Goal: Task Accomplishment & Management: Manage account settings

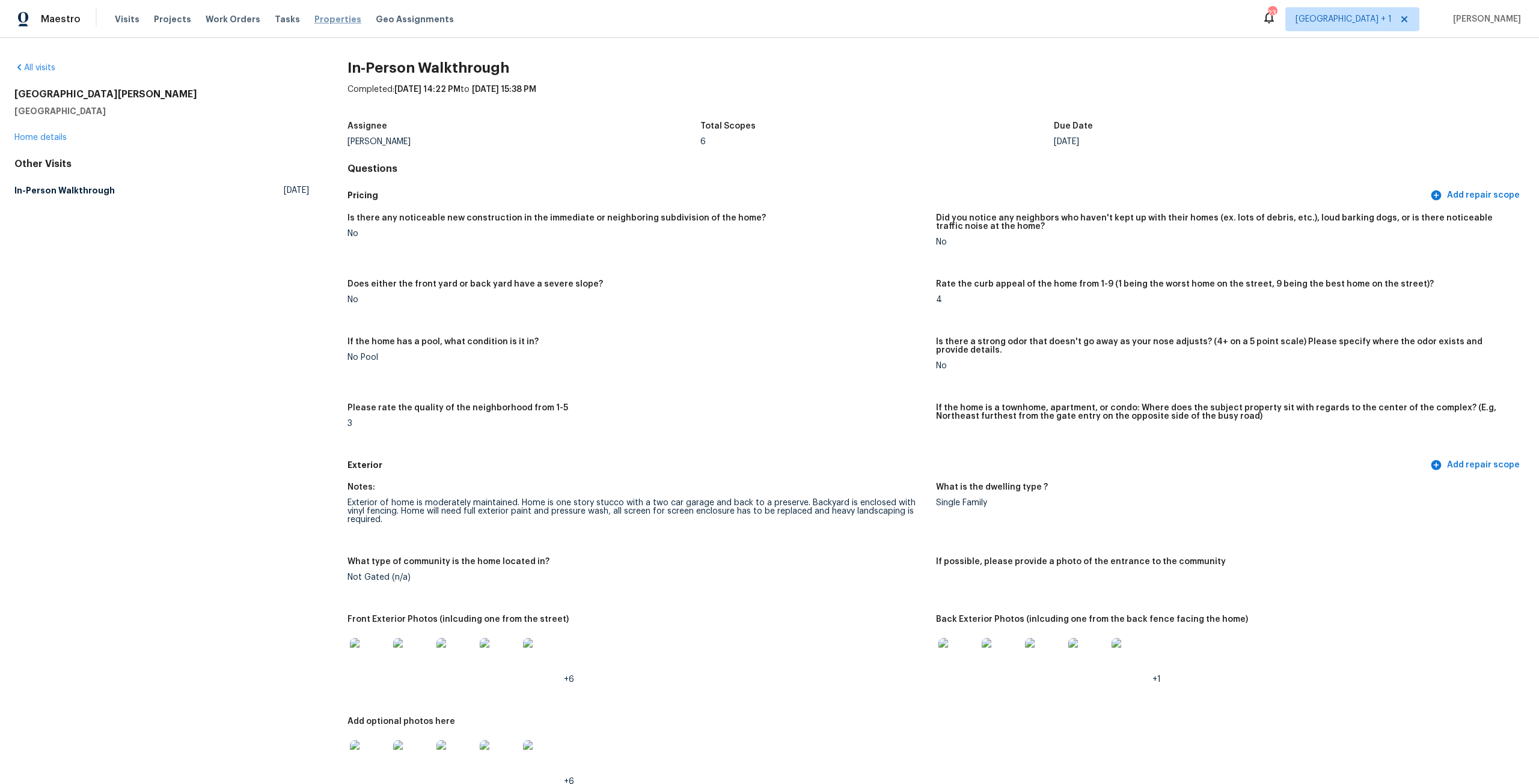
click at [315, 19] on span "Properties" at bounding box center [338, 19] width 47 height 12
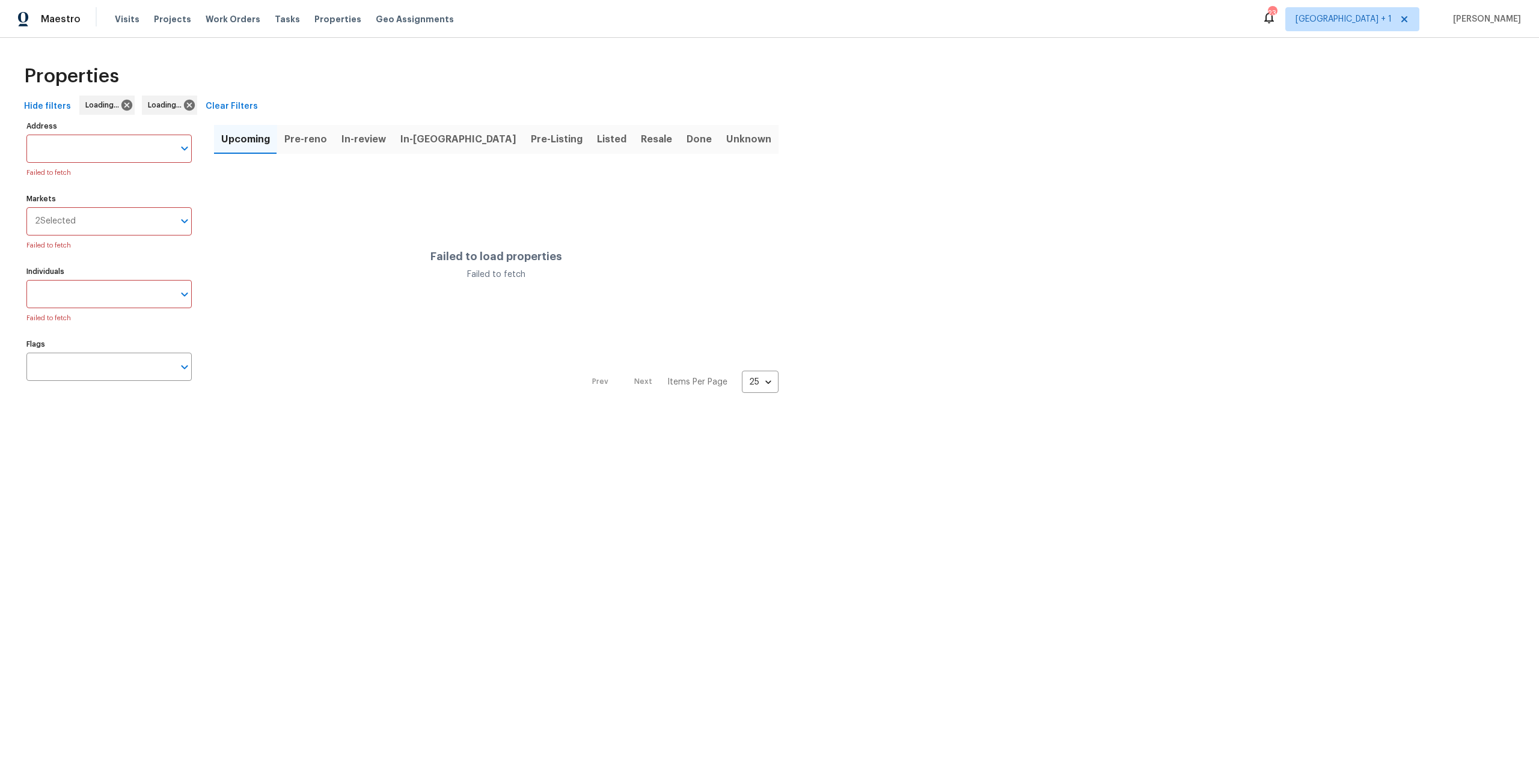
click at [110, 223] on input "Markets" at bounding box center [125, 221] width 98 height 28
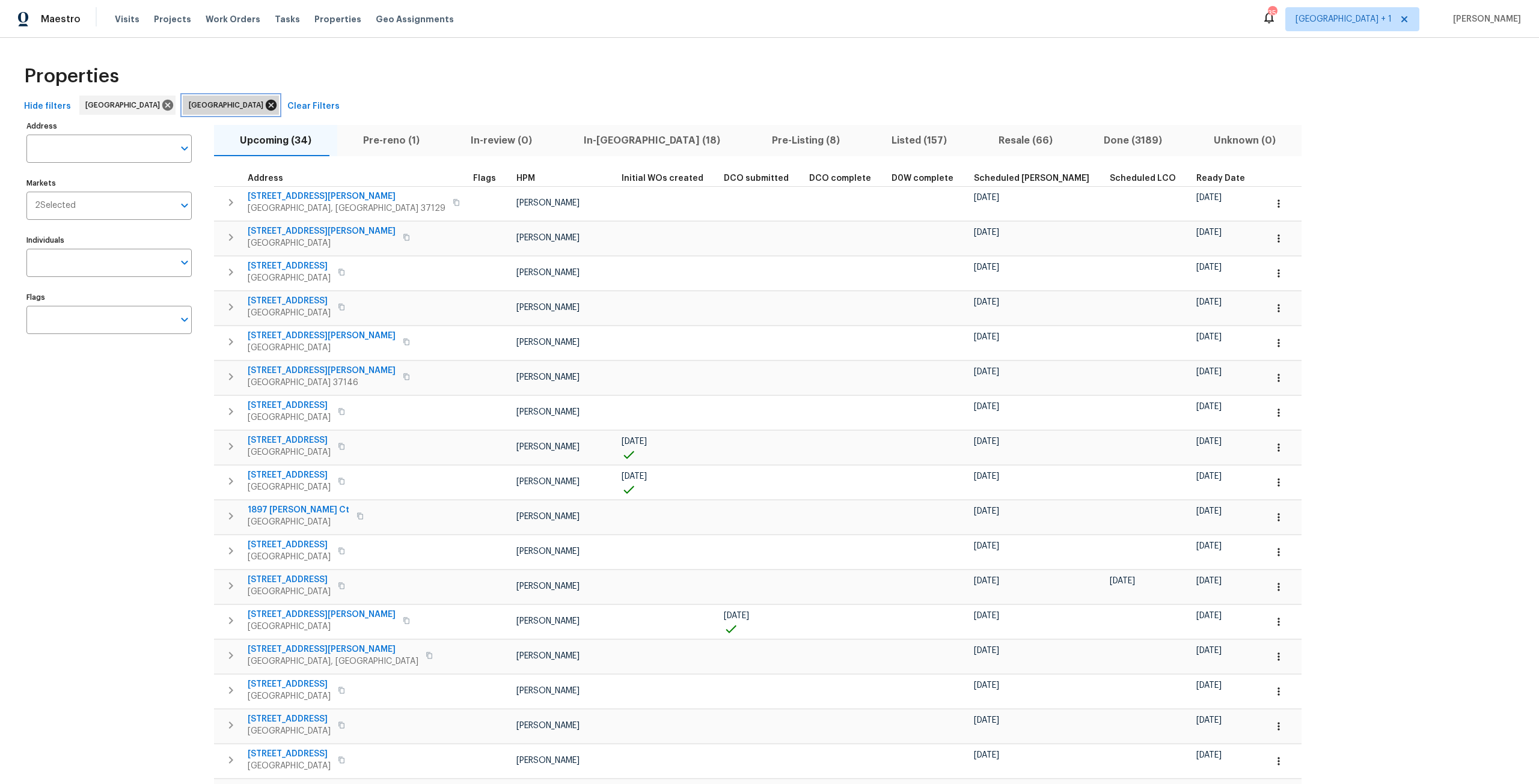
click at [266, 109] on icon at bounding box center [271, 105] width 11 height 11
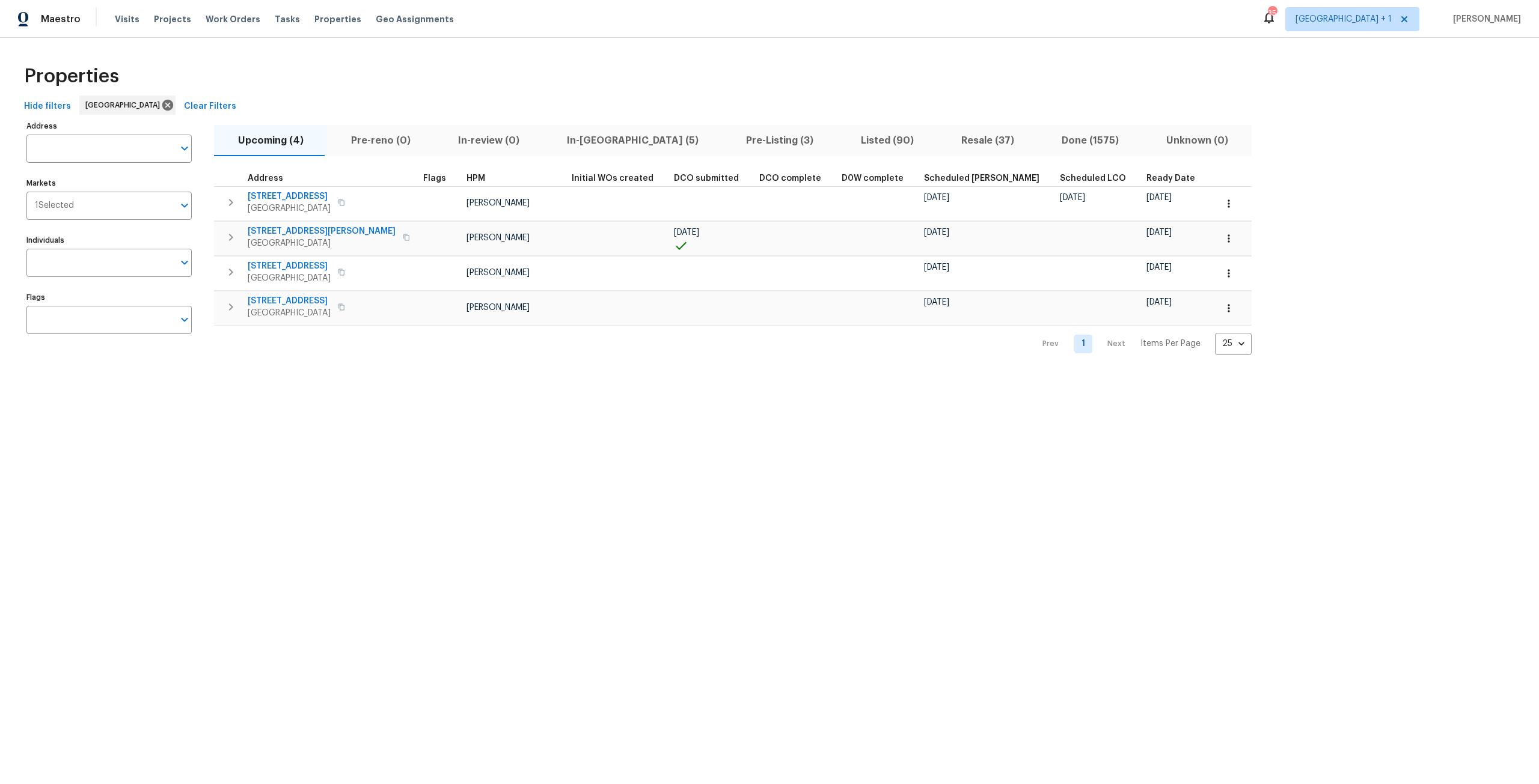
click at [584, 138] on span "In-[GEOGRAPHIC_DATA] (5)" at bounding box center [632, 140] width 165 height 16
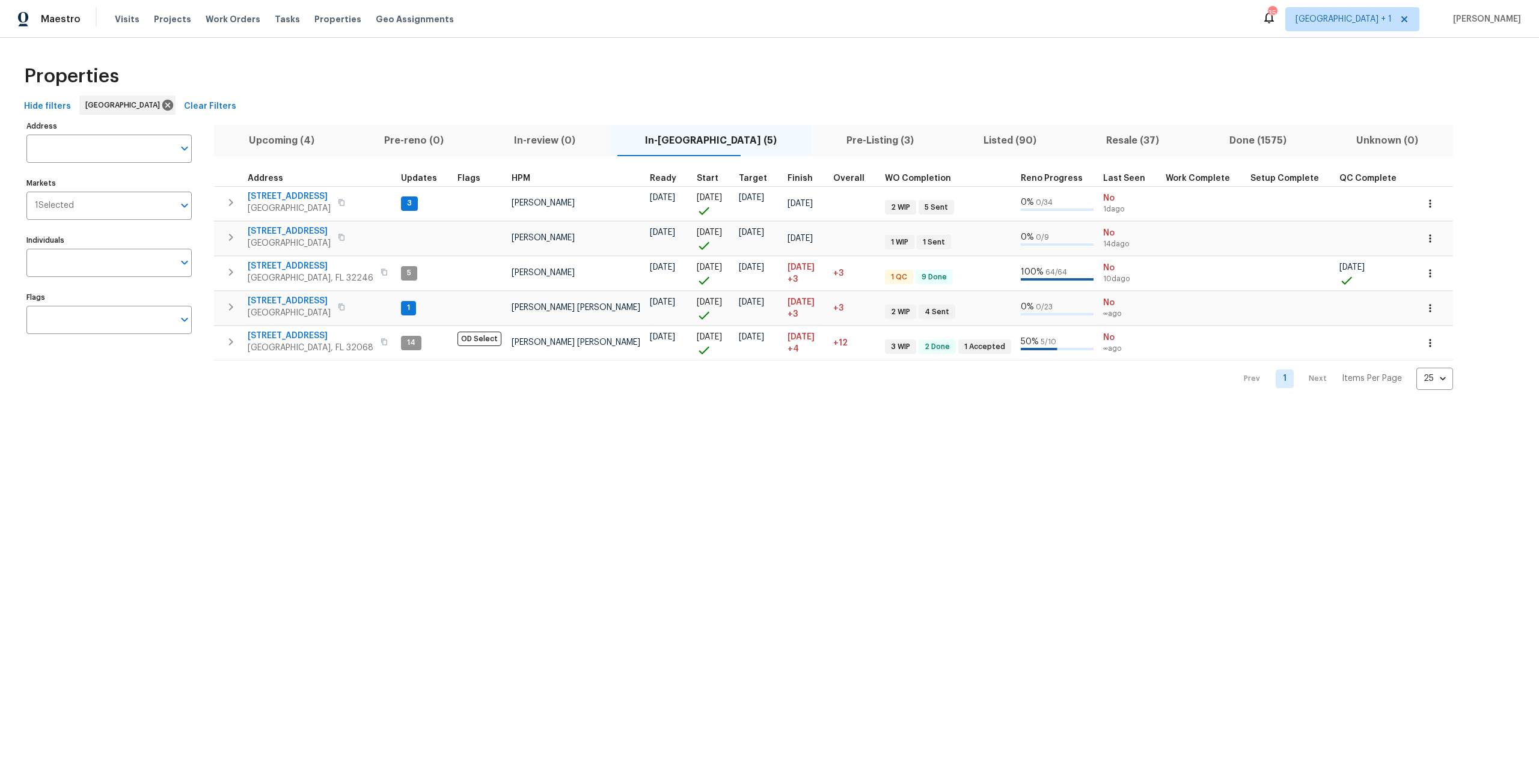
click at [812, 152] on button "Pre-Listing (3)" at bounding box center [880, 140] width 137 height 31
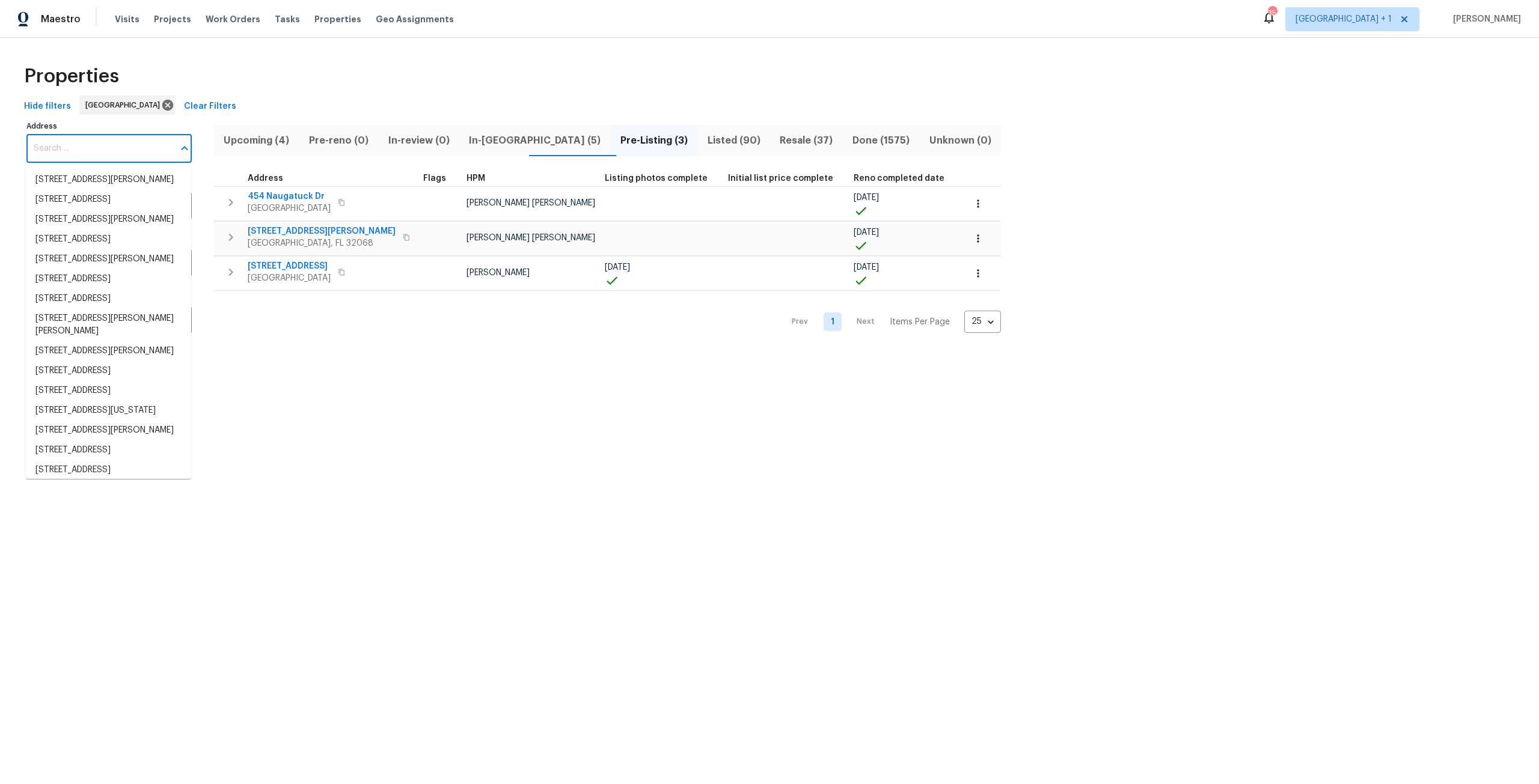
click at [98, 157] on input "Address" at bounding box center [100, 149] width 147 height 28
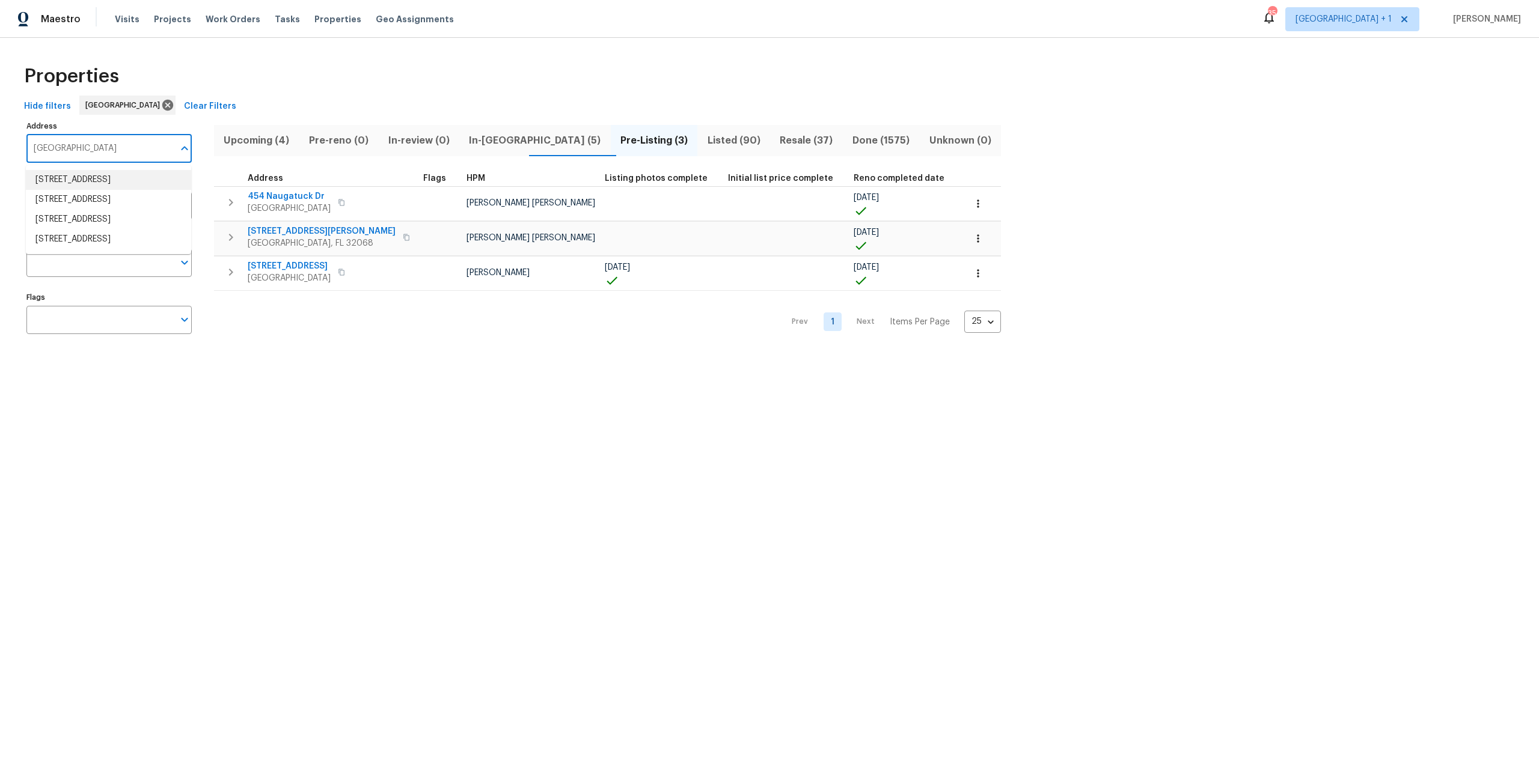
type input "chestnut hill"
click at [140, 230] on li "3538 Chestnut Hill Ct Jacksonville FL 32223" at bounding box center [108, 219] width 166 height 20
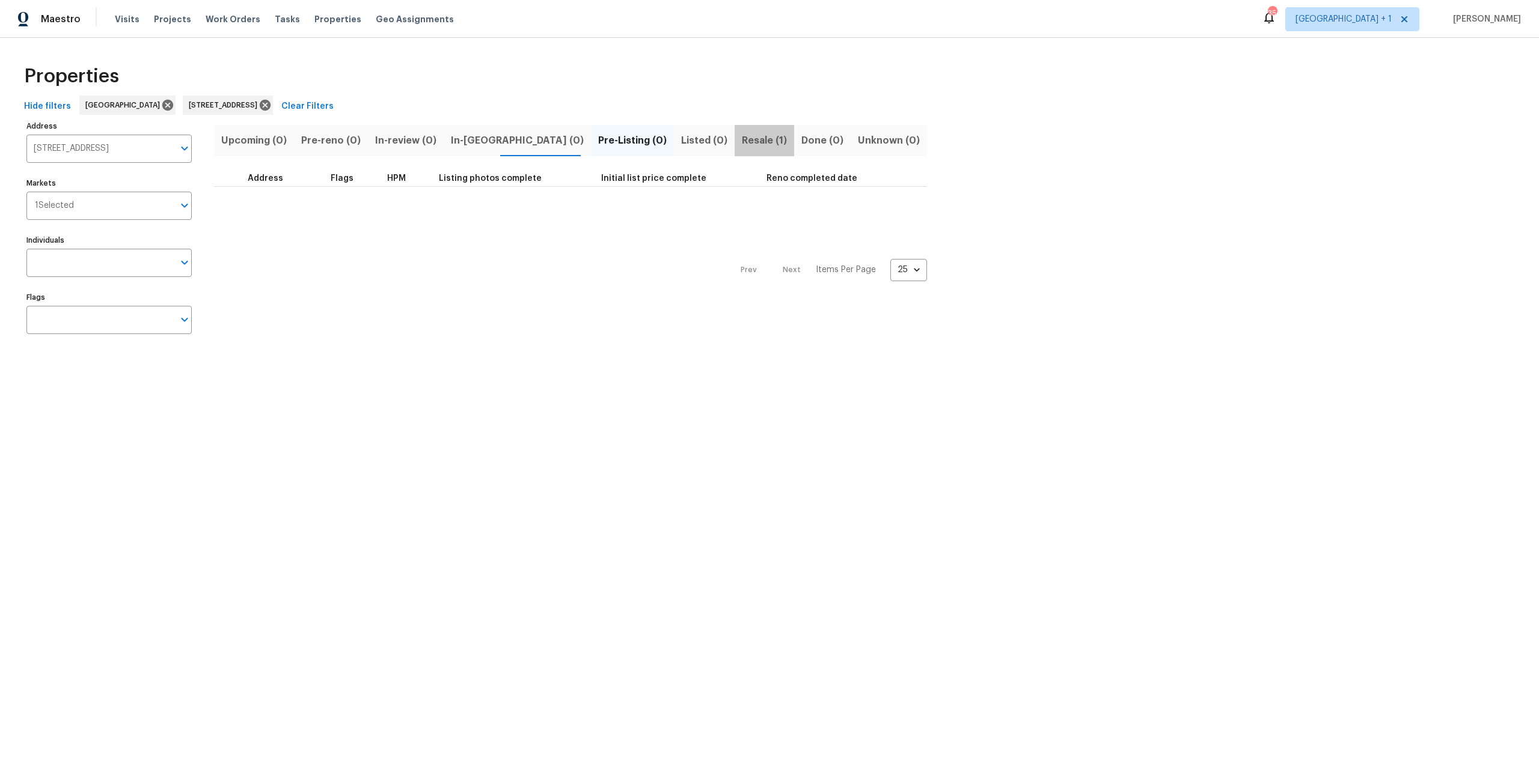
click at [735, 150] on button "Resale (1)" at bounding box center [765, 140] width 60 height 31
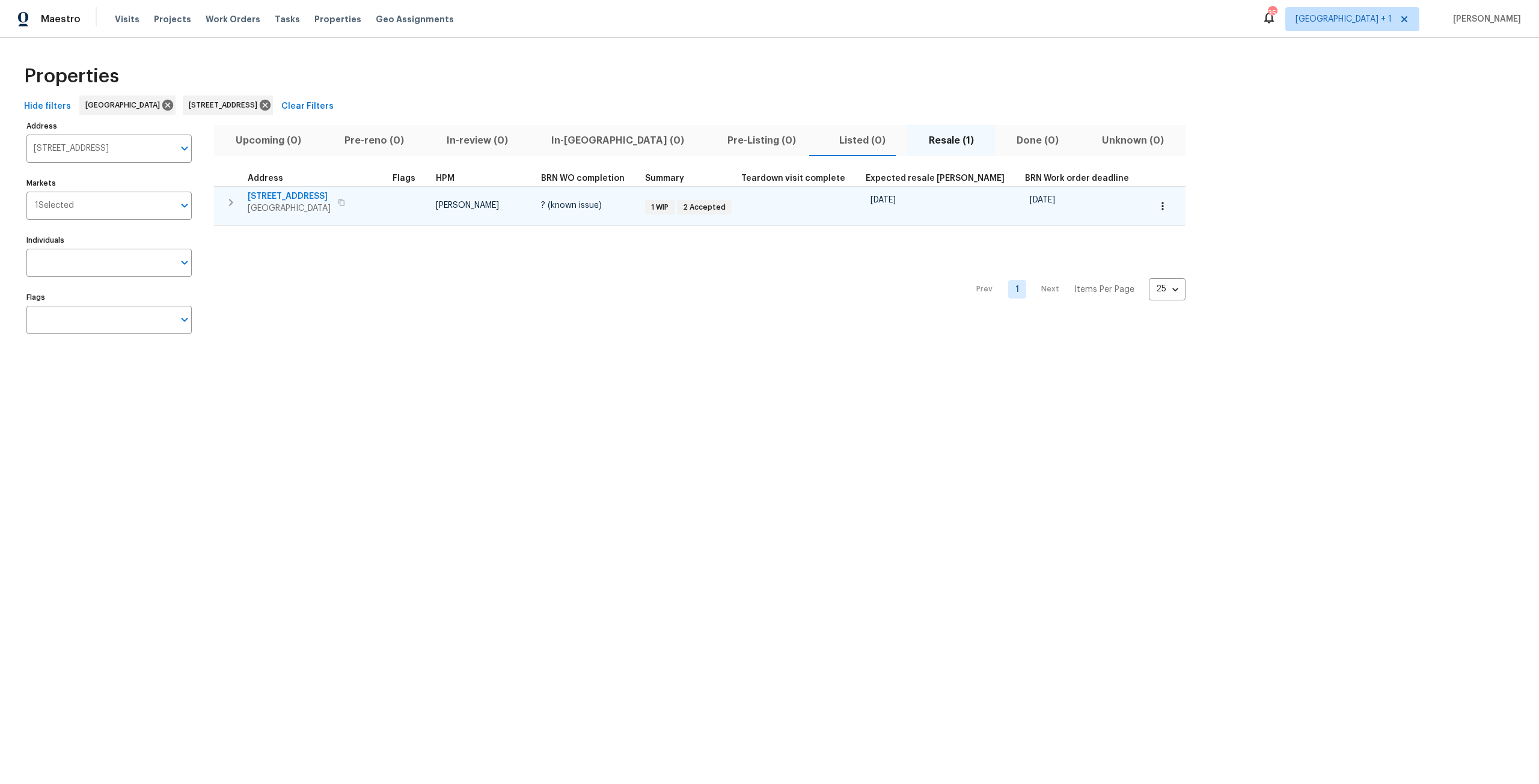
click at [233, 205] on icon "button" at bounding box center [231, 202] width 14 height 14
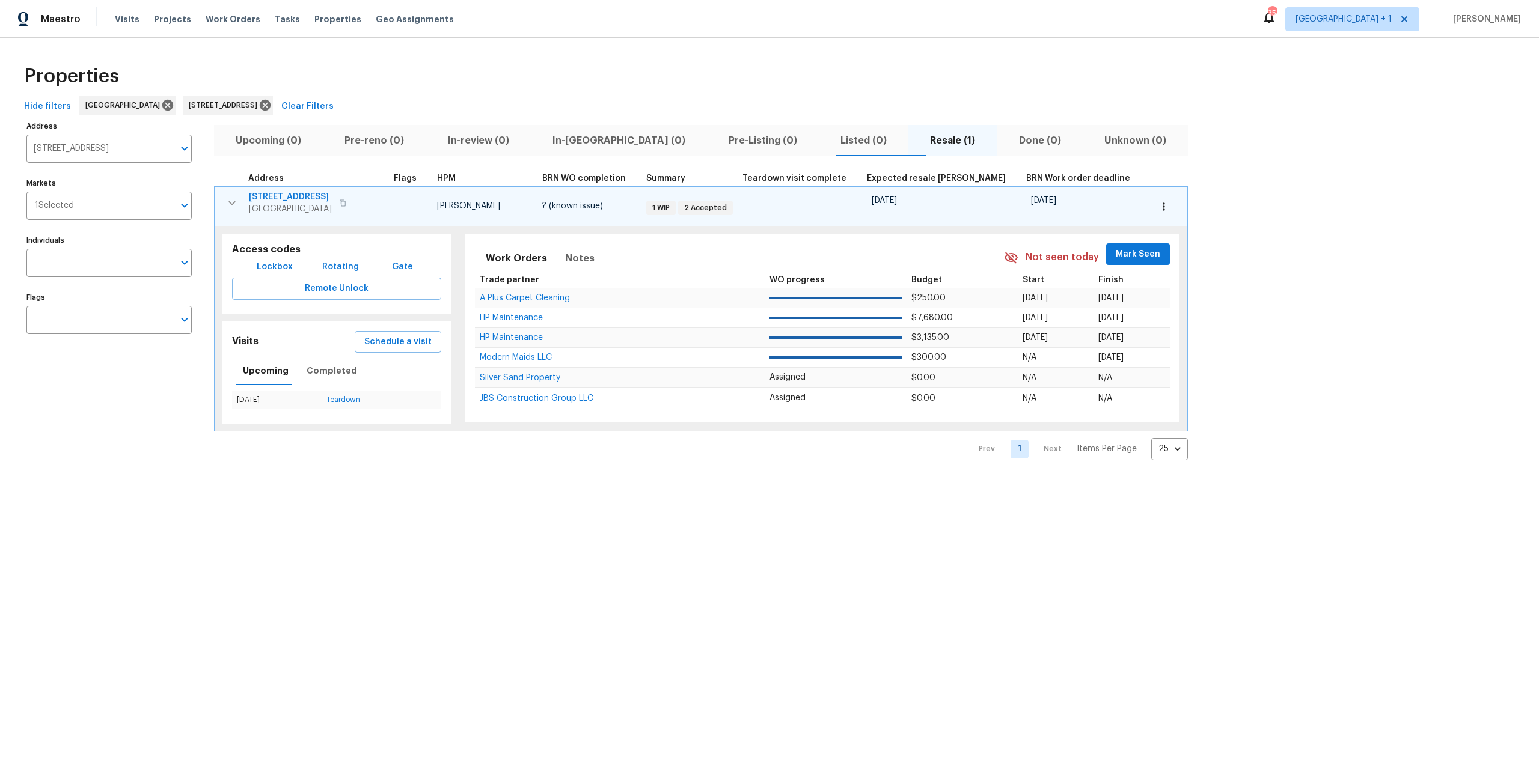
click at [325, 194] on span "3538 Chestnut Hill Ct" at bounding box center [290, 197] width 83 height 12
click at [1151, 195] on button "button" at bounding box center [1164, 207] width 27 height 27
click at [1137, 334] on p "Admin: Repair Budget Review" at bounding box center [1096, 334] width 115 height 13
click at [308, 104] on div at bounding box center [770, 392] width 1539 height 784
click at [271, 103] on icon at bounding box center [265, 105] width 13 height 13
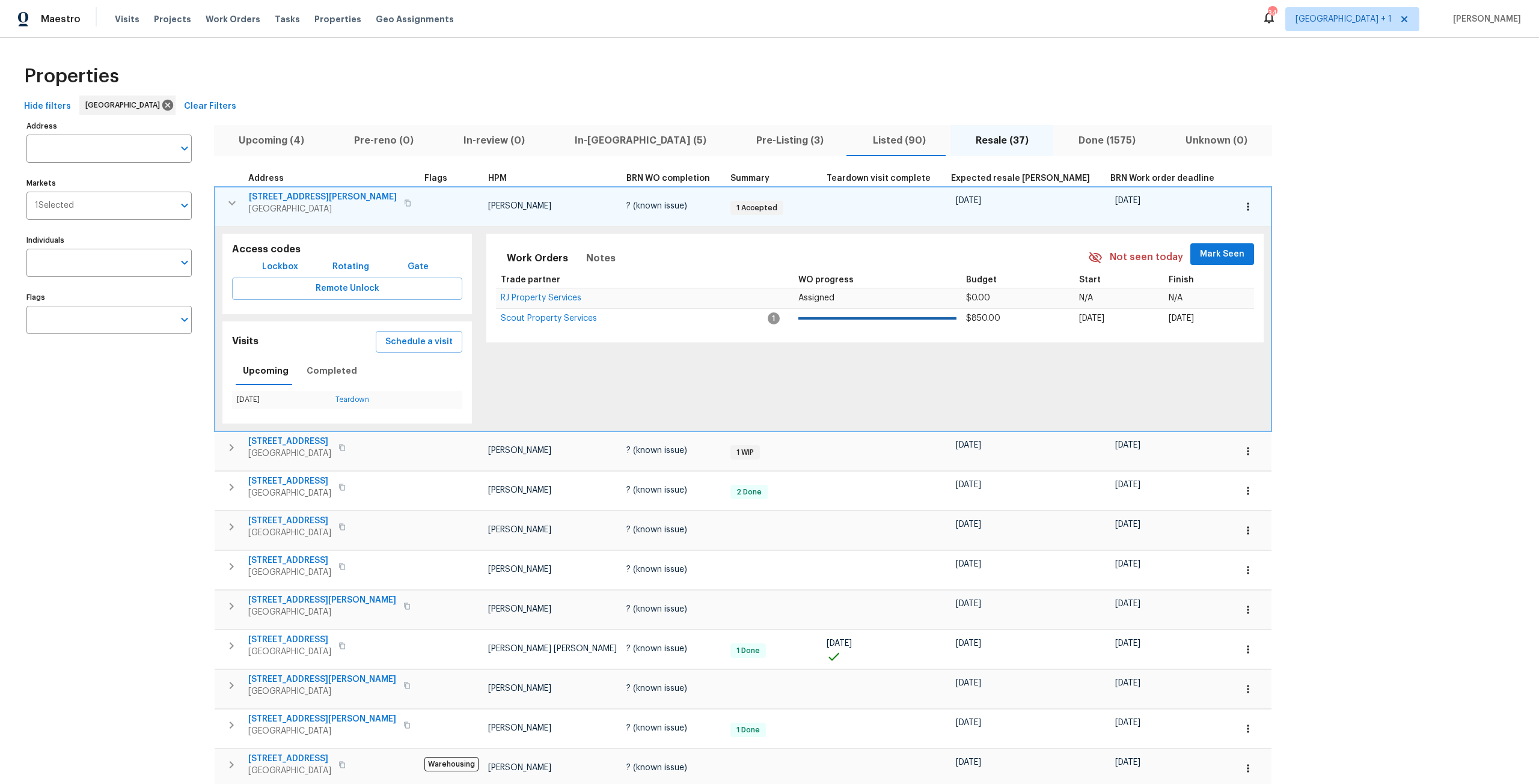
click at [275, 24] on div "Tasks" at bounding box center [287, 20] width 25 height 13
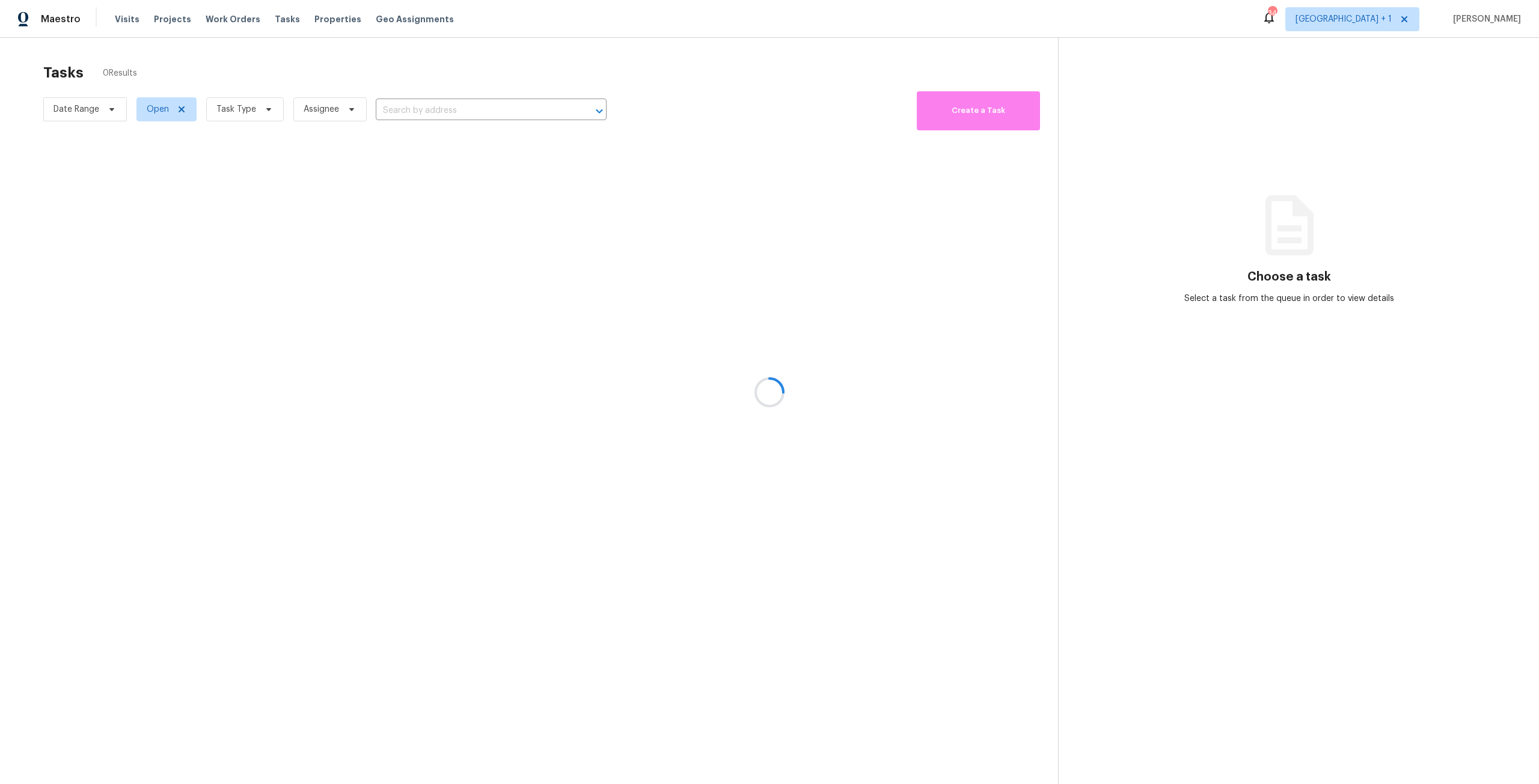
click at [277, 18] on div at bounding box center [770, 392] width 1539 height 784
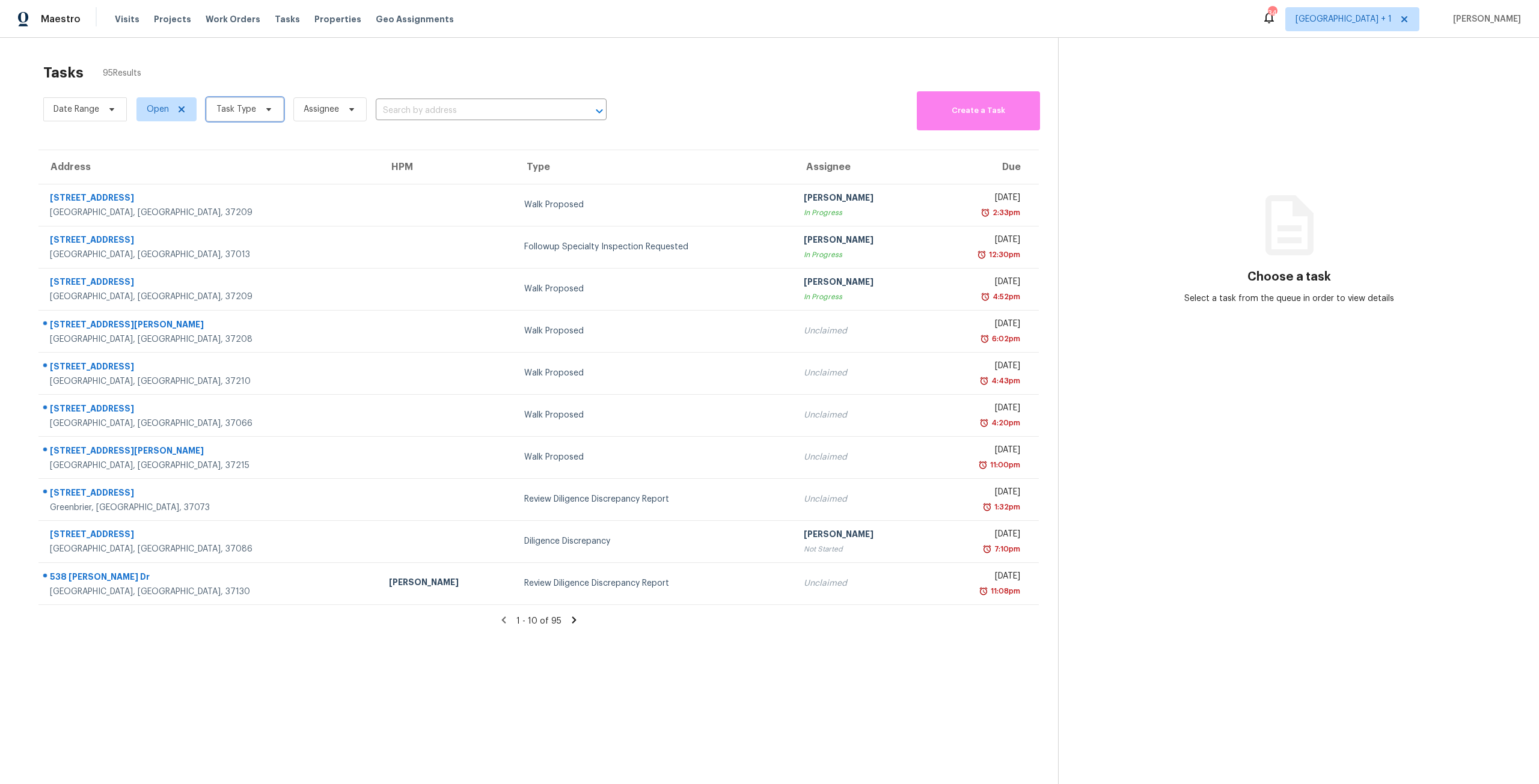
click at [264, 117] on span "Task Type" at bounding box center [245, 109] width 78 height 24
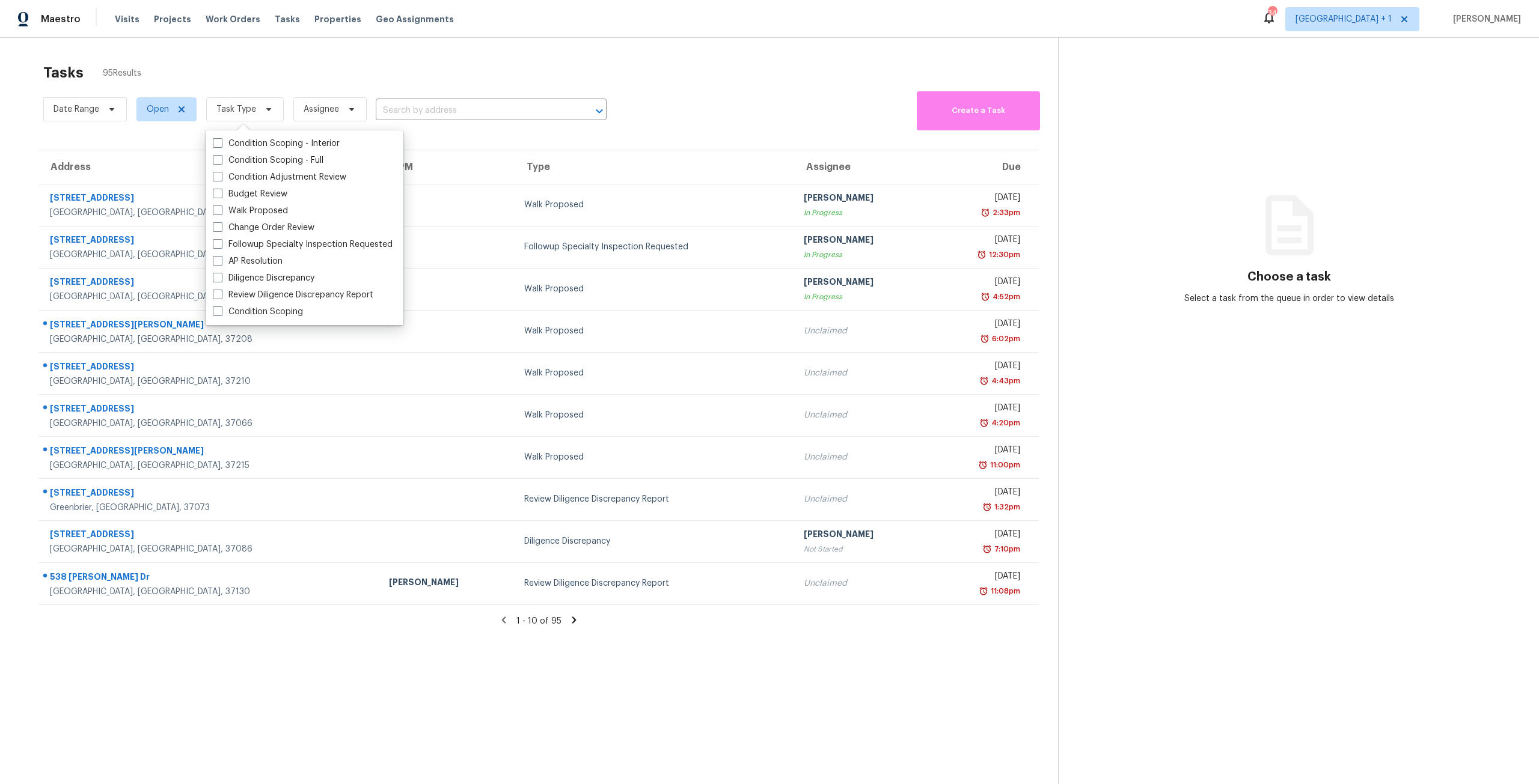
click at [358, 70] on div "Tasks 95 Results" at bounding box center [551, 73] width 1015 height 31
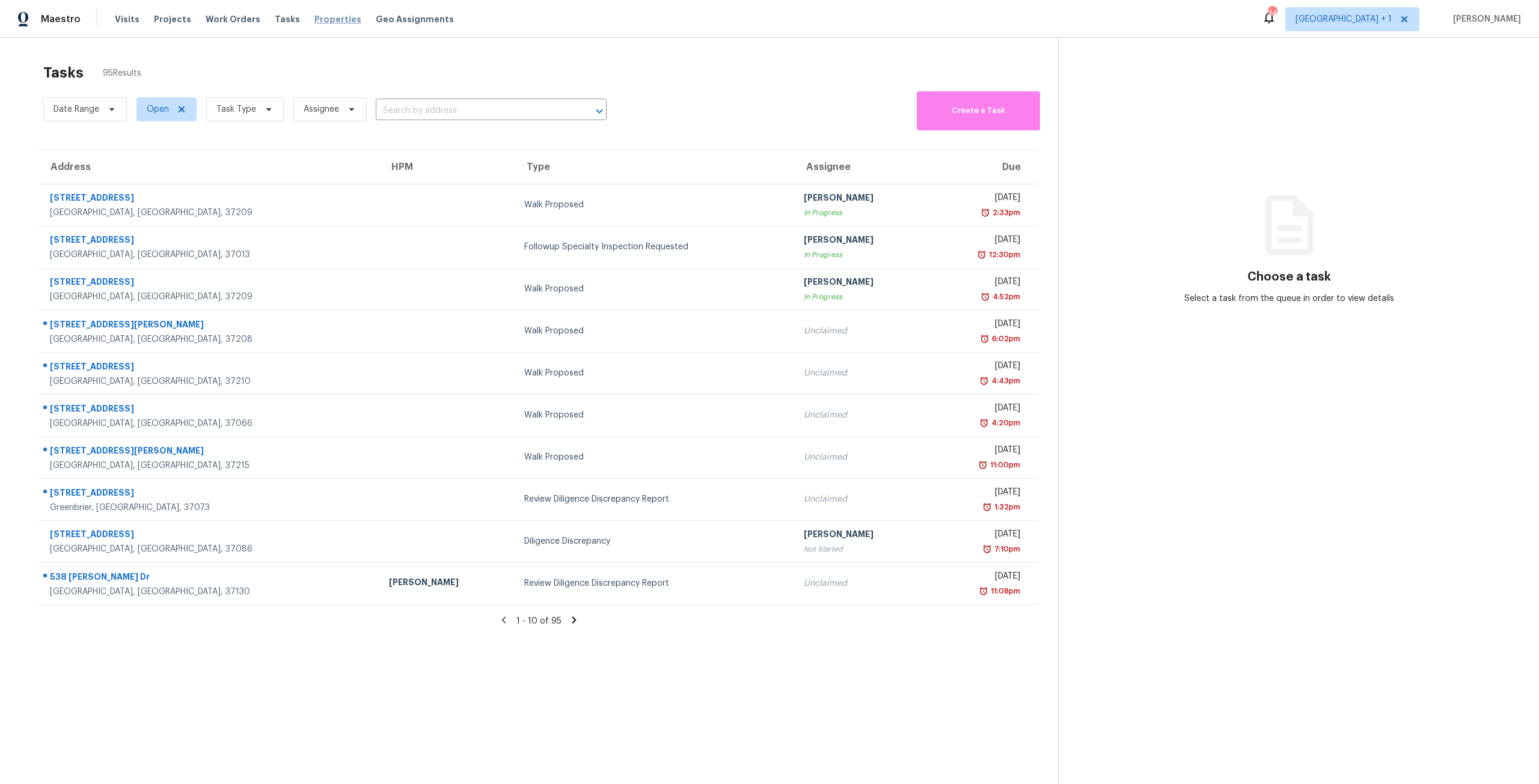
click at [328, 24] on span "Properties" at bounding box center [338, 19] width 47 height 12
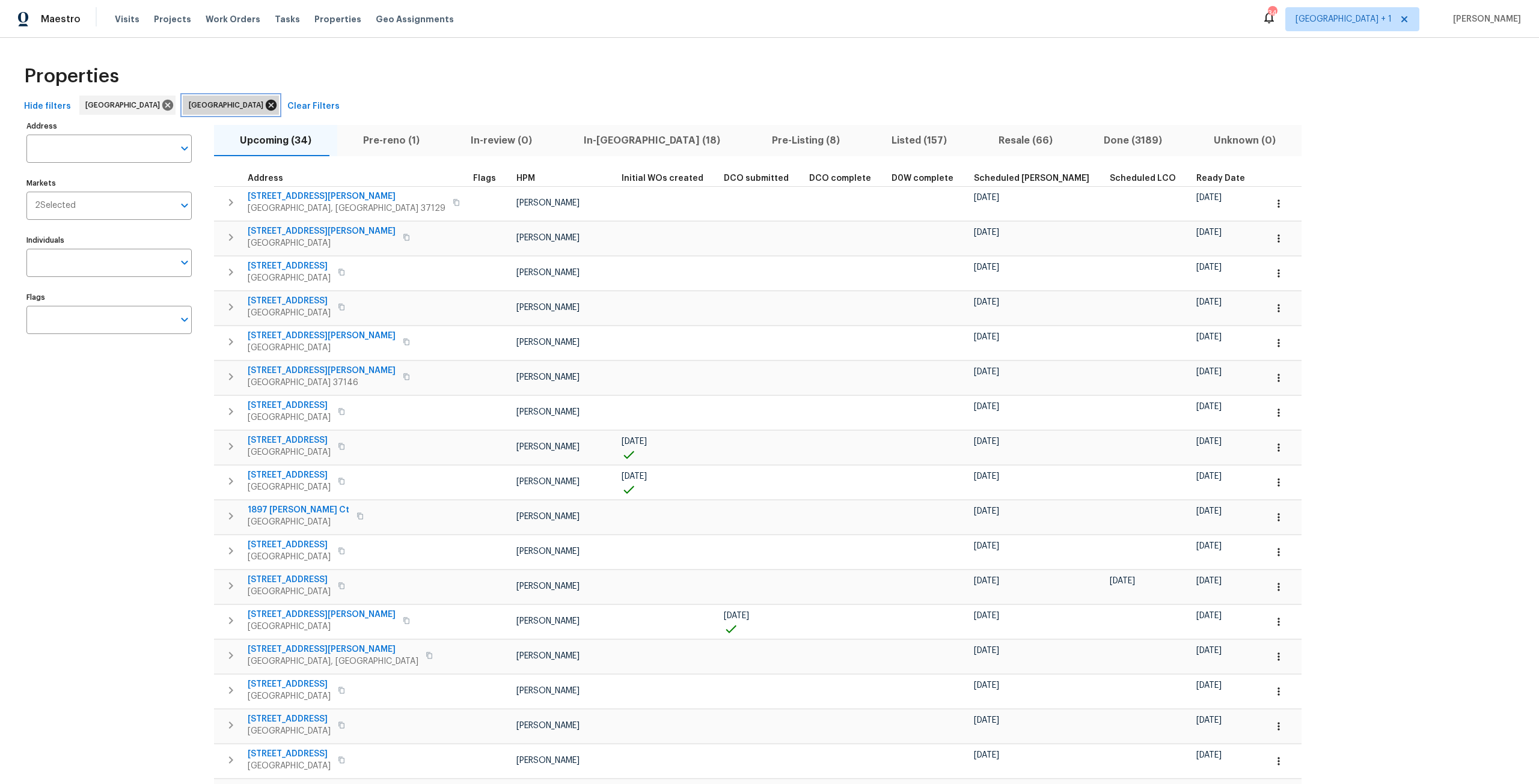
click at [264, 104] on icon at bounding box center [271, 105] width 13 height 13
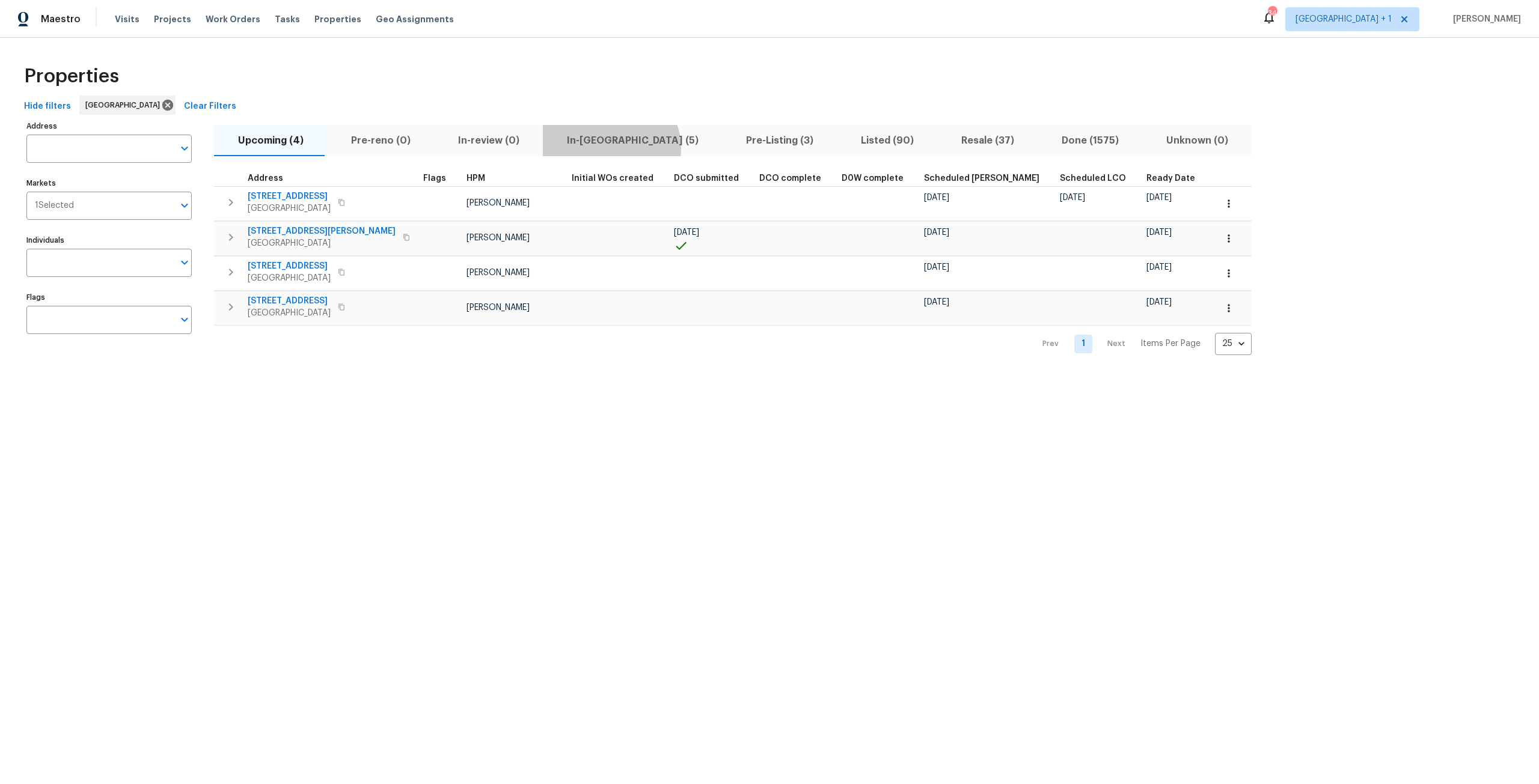
click at [601, 148] on span "In-reno (5)" at bounding box center [632, 140] width 165 height 16
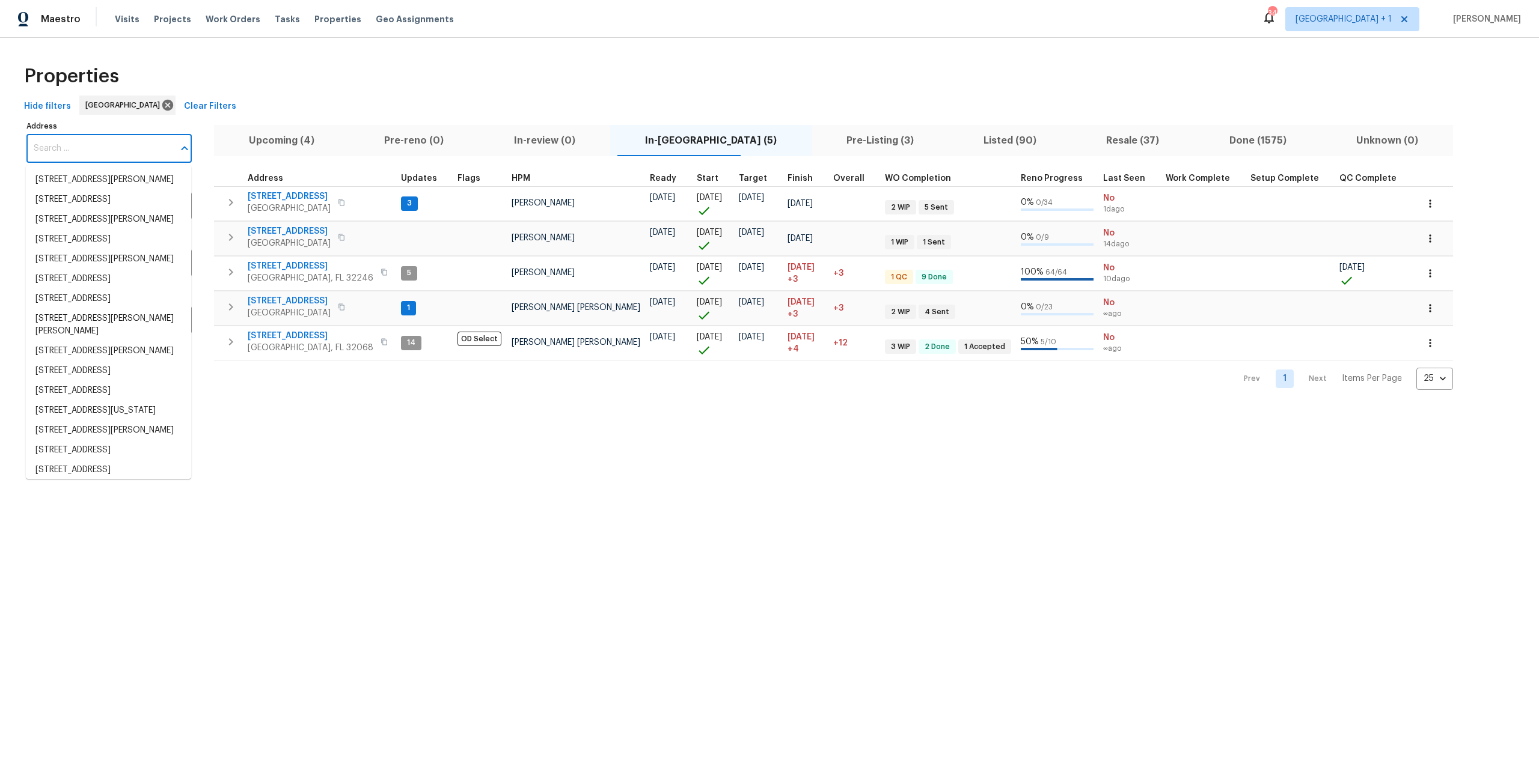
click at [155, 147] on input "Address" at bounding box center [100, 149] width 147 height 28
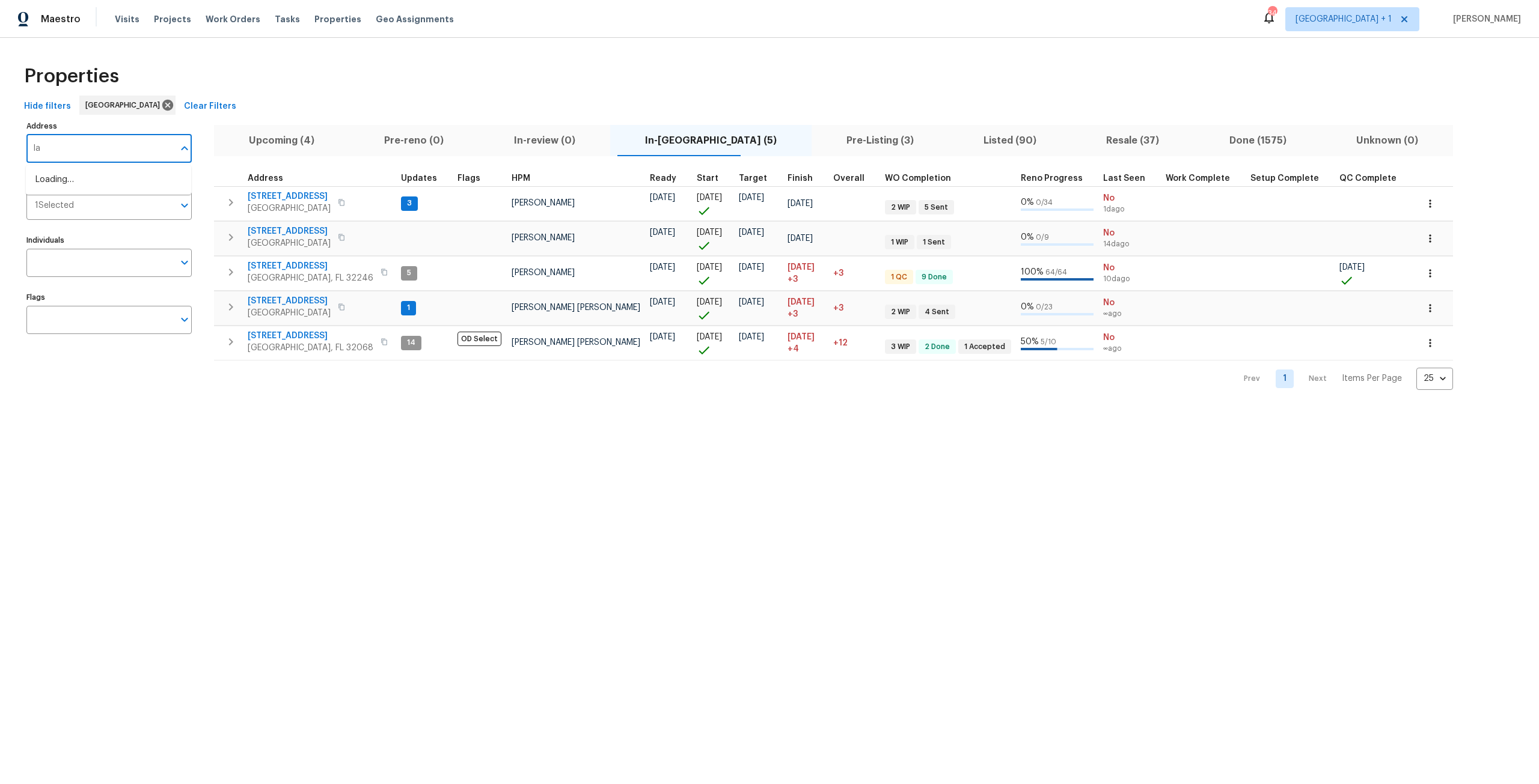
type input "l"
type input "350"
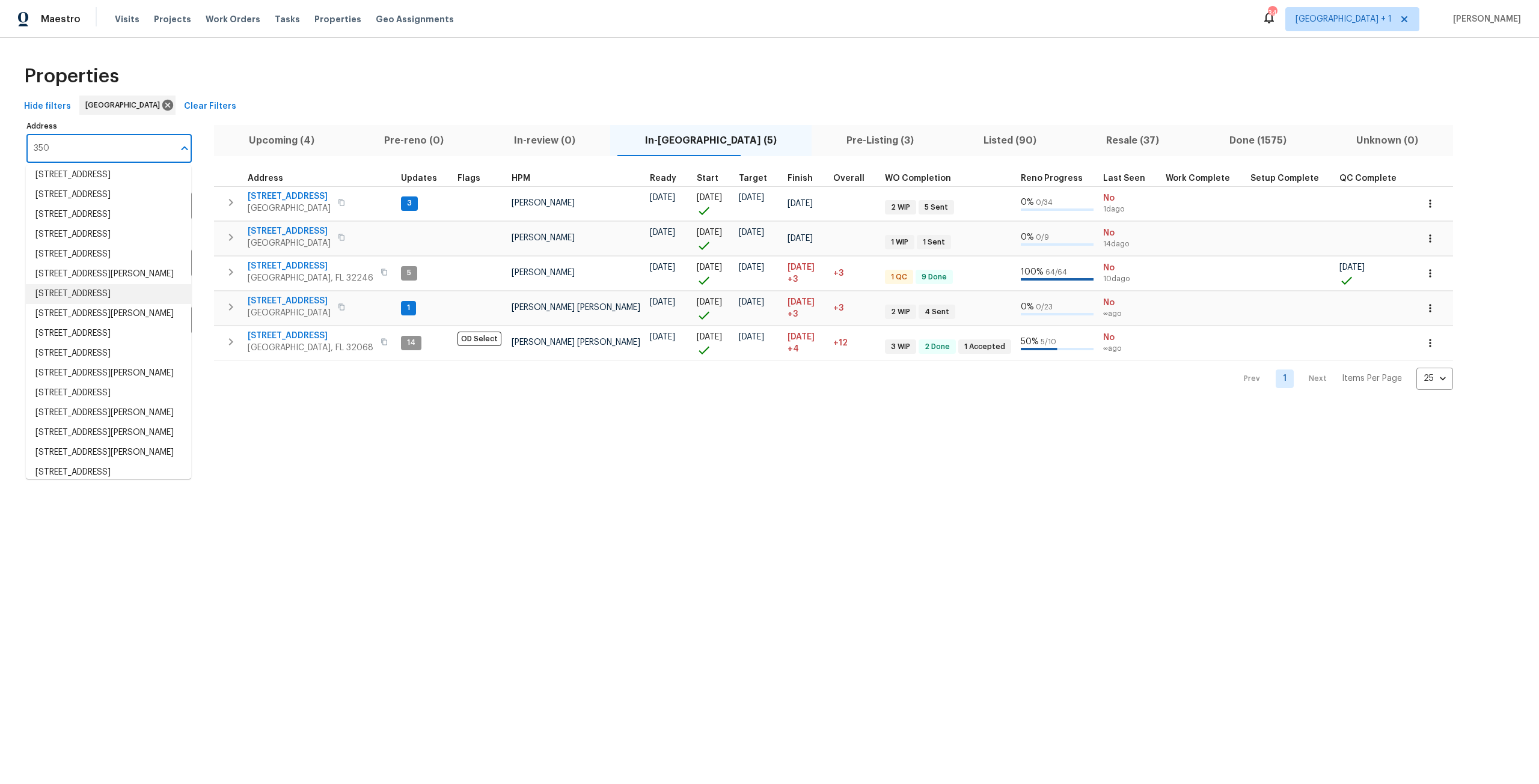
scroll to position [60, 0]
click at [125, 301] on li "350 Latrobe Ave Saint Augustine FL 32095" at bounding box center [108, 291] width 166 height 20
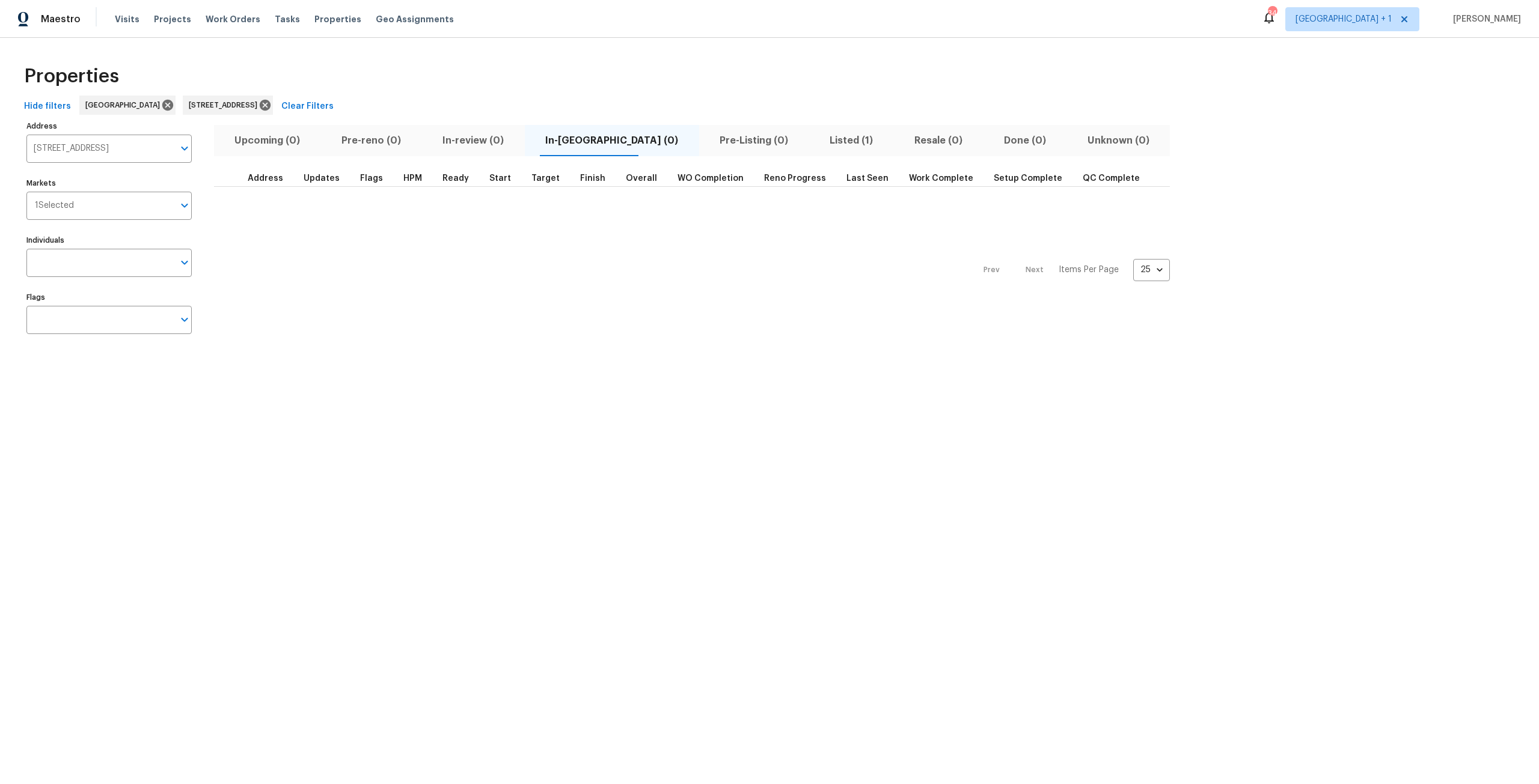
click at [809, 150] on button "Listed (1)" at bounding box center [851, 140] width 85 height 31
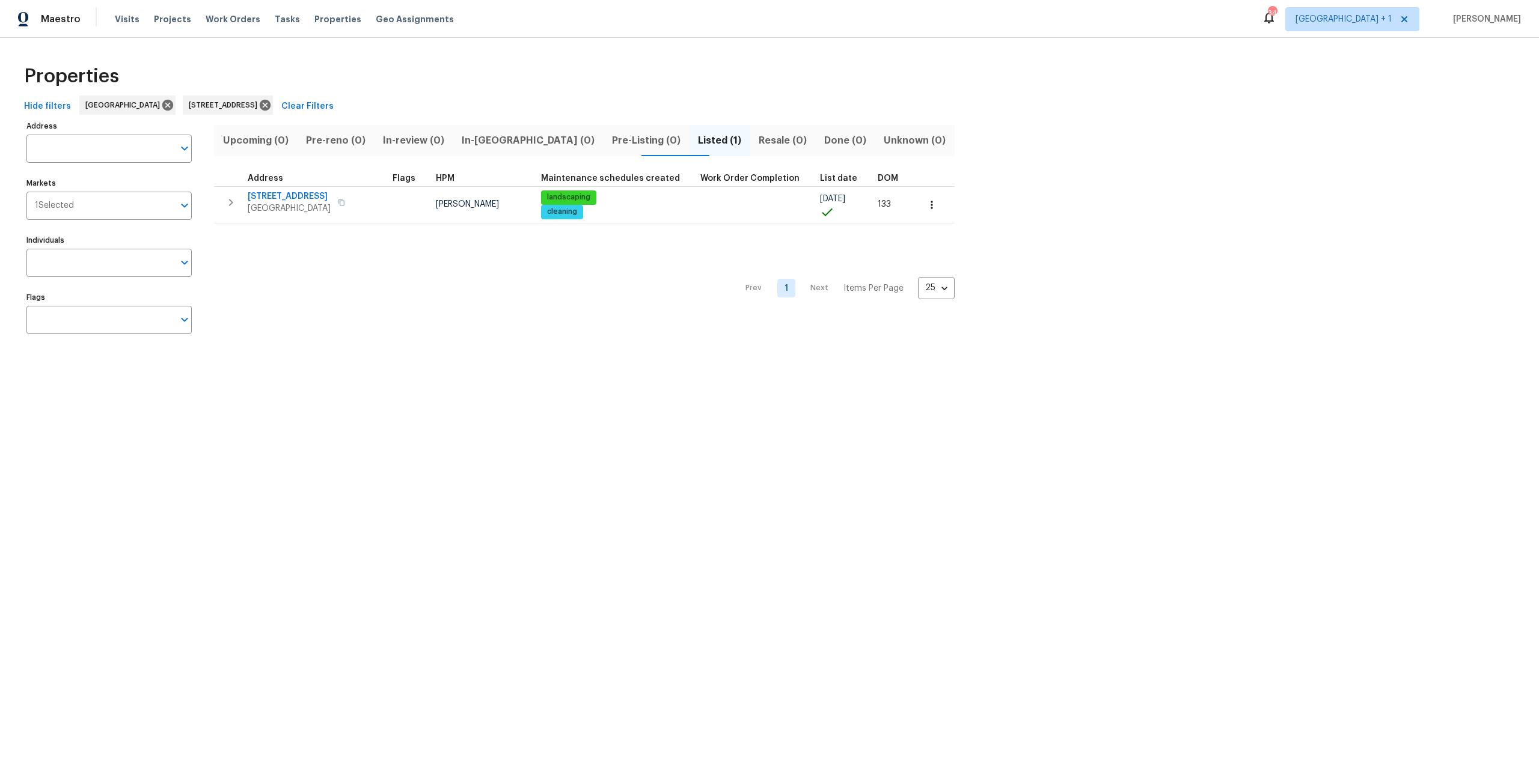
type input "350 Latrobe Ave Saint Augustine FL 32095"
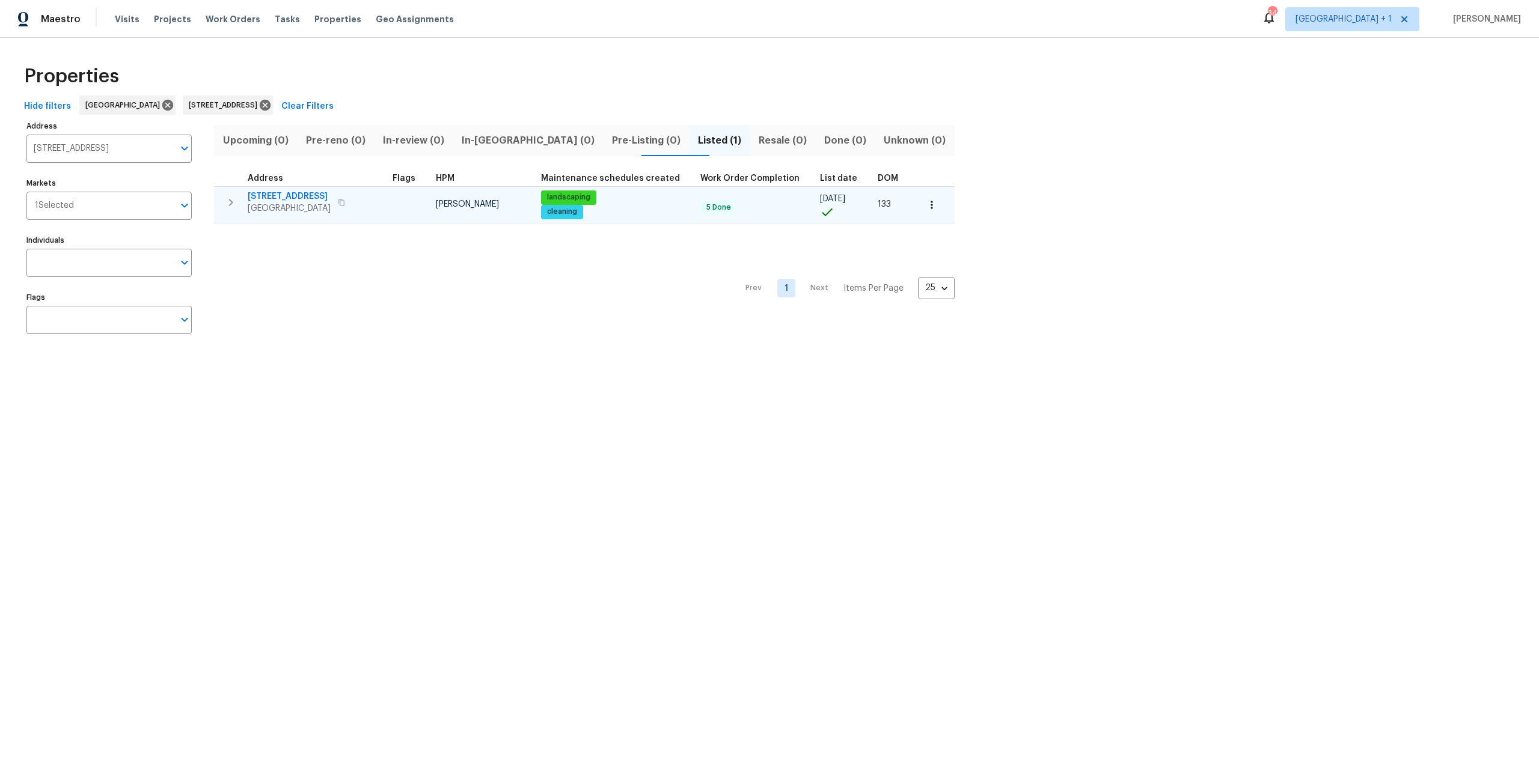
click at [302, 194] on span "350 Latrobe Ave" at bounding box center [289, 196] width 83 height 12
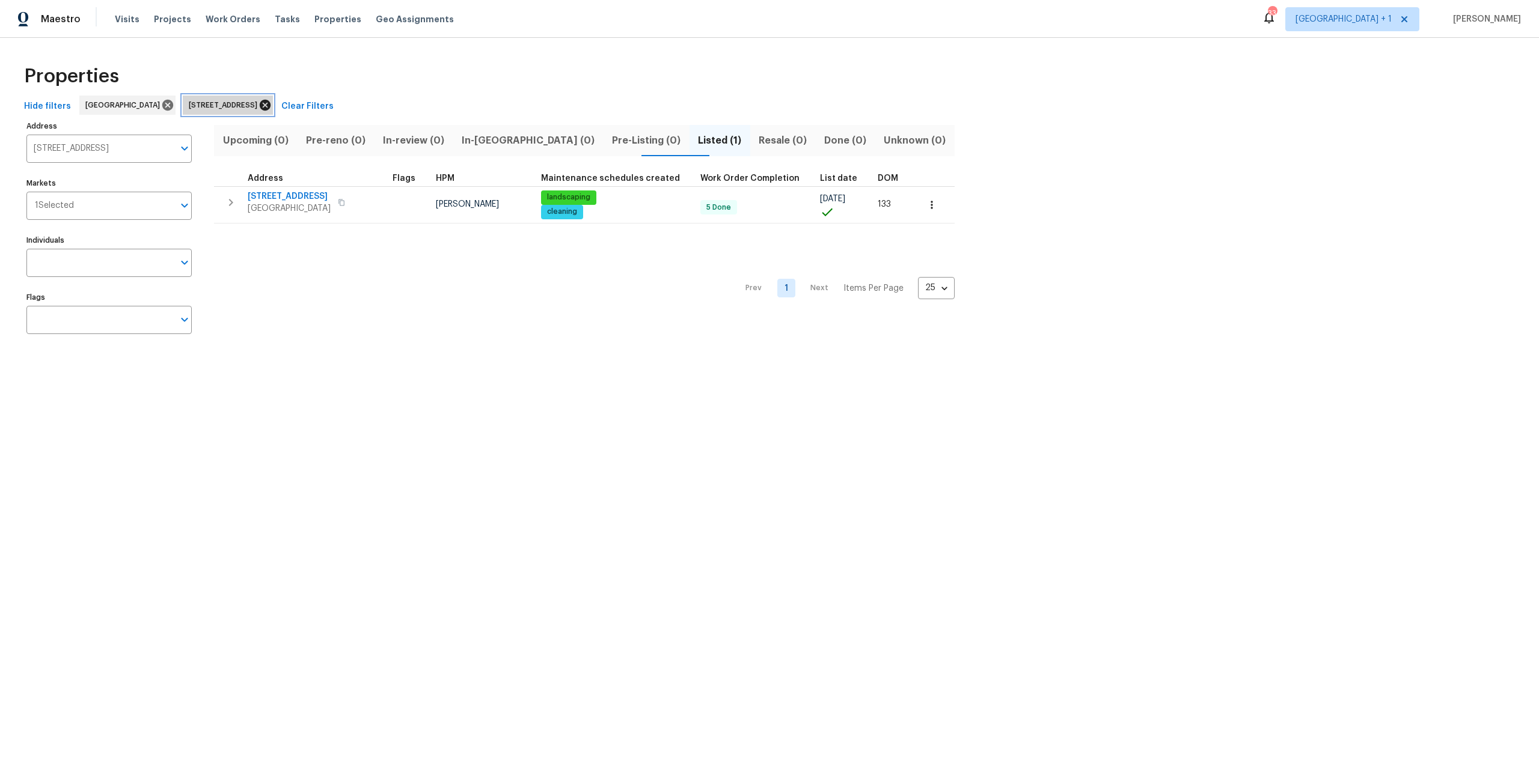
click at [271, 107] on icon at bounding box center [265, 105] width 11 height 11
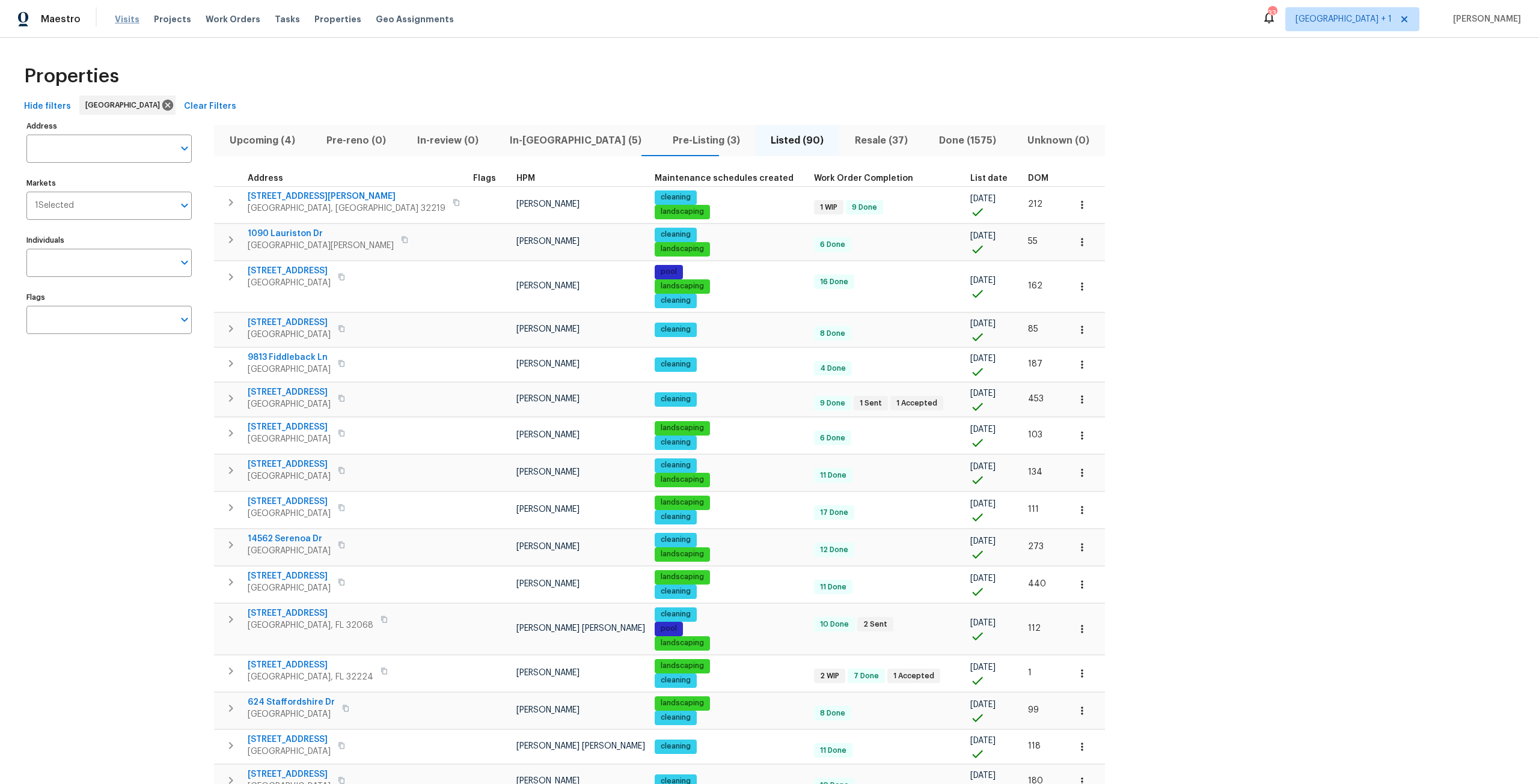
click at [117, 20] on span "Visits" at bounding box center [126, 19] width 24 height 12
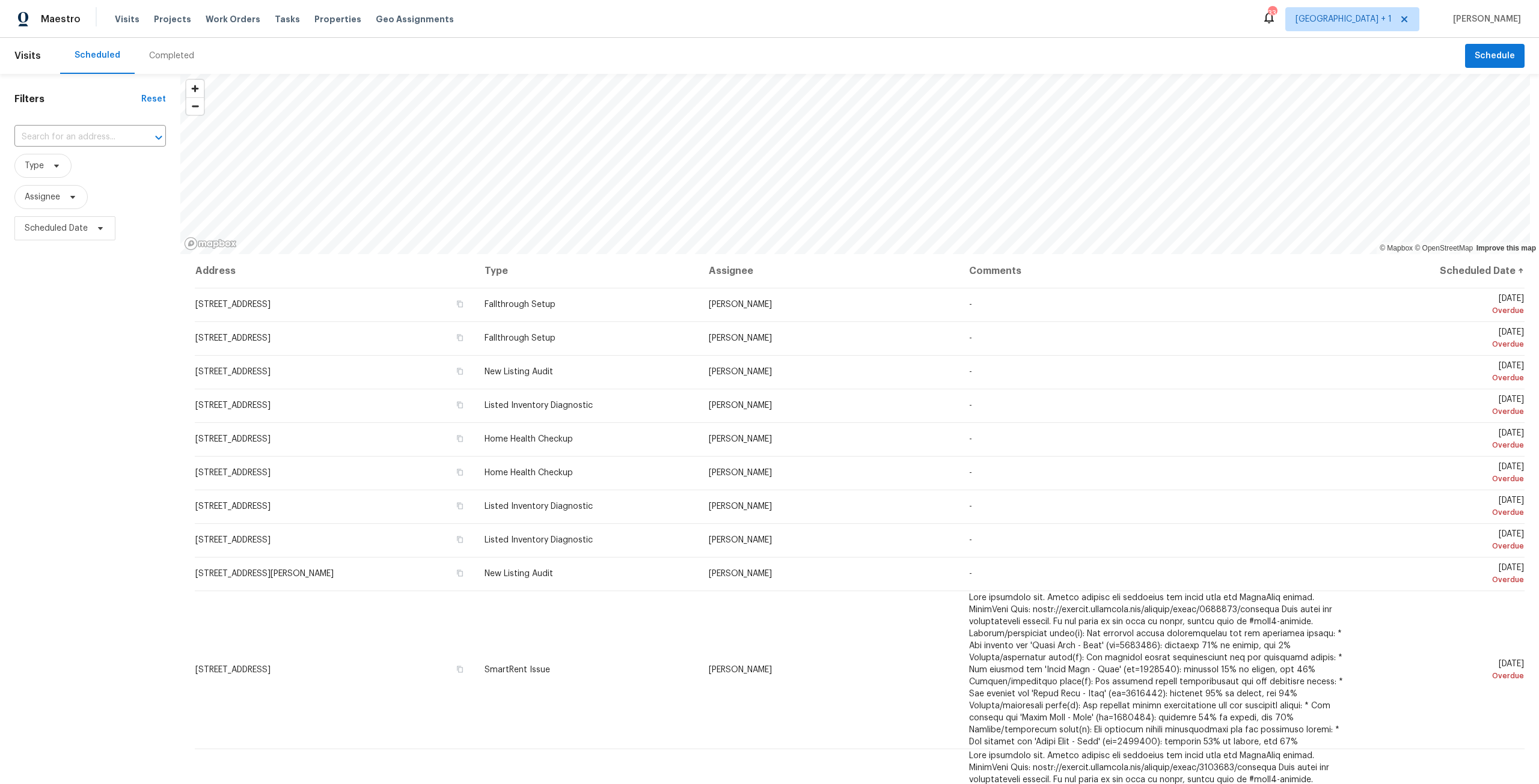
click at [178, 58] on div "Completed" at bounding box center [171, 56] width 45 height 12
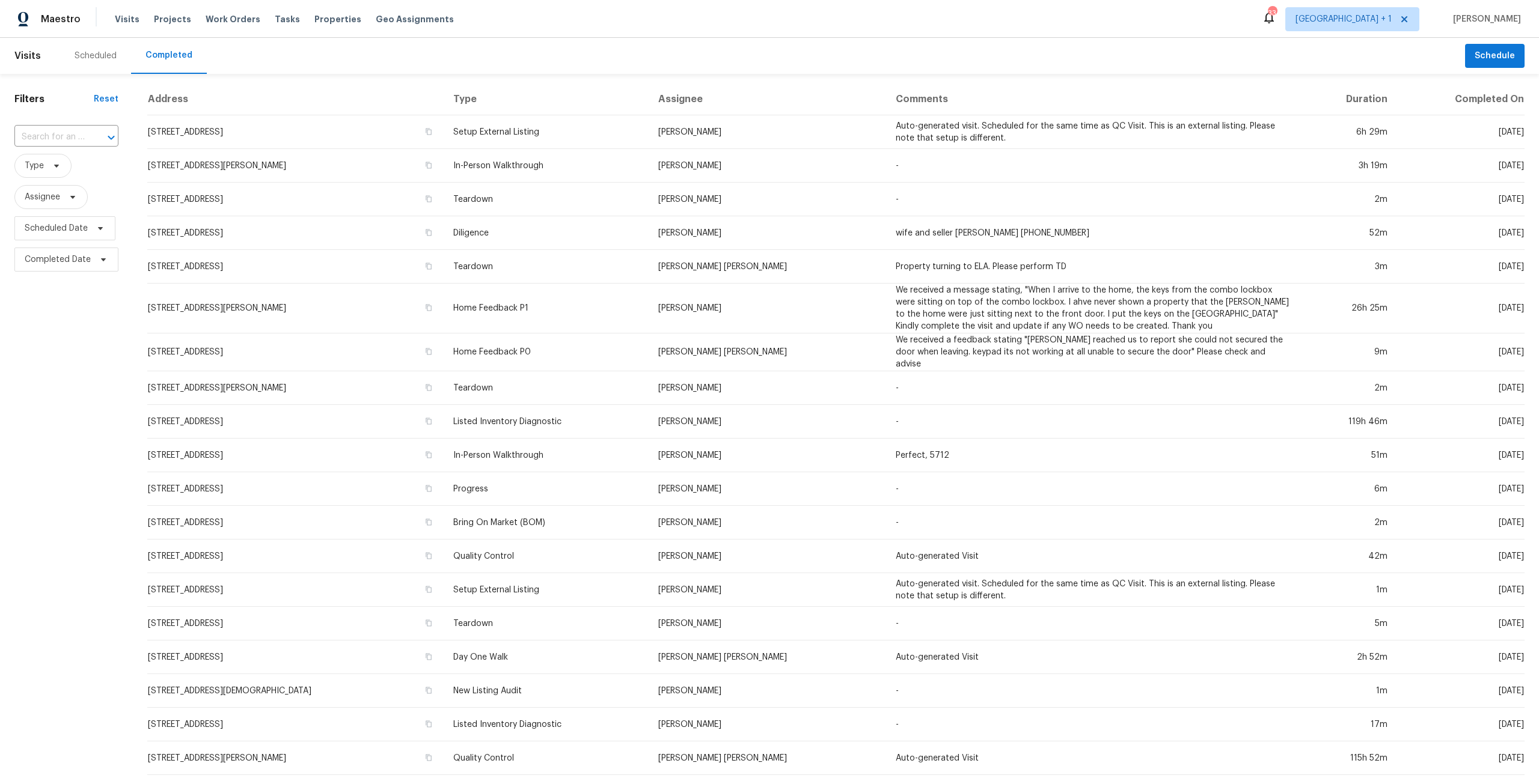
click at [94, 50] on div "Scheduled" at bounding box center [96, 56] width 42 height 12
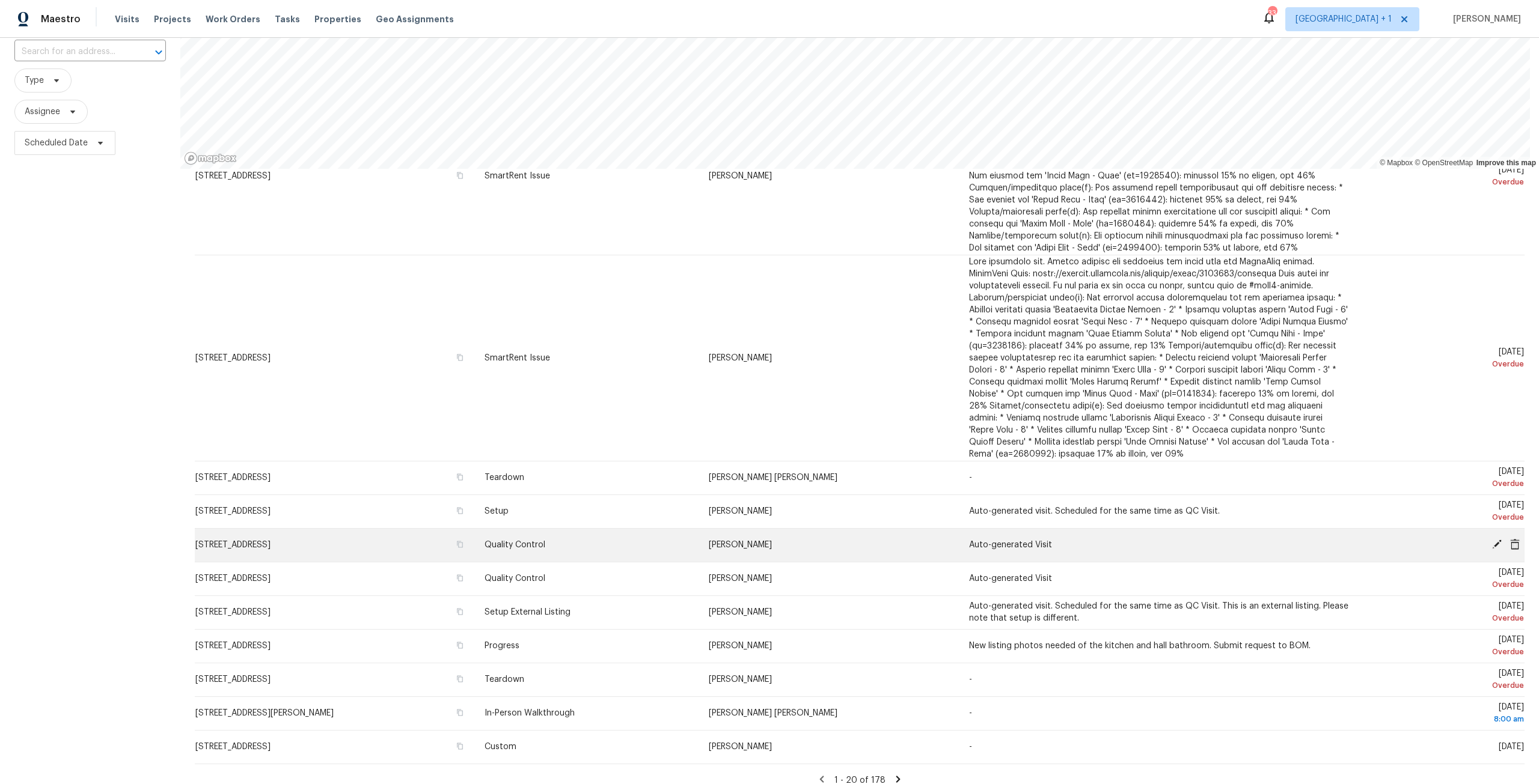
scroll to position [107, 0]
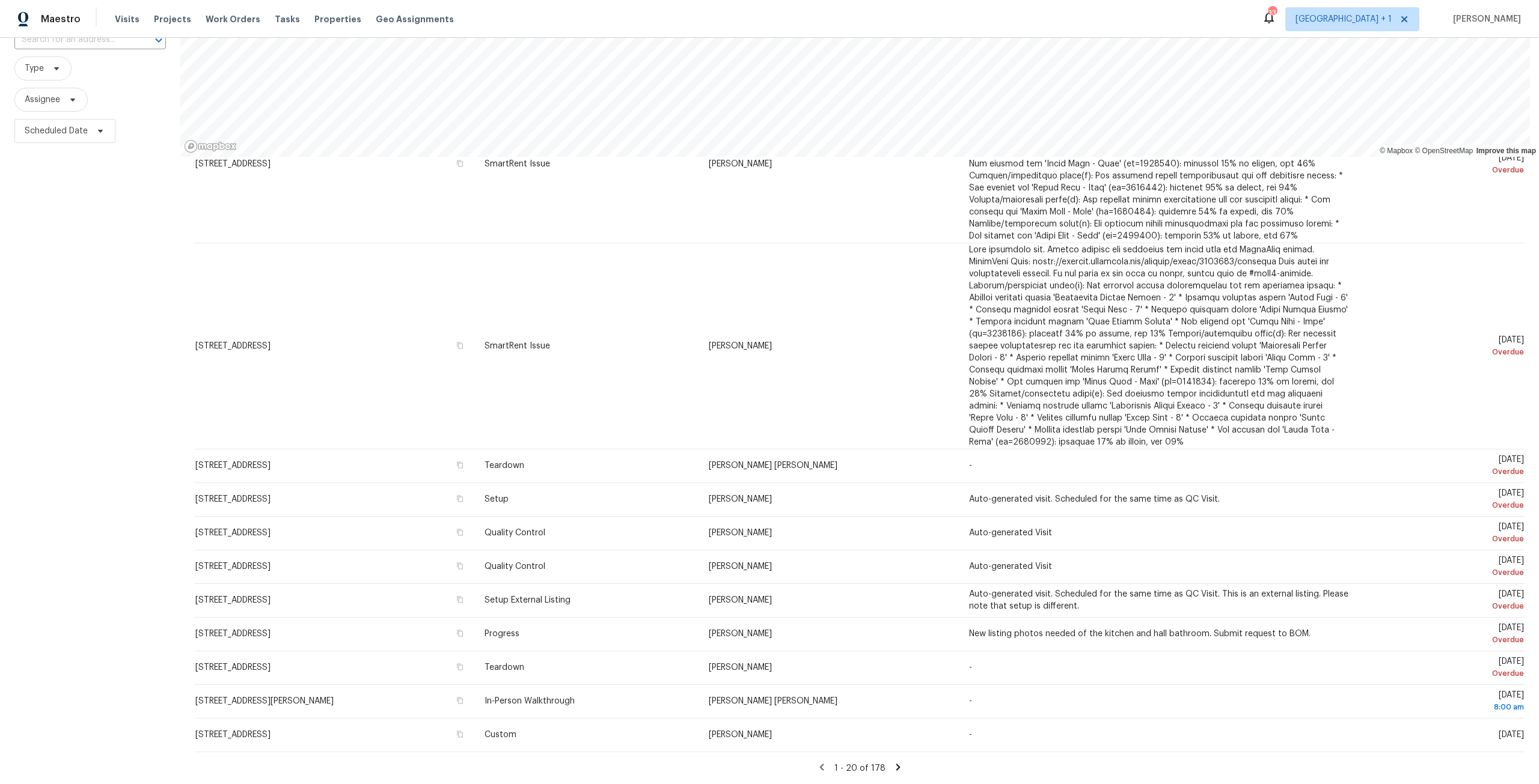
click at [893, 762] on icon at bounding box center [898, 768] width 11 height 11
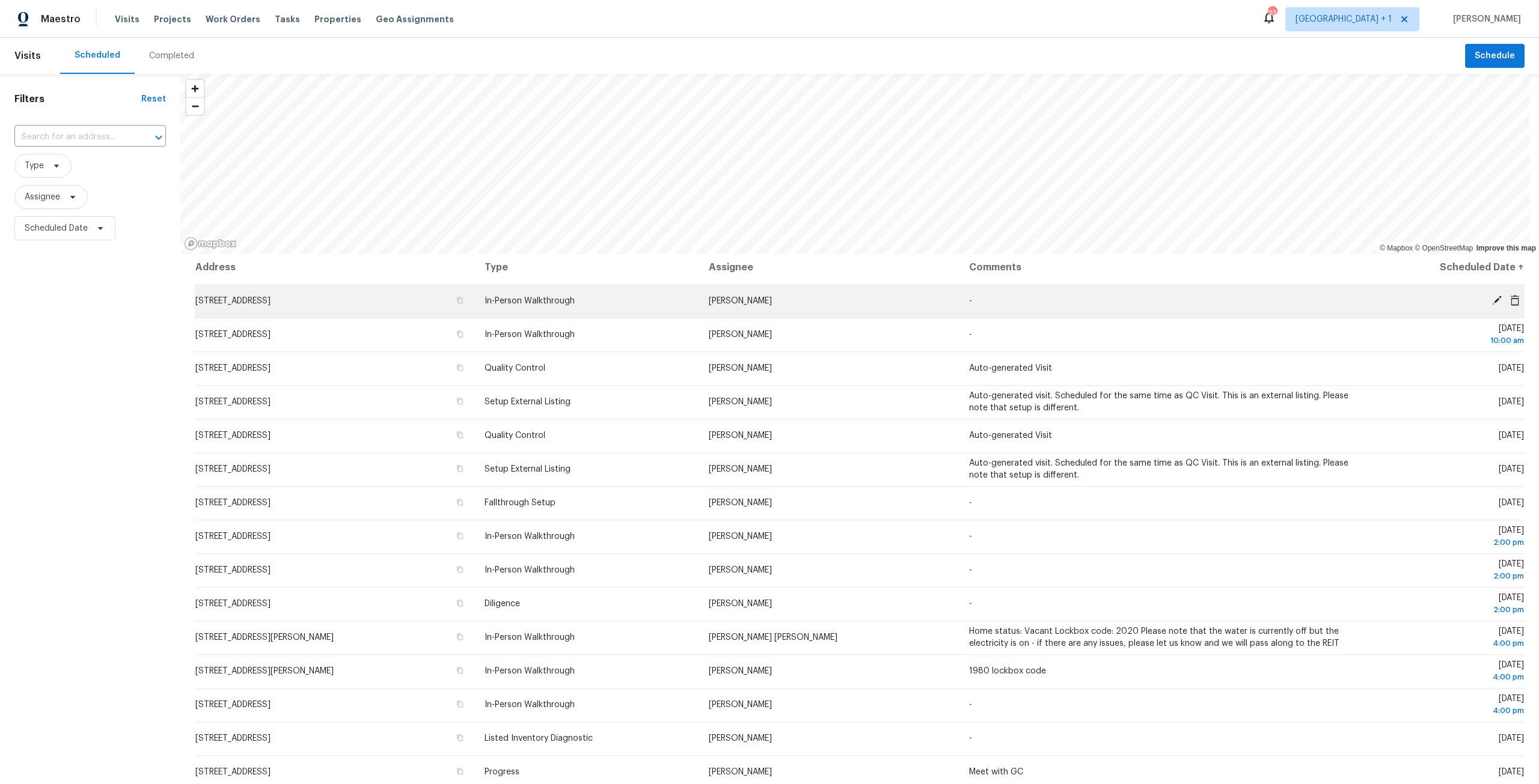
scroll to position [0, 0]
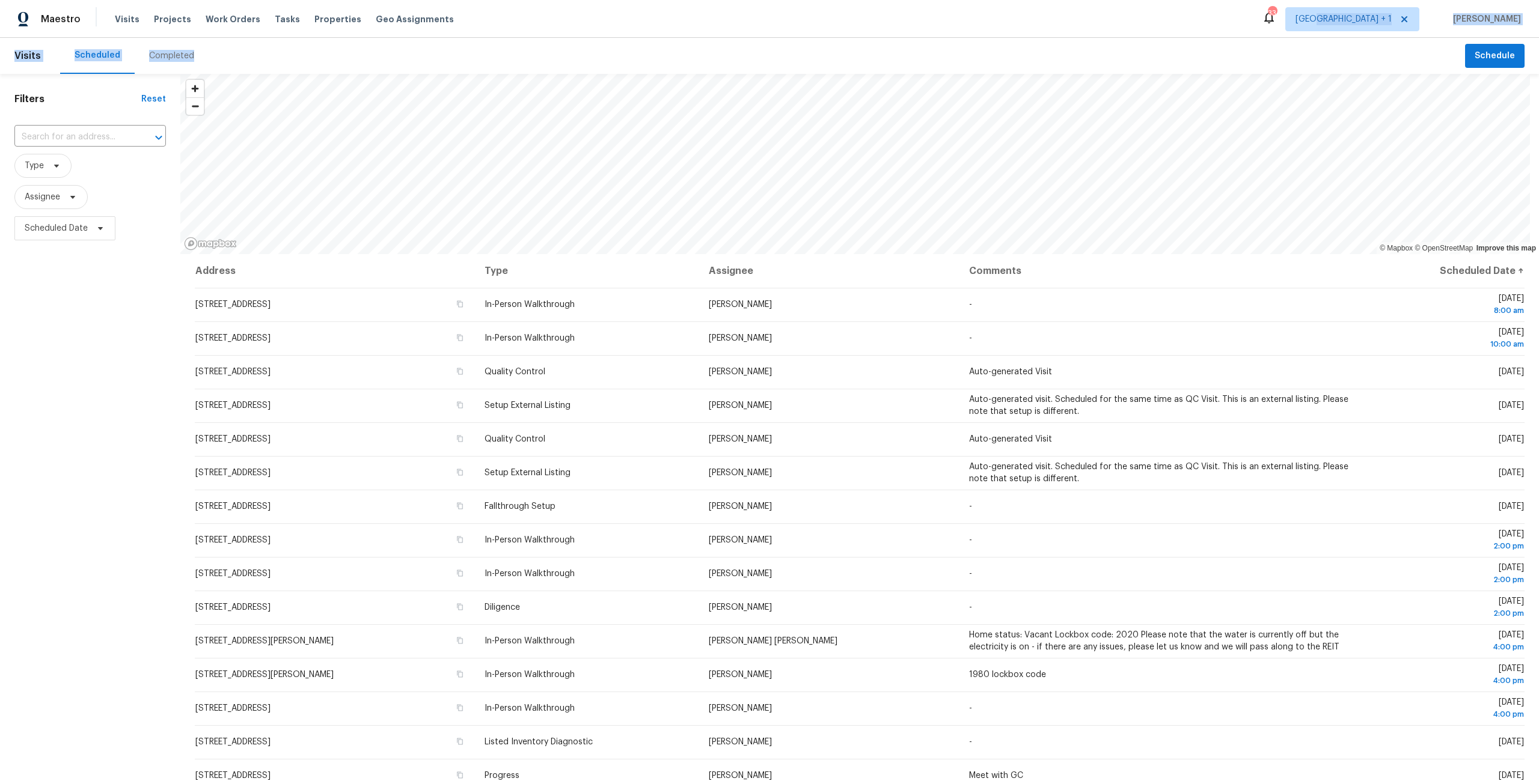
drag, startPoint x: 1337, startPoint y: 38, endPoint x: 1366, endPoint y: 12, distance: 38.9
click at [1359, 20] on div "Maestro Visits Projects Work Orders Tasks Properties Geo Assignments 33 Jackson…" at bounding box center [770, 392] width 1539 height 784
click at [1366, 12] on span "Jacksonville + 1" at bounding box center [1352, 19] width 134 height 24
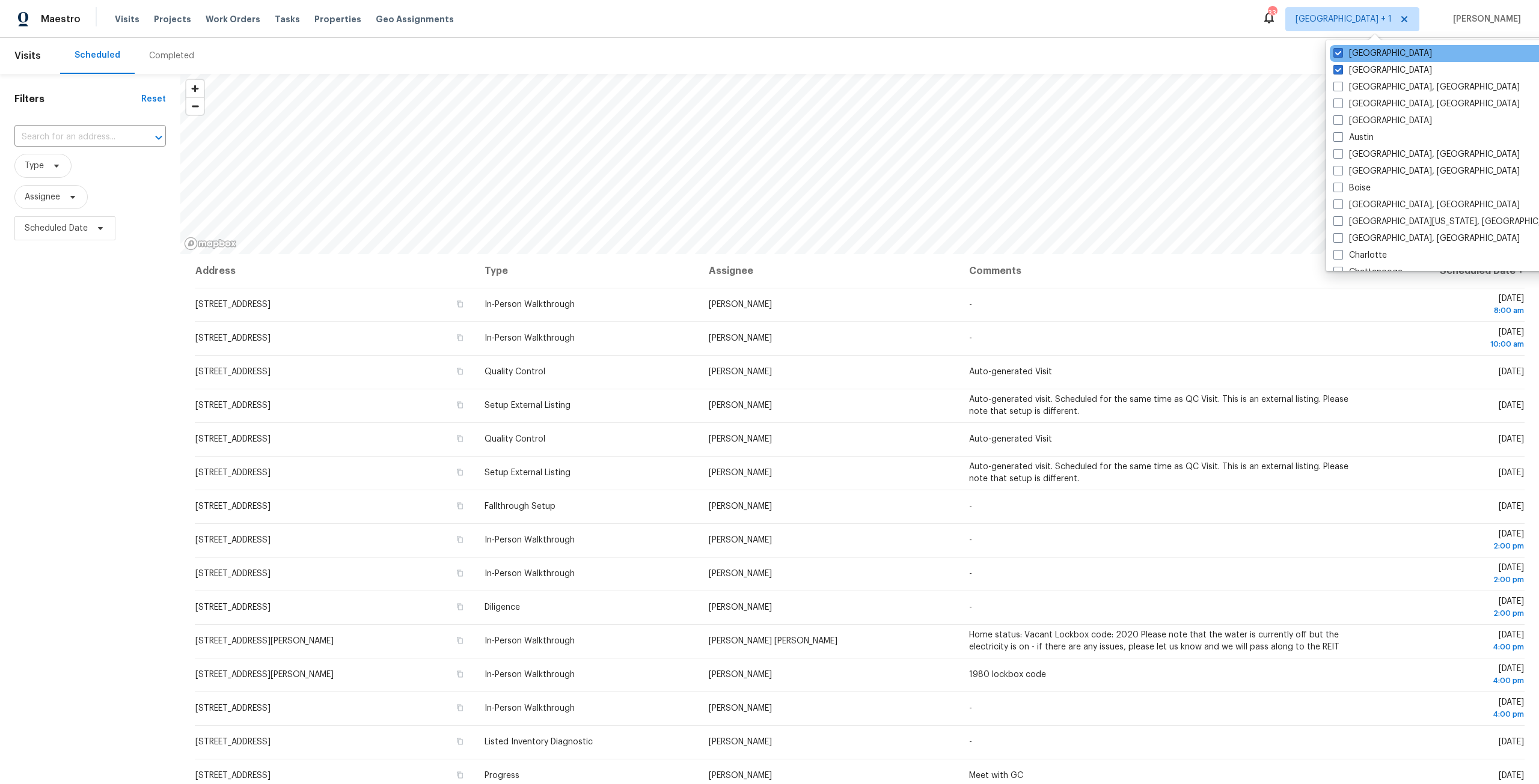
click at [1371, 45] on div "Nashville" at bounding box center [1450, 53] width 242 height 16
click at [1355, 58] on label "Nashville" at bounding box center [1383, 53] width 99 height 12
click at [1341, 56] on input "Nashville" at bounding box center [1337, 52] width 8 height 8
checkbox input "false"
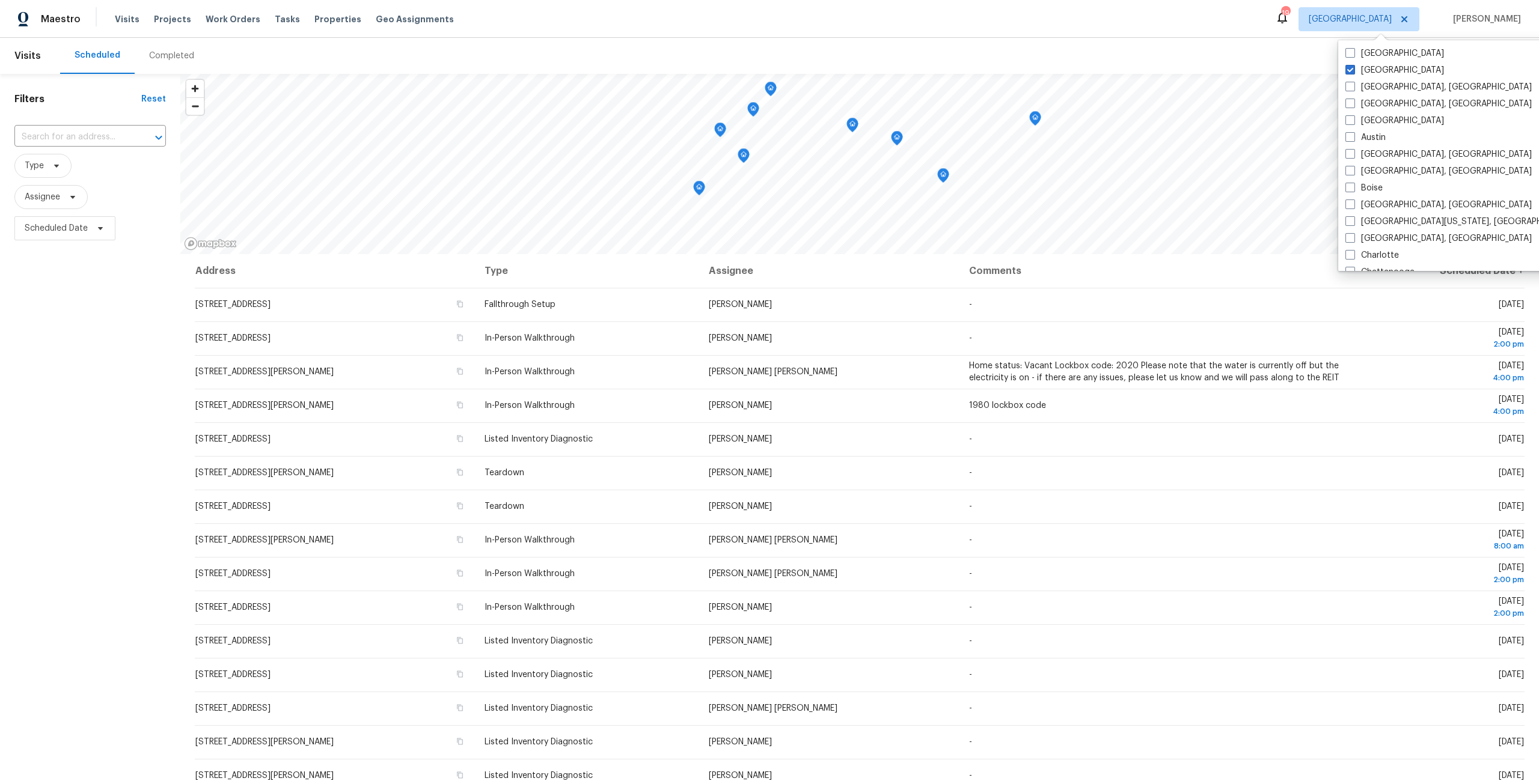
click at [1225, 56] on div "Scheduled Completed" at bounding box center [762, 56] width 1405 height 36
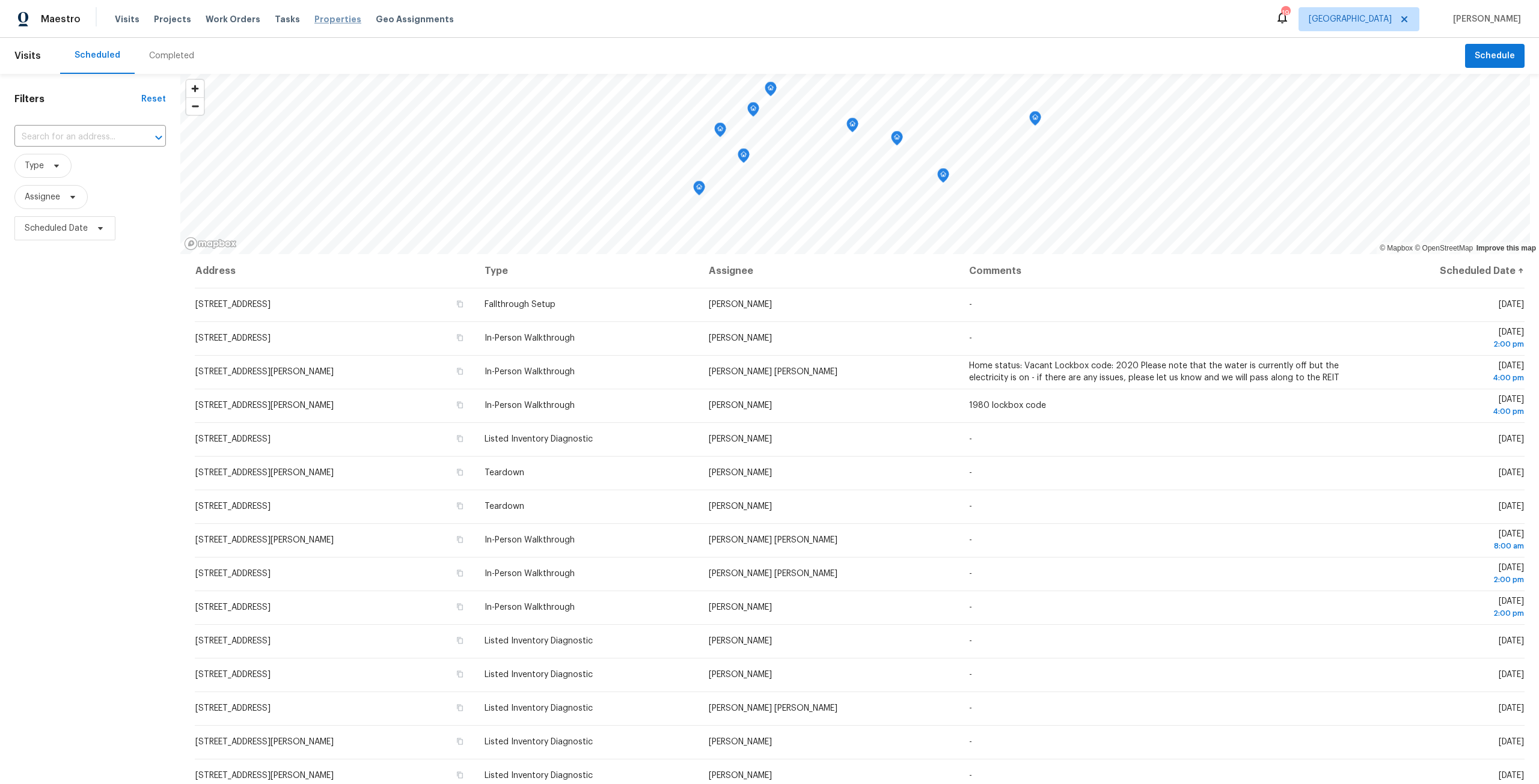
click at [315, 20] on span "Properties" at bounding box center [338, 19] width 47 height 12
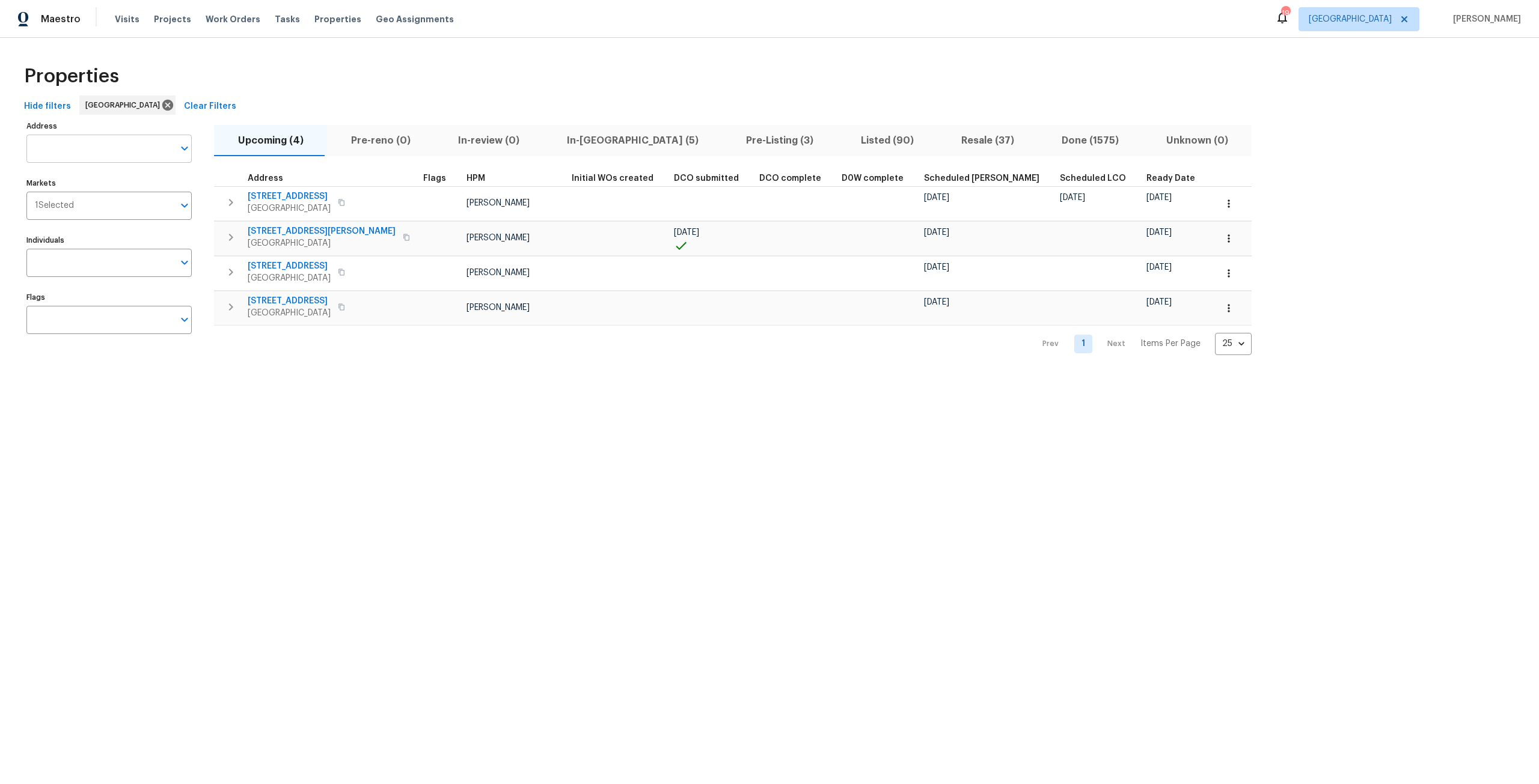
click at [111, 148] on input "Address" at bounding box center [100, 149] width 147 height 28
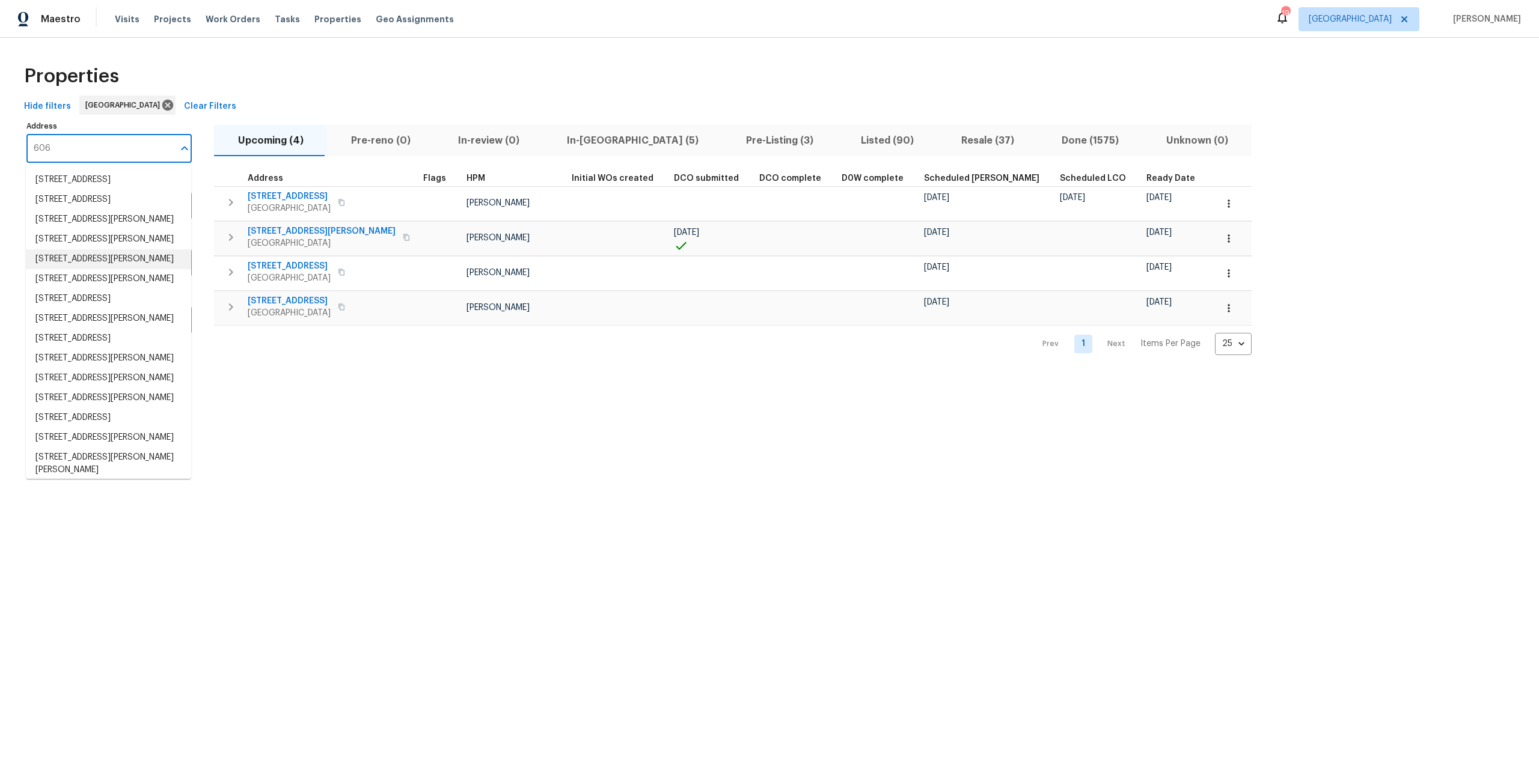
type input "606"
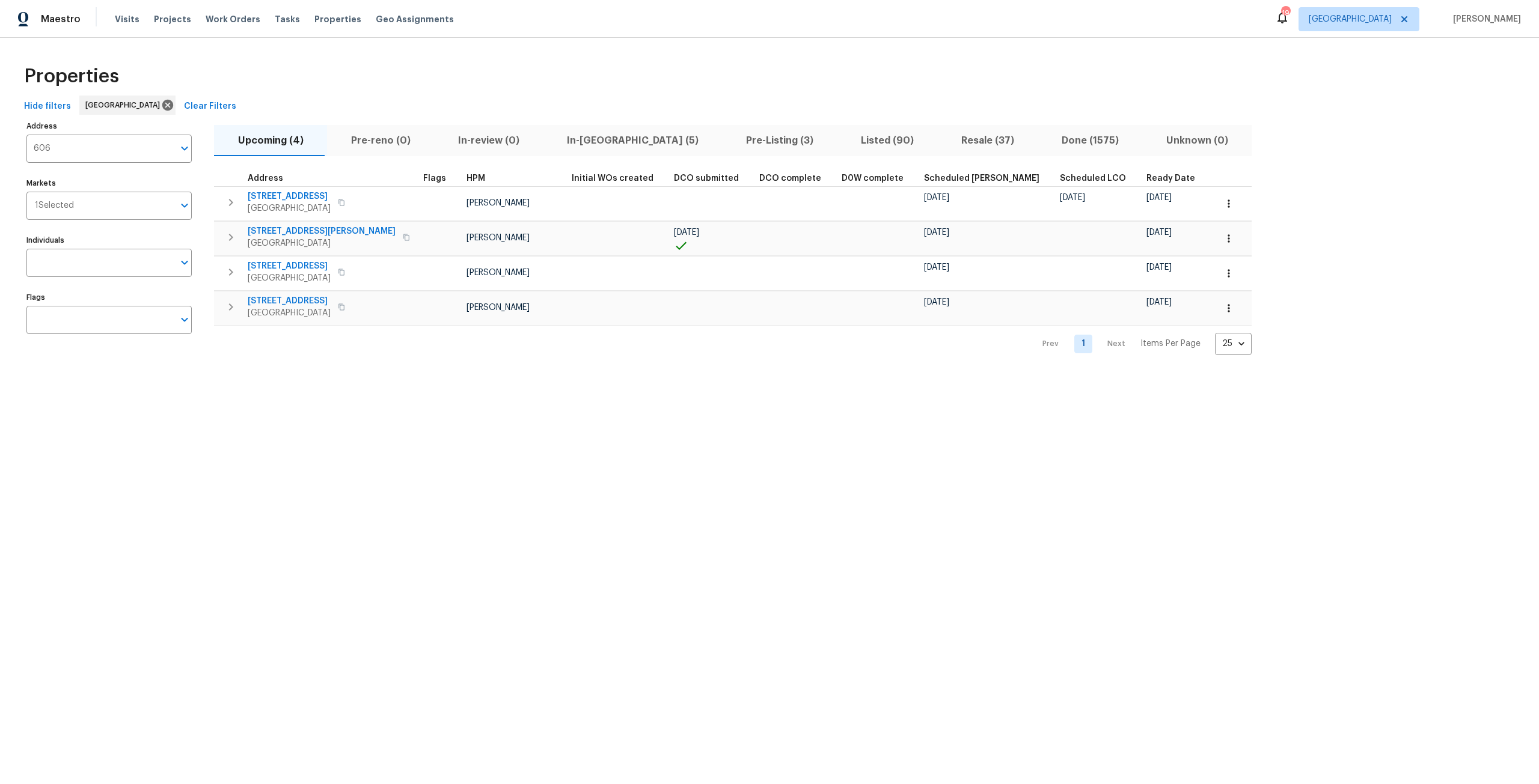
click at [385, 67] on div "Properties" at bounding box center [770, 76] width 1501 height 38
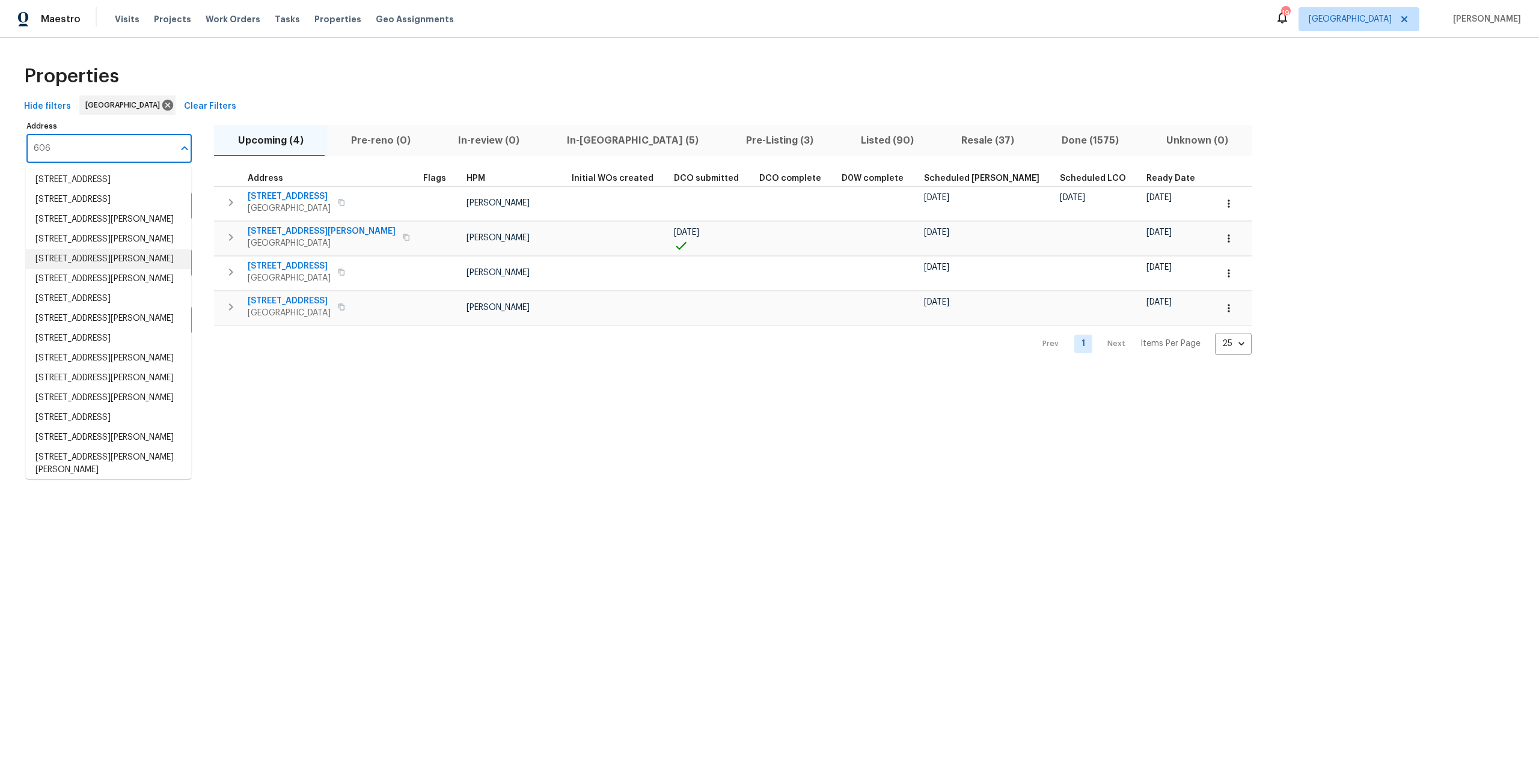
drag, startPoint x: 173, startPoint y: 143, endPoint x: 91, endPoint y: 152, distance: 82.5
click at [172, 143] on input "606" at bounding box center [100, 149] width 147 height 28
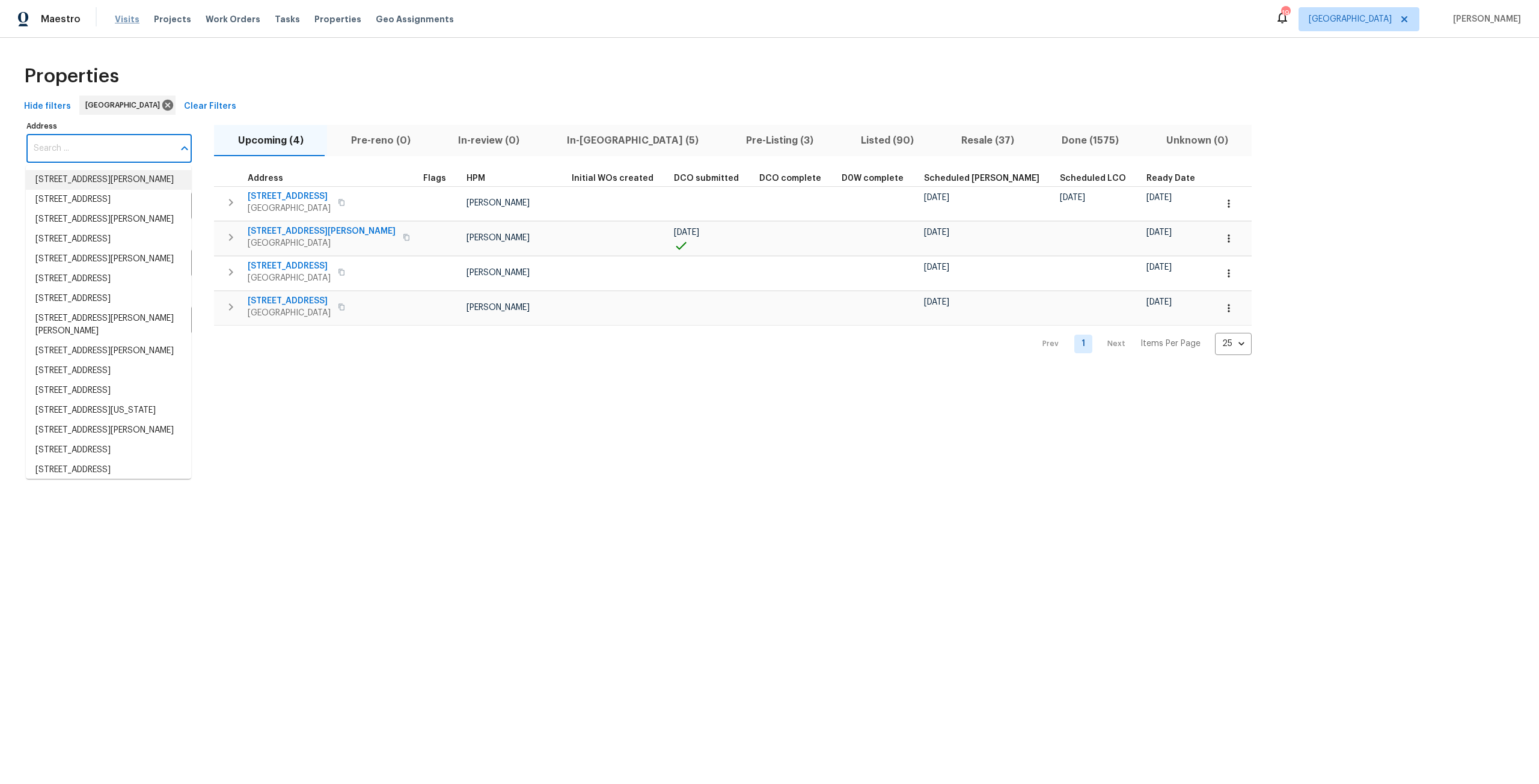
click at [129, 22] on span "Visits" at bounding box center [126, 19] width 24 height 12
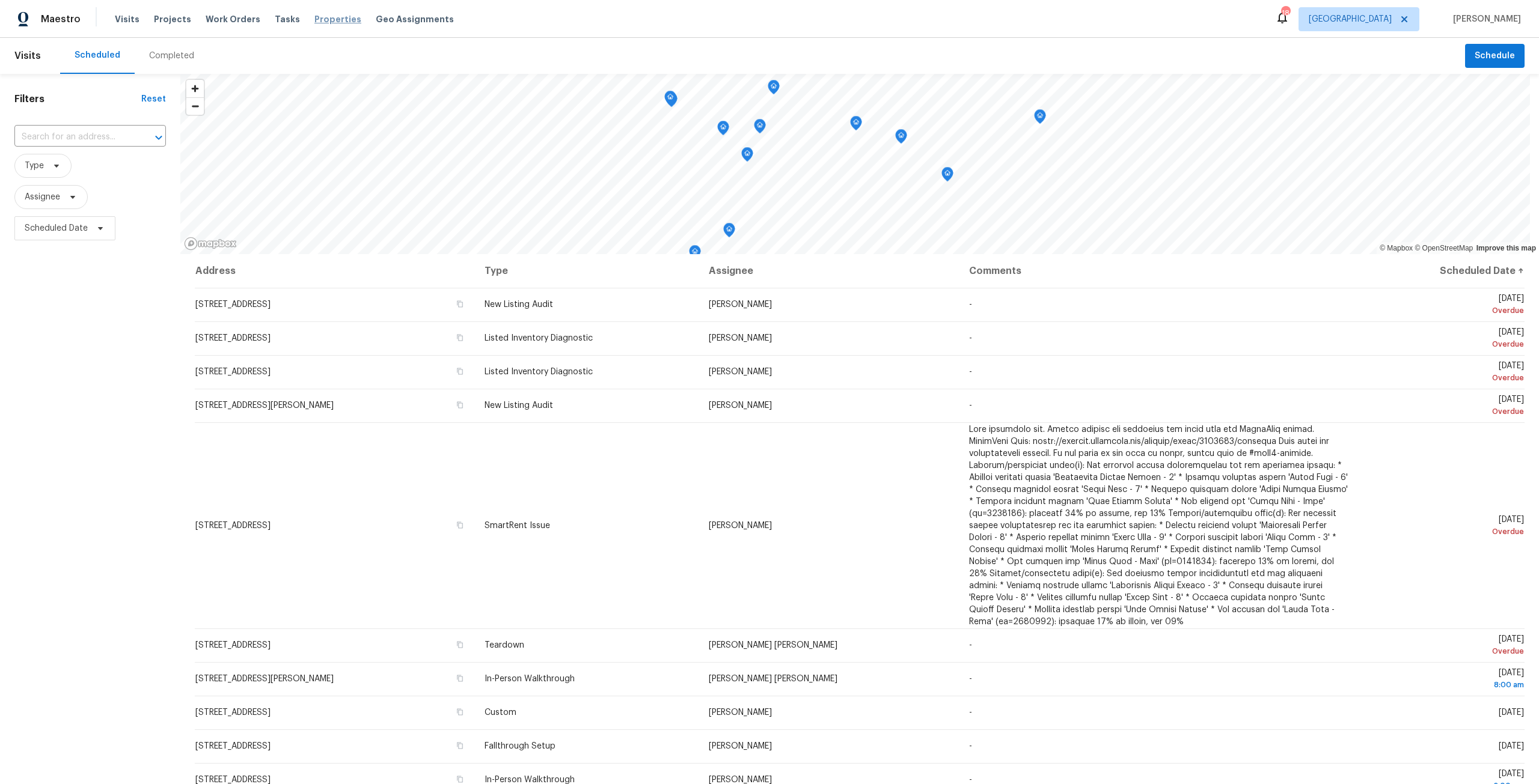
click at [321, 18] on span "Properties" at bounding box center [338, 19] width 47 height 12
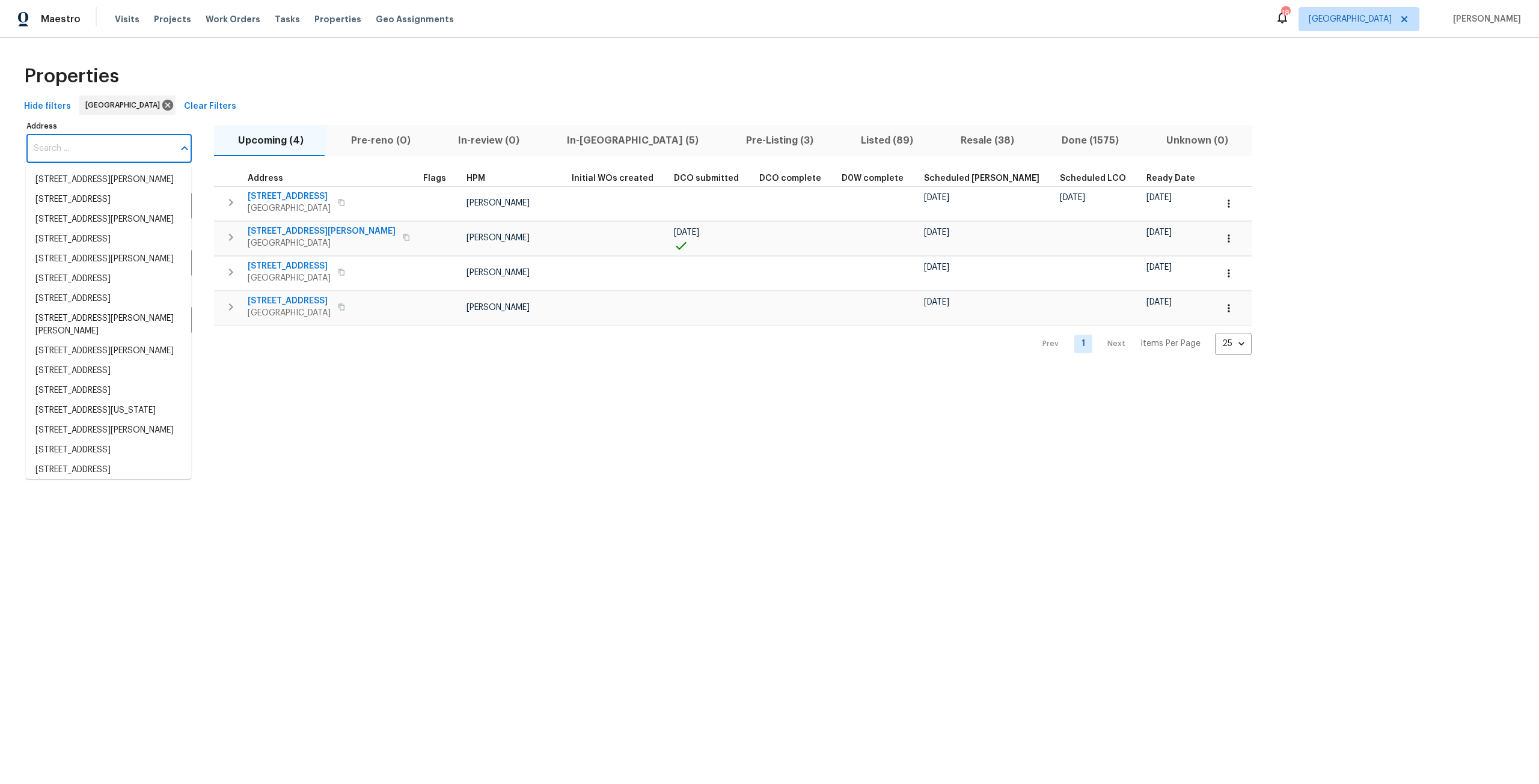
click at [100, 159] on input "Address" at bounding box center [100, 149] width 147 height 28
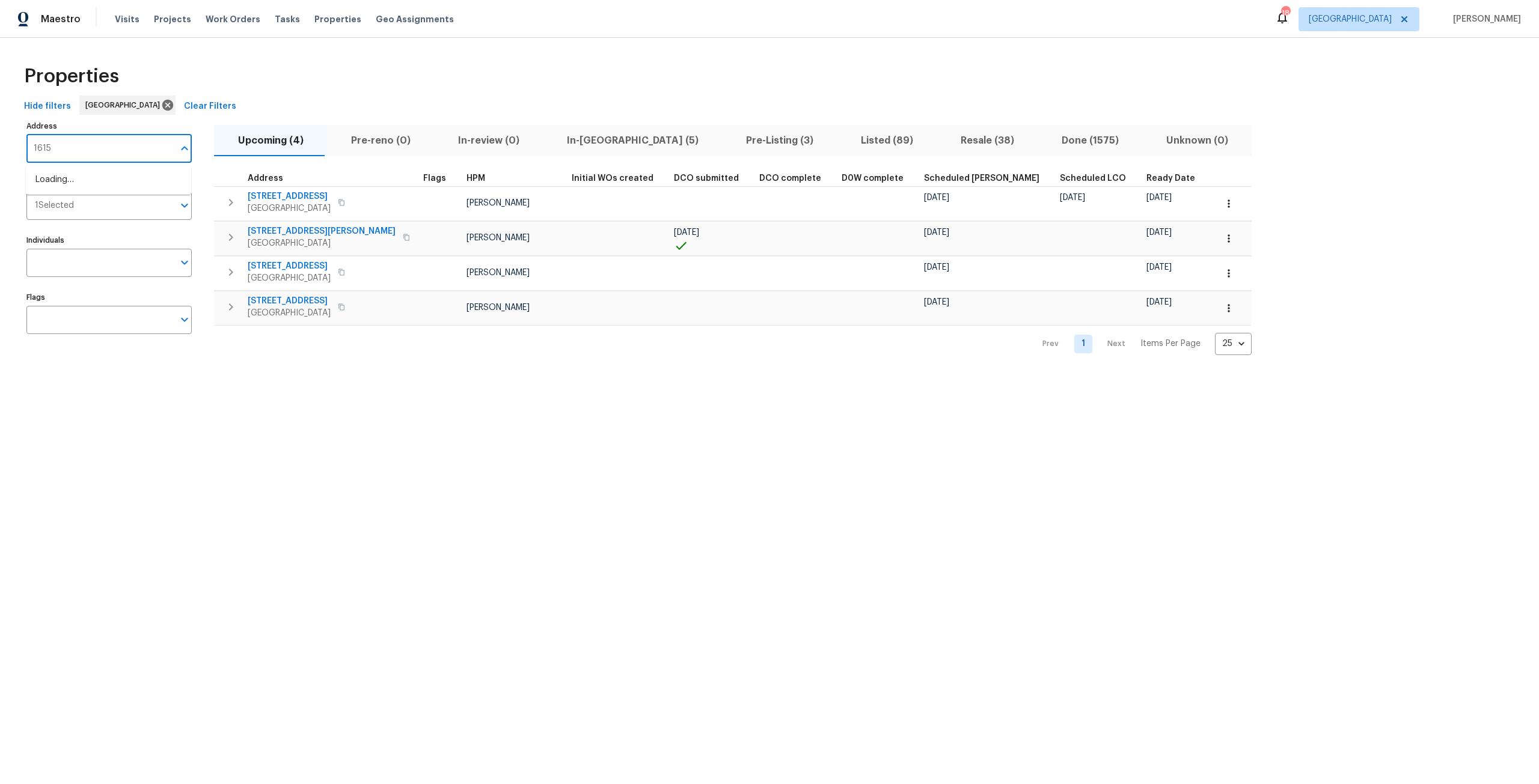
type input "1615"
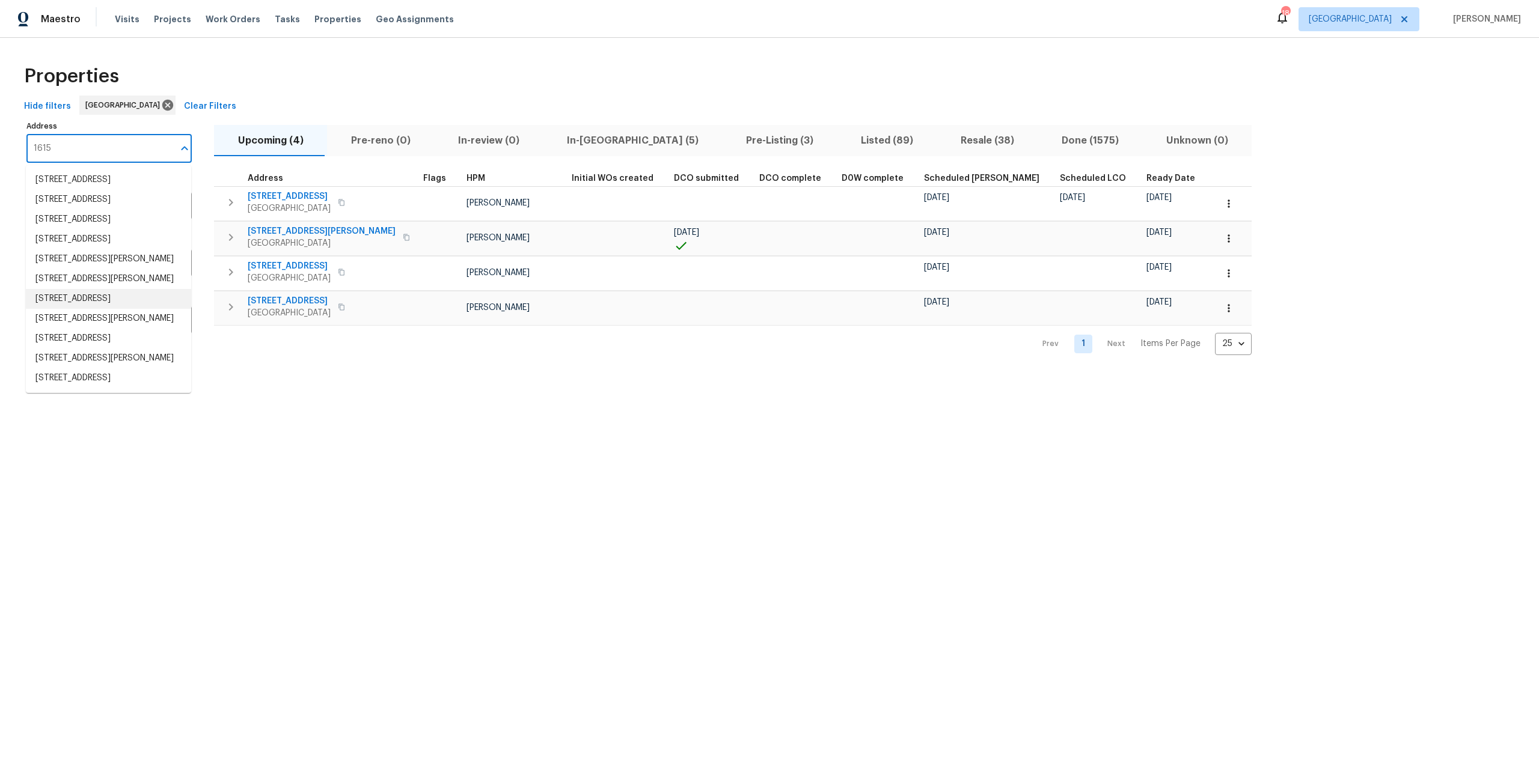
click at [123, 309] on li "1615 Oak Ridge Dr W Jacksonville FL 32225" at bounding box center [108, 299] width 166 height 20
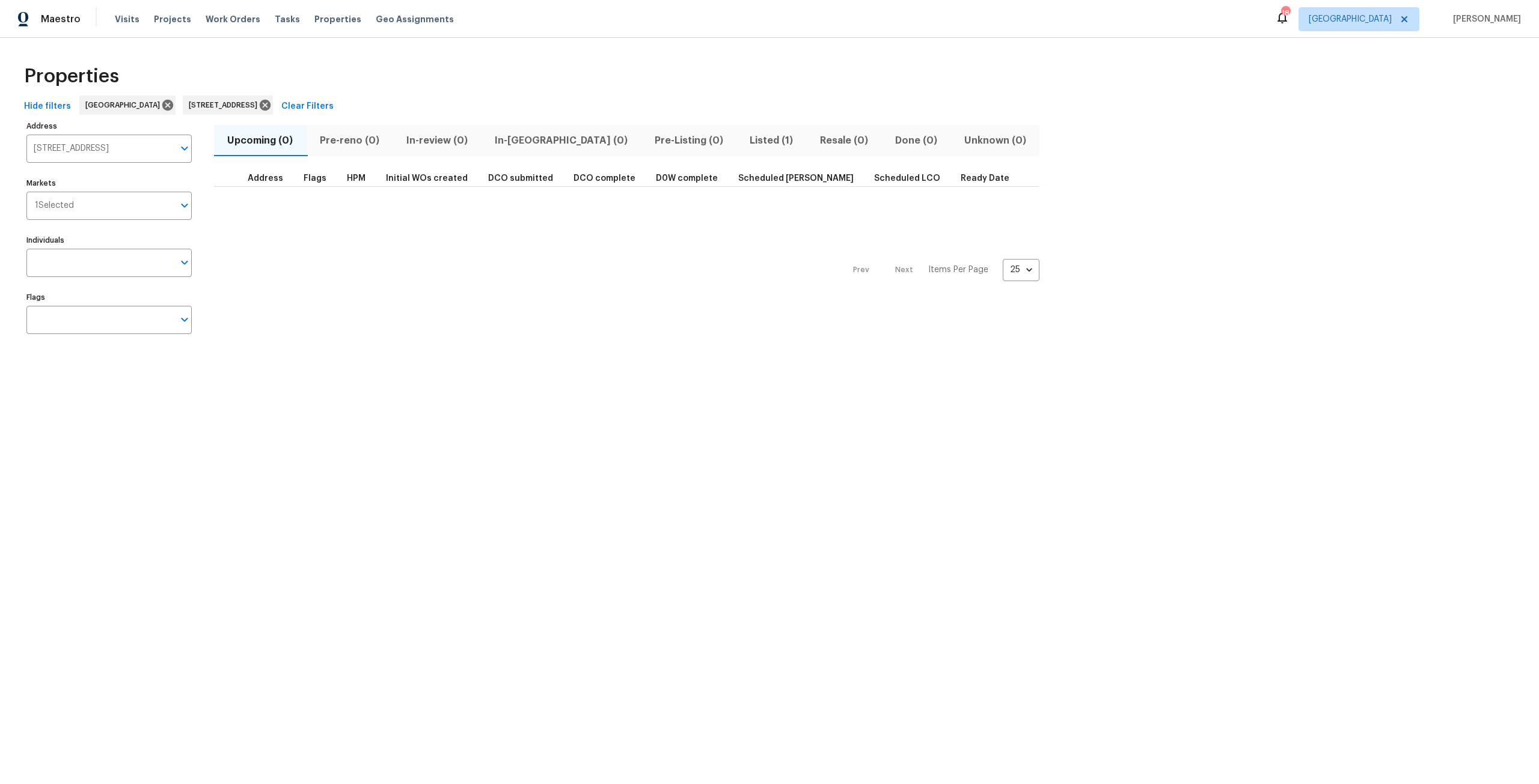
click at [744, 143] on span "Listed (1)" at bounding box center [771, 140] width 56 height 16
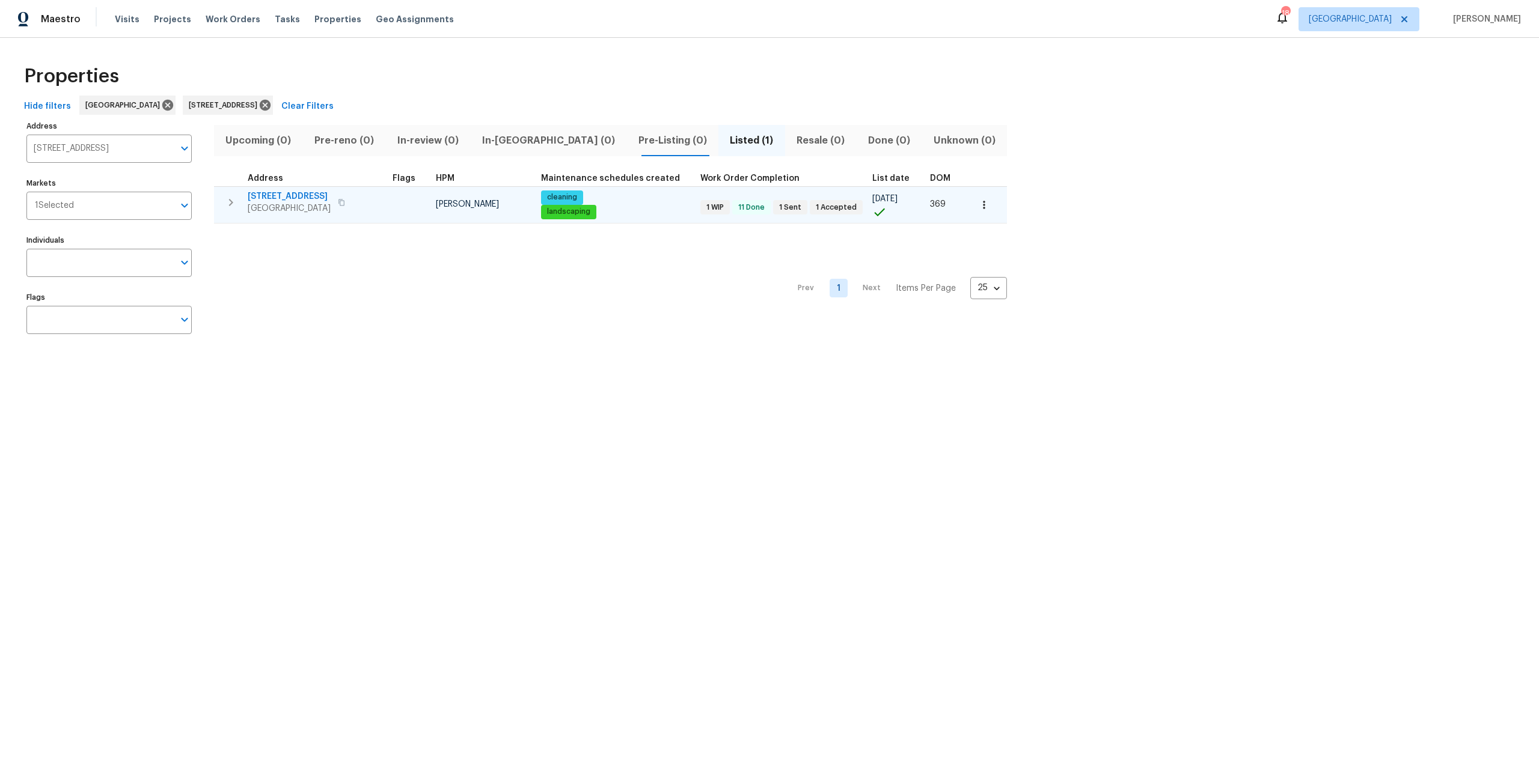
click at [289, 200] on span "1615 Oak Ridge Dr W" at bounding box center [289, 196] width 83 height 12
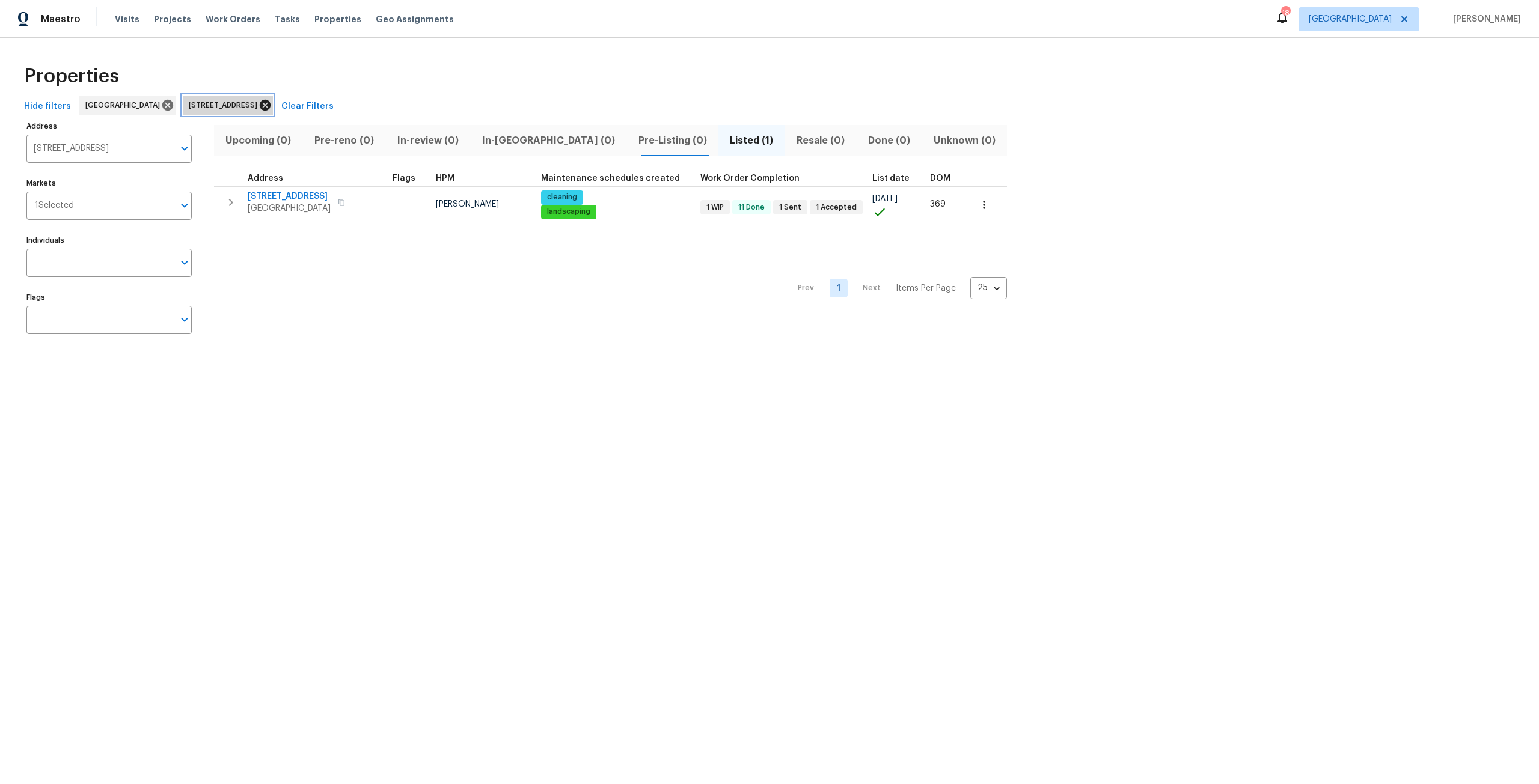
click at [271, 104] on icon at bounding box center [265, 105] width 13 height 13
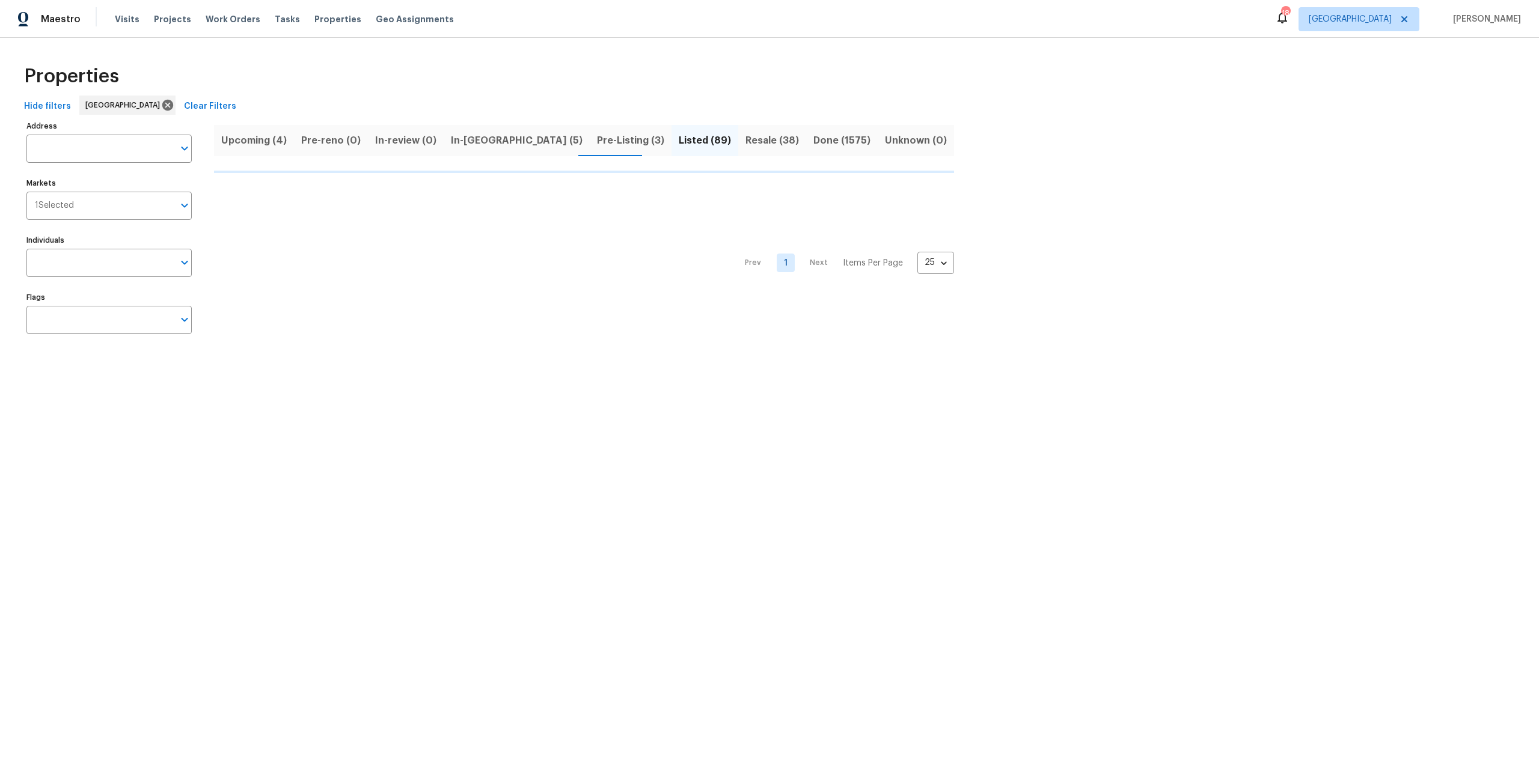
click at [40, 194] on div "1 Selected Markets" at bounding box center [109, 205] width 166 height 28
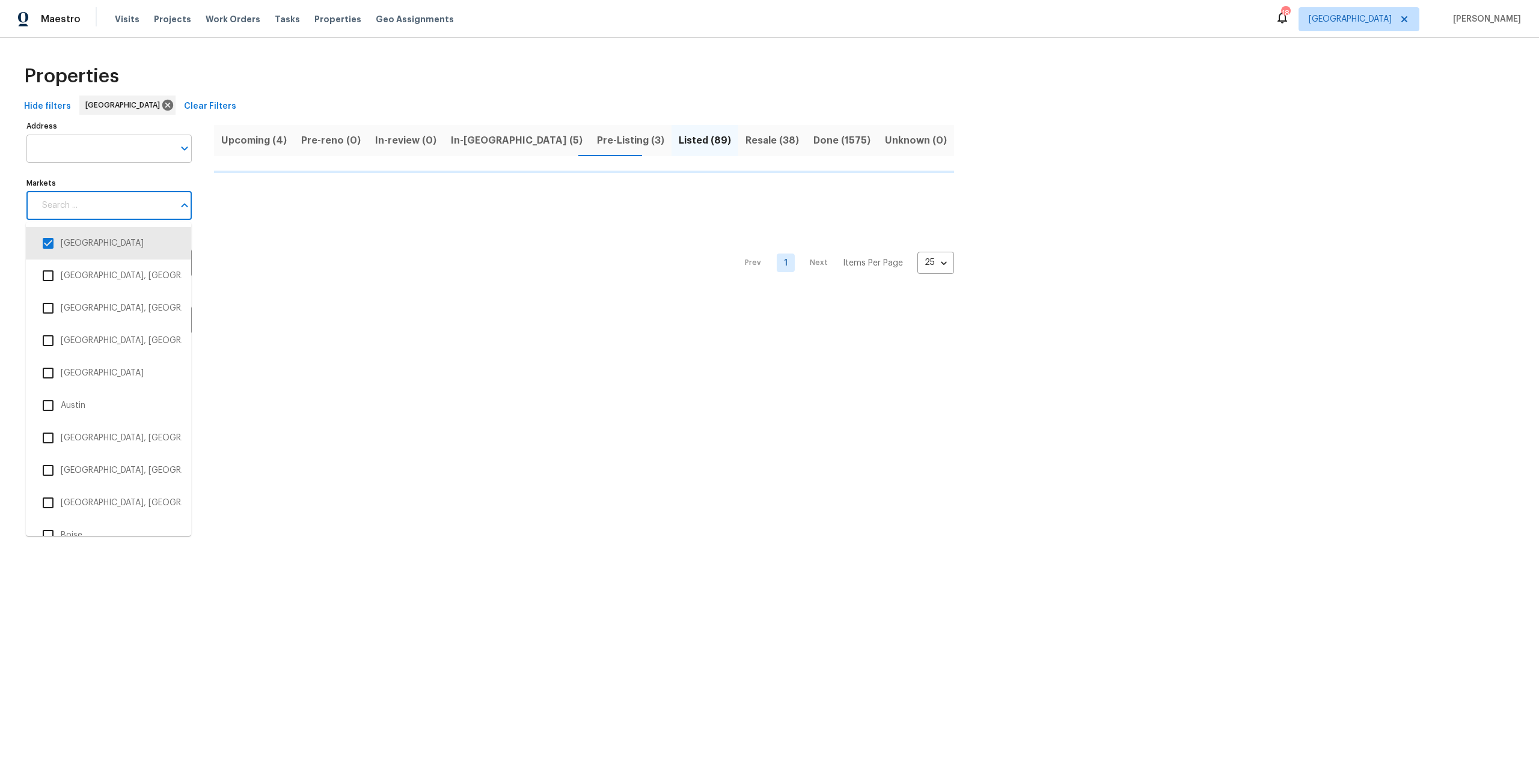
click at [84, 144] on input "Address" at bounding box center [100, 149] width 147 height 28
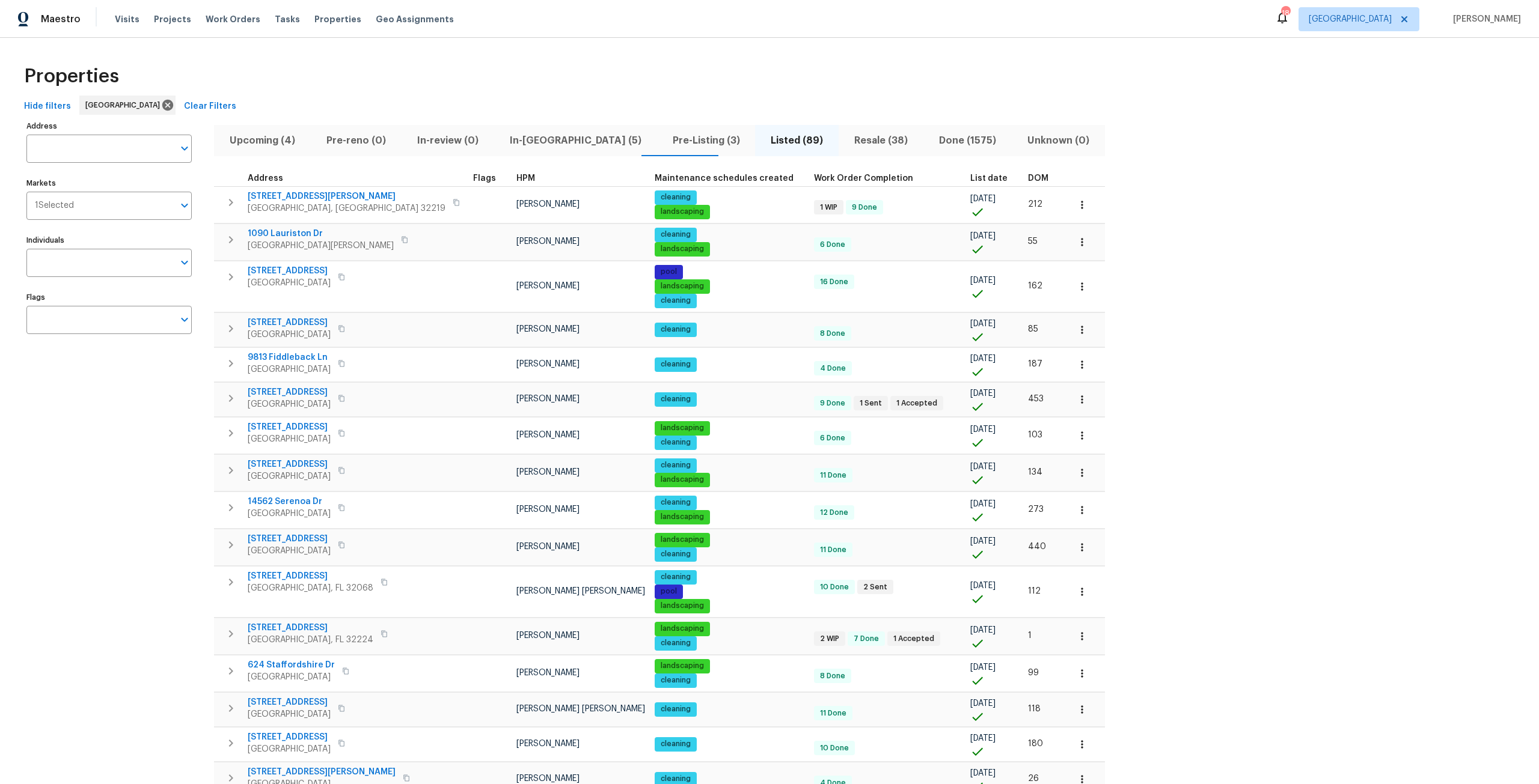
click at [84, 144] on input "Address" at bounding box center [100, 149] width 147 height 28
type input "clinton corner"
drag, startPoint x: 107, startPoint y: 146, endPoint x: 0, endPoint y: 134, distance: 107.7
click at [0, 134] on div "Properties Hide filters Jacksonville Clear Filters Address clinton corner Addre…" at bounding box center [770, 608] width 1539 height 1141
type input "clinton"
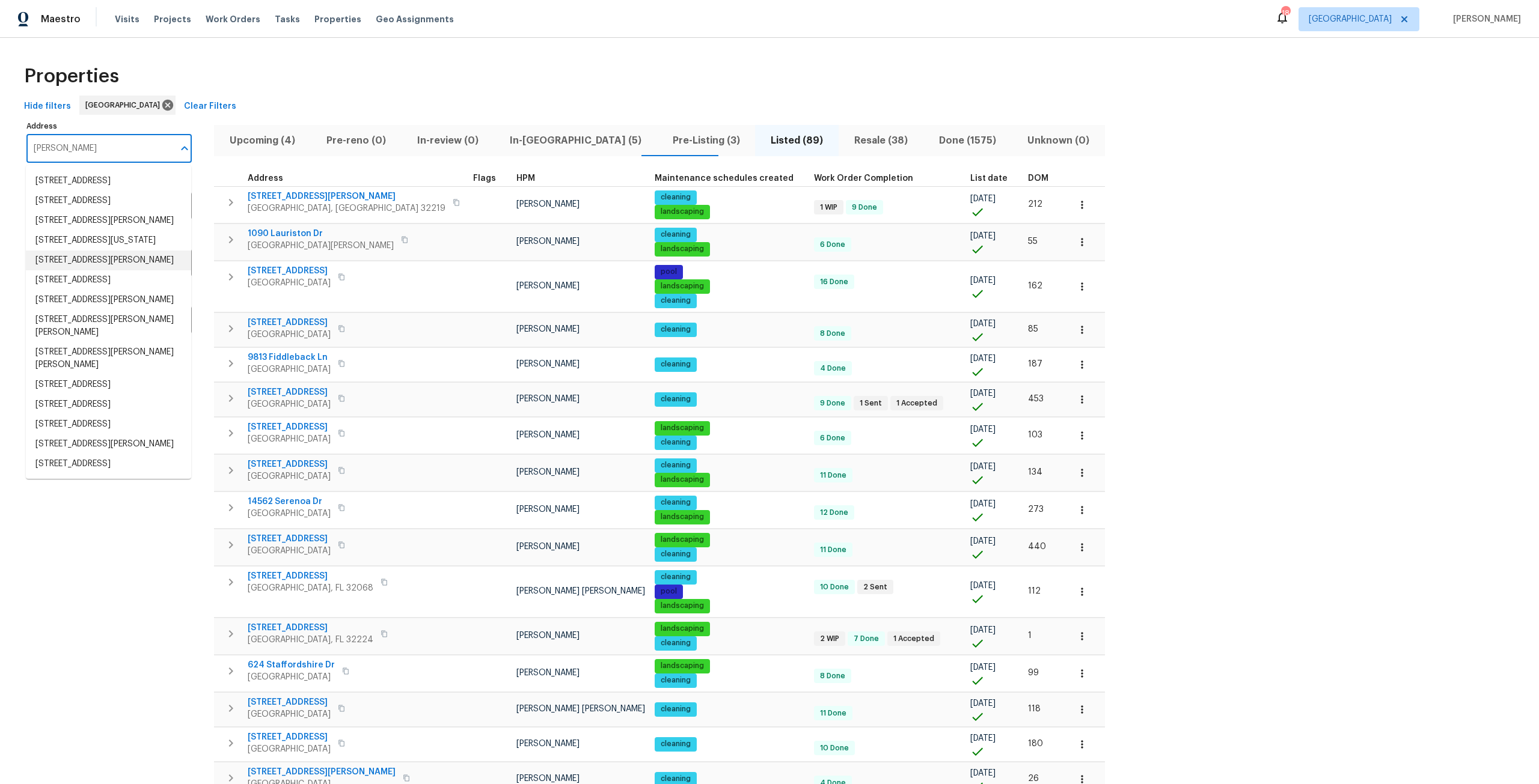
scroll to position [244, 0]
click at [107, 456] on li "9659 Clinton Corners Dr Jacksonville FL 32222" at bounding box center [108, 463] width 166 height 20
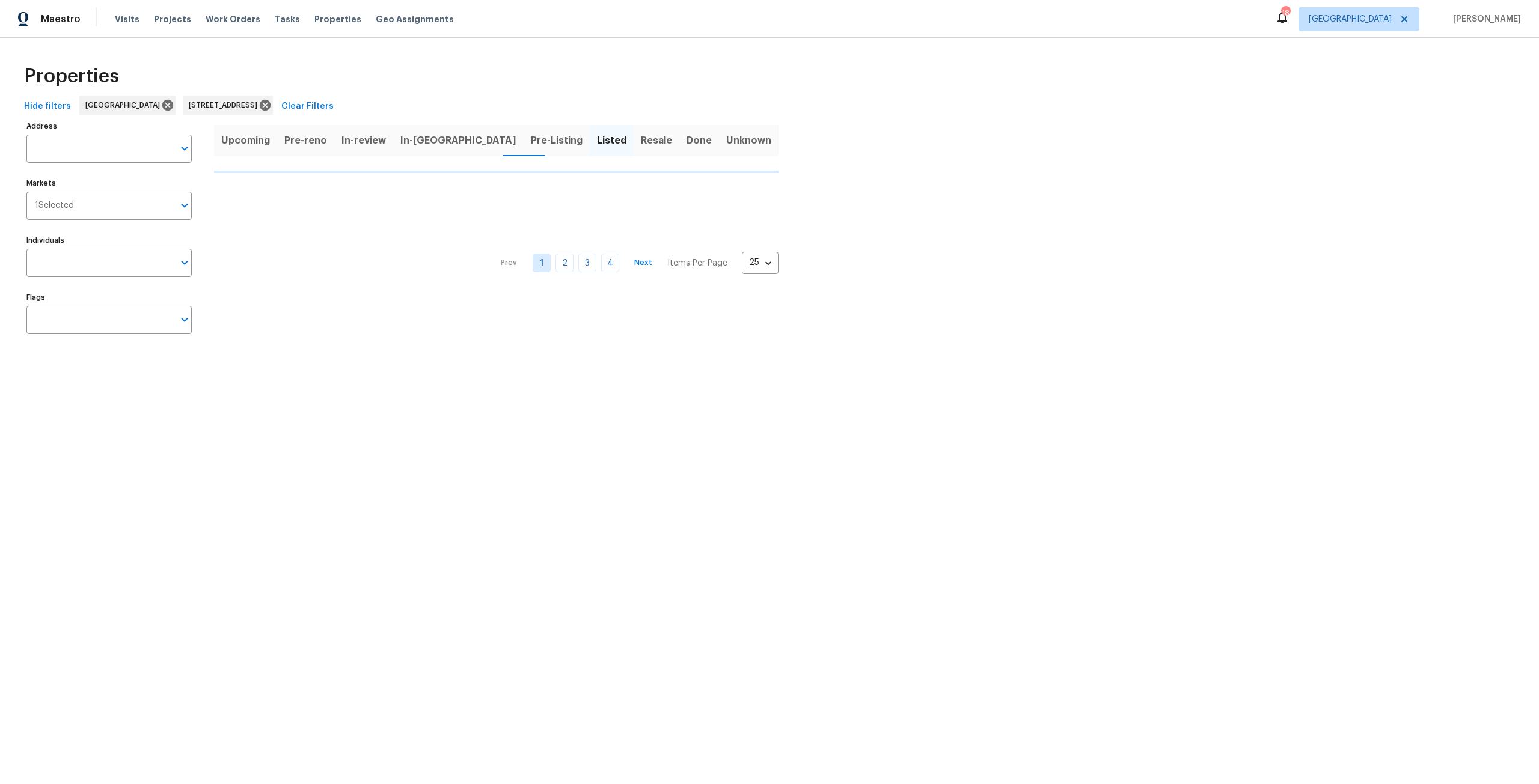
type input "9659 Clinton Corners Dr Jacksonville FL 32222"
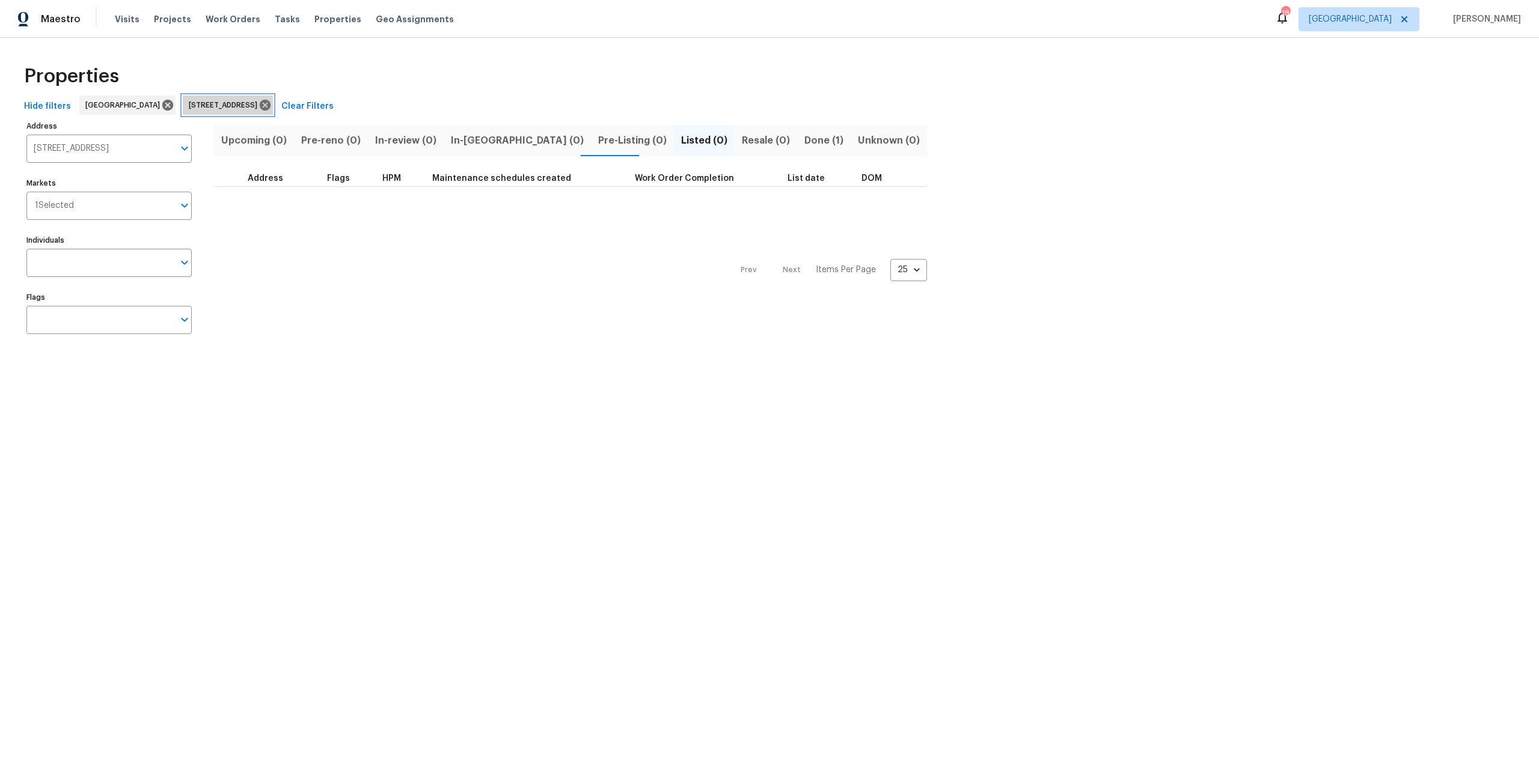
click at [262, 105] on span "9659 Clinton Corners Dr Jacksonville FL 32222" at bounding box center [226, 104] width 74 height 12
click at [271, 103] on icon at bounding box center [265, 105] width 11 height 11
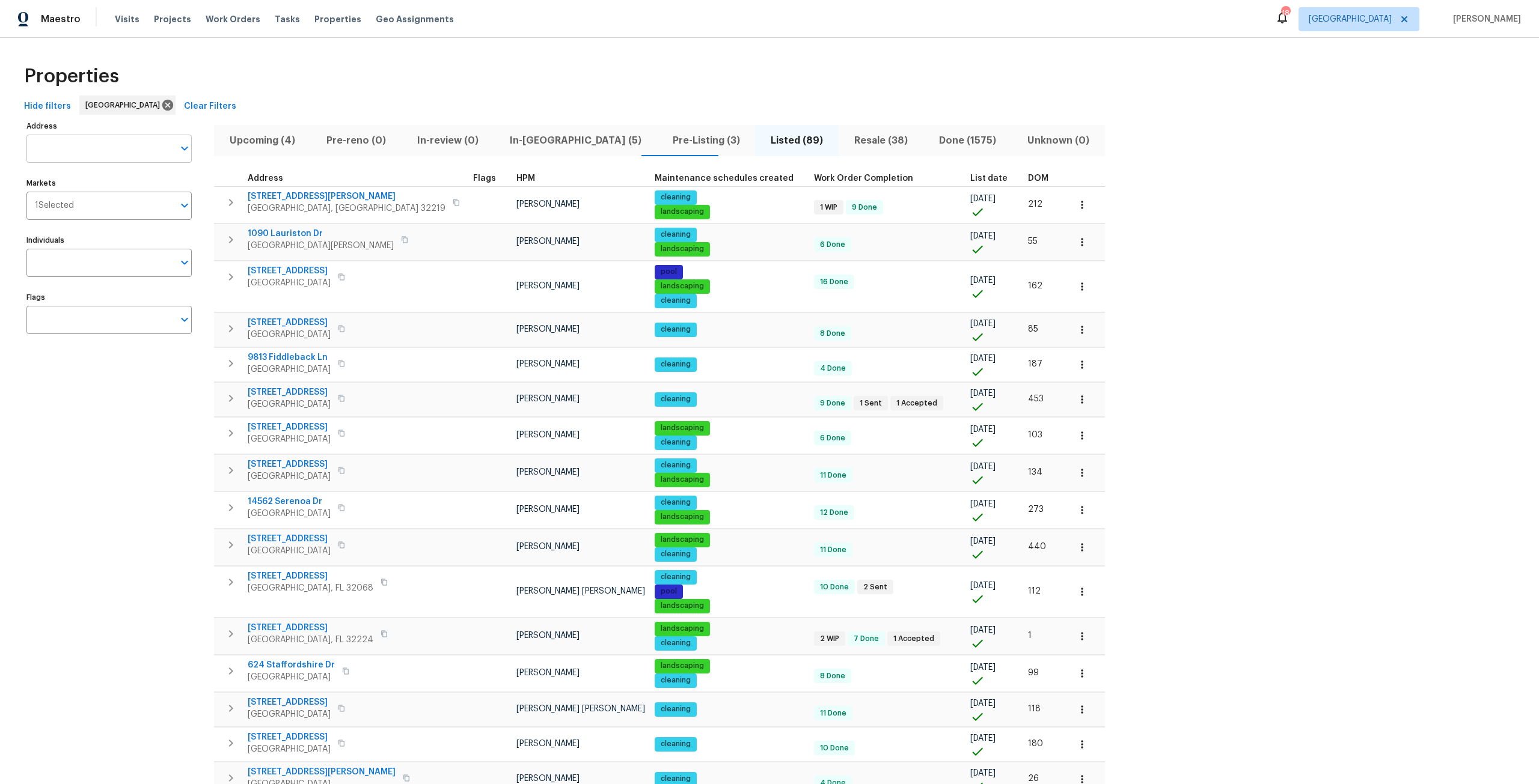
click at [112, 158] on input "Address" at bounding box center [100, 149] width 147 height 28
type input "5902"
click at [118, 209] on li "5902 Covered Creek Ln Jacksonville FL 32277" at bounding box center [108, 199] width 166 height 20
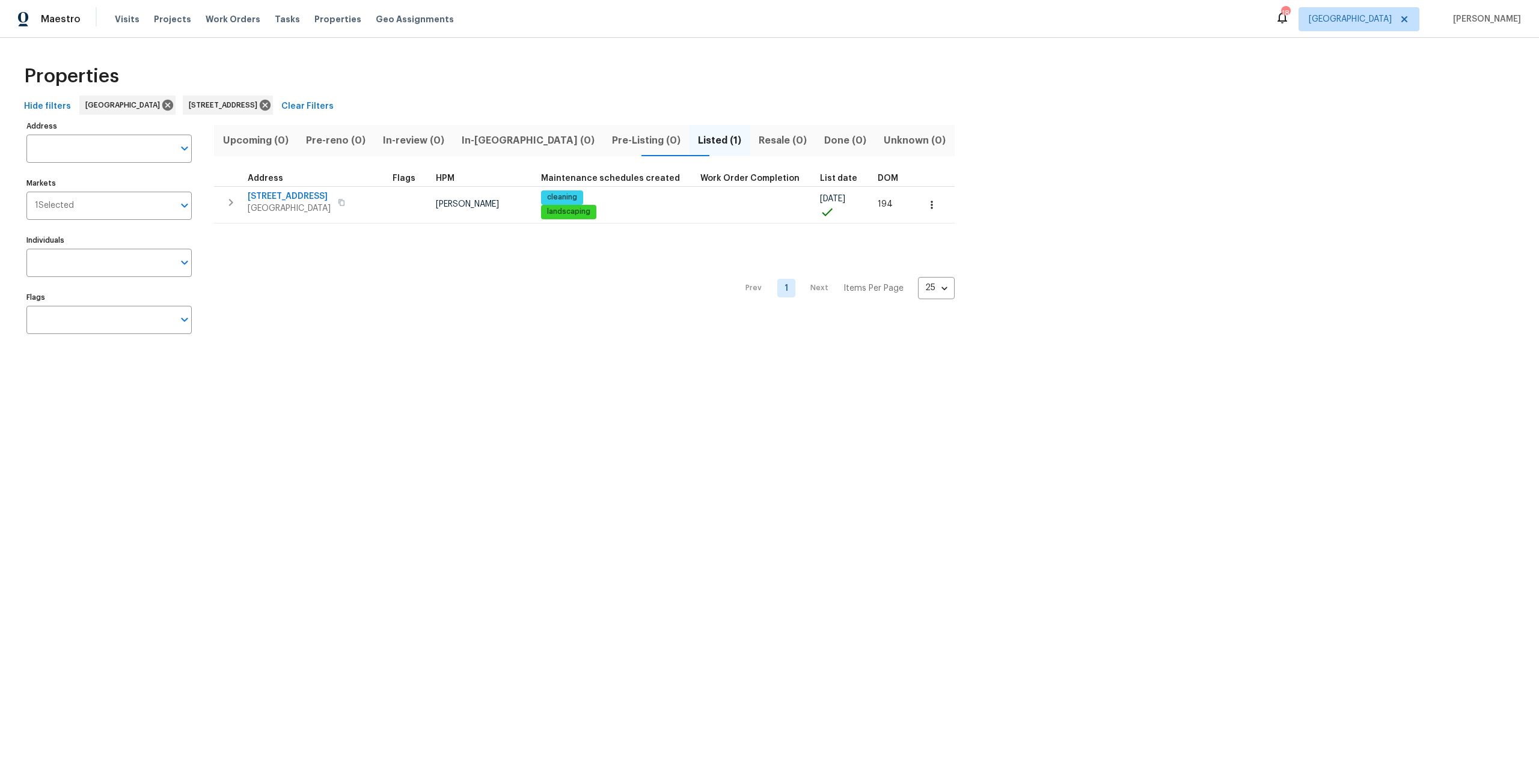
type input "5902 Covered Creek Ln Jacksonville FL 32277"
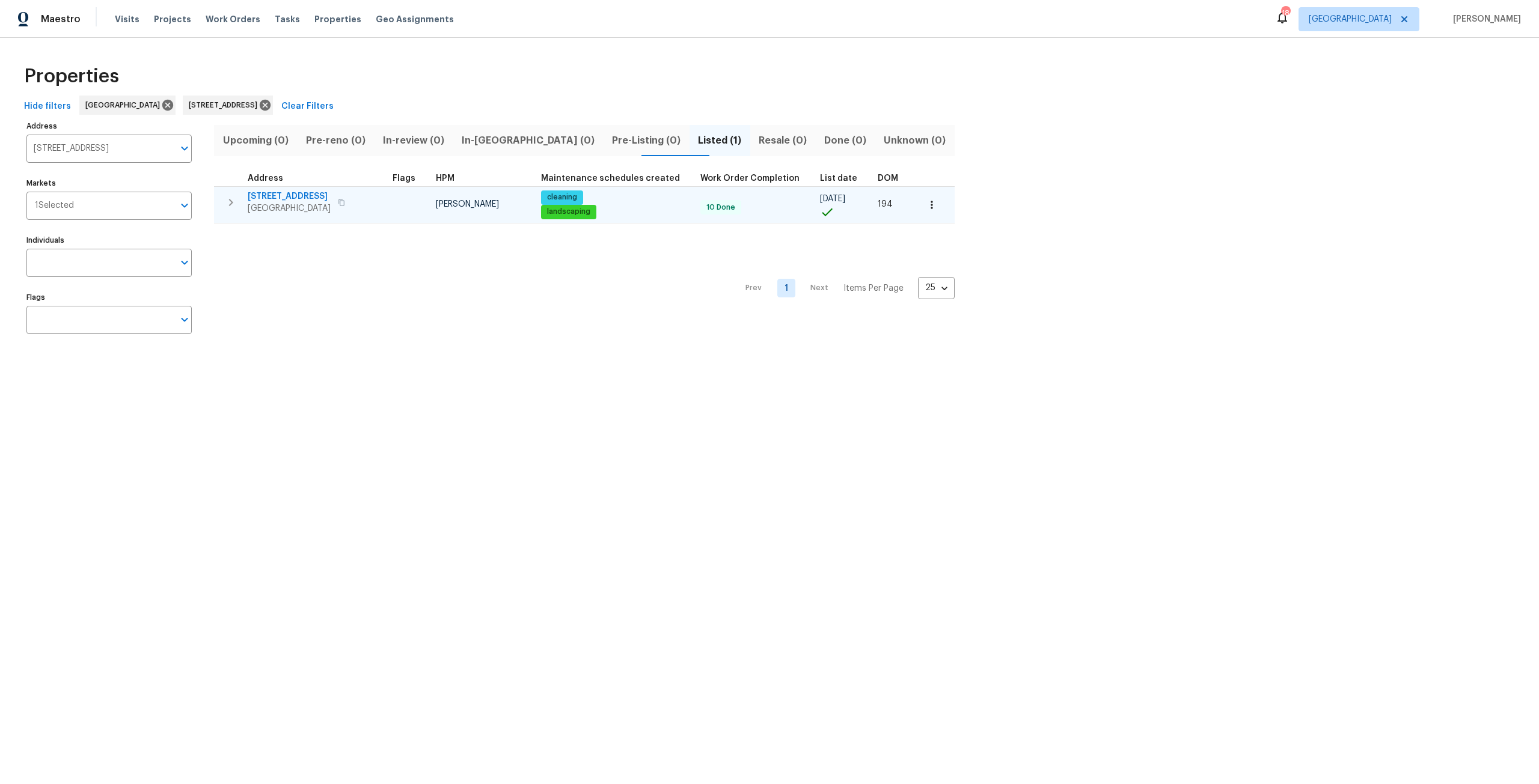
click at [322, 198] on span "5902 Covered Creek Ln" at bounding box center [289, 196] width 83 height 12
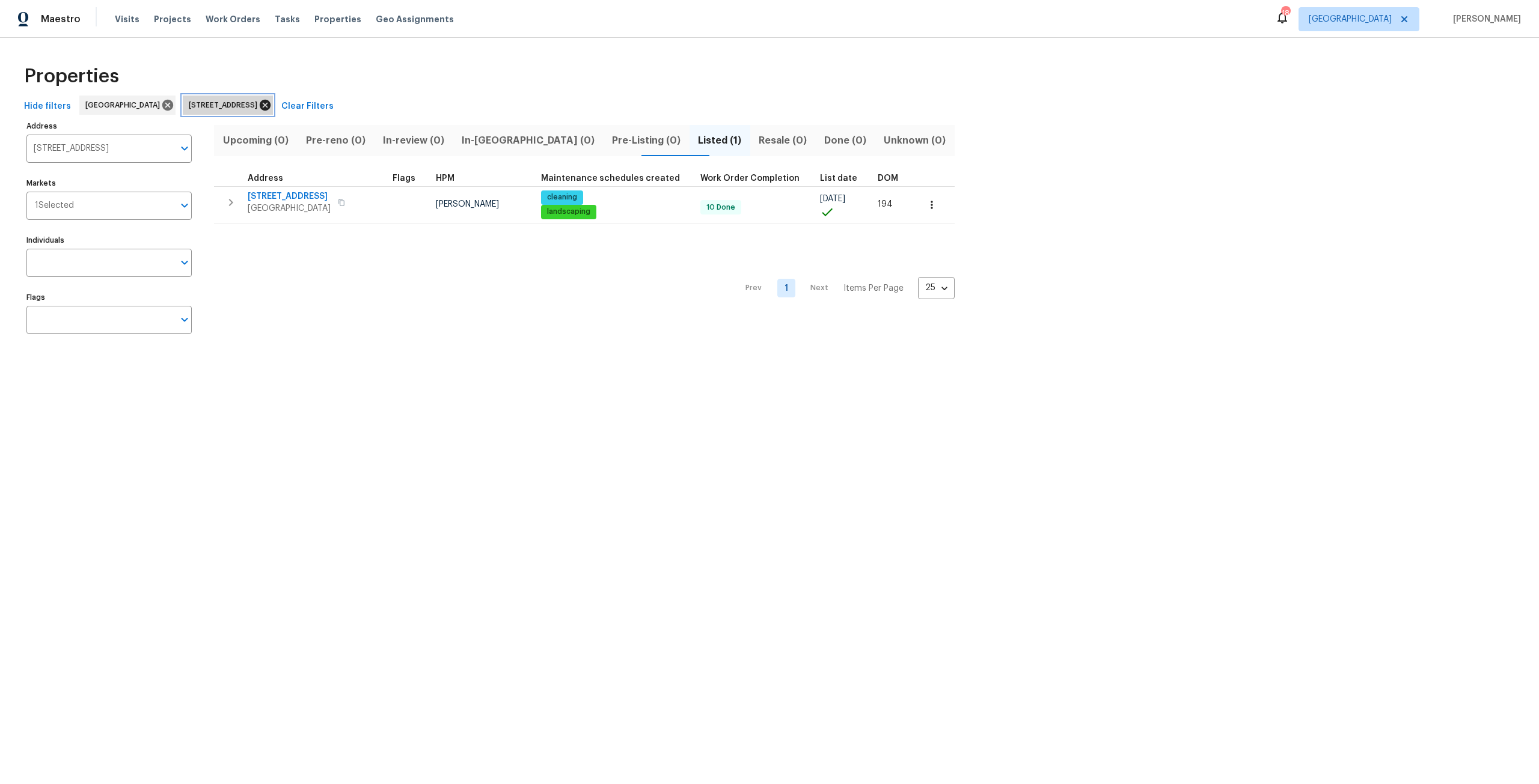
click at [271, 104] on icon at bounding box center [265, 105] width 11 height 11
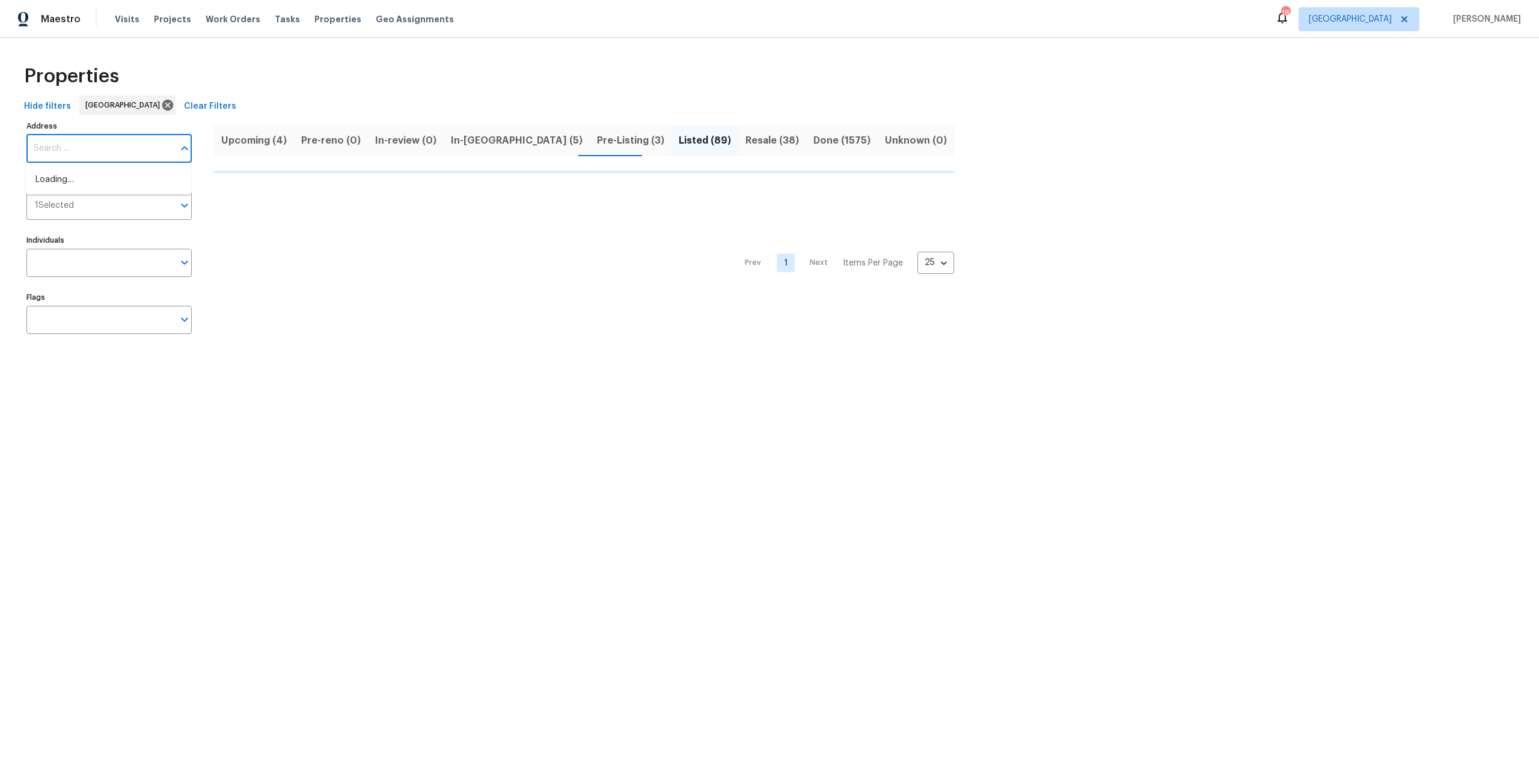
click at [115, 152] on input "Address" at bounding box center [100, 149] width 147 height 28
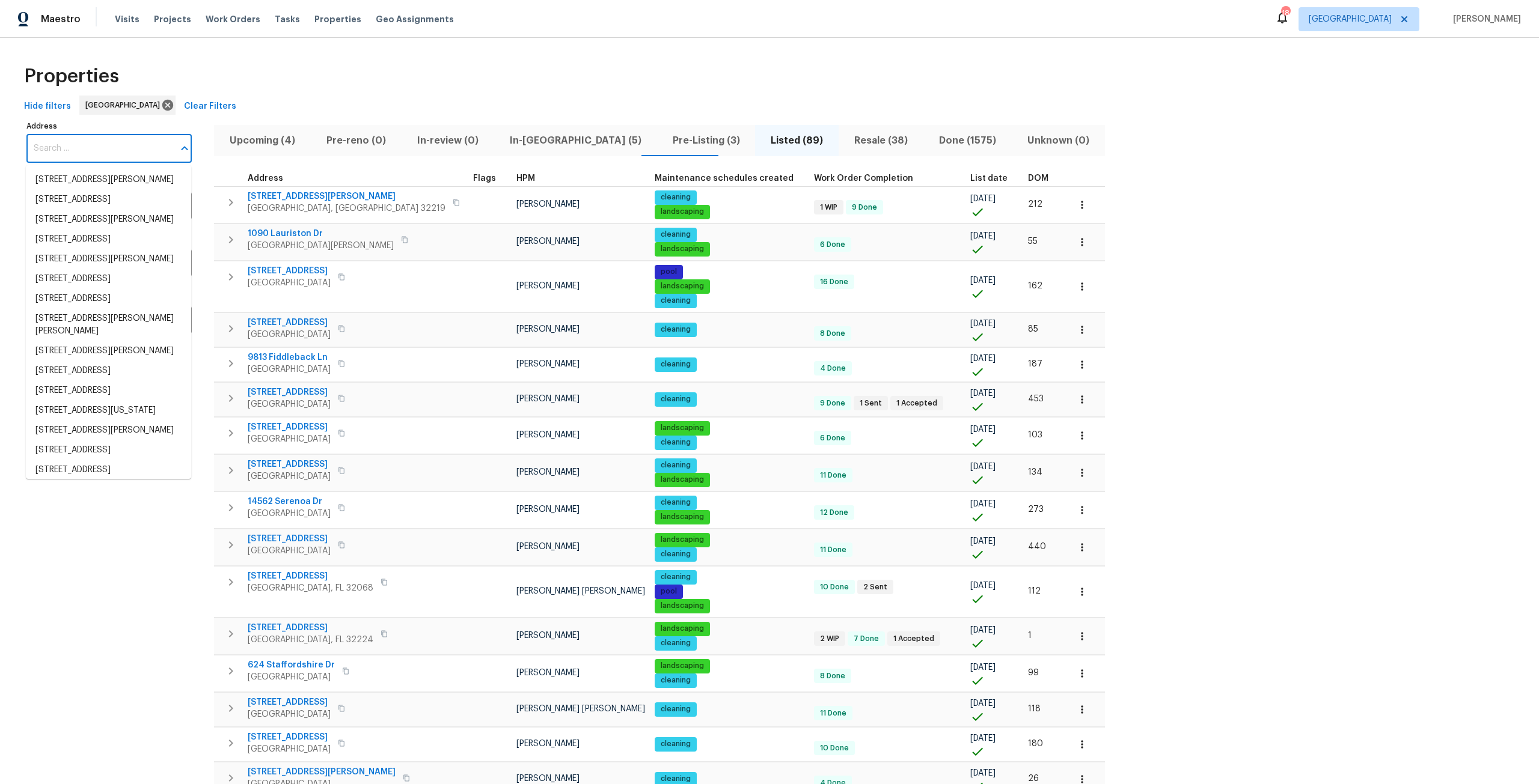
click at [115, 152] on input "Address" at bounding box center [100, 149] width 147 height 28
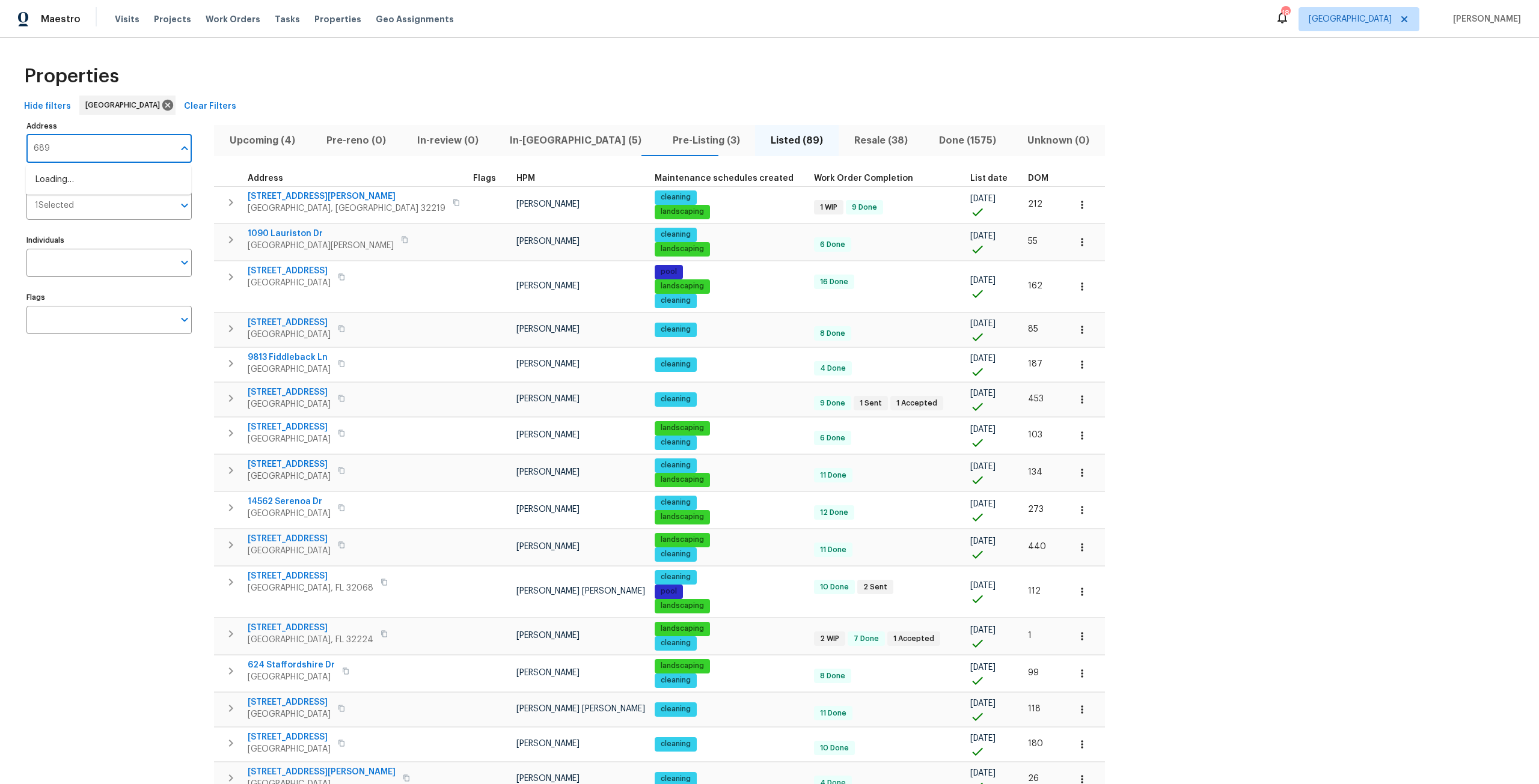
type input "6899"
click at [116, 180] on li "6899 Clinton Corners Dr W Jacksonville FL 32222" at bounding box center [108, 180] width 166 height 20
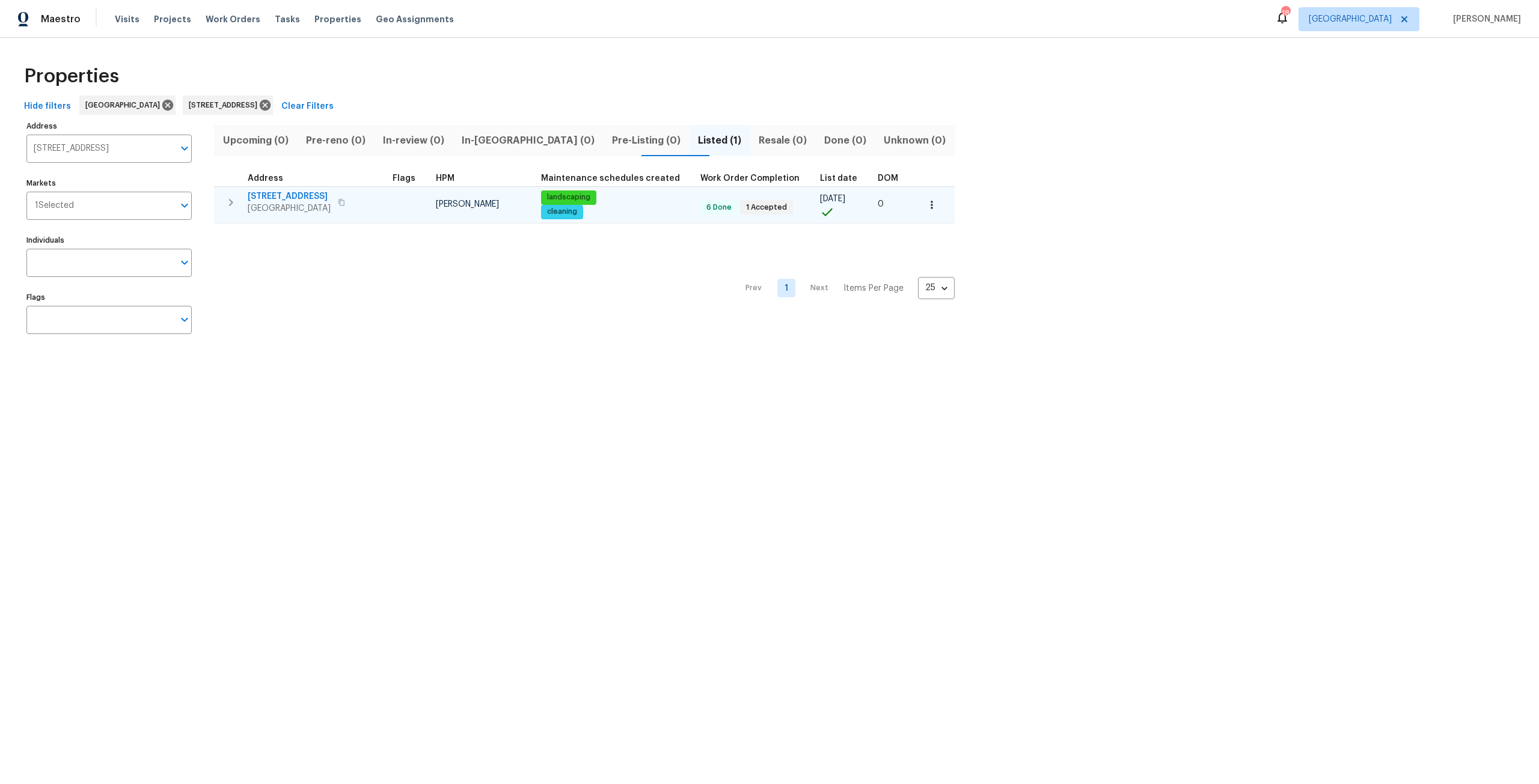
click at [302, 194] on span "6899 Clinton Corners Dr W" at bounding box center [289, 196] width 83 height 12
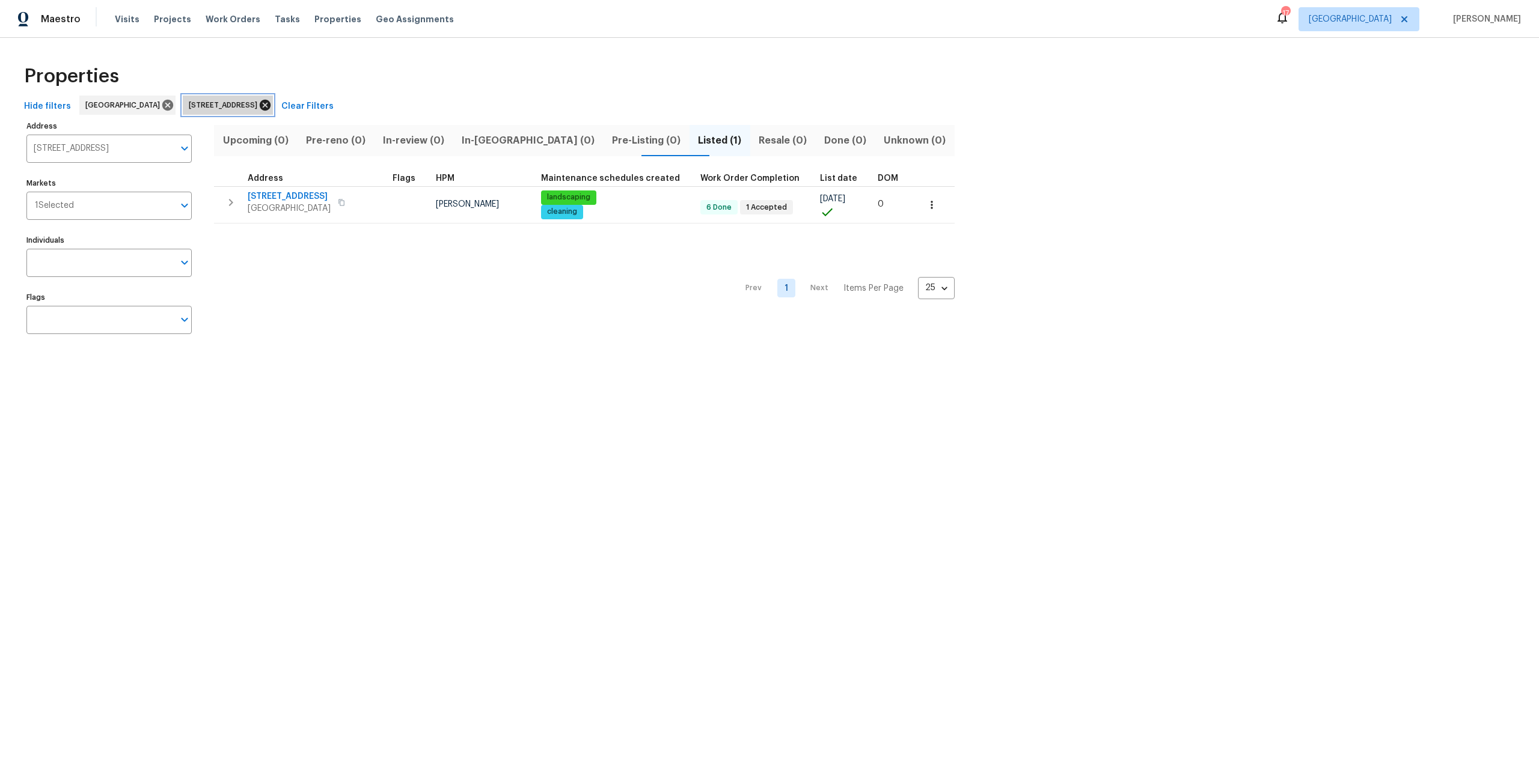
click at [271, 102] on icon at bounding box center [265, 105] width 11 height 11
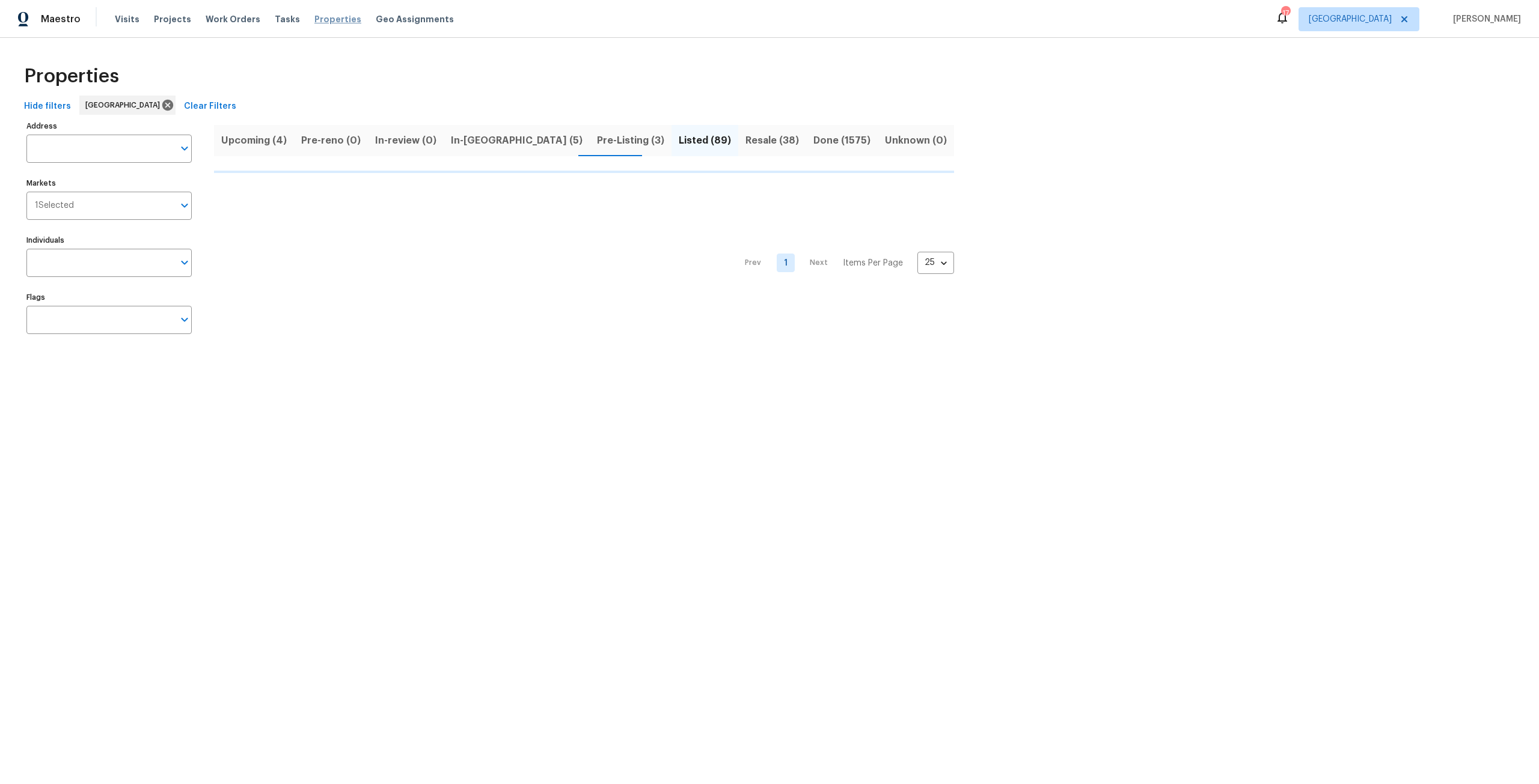
click at [334, 17] on span "Properties" at bounding box center [338, 19] width 47 height 12
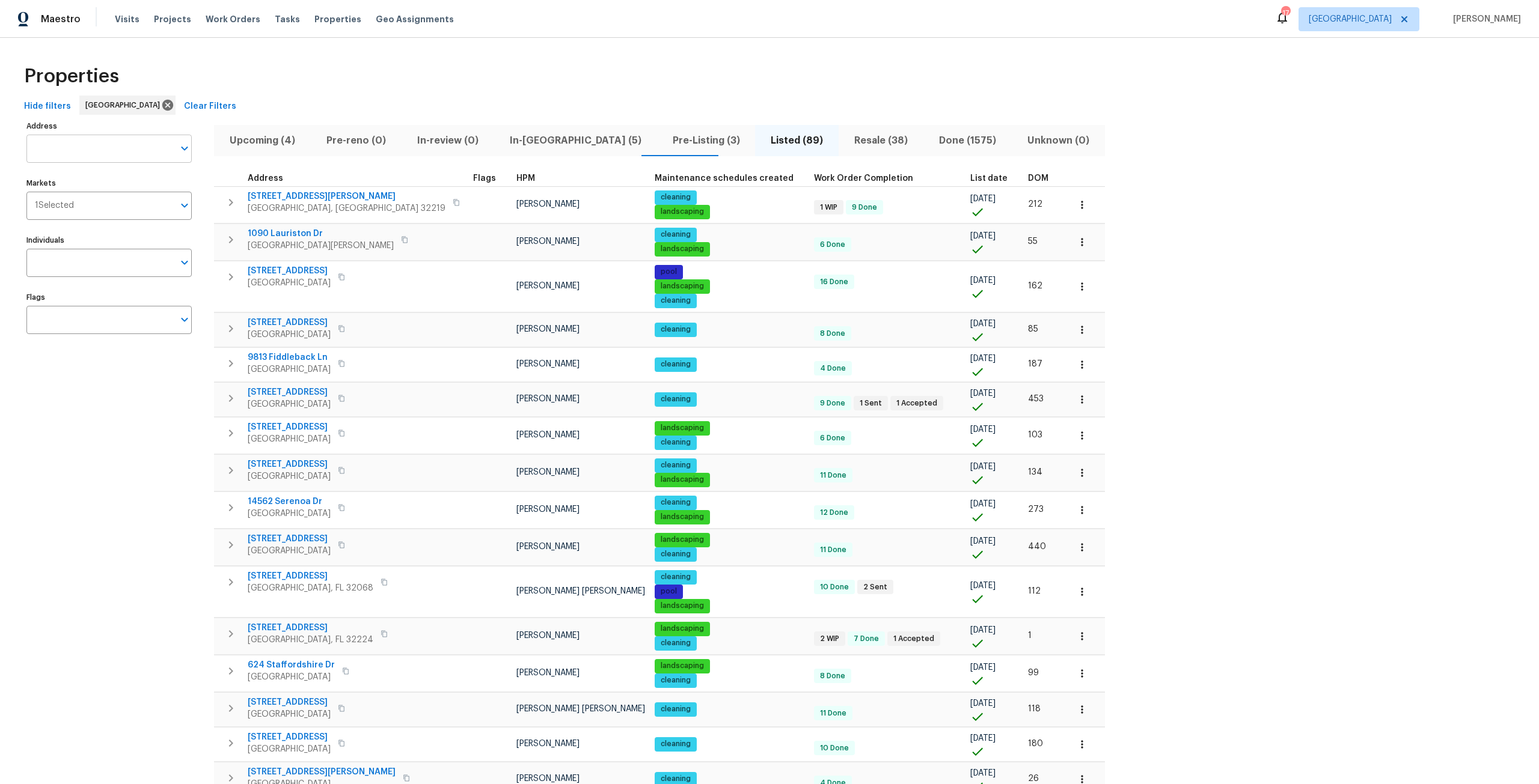
click at [136, 153] on input "Address" at bounding box center [100, 149] width 147 height 28
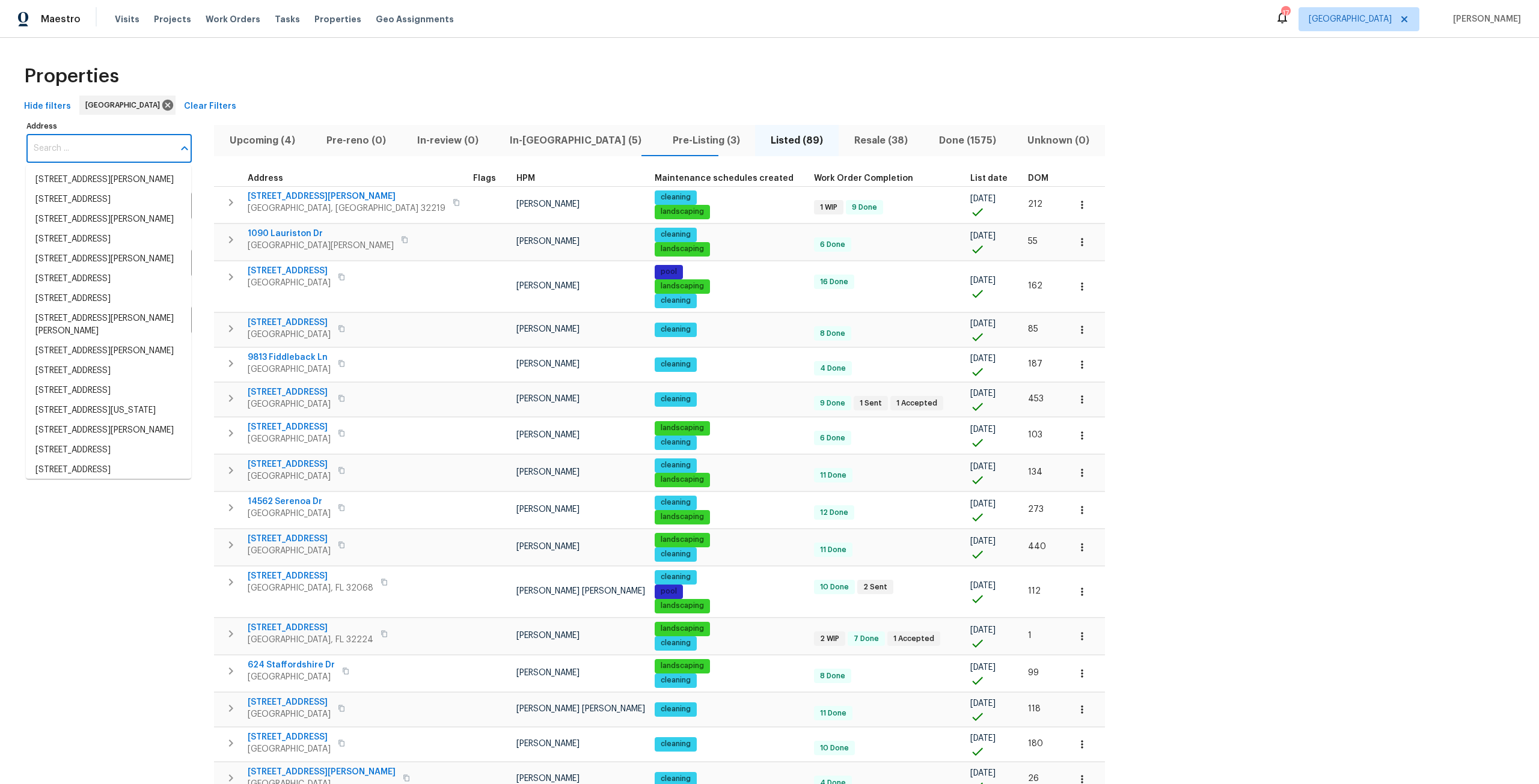
click at [136, 153] on input "Address" at bounding box center [100, 149] width 147 height 28
click at [103, 158] on input "Address" at bounding box center [100, 149] width 147 height 28
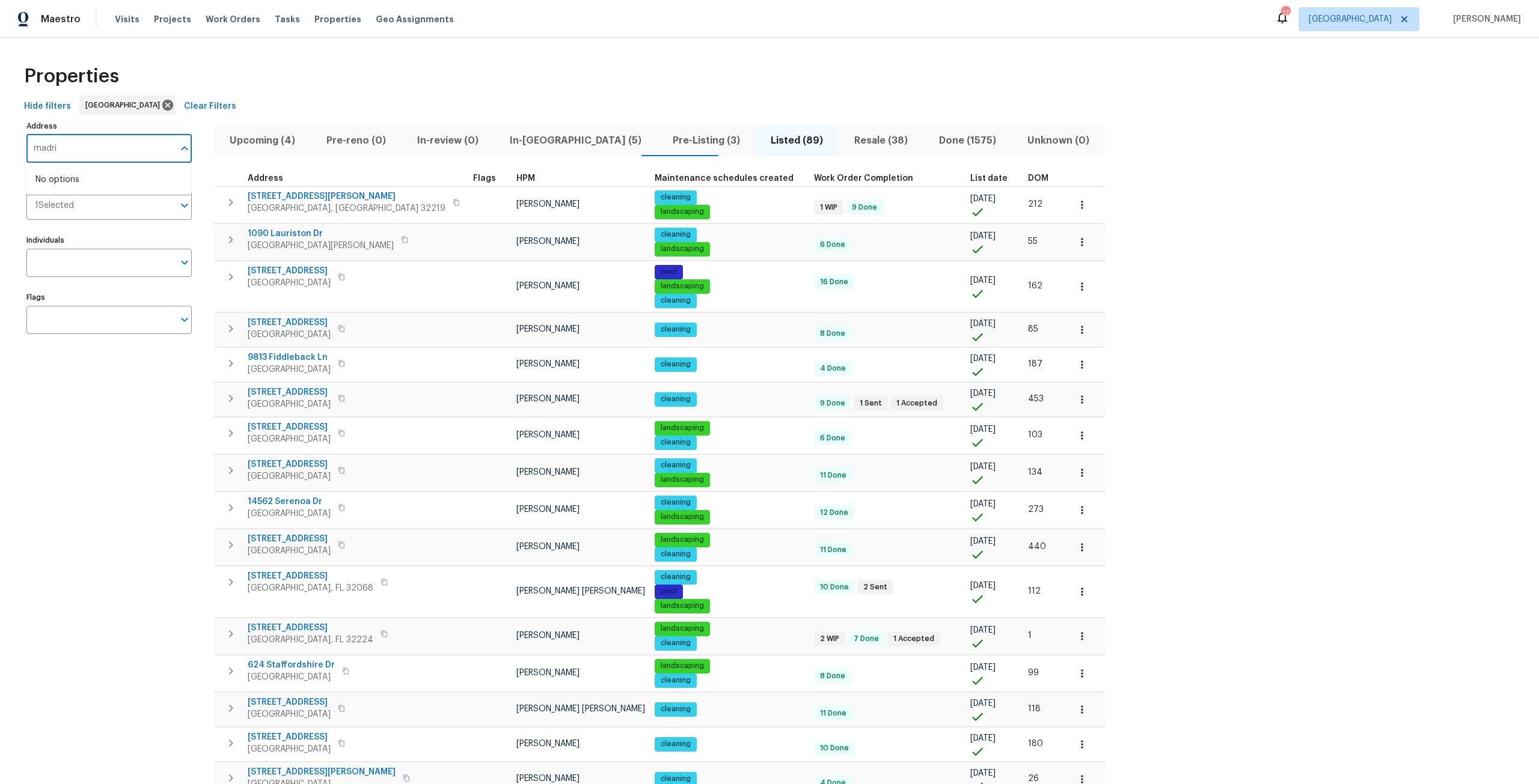
type input "madrid"
click at [126, 230] on li "2922 Madrid Ave E Jacksonville FL 32217" at bounding box center [108, 219] width 166 height 20
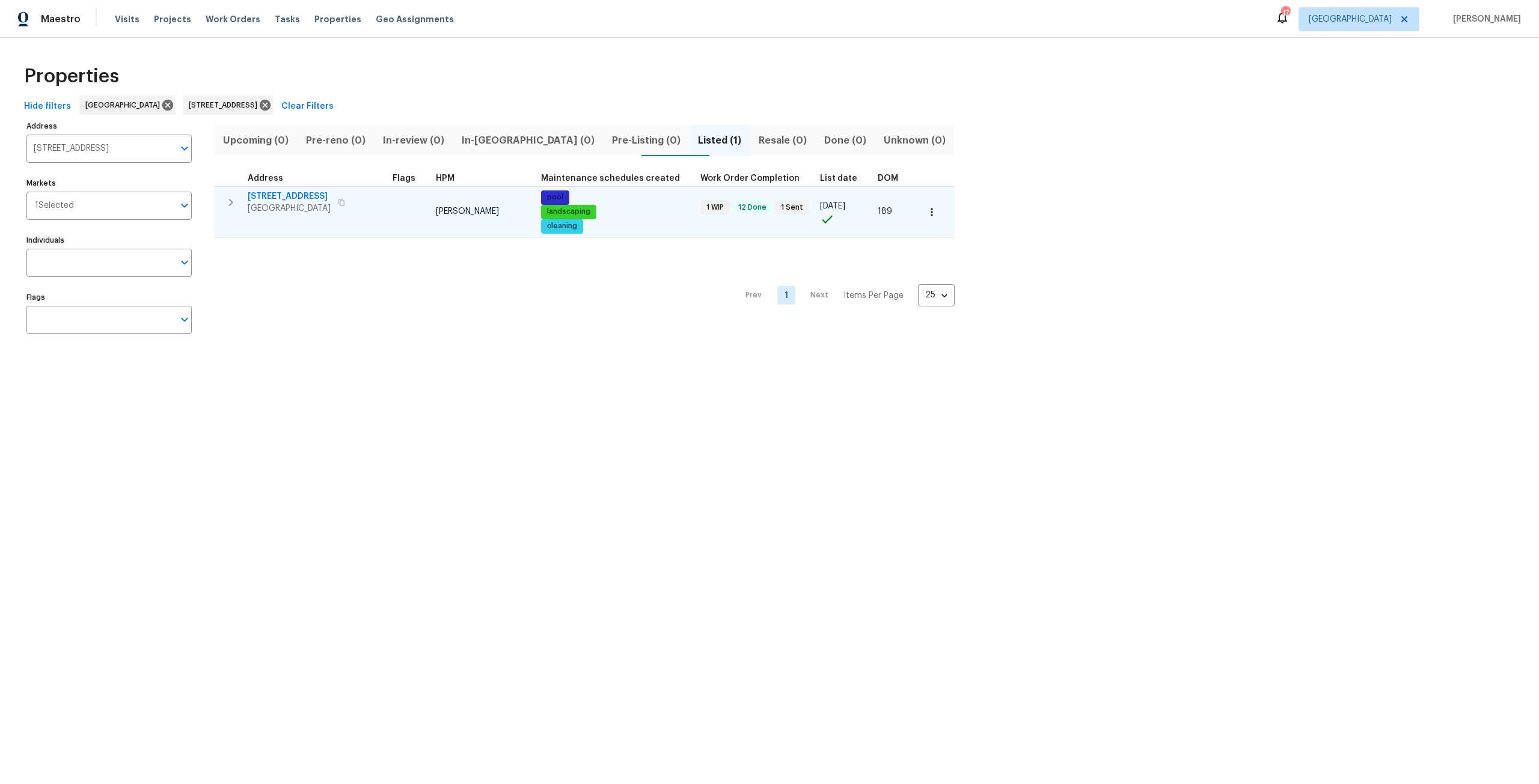
click at [285, 199] on span "2922 Madrid Ave E" at bounding box center [289, 196] width 83 height 12
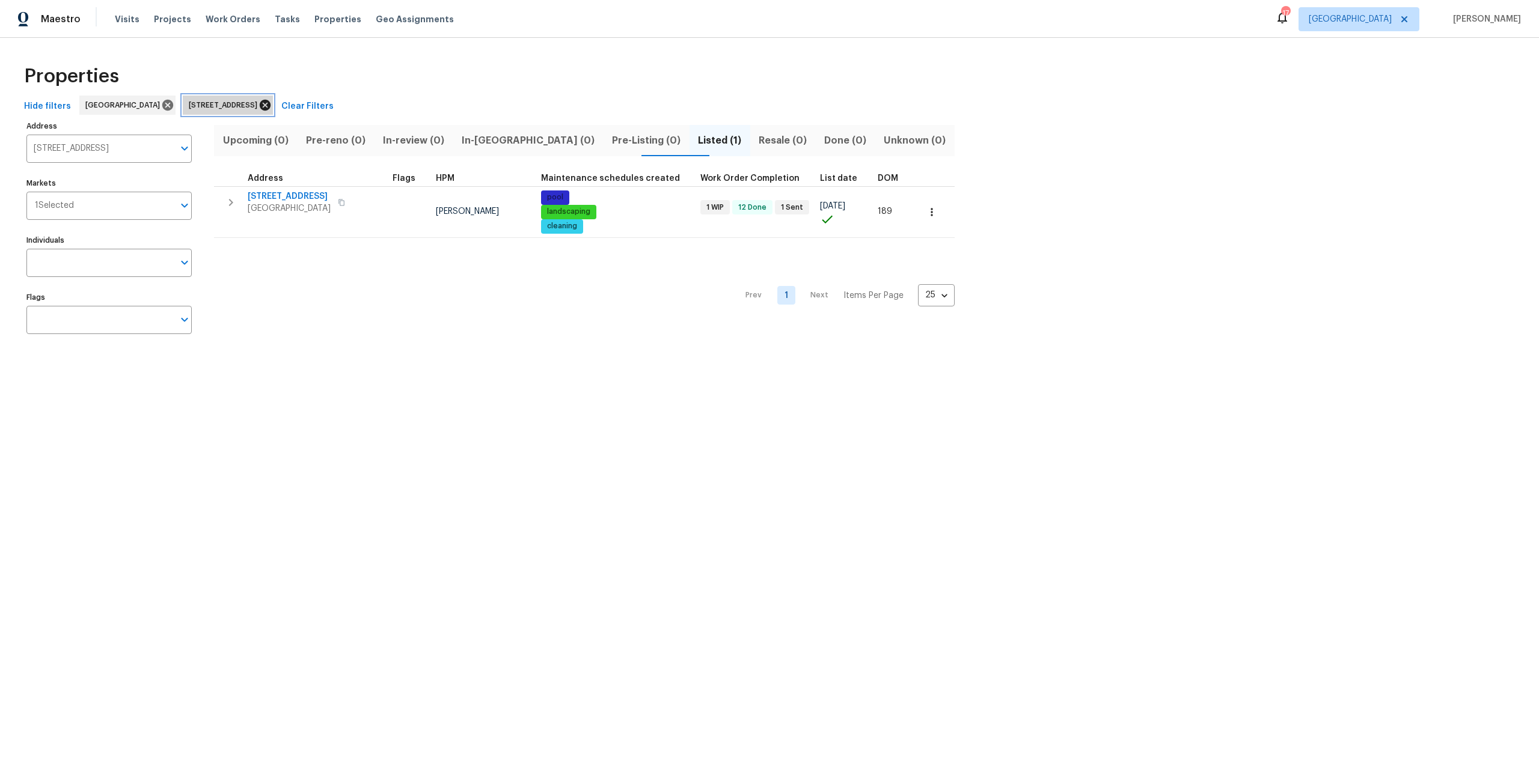
click at [271, 110] on icon at bounding box center [265, 105] width 11 height 11
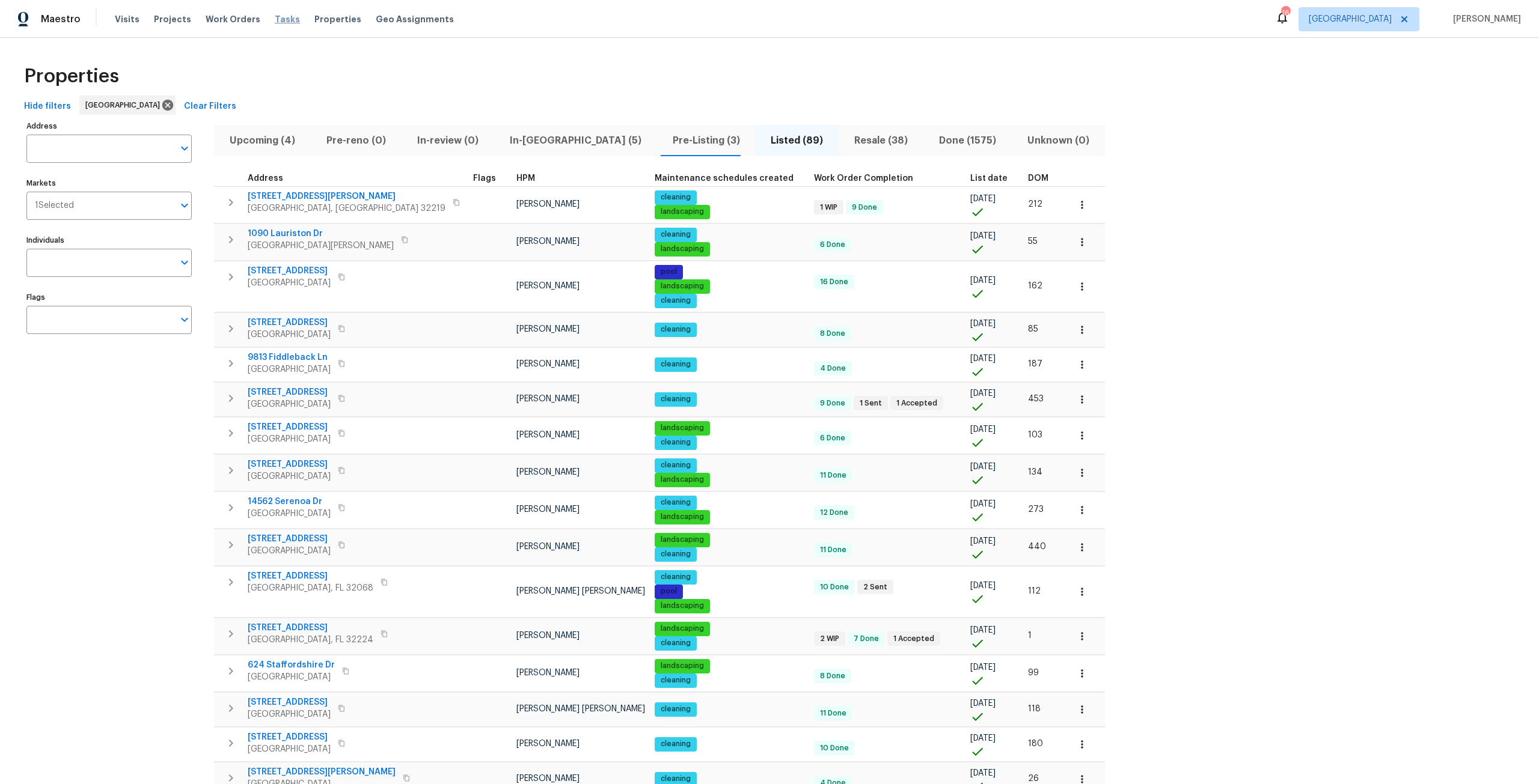
click at [278, 20] on span "Tasks" at bounding box center [287, 19] width 25 height 9
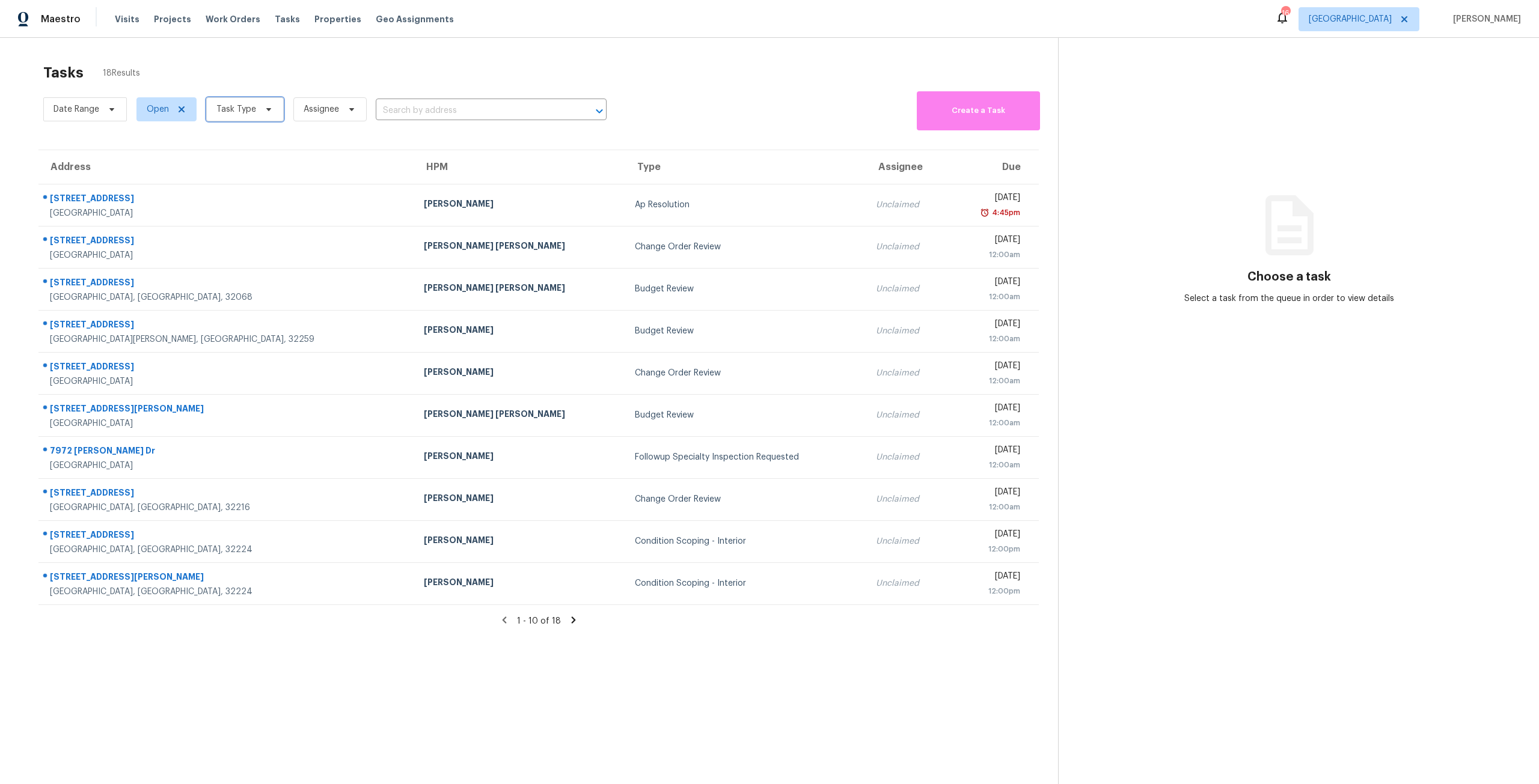
click at [265, 106] on icon at bounding box center [268, 109] width 9 height 9
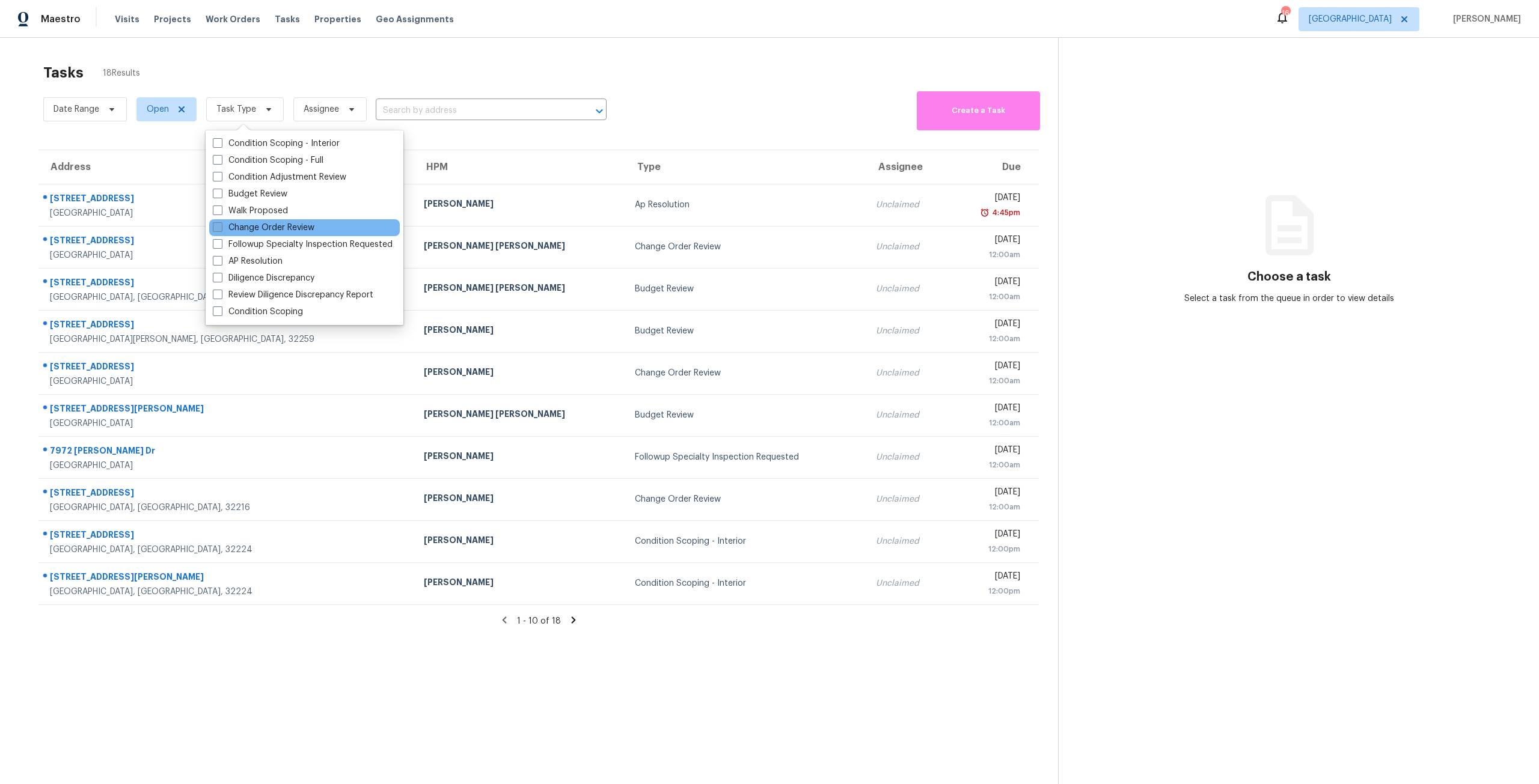
click at [274, 223] on label "Change Order Review" at bounding box center [264, 227] width 102 height 12
click at [220, 223] on input "Change Order Review" at bounding box center [216, 226] width 8 height 8
checkbox input "true"
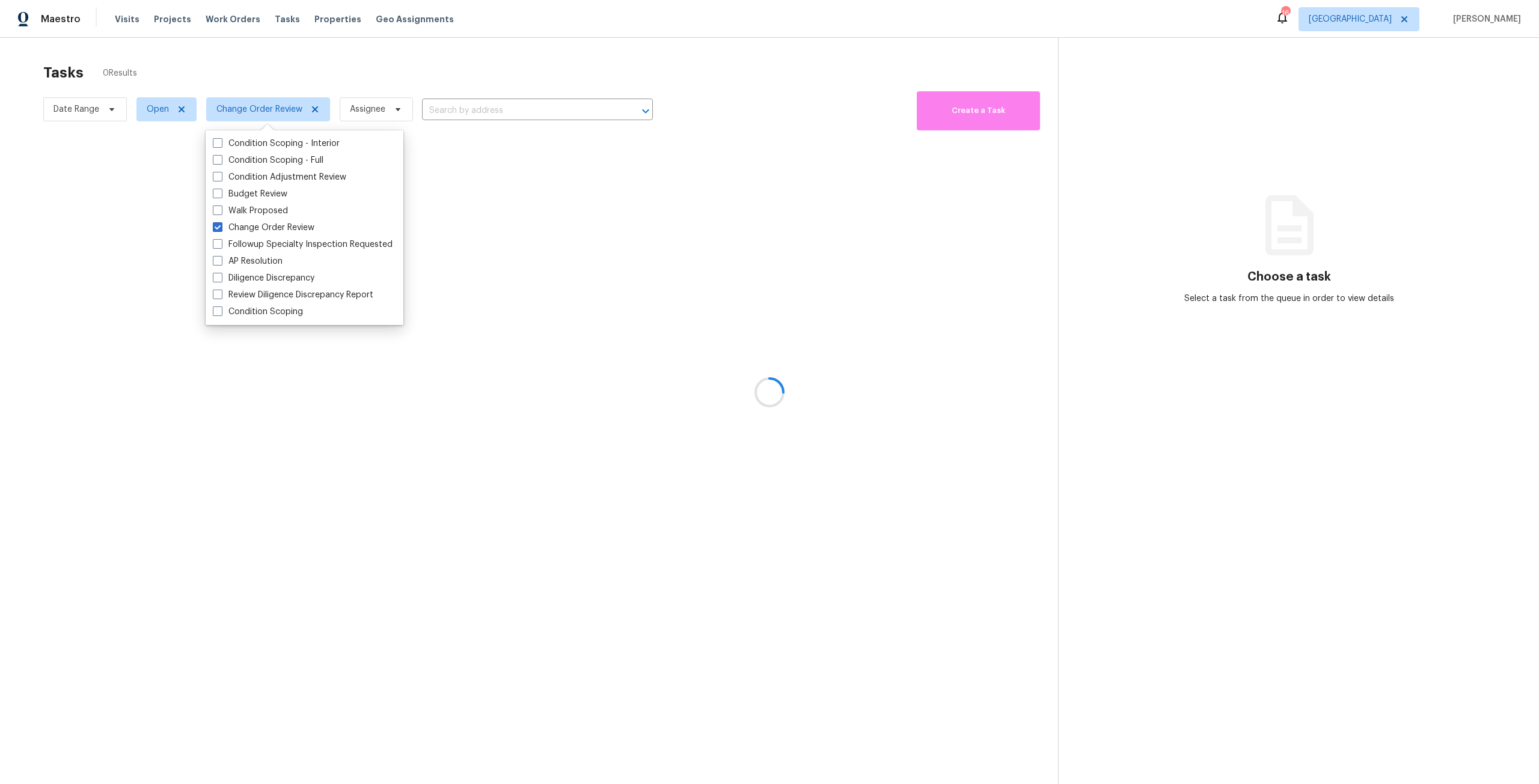
click at [434, 68] on div at bounding box center [770, 392] width 1539 height 784
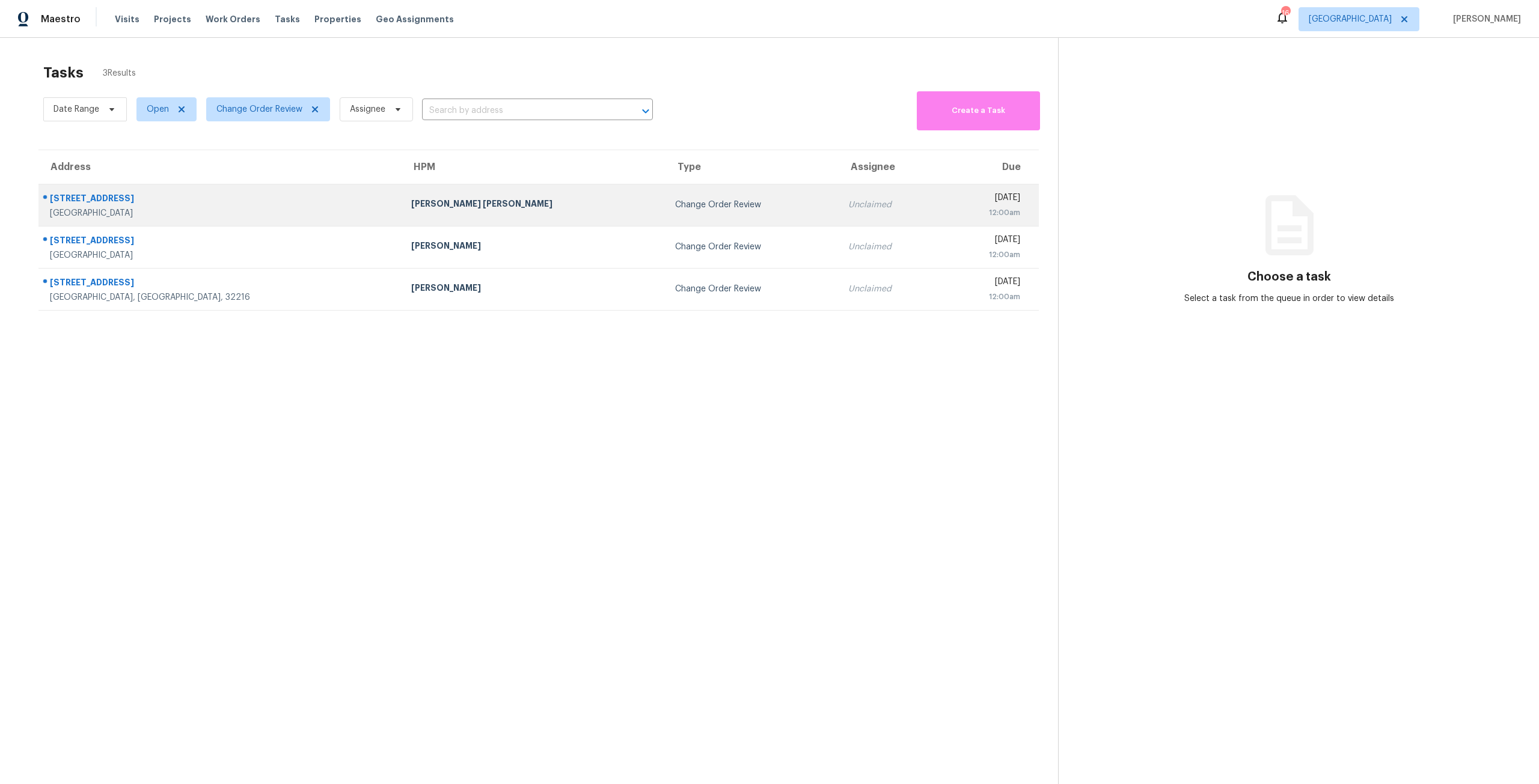
click at [665, 220] on td "Change Order Review" at bounding box center [751, 205] width 173 height 42
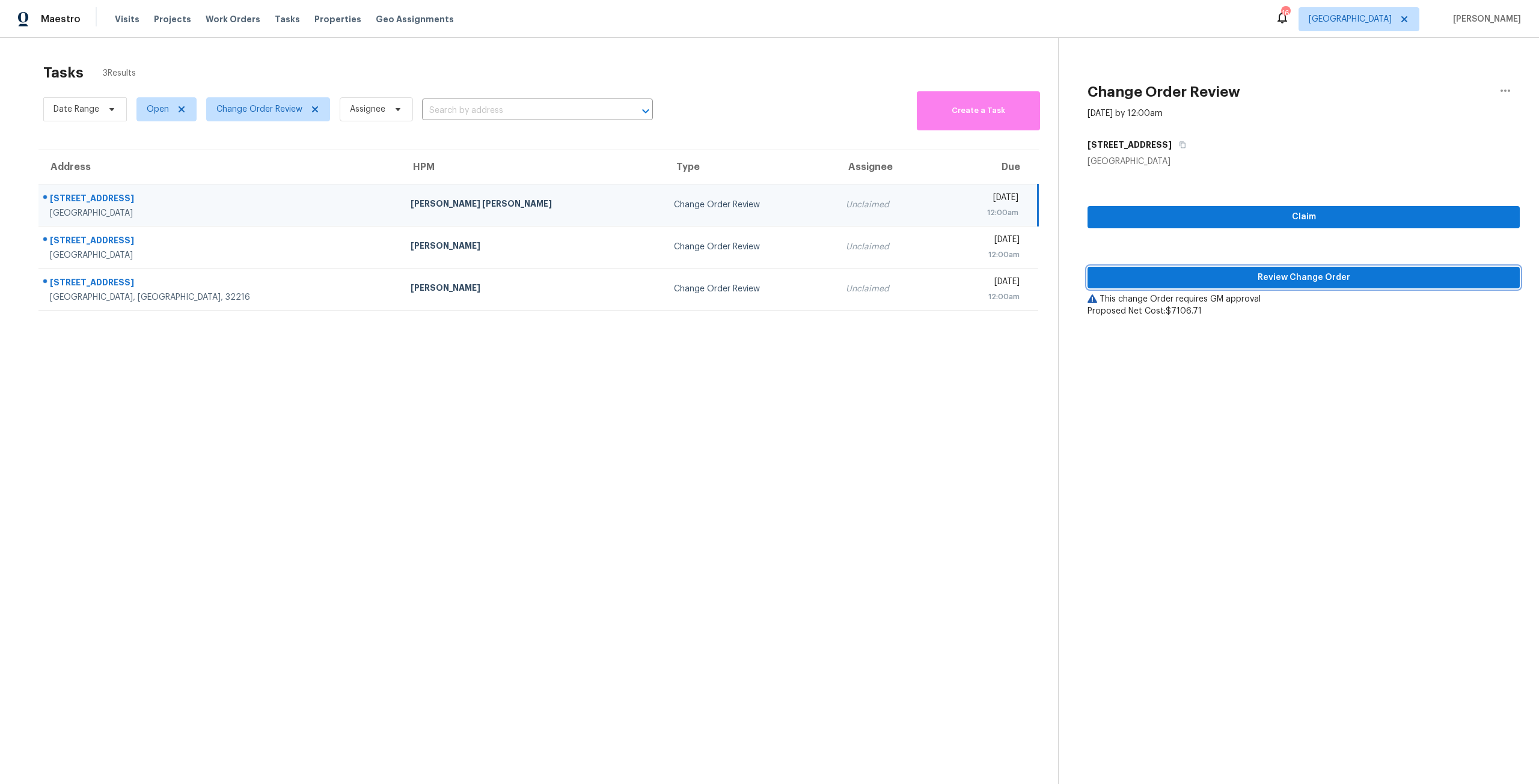
click at [1233, 272] on span "Review Change Order" at bounding box center [1304, 278] width 413 height 15
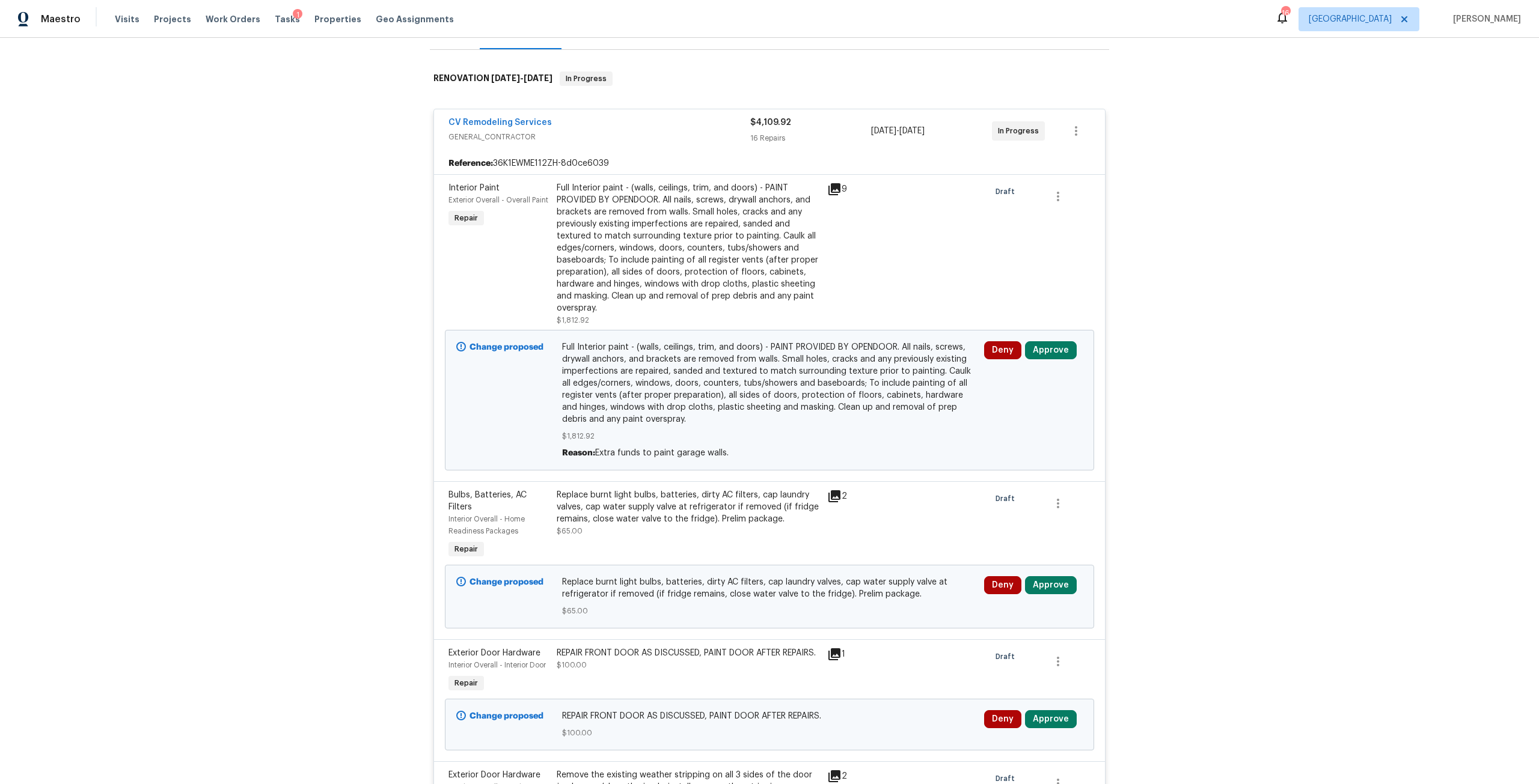
scroll to position [180, 0]
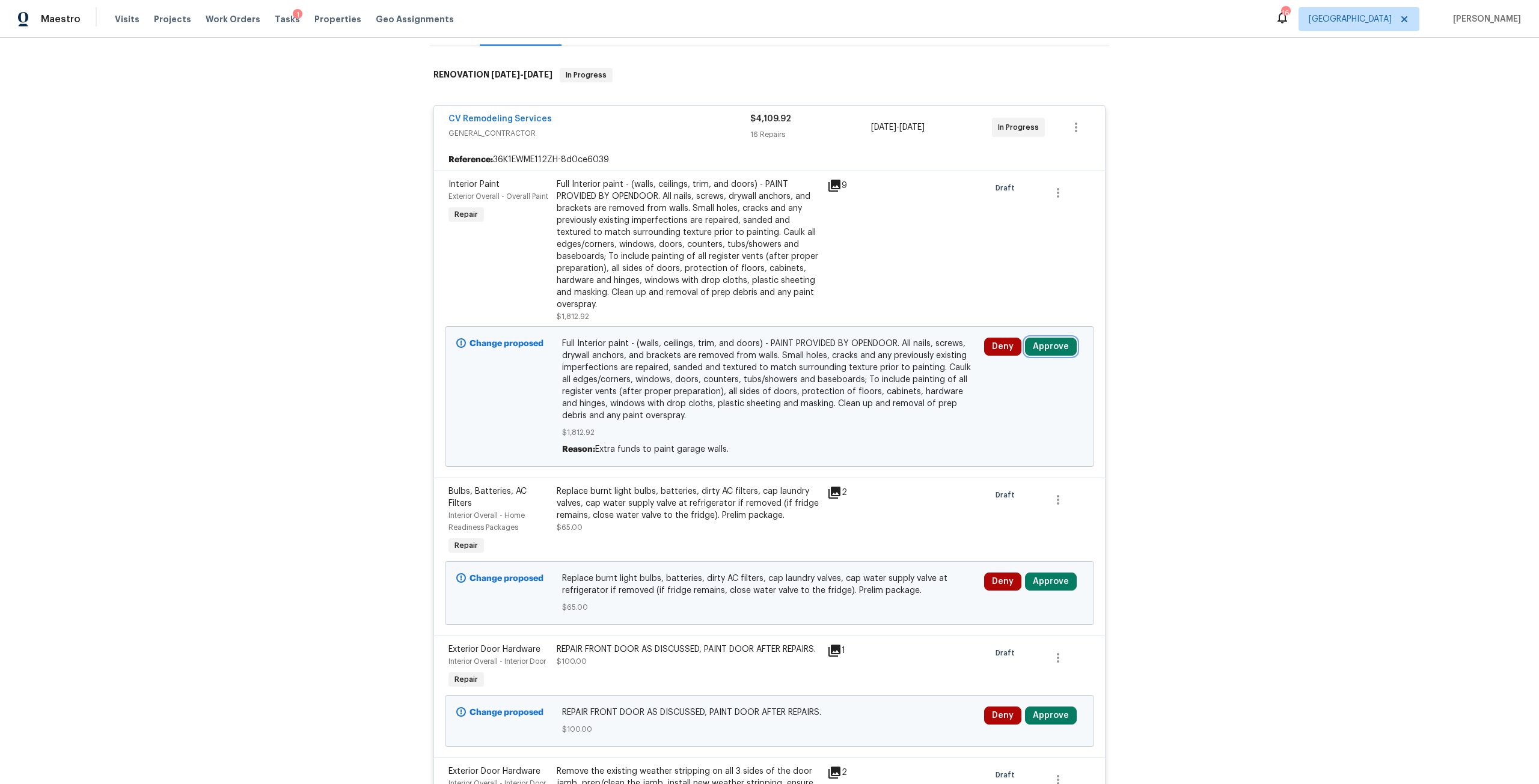
click at [1047, 338] on button "Approve" at bounding box center [1051, 347] width 52 height 18
click at [893, 343] on button "Approve" at bounding box center [874, 349] width 72 height 24
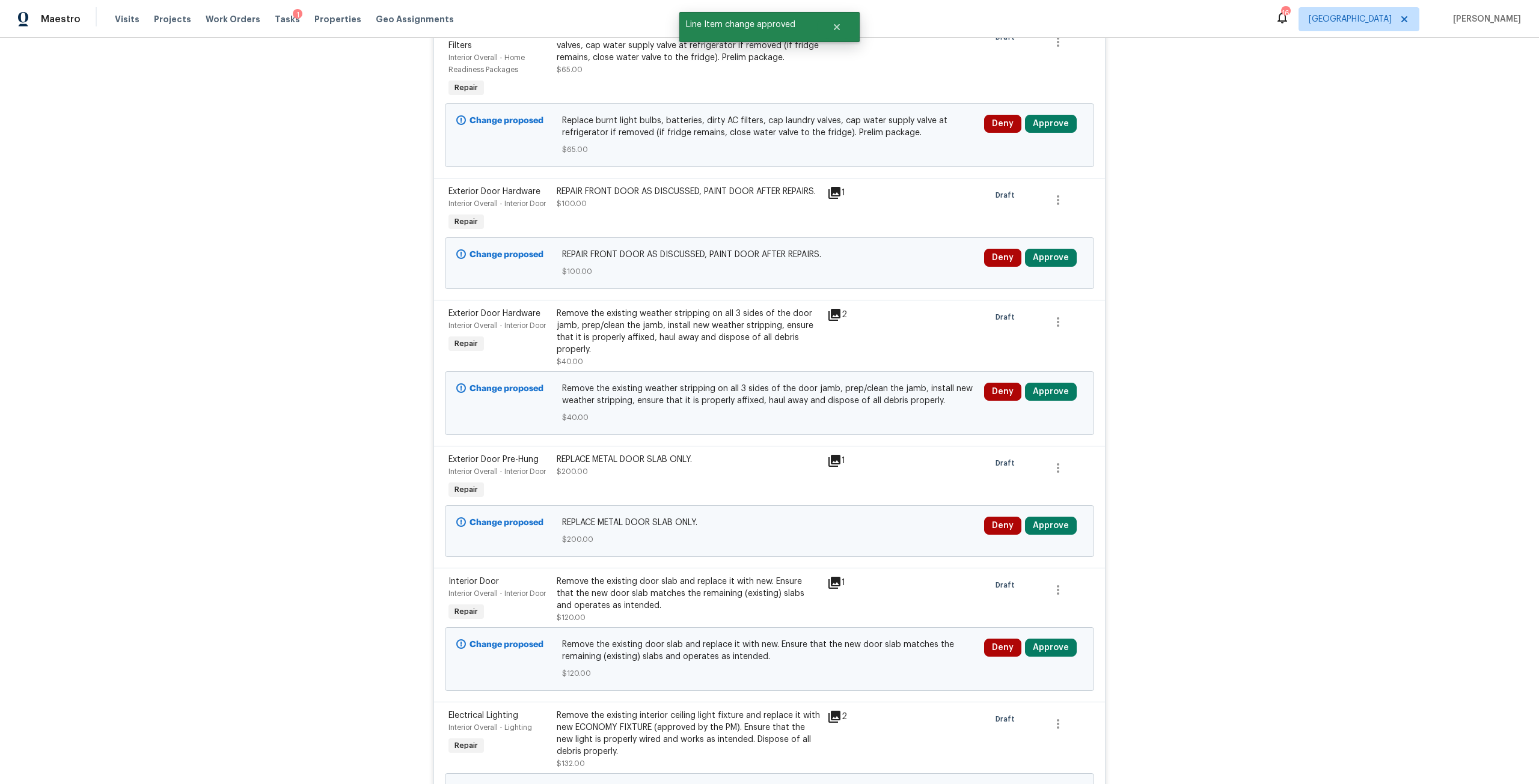
scroll to position [361, 0]
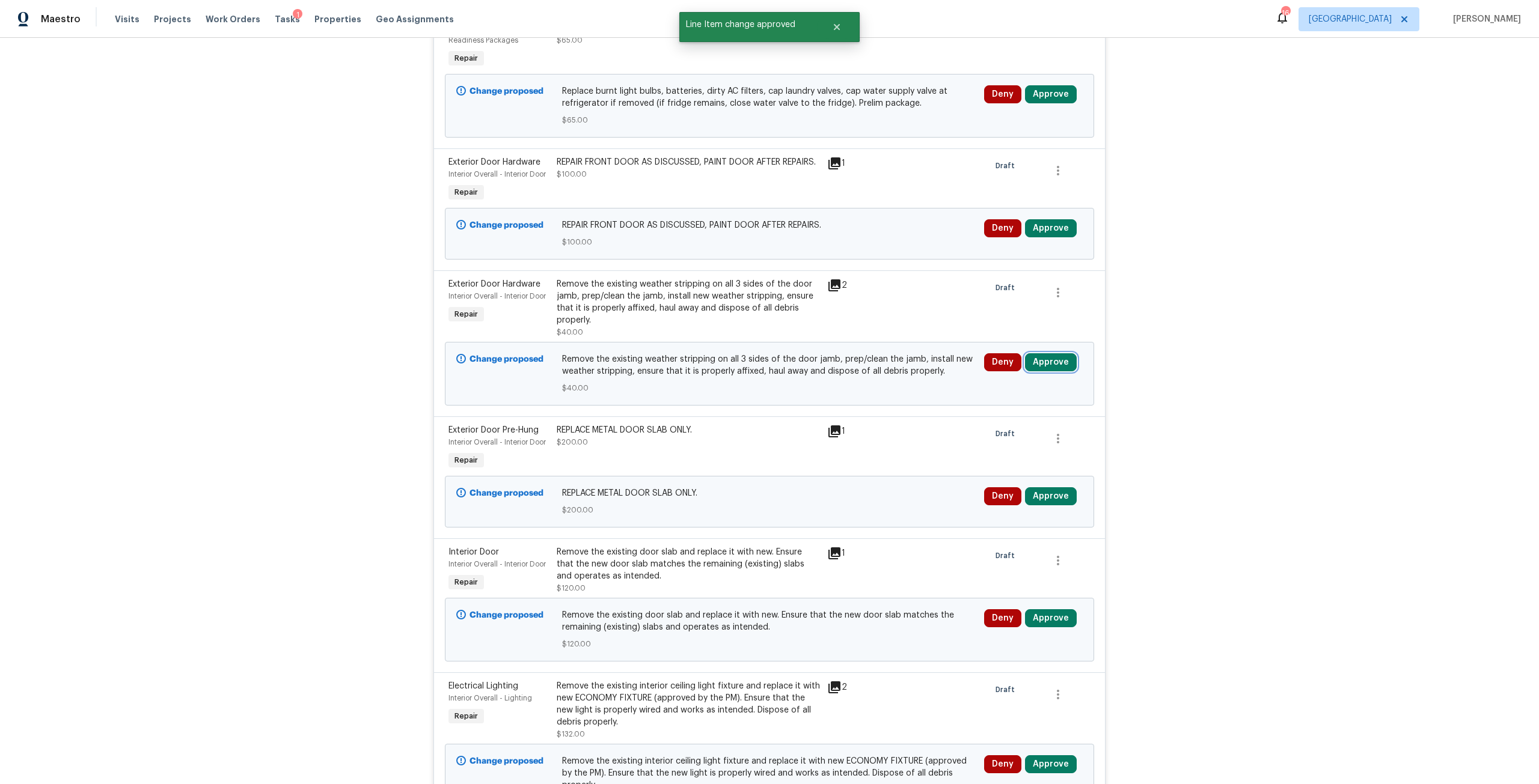
click at [1060, 354] on button "Approve" at bounding box center [1051, 362] width 52 height 18
click at [892, 355] on button "Approve" at bounding box center [874, 365] width 72 height 24
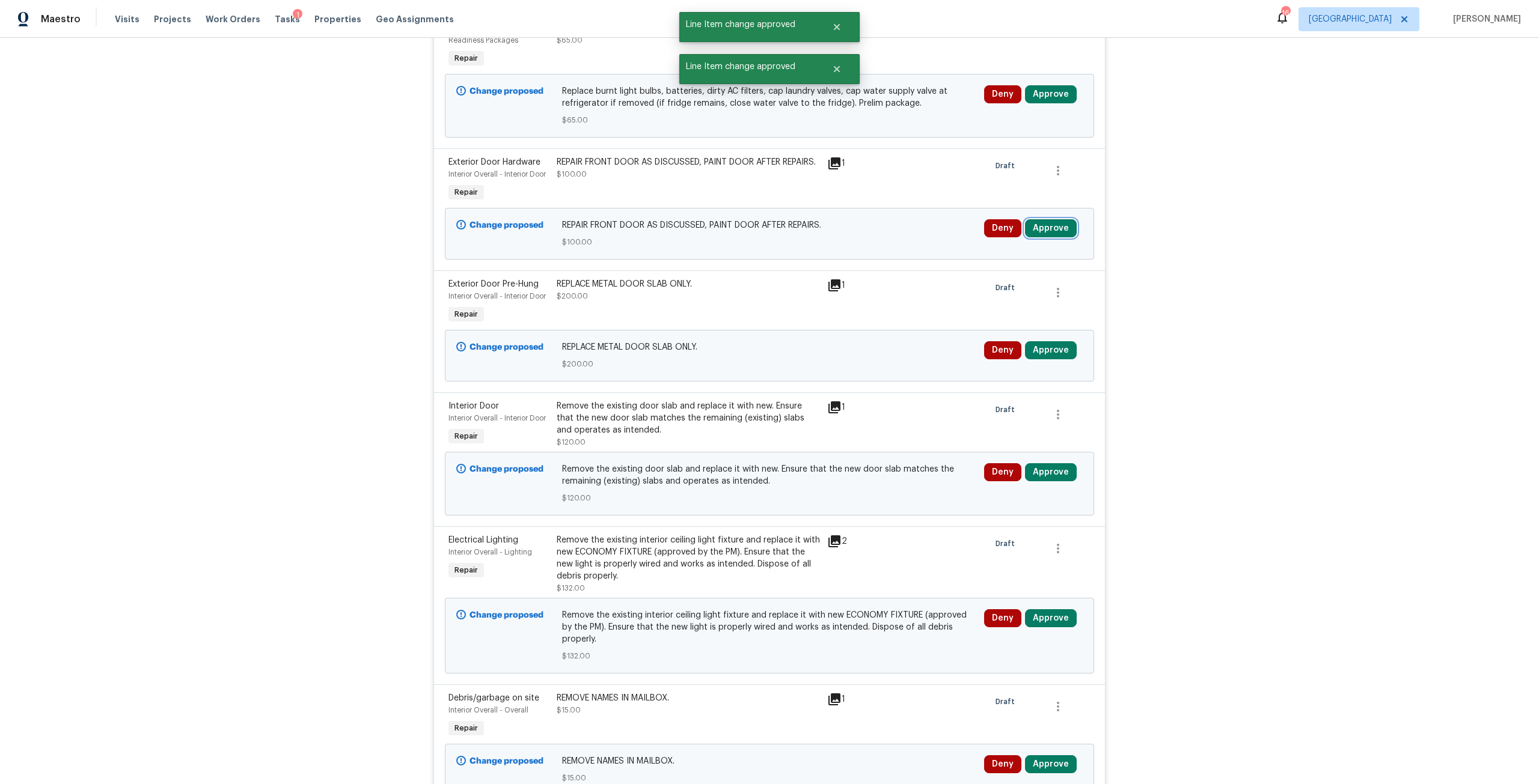
click at [1043, 220] on button "Approve" at bounding box center [1051, 228] width 52 height 18
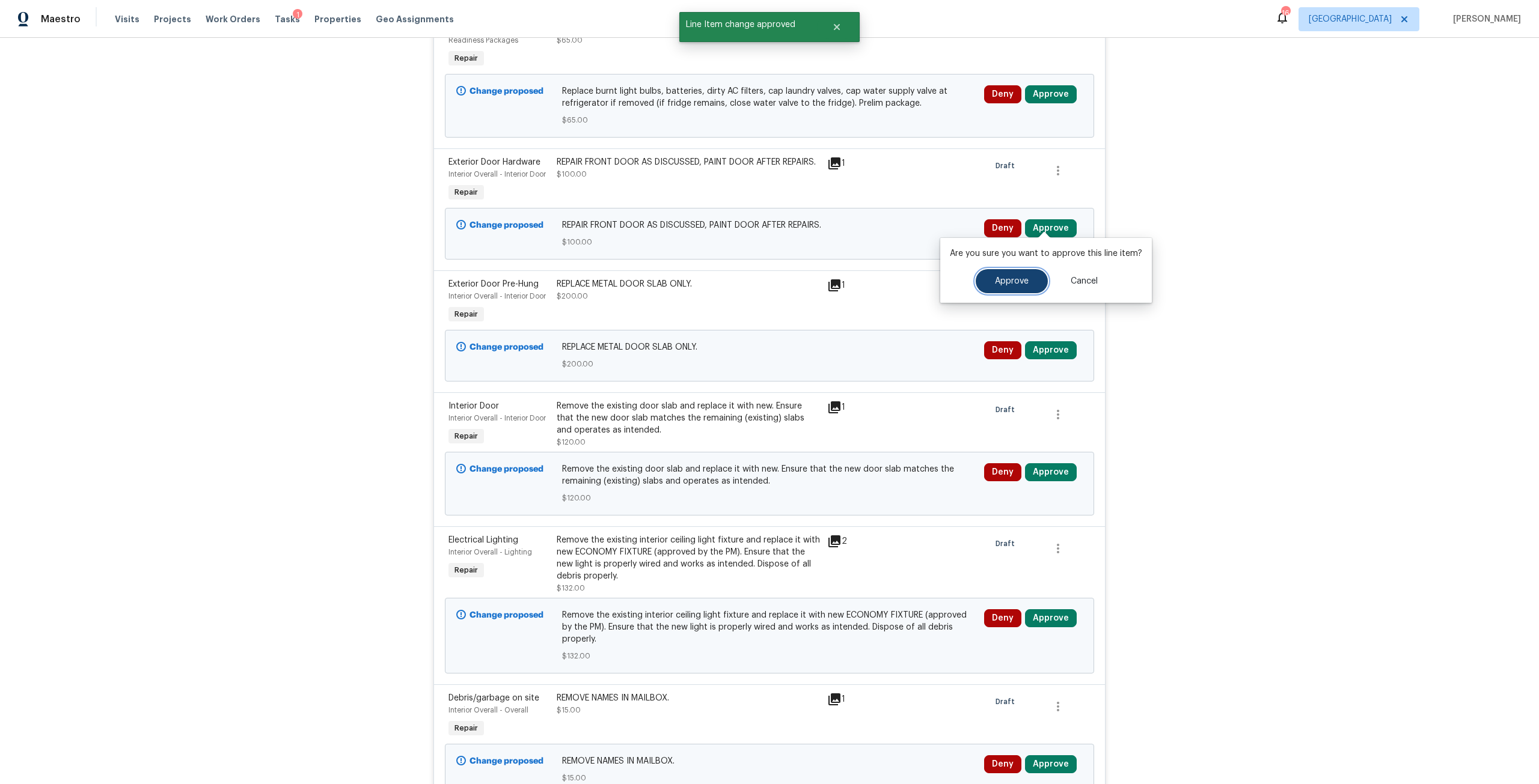
click at [990, 281] on button "Approve" at bounding box center [1012, 281] width 72 height 24
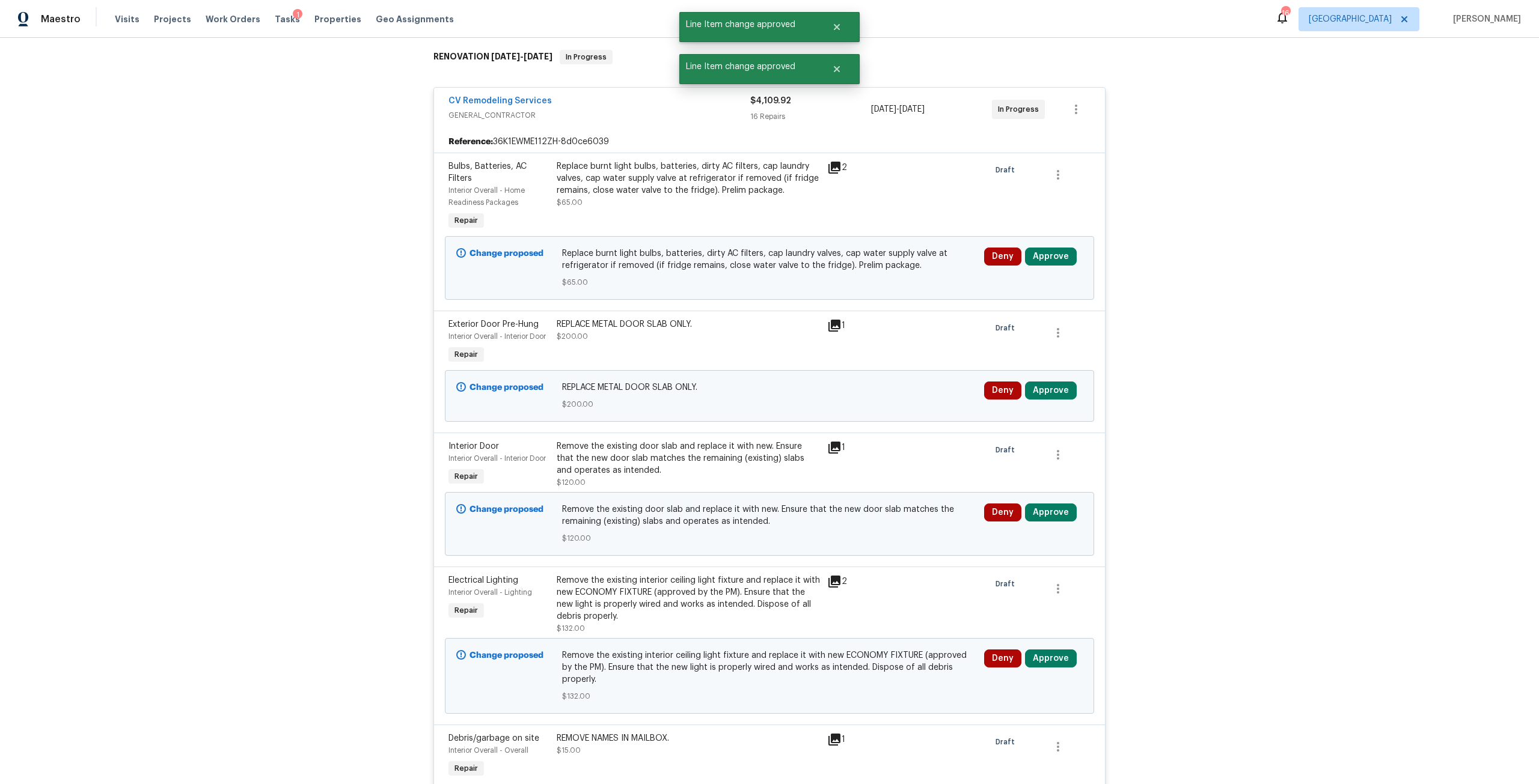
scroll to position [180, 0]
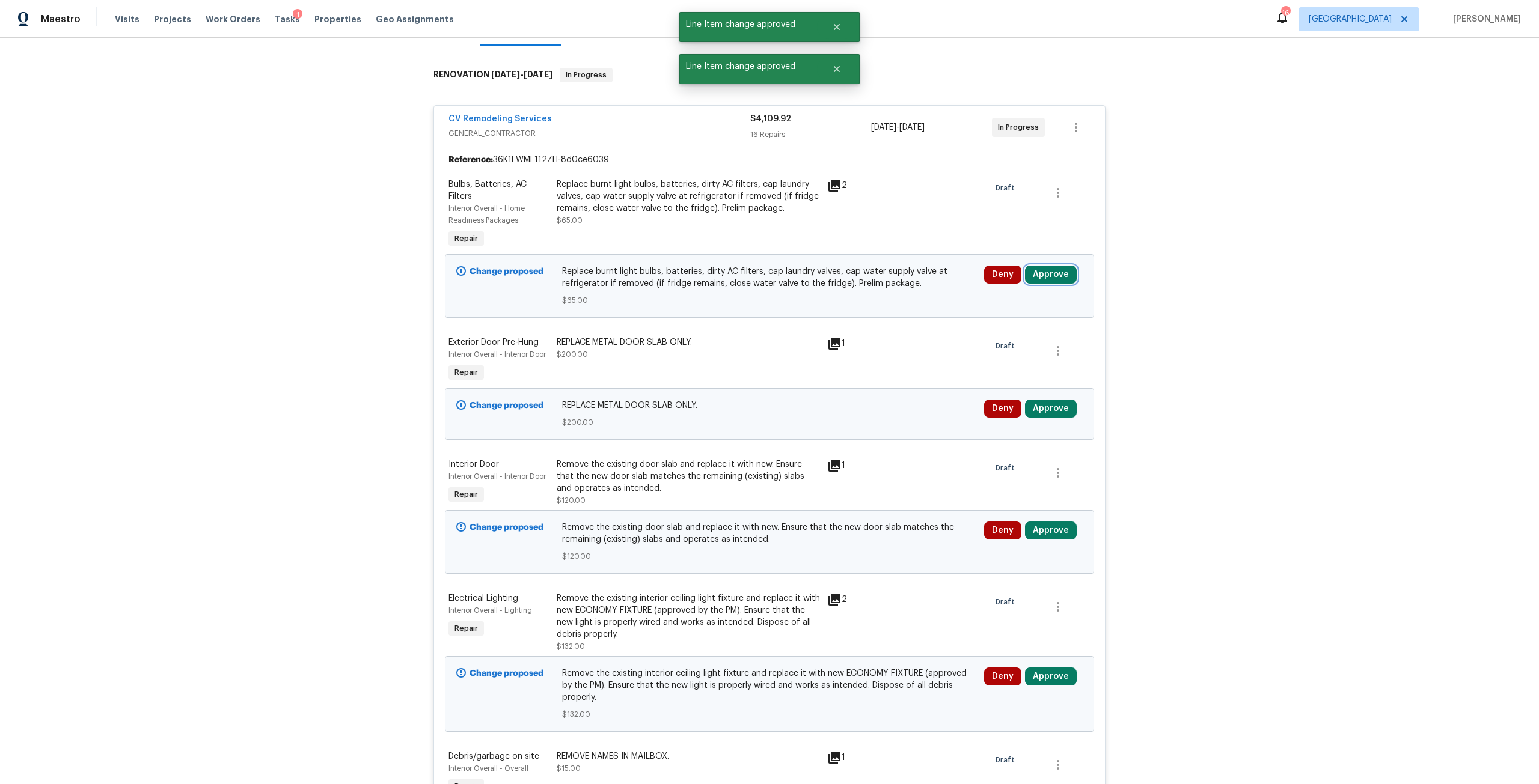
click at [1059, 273] on button "Approve" at bounding box center [1051, 274] width 52 height 18
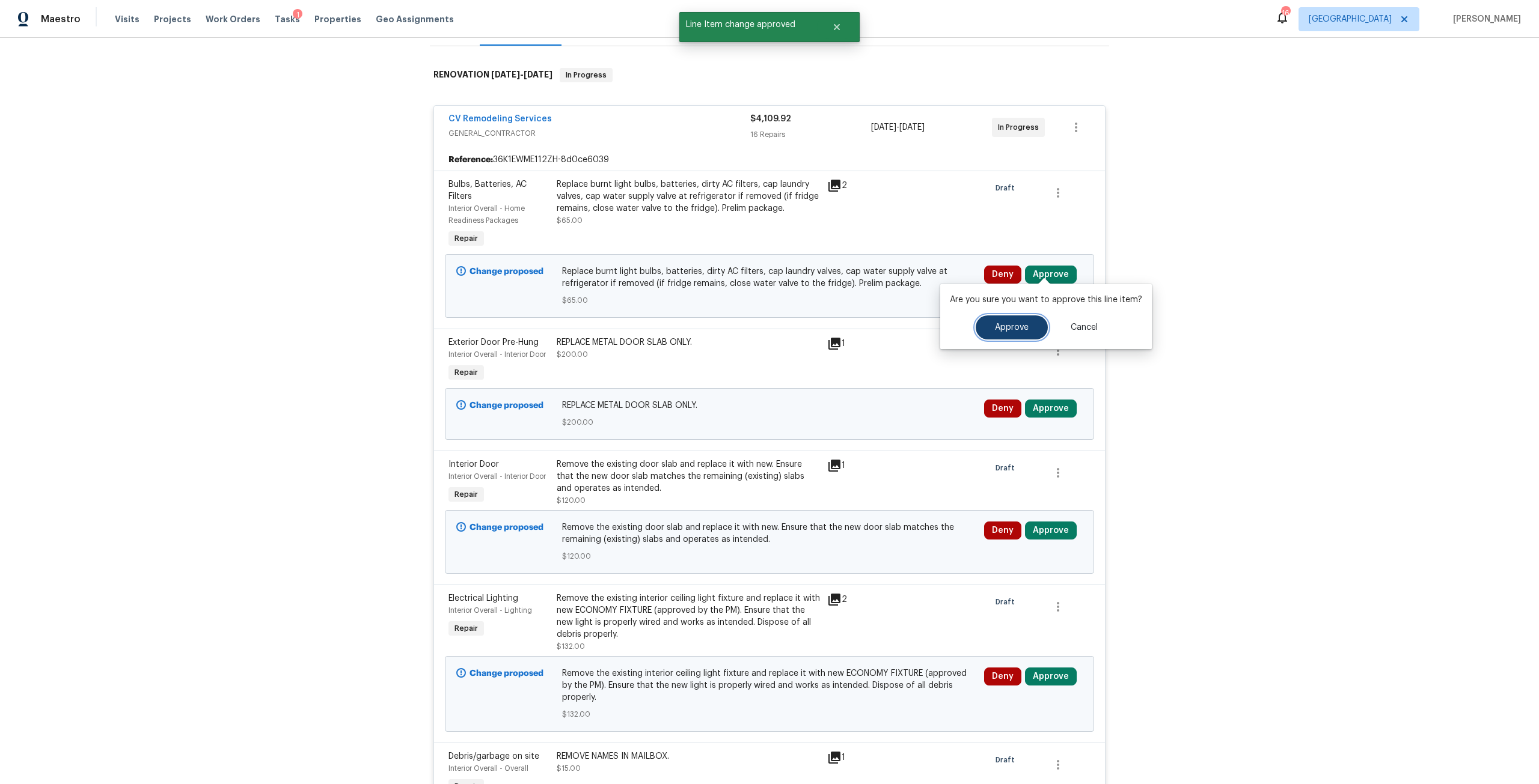
click at [1002, 319] on button "Approve" at bounding box center [1012, 327] width 72 height 24
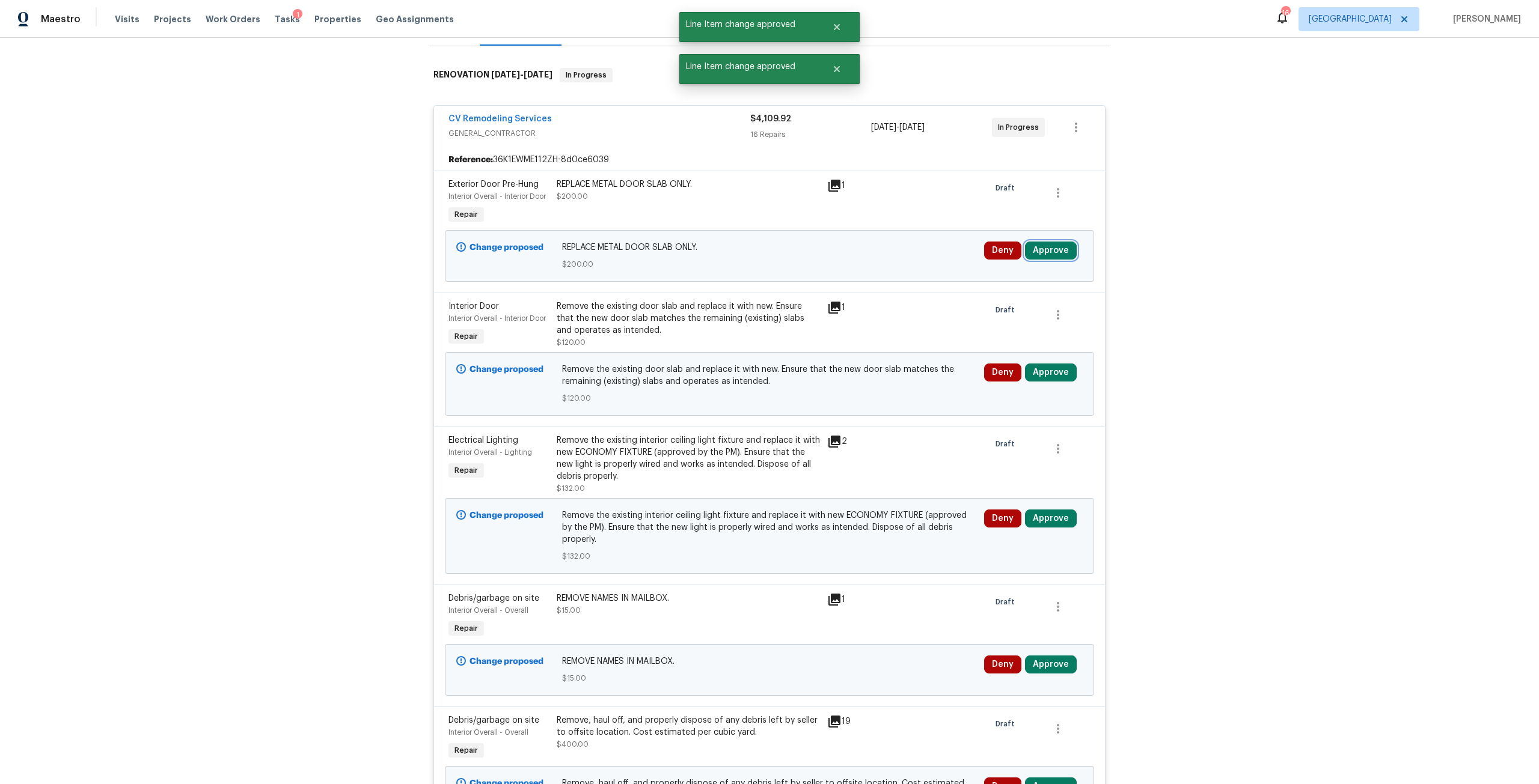
click at [1057, 241] on button "Approve" at bounding box center [1051, 250] width 52 height 18
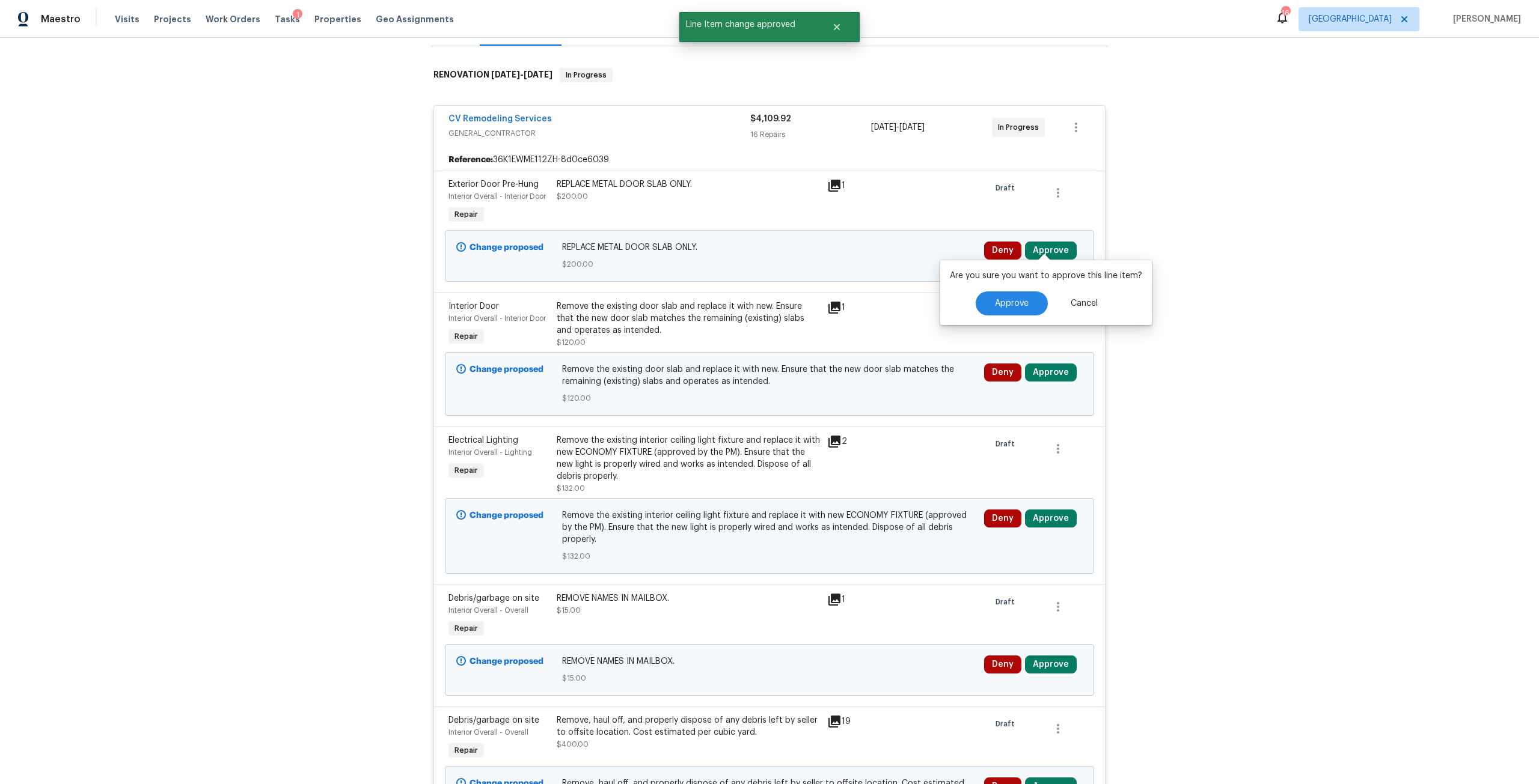
click at [990, 316] on div "Are you sure you want to approve this line item? Approve Cancel" at bounding box center [1046, 292] width 212 height 65
click at [1013, 299] on span "Approve" at bounding box center [1011, 303] width 34 height 9
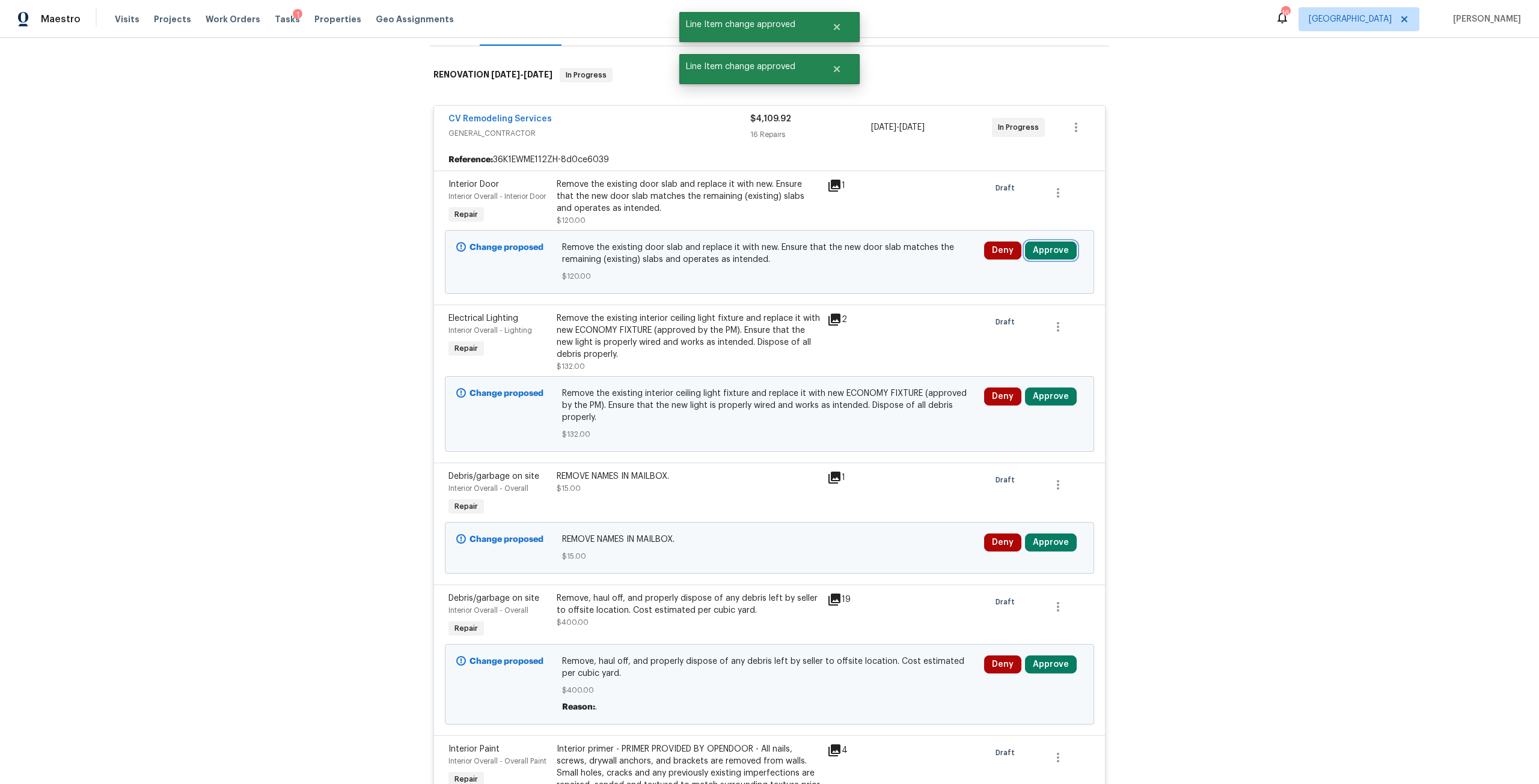
click at [1046, 246] on button "Approve" at bounding box center [1051, 250] width 52 height 18
click at [975, 312] on div "Approve Cancel" at bounding box center [1046, 303] width 192 height 24
click at [983, 310] on button "Approve" at bounding box center [1012, 303] width 72 height 24
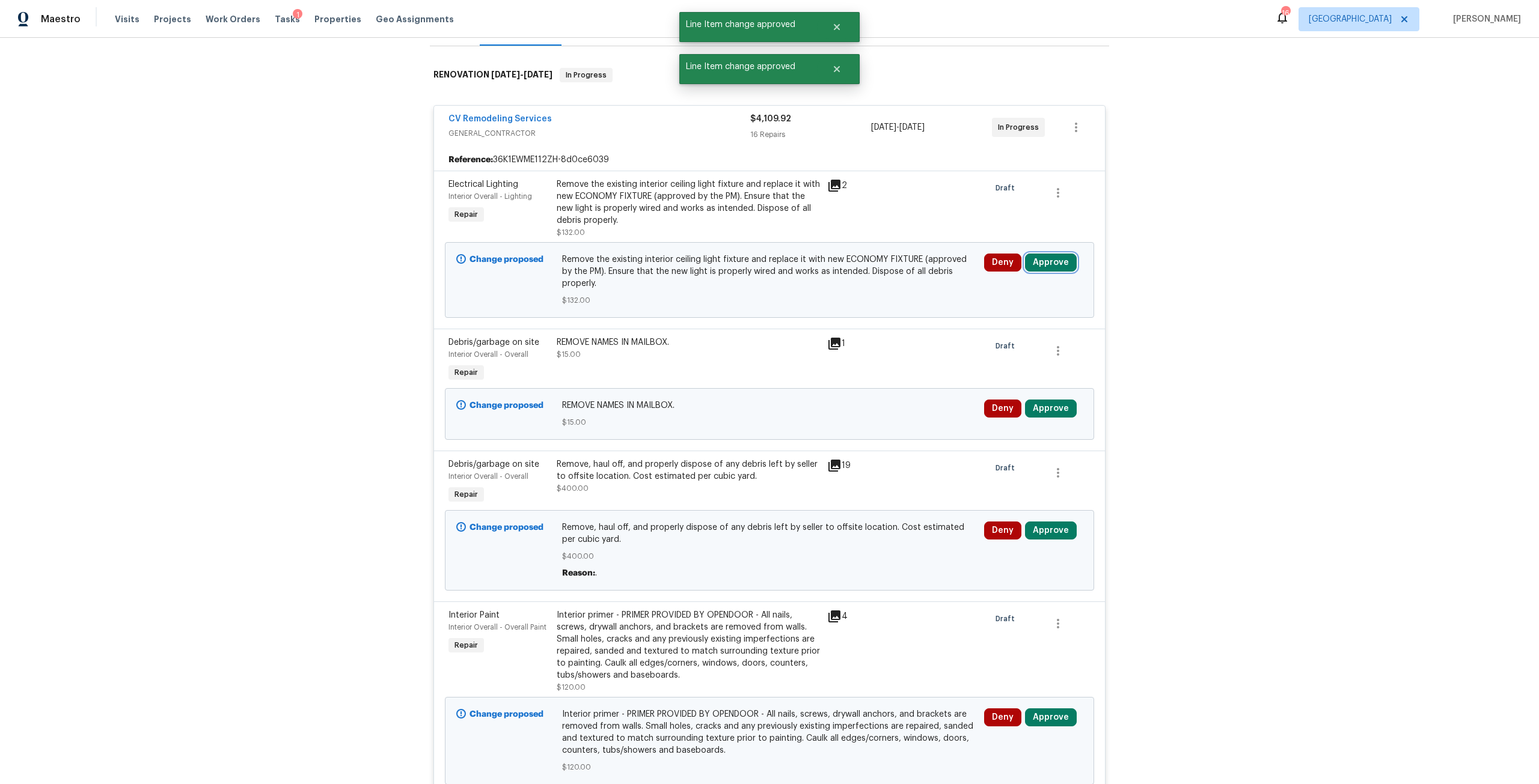
click at [1043, 254] on button "Approve" at bounding box center [1051, 262] width 52 height 18
click at [987, 319] on button "Approve" at bounding box center [1012, 315] width 72 height 24
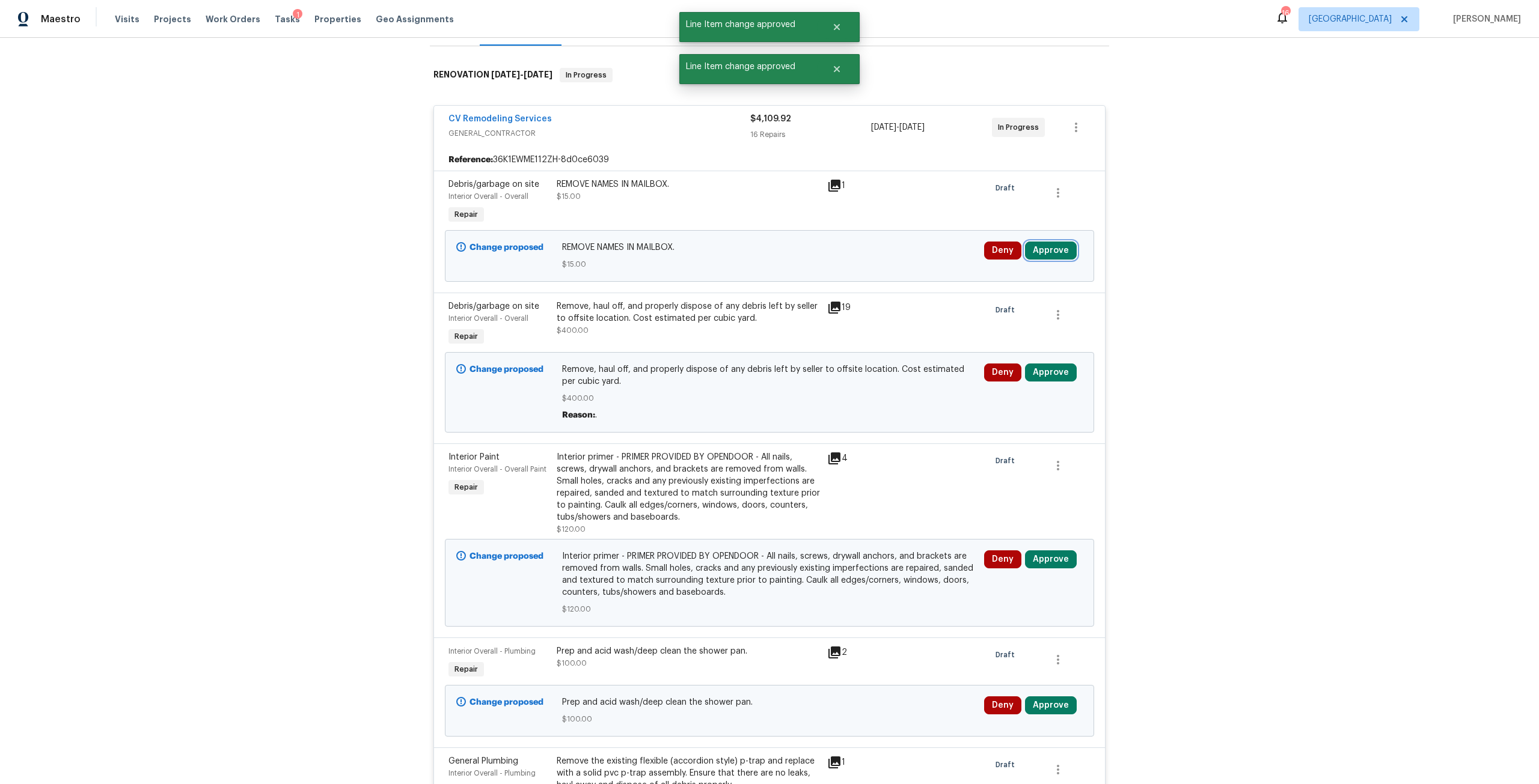
click at [1049, 241] on button "Approve" at bounding box center [1051, 250] width 52 height 18
click at [1010, 310] on button "Approve" at bounding box center [1012, 303] width 72 height 24
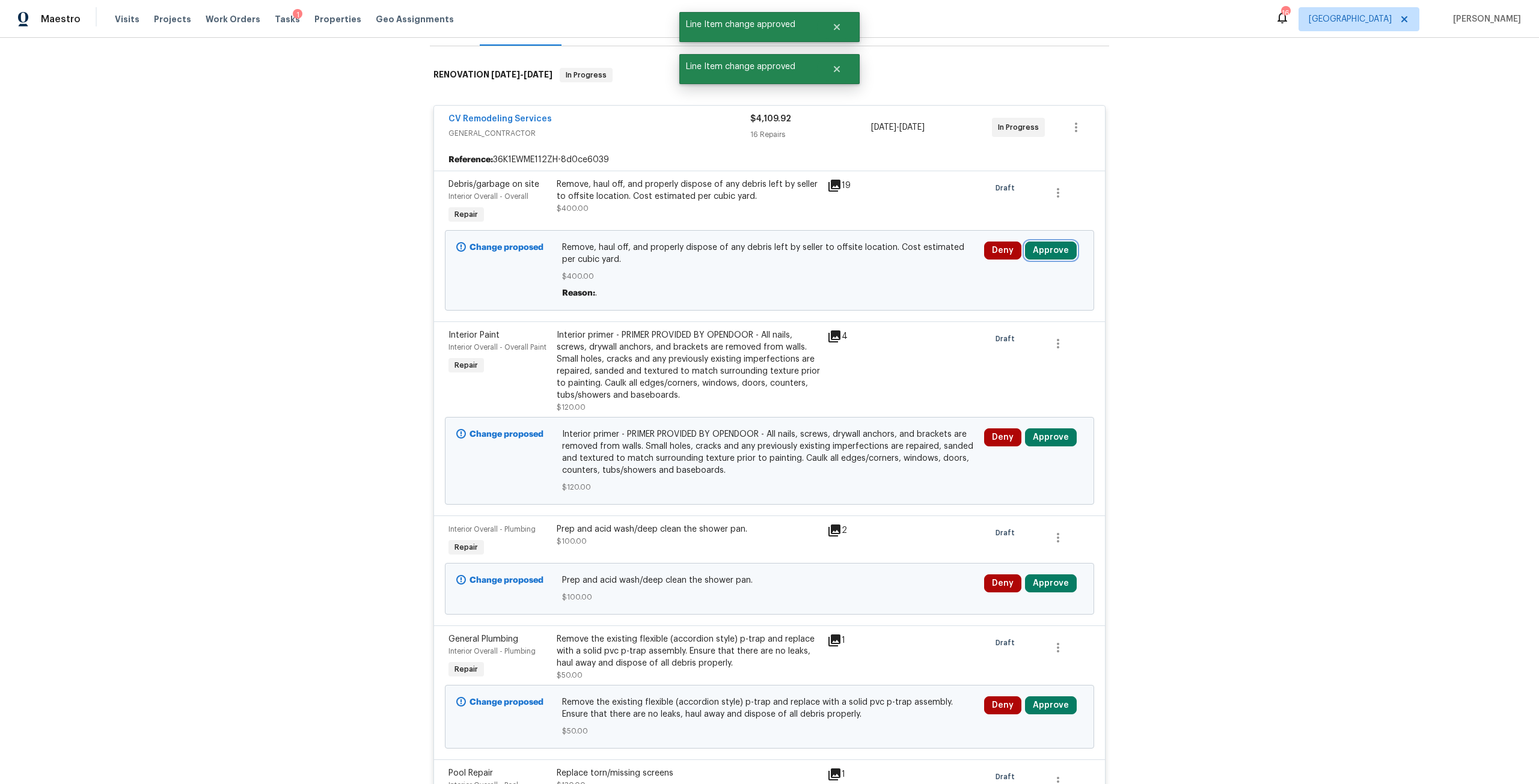
click at [1052, 245] on button "Approve" at bounding box center [1051, 250] width 52 height 18
click at [1001, 310] on button "Approve" at bounding box center [1012, 303] width 72 height 24
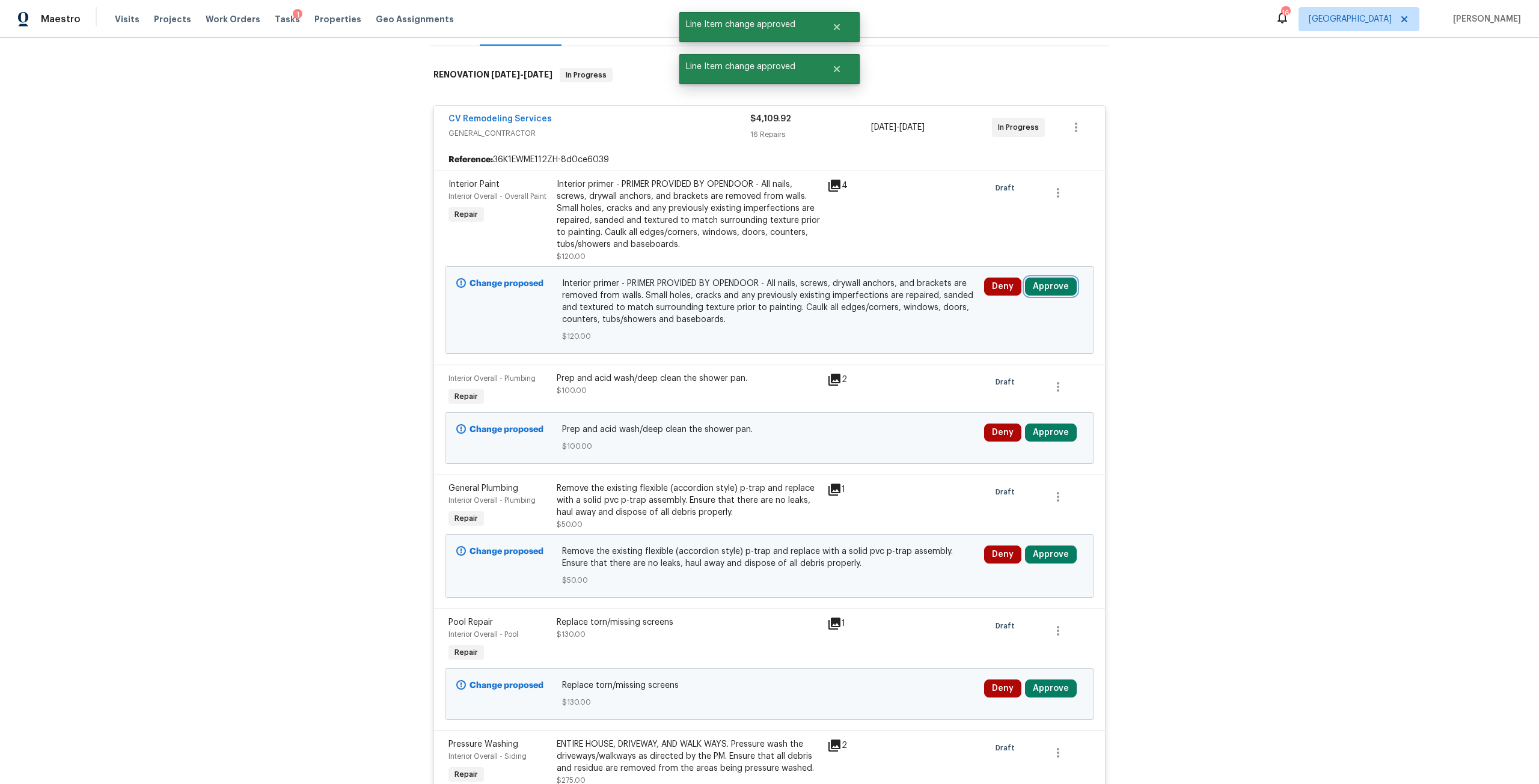
click at [1036, 278] on button "Approve" at bounding box center [1051, 286] width 52 height 18
click at [892, 292] on button "Approve" at bounding box center [874, 289] width 72 height 24
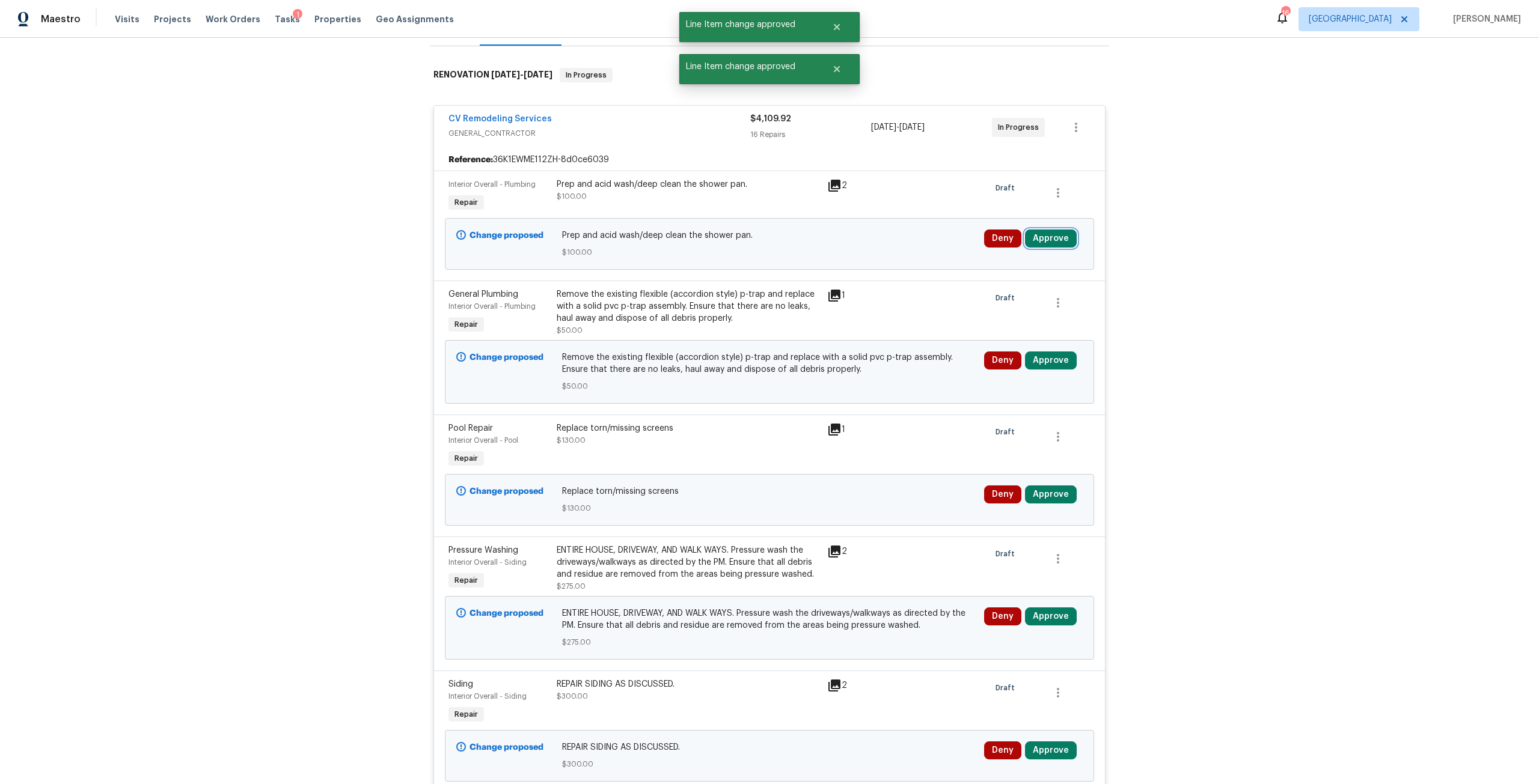
click at [1054, 233] on button "Approve" at bounding box center [1051, 238] width 52 height 18
click at [984, 295] on button "Approve" at bounding box center [1012, 291] width 72 height 24
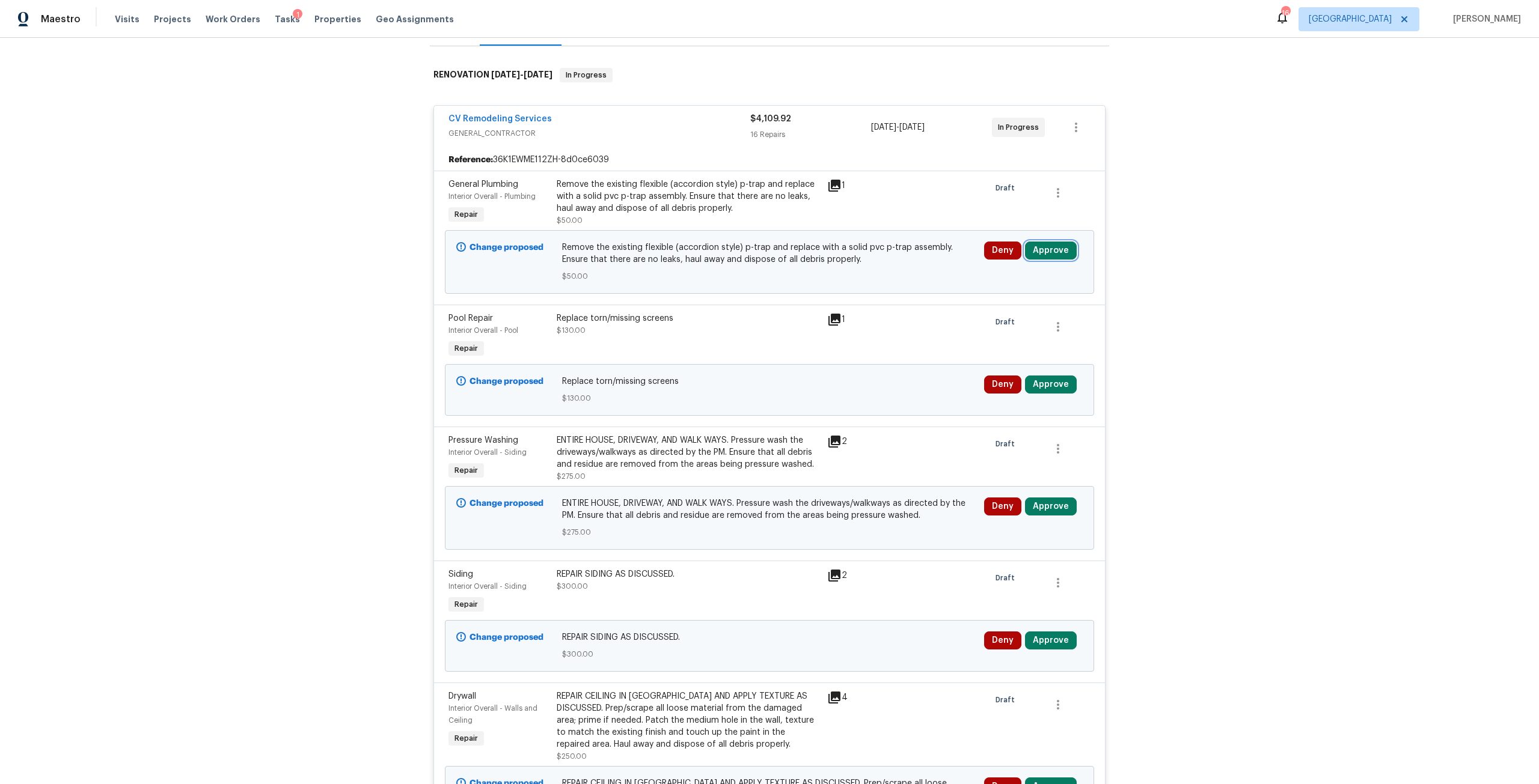
click at [1054, 243] on button "Approve" at bounding box center [1051, 250] width 52 height 18
click at [1000, 293] on button "Approve" at bounding box center [1012, 303] width 72 height 24
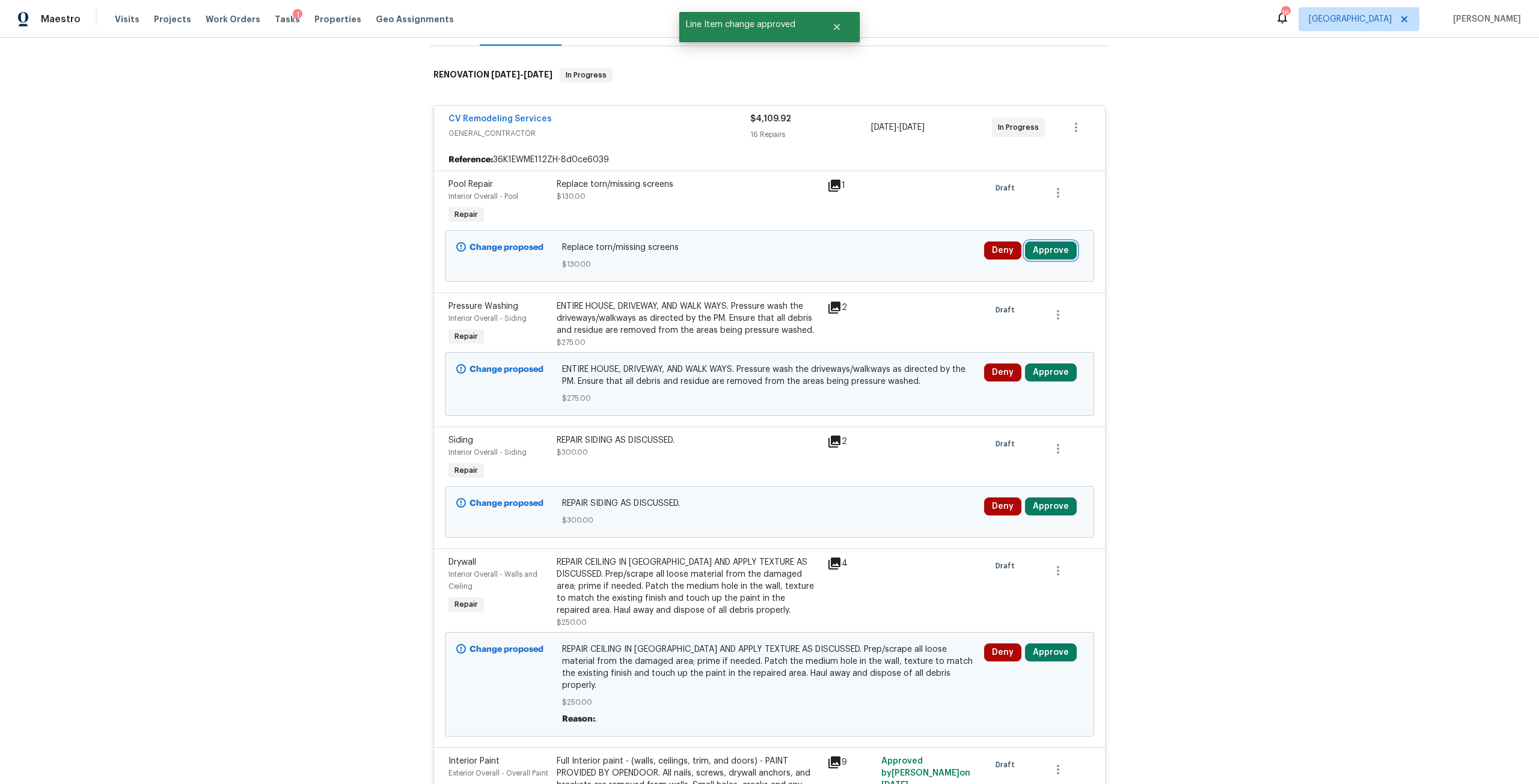
click at [1039, 241] on button "Approve" at bounding box center [1051, 250] width 52 height 18
click at [1025, 303] on span "Approve" at bounding box center [1011, 303] width 34 height 9
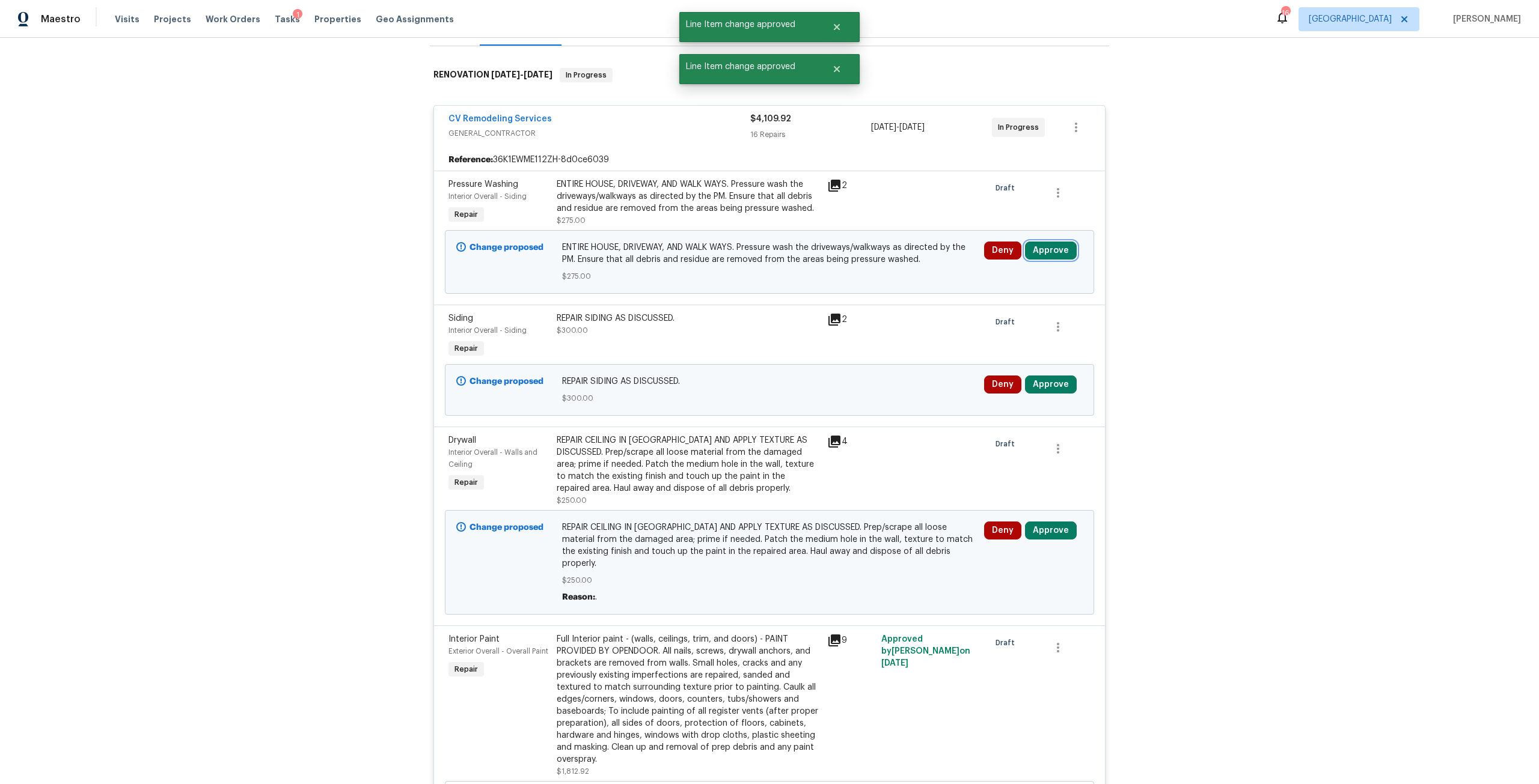
click at [1049, 244] on button "Approve" at bounding box center [1051, 250] width 52 height 18
click at [996, 294] on button "Approve" at bounding box center [1012, 303] width 72 height 24
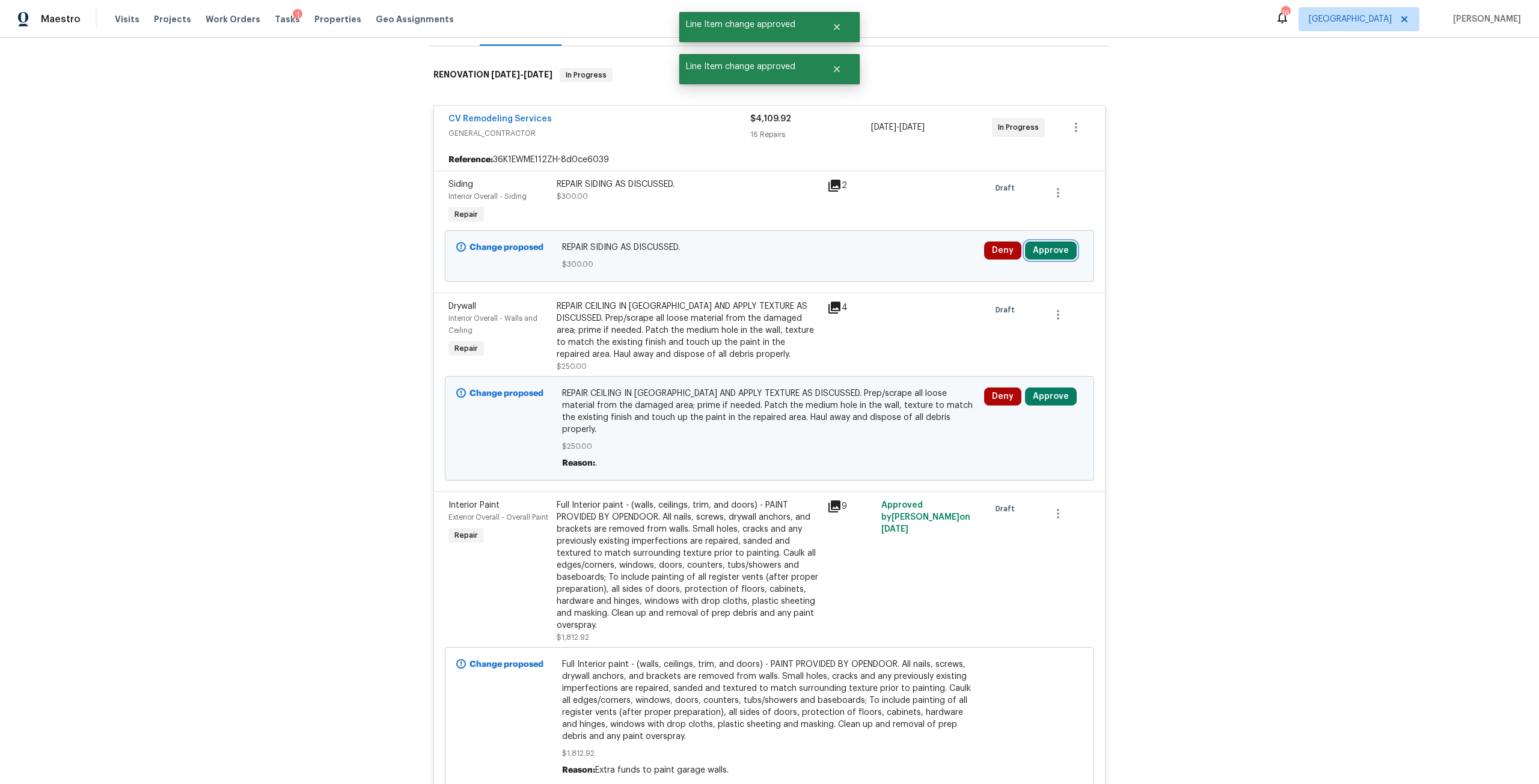
click at [1054, 243] on button "Approve" at bounding box center [1051, 250] width 52 height 18
click at [1008, 299] on span "Approve" at bounding box center [1011, 303] width 34 height 9
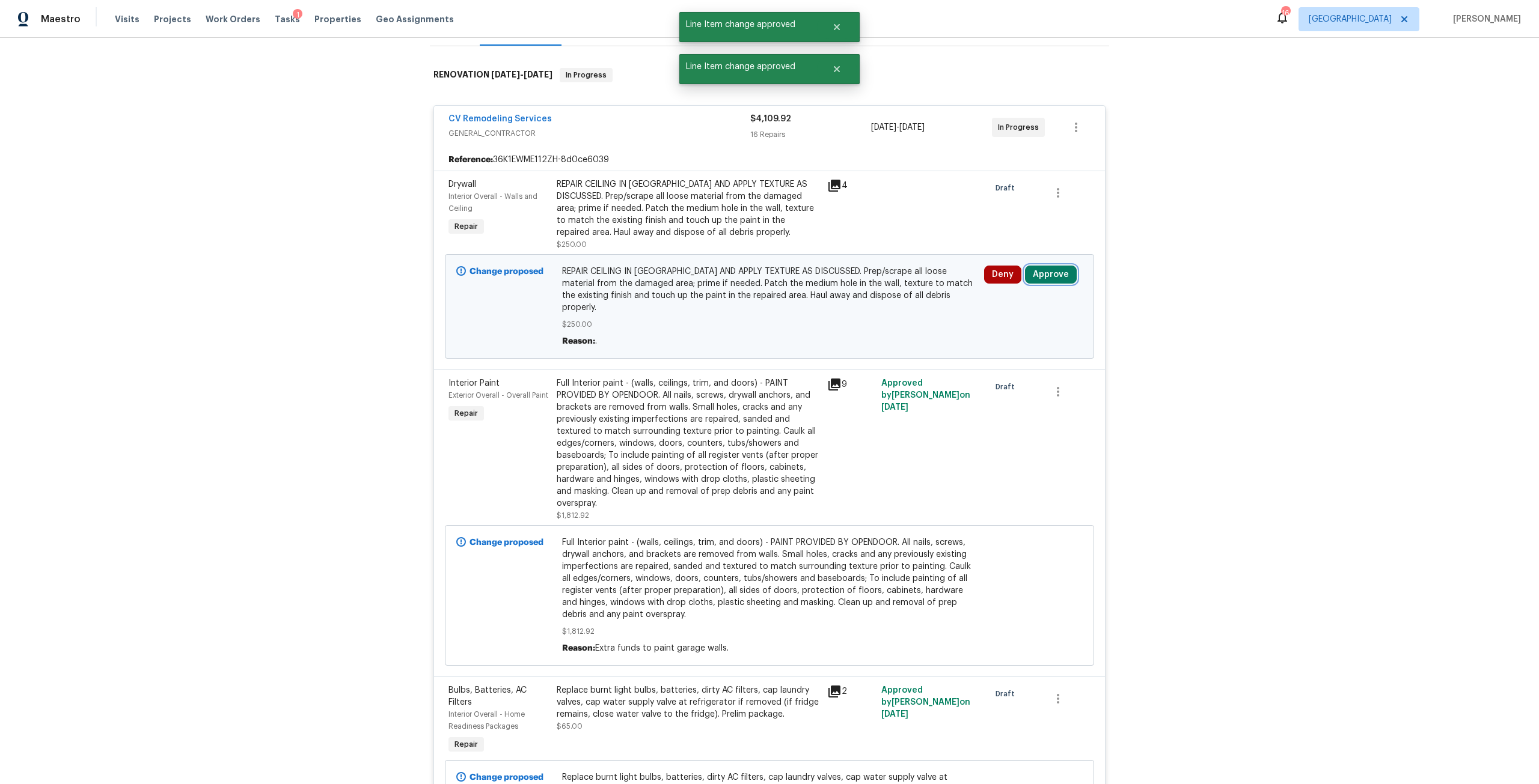
click at [1049, 269] on button "Approve" at bounding box center [1051, 274] width 52 height 18
click at [1002, 334] on button "Approve" at bounding box center [1012, 327] width 72 height 24
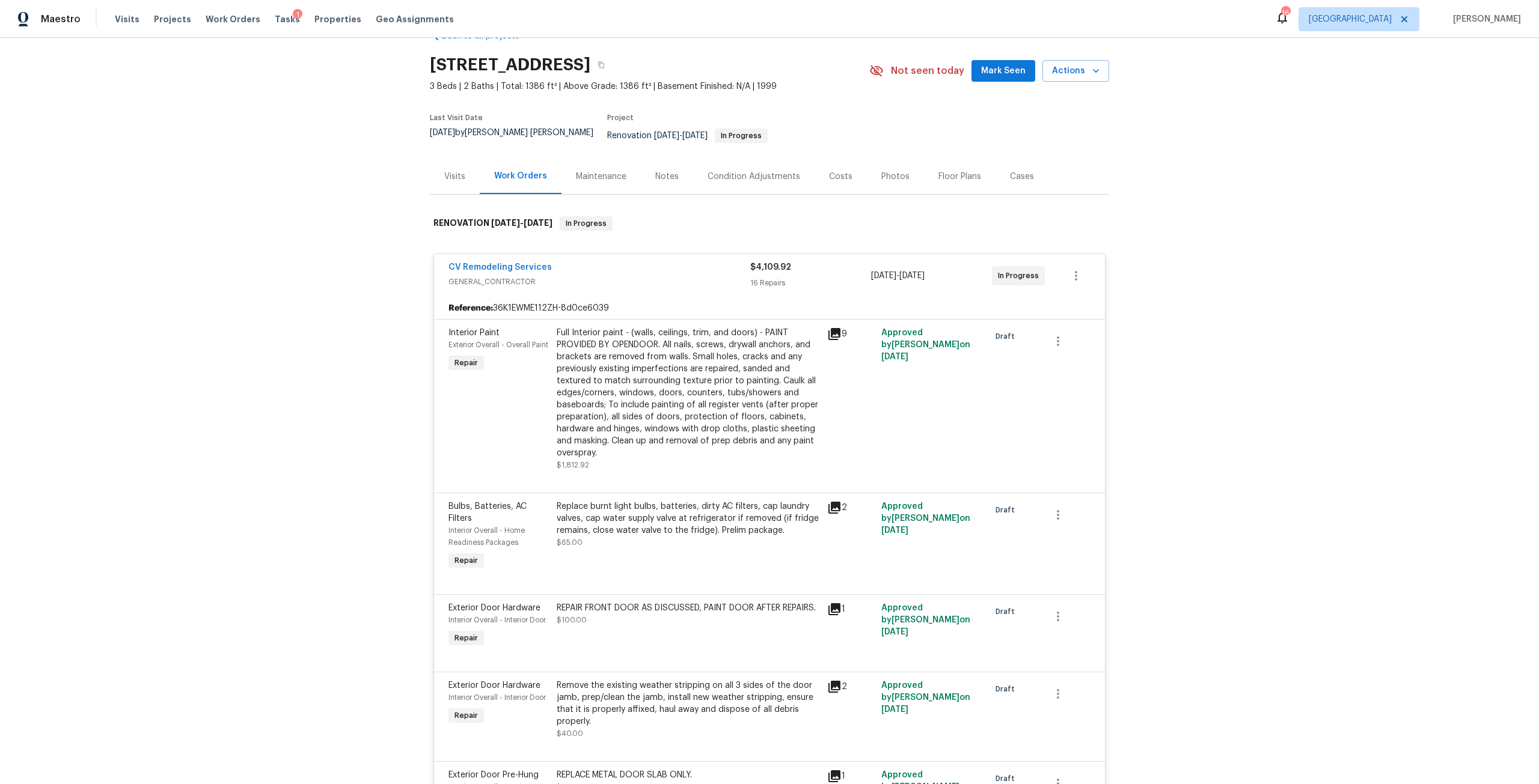
scroll to position [0, 0]
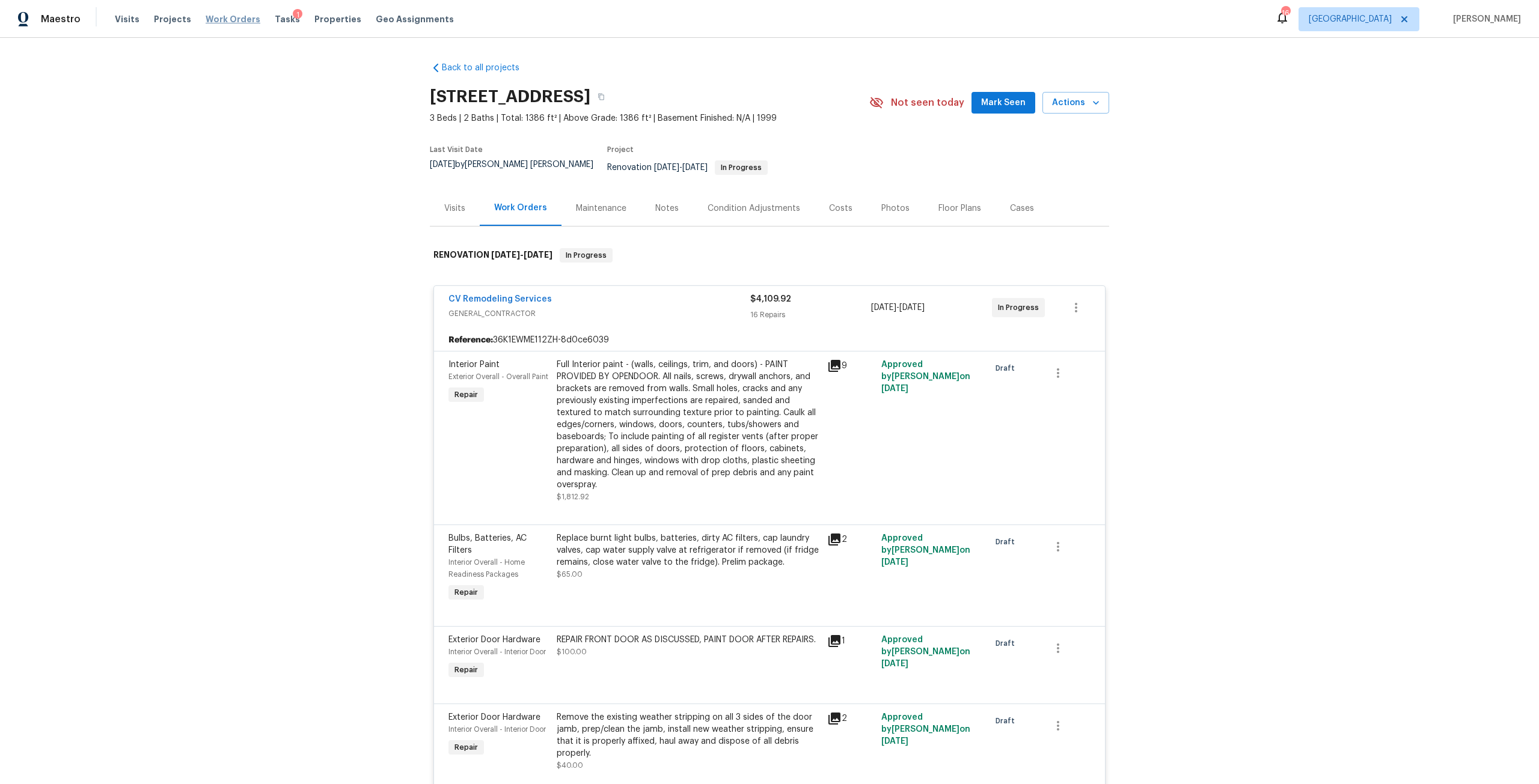
click at [231, 22] on span "Work Orders" at bounding box center [233, 19] width 55 height 12
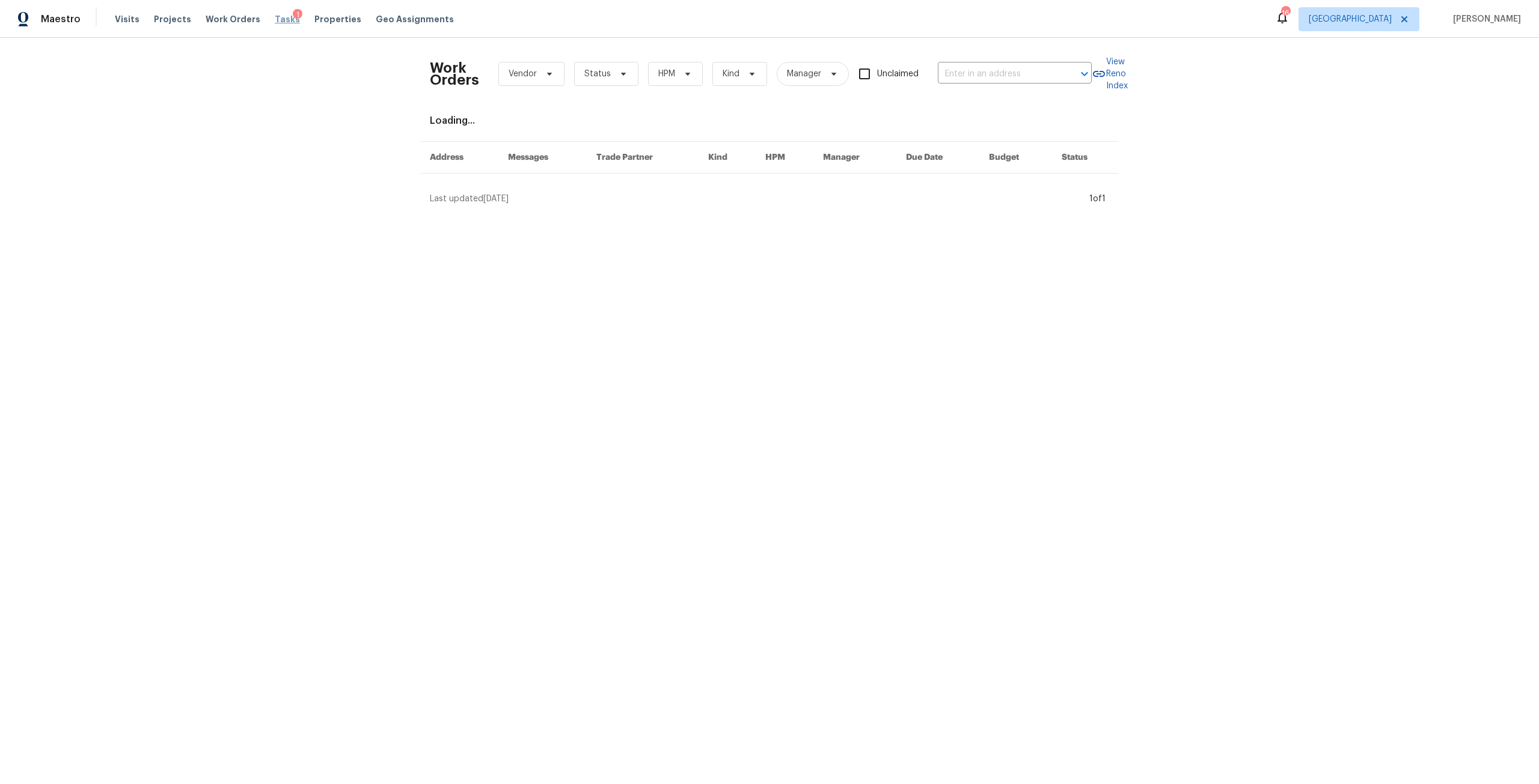
click at [275, 16] on span "Tasks" at bounding box center [287, 19] width 25 height 9
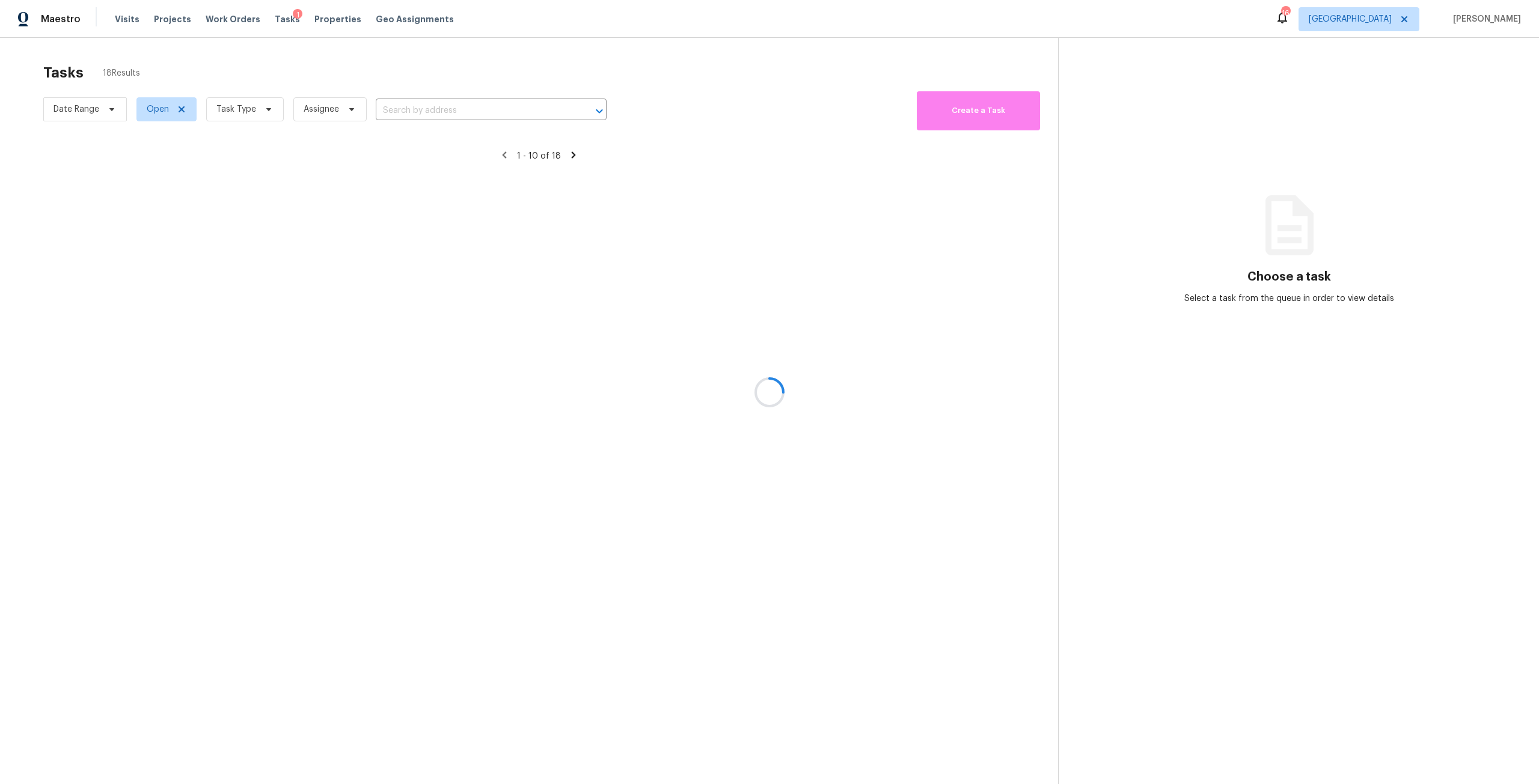
click at [253, 103] on div at bounding box center [770, 392] width 1539 height 784
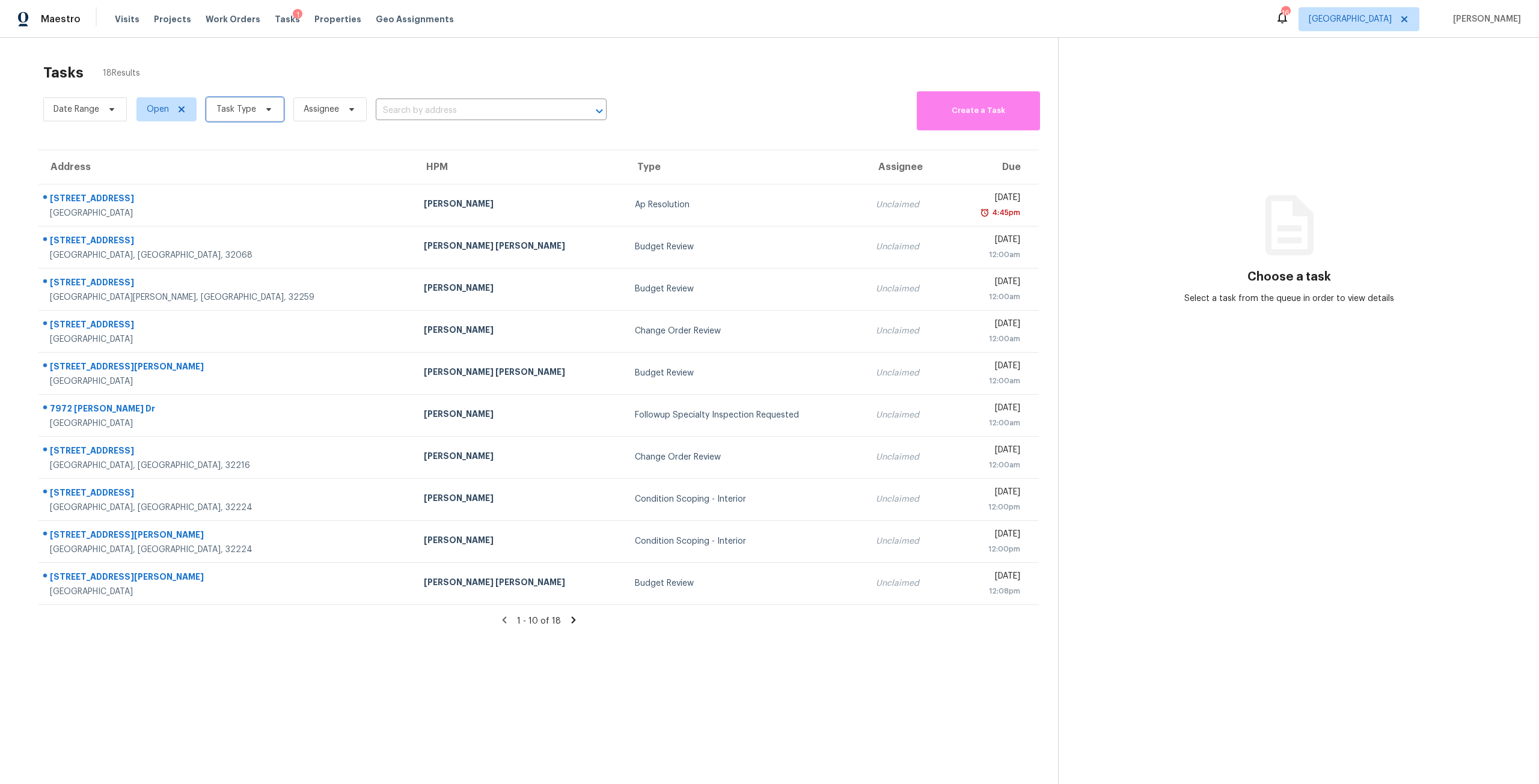
click at [253, 103] on span "Task Type" at bounding box center [236, 109] width 40 height 12
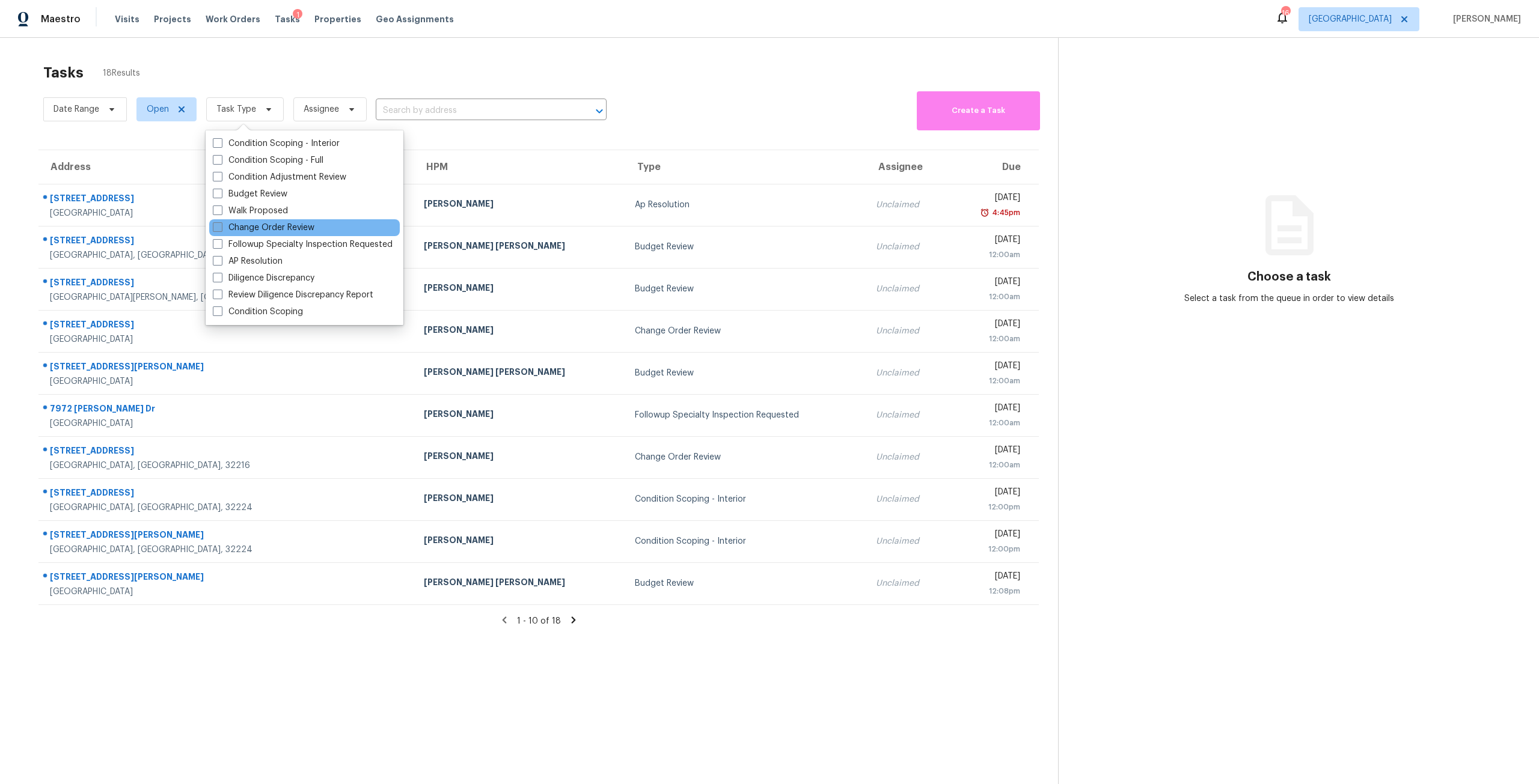
click at [271, 227] on label "Change Order Review" at bounding box center [264, 227] width 102 height 12
click at [220, 227] on input "Change Order Review" at bounding box center [216, 226] width 8 height 8
checkbox input "true"
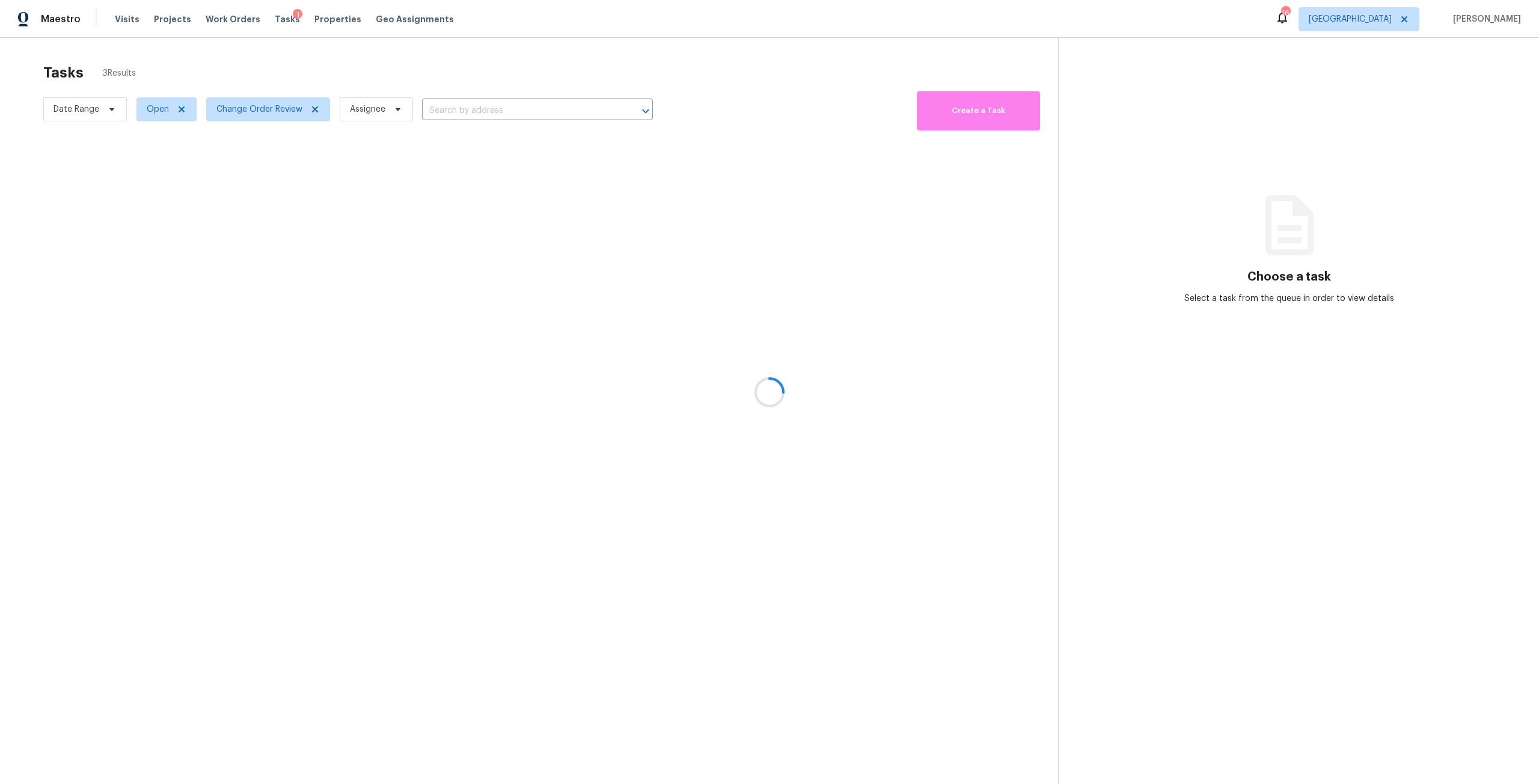
click at [289, 74] on div at bounding box center [770, 392] width 1539 height 784
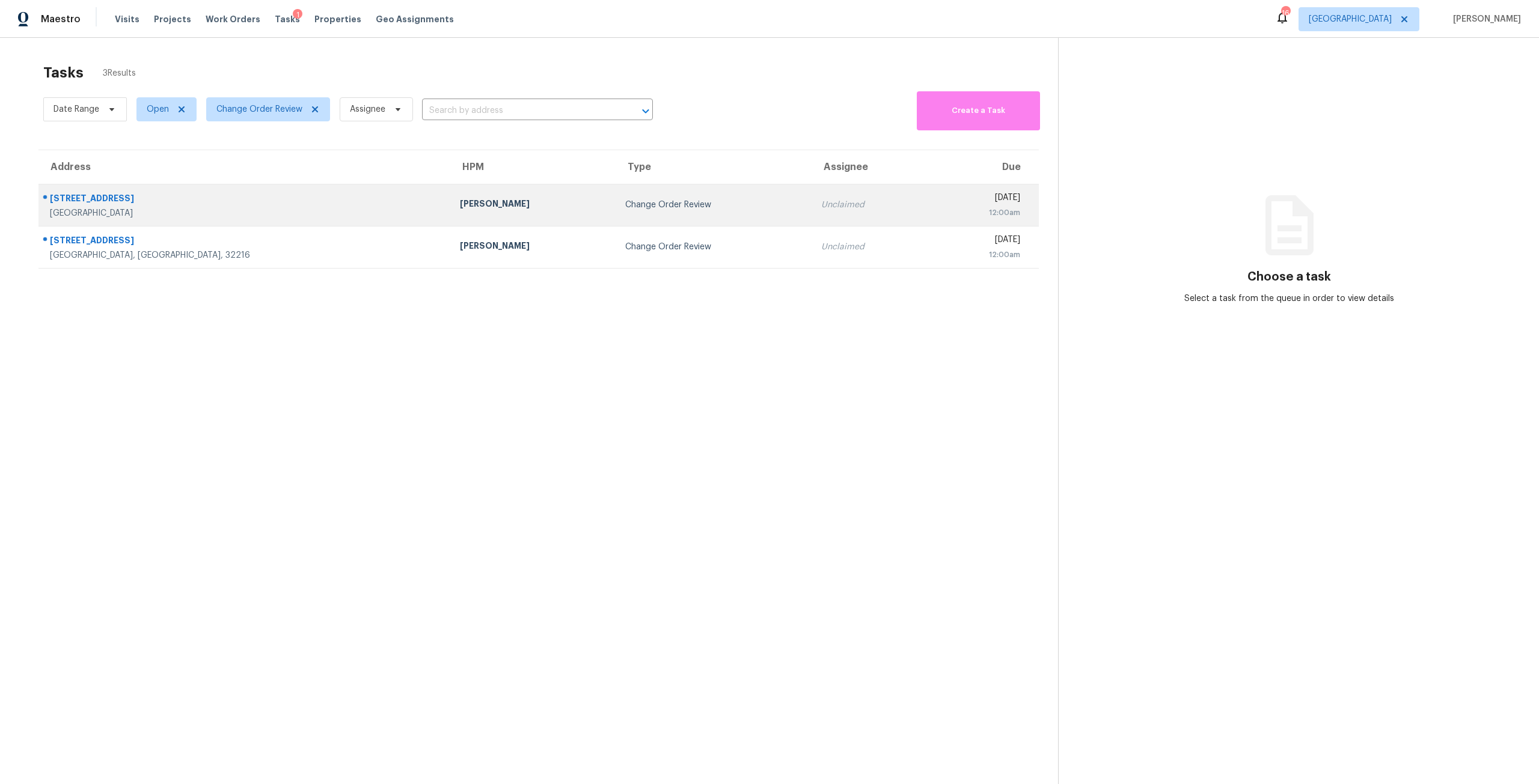
click at [450, 194] on td "[PERSON_NAME]" at bounding box center [533, 205] width 166 height 42
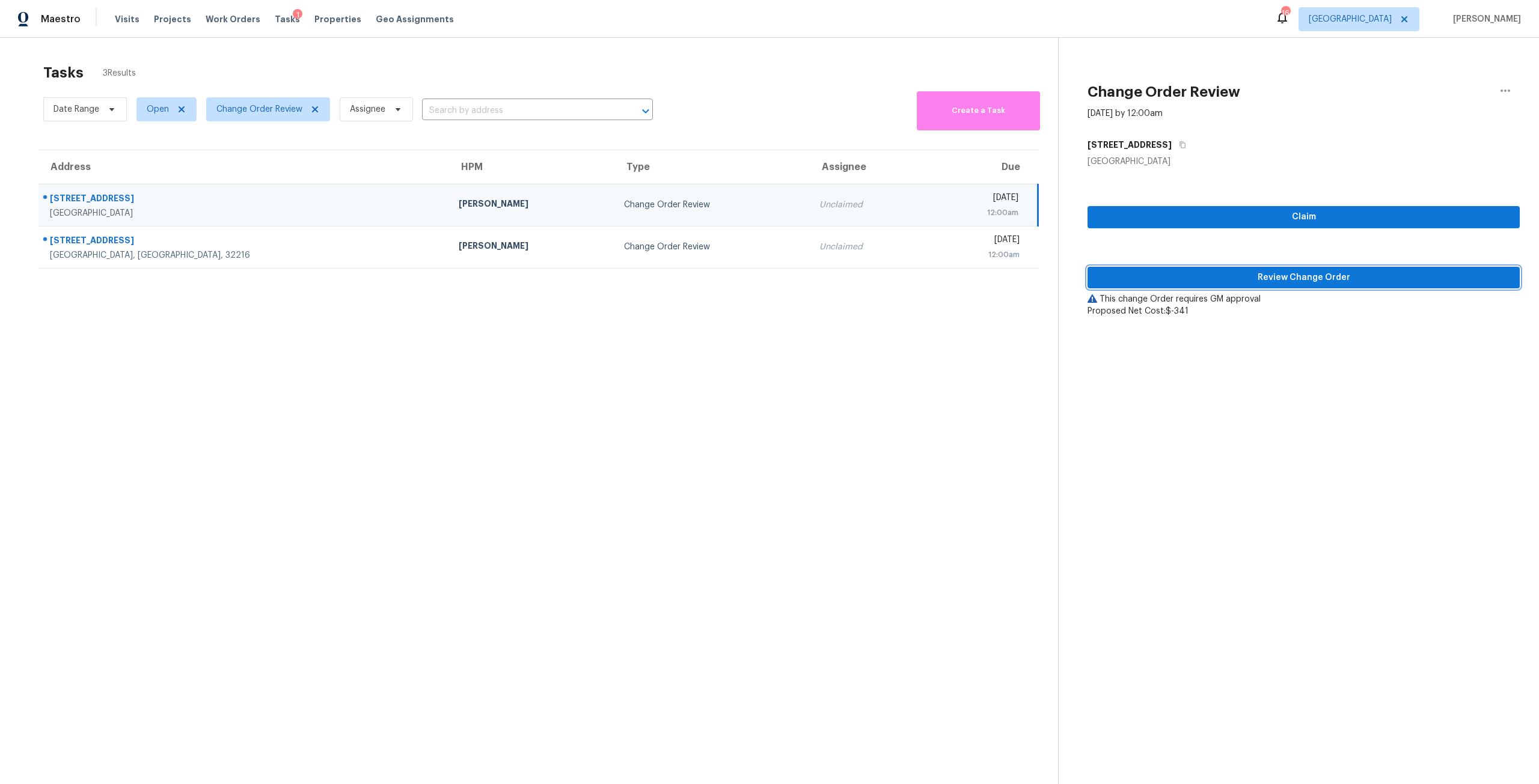
click at [1244, 287] on button "Review Change Order" at bounding box center [1303, 278] width 432 height 22
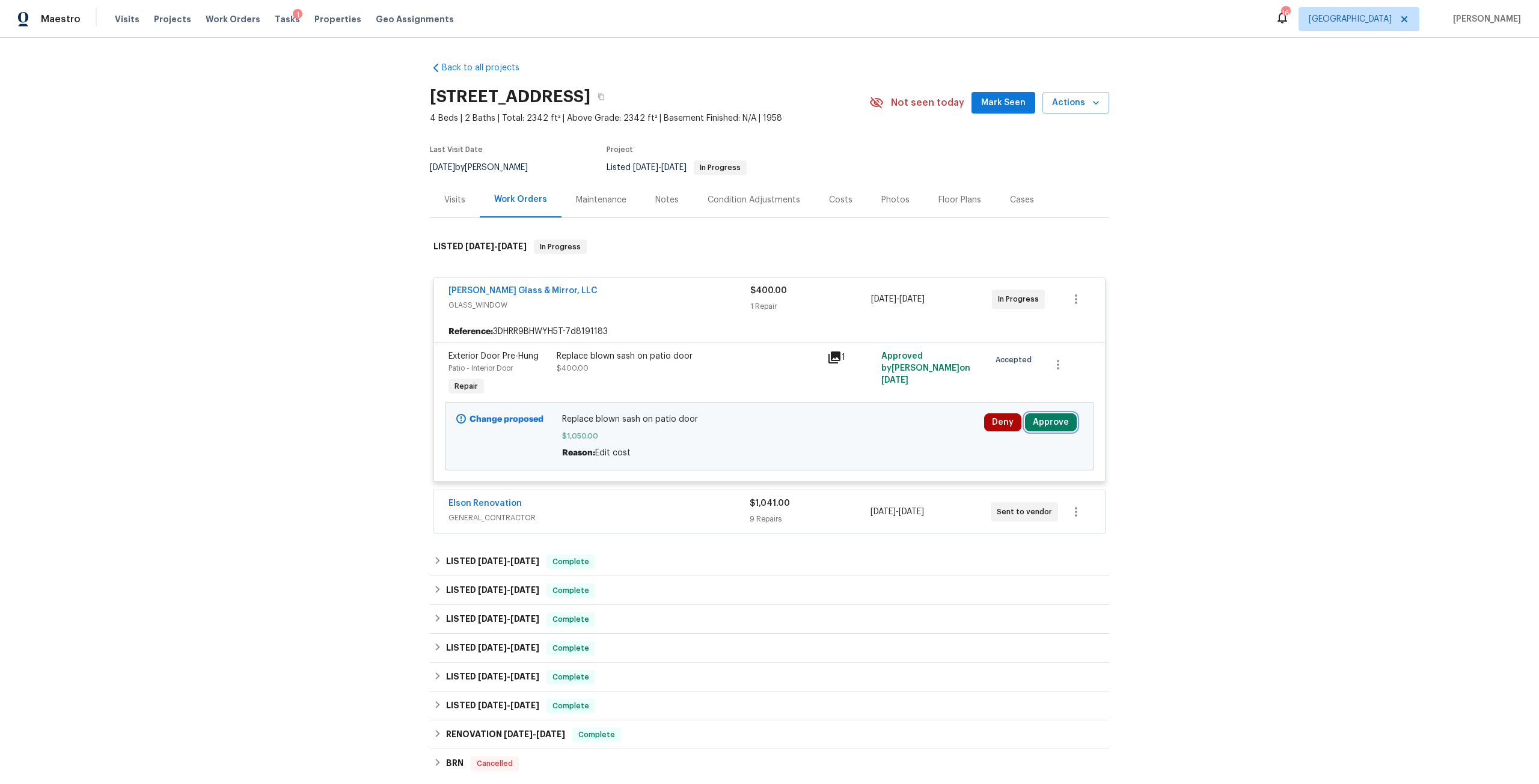
click at [1035, 429] on button "Approve" at bounding box center [1051, 422] width 52 height 18
click at [905, 439] on button "Approve" at bounding box center [874, 433] width 72 height 24
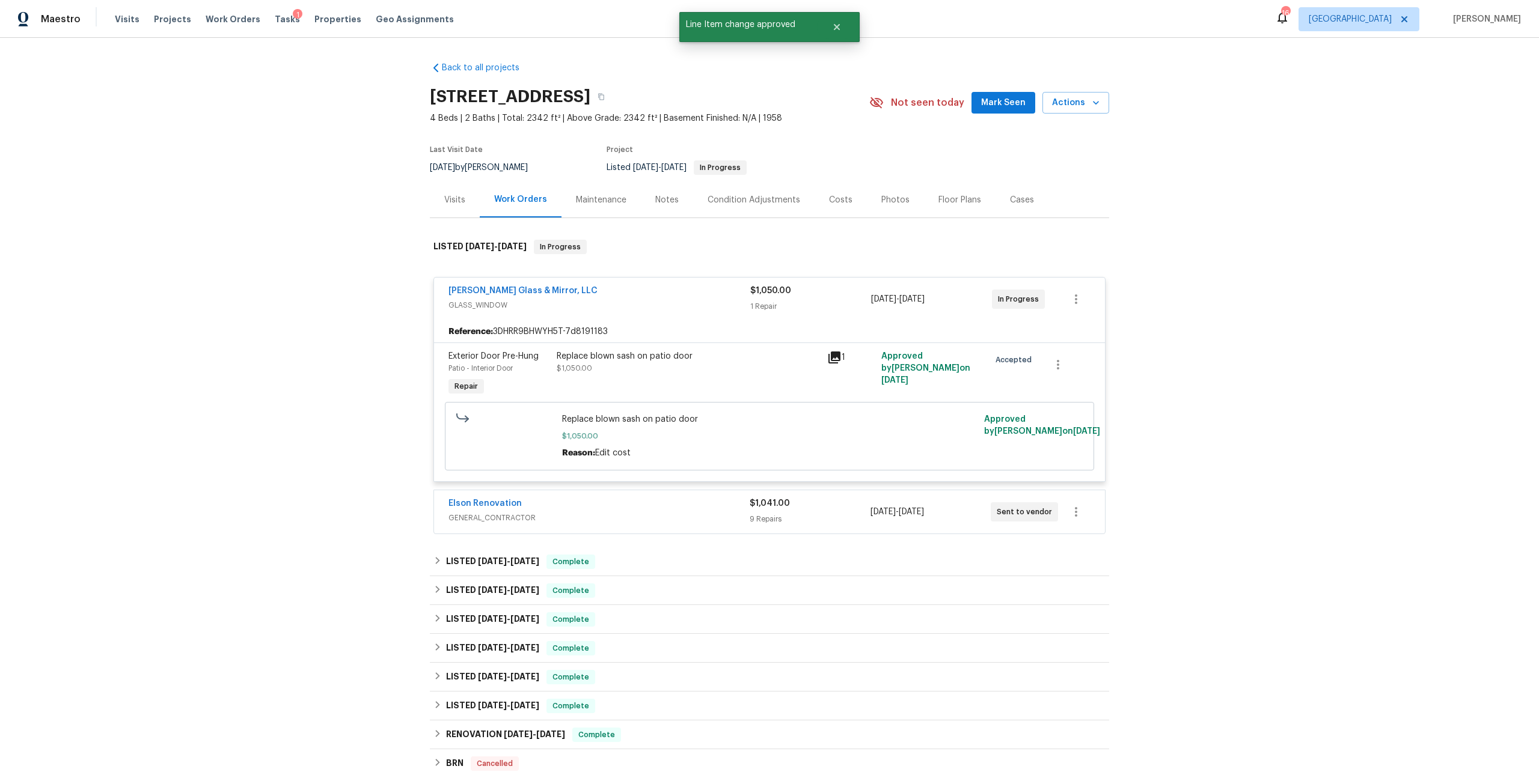
scroll to position [187, 0]
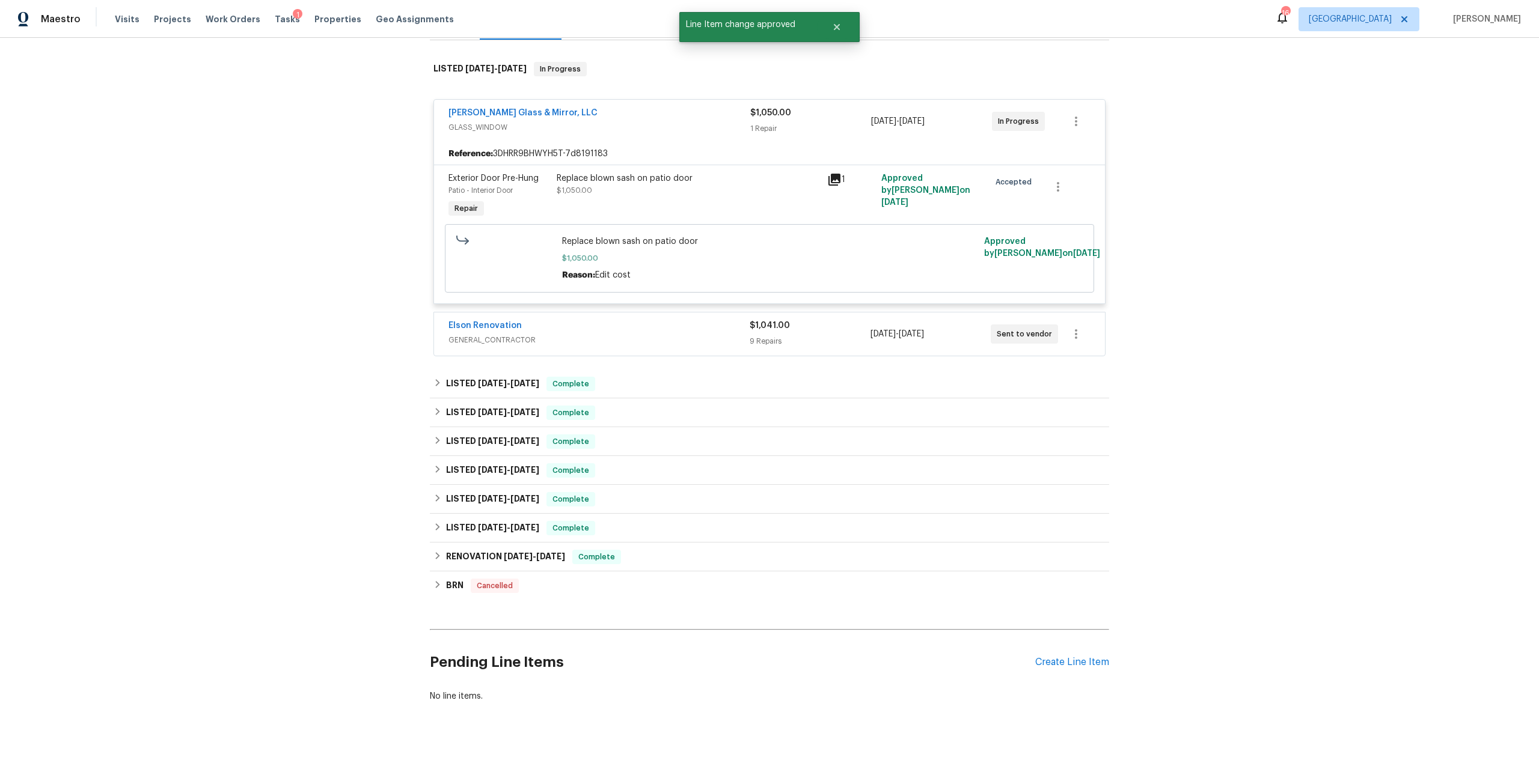
click at [657, 334] on span "GENERAL_CONTRACTOR" at bounding box center [599, 339] width 301 height 12
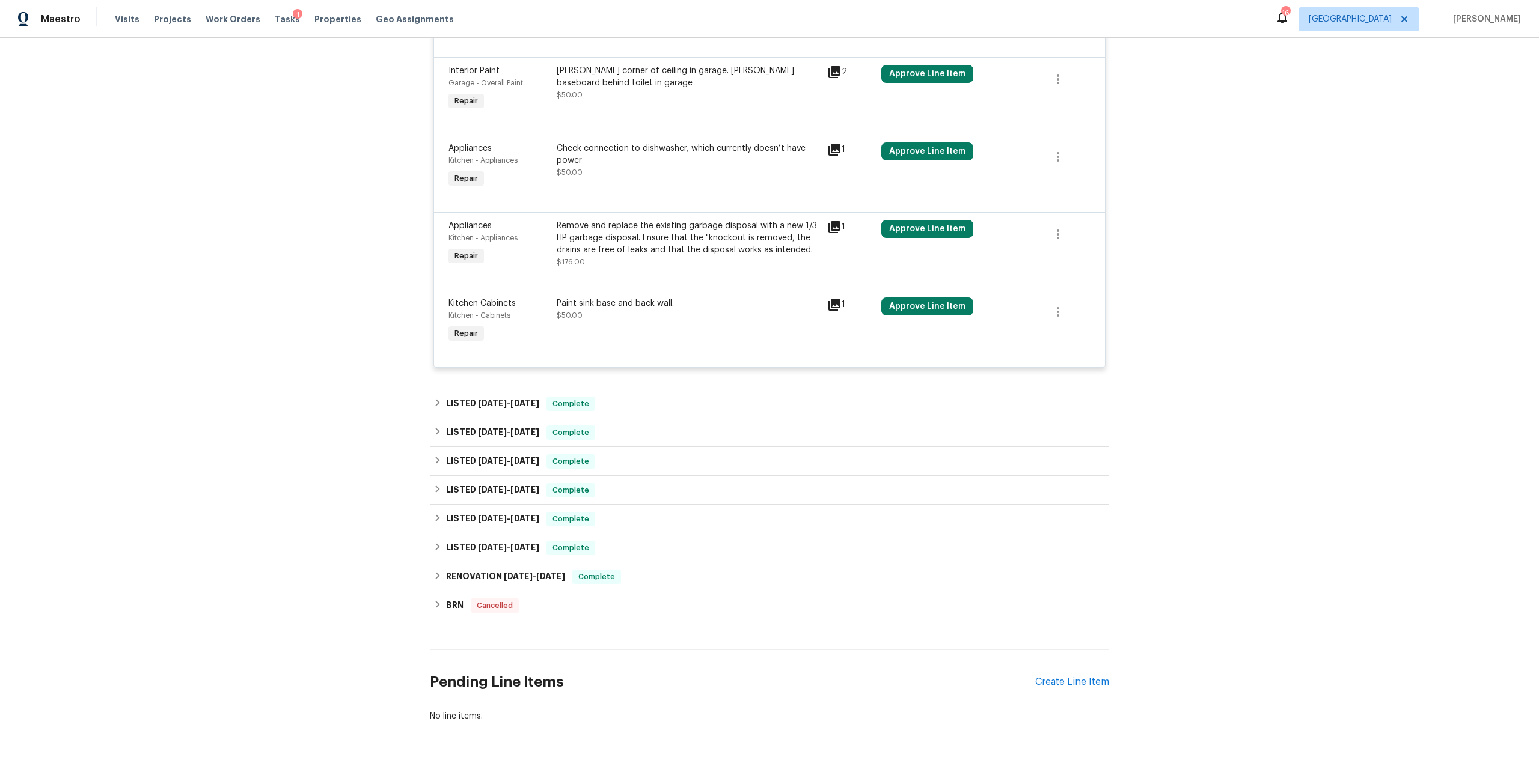
scroll to position [902, 0]
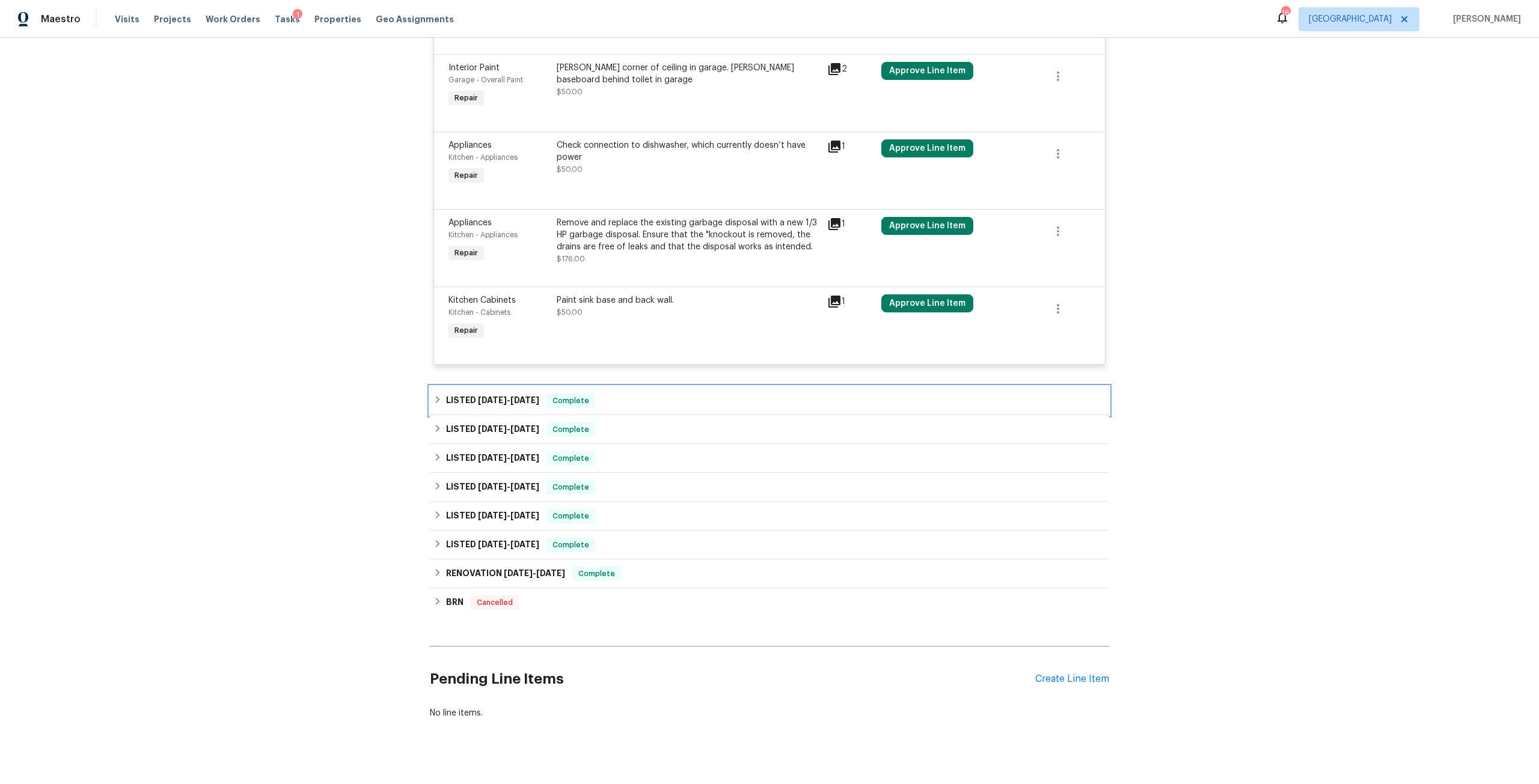
click at [515, 405] on span "7/21/25" at bounding box center [525, 400] width 29 height 9
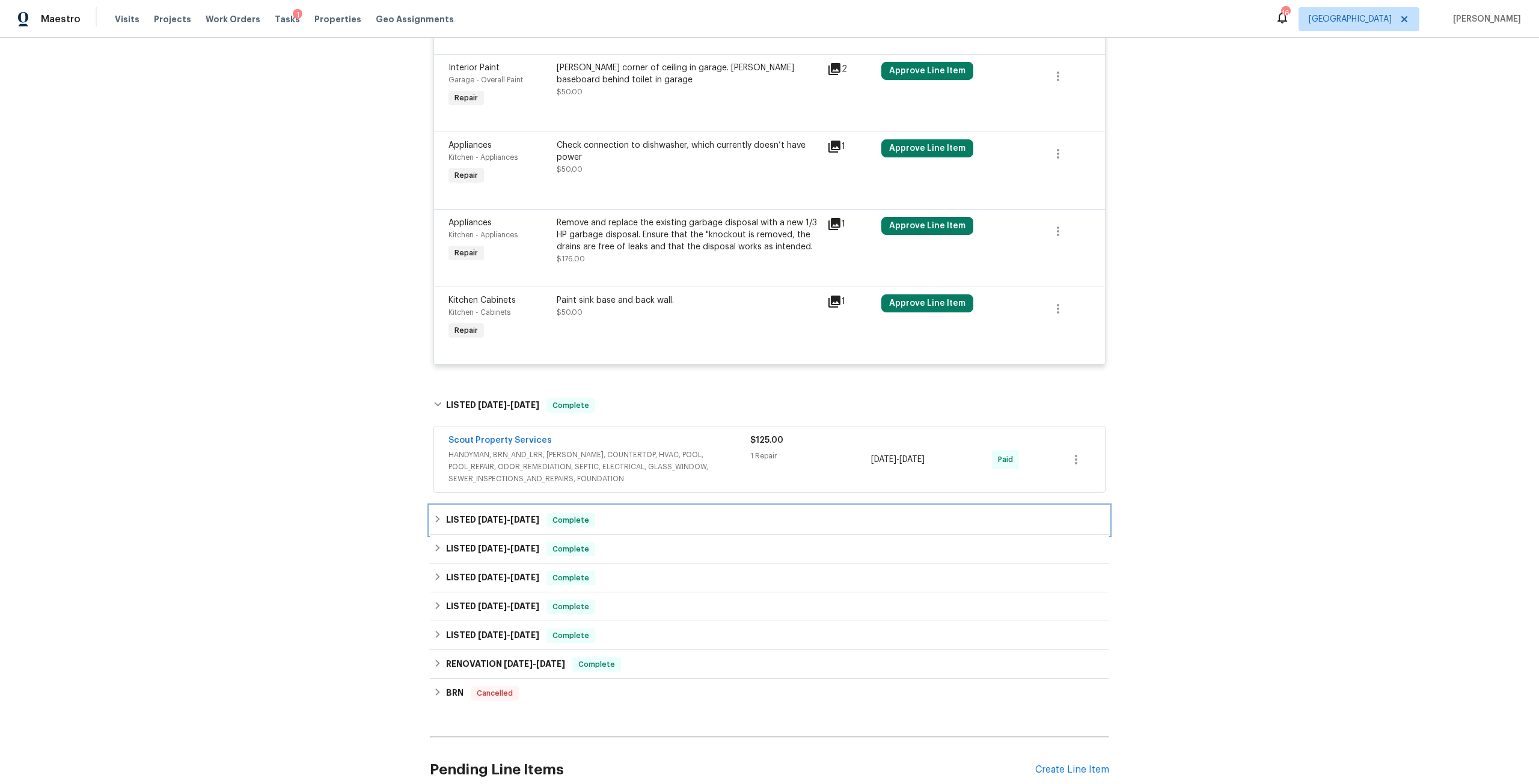
click at [529, 524] on span "6/23/25" at bounding box center [525, 520] width 29 height 9
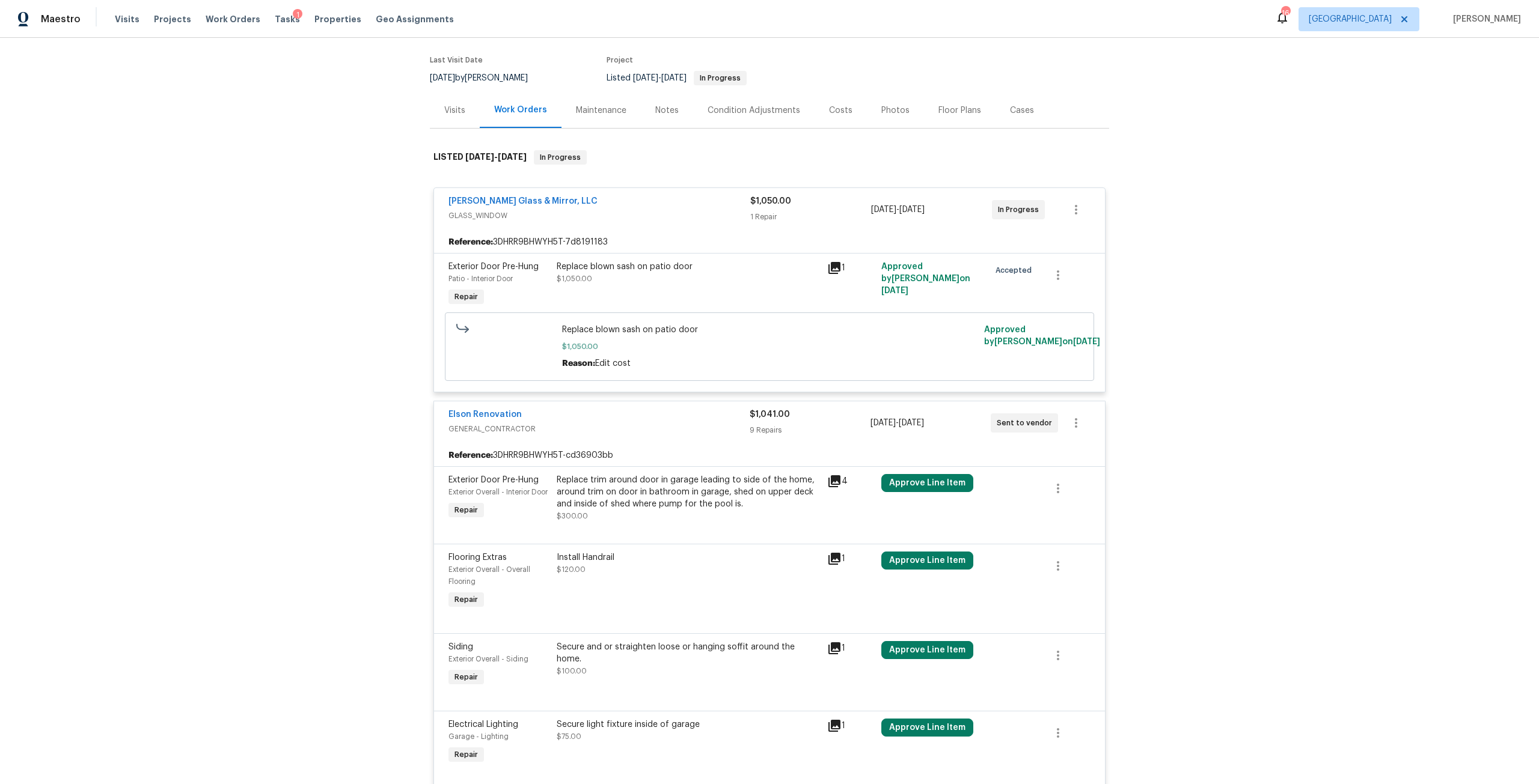
scroll to position [0, 0]
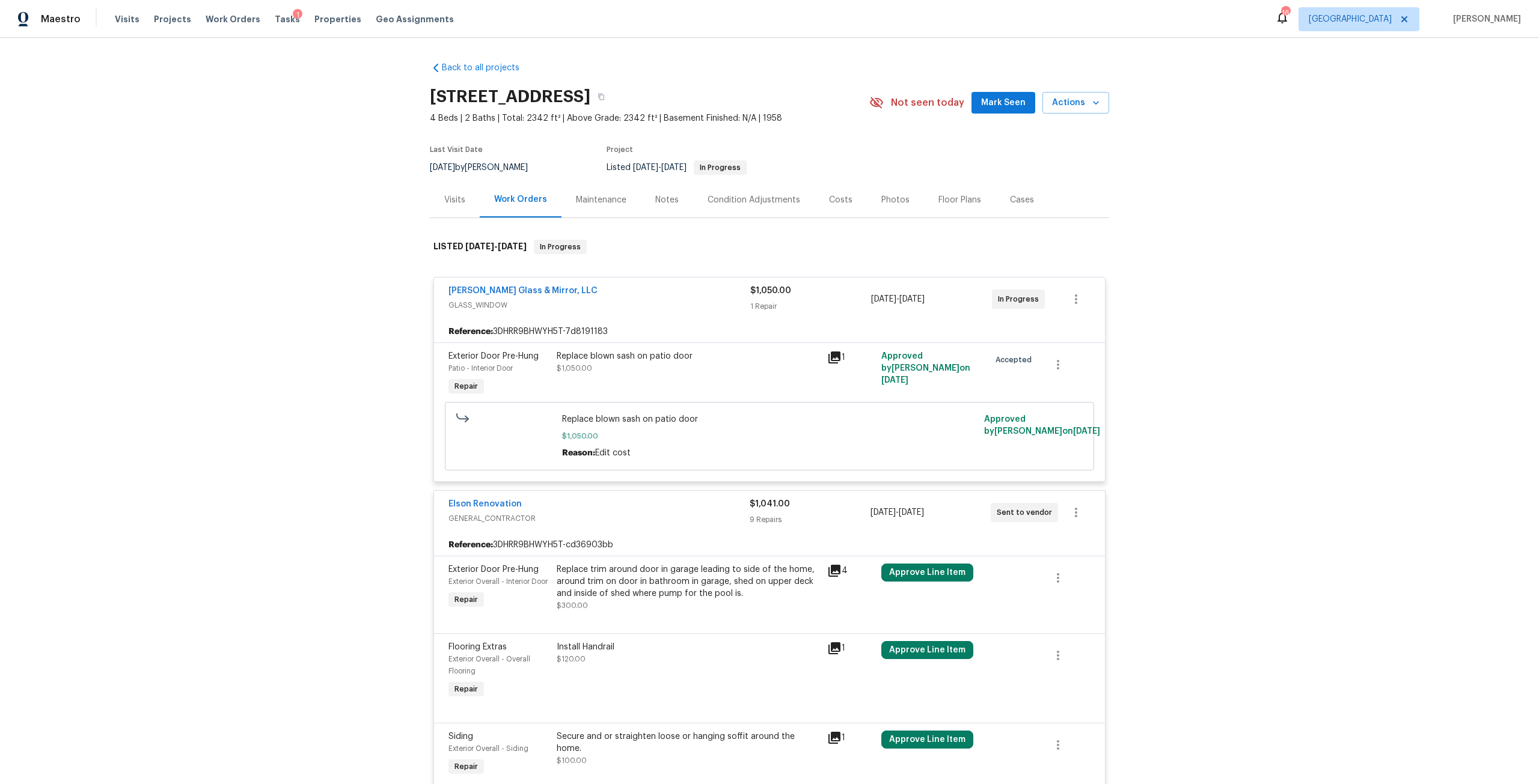
click at [1216, 135] on div "Back to all projects 2922 Madrid Ave E, Jacksonville, FL 32217 4 Beds | 2 Baths…" at bounding box center [770, 411] width 1539 height 746
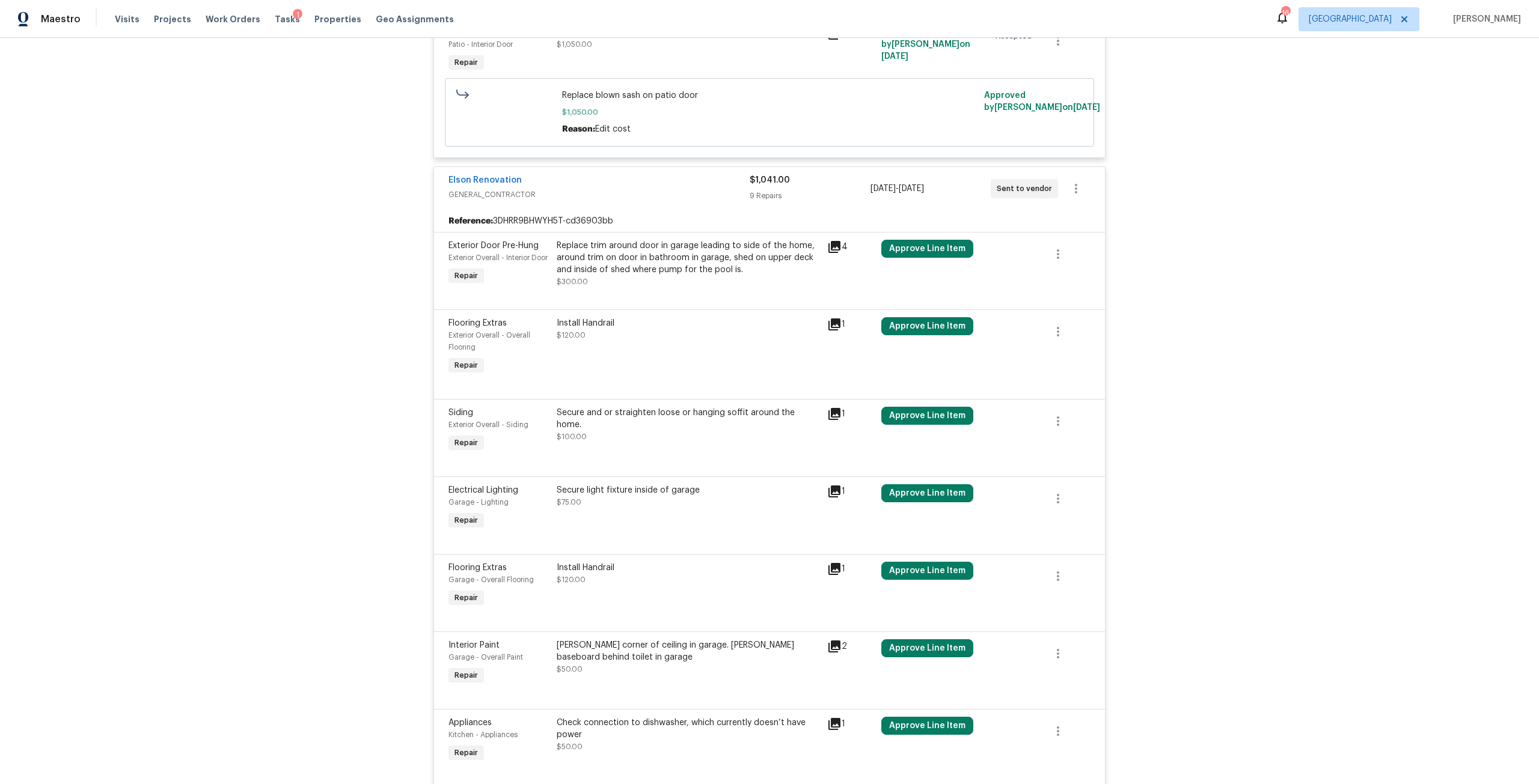
scroll to position [361, 0]
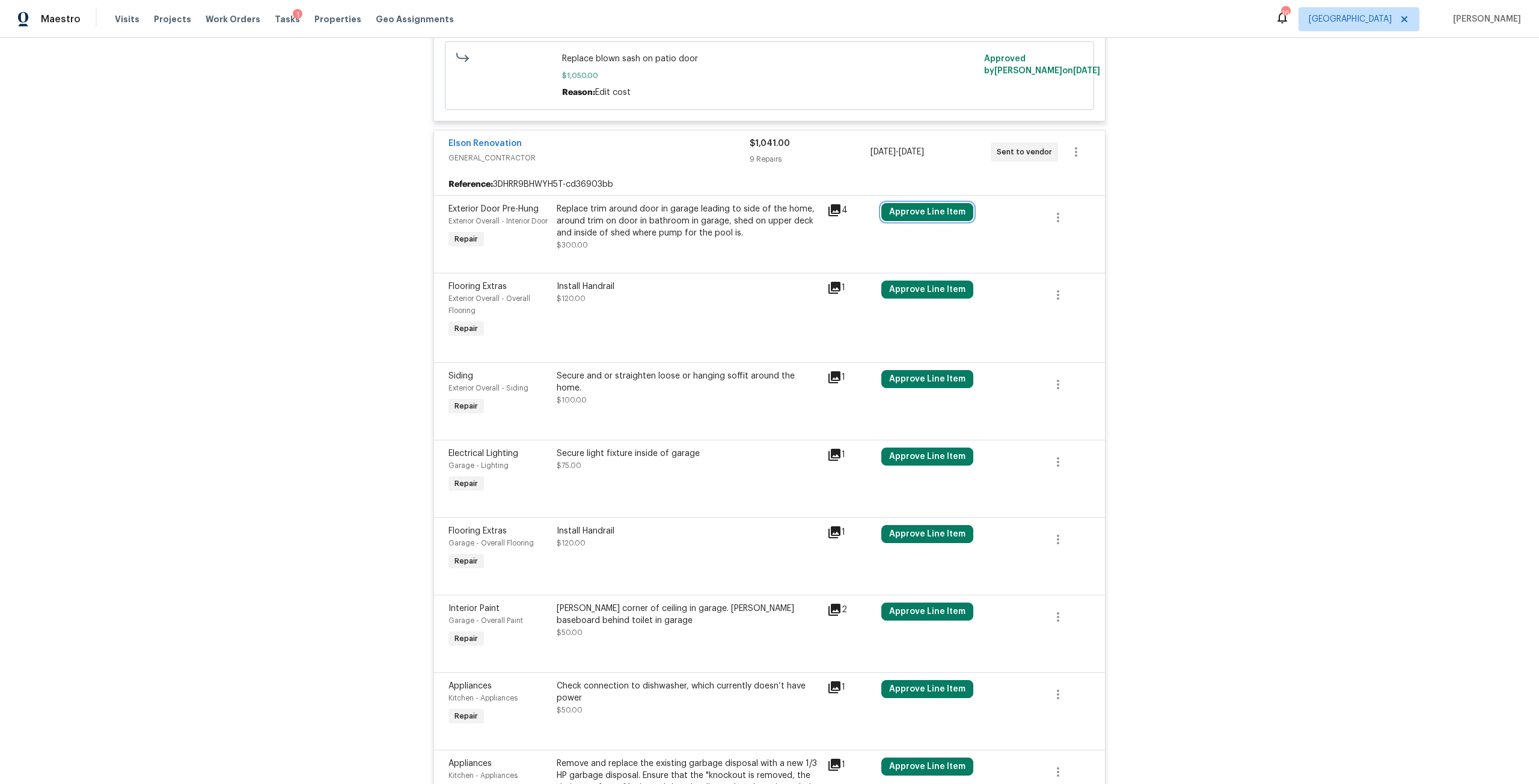
click at [951, 212] on button "Approve Line Item" at bounding box center [927, 212] width 92 height 18
click at [899, 277] on span "Approve" at bounding box center [889, 273] width 34 height 9
click at [926, 296] on button "Approve Line Item" at bounding box center [927, 289] width 92 height 18
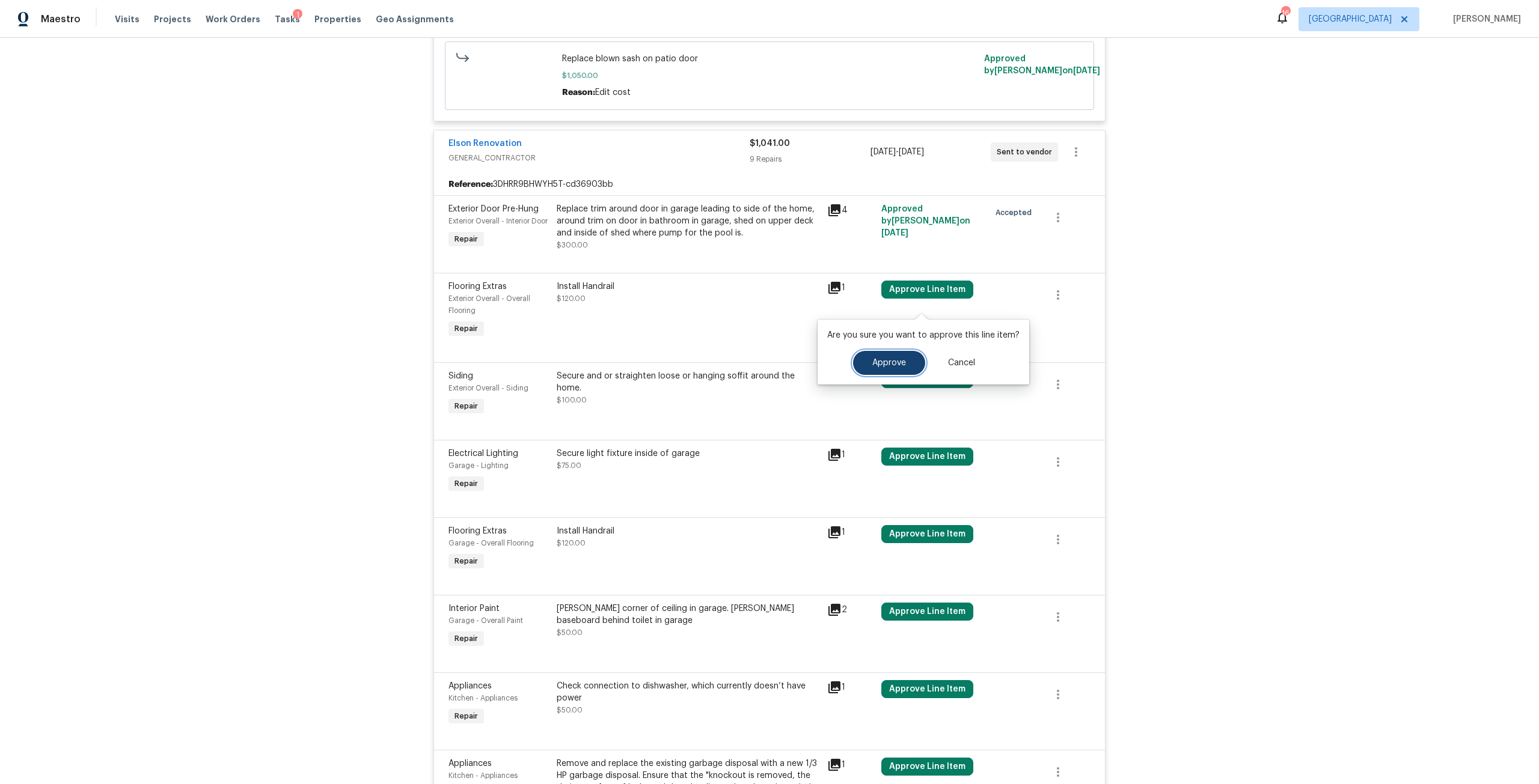
click at [893, 351] on button "Approve" at bounding box center [890, 363] width 72 height 24
click at [938, 388] on button "Approve Line Item" at bounding box center [927, 379] width 92 height 18
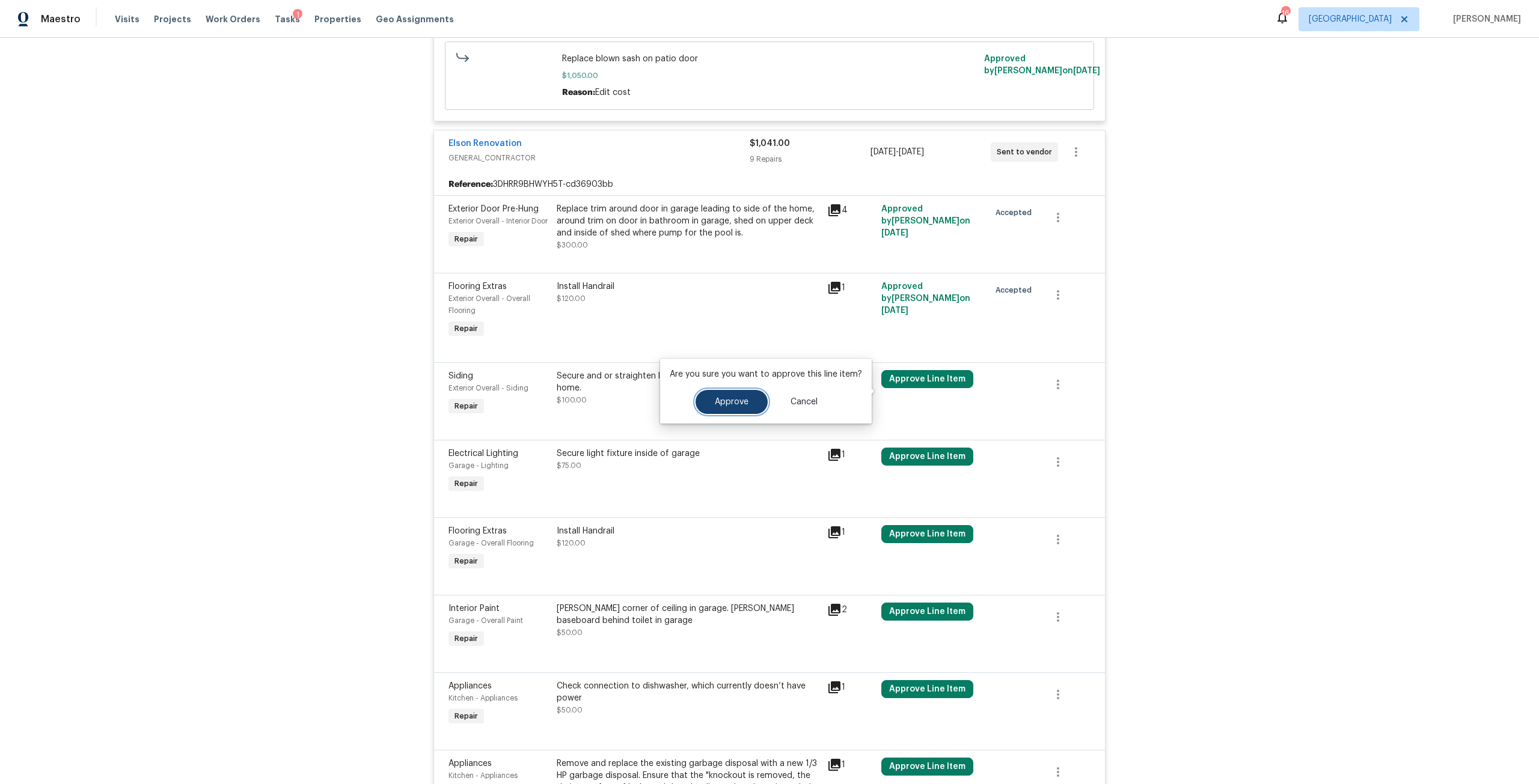
click at [755, 408] on button "Approve" at bounding box center [732, 401] width 72 height 24
click at [914, 462] on button "Approve Line Item" at bounding box center [927, 456] width 92 height 18
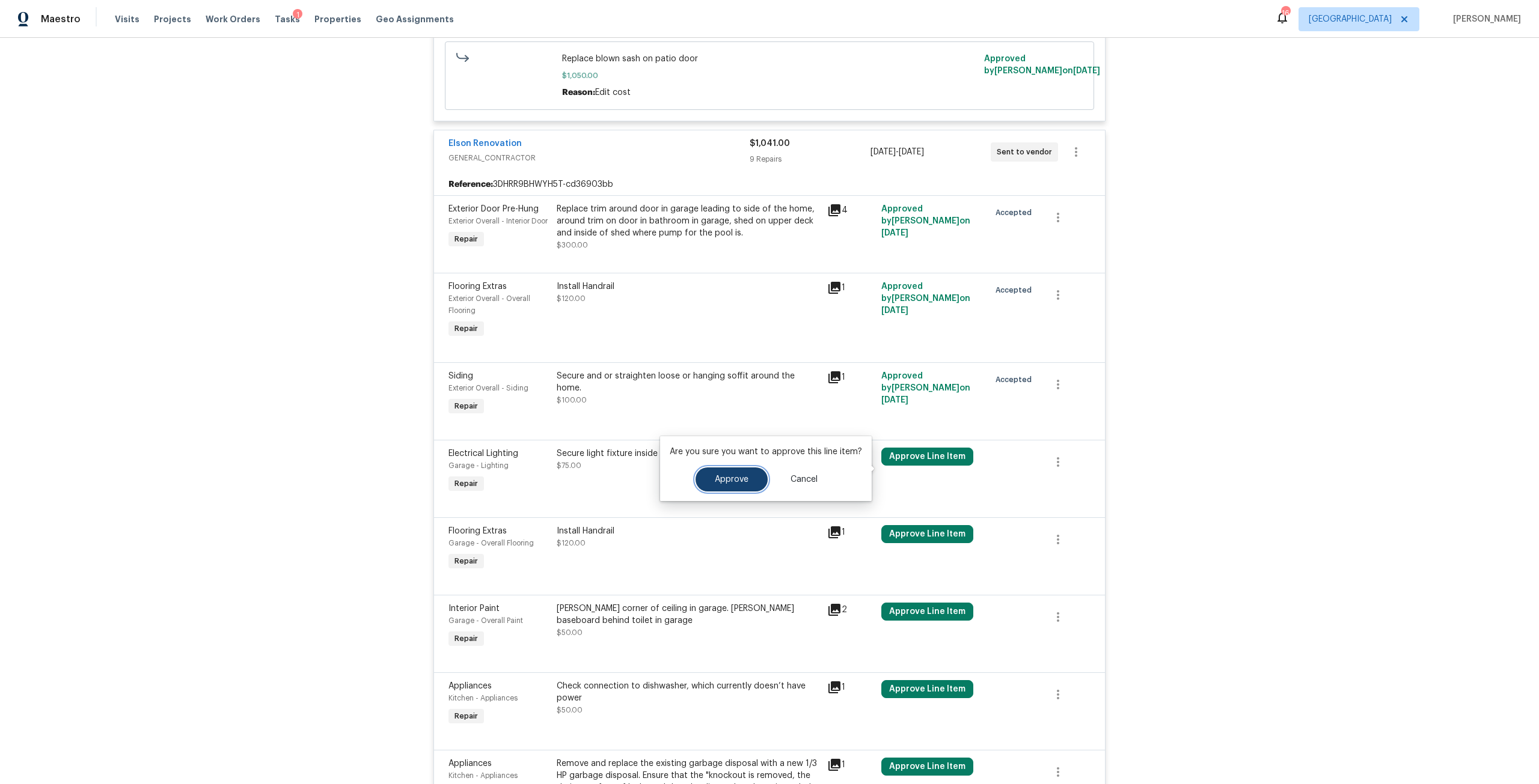
click at [761, 474] on button "Approve" at bounding box center [732, 479] width 72 height 24
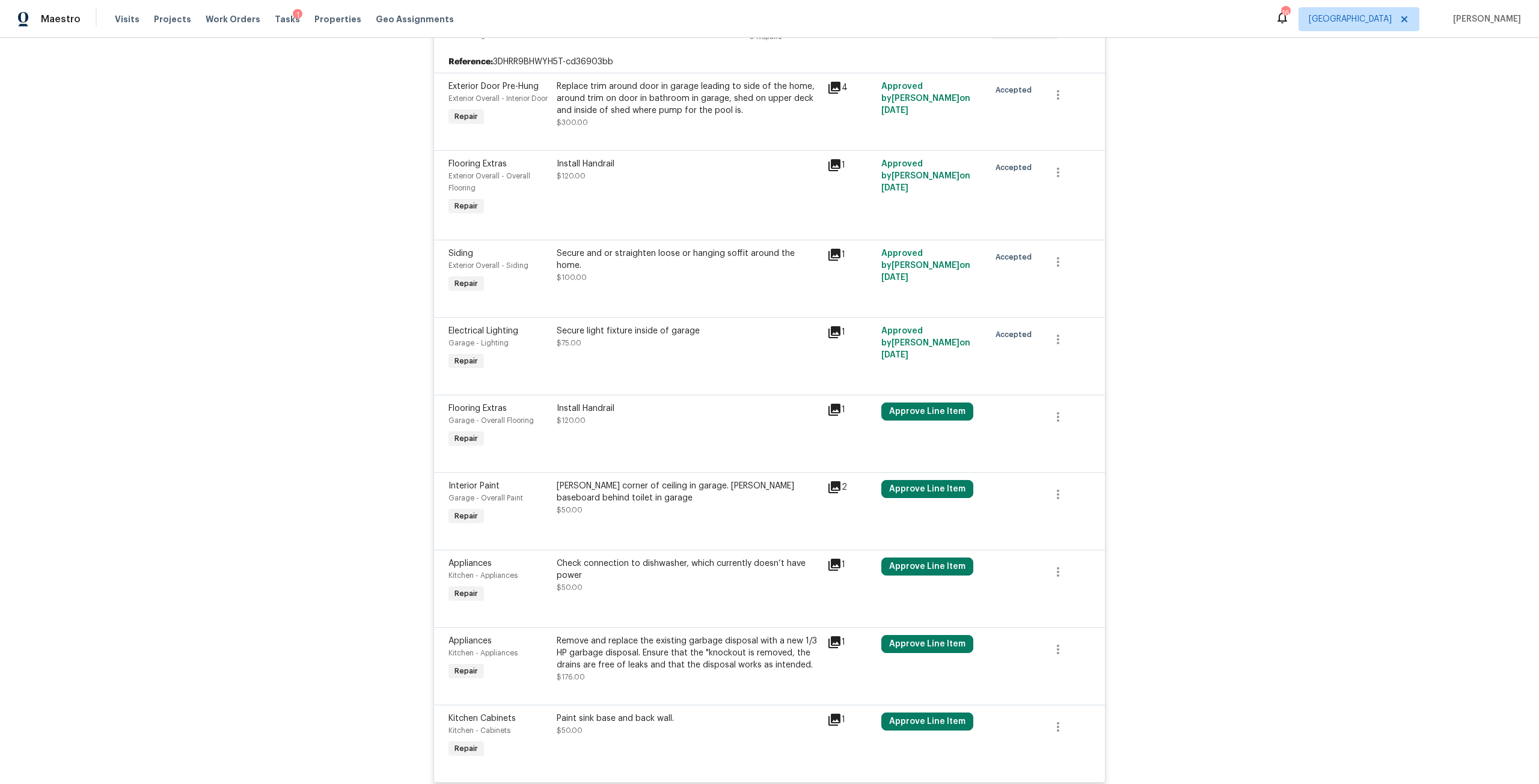
scroll to position [541, 0]
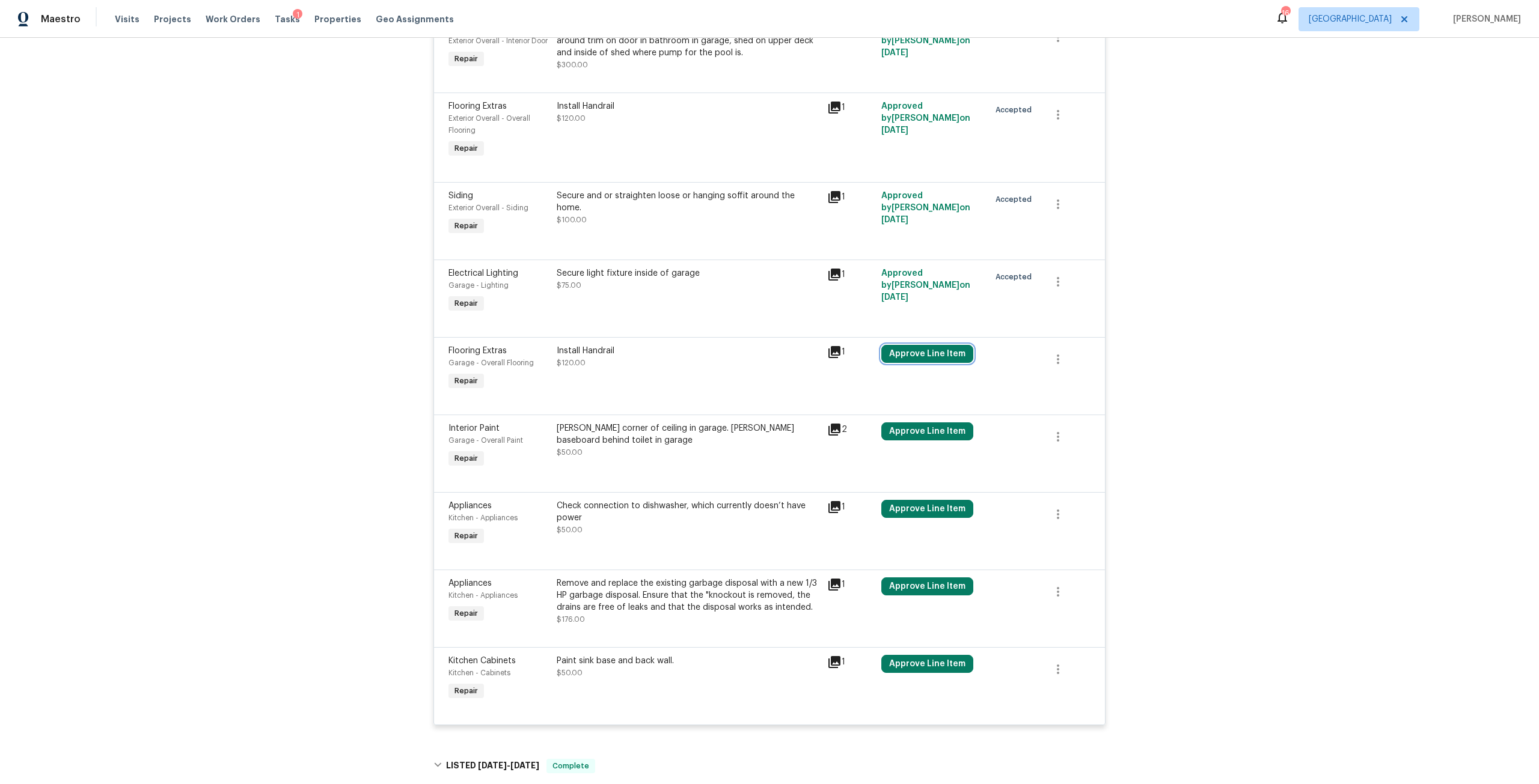
click at [940, 363] on button "Approve Line Item" at bounding box center [927, 354] width 92 height 18
click at [741, 383] on button "Approve" at bounding box center [732, 376] width 72 height 24
click at [930, 441] on button "Approve Line Item" at bounding box center [927, 431] width 92 height 18
click at [724, 467] on div "Are you sure you want to approve this line item? Approve Cancel" at bounding box center [766, 443] width 212 height 65
click at [926, 518] on button "Approve Line Item" at bounding box center [927, 509] width 92 height 18
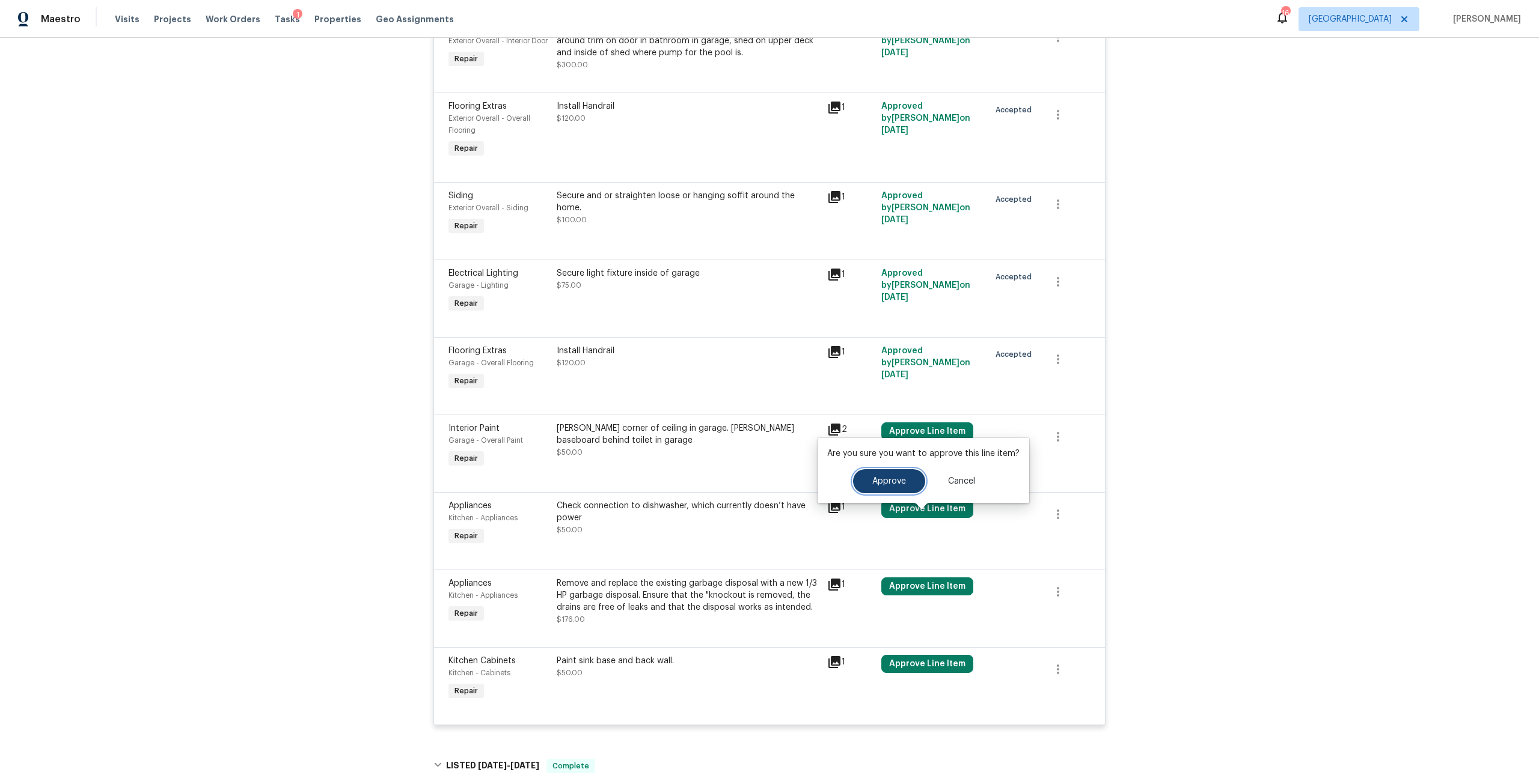
click at [901, 485] on span "Approve" at bounding box center [889, 481] width 34 height 9
click at [916, 440] on button "Approve Line Item" at bounding box center [927, 431] width 92 height 18
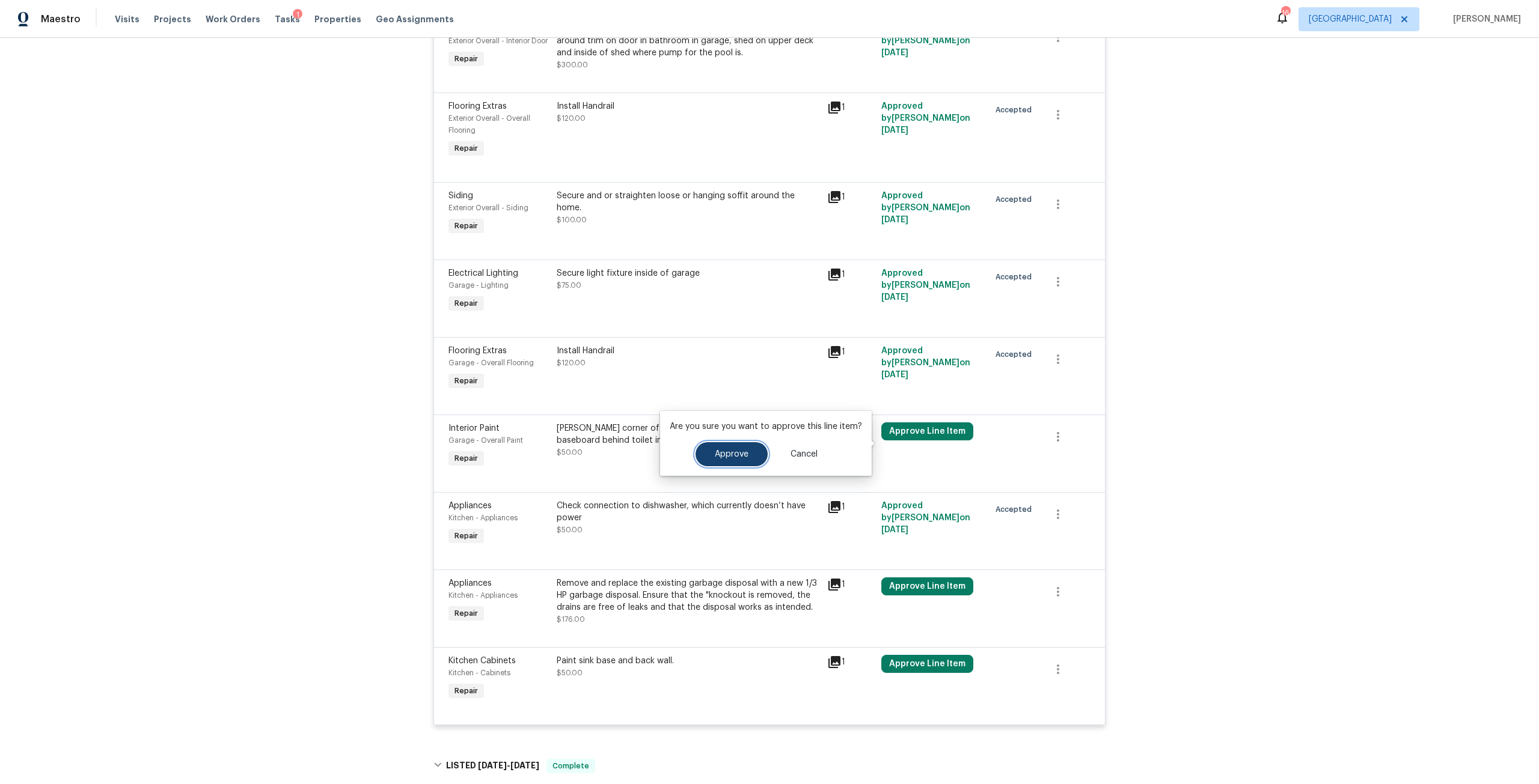
click at [725, 448] on button "Approve" at bounding box center [732, 454] width 72 height 24
click at [904, 596] on button "Approve Line Item" at bounding box center [927, 586] width 92 height 18
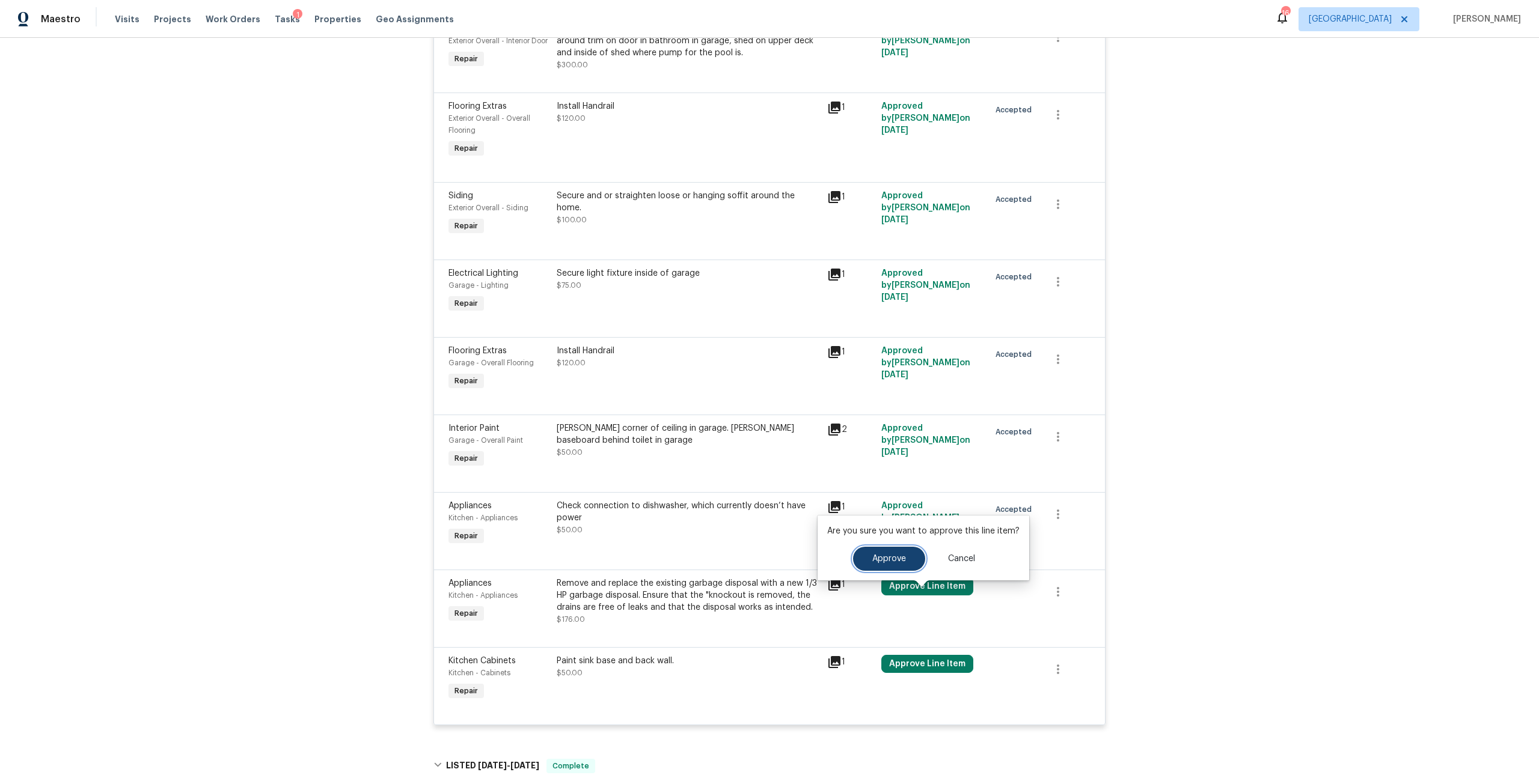
click at [893, 557] on span "Approve" at bounding box center [889, 558] width 34 height 9
click at [937, 673] on button "Approve Line Item" at bounding box center [927, 663] width 92 height 18
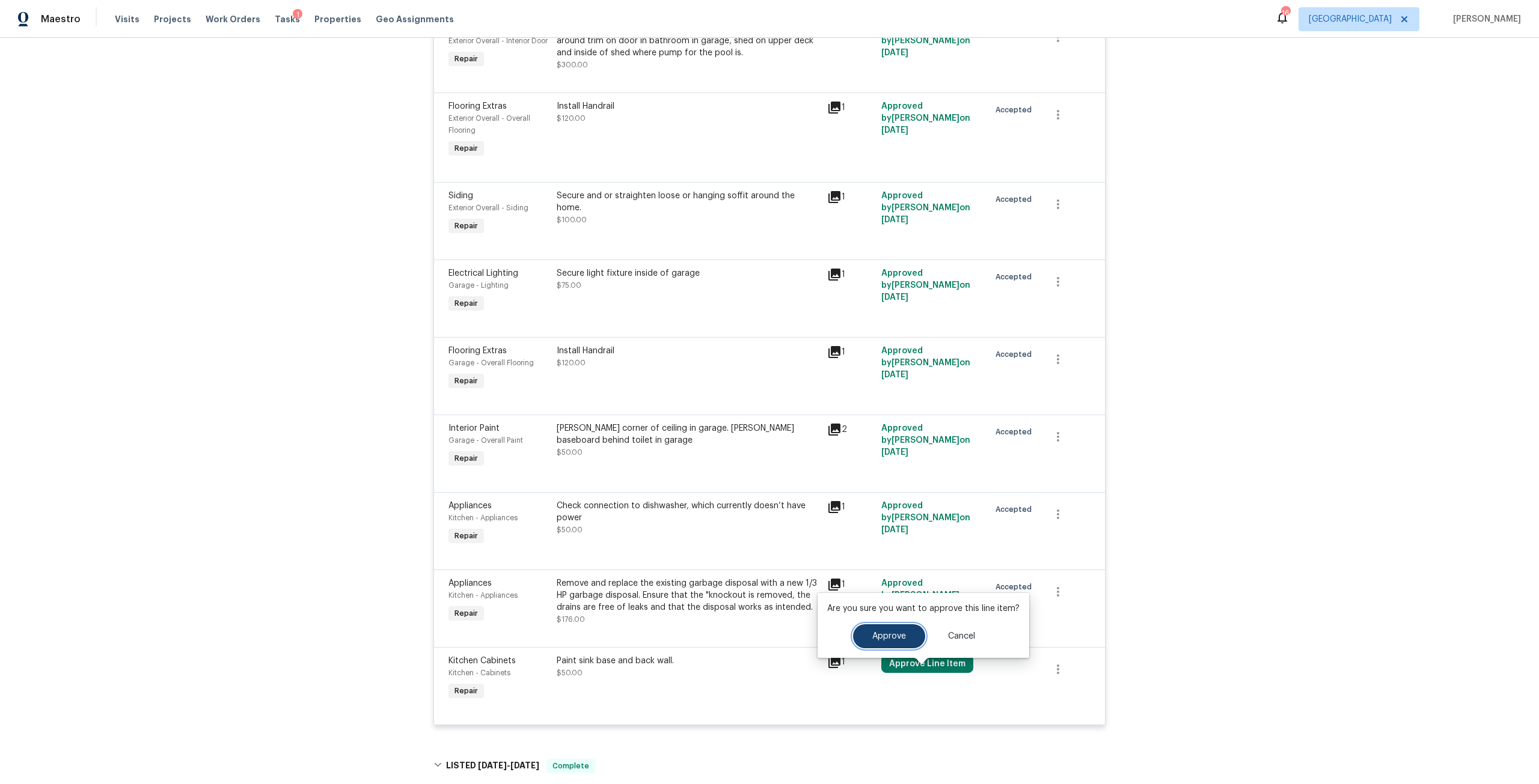
click at [894, 639] on span "Approve" at bounding box center [889, 636] width 34 height 9
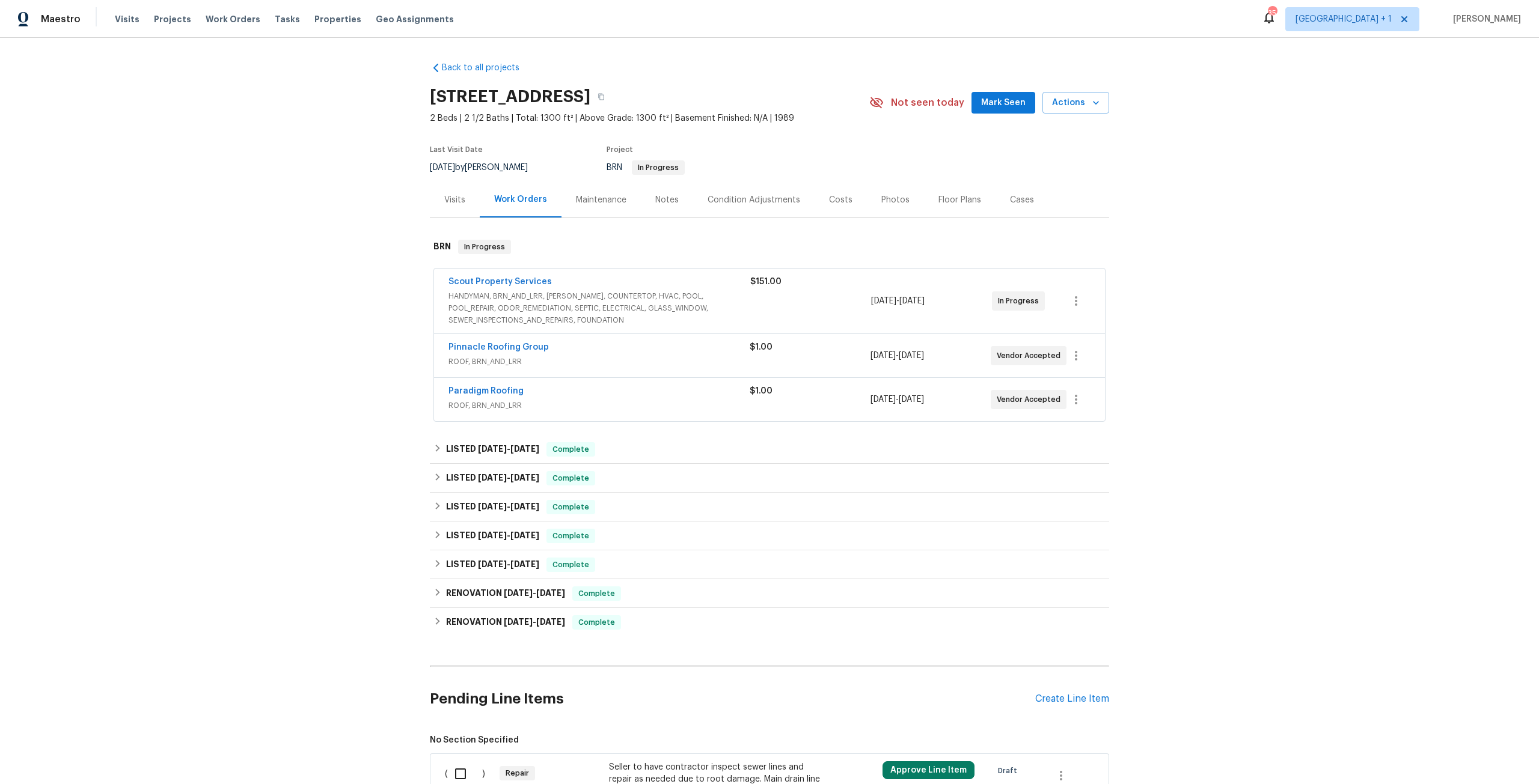
click at [884, 202] on div "Photos" at bounding box center [896, 200] width 28 height 12
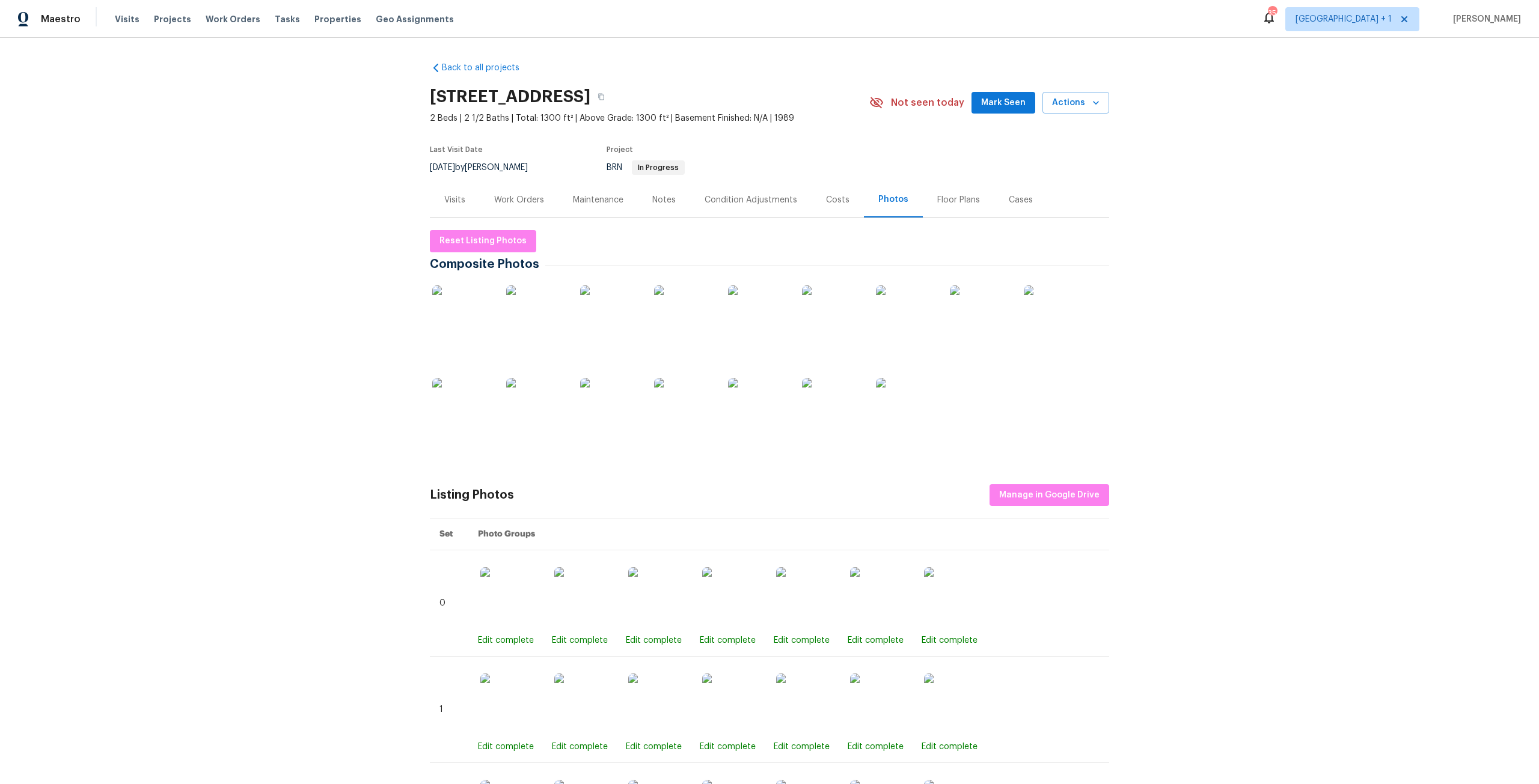
click at [652, 392] on div at bounding box center [684, 408] width 65 height 74
click at [588, 390] on img at bounding box center [610, 408] width 60 height 60
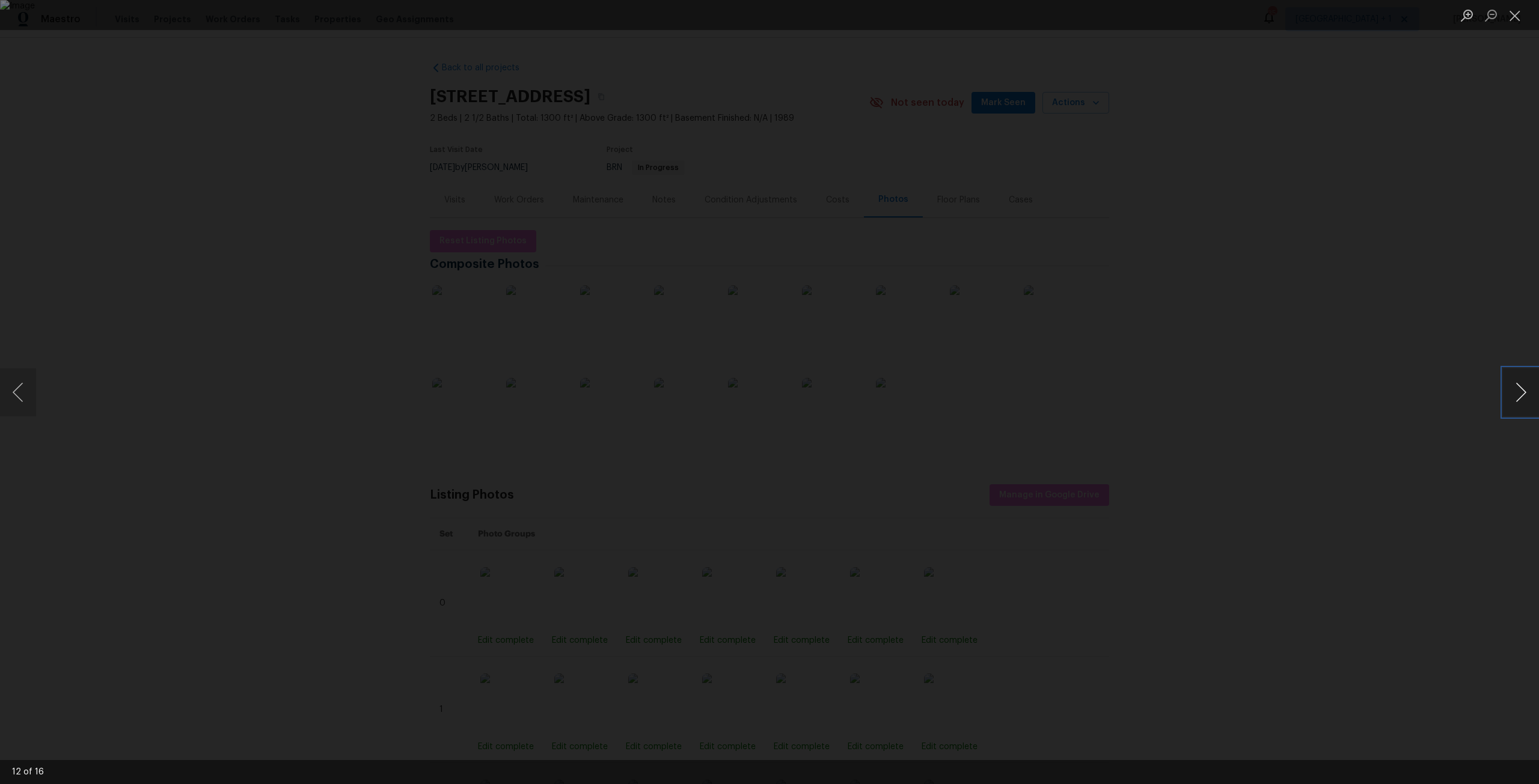
click at [1524, 395] on button "Next image" at bounding box center [1521, 392] width 36 height 48
click at [1504, 387] on button "Next image" at bounding box center [1521, 392] width 36 height 48
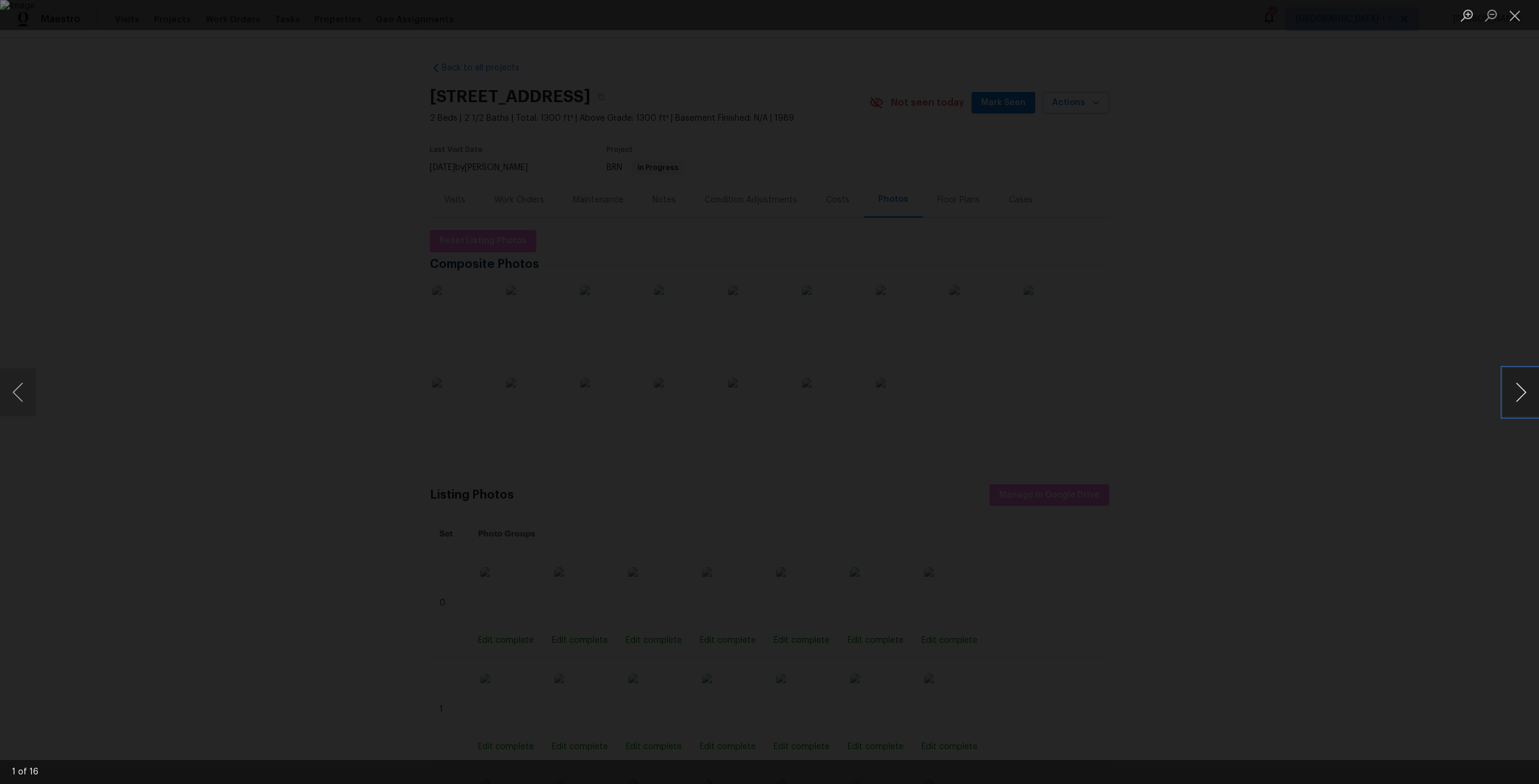
click at [1504, 387] on button "Next image" at bounding box center [1521, 392] width 36 height 48
click at [1518, 16] on button "Close lightbox" at bounding box center [1515, 15] width 24 height 21
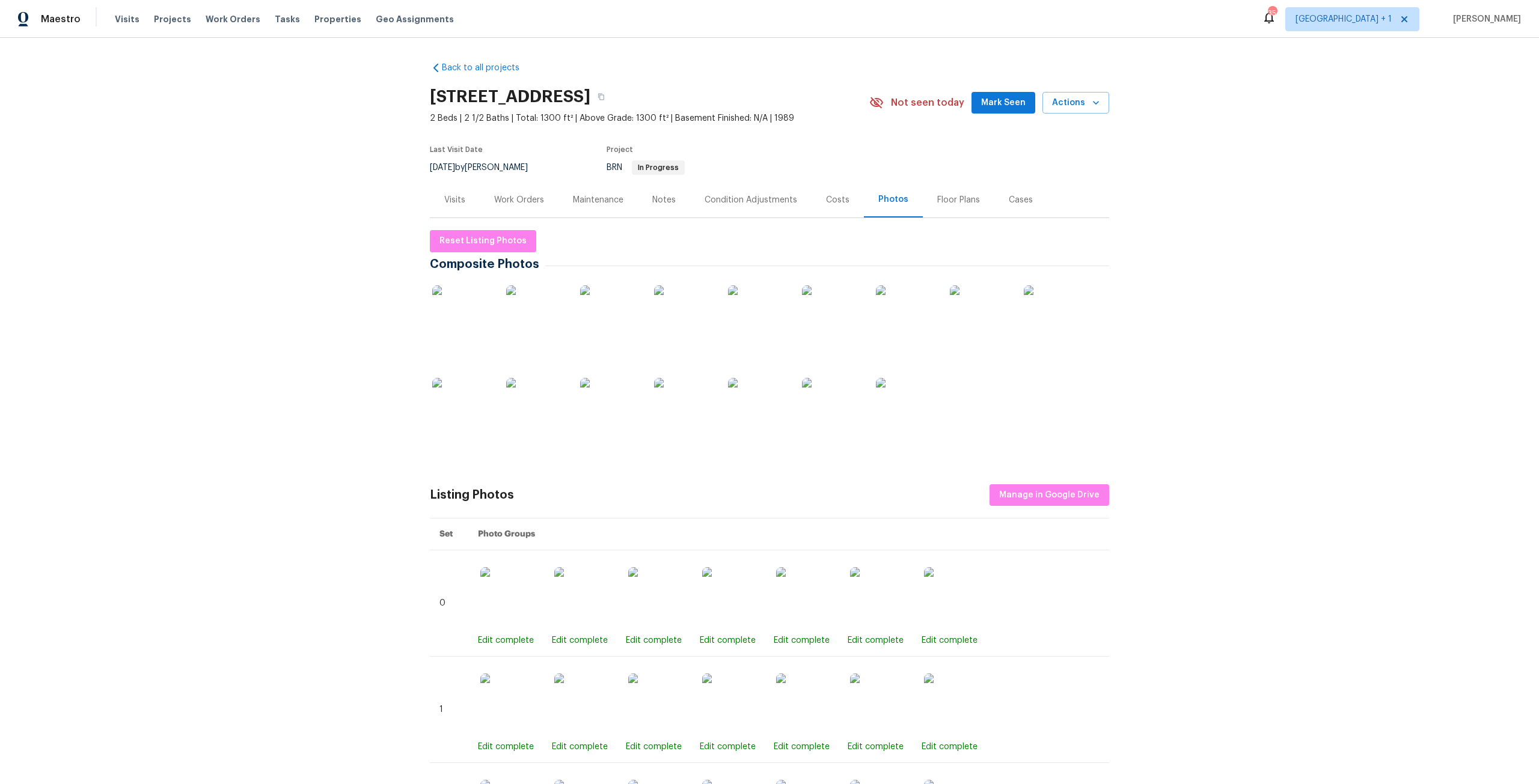
click at [529, 191] on div "Work Orders" at bounding box center [519, 199] width 78 height 35
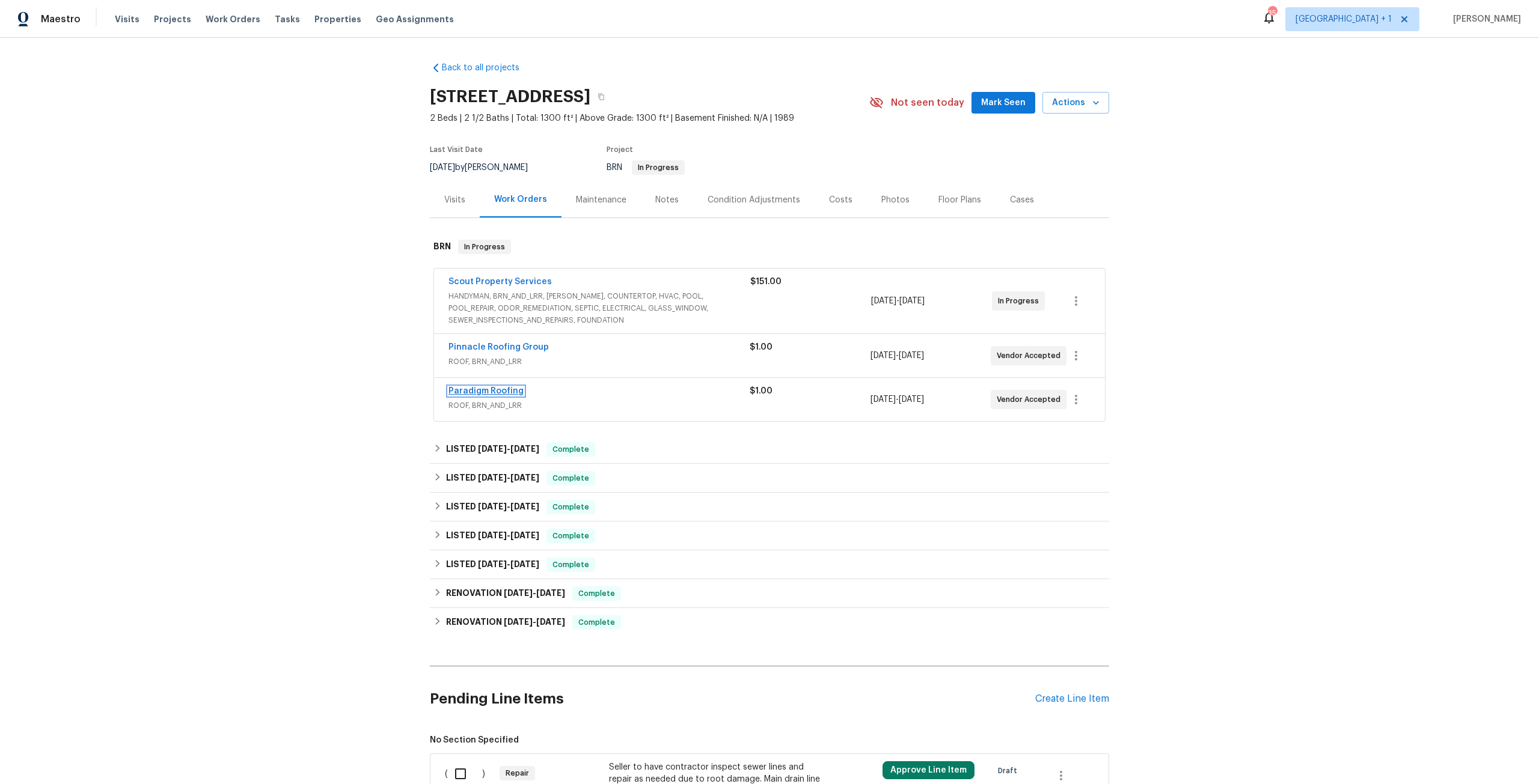
click at [500, 390] on link "Paradigm Roofing" at bounding box center [486, 391] width 75 height 9
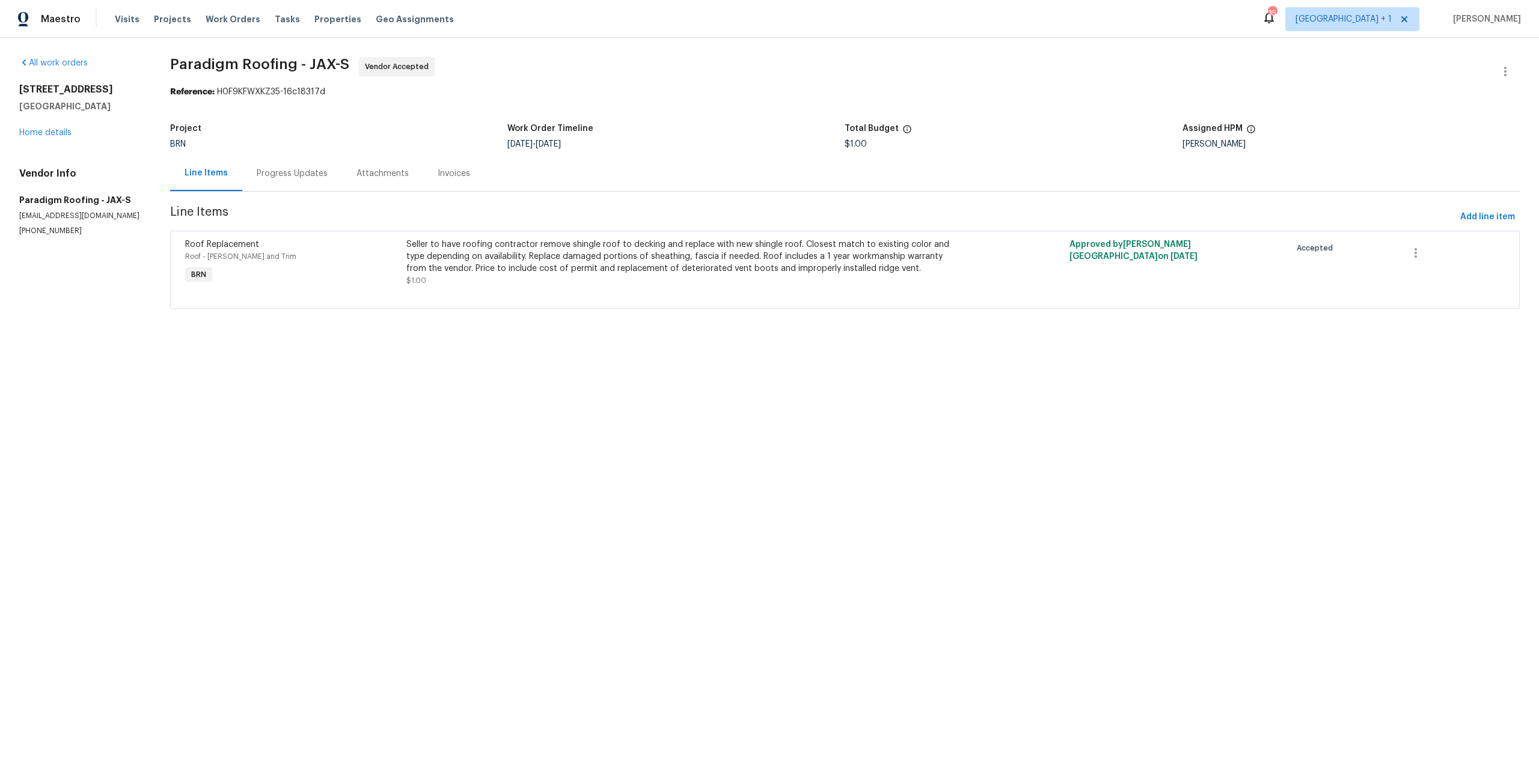
click at [283, 182] on div "Progress Updates" at bounding box center [292, 173] width 100 height 35
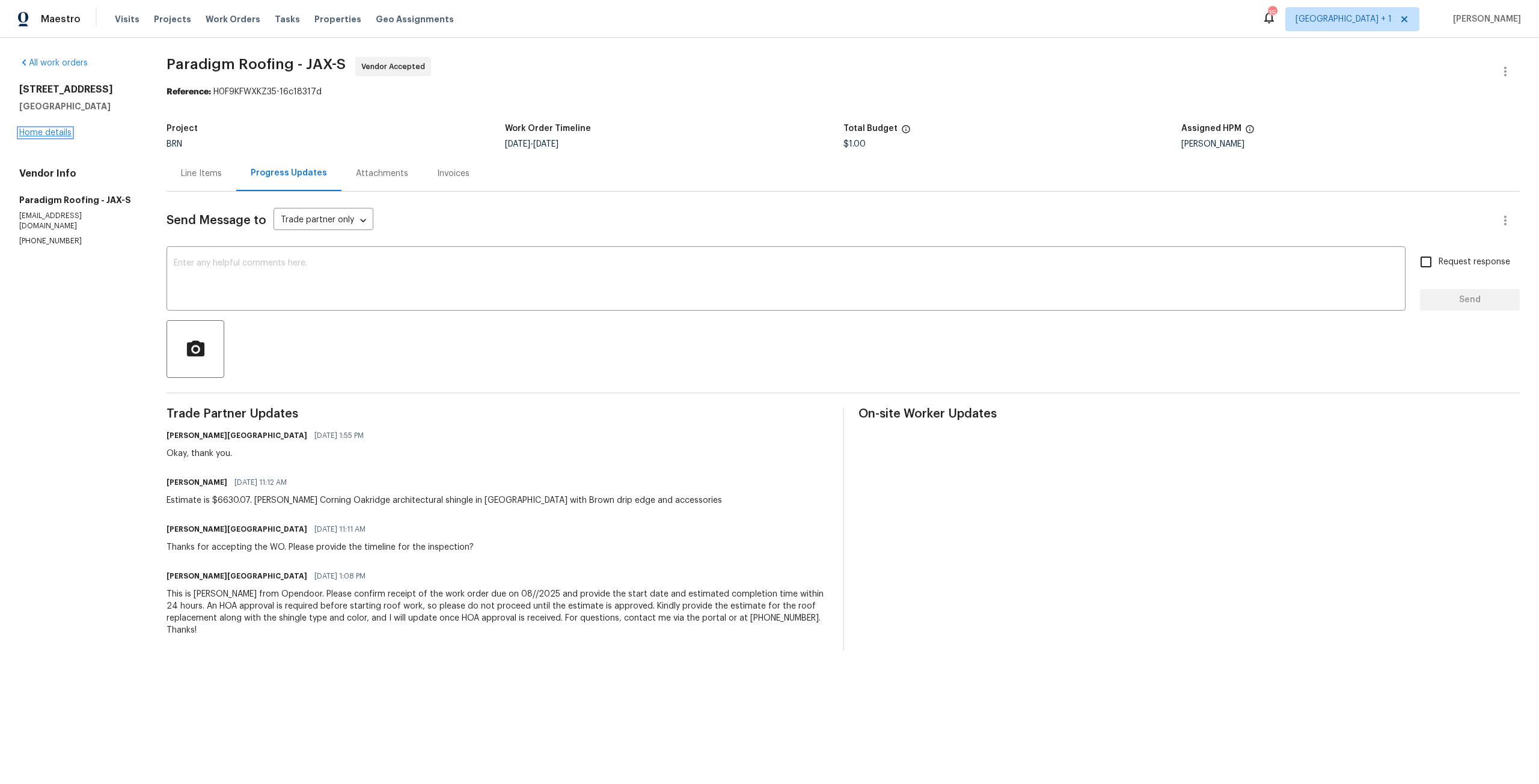
click at [66, 131] on link "Home details" at bounding box center [45, 132] width 53 height 9
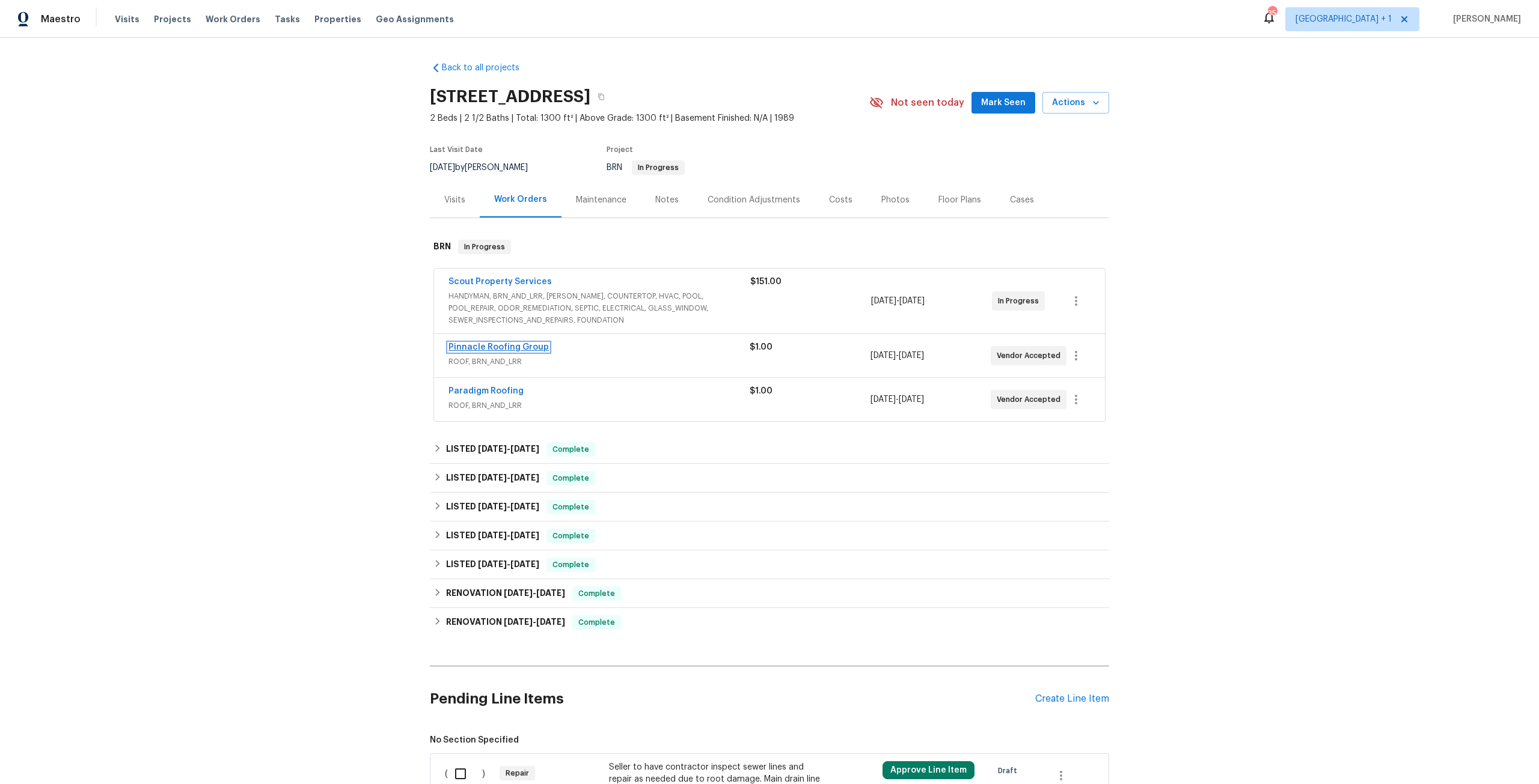
click at [513, 343] on link "Pinnacle Roofing Group" at bounding box center [499, 347] width 100 height 9
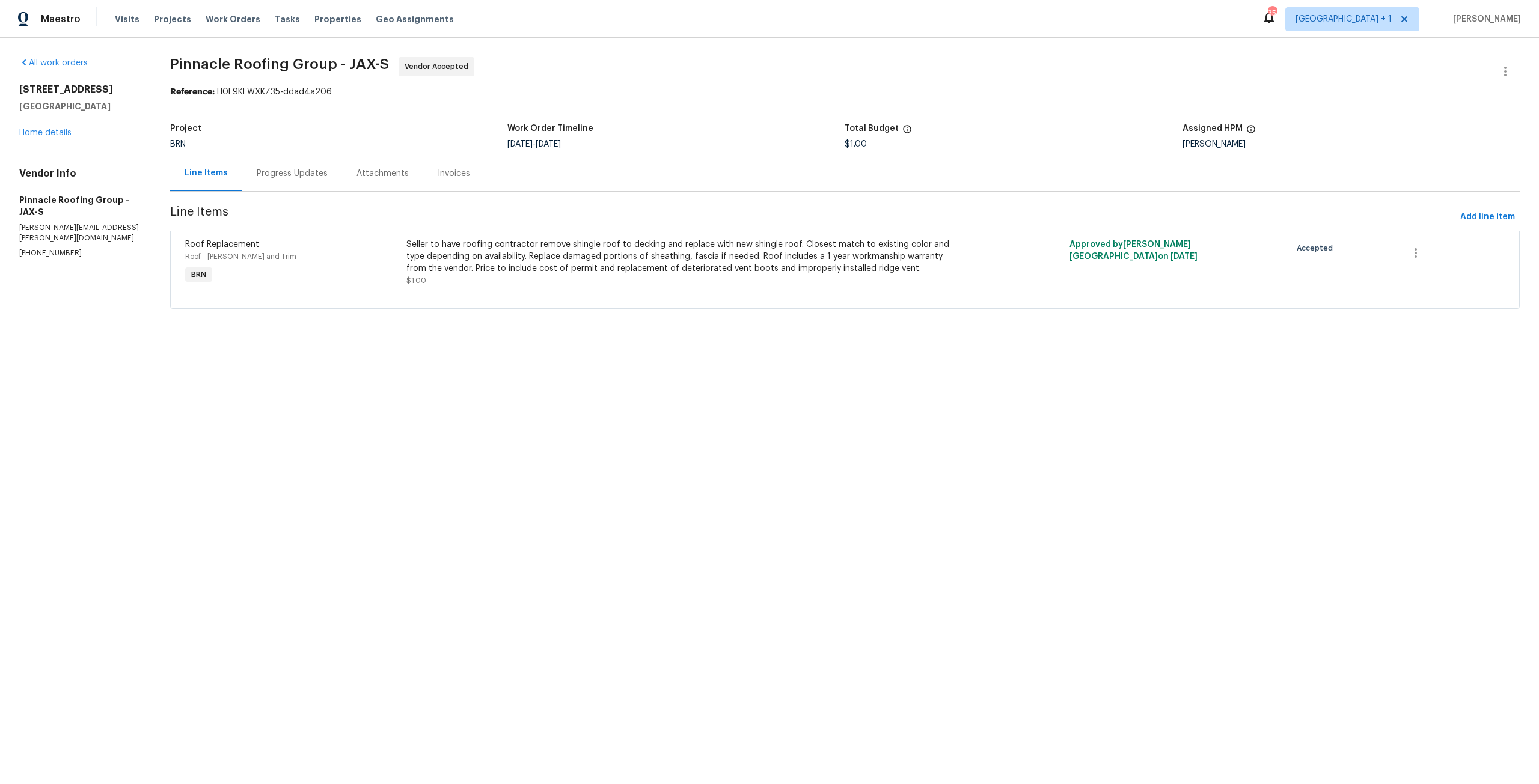
click at [333, 181] on div "Progress Updates" at bounding box center [292, 173] width 100 height 35
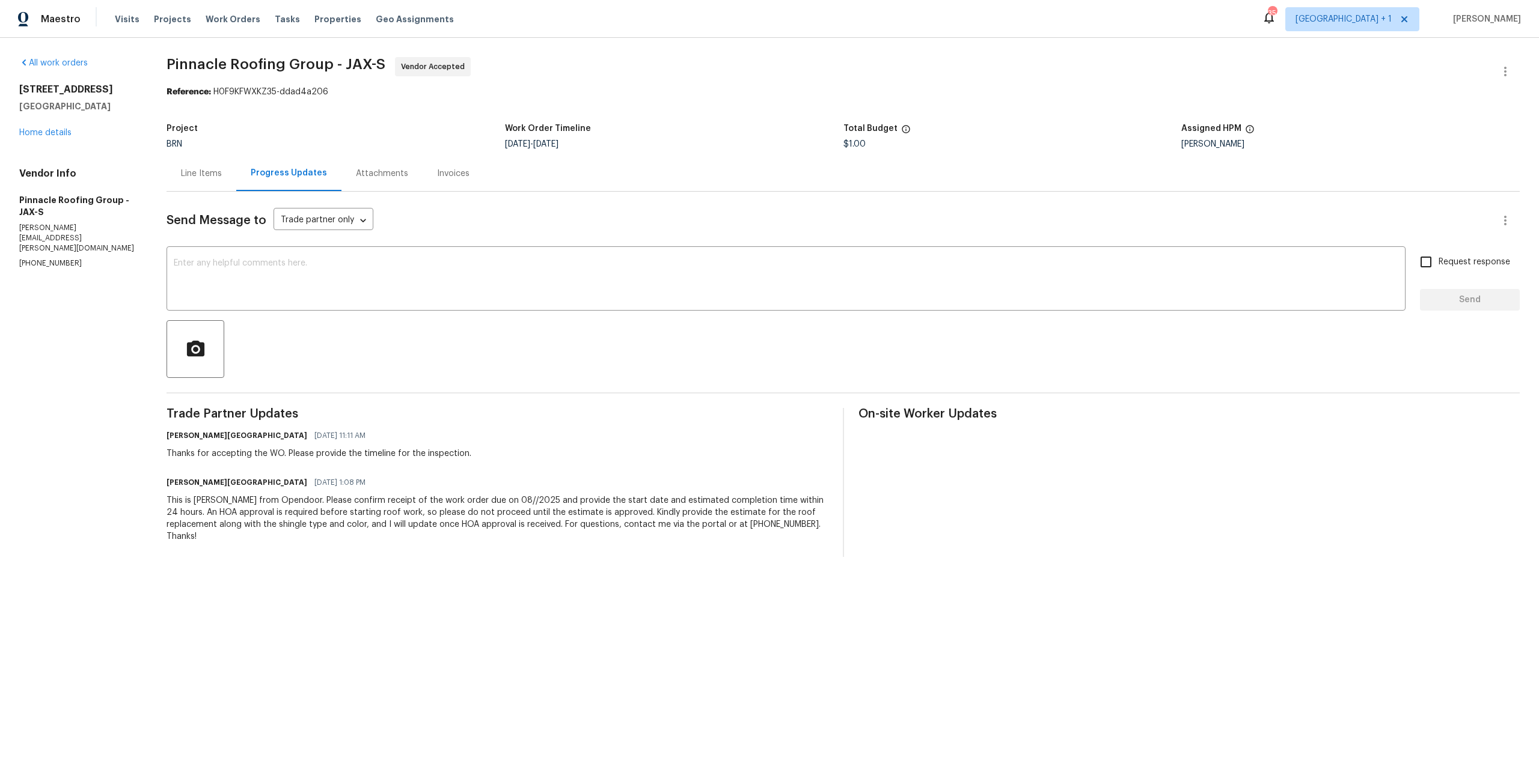
click at [45, 126] on div "3538 Chestnut Hill Ct Jacksonville, FL 32223 Home details" at bounding box center [78, 111] width 118 height 56
click at [64, 137] on div "3538 Chestnut Hill Ct Jacksonville, FL 32223 Home details" at bounding box center [78, 111] width 118 height 56
click at [68, 136] on link "Home details" at bounding box center [45, 132] width 53 height 9
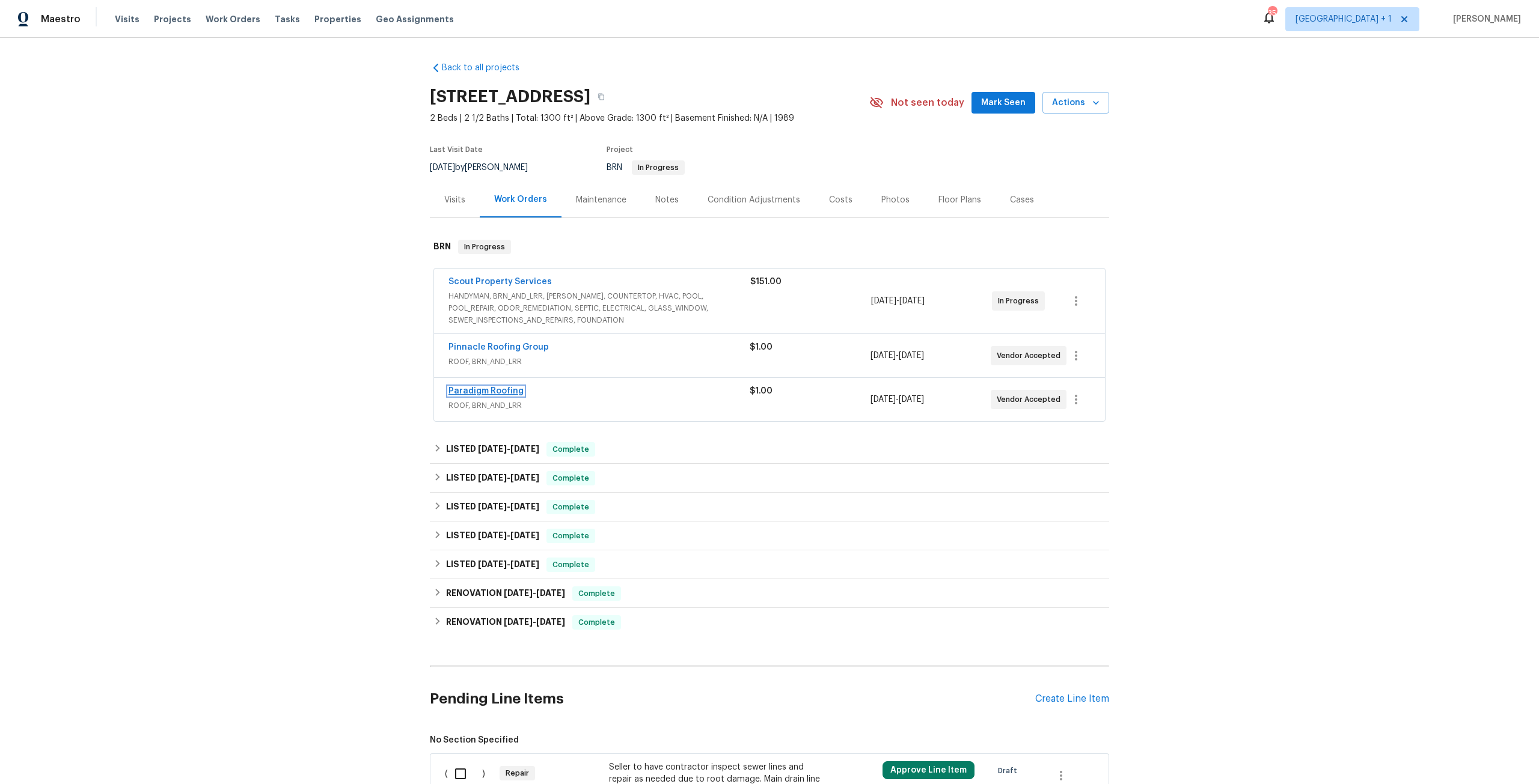
click at [510, 394] on link "Paradigm Roofing" at bounding box center [486, 391] width 75 height 9
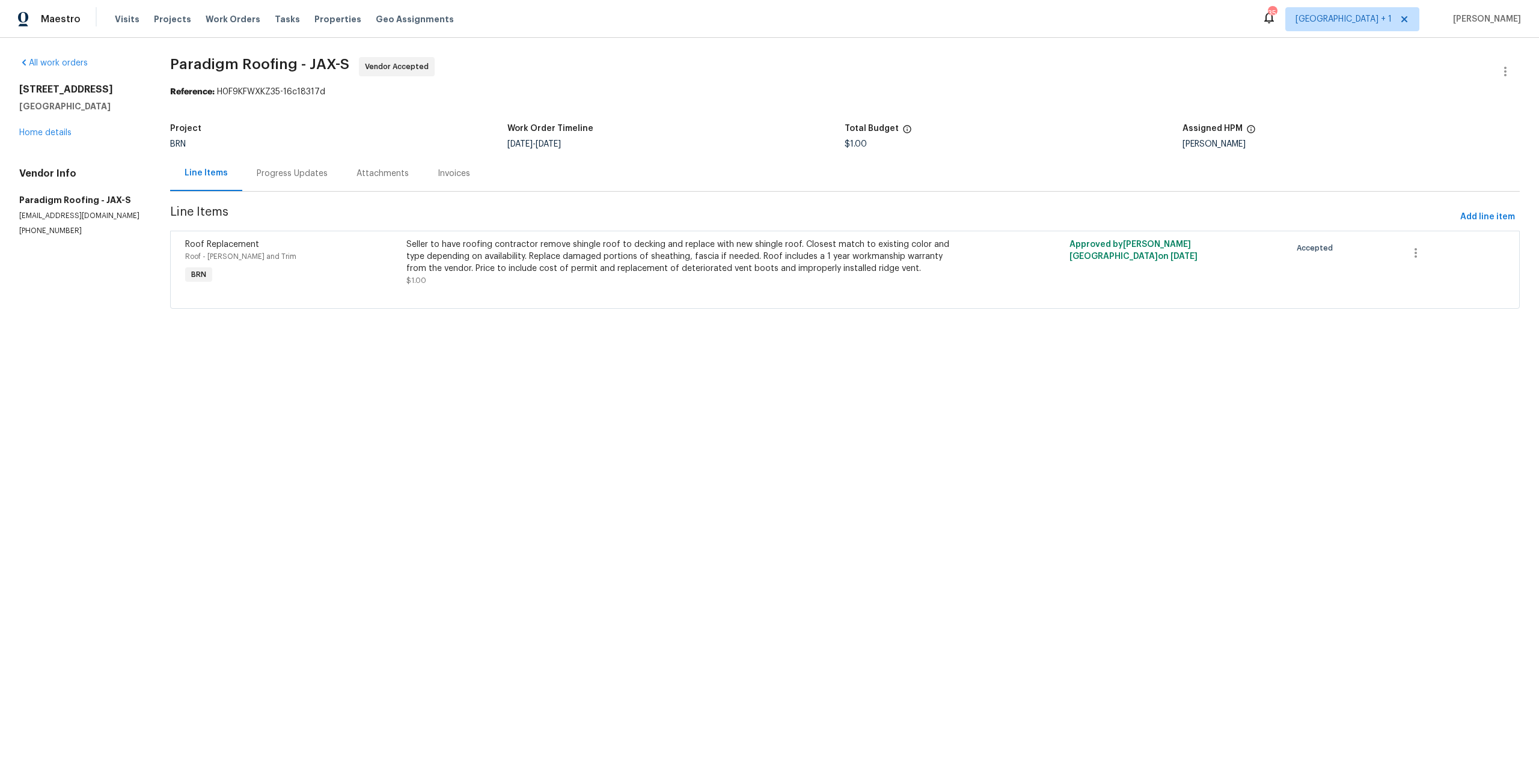
click at [332, 180] on div "Progress Updates" at bounding box center [292, 173] width 100 height 35
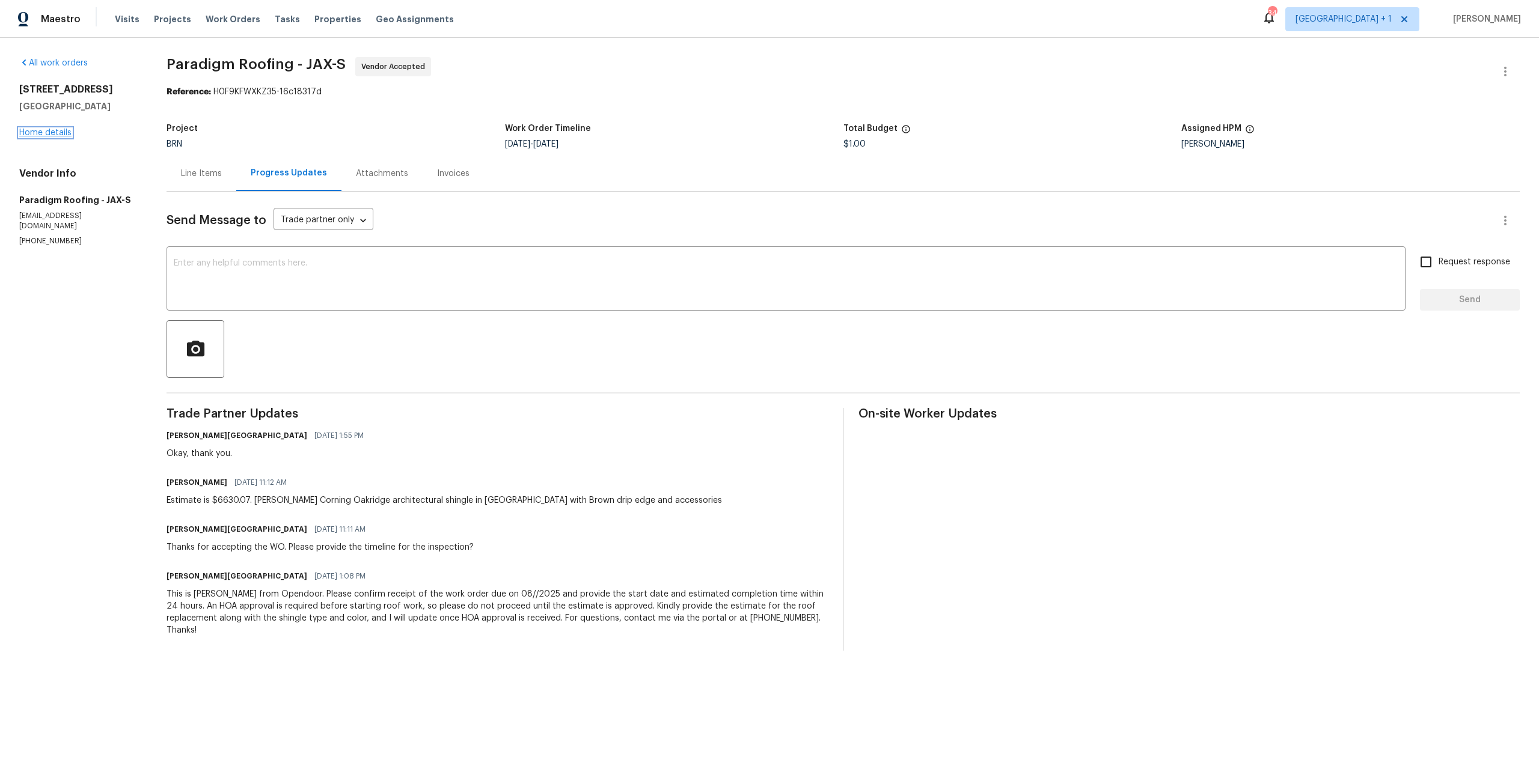
click at [56, 129] on link "Home details" at bounding box center [45, 132] width 53 height 9
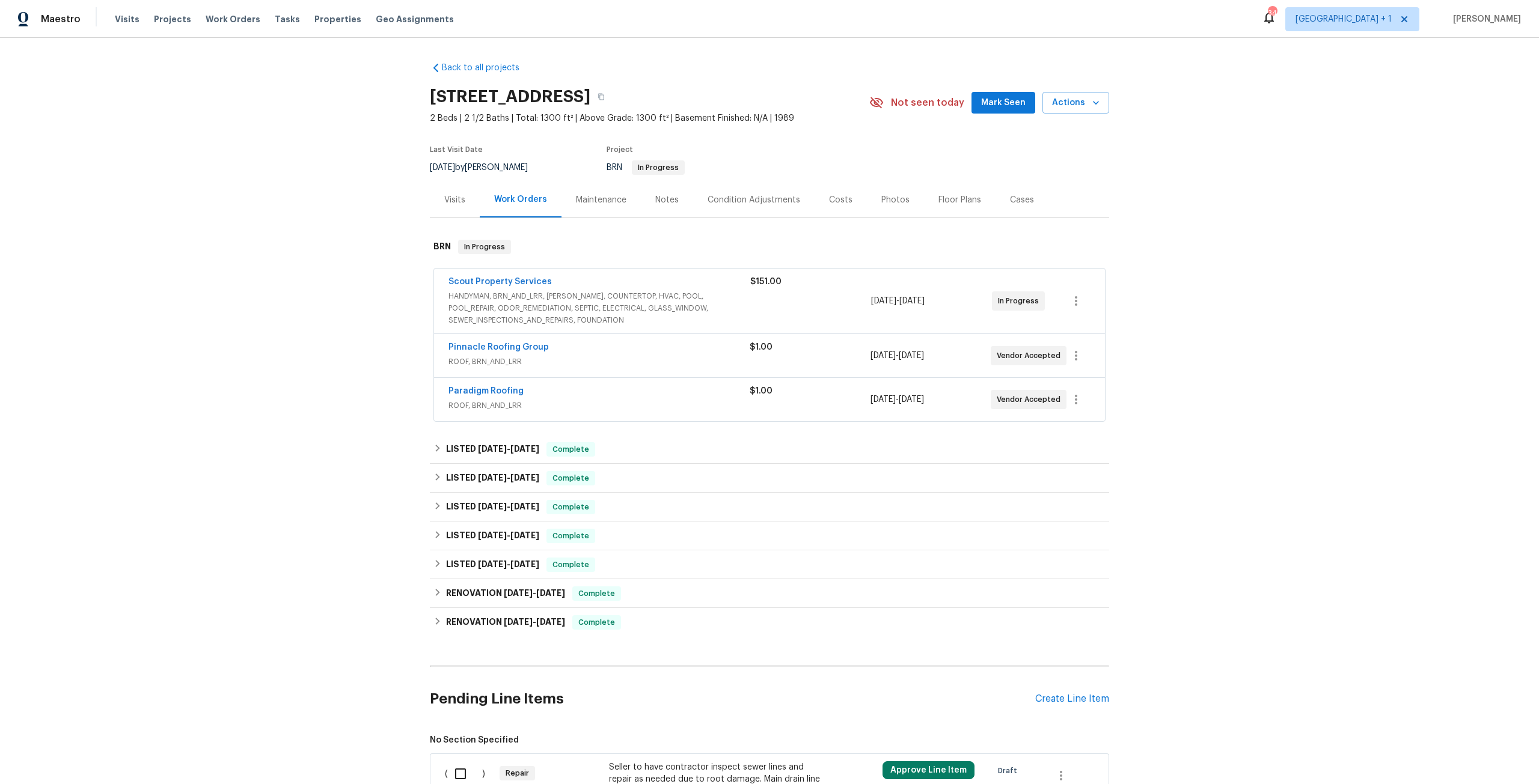
click at [770, 203] on div "Condition Adjustments" at bounding box center [754, 200] width 93 height 12
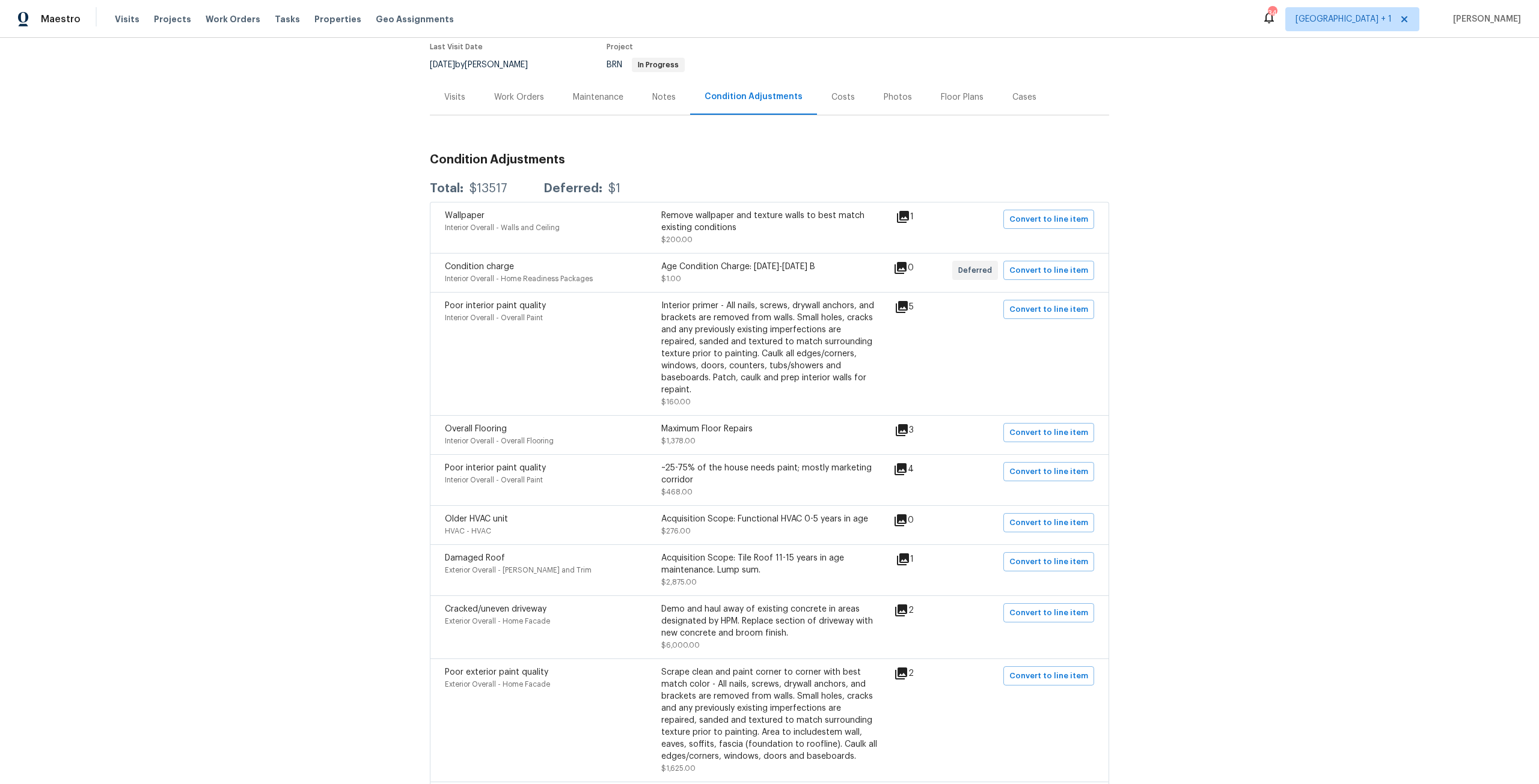
scroll to position [53, 0]
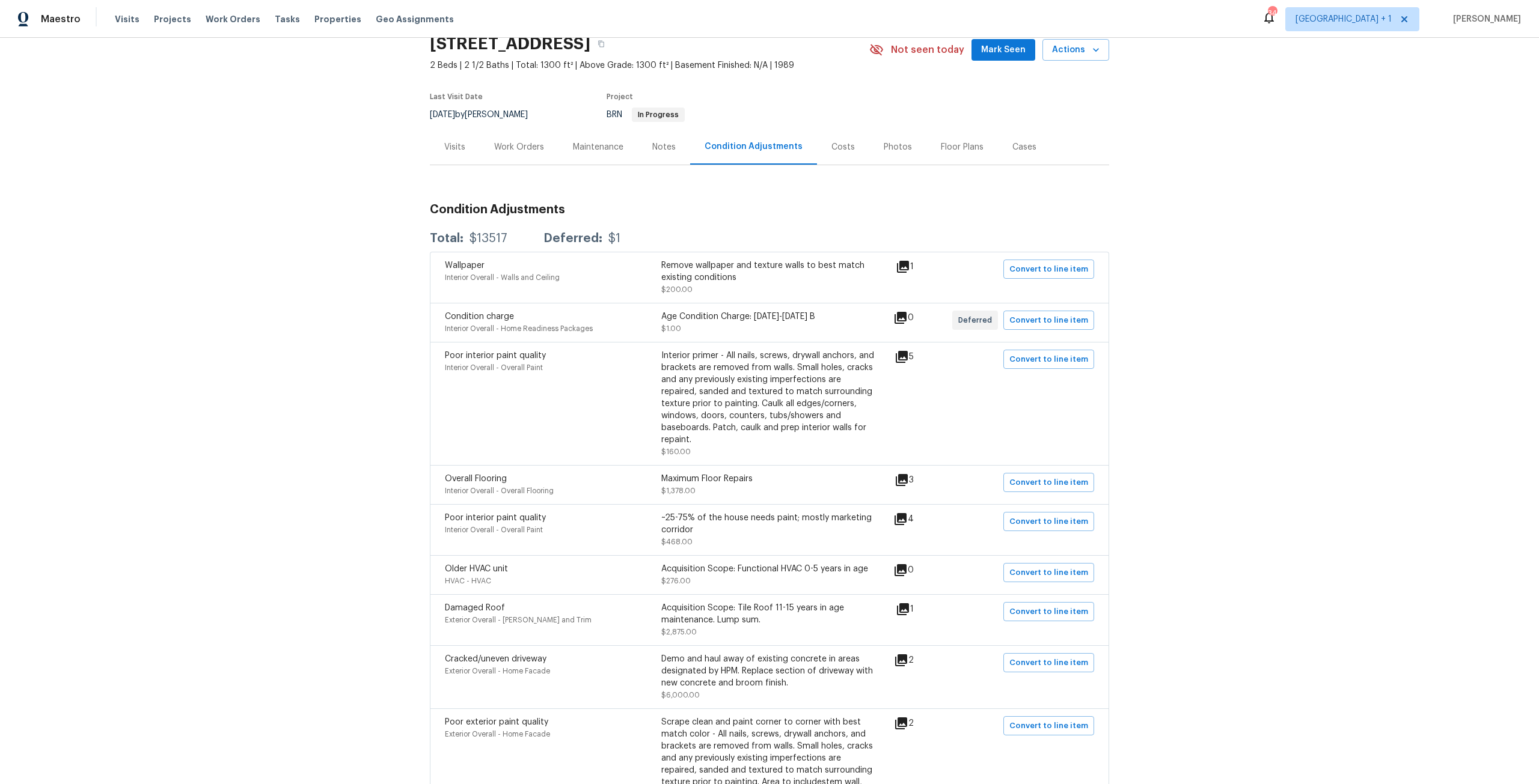
click at [833, 147] on div "Costs" at bounding box center [843, 147] width 24 height 12
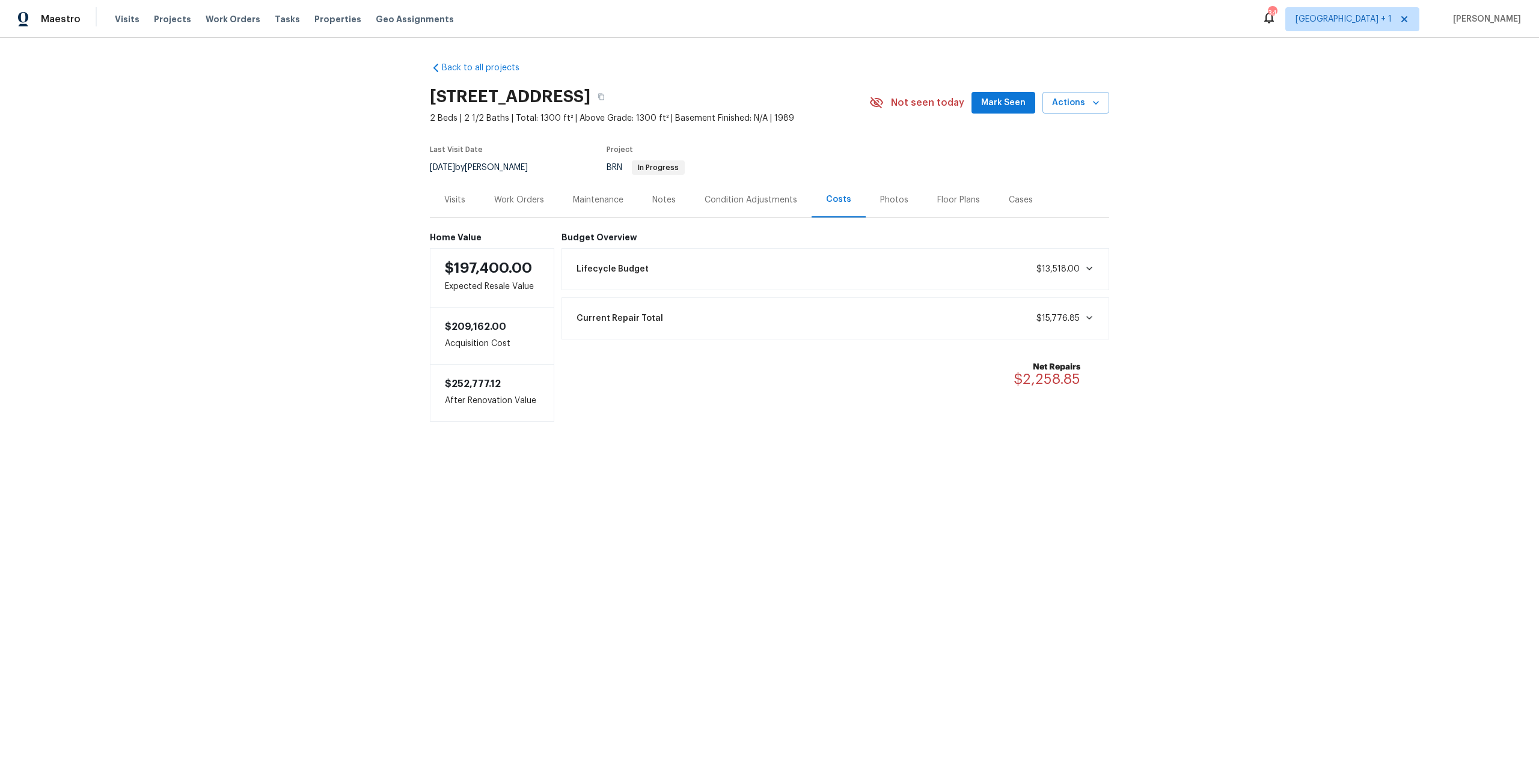
click at [524, 208] on div "Work Orders" at bounding box center [519, 199] width 78 height 35
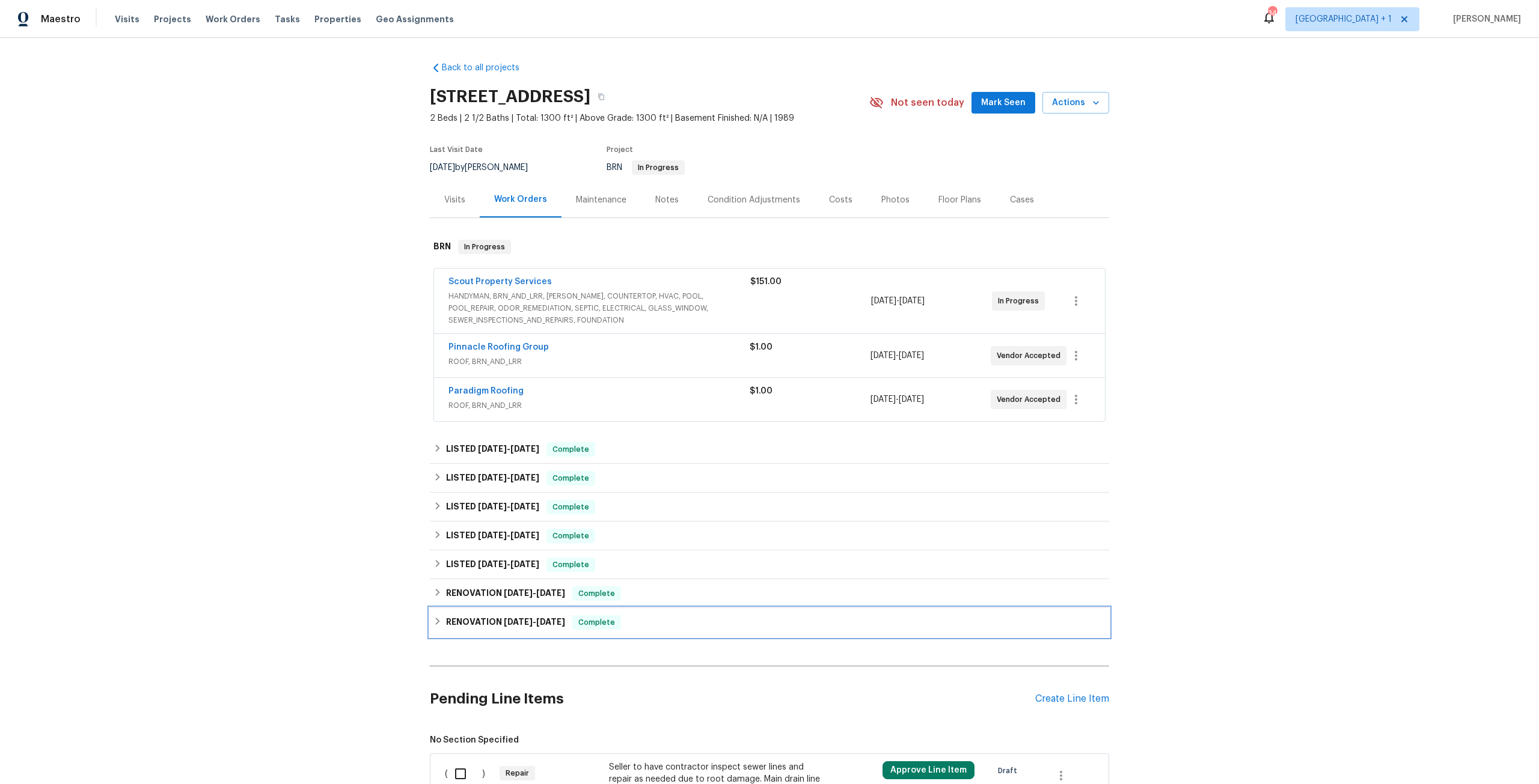
click at [567, 622] on div "RENOVATION 7/22/24 - 8/6/24 Complete" at bounding box center [770, 622] width 672 height 14
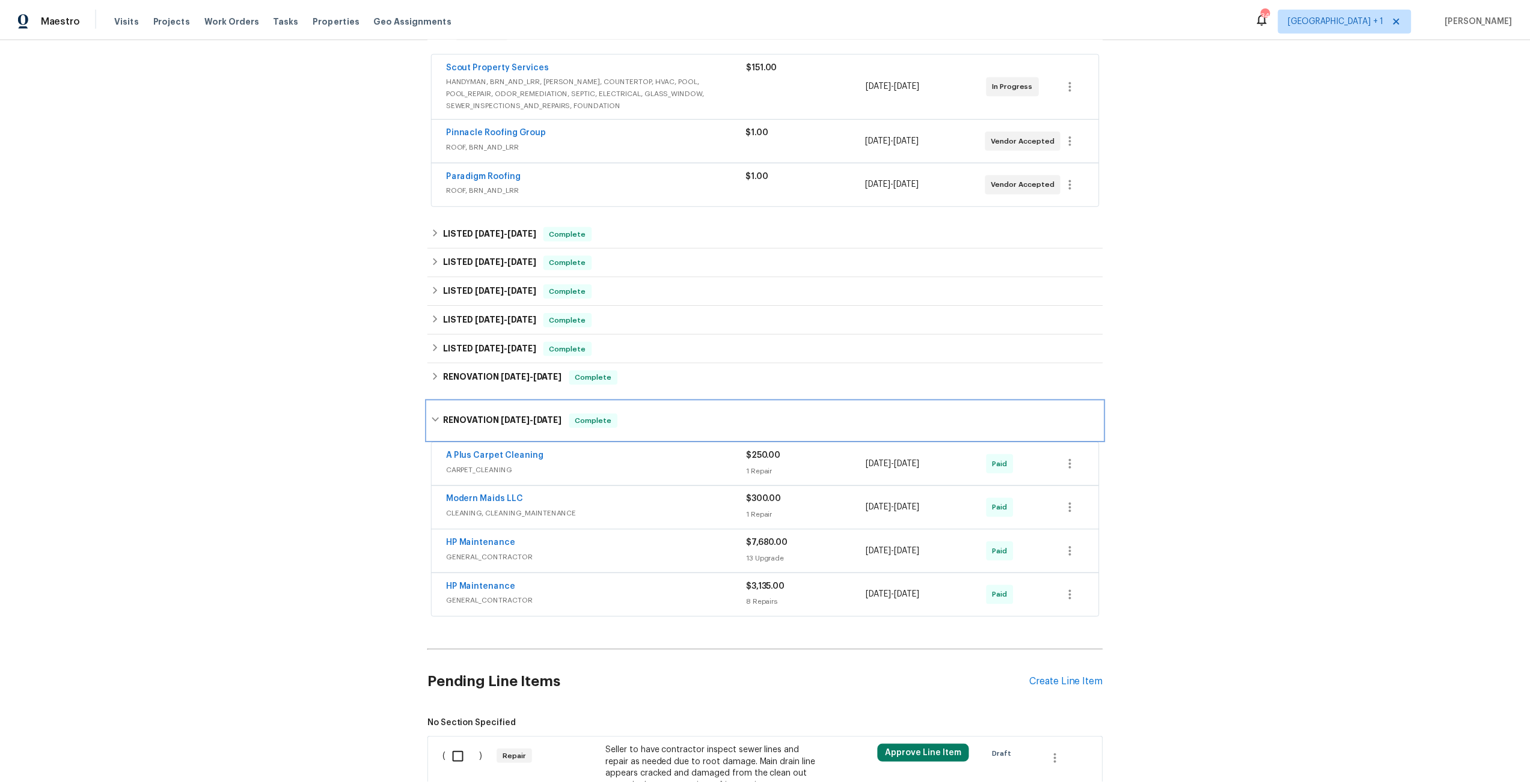
scroll to position [241, 0]
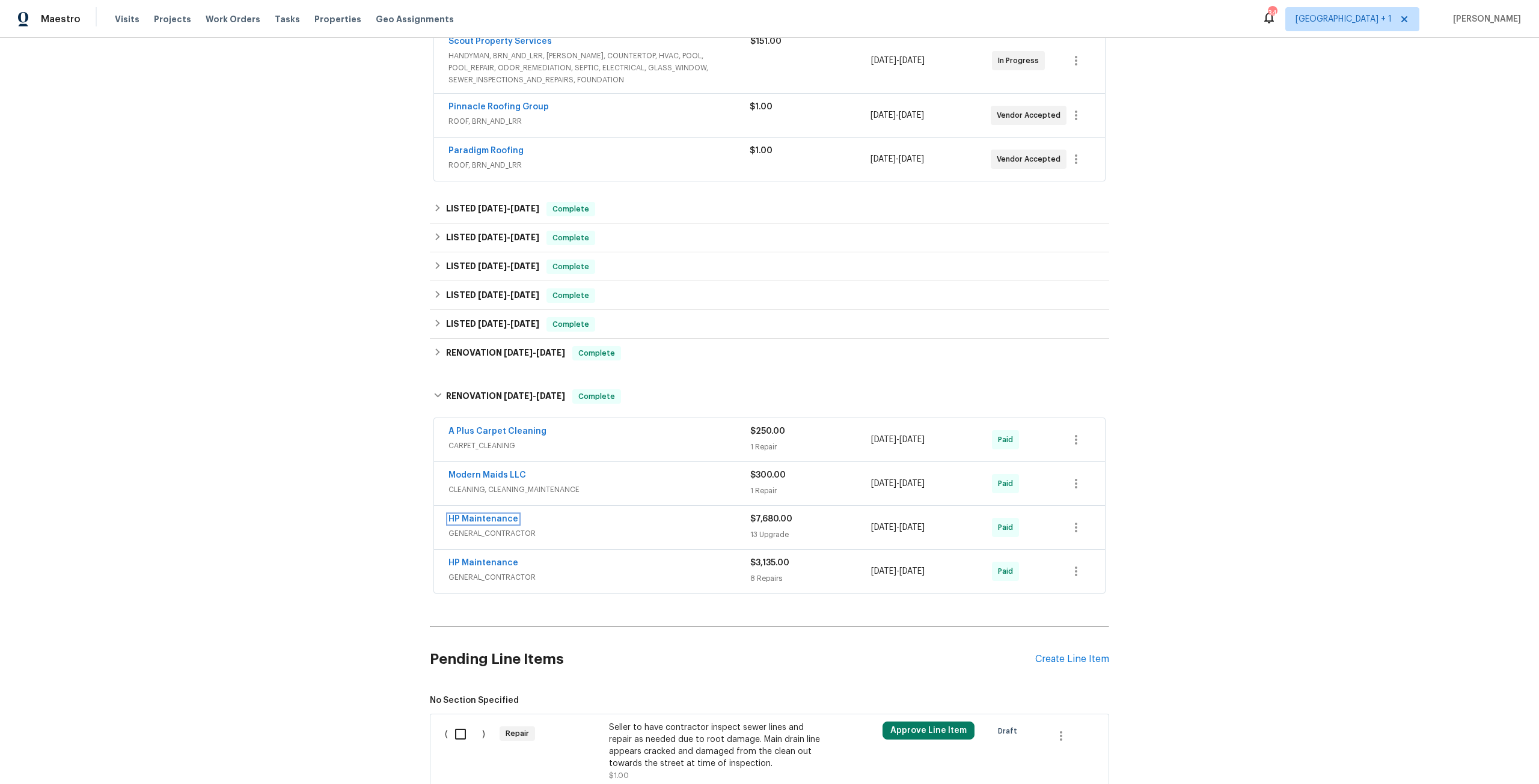
click at [506, 521] on link "HP Maintenance" at bounding box center [483, 519] width 70 height 9
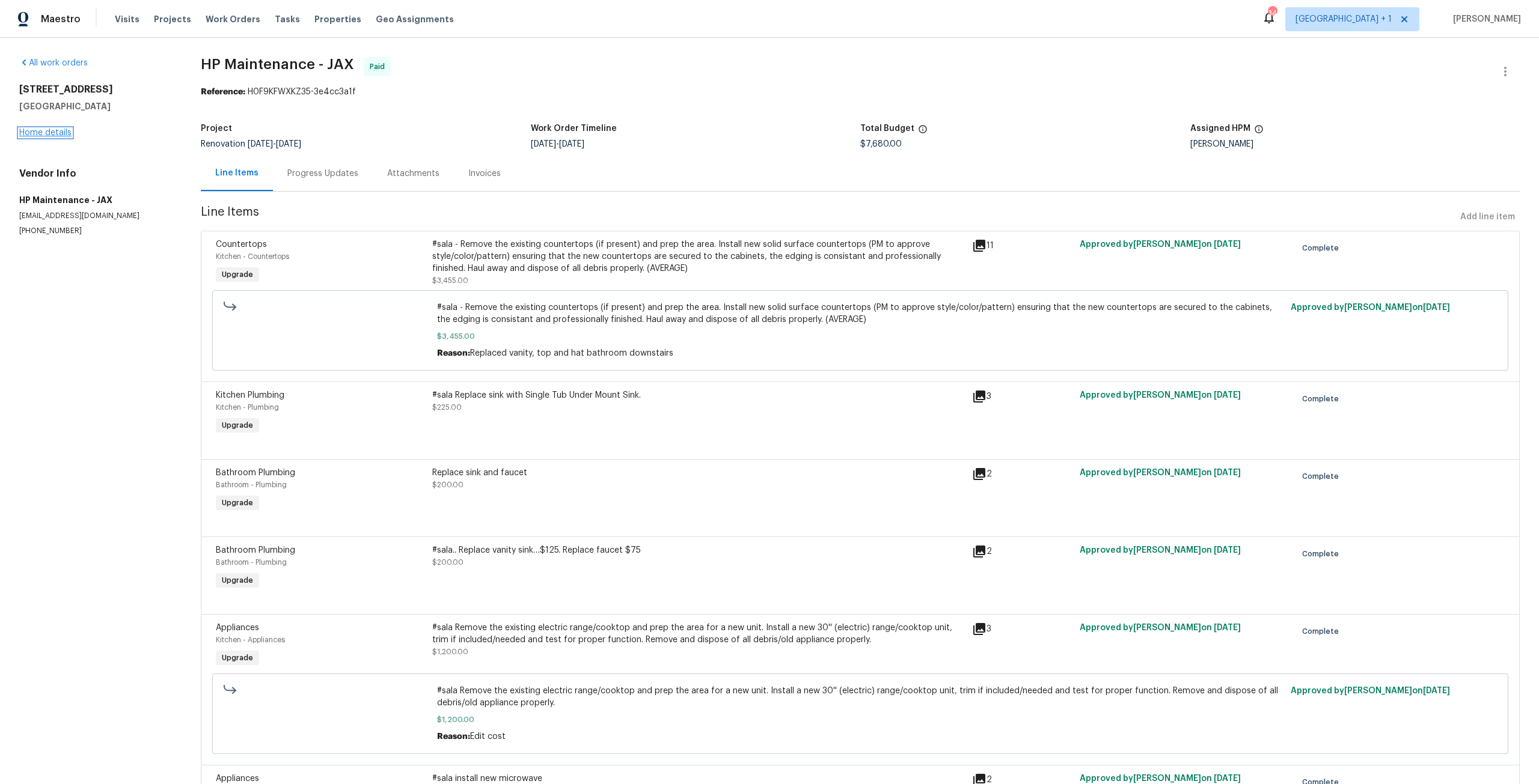
click at [45, 135] on link "Home details" at bounding box center [45, 132] width 53 height 9
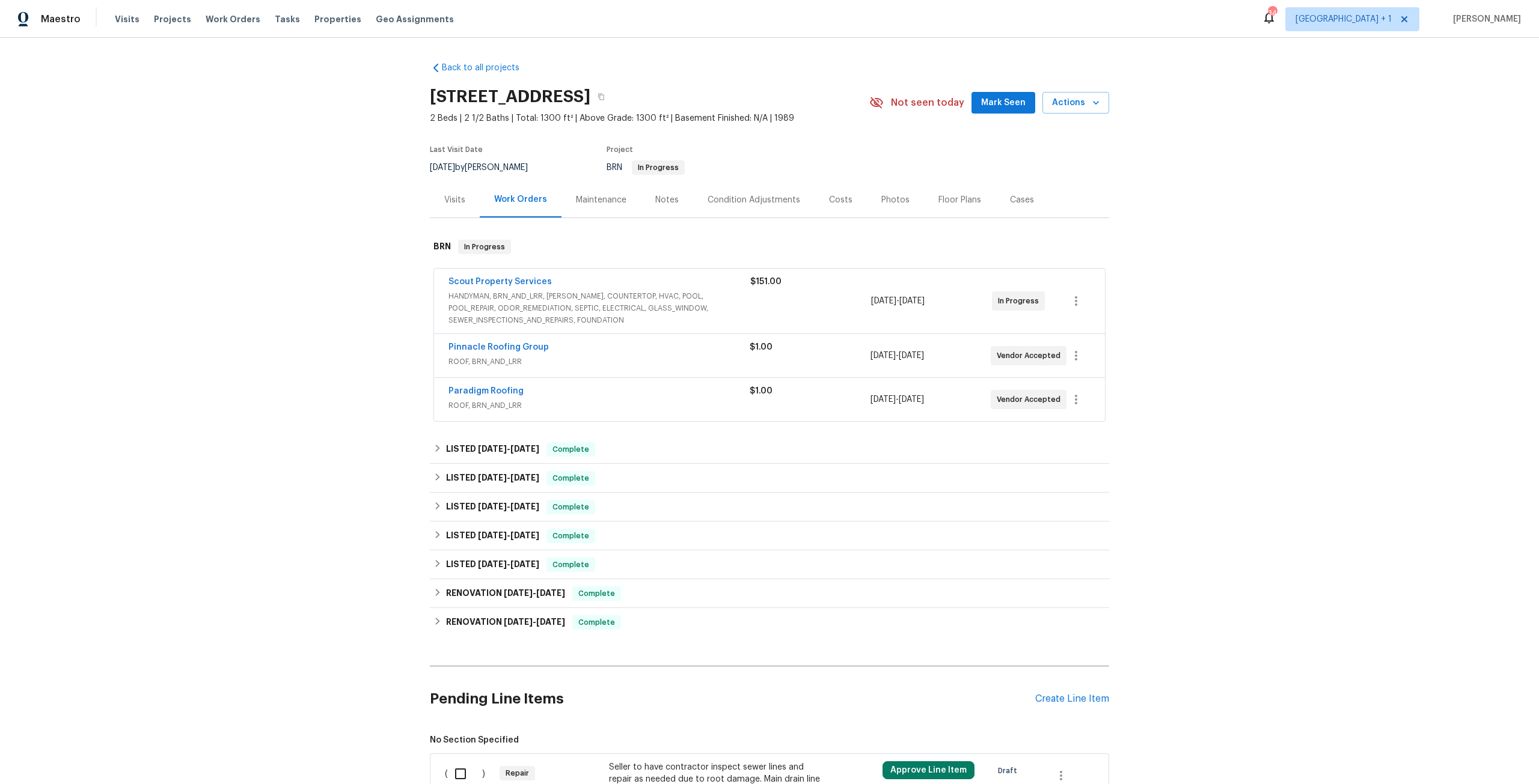
click at [668, 205] on div "Notes" at bounding box center [667, 200] width 24 height 12
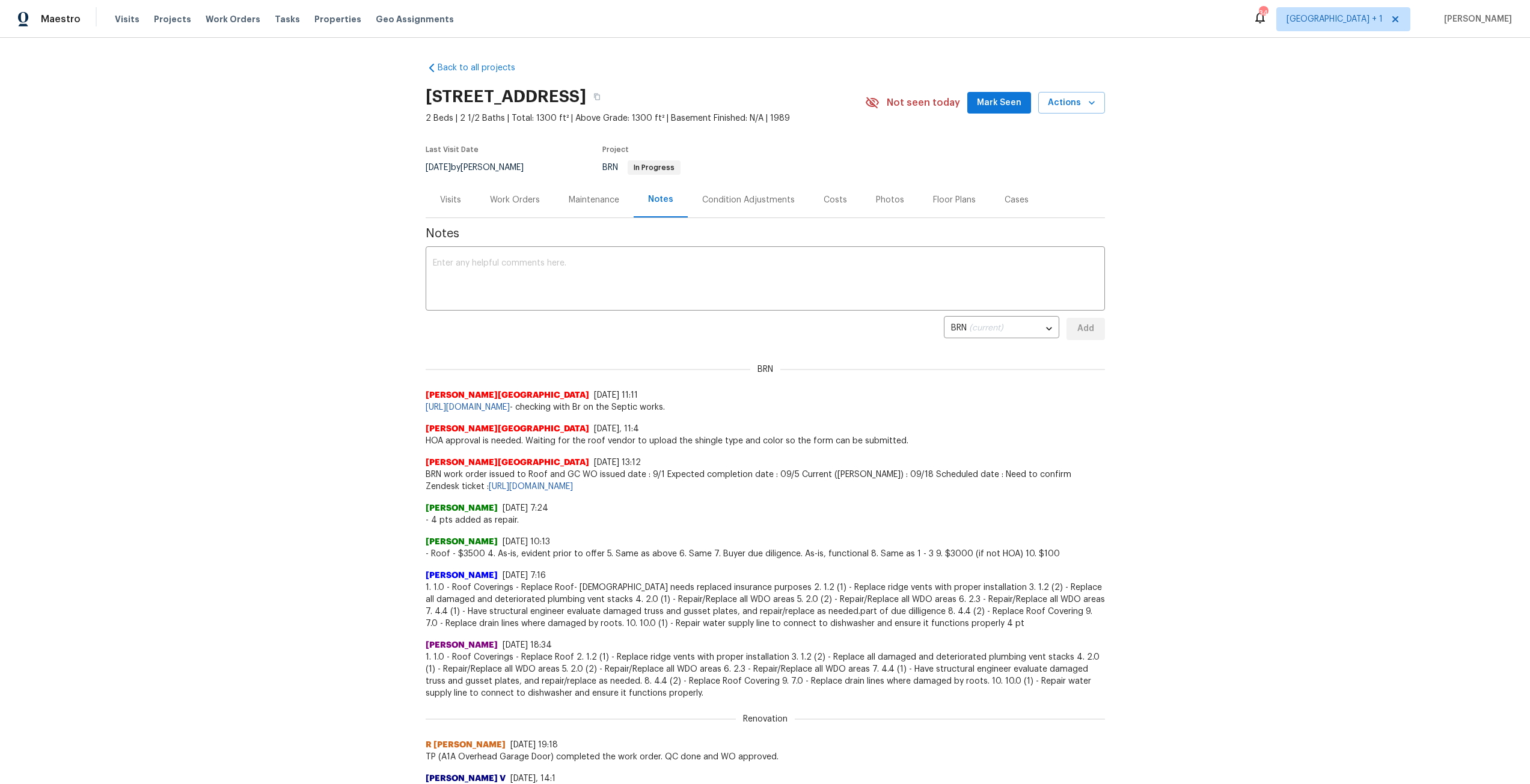
click at [516, 205] on div "Work Orders" at bounding box center [515, 200] width 50 height 12
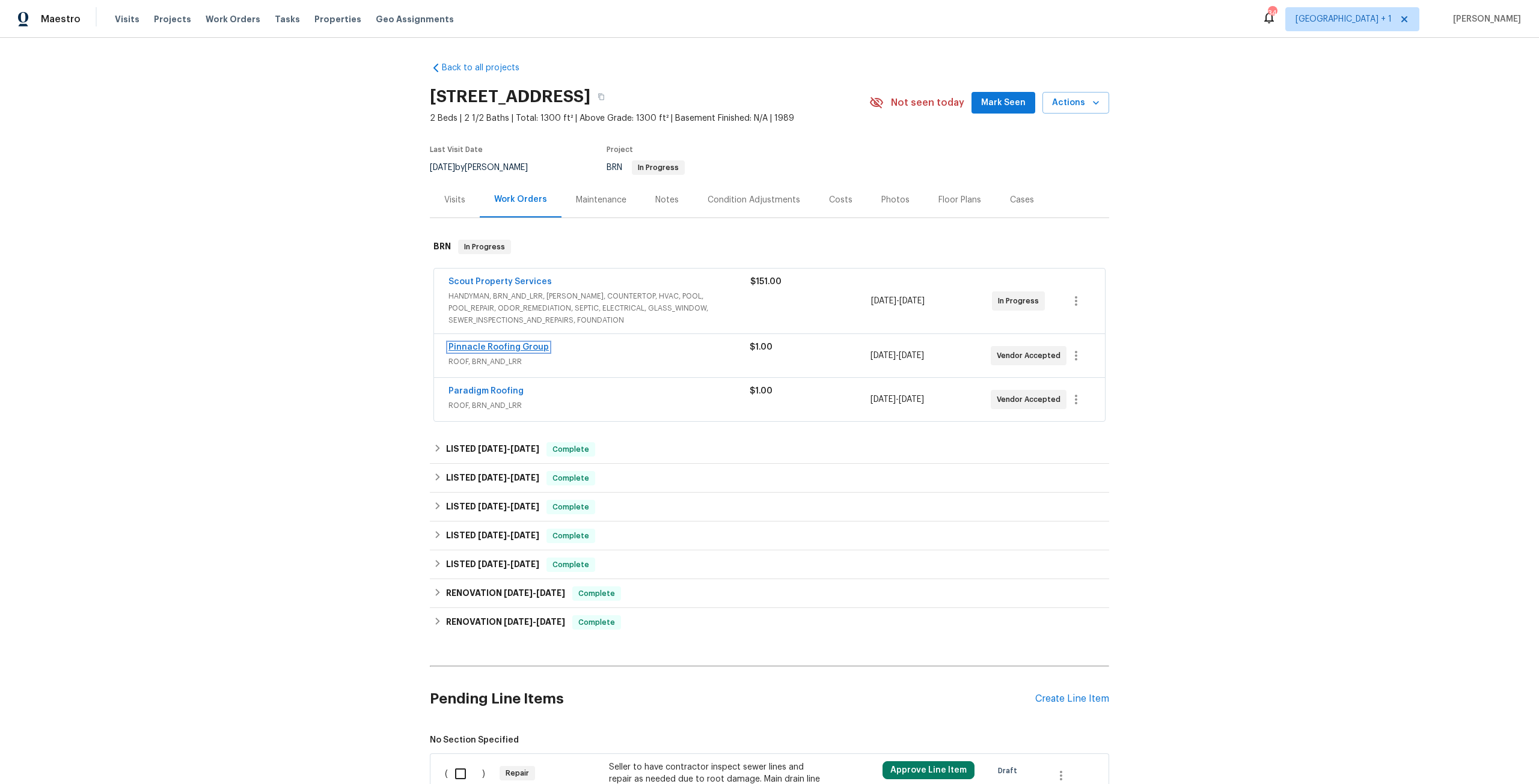
click at [521, 347] on link "Pinnacle Roofing Group" at bounding box center [499, 347] width 100 height 9
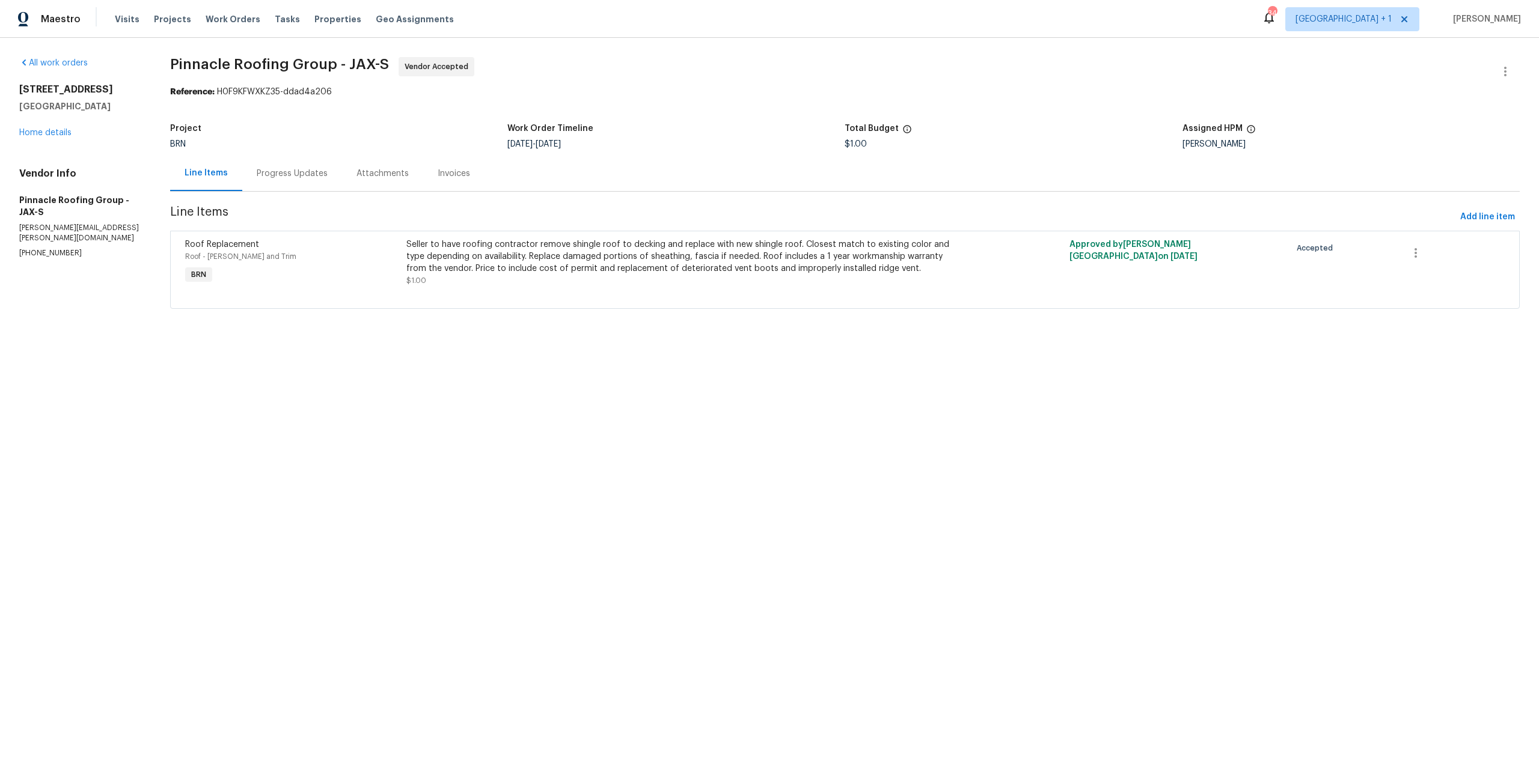
click at [310, 171] on div "Progress Updates" at bounding box center [292, 173] width 71 height 12
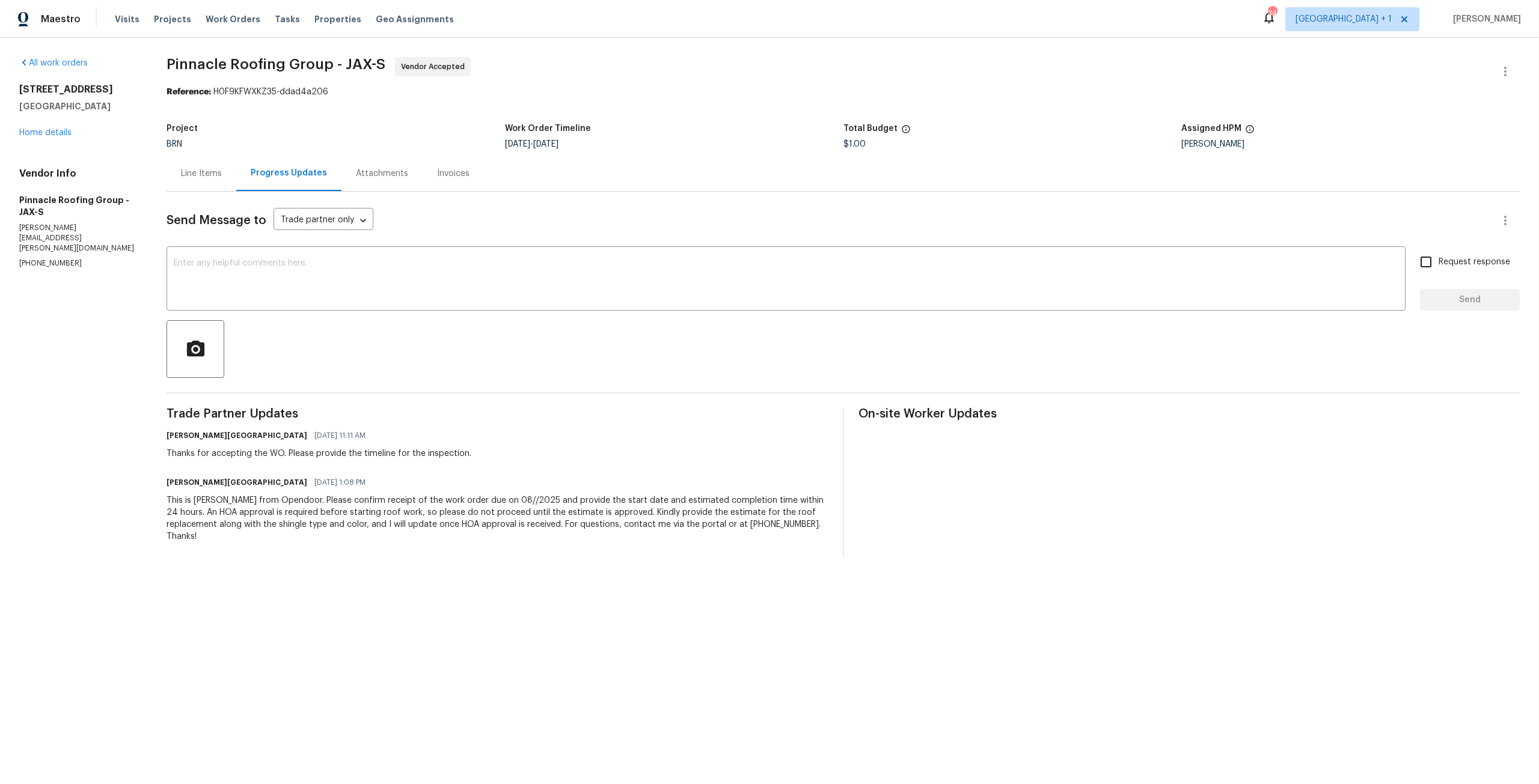
click at [56, 137] on div "3538 Chestnut Hill Ct Jacksonville, FL 32223 Home details" at bounding box center [78, 111] width 118 height 56
click at [60, 133] on link "Home details" at bounding box center [45, 132] width 53 height 9
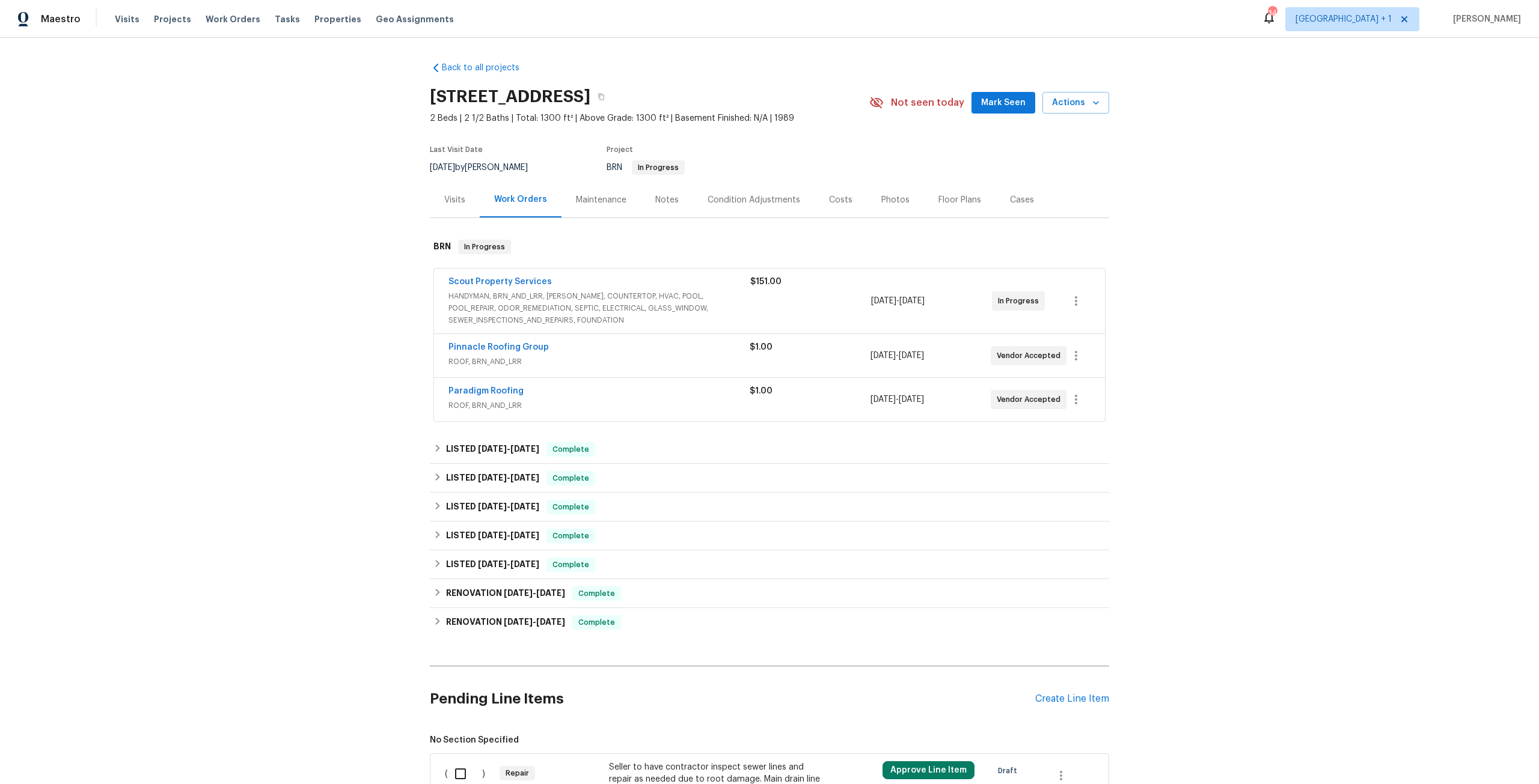
click at [500, 395] on span "Paradigm Roofing" at bounding box center [486, 390] width 75 height 12
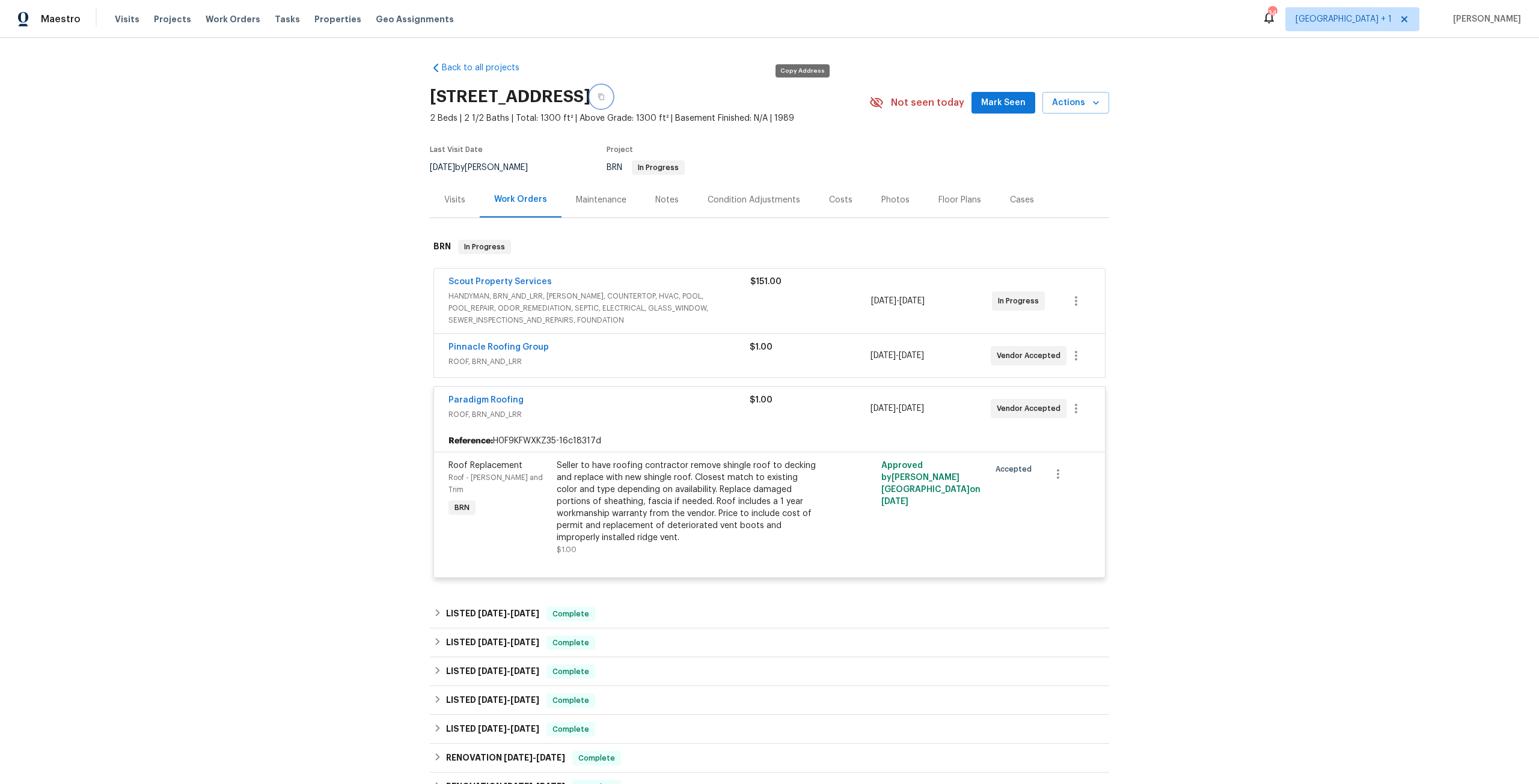
drag, startPoint x: 798, startPoint y: 92, endPoint x: 806, endPoint y: 99, distance: 10.6
click at [612, 92] on button "button" at bounding box center [602, 97] width 22 height 22
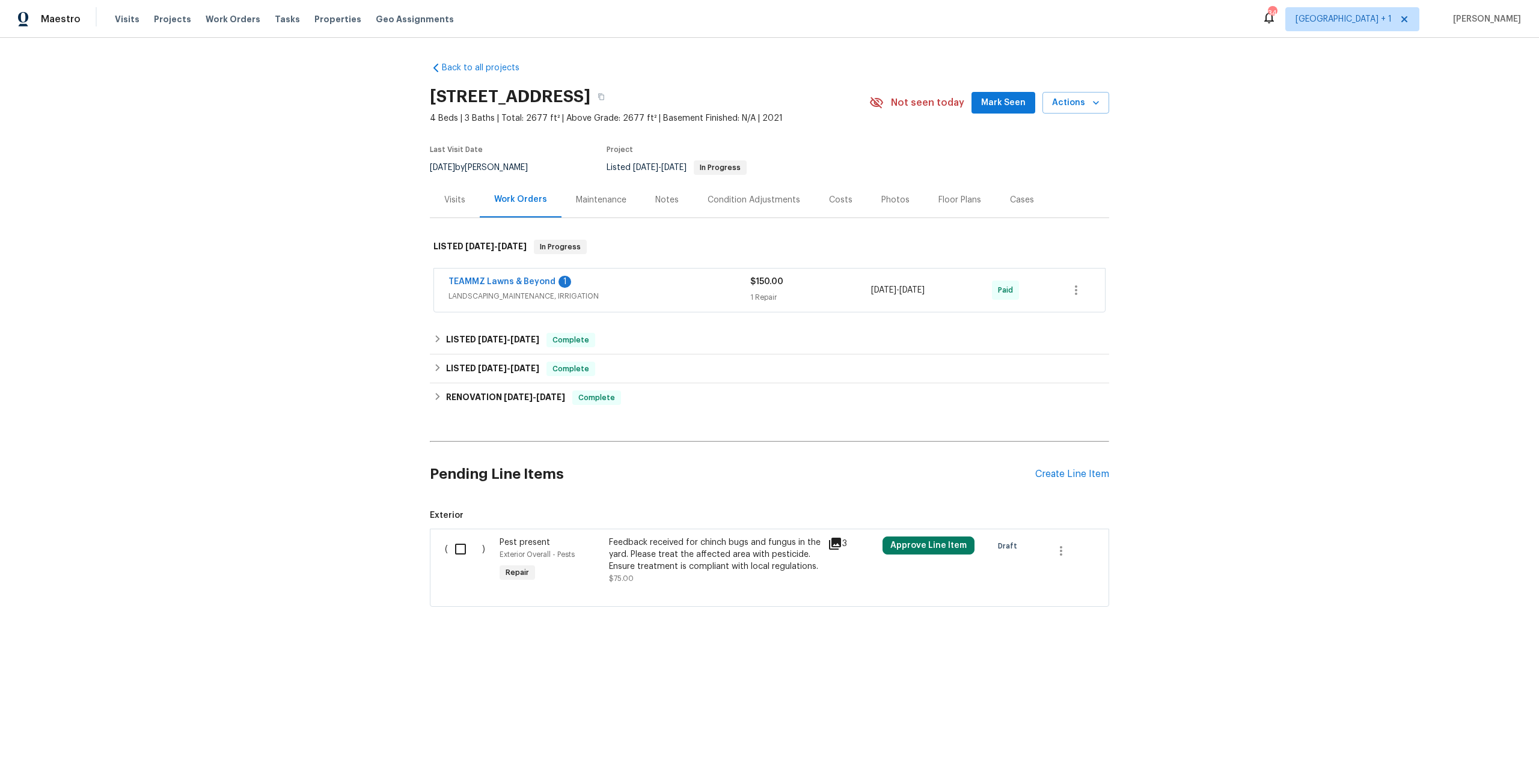
click at [595, 205] on div "Maintenance" at bounding box center [601, 200] width 50 height 12
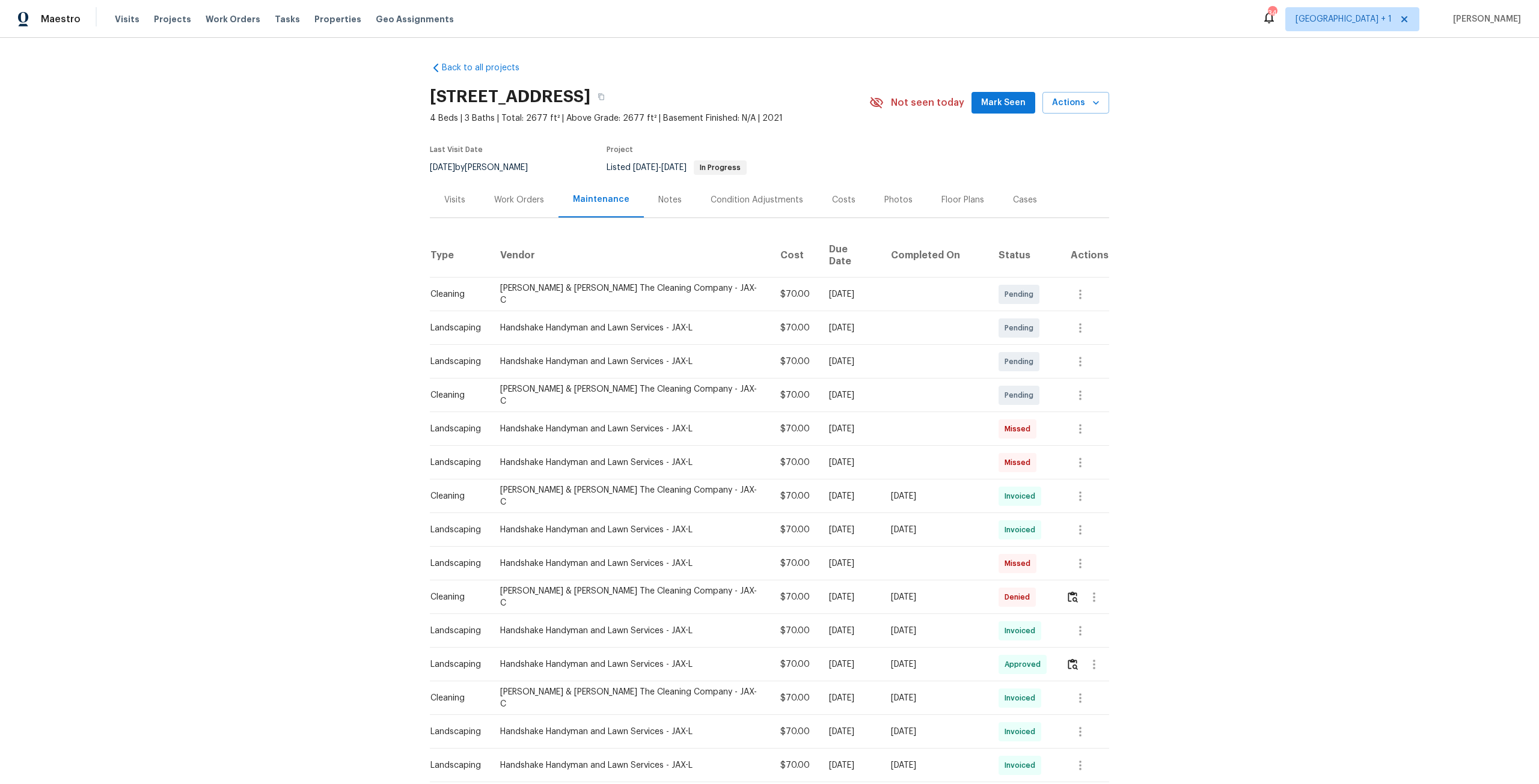
click at [523, 200] on div "Work Orders" at bounding box center [519, 200] width 50 height 12
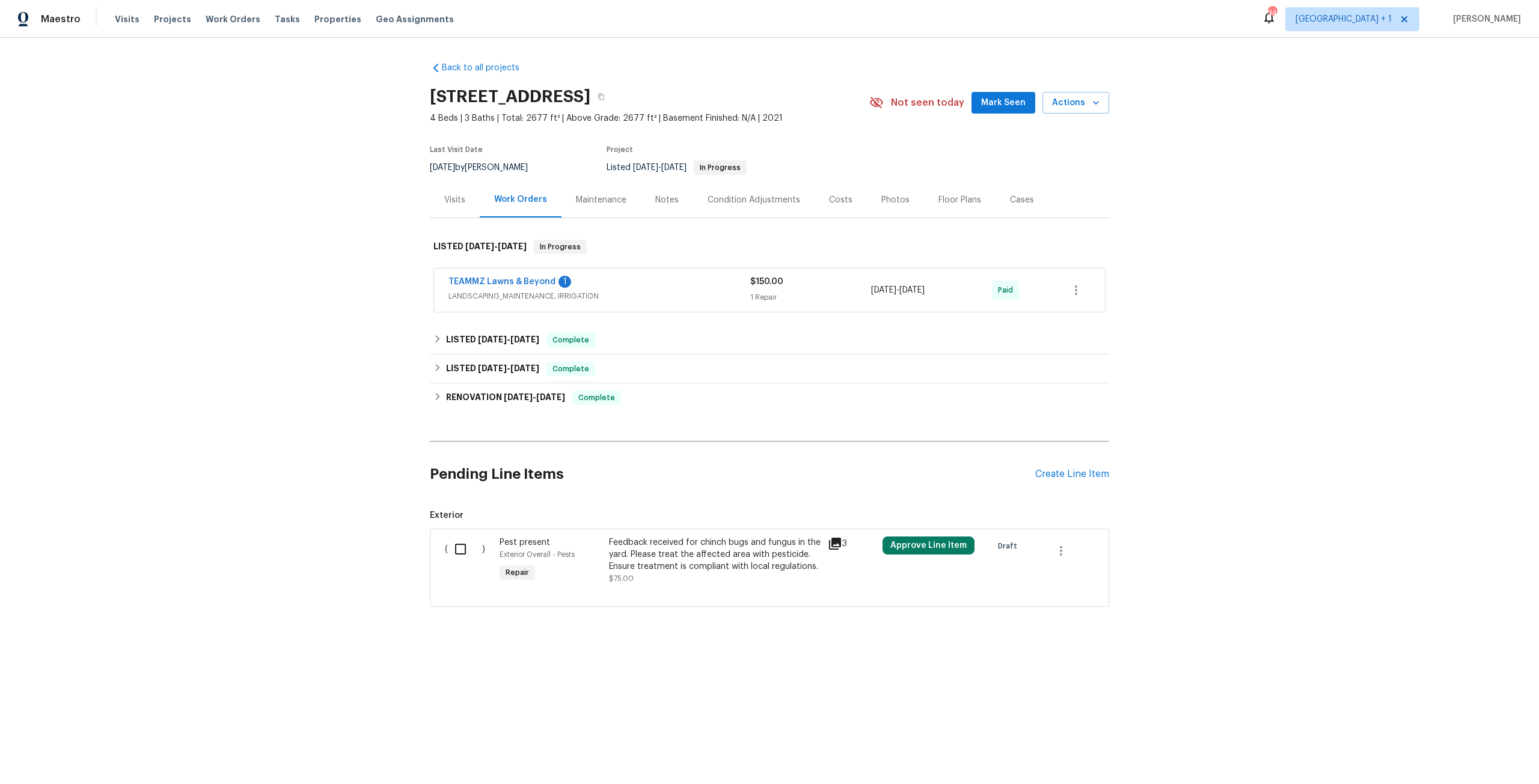
click at [601, 205] on div "Maintenance" at bounding box center [601, 200] width 50 height 12
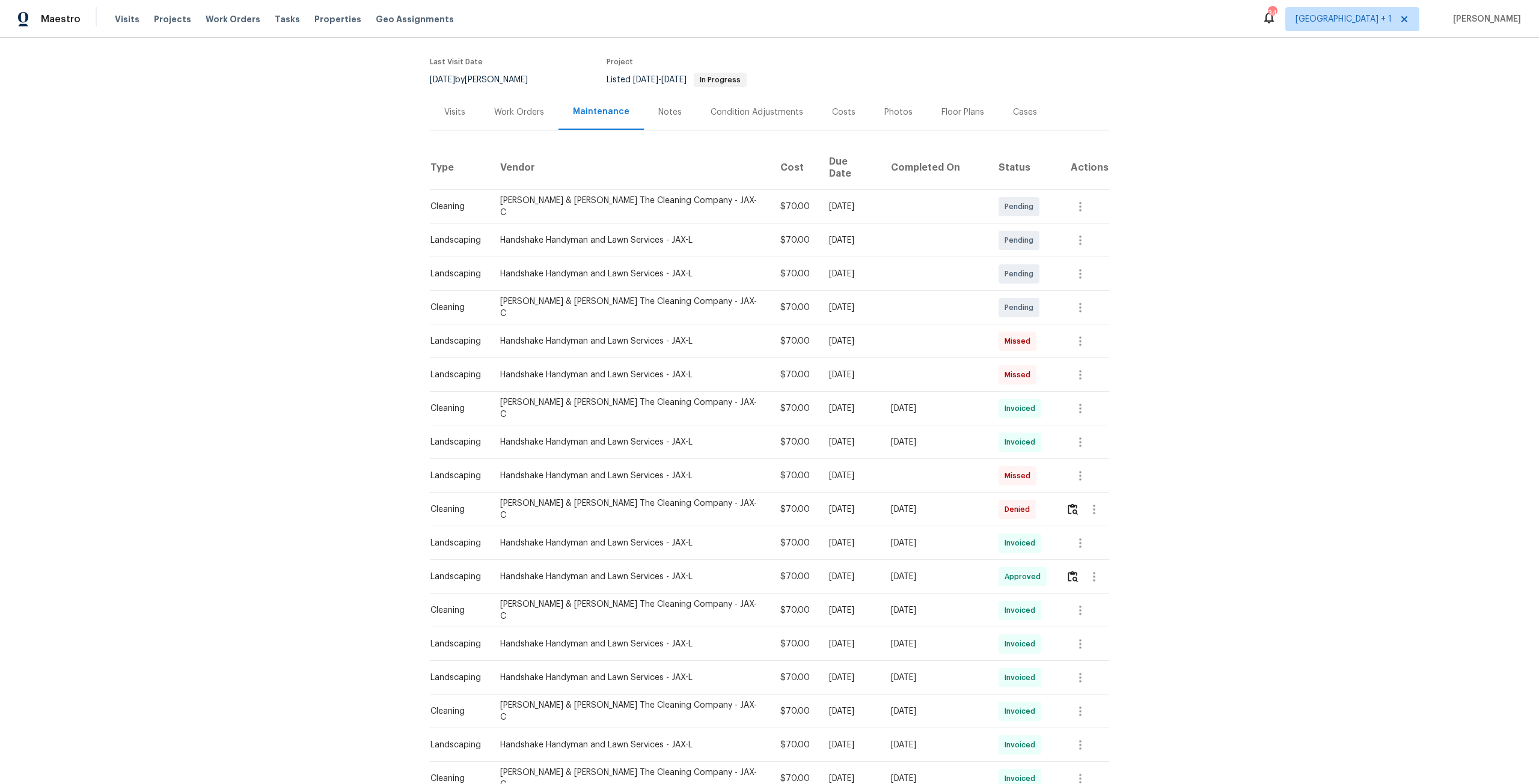
scroll to position [120, 0]
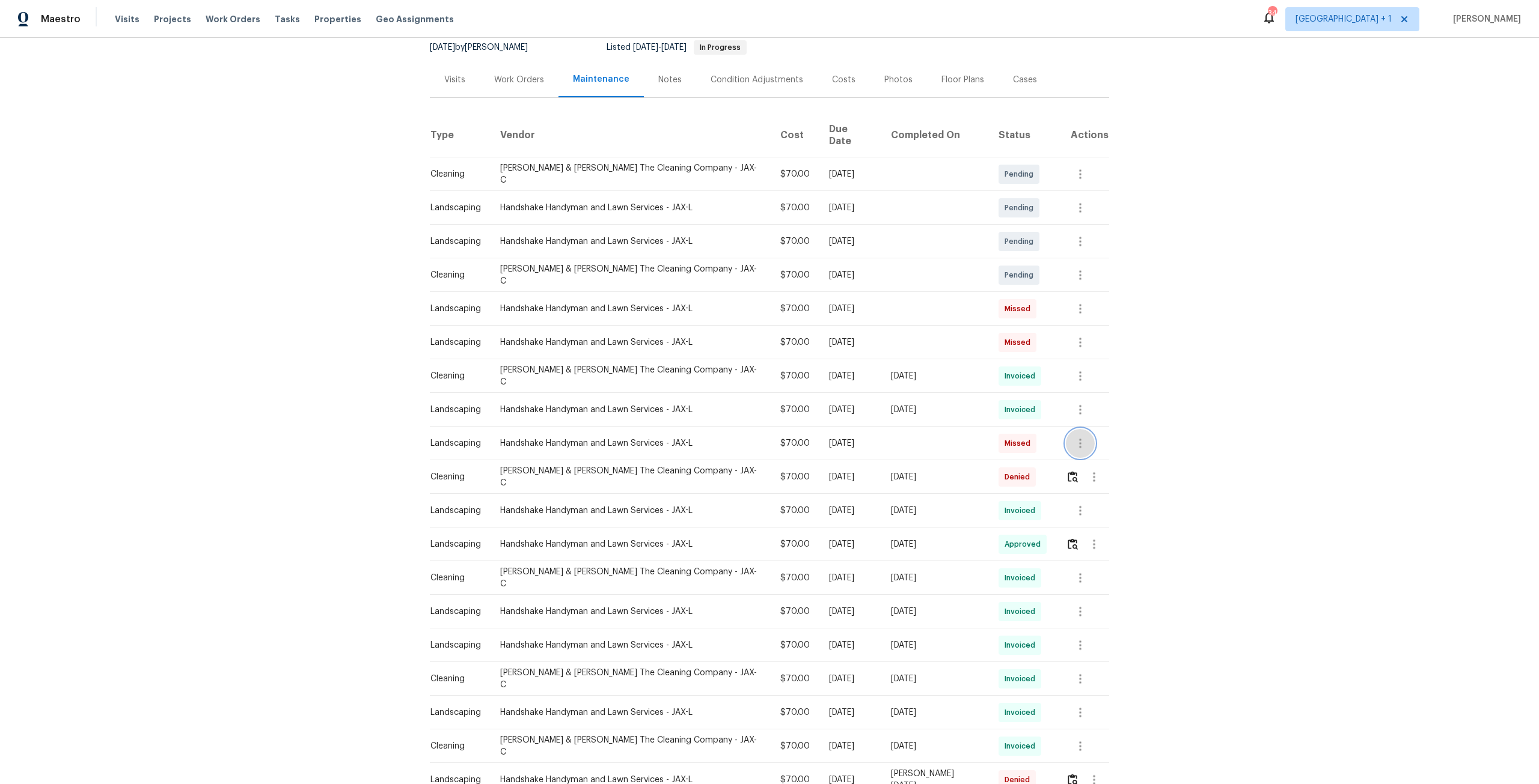
click at [1079, 436] on icon "button" at bounding box center [1080, 443] width 14 height 14
click at [1104, 459] on li "View details" at bounding box center [1101, 453] width 84 height 20
click at [1073, 301] on div at bounding box center [770, 392] width 1539 height 784
click at [1075, 302] on icon "button" at bounding box center [1080, 309] width 14 height 14
click at [1101, 304] on li "Message vendor" at bounding box center [1101, 299] width 84 height 20
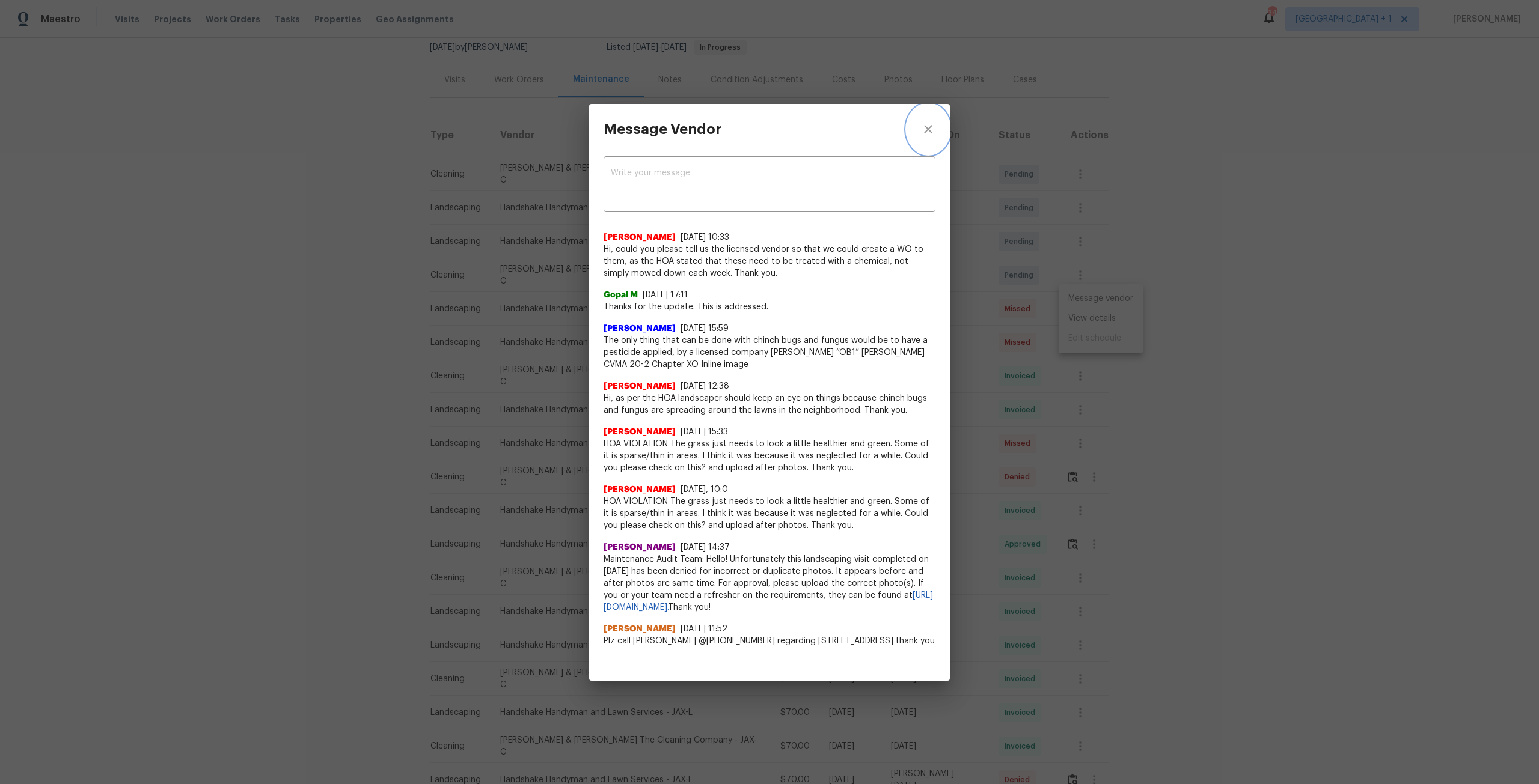
click at [932, 118] on button "close" at bounding box center [928, 129] width 43 height 50
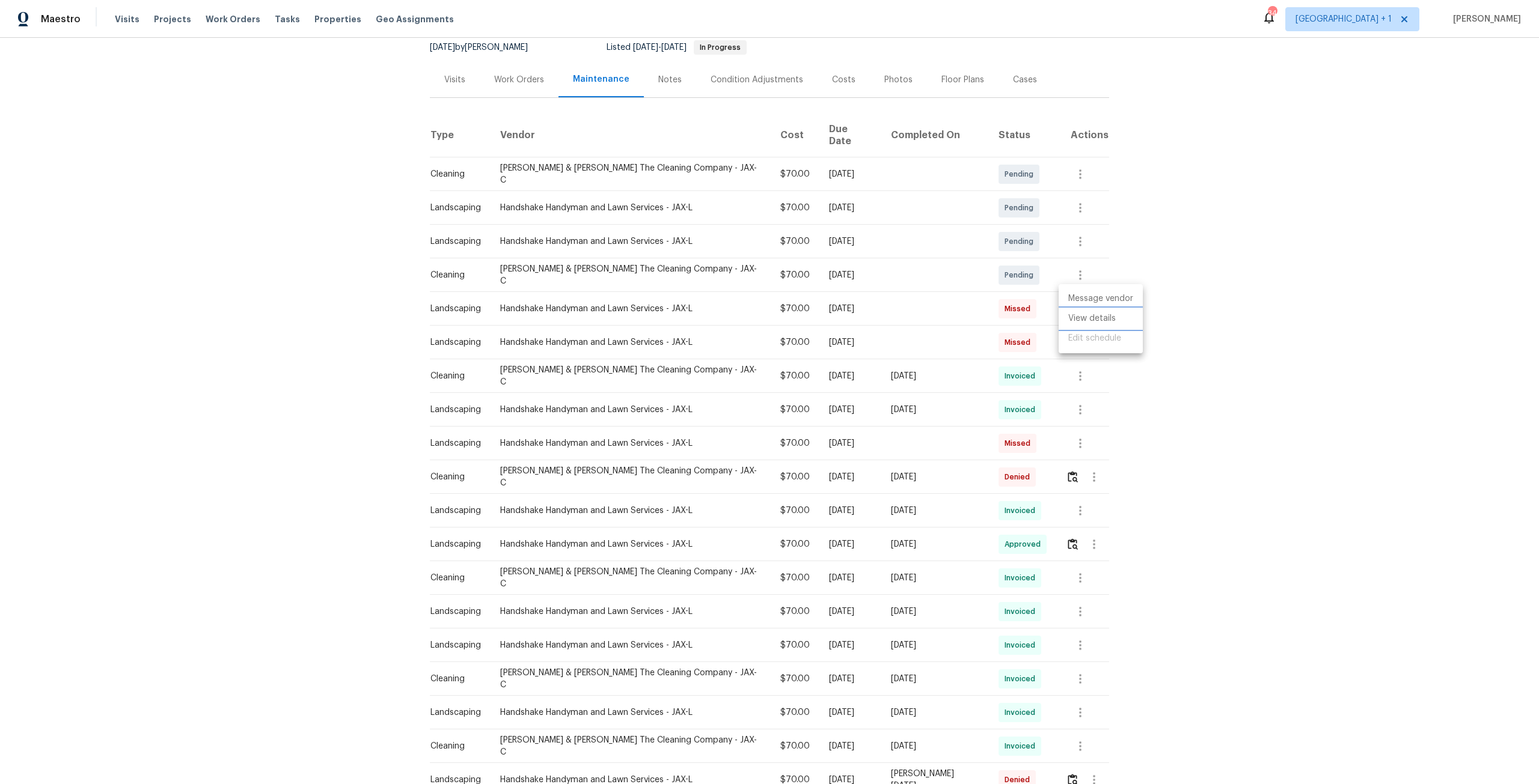
click at [1085, 320] on li "View details" at bounding box center [1101, 318] width 84 height 20
click at [744, 86] on div at bounding box center [770, 392] width 1539 height 784
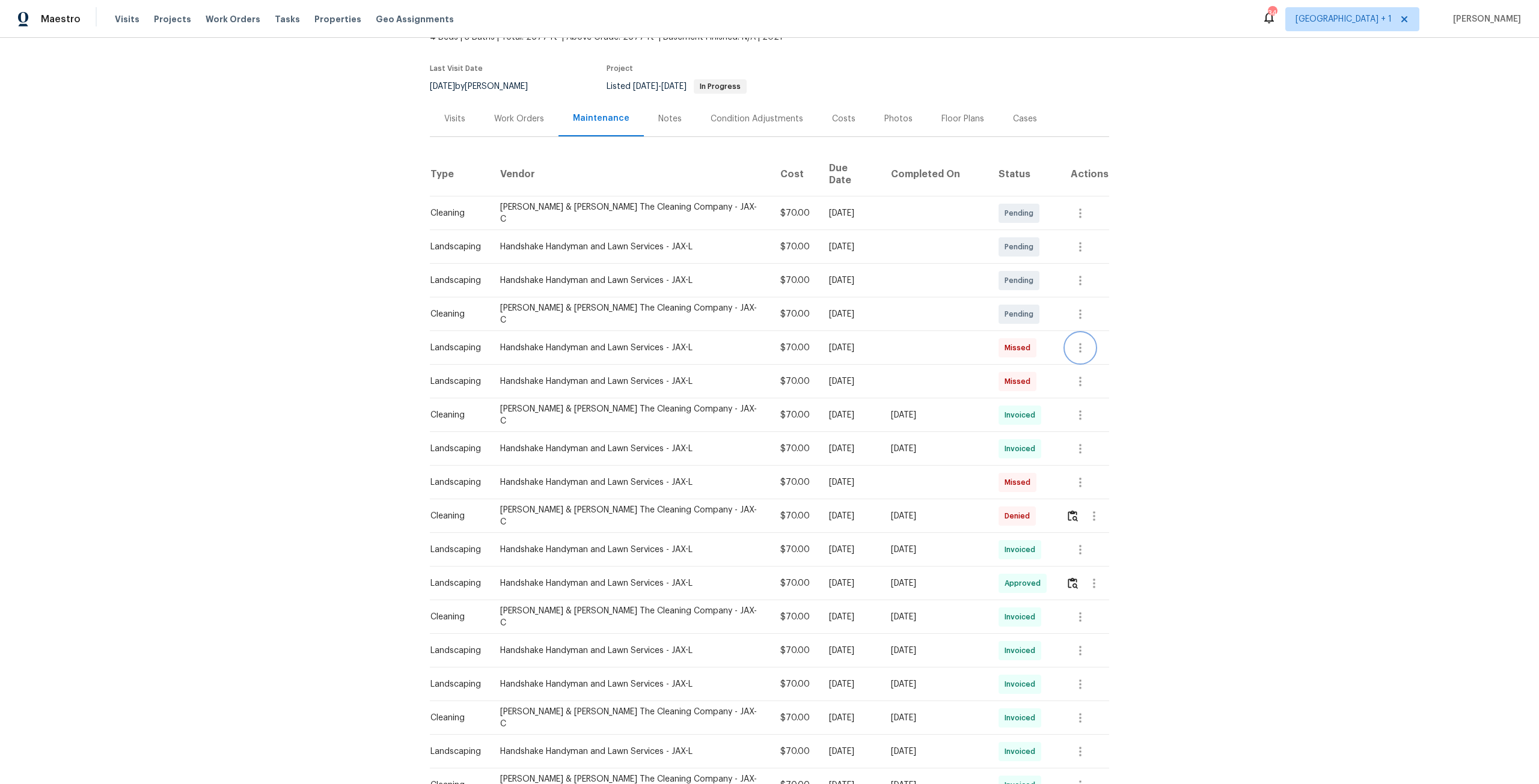
scroll to position [0, 0]
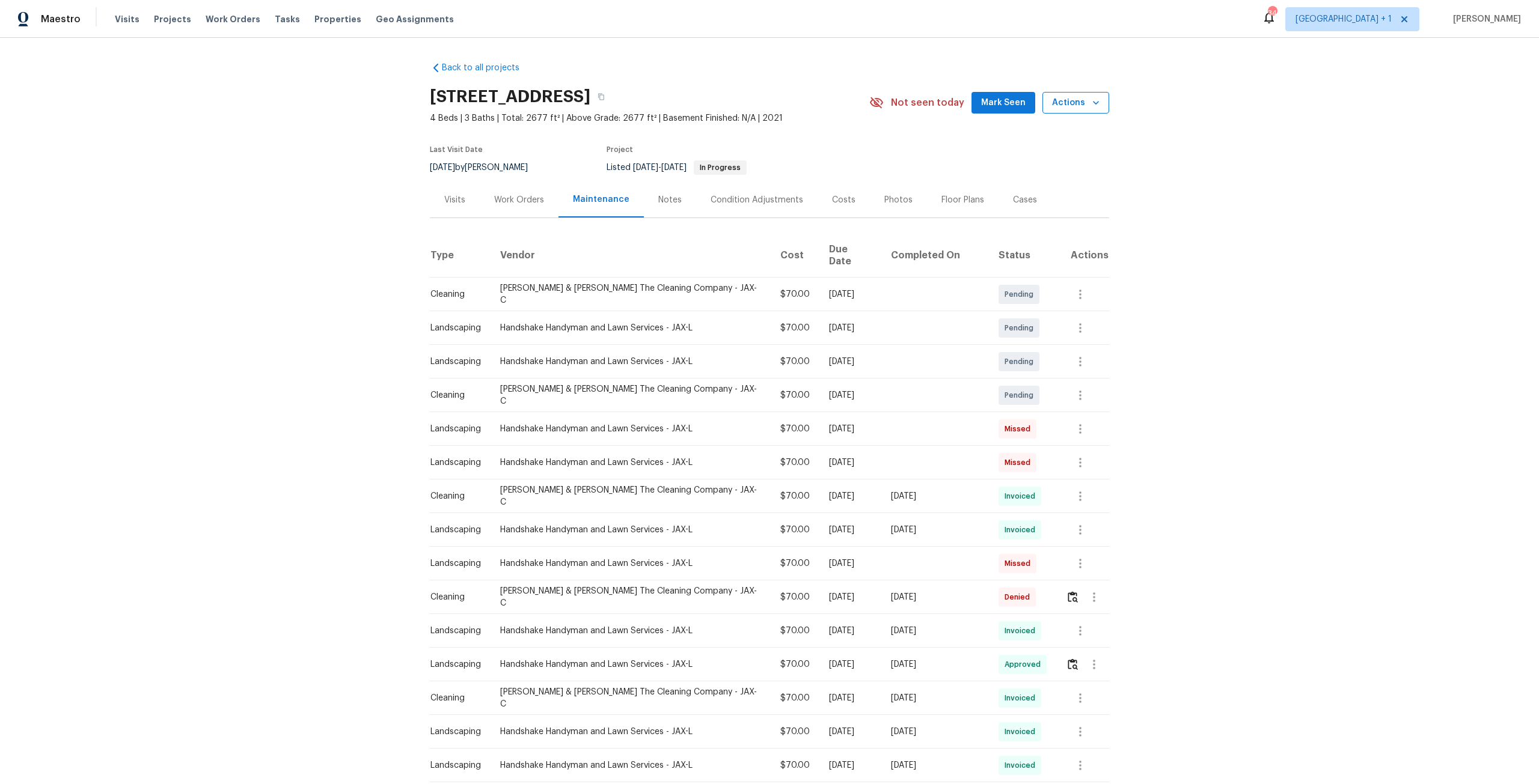
click at [1083, 102] on span "Actions" at bounding box center [1075, 103] width 48 height 15
click at [1226, 238] on div at bounding box center [770, 392] width 1539 height 784
click at [521, 199] on div "Work Orders" at bounding box center [519, 200] width 50 height 12
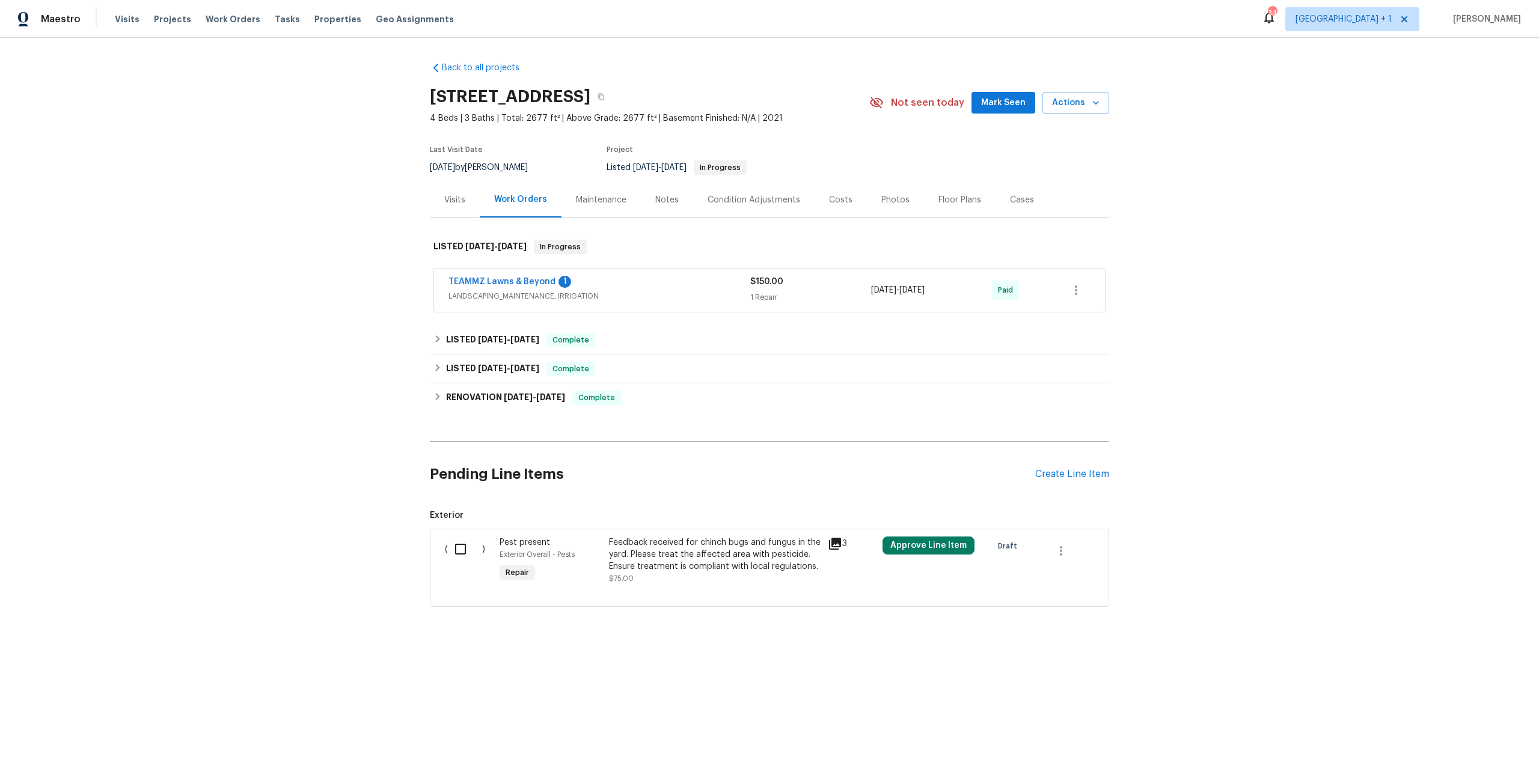
click at [503, 287] on span "TEAMMZ Lawns & Beyond" at bounding box center [502, 281] width 107 height 12
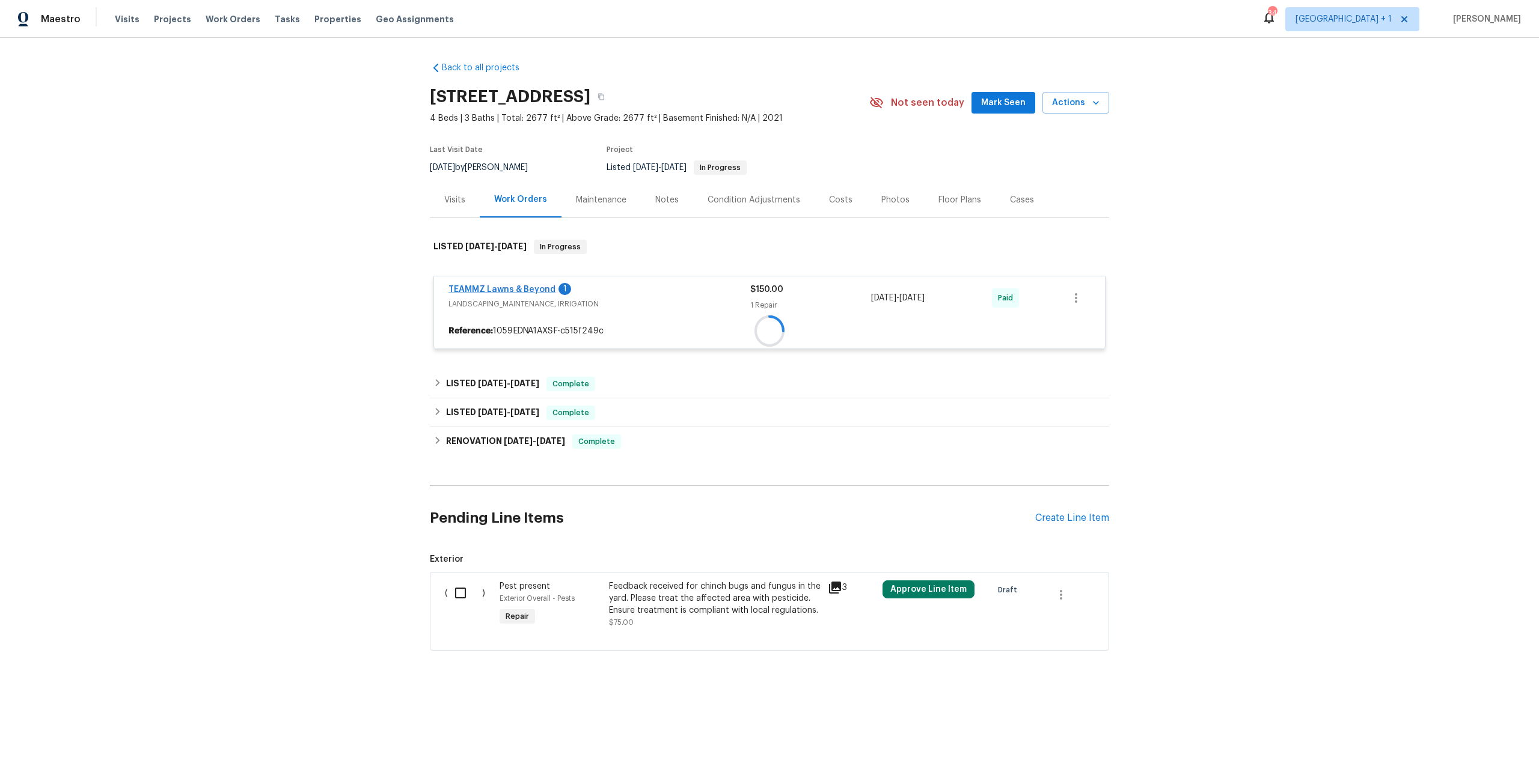
click at [511, 282] on div "TEAMMZ Lawns & Beyond 1 LANDSCAPING_MAINTENANCE, IRRIGATION $150.00 1 Repair 8/…" at bounding box center [770, 313] width 672 height 74
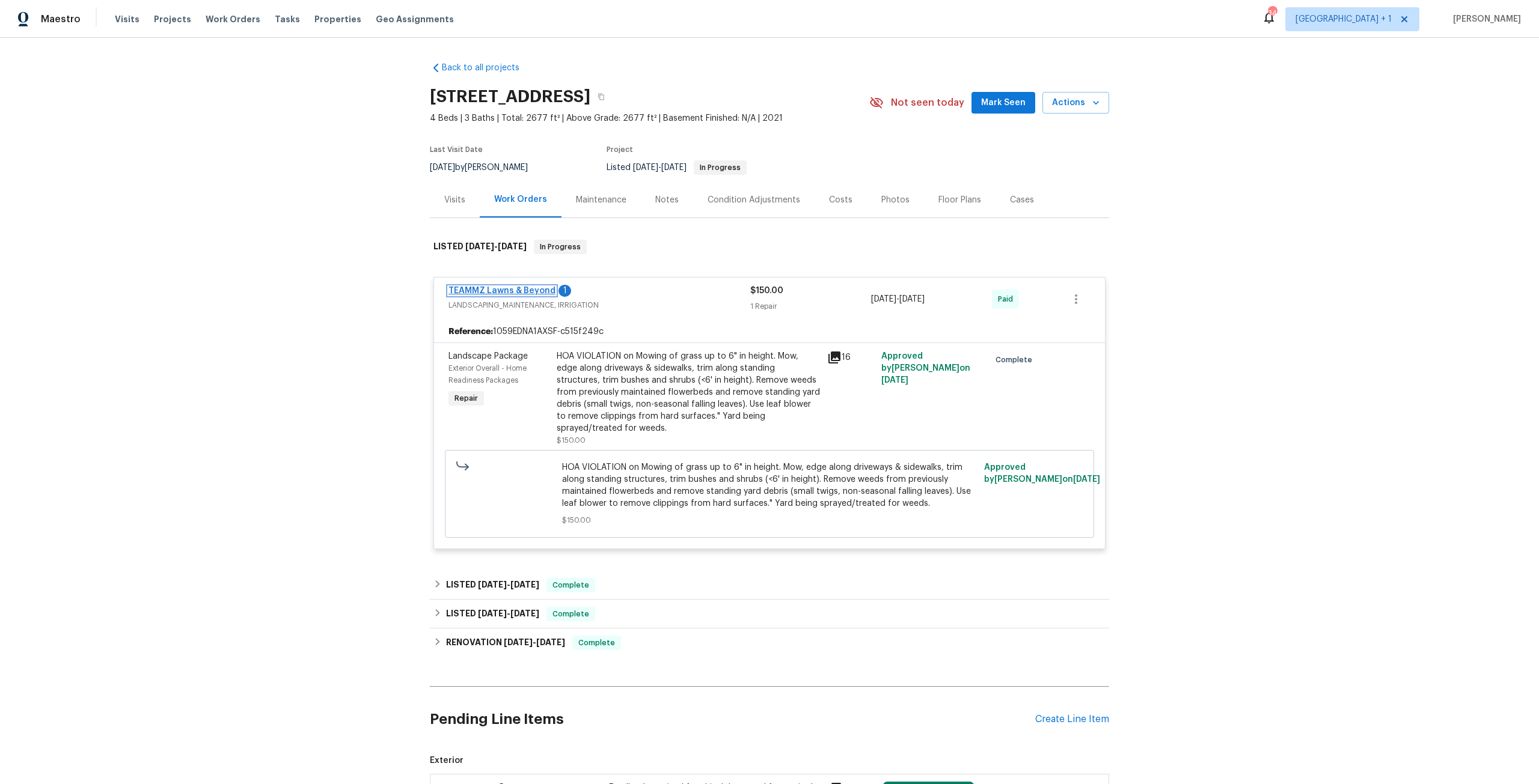
click at [504, 287] on link "TEAMMZ Lawns & Beyond" at bounding box center [502, 291] width 107 height 9
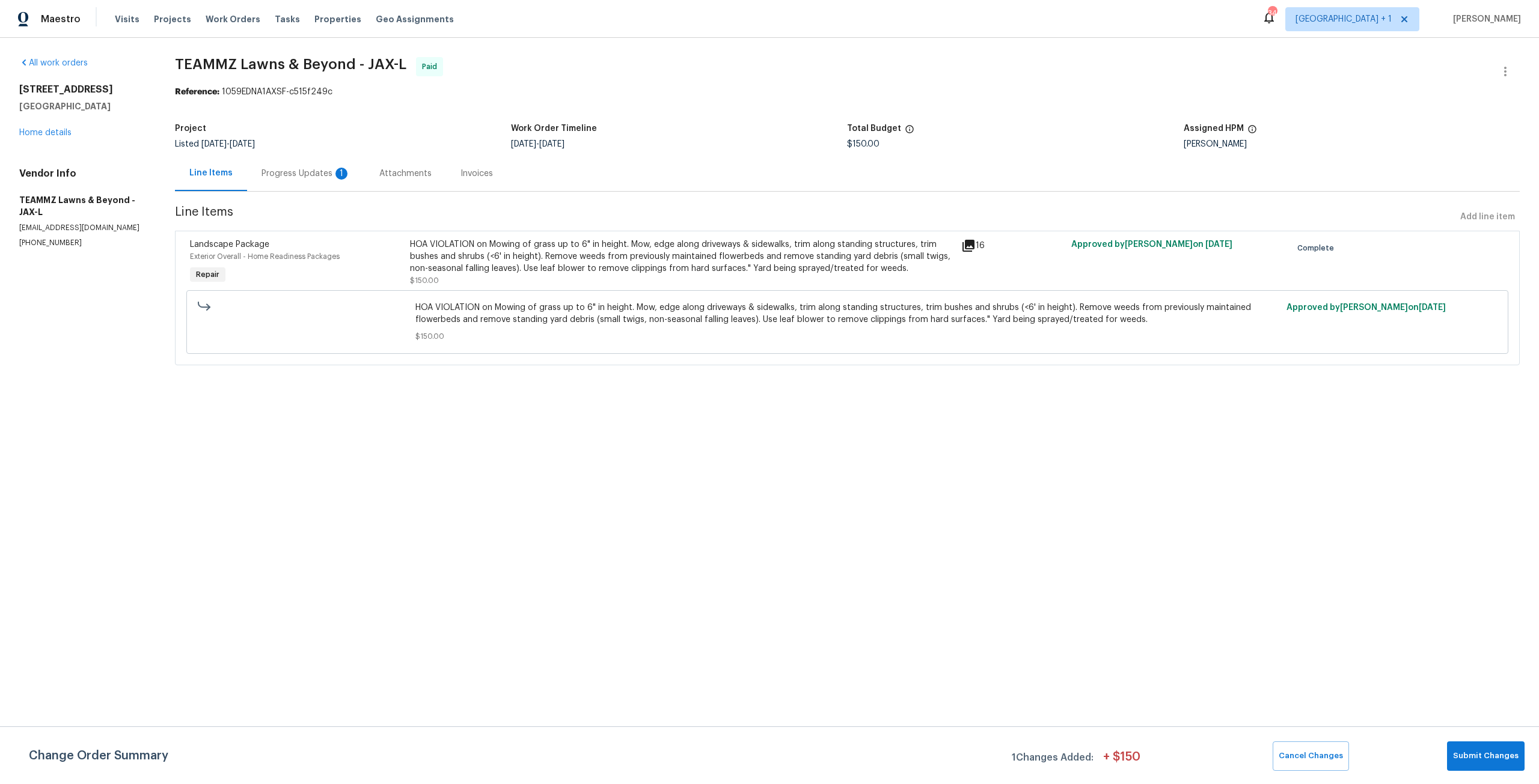
click at [305, 173] on div "Progress Updates 1" at bounding box center [305, 173] width 89 height 12
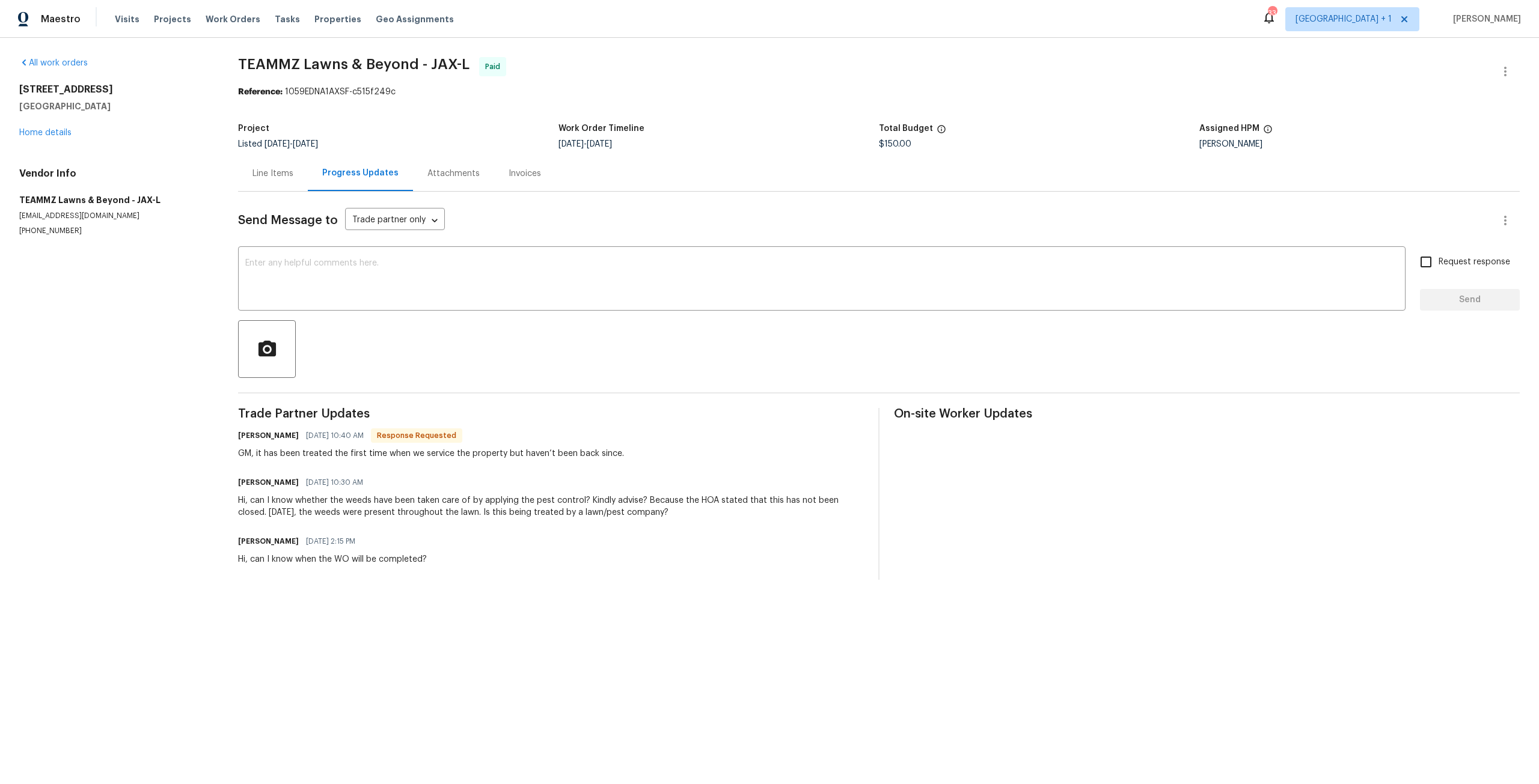
click at [291, 180] on div "Line Items" at bounding box center [272, 173] width 70 height 35
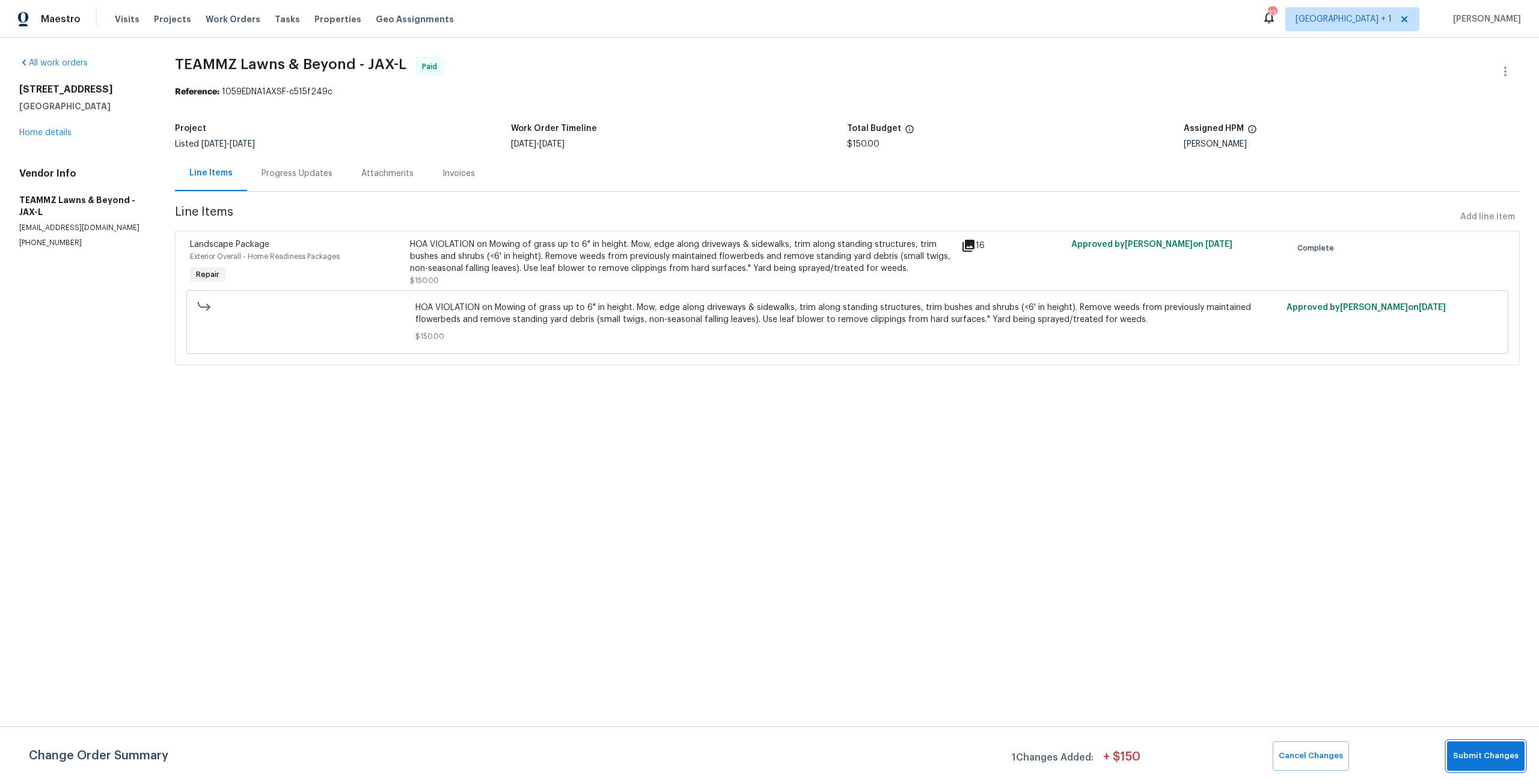
click at [1471, 755] on span "Submit Changes" at bounding box center [1486, 757] width 66 height 14
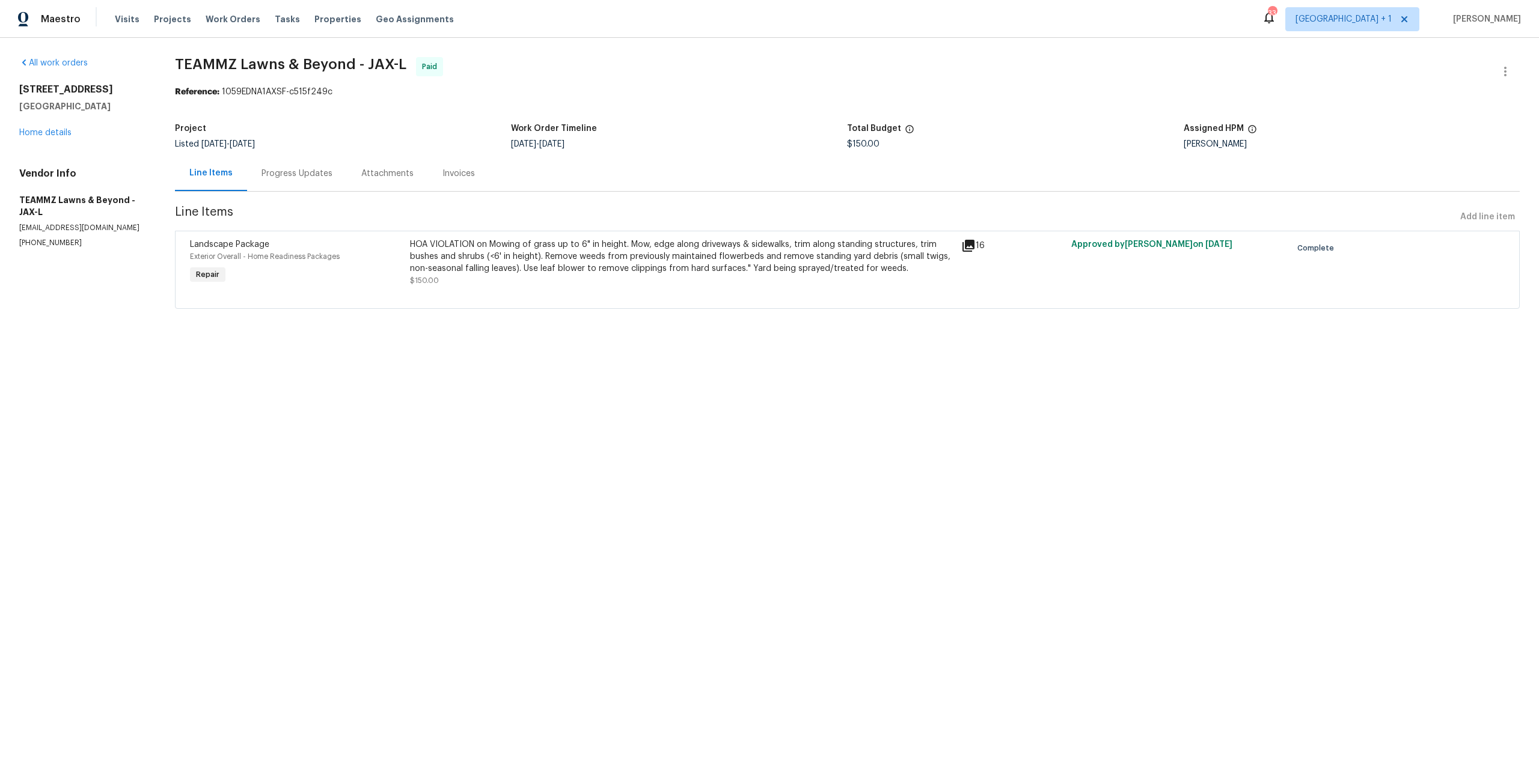
click at [609, 261] on div "HOA VIOLATION on Mowing of grass up to 6" in height. Mow, edge along driveways …" at bounding box center [682, 256] width 544 height 36
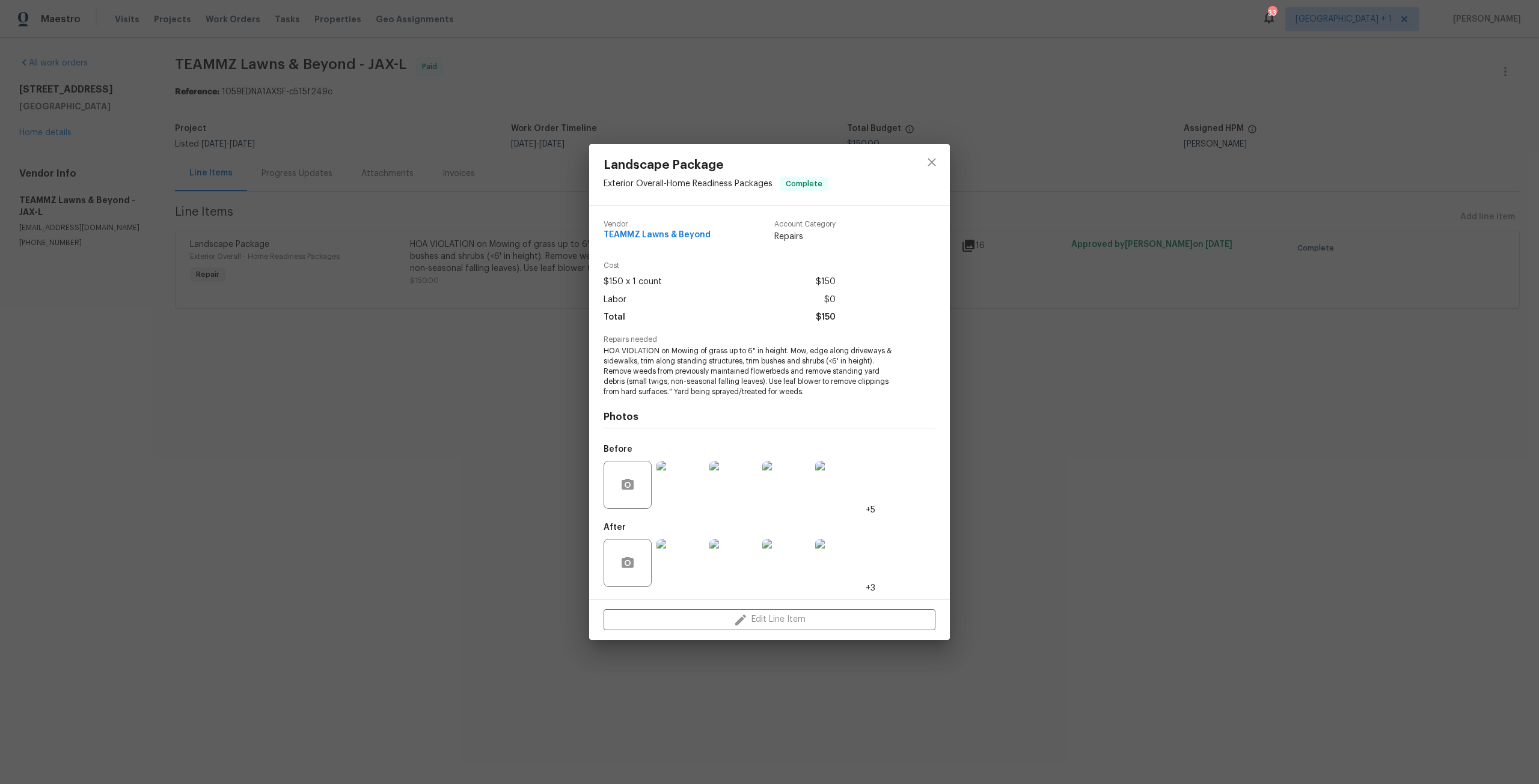
click at [672, 492] on img at bounding box center [680, 485] width 48 height 48
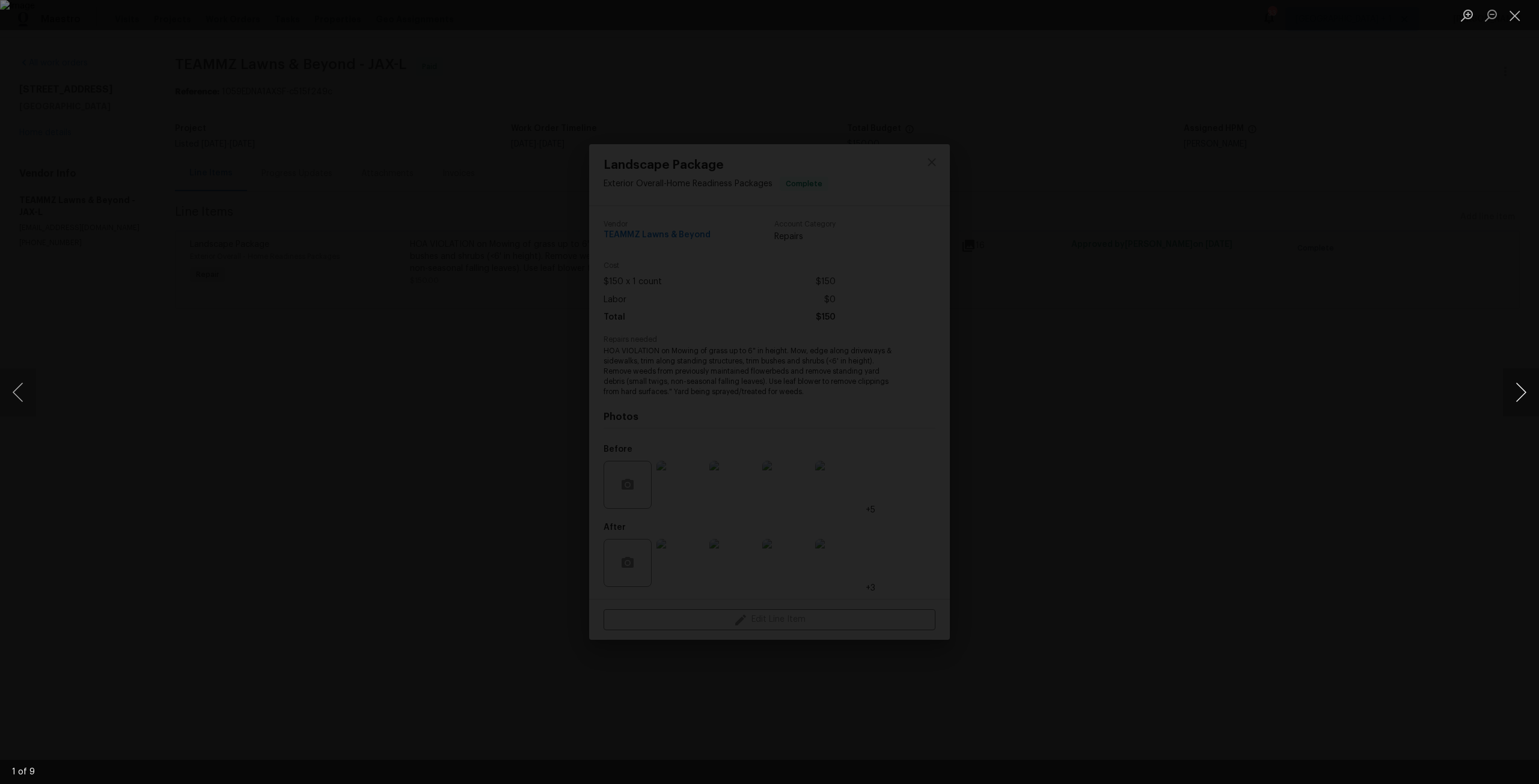
click at [1516, 394] on button "Next image" at bounding box center [1521, 392] width 36 height 48
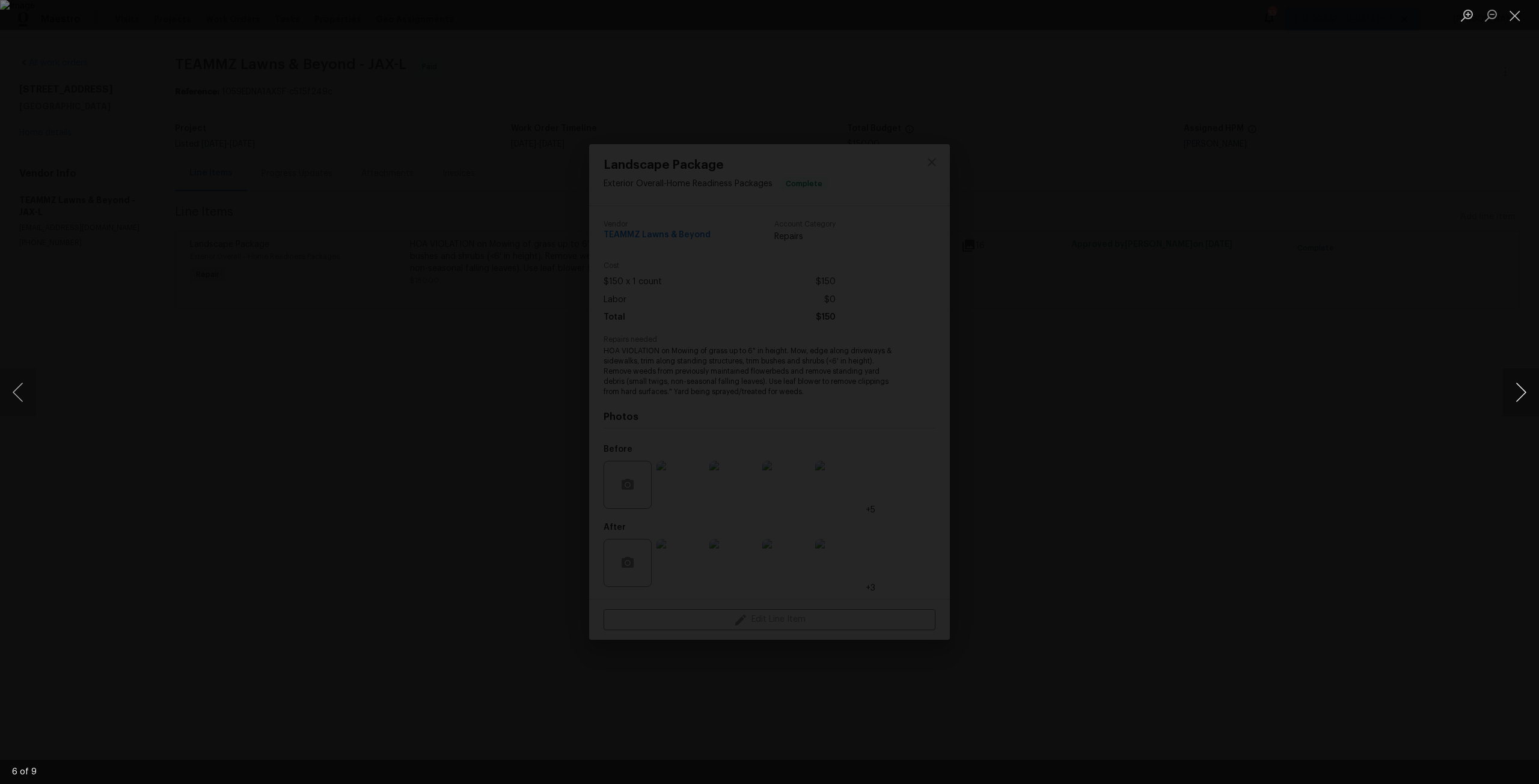
click at [1516, 394] on button "Next image" at bounding box center [1521, 392] width 36 height 48
click at [1308, 364] on div "Lightbox" at bounding box center [770, 392] width 1539 height 784
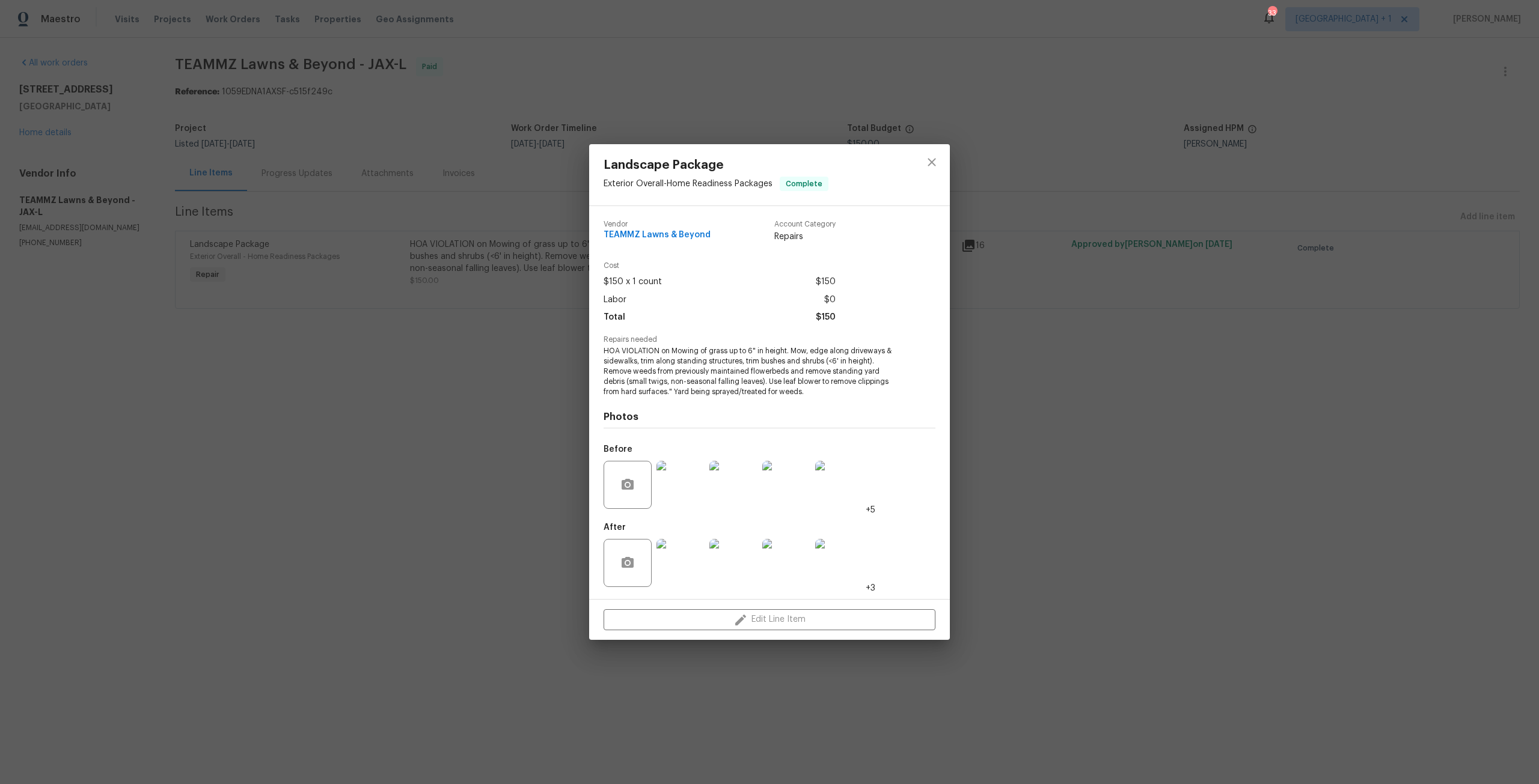
click at [701, 477] on img at bounding box center [680, 485] width 48 height 48
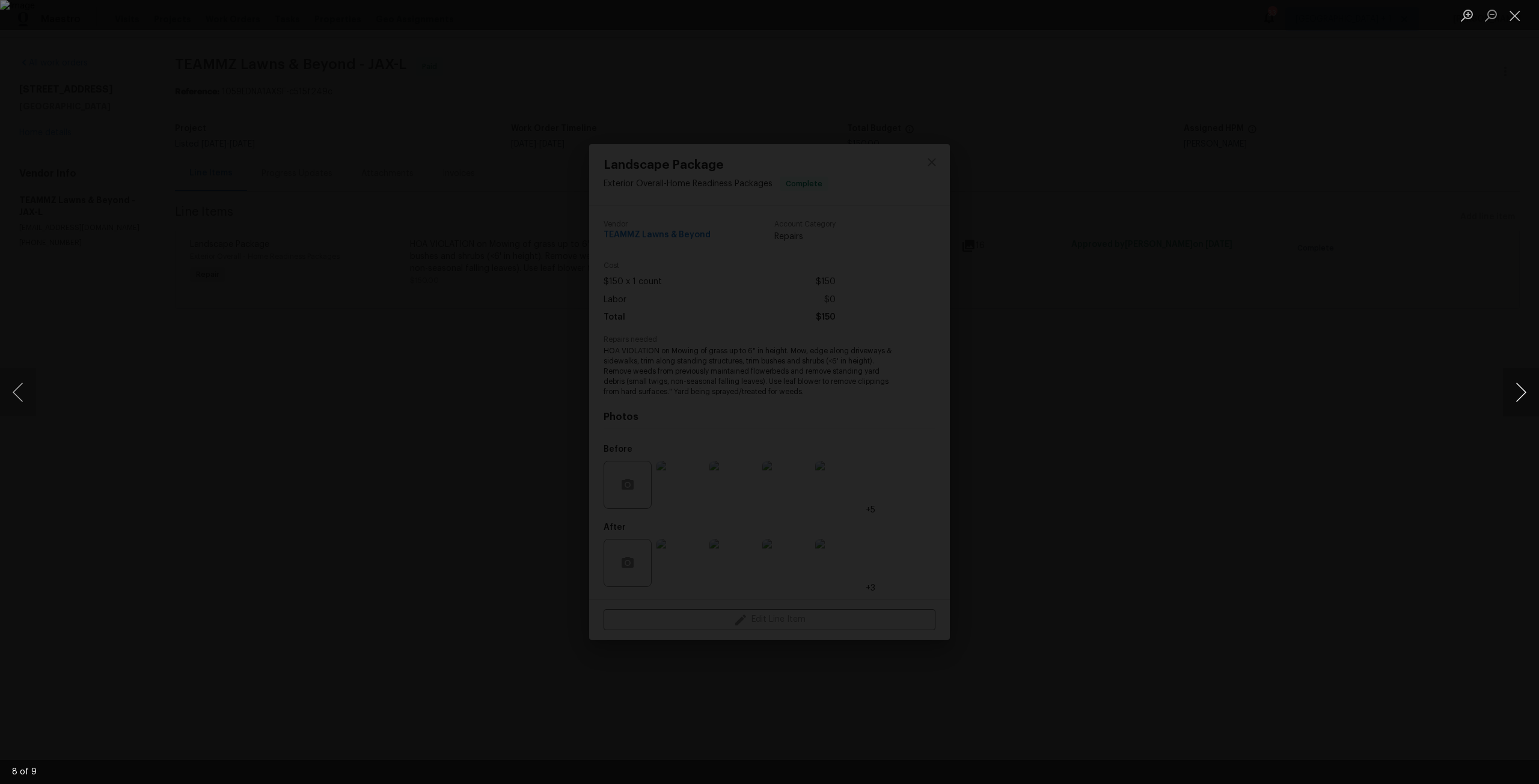
click at [1522, 406] on button "Next image" at bounding box center [1521, 392] width 36 height 48
click at [1515, 397] on button "Next image" at bounding box center [1521, 392] width 36 height 48
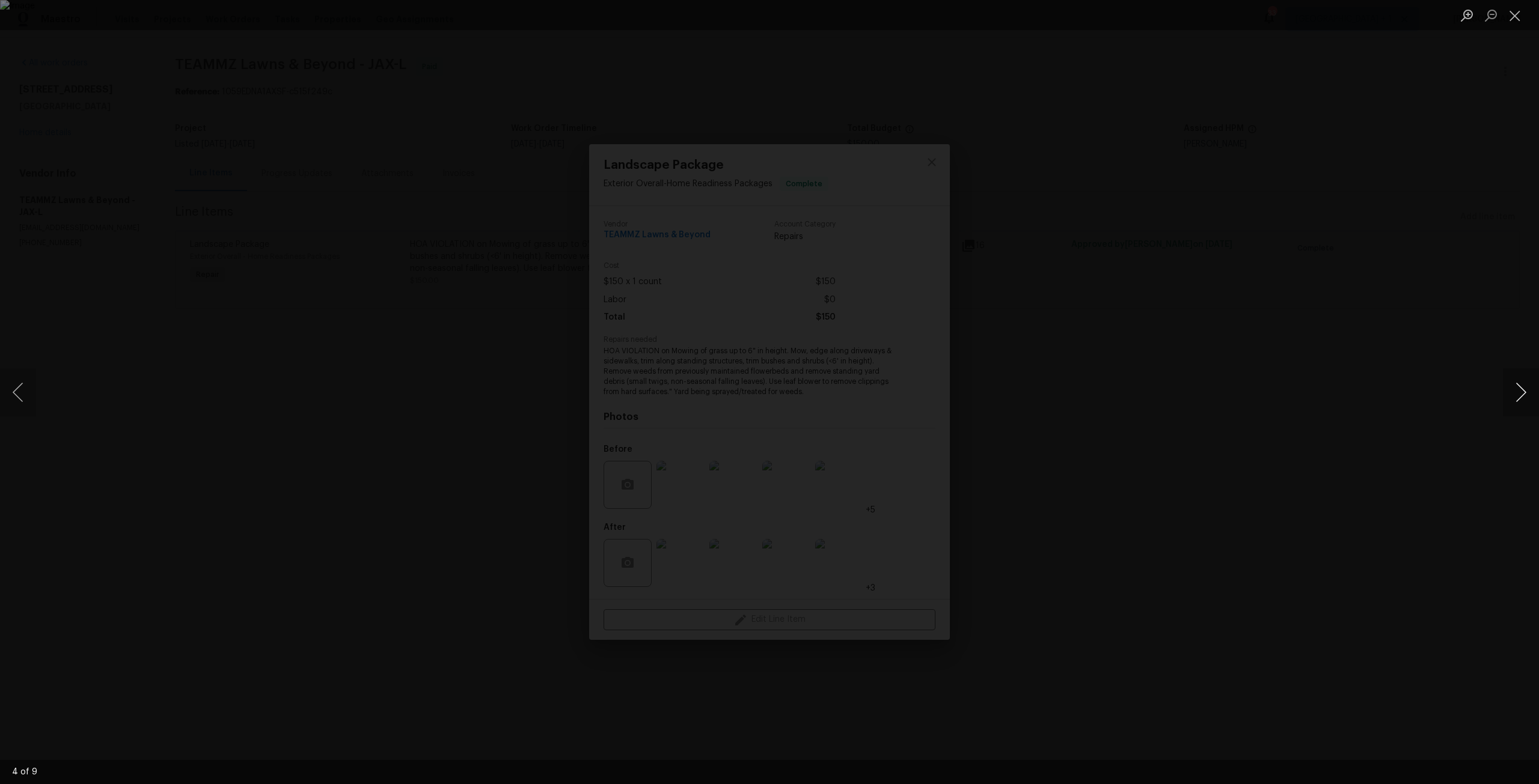
click at [1515, 397] on button "Next image" at bounding box center [1521, 392] width 36 height 48
click at [1462, 354] on div "Lightbox" at bounding box center [770, 392] width 1539 height 784
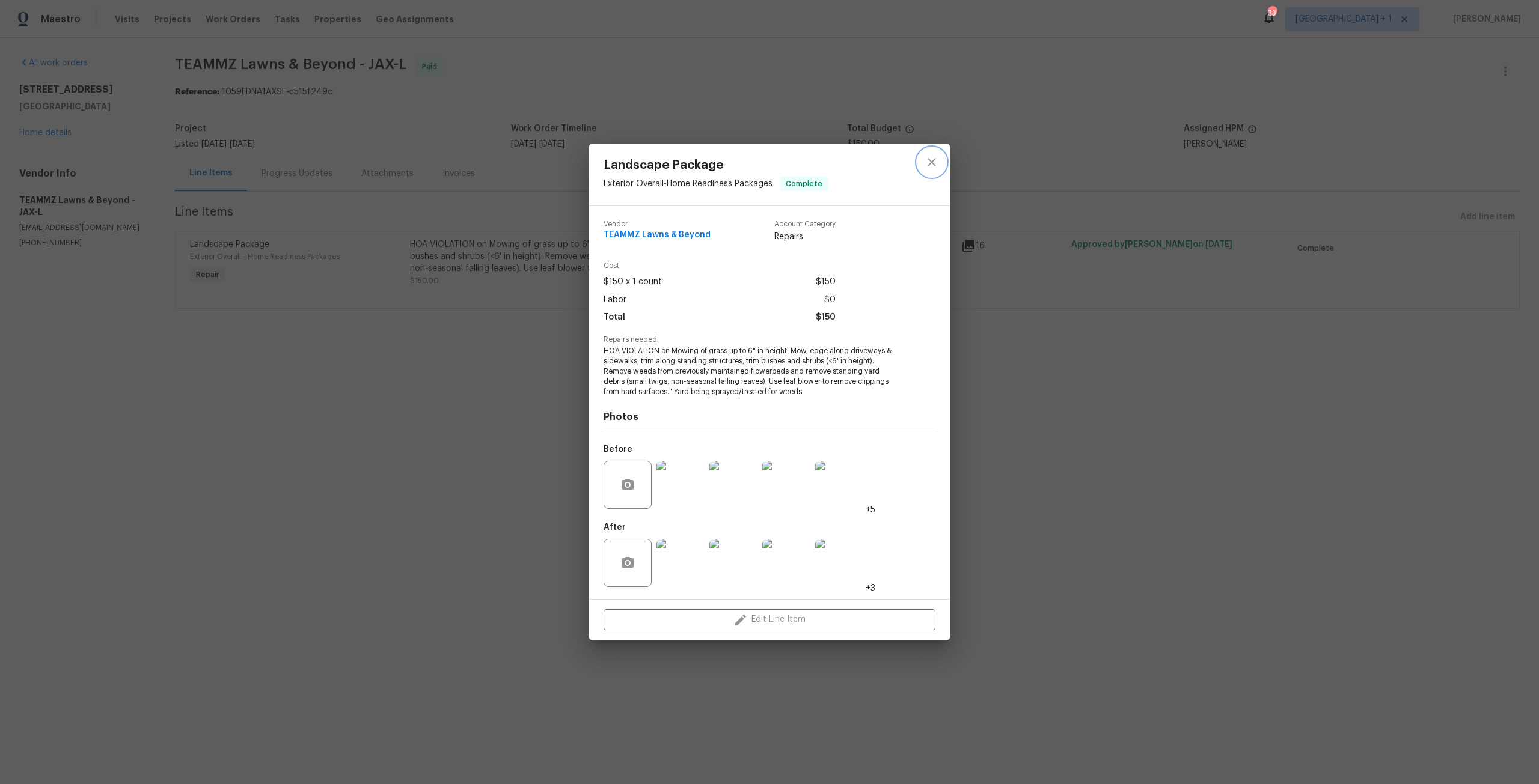
click at [928, 151] on button "close" at bounding box center [932, 162] width 29 height 29
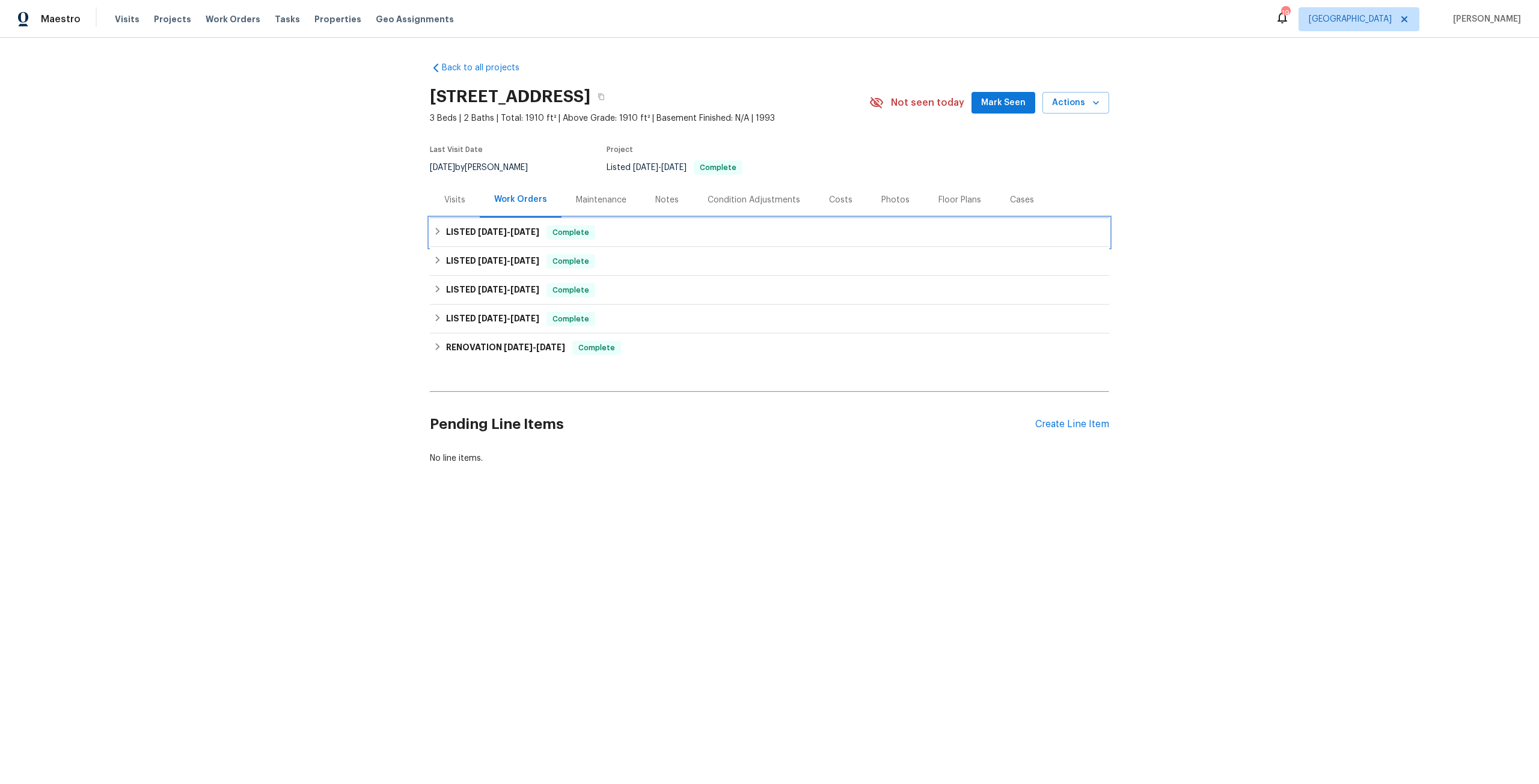
click at [526, 232] on span "[DATE]" at bounding box center [525, 231] width 29 height 9
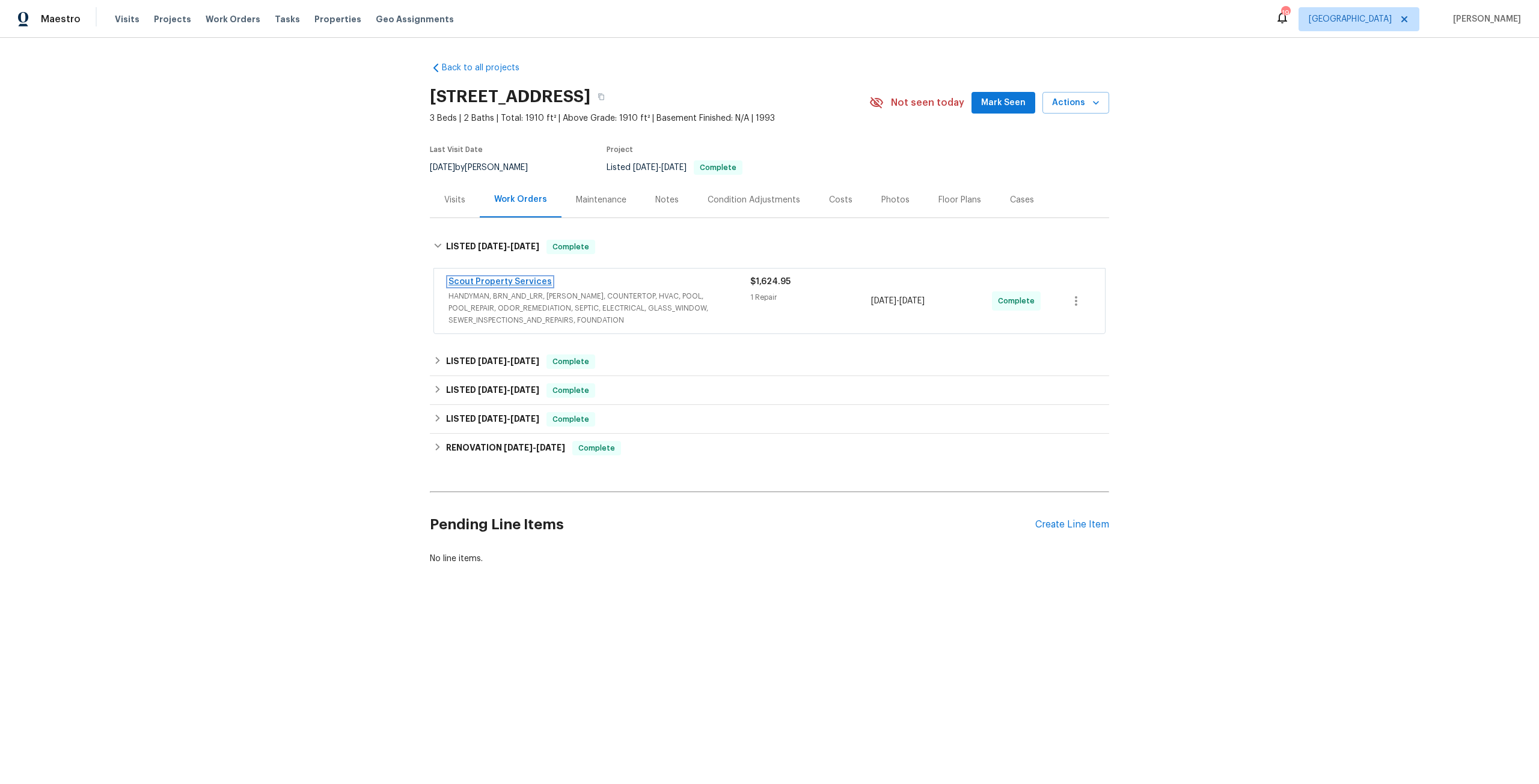
click at [533, 281] on link "Scout Property Services" at bounding box center [500, 281] width 104 height 9
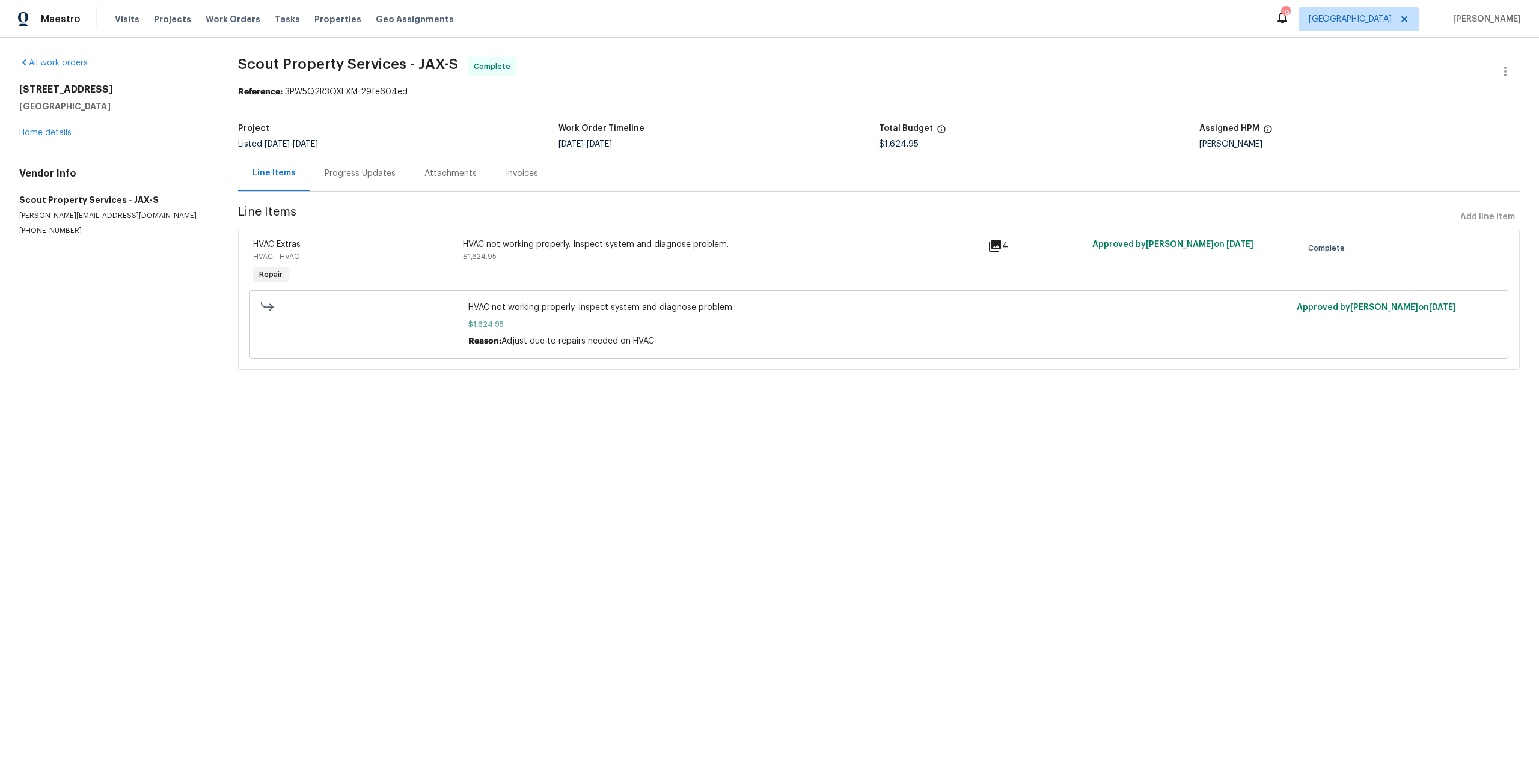
click at [34, 125] on div "[STREET_ADDRESS] Home details" at bounding box center [115, 111] width 190 height 56
click at [51, 136] on link "Home details" at bounding box center [45, 132] width 53 height 9
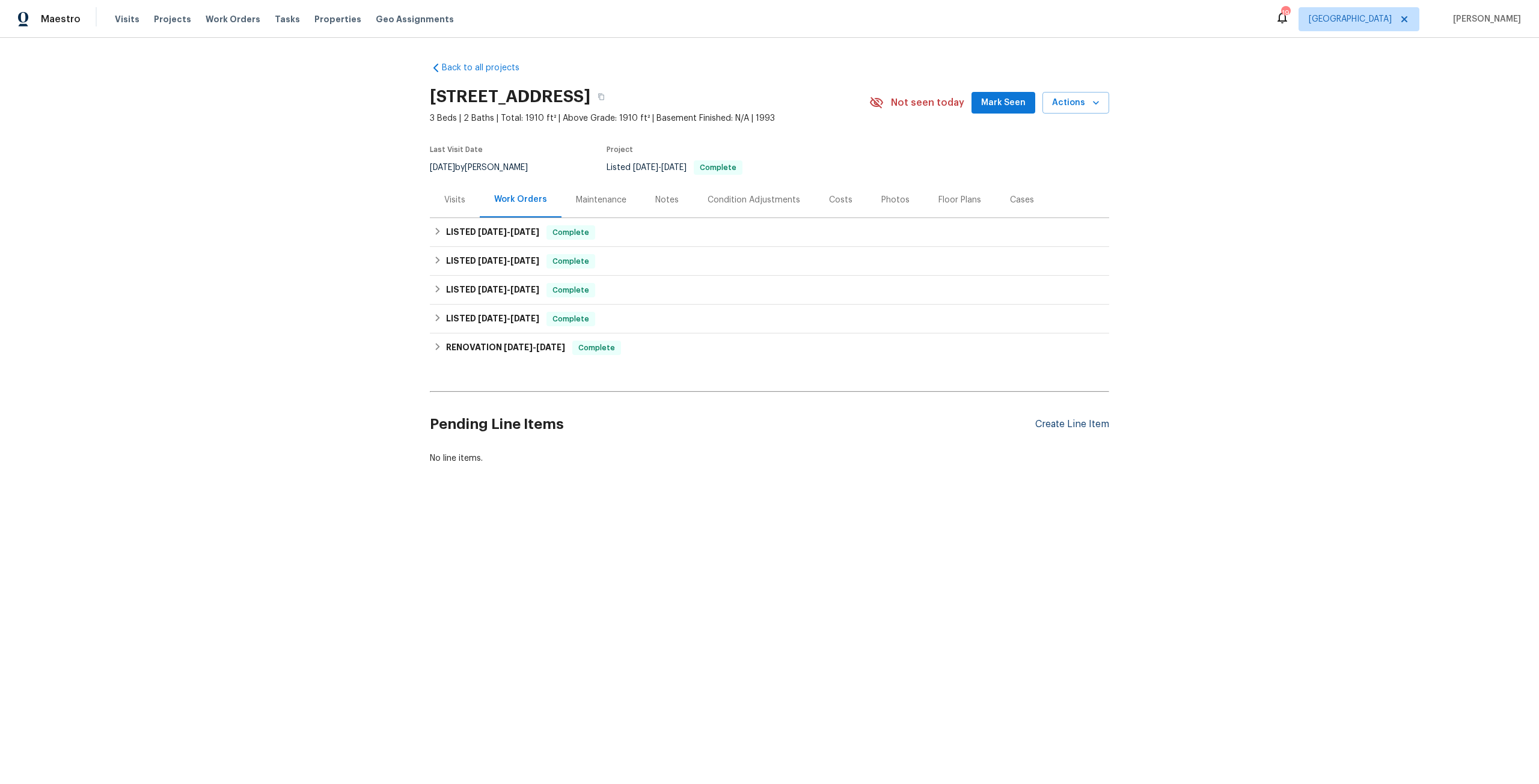
click at [1071, 420] on div "Create Line Item" at bounding box center [1072, 424] width 74 height 12
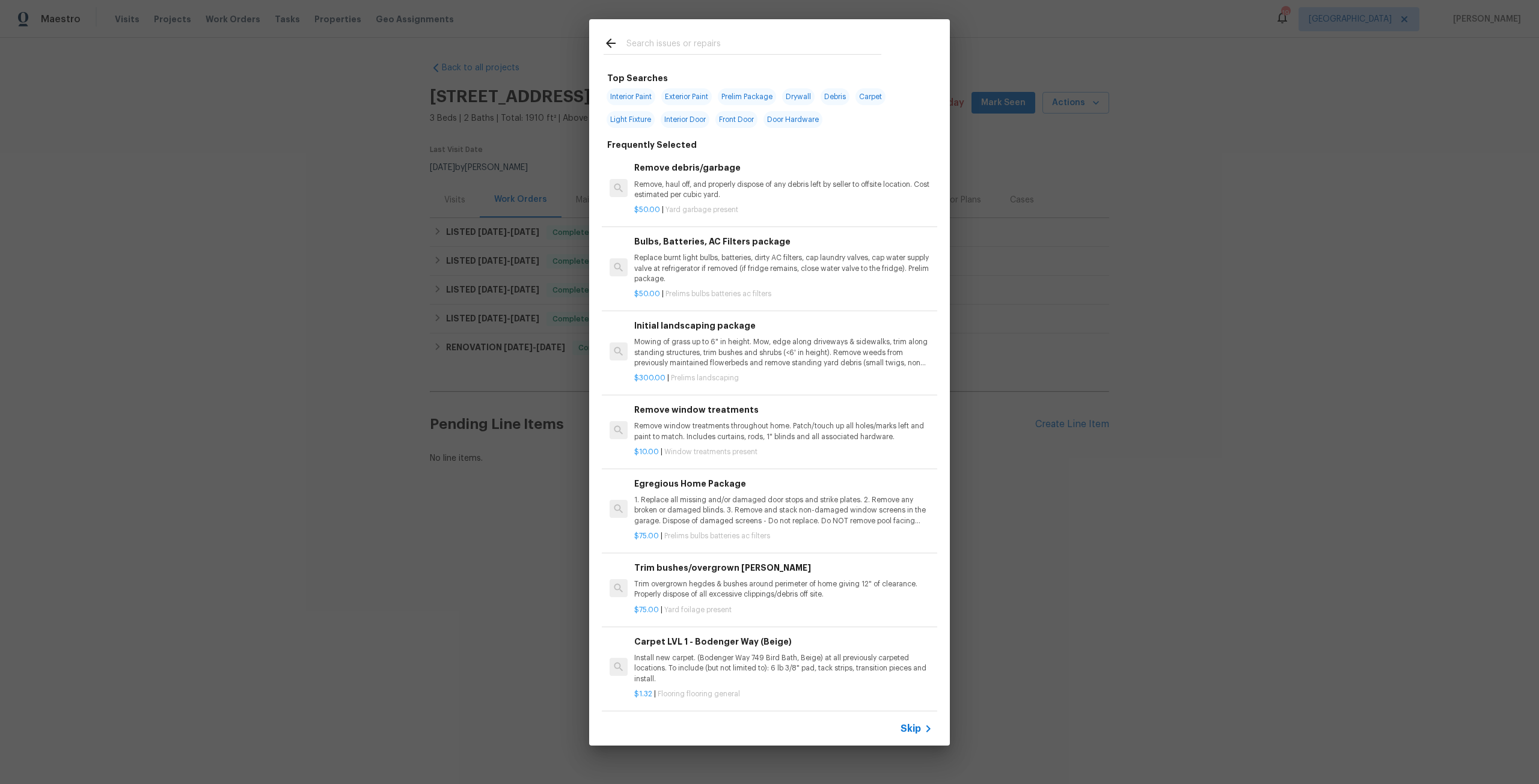
click at [709, 46] on input "text" at bounding box center [754, 45] width 255 height 18
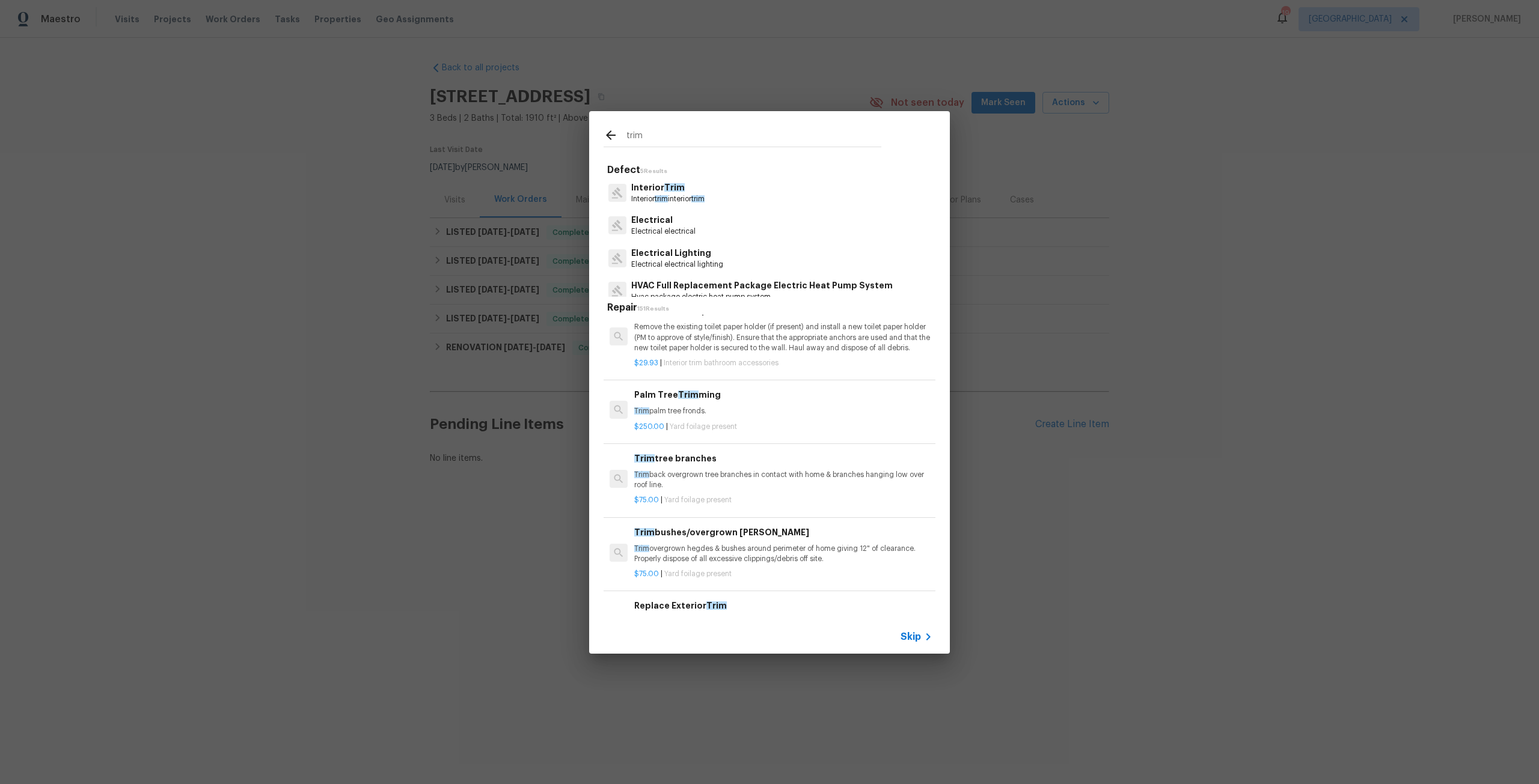
scroll to position [1863, 0]
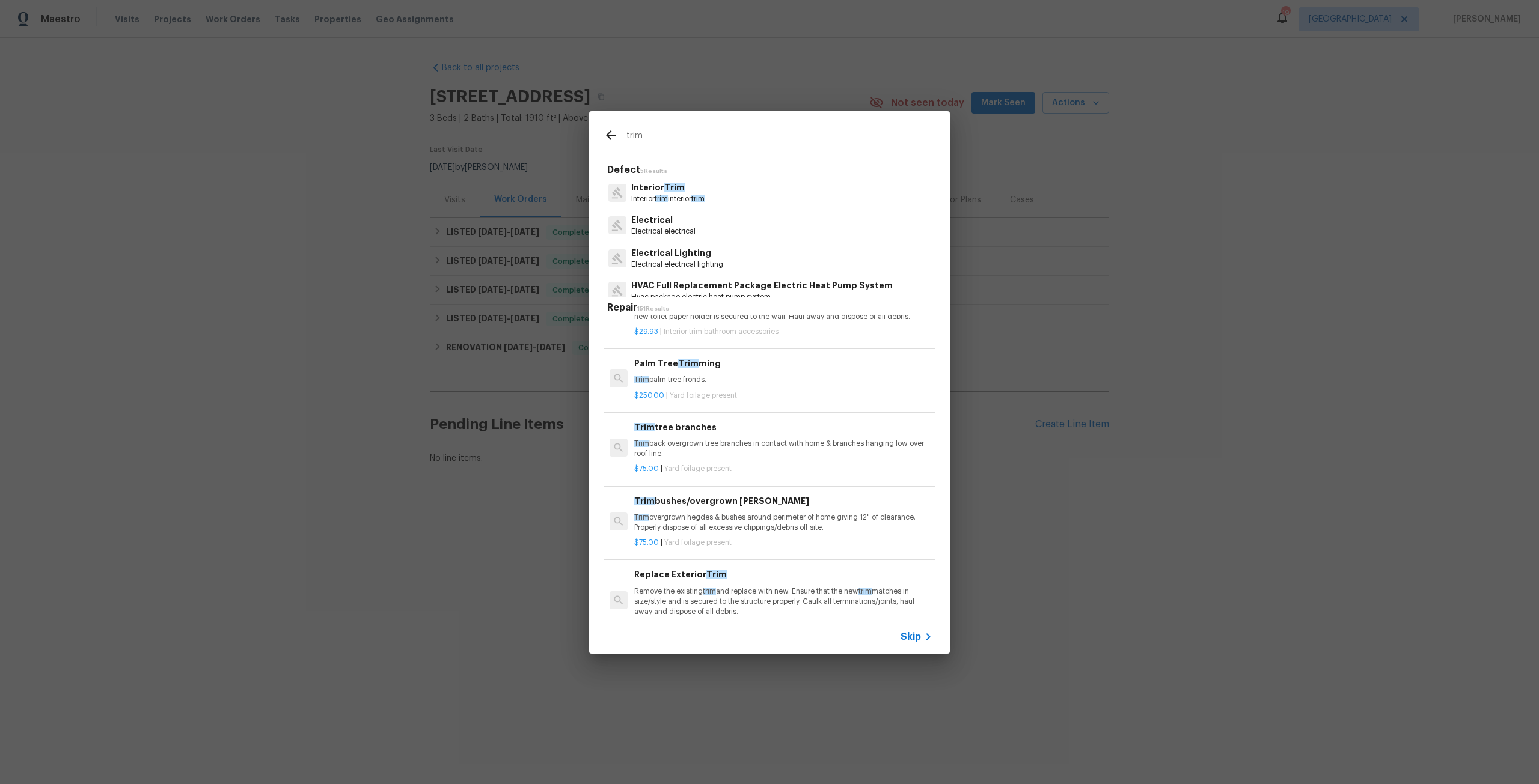
type input "trim"
click at [717, 437] on div "Trim tree branches Trim back overgrown tree branches in contact with home & bra…" at bounding box center [784, 440] width 298 height 39
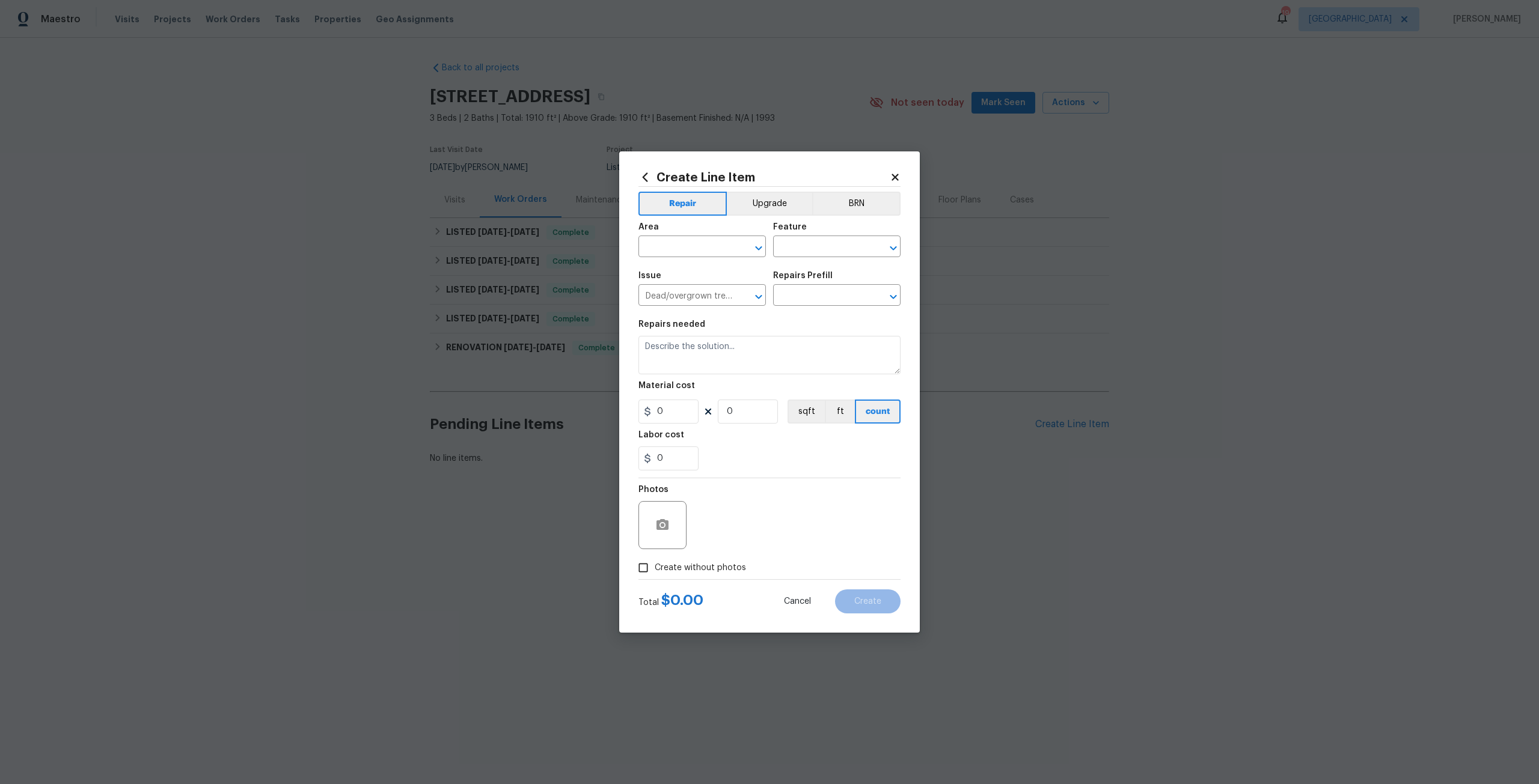
type input "Trim tree branches $75.00"
type textarea "Trim back overgrown tree branches in contact with home & branches hanging low o…"
type input "75"
type input "1"
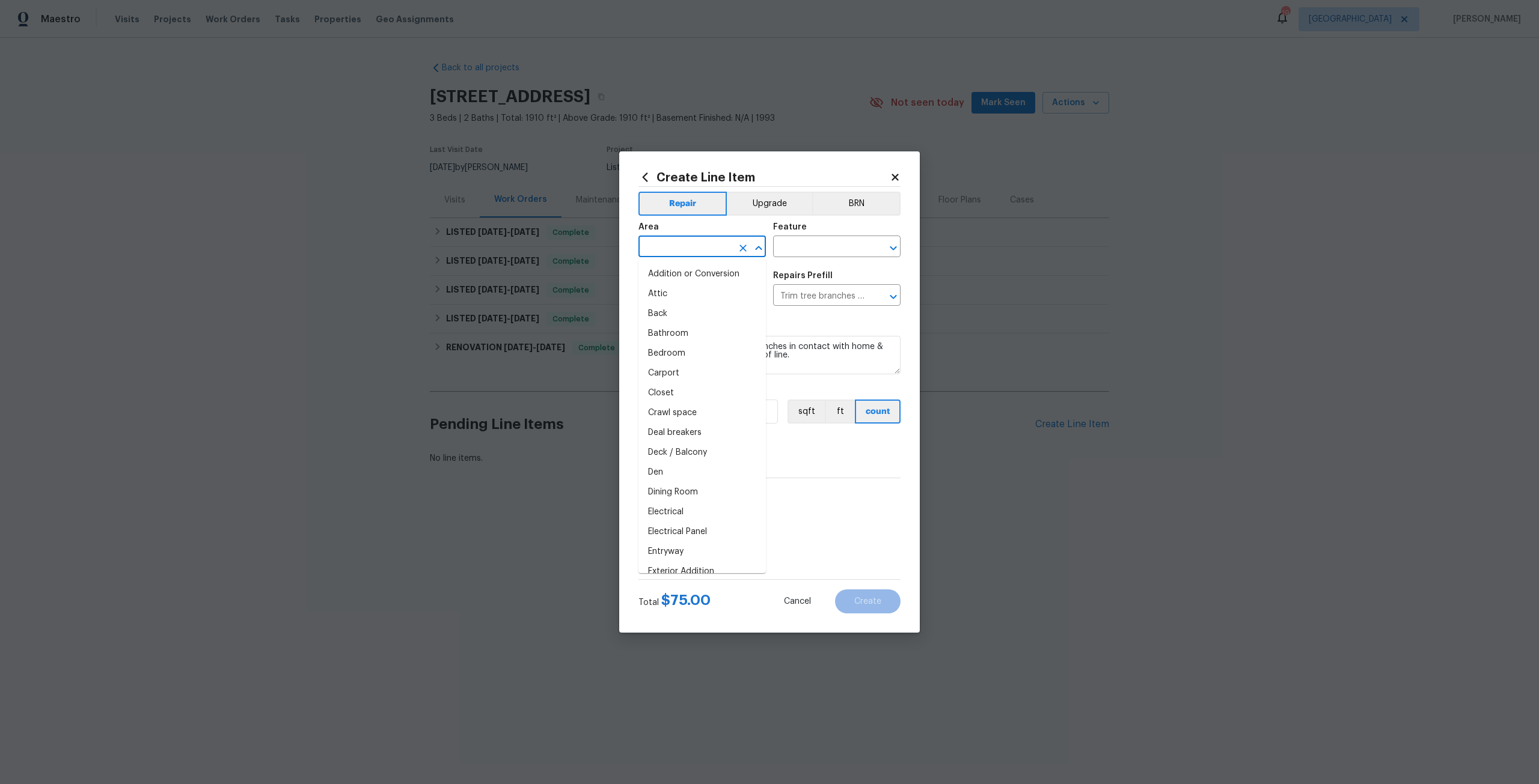
click at [702, 251] on input "text" at bounding box center [686, 248] width 94 height 19
click at [701, 281] on li "Back" at bounding box center [702, 274] width 127 height 20
type input "Back"
click at [821, 243] on input "text" at bounding box center [820, 248] width 94 height 19
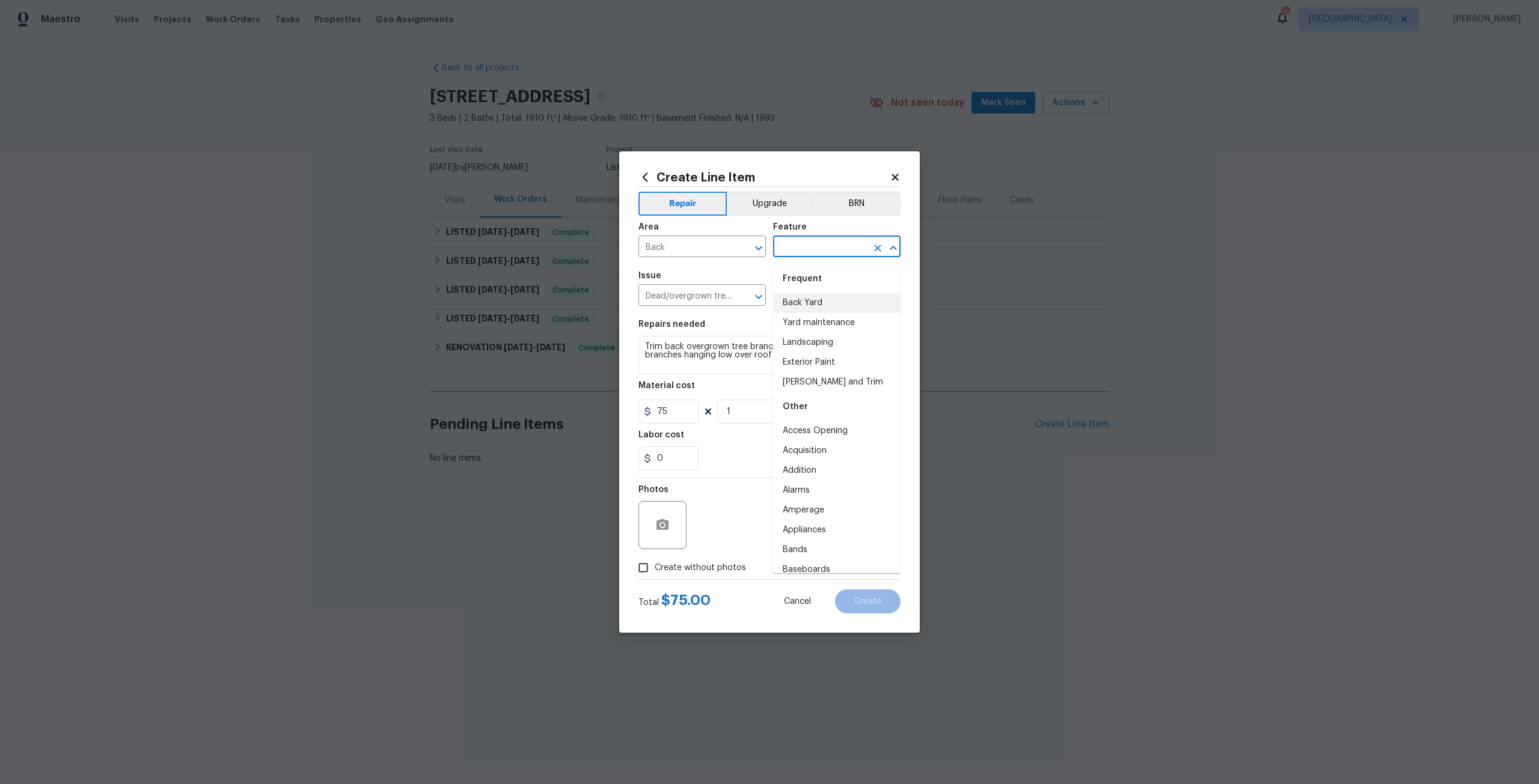
click at [823, 306] on li "Back Yard" at bounding box center [837, 303] width 127 height 20
type input "Back Yard"
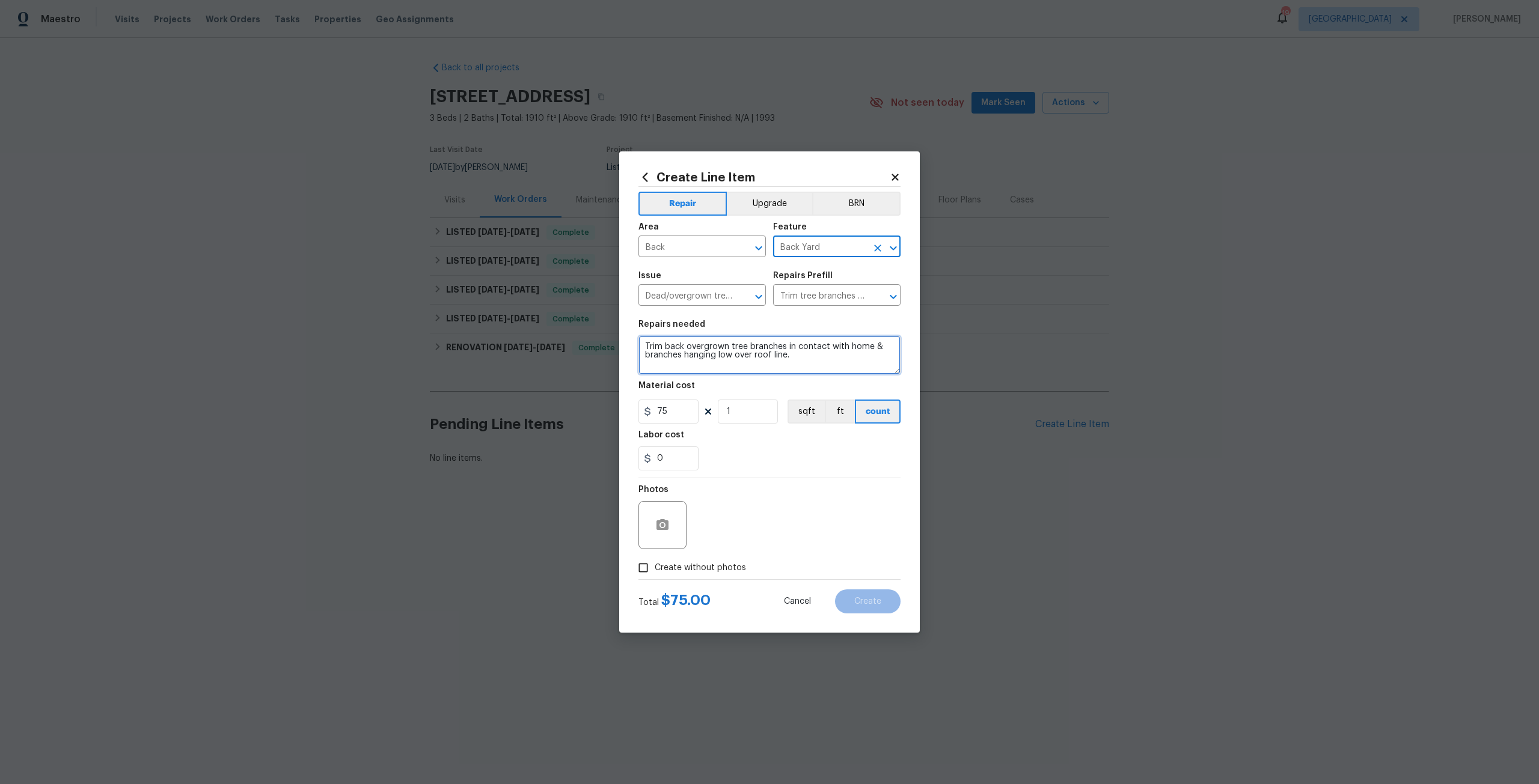
click at [821, 353] on textarea "Trim back overgrown tree branches in contact with home & branches hanging low o…" at bounding box center [770, 354] width 262 height 38
click at [763, 409] on input "1" at bounding box center [748, 412] width 60 height 24
click at [724, 569] on span "Create without photos" at bounding box center [700, 568] width 91 height 13
click at [655, 569] on input "Create without photos" at bounding box center [643, 568] width 23 height 23
checkbox input "true"
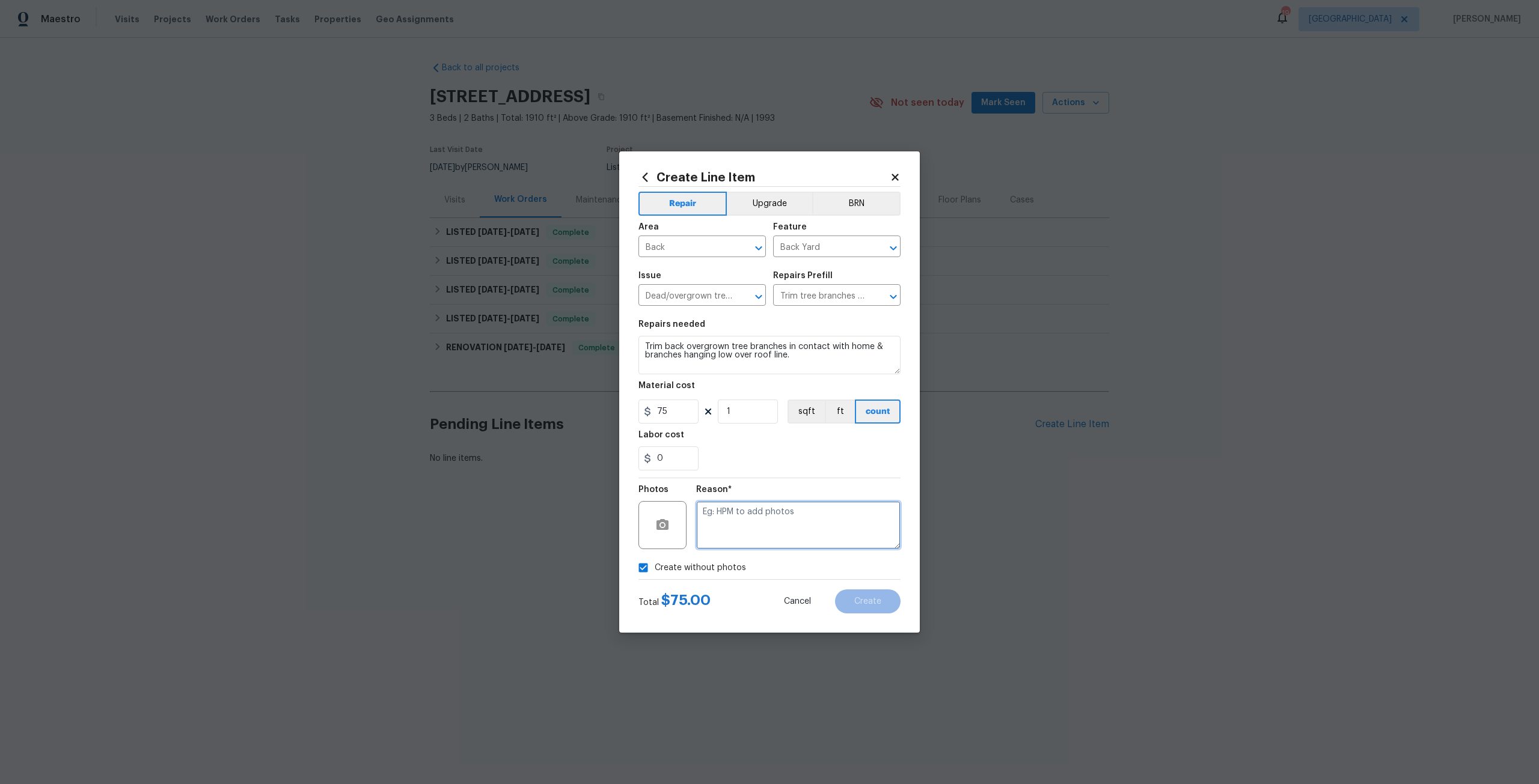
click at [759, 529] on textarea at bounding box center [799, 524] width 205 height 48
click at [888, 598] on button "Create" at bounding box center [868, 601] width 66 height 24
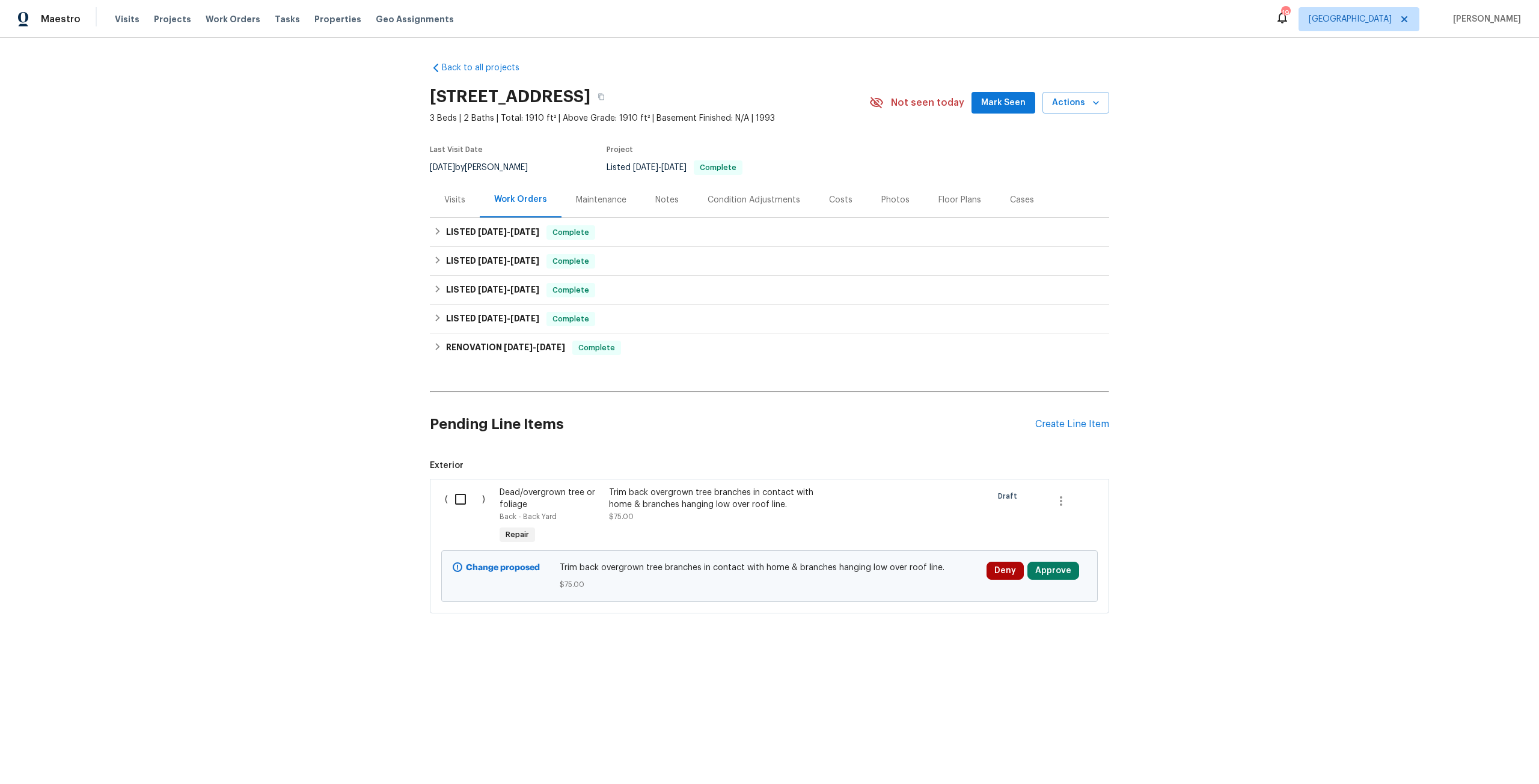
click at [1129, 490] on div "Back to all projects [STREET_ADDRESS] 3 Beds | 2 Baths | Total: 1910 ft² | Abov…" at bounding box center [770, 366] width 1539 height 657
click at [1010, 567] on button "Deny" at bounding box center [1006, 571] width 38 height 18
click at [970, 543] on button "Deny" at bounding box center [970, 531] width 58 height 24
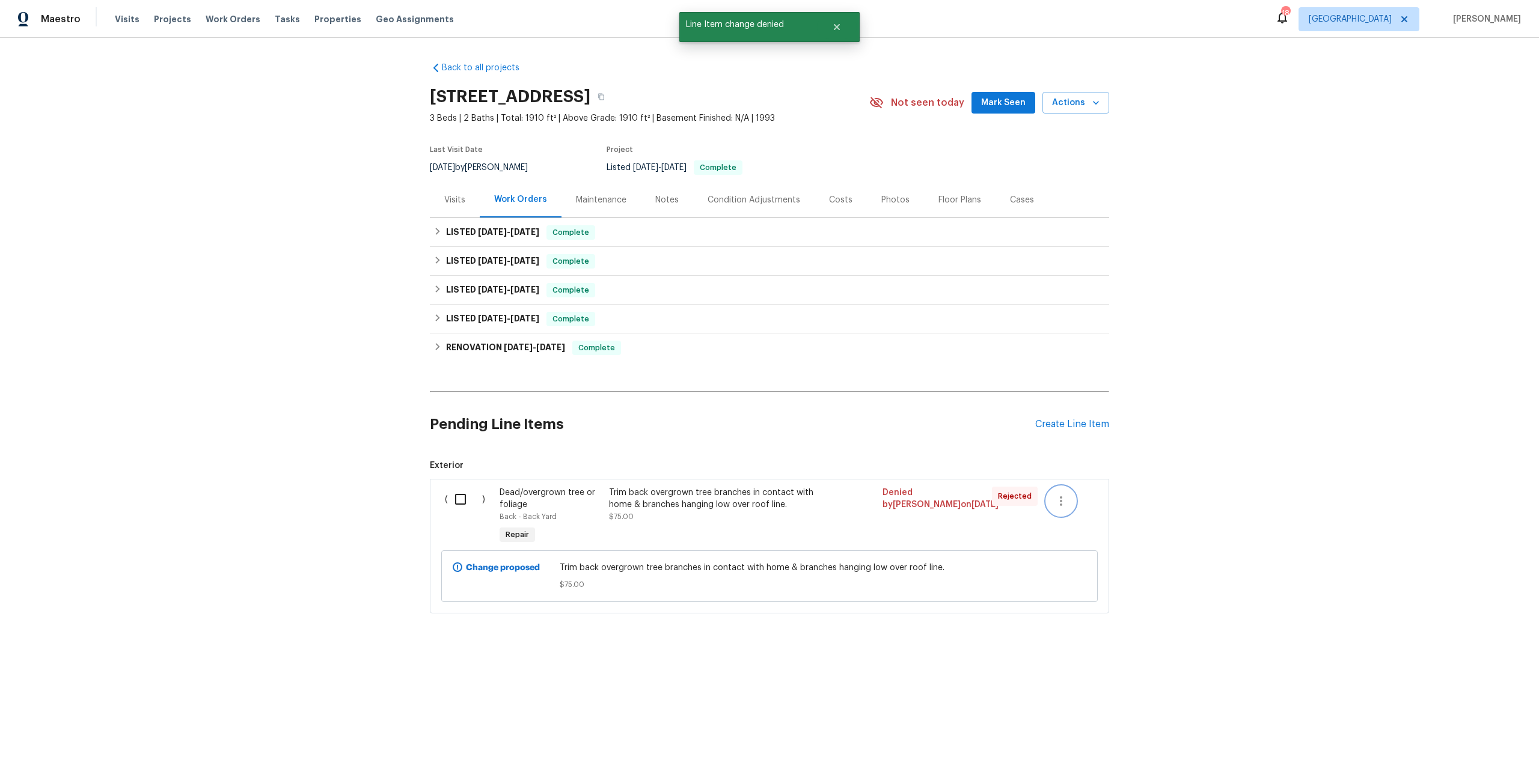
click at [1061, 507] on icon "button" at bounding box center [1061, 501] width 14 height 14
click at [1065, 504] on li "Cancel" at bounding box center [1065, 500] width 46 height 20
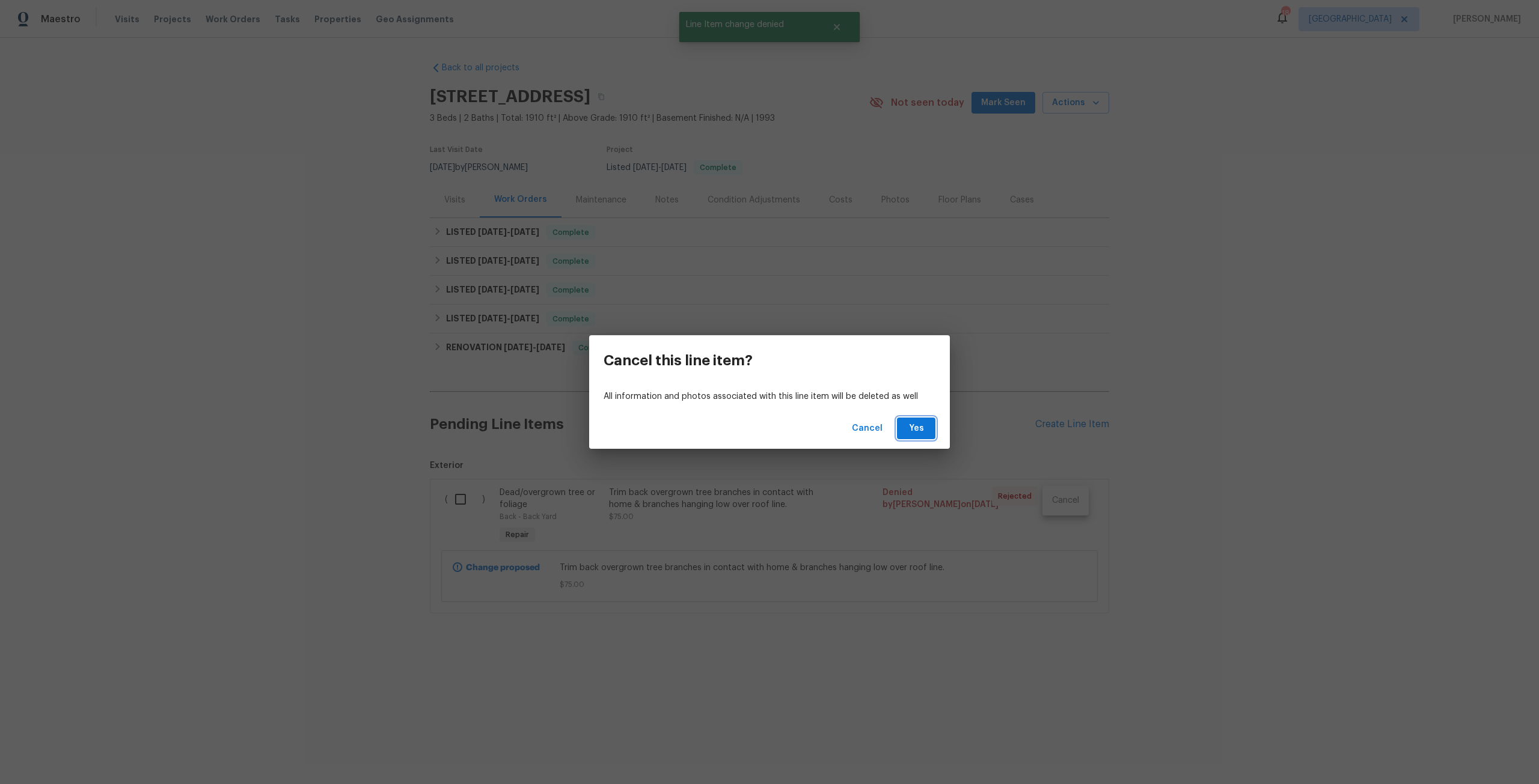
click at [922, 419] on button "Yes" at bounding box center [915, 429] width 38 height 22
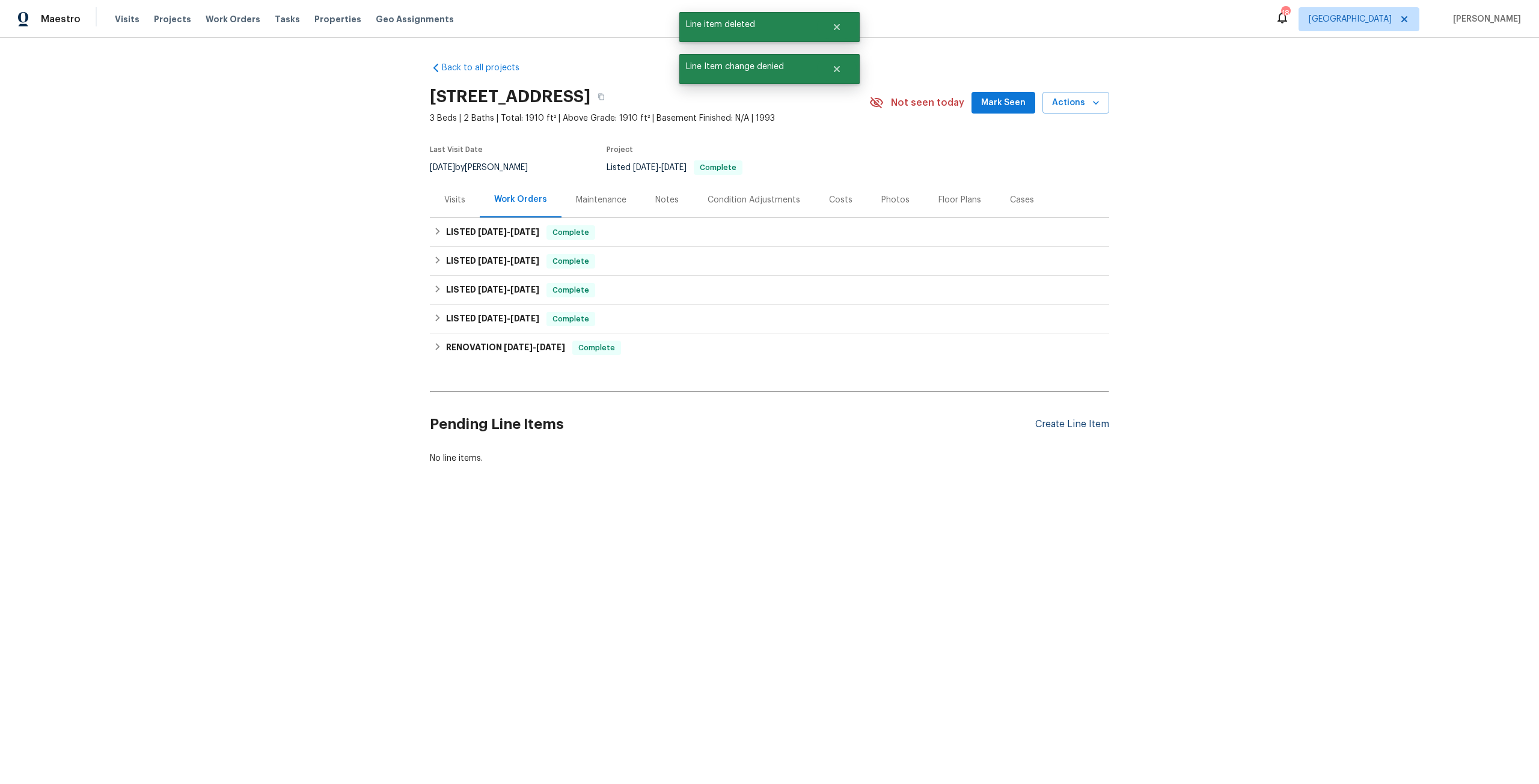
click at [1063, 425] on div "Create Line Item" at bounding box center [1072, 424] width 74 height 12
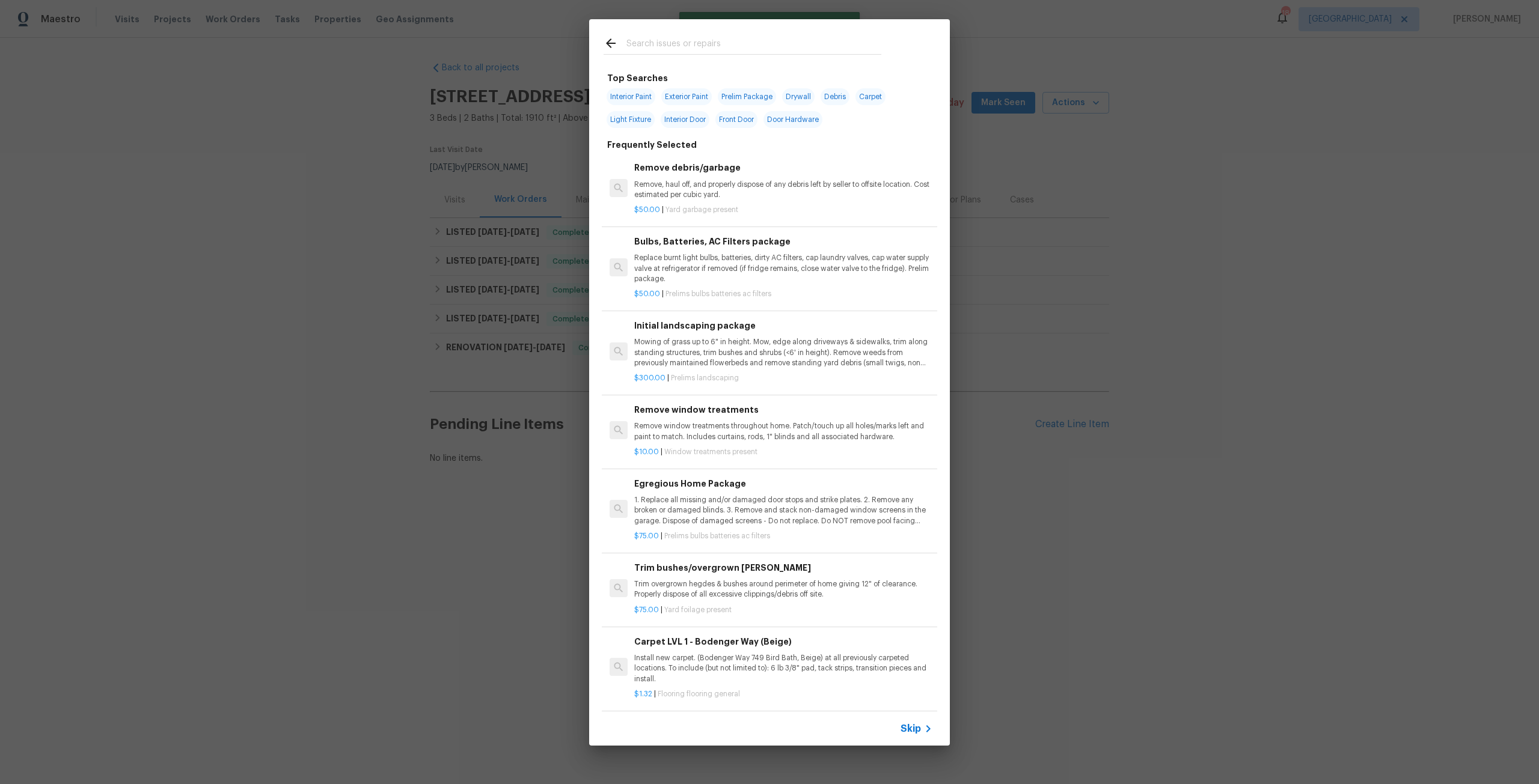
click at [700, 50] on input "text" at bounding box center [754, 45] width 255 height 18
click at [686, 48] on input "text" at bounding box center [754, 45] width 255 height 18
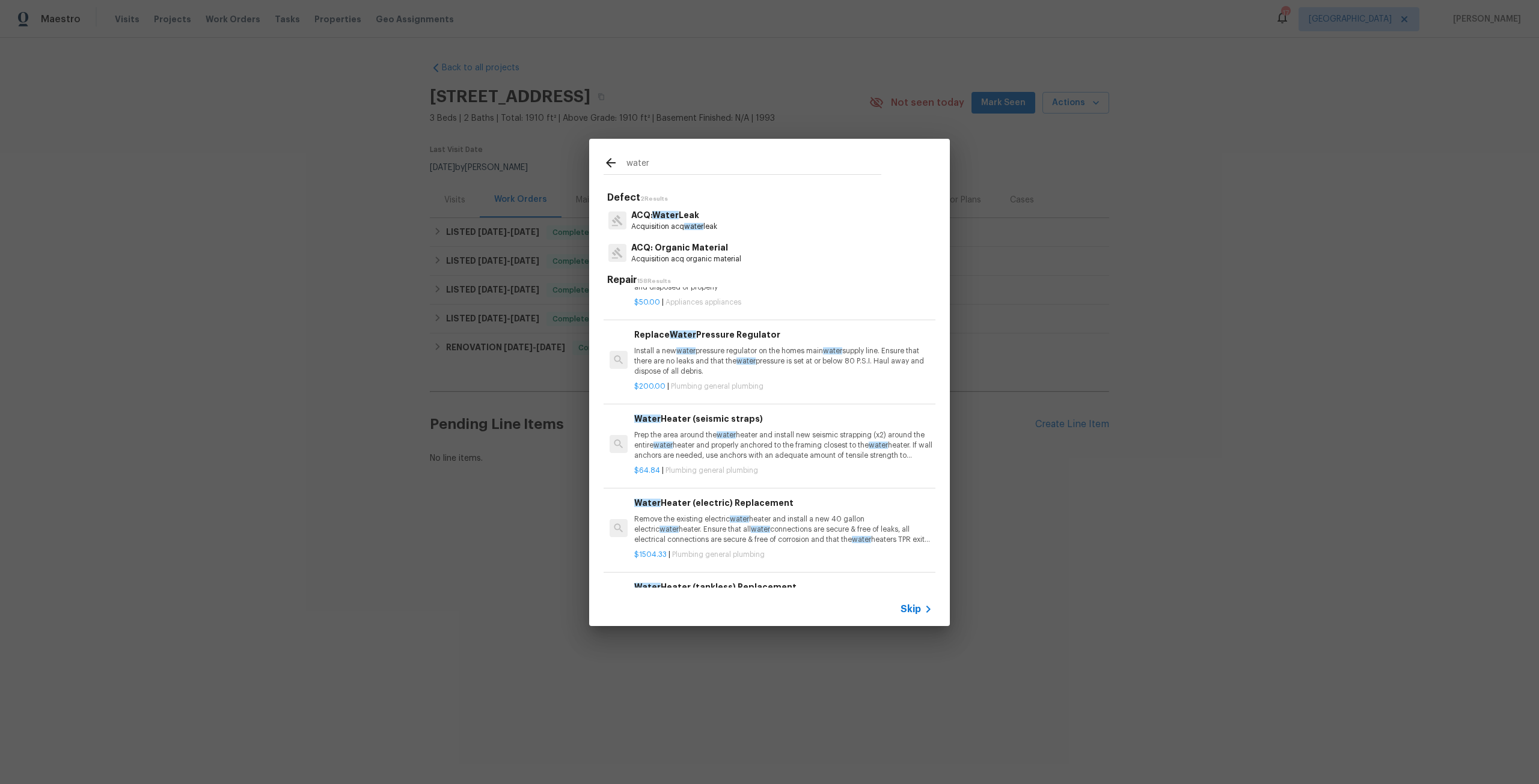
scroll to position [601, 0]
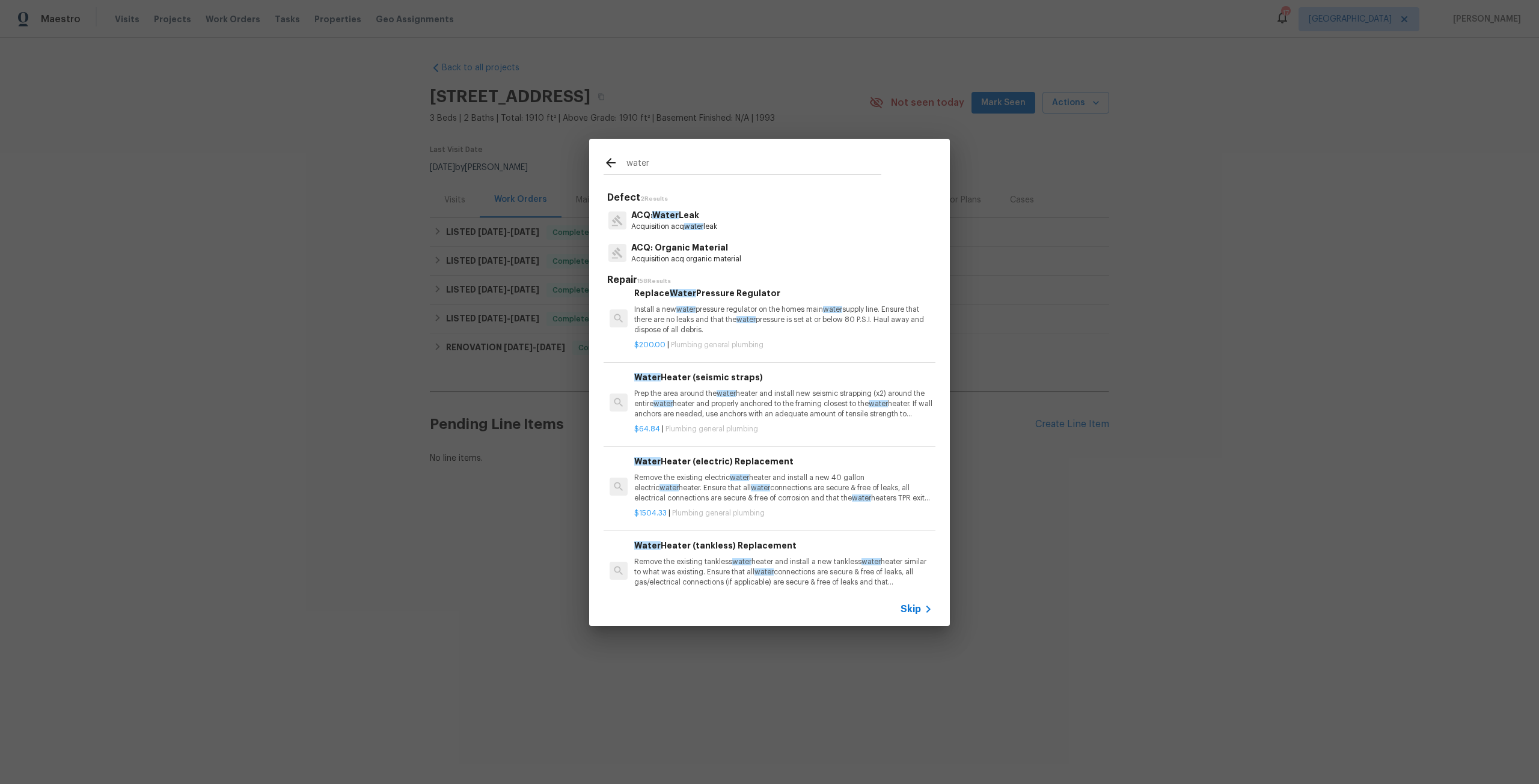
type input "water"
click at [773, 485] on p "Remove the existing electric water heater and install a new 40 gallon electric …" at bounding box center [784, 488] width 298 height 31
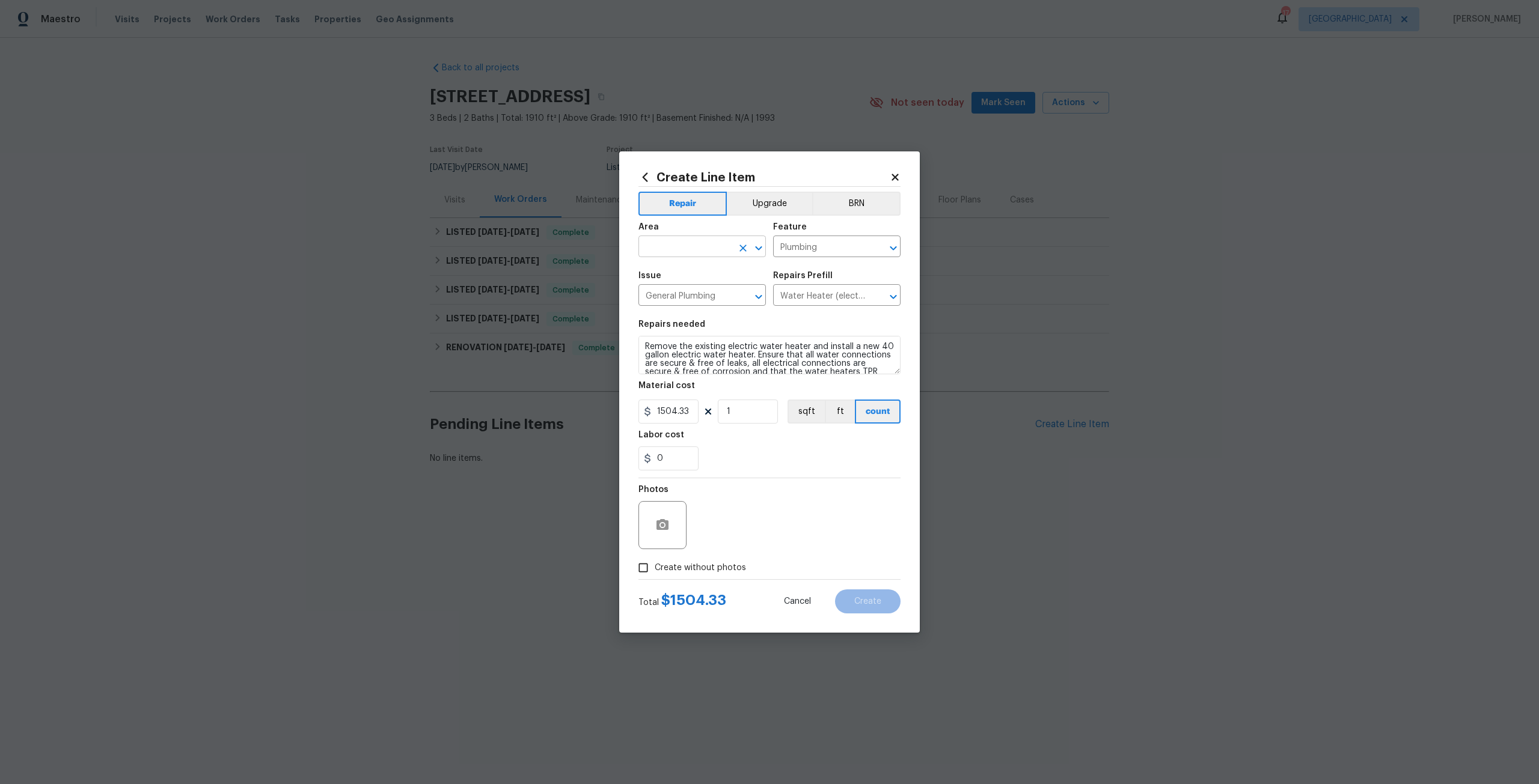
click at [709, 245] on input "text" at bounding box center [686, 248] width 94 height 19
click at [668, 269] on li "Garage" at bounding box center [702, 274] width 127 height 20
type input "Garage"
click at [729, 567] on span "Create without photos" at bounding box center [700, 568] width 91 height 13
click at [655, 567] on input "Create without photos" at bounding box center [643, 568] width 23 height 23
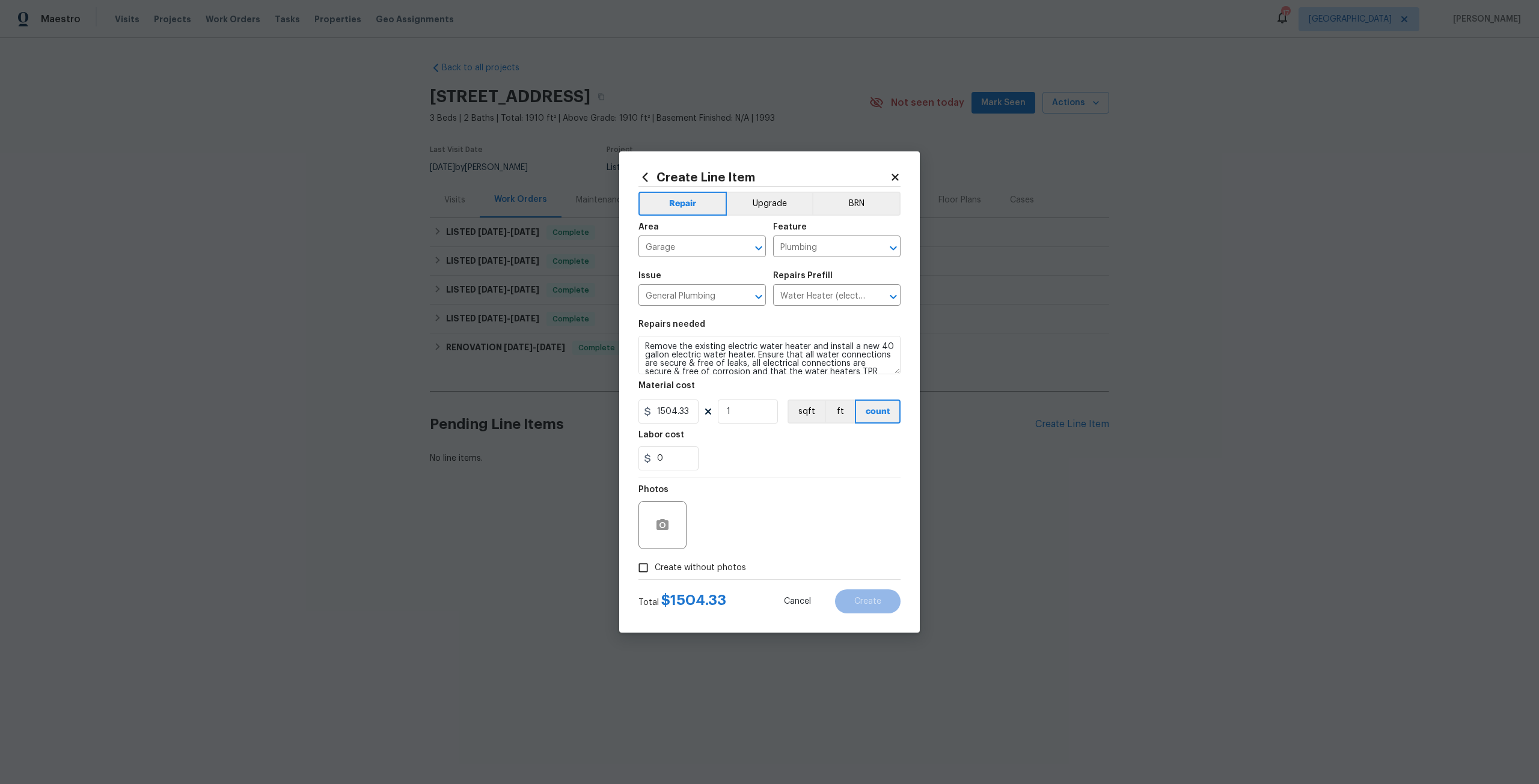
checkbox input "true"
click at [779, 508] on textarea at bounding box center [799, 524] width 205 height 48
click at [865, 609] on button "Create" at bounding box center [868, 601] width 66 height 24
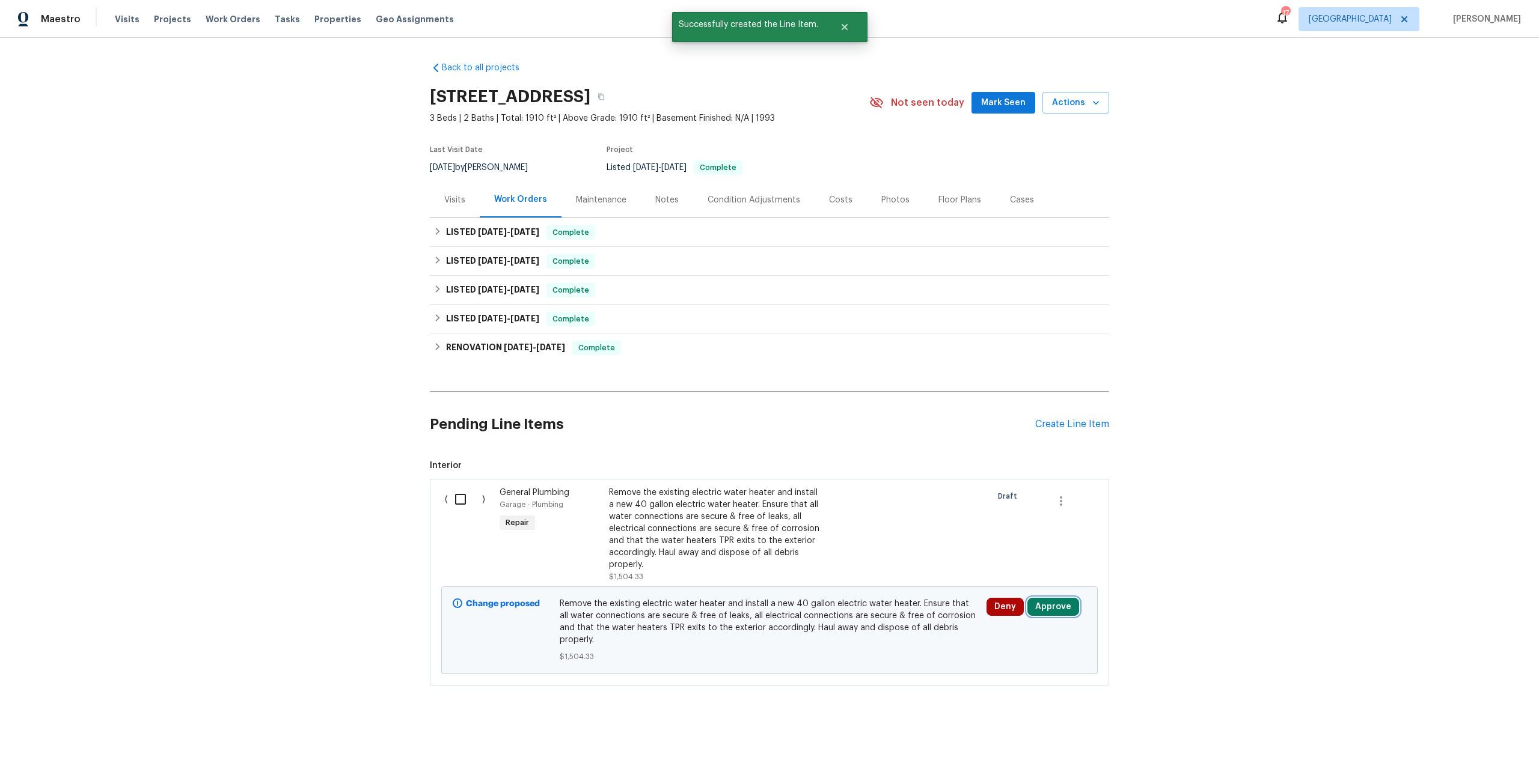
click at [1028, 611] on button "Approve" at bounding box center [1053, 607] width 52 height 18
click at [1005, 579] on button "Approve" at bounding box center [1014, 567] width 72 height 24
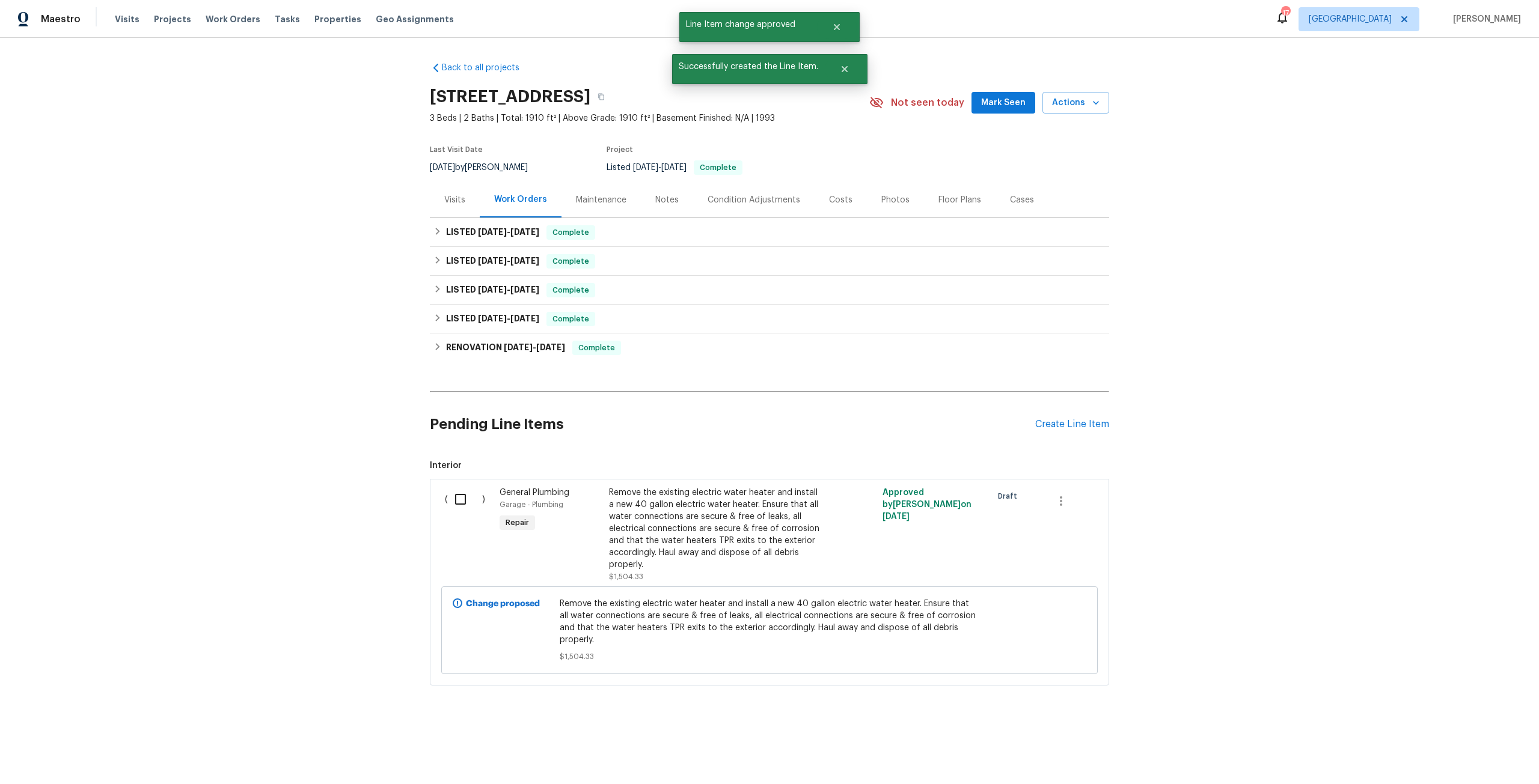
click at [458, 505] on input "checkbox" at bounding box center [465, 499] width 35 height 25
checkbox input "true"
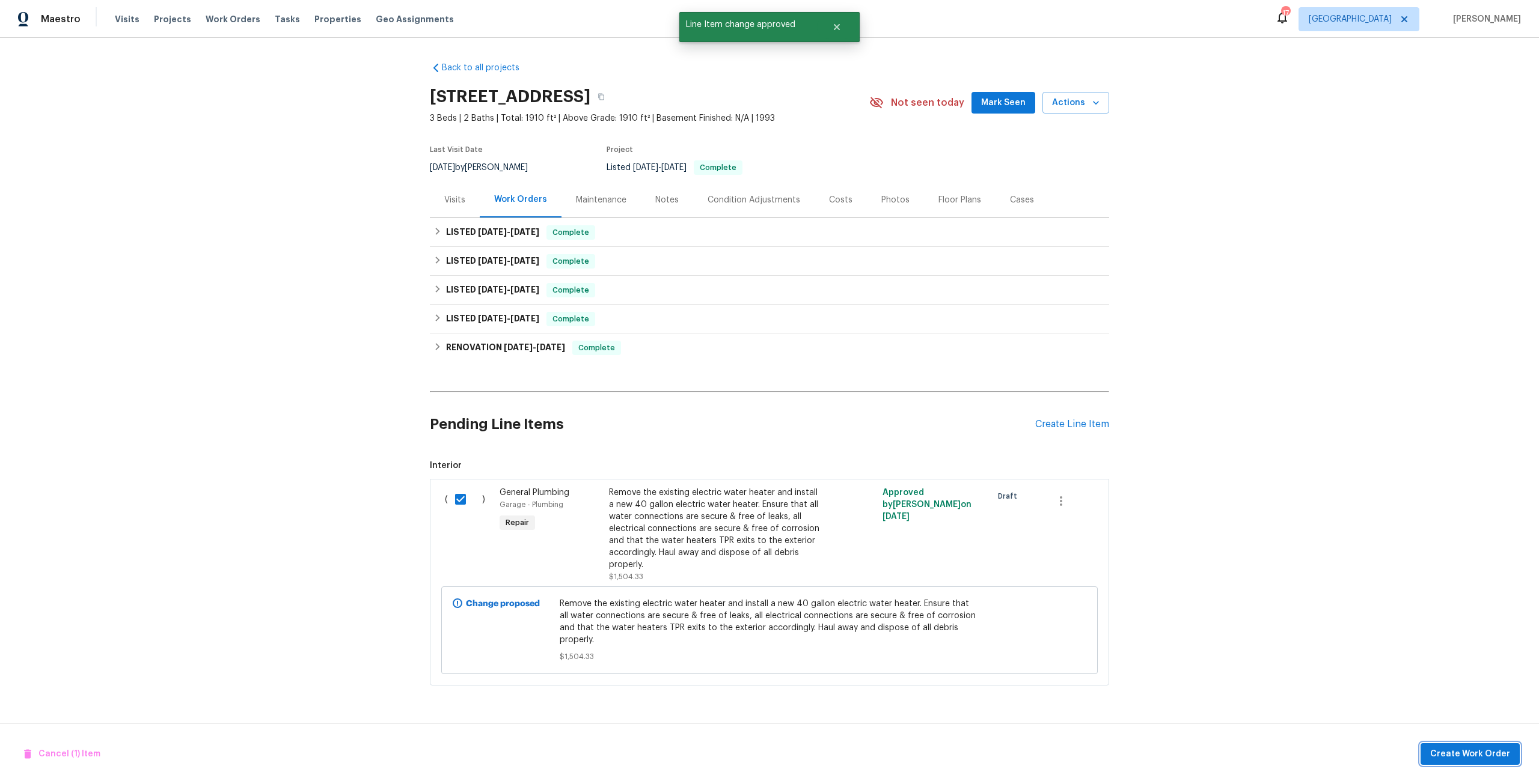
click at [1487, 752] on span "Create Work Order" at bounding box center [1470, 754] width 80 height 15
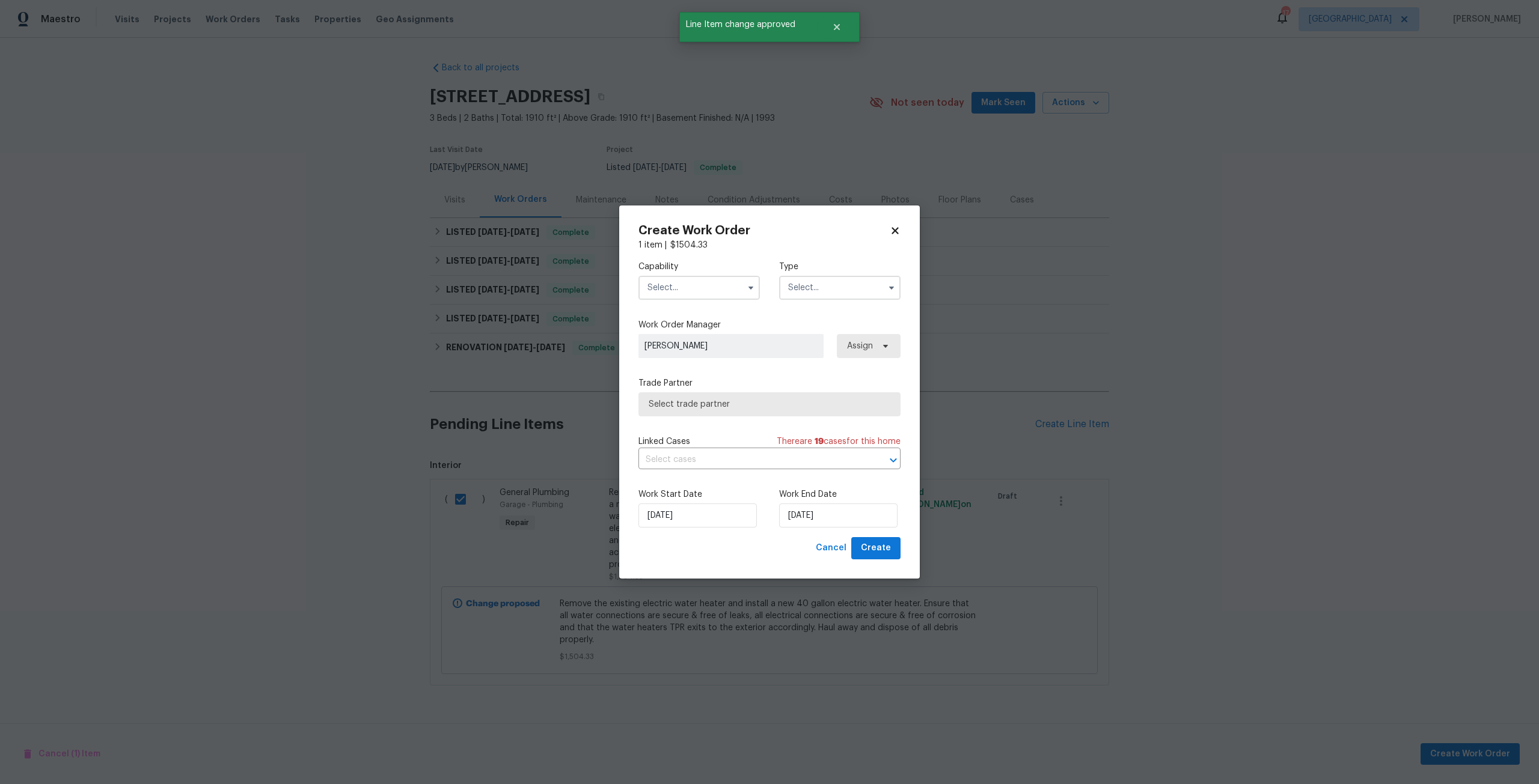
click at [689, 293] on input "text" at bounding box center [699, 288] width 122 height 24
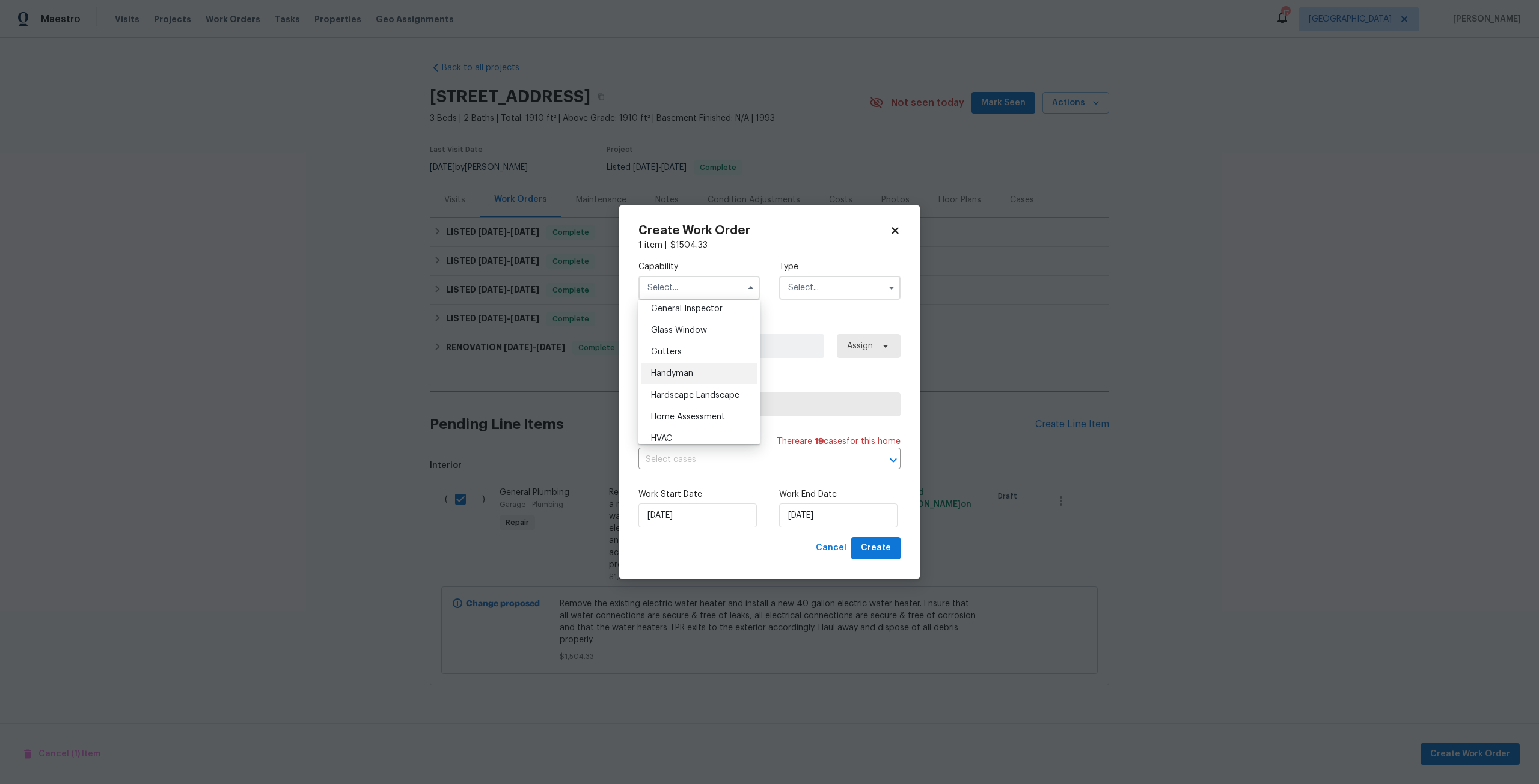
click at [711, 385] on div "Handyman" at bounding box center [699, 374] width 115 height 22
type input "Handyman"
click at [809, 293] on input "text" at bounding box center [839, 288] width 122 height 24
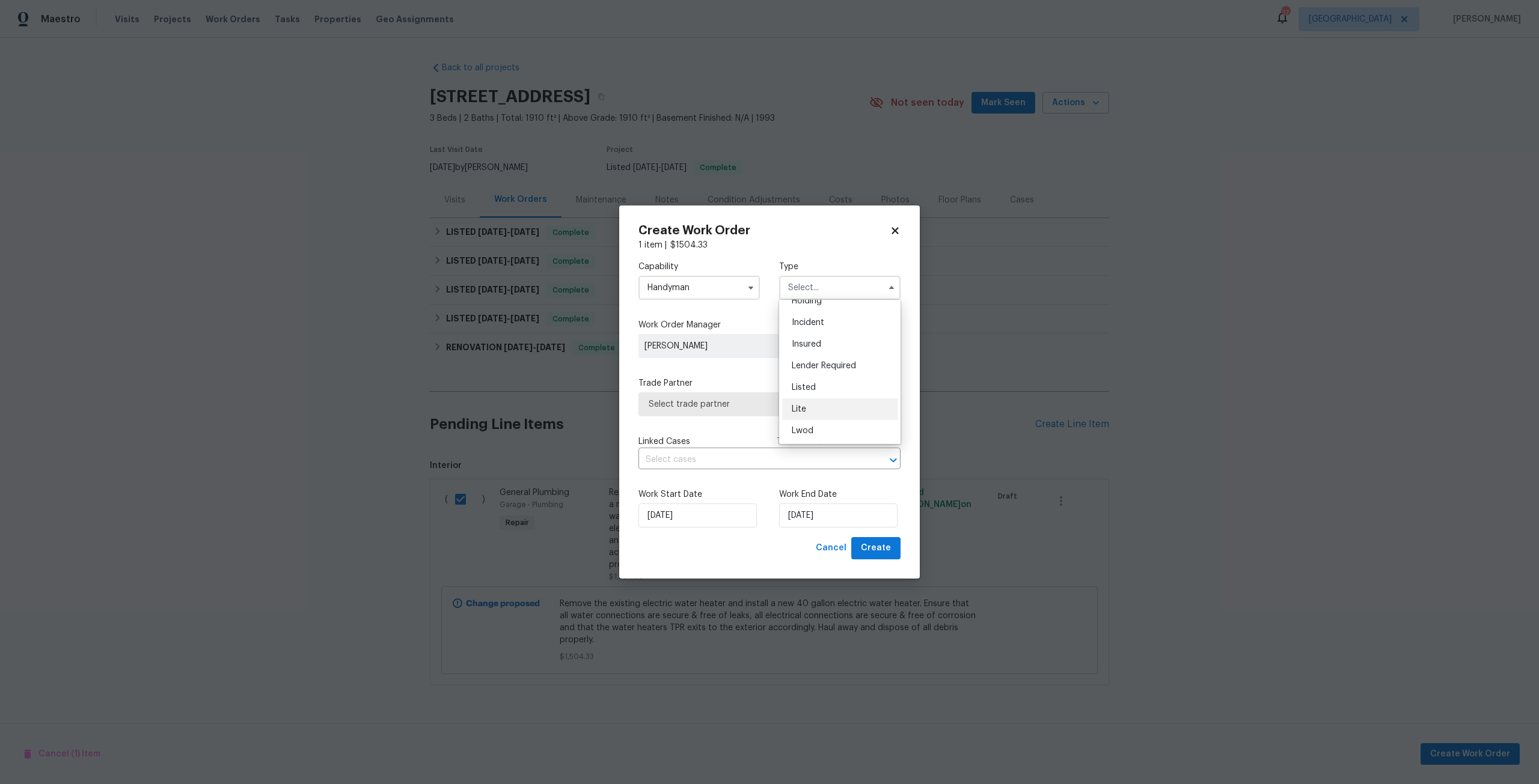
scroll to position [60, 0]
click at [813, 382] on span "Listed" at bounding box center [803, 383] width 24 height 9
type input "Listed"
click at [853, 341] on span "Assign" at bounding box center [858, 346] width 29 height 12
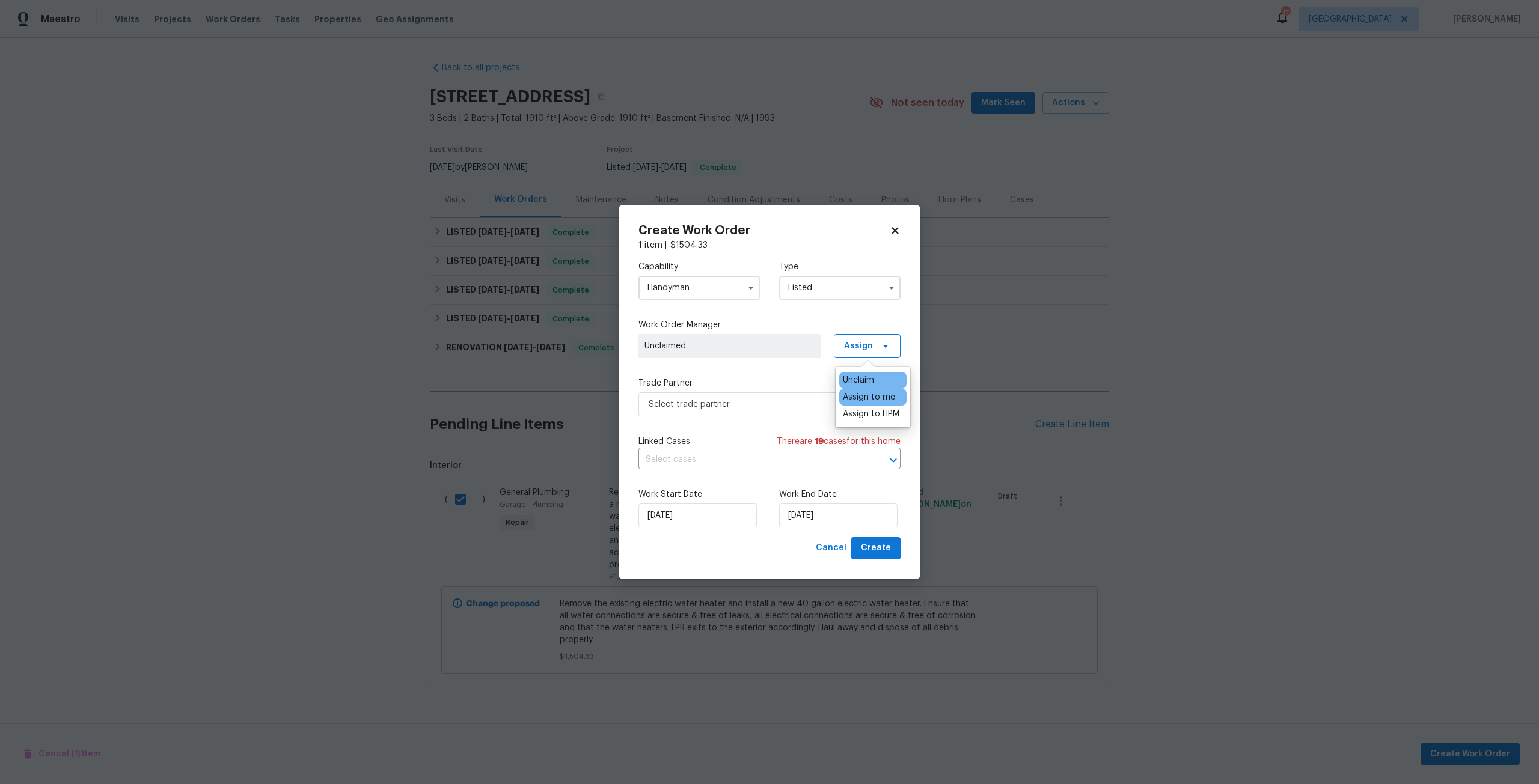
click at [849, 389] on div "Assign to me" at bounding box center [873, 397] width 67 height 16
click at [849, 394] on div "Assign to me" at bounding box center [869, 397] width 53 height 12
click at [776, 408] on span "Select trade partner" at bounding box center [761, 404] width 224 height 12
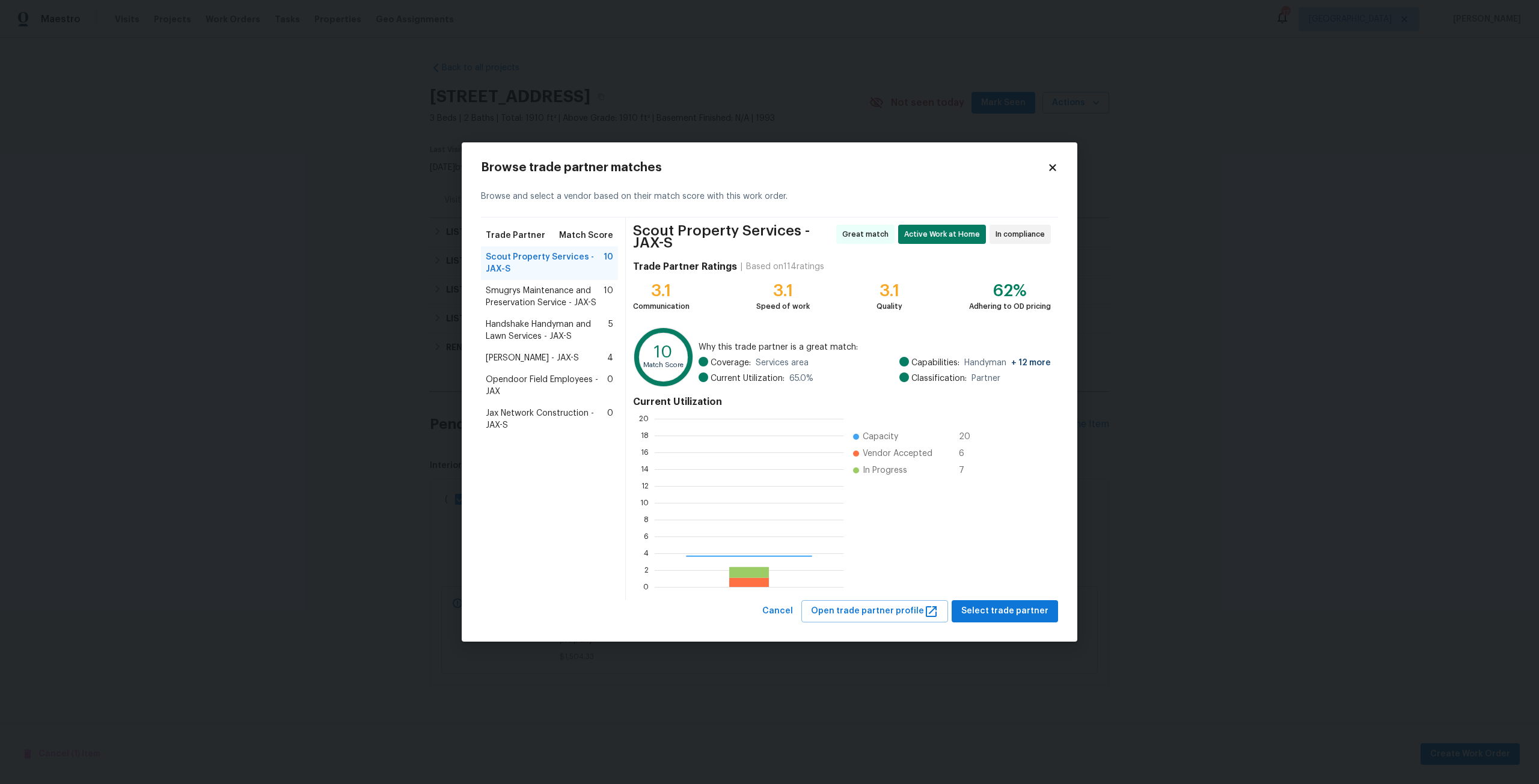
scroll to position [159, 180]
click at [539, 264] on span "Scout Property Services - JAX-S" at bounding box center [544, 263] width 118 height 24
click at [1002, 615] on span "Select trade partner" at bounding box center [1004, 611] width 87 height 15
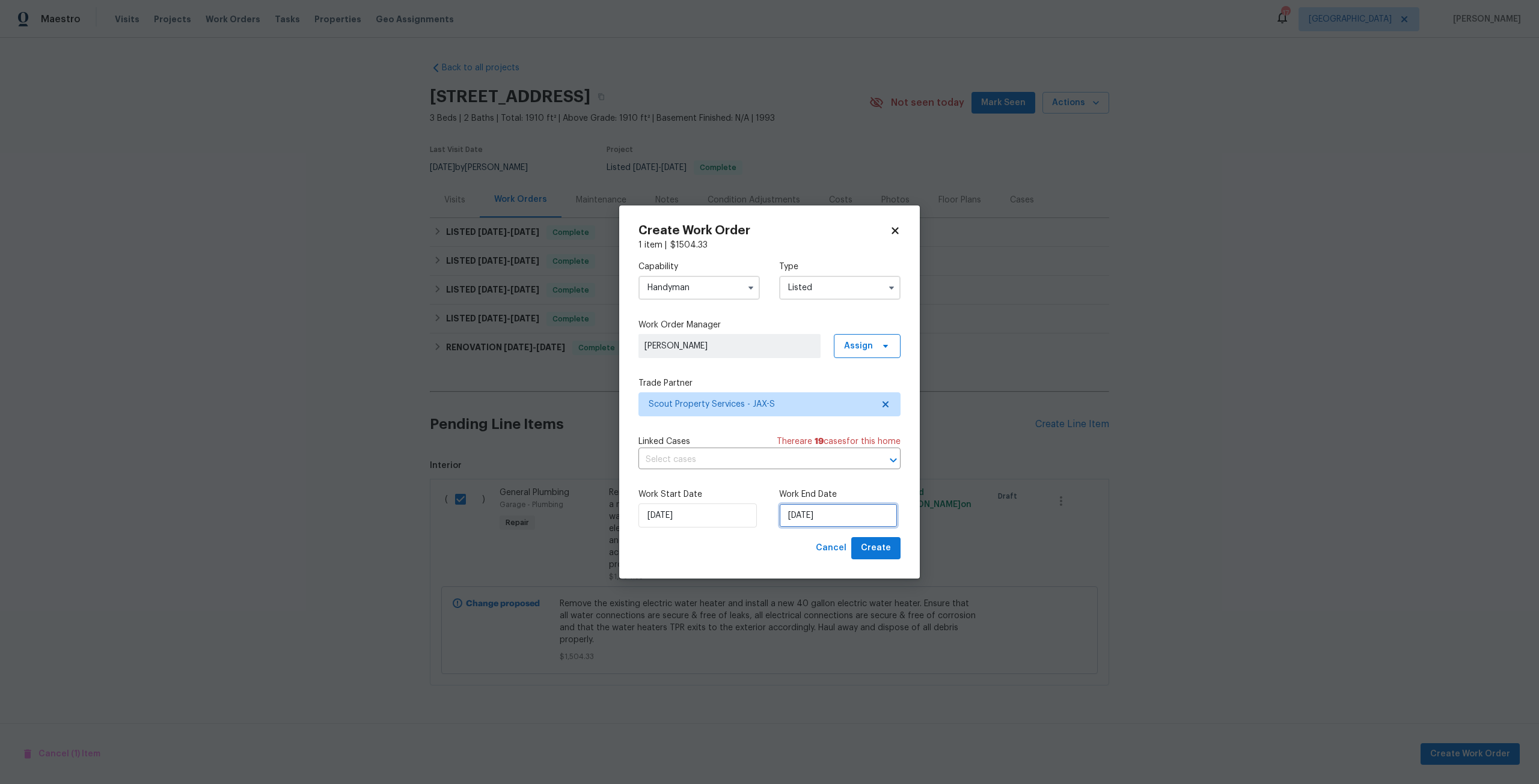
click at [848, 518] on input "[DATE]" at bounding box center [838, 515] width 118 height 24
click at [867, 434] on div "12" at bounding box center [876, 428] width 20 height 16
type input "[DATE]"
click at [886, 547] on span "Create" at bounding box center [876, 548] width 30 height 15
checkbox input "false"
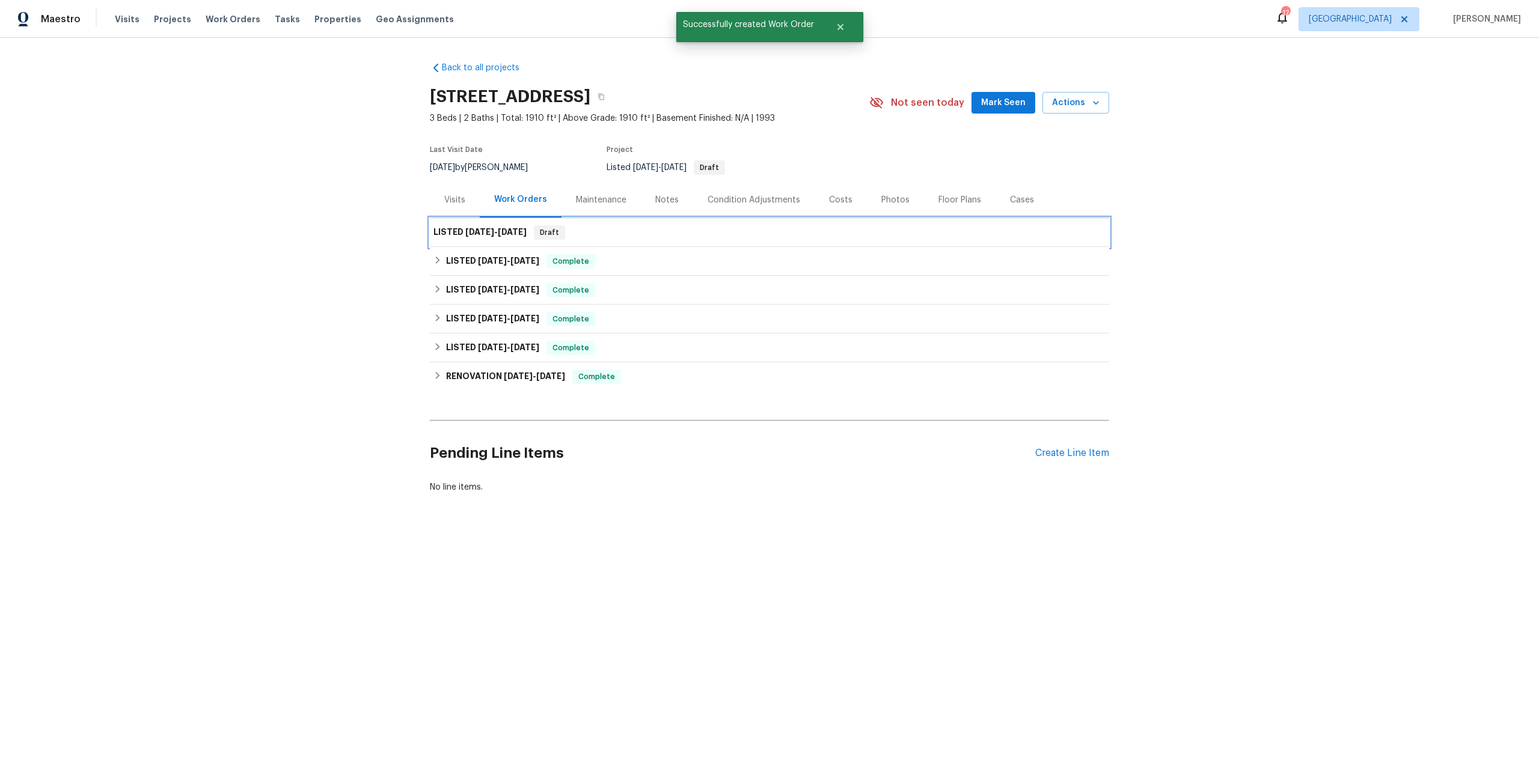
click at [508, 236] on h6 "LISTED 9/3/25 - 9/12/25" at bounding box center [480, 232] width 93 height 14
click at [458, 225] on div "LISTED 9/3/25 - 9/12/25 Draft" at bounding box center [770, 232] width 679 height 29
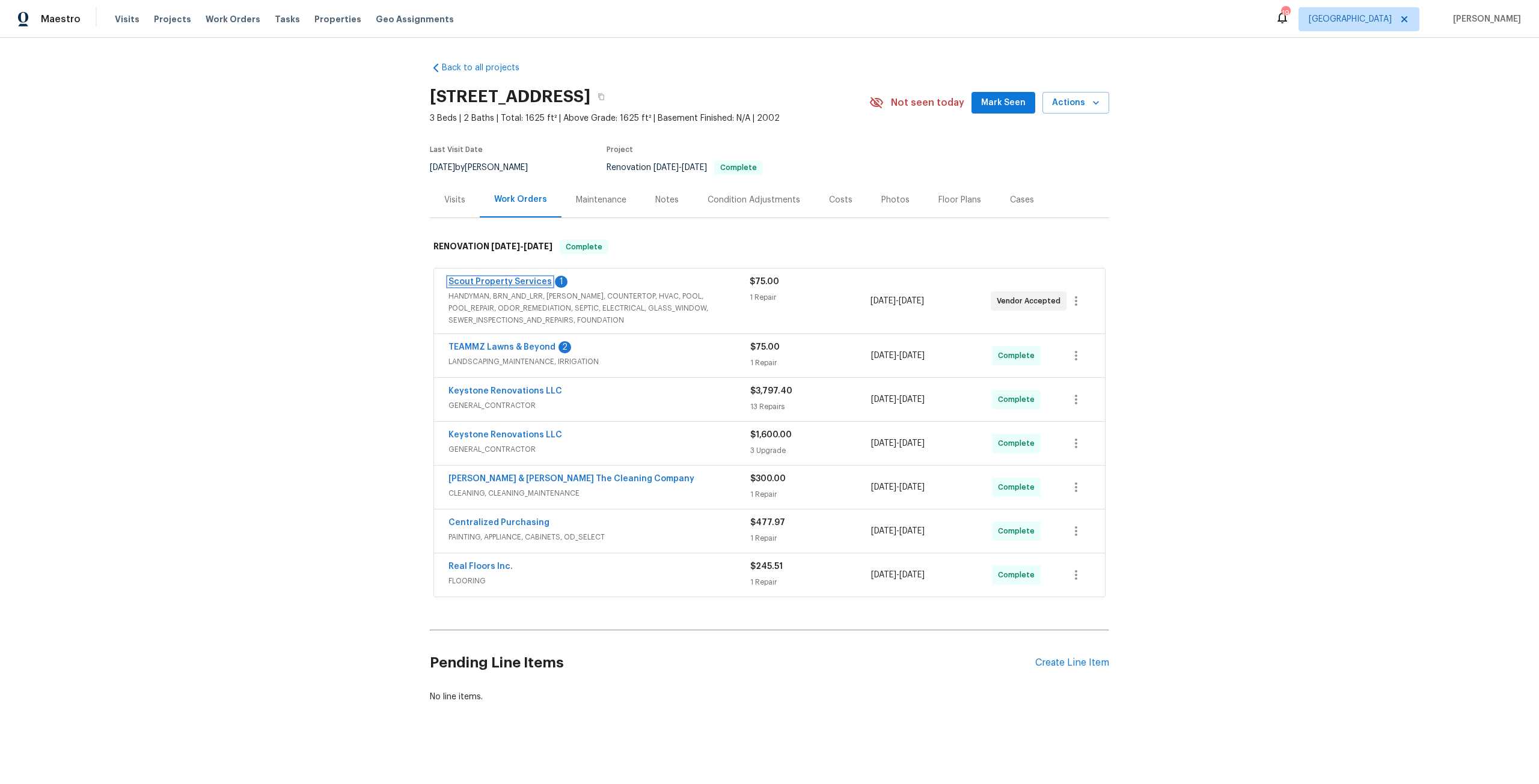
click at [499, 281] on link "Scout Property Services" at bounding box center [500, 281] width 104 height 9
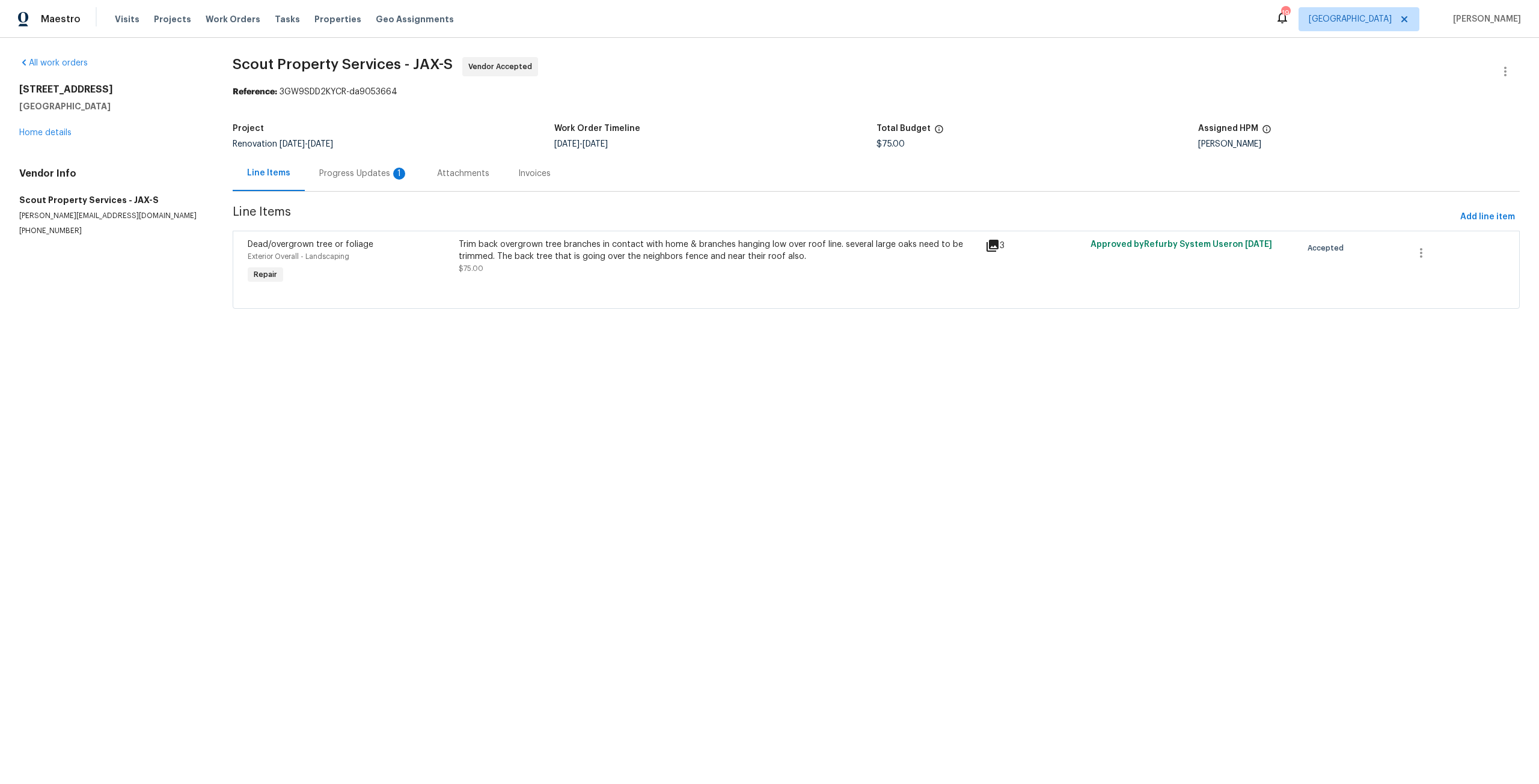
click at [551, 246] on div "Trim back overgrown tree branches in contact with home & branches hanging low o…" at bounding box center [719, 250] width 519 height 24
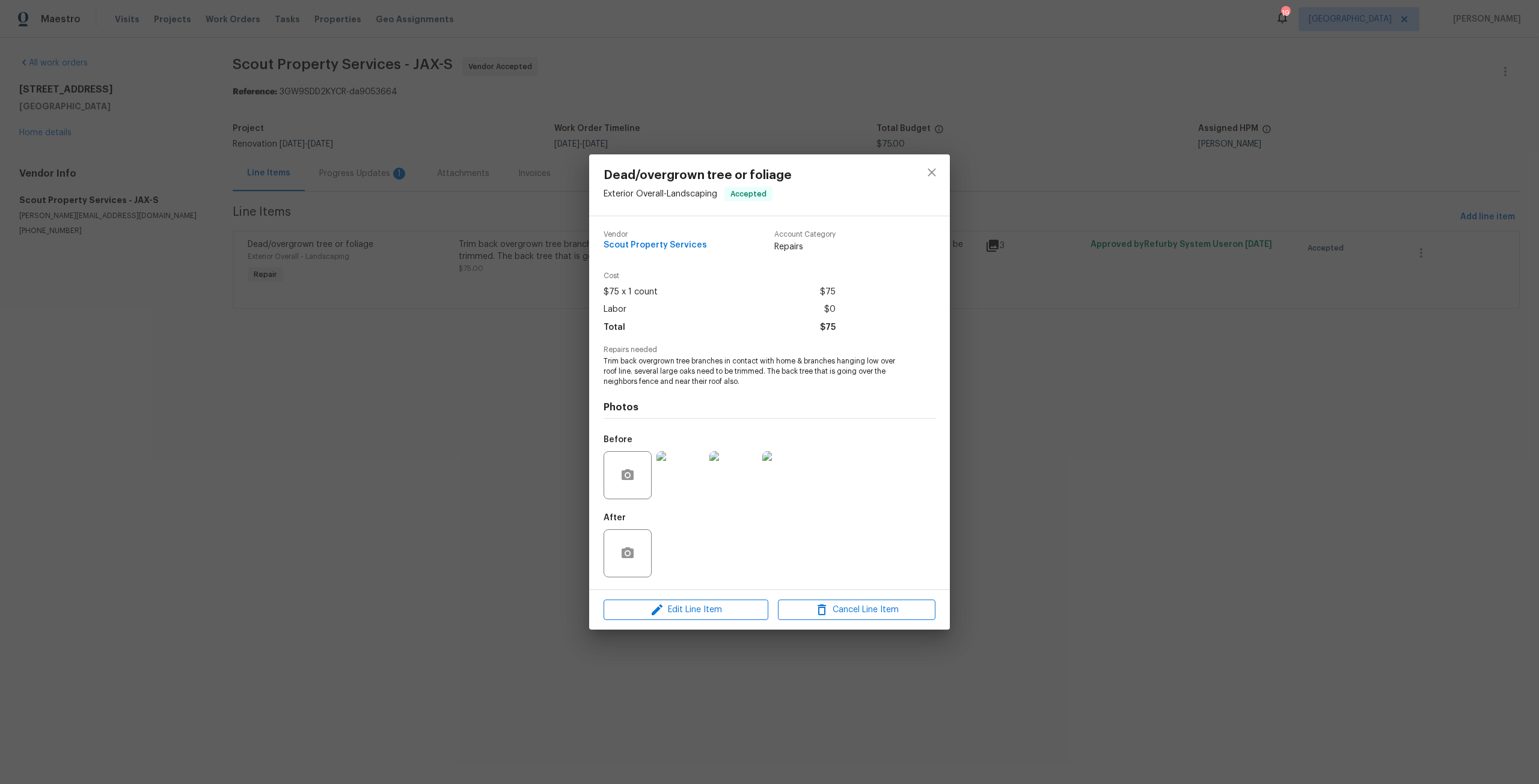
click at [697, 481] on img at bounding box center [680, 475] width 48 height 48
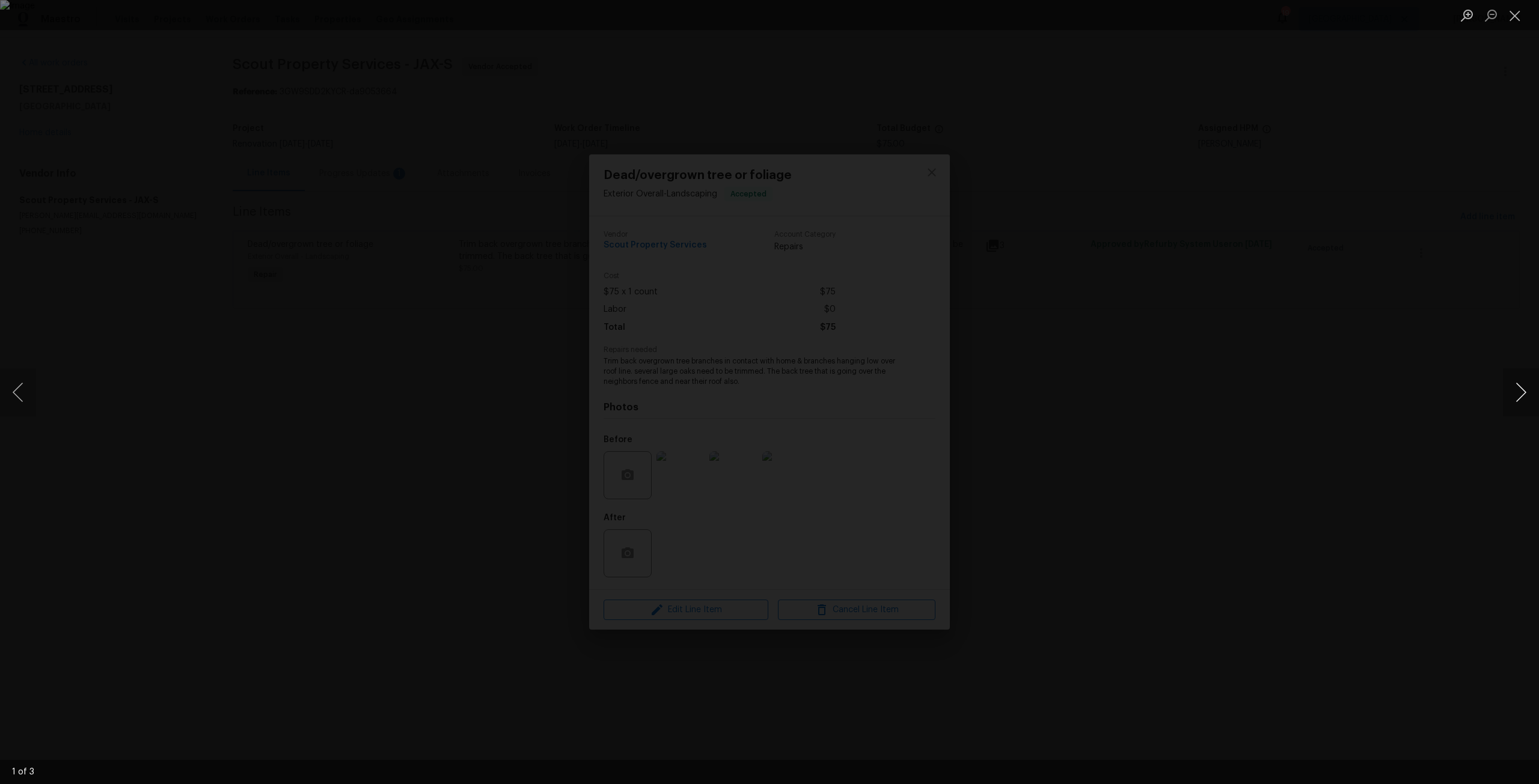
click at [1512, 391] on button "Next image" at bounding box center [1521, 392] width 36 height 48
click at [1393, 353] on div "Lightbox" at bounding box center [770, 392] width 1539 height 784
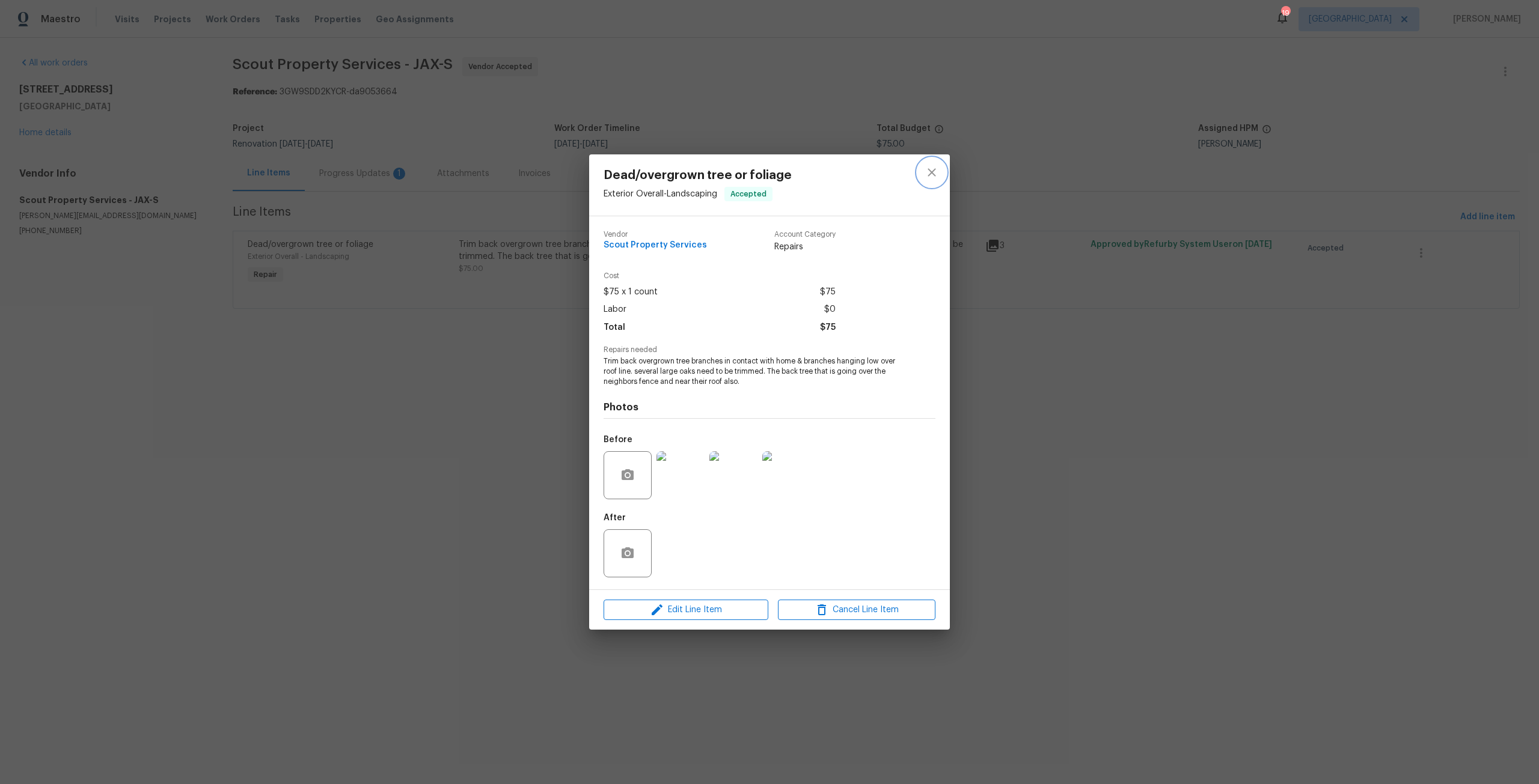
click at [940, 169] on button "close" at bounding box center [932, 172] width 29 height 29
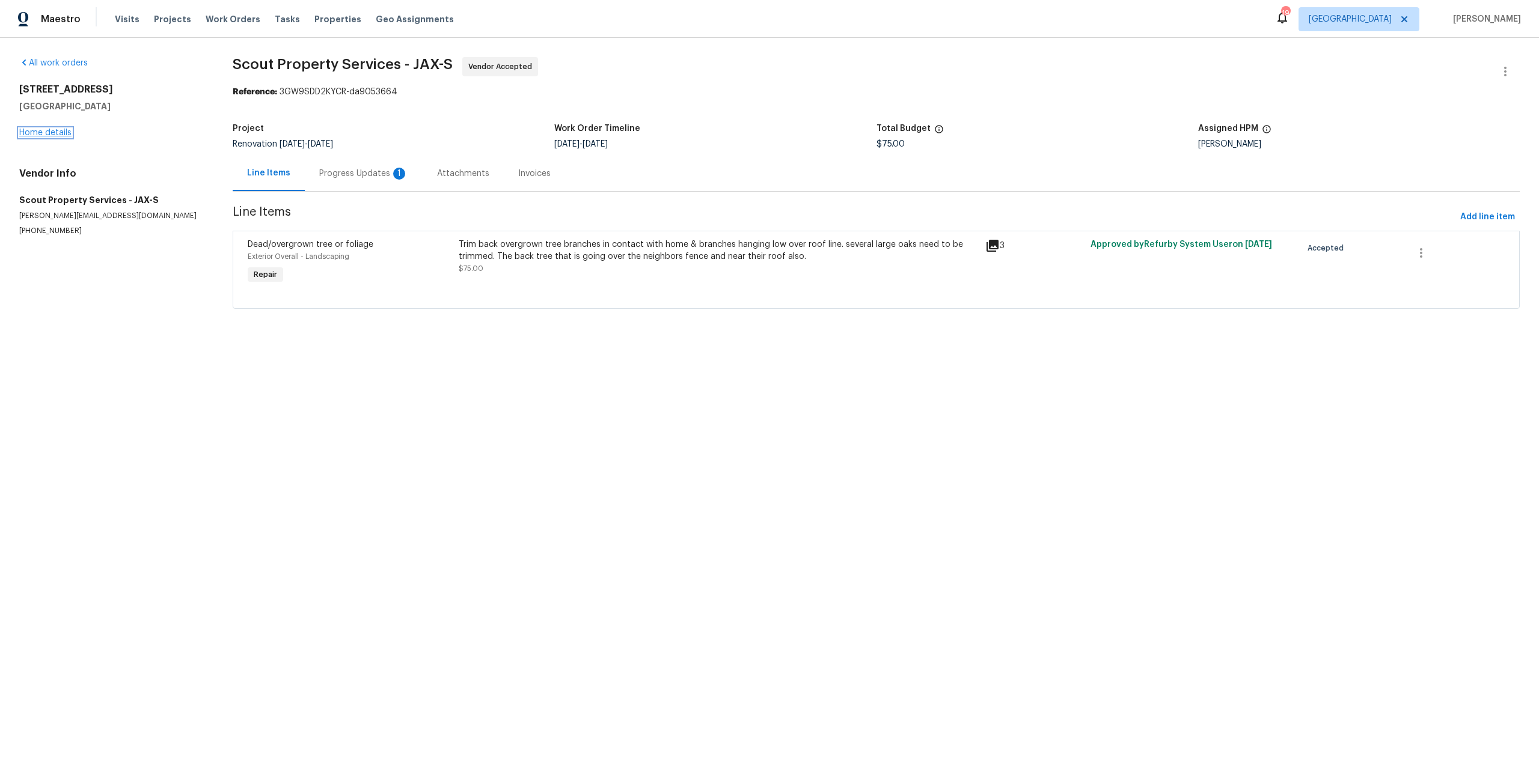
click at [49, 136] on link "Home details" at bounding box center [45, 132] width 53 height 9
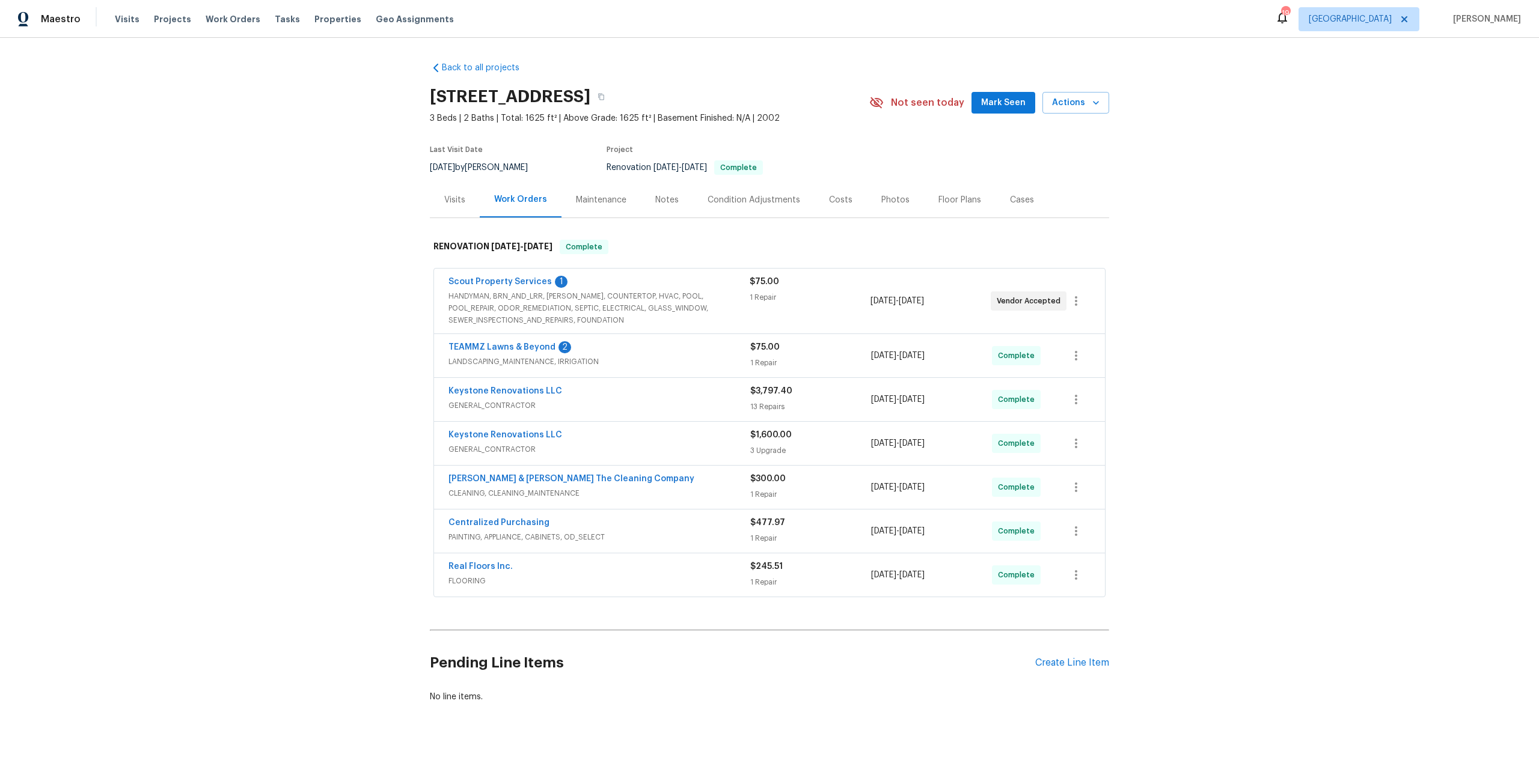
click at [526, 277] on span "Scout Property Services" at bounding box center [500, 281] width 104 height 12
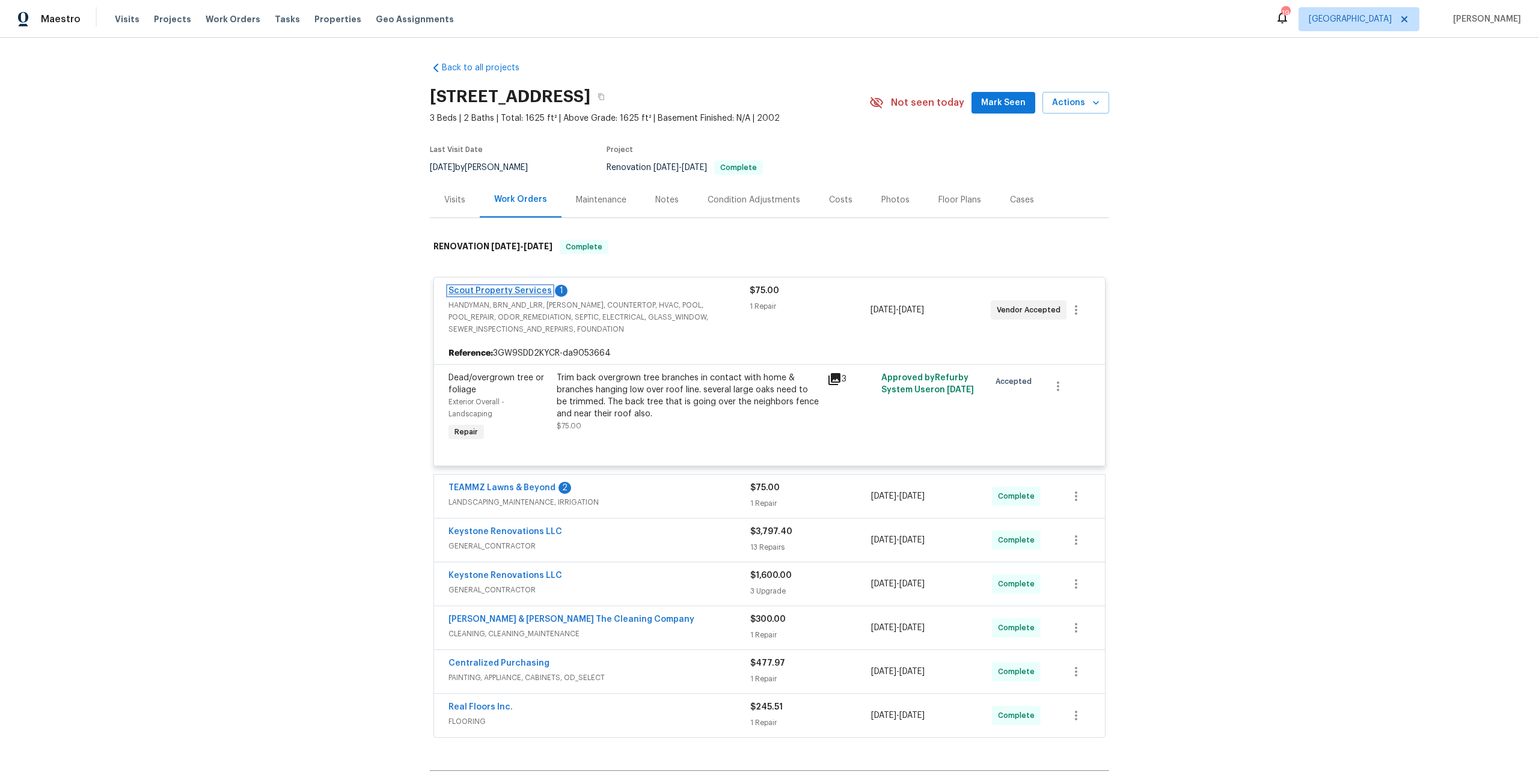
click at [530, 290] on link "Scout Property Services" at bounding box center [500, 291] width 104 height 9
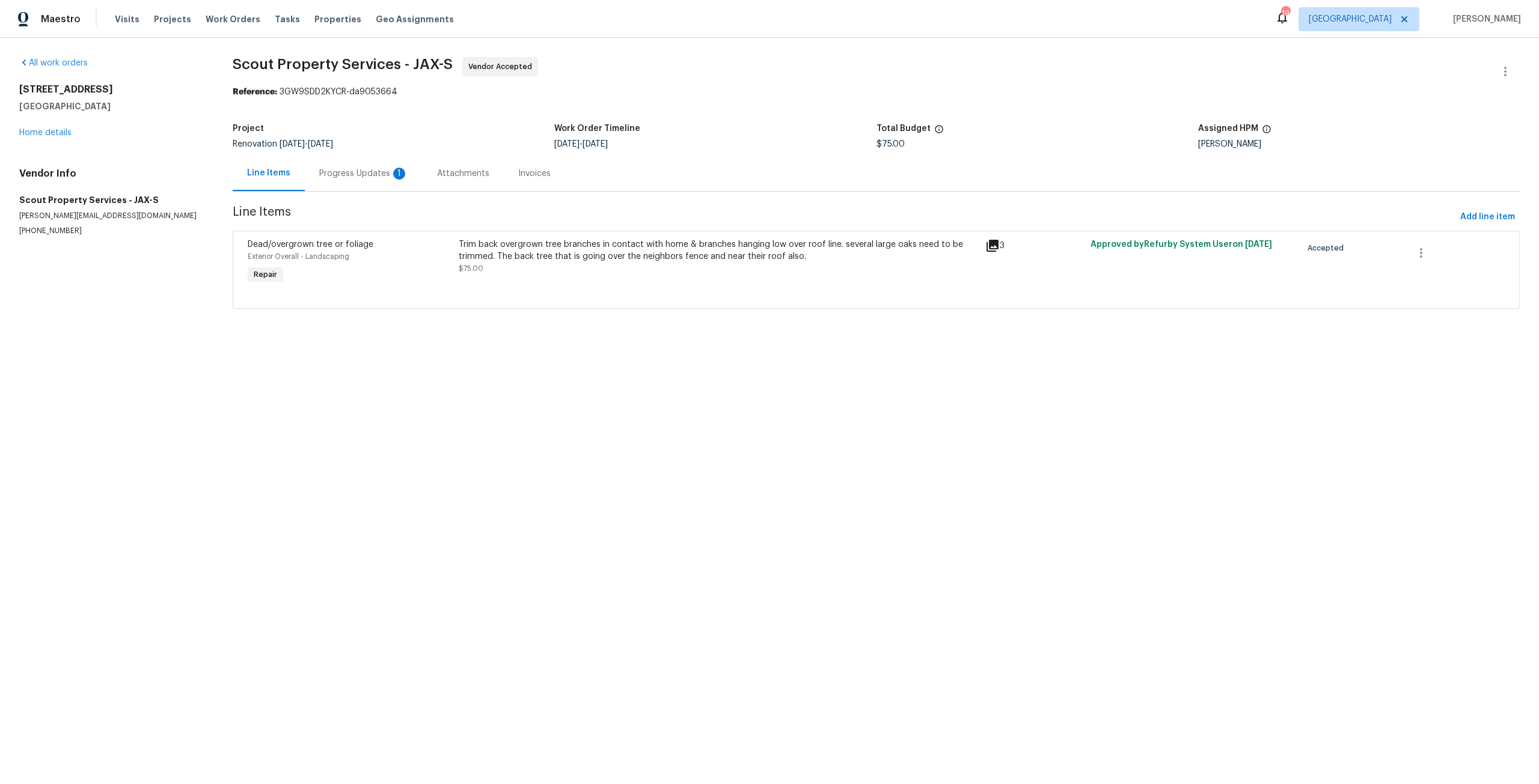
click at [340, 189] on div "Progress Updates 1" at bounding box center [364, 173] width 118 height 35
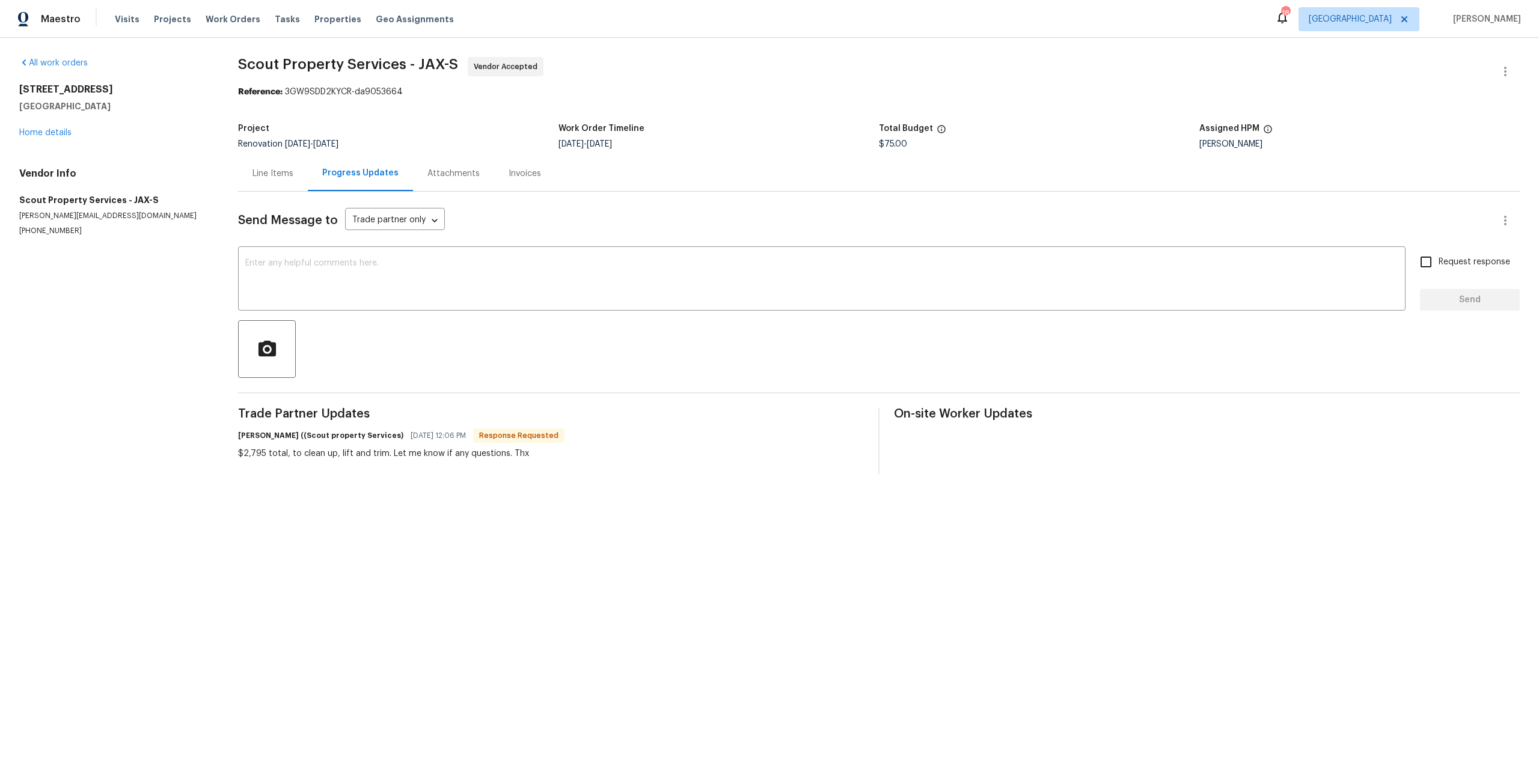
click at [281, 172] on div "Line Items" at bounding box center [273, 173] width 41 height 12
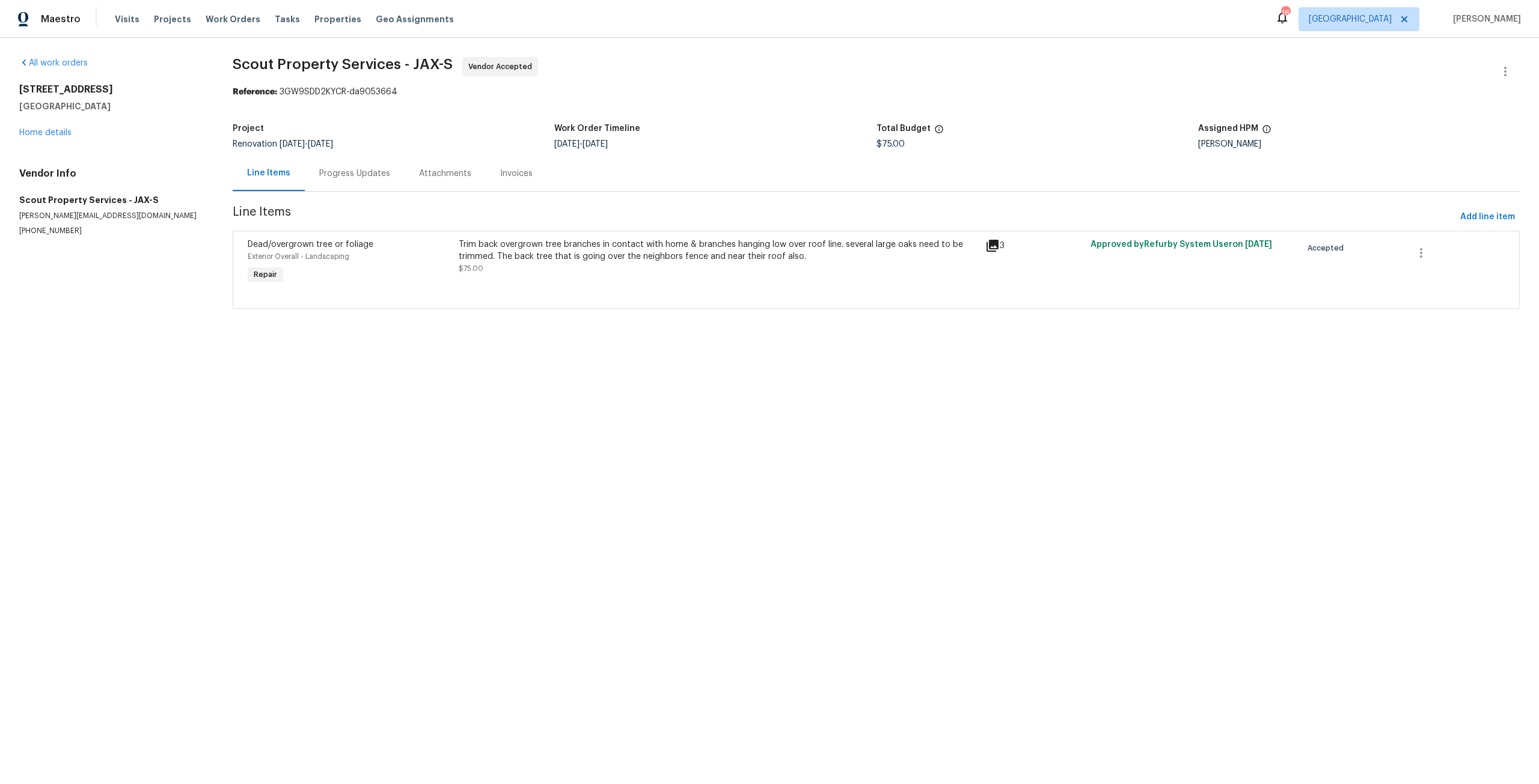
click at [710, 245] on div "Trim back overgrown tree branches in contact with home & branches hanging low o…" at bounding box center [719, 250] width 519 height 24
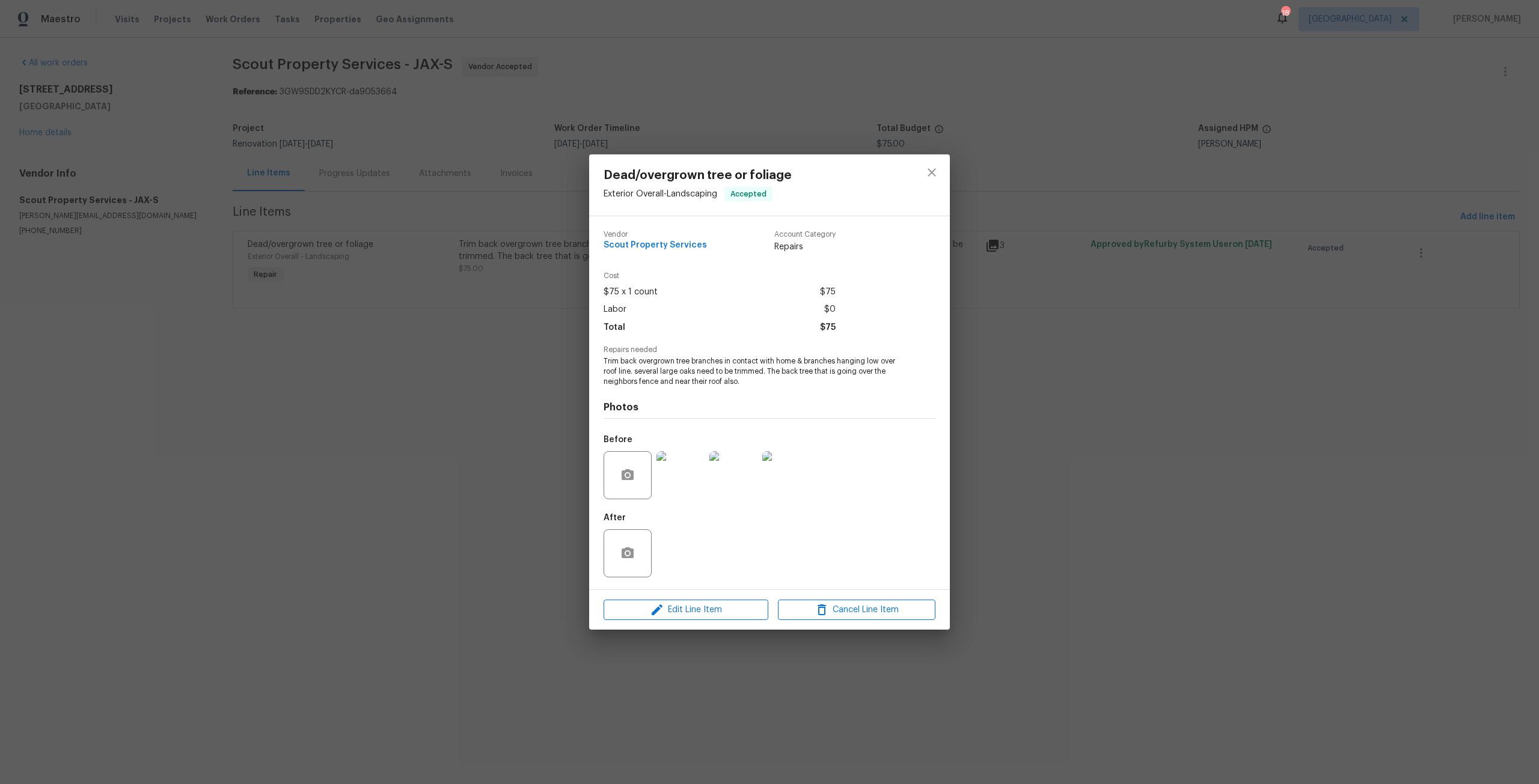
click at [686, 482] on img at bounding box center [680, 475] width 48 height 48
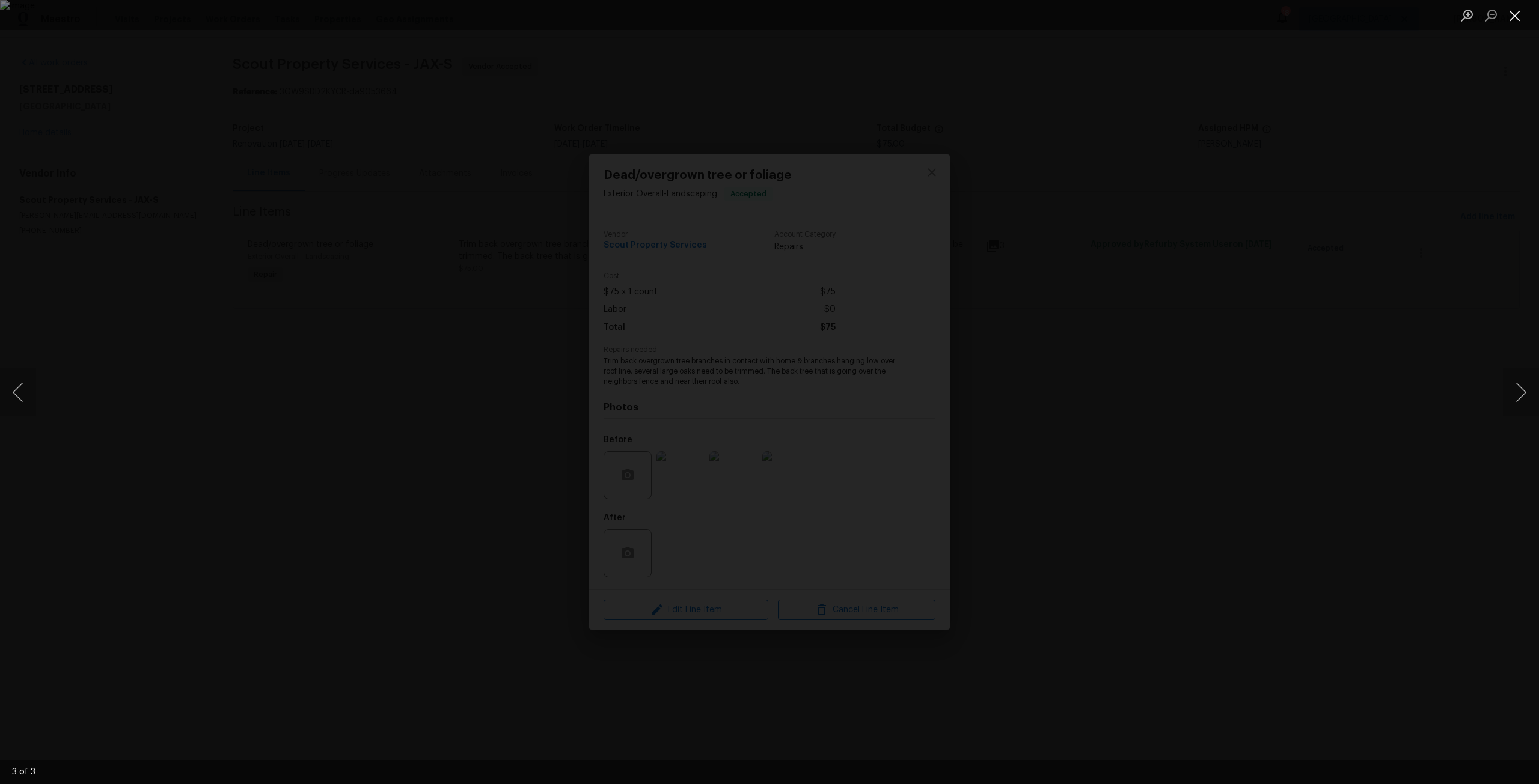
click at [1512, 14] on button "Close lightbox" at bounding box center [1515, 15] width 24 height 21
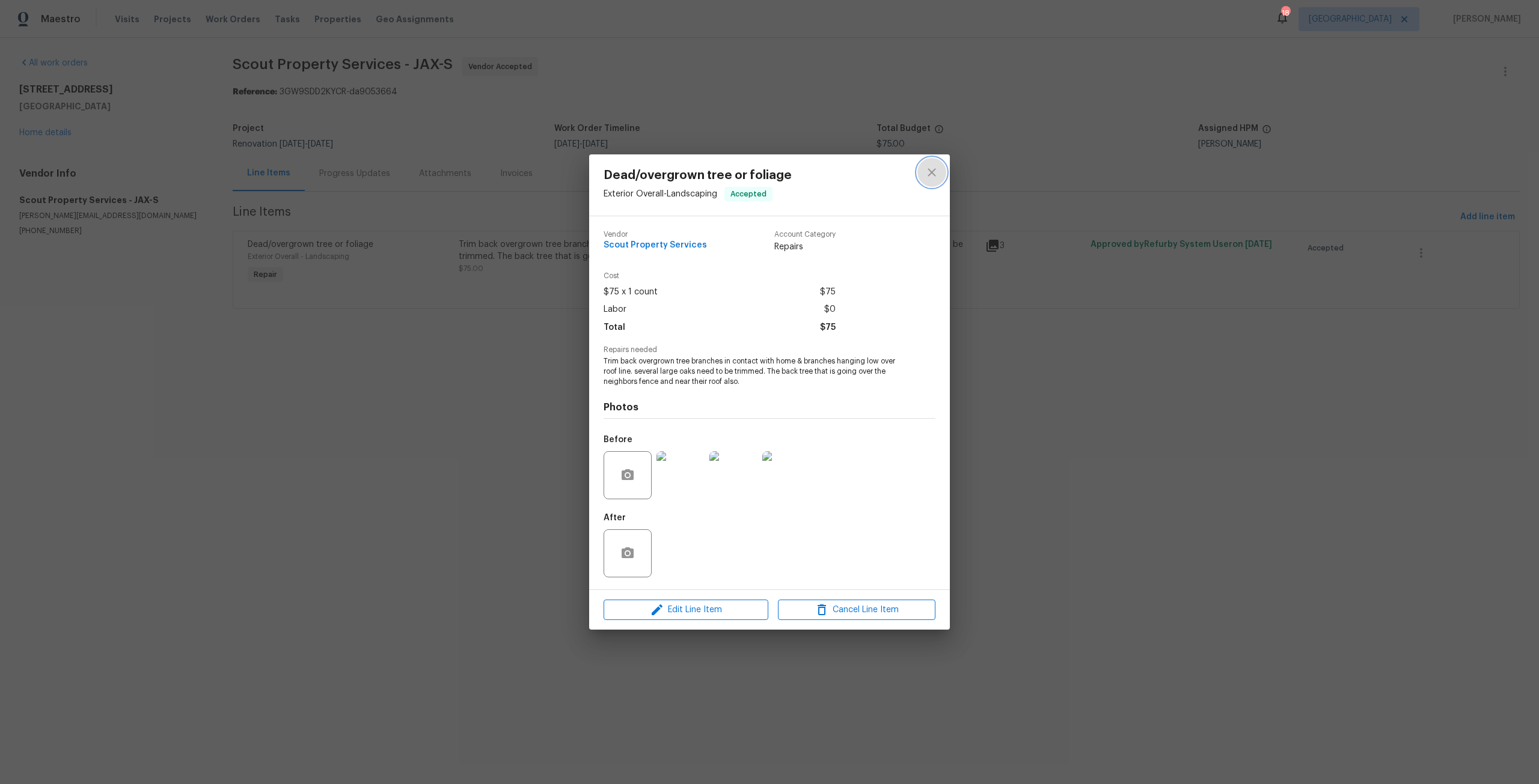
click at [936, 172] on icon "close" at bounding box center [932, 172] width 14 height 14
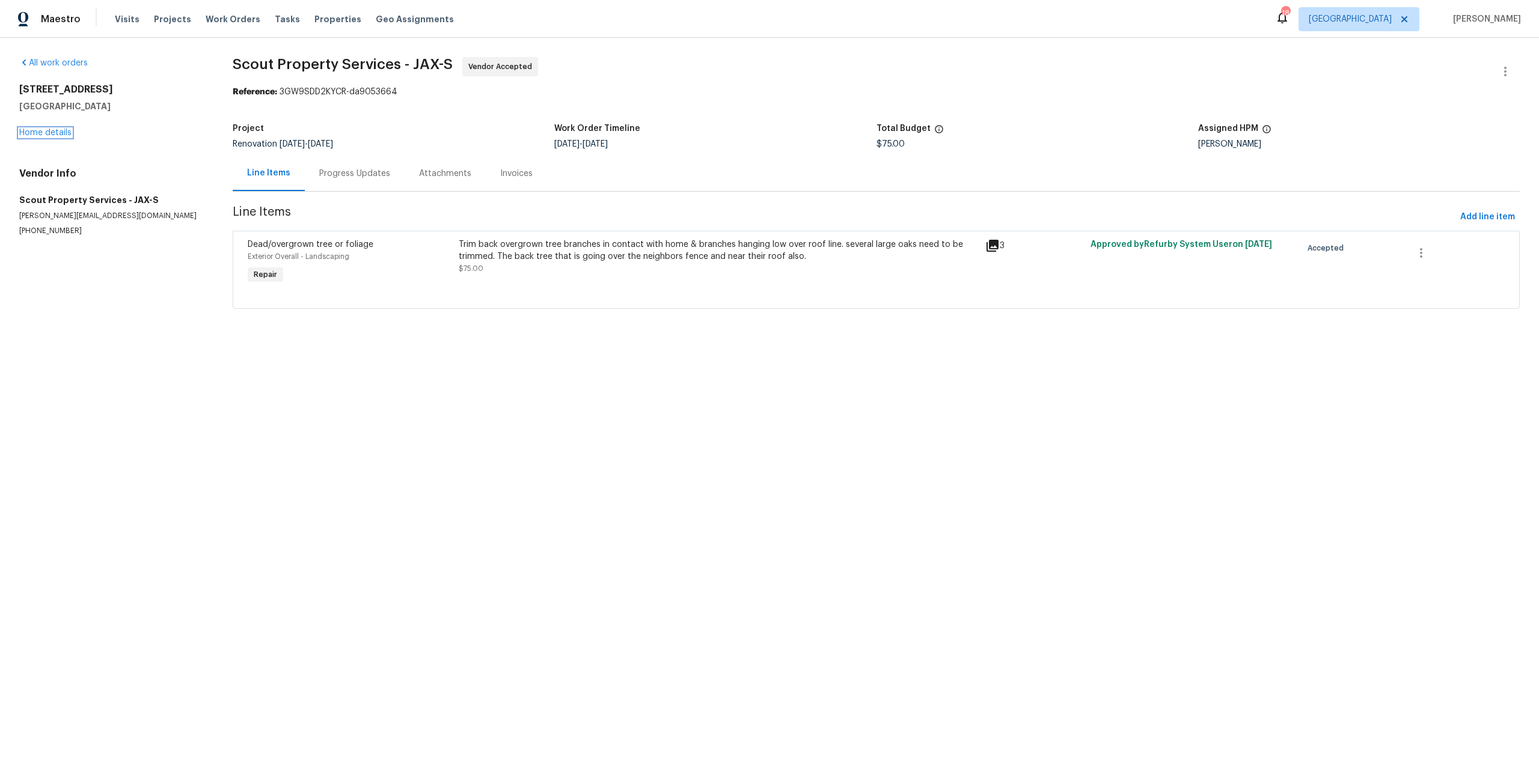
drag, startPoint x: 71, startPoint y: 134, endPoint x: 133, endPoint y: 140, distance: 62.3
click at [71, 134] on div "6899 Clinton Corners Dr W Jacksonville, FL 32222 Home details" at bounding box center [111, 111] width 184 height 56
click at [37, 131] on link "Home details" at bounding box center [45, 132] width 53 height 9
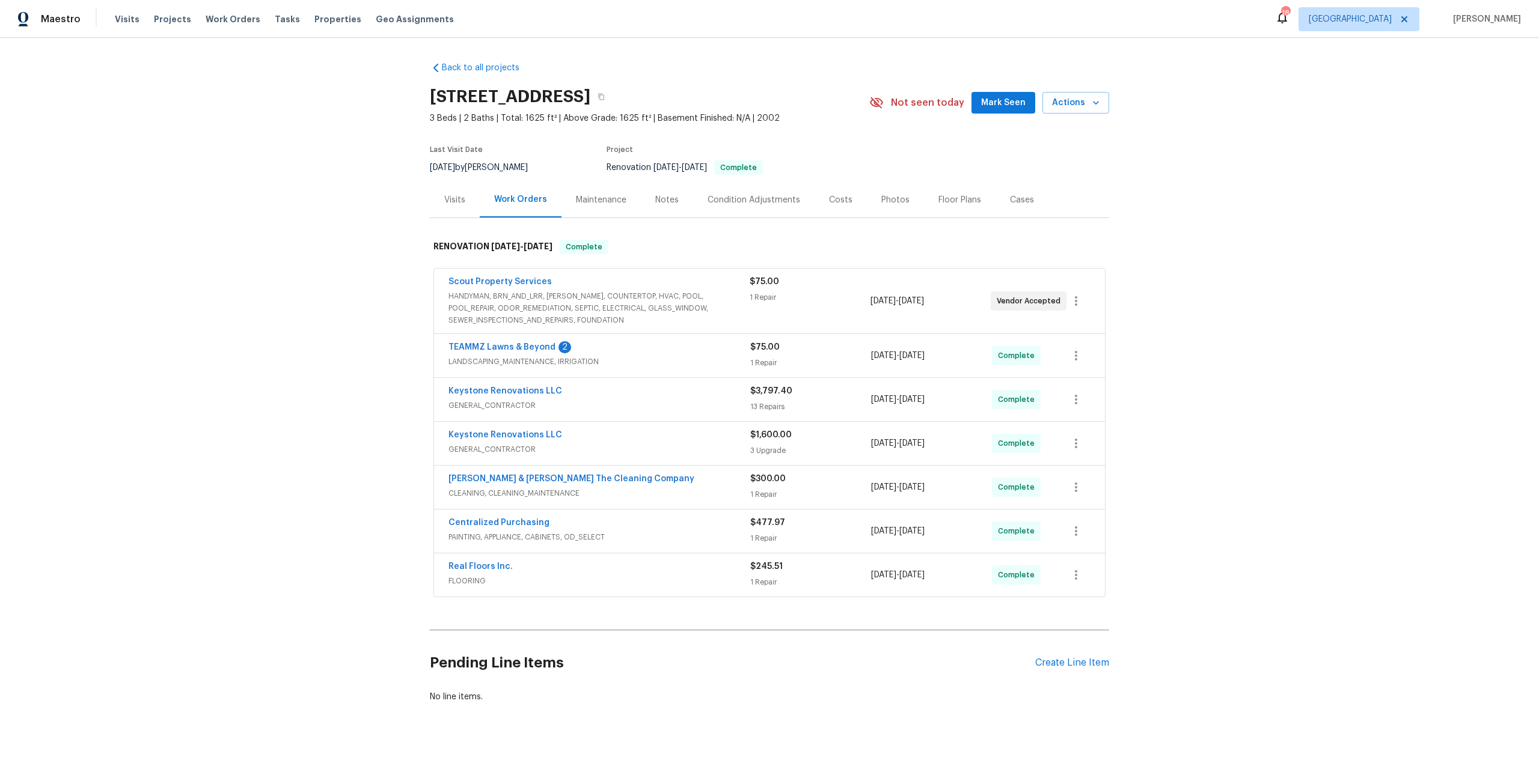
click at [829, 194] on div "Costs" at bounding box center [841, 200] width 24 height 12
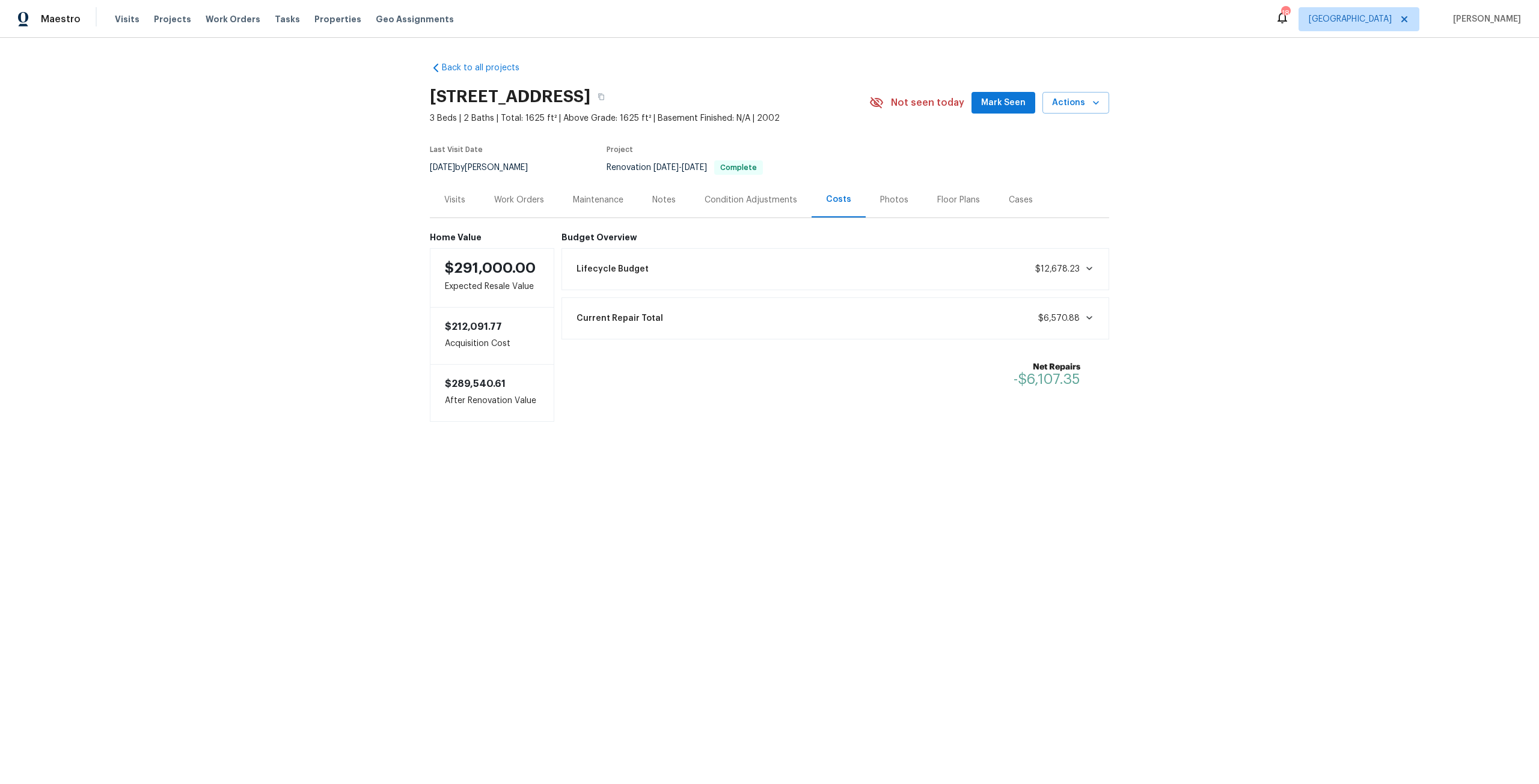
click at [537, 202] on div "Work Orders" at bounding box center [519, 200] width 50 height 12
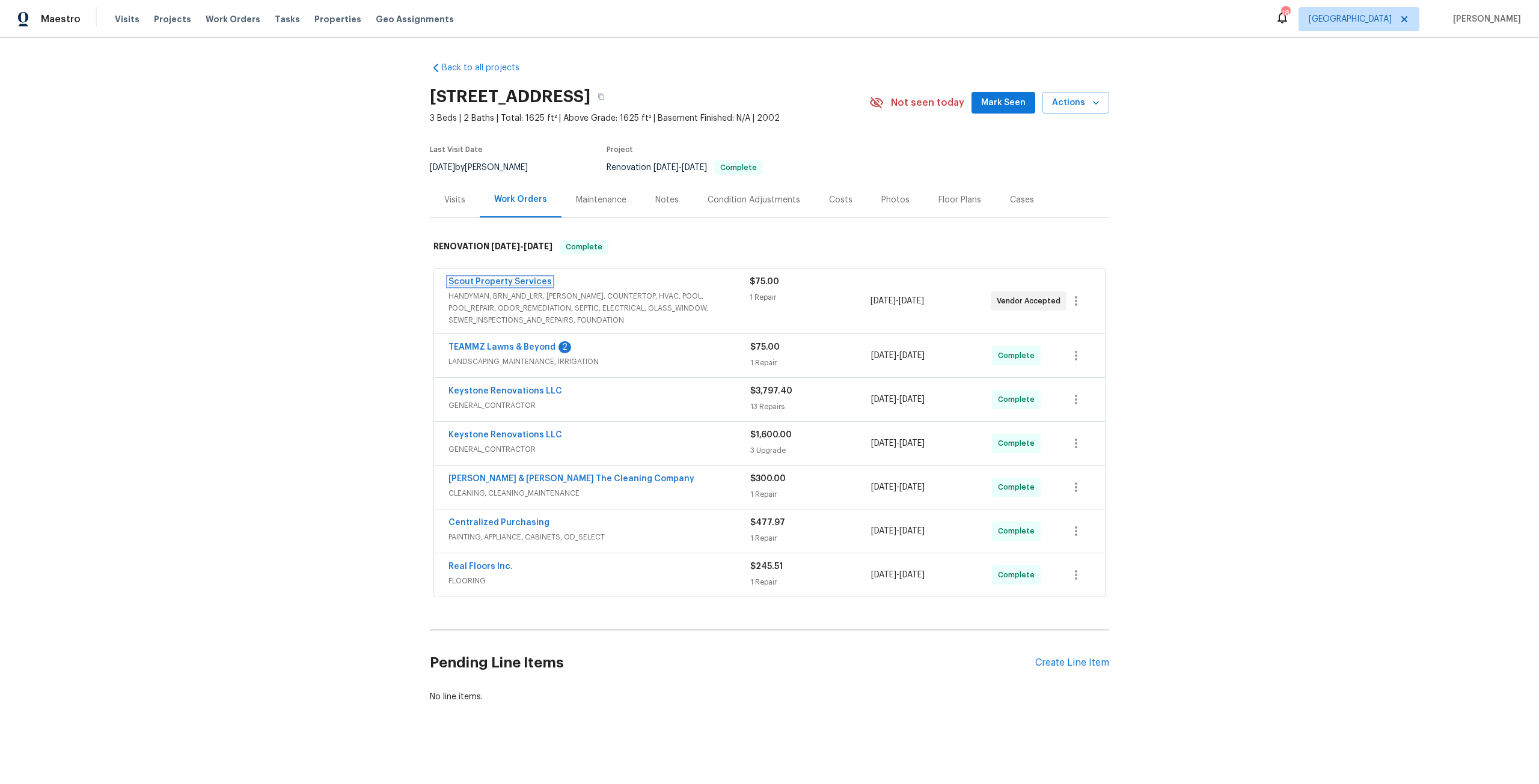
click at [508, 283] on link "Scout Property Services" at bounding box center [500, 281] width 104 height 9
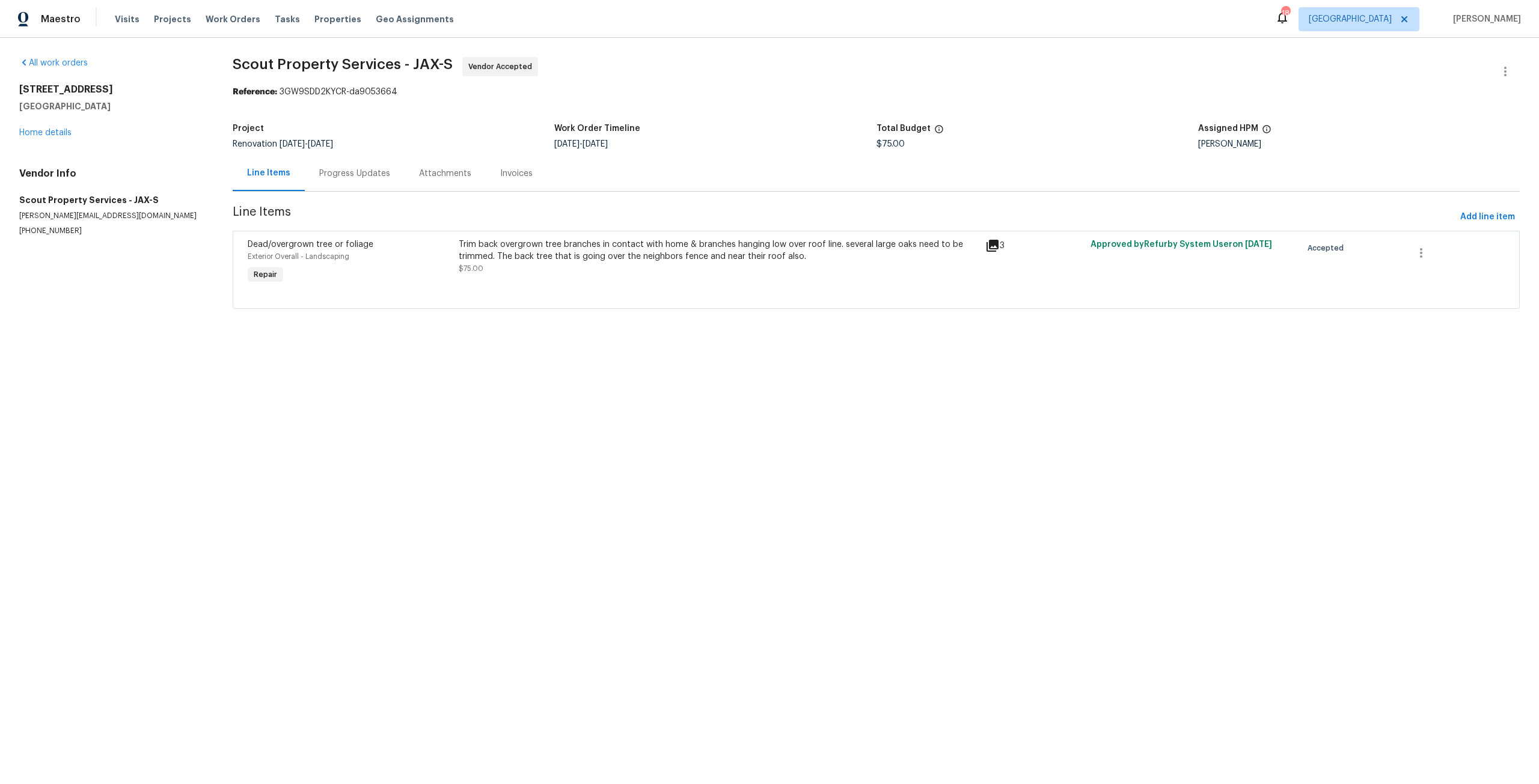
click at [556, 249] on div "Trim back overgrown tree branches in contact with home & branches hanging low o…" at bounding box center [719, 250] width 519 height 24
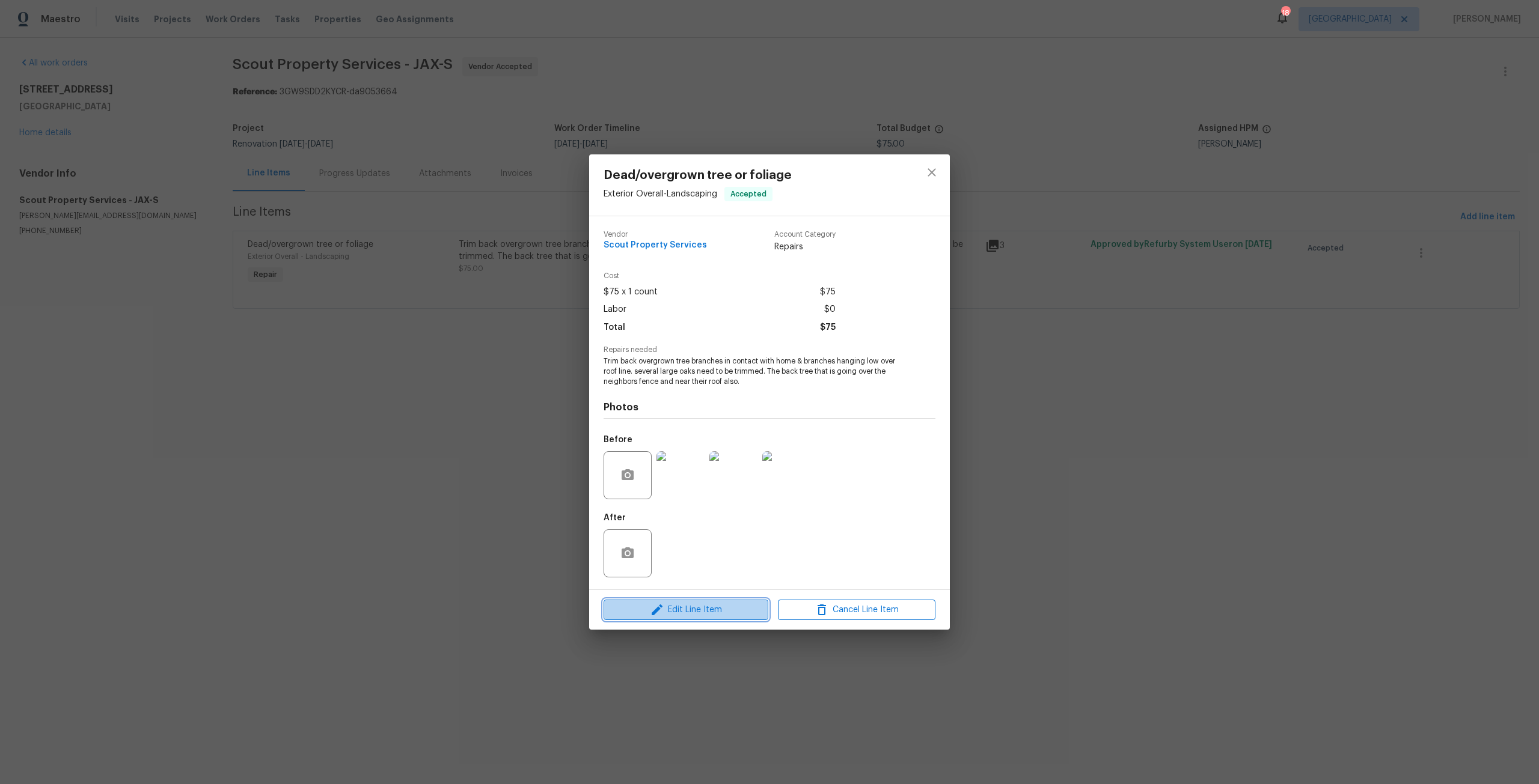
click at [708, 608] on span "Edit Line Item" at bounding box center [686, 610] width 158 height 15
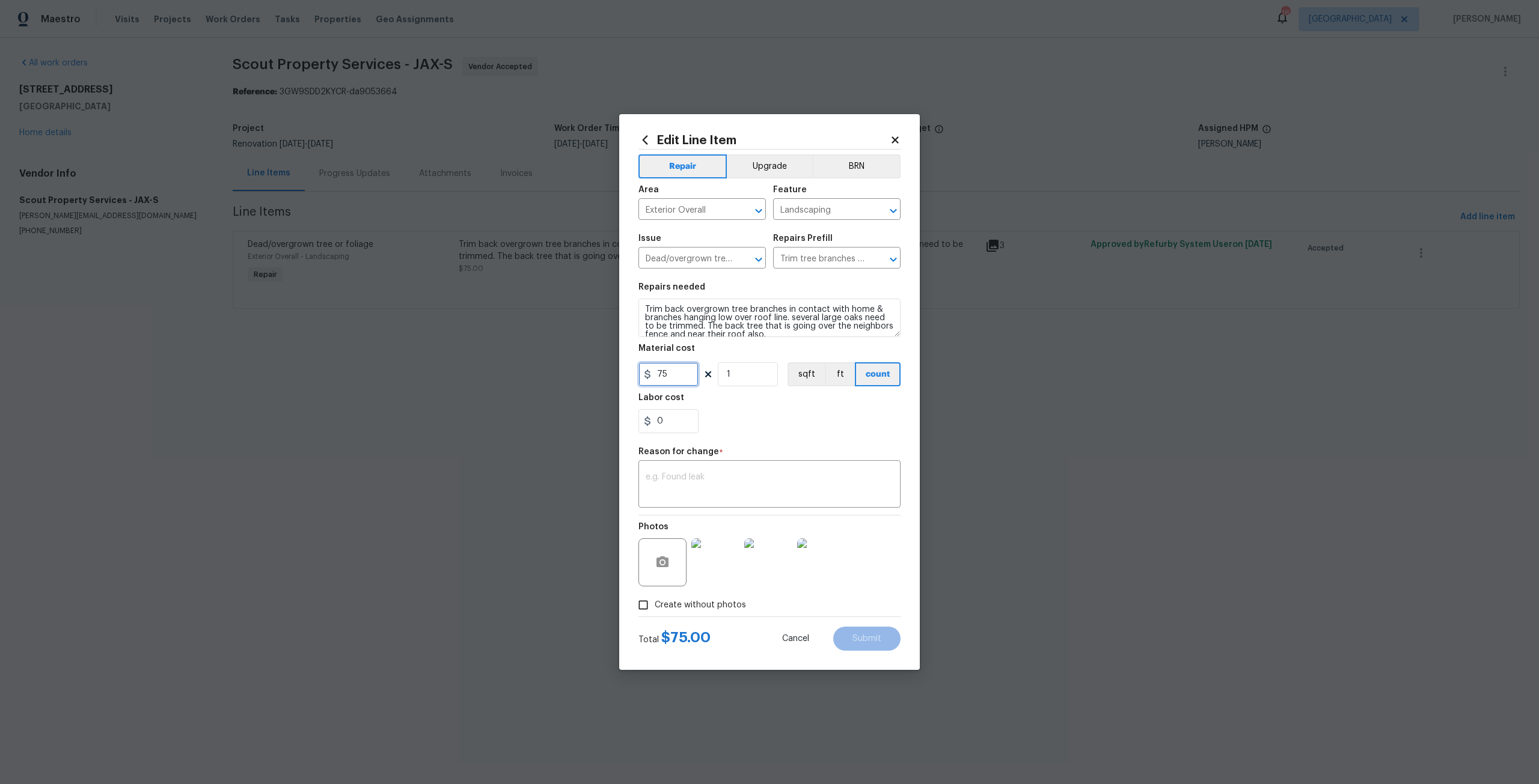
drag, startPoint x: 676, startPoint y: 379, endPoint x: 624, endPoint y: 379, distance: 52.0
click at [624, 379] on div "Edit Line Item Repair Upgrade BRN Area Exterior Overall ​ Feature Landscaping ​…" at bounding box center [769, 392] width 300 height 556
type input "2795"
click at [719, 471] on div "x ​" at bounding box center [770, 485] width 262 height 45
type textarea "A"
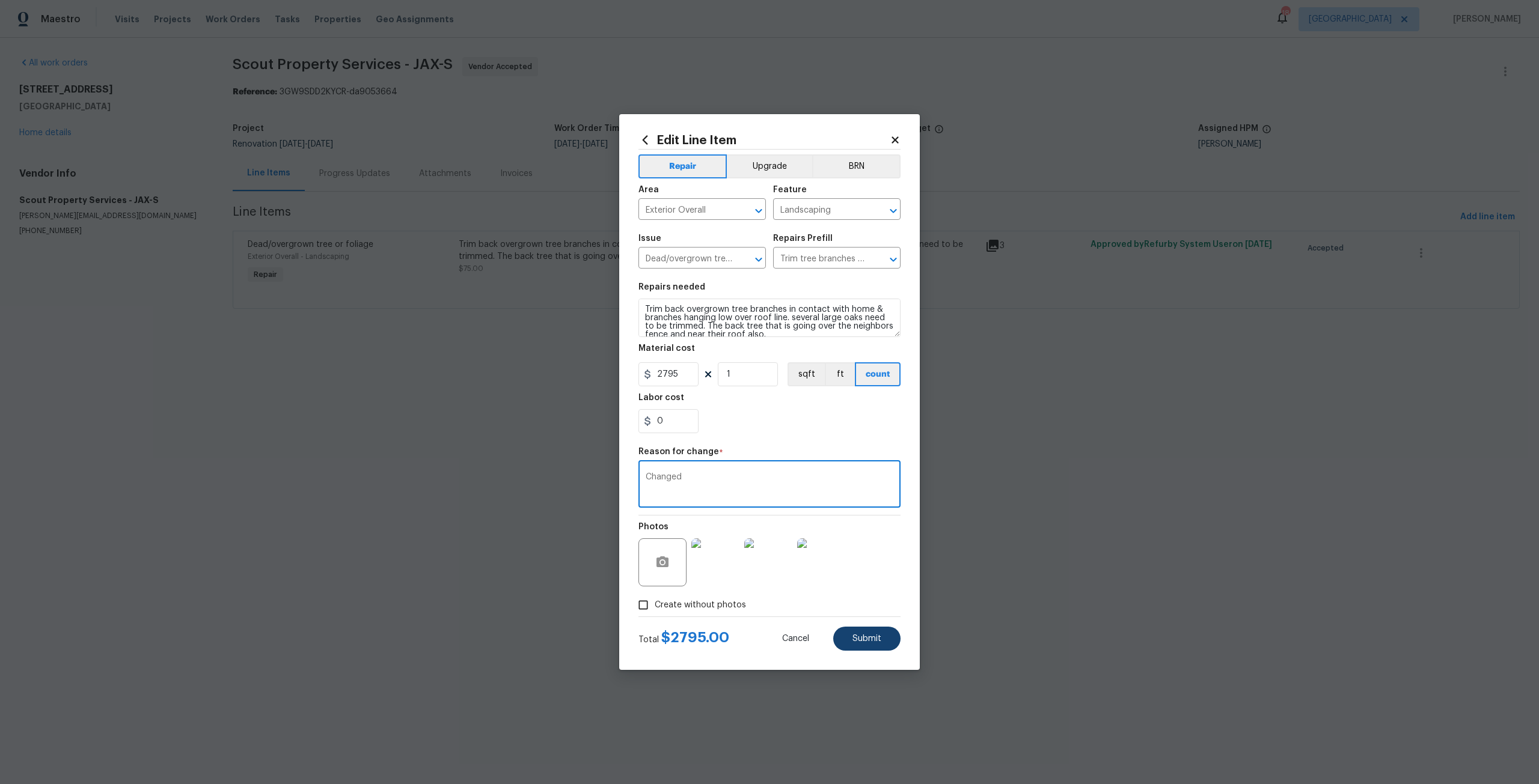
type textarea "Changed"
click at [868, 628] on button "Submit" at bounding box center [867, 638] width 67 height 24
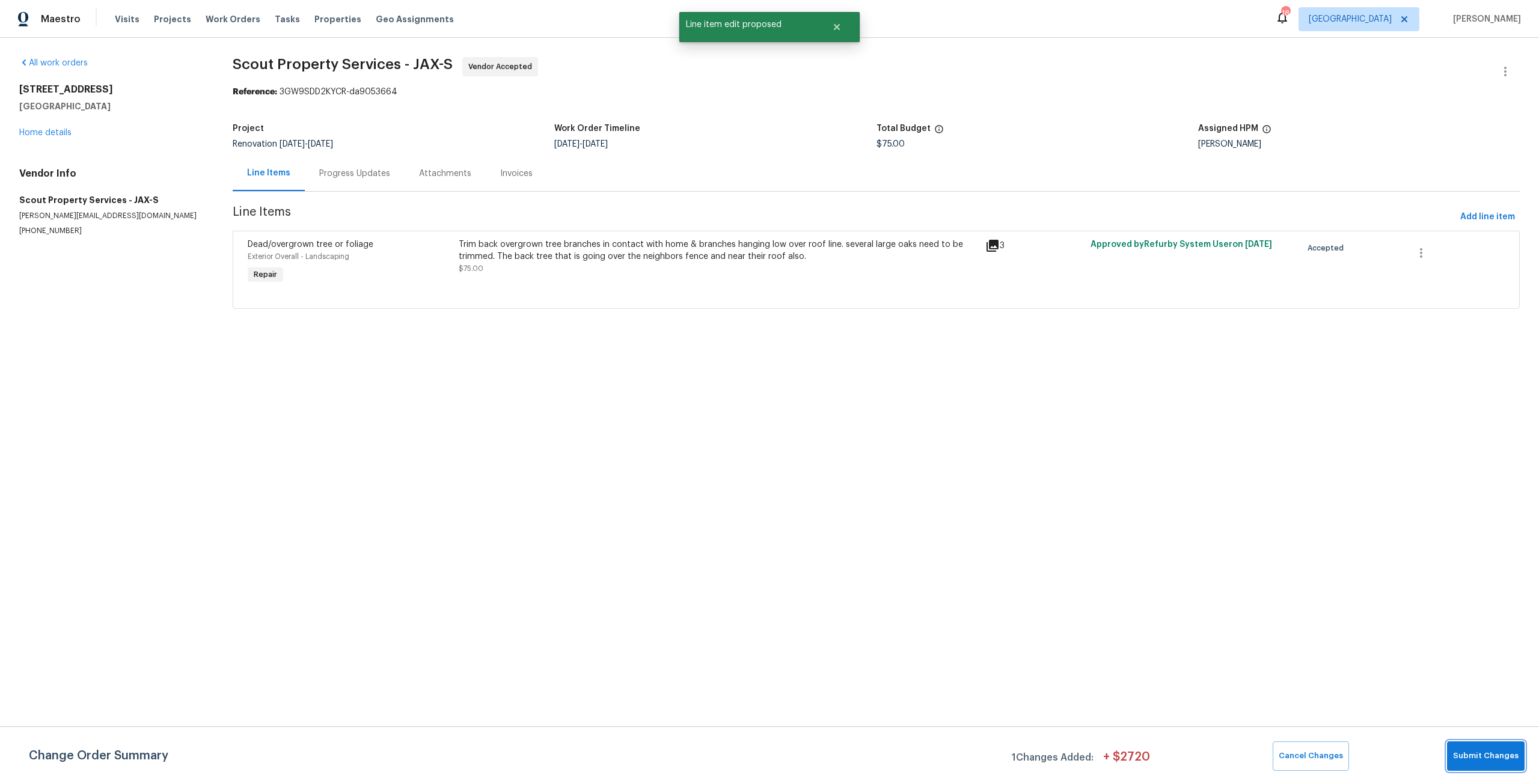
click at [1509, 764] on button "Submit Changes" at bounding box center [1486, 757] width 78 height 30
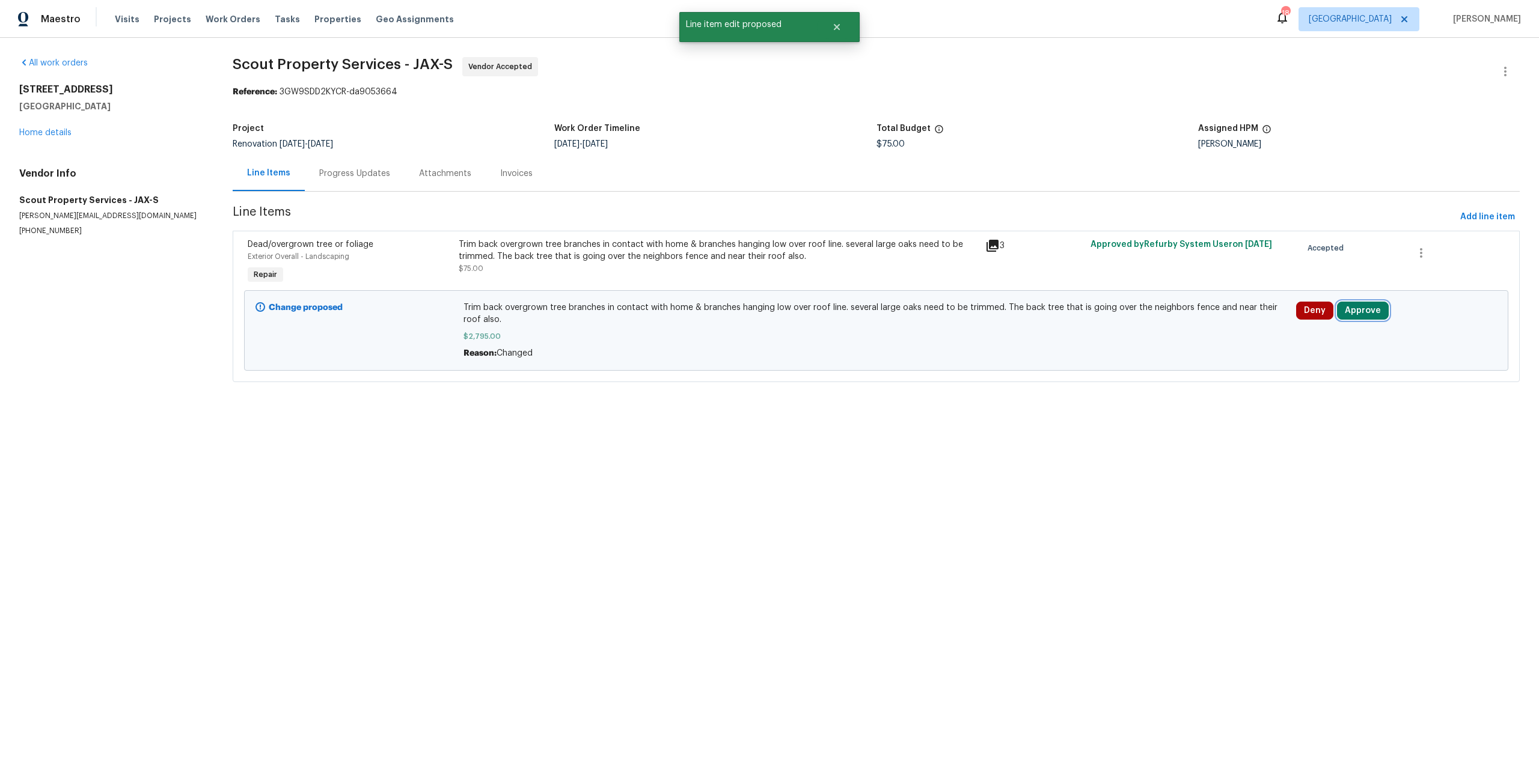
click at [1351, 307] on button "Approve" at bounding box center [1363, 310] width 52 height 18
click at [1210, 315] on button "Approve" at bounding box center [1183, 321] width 72 height 24
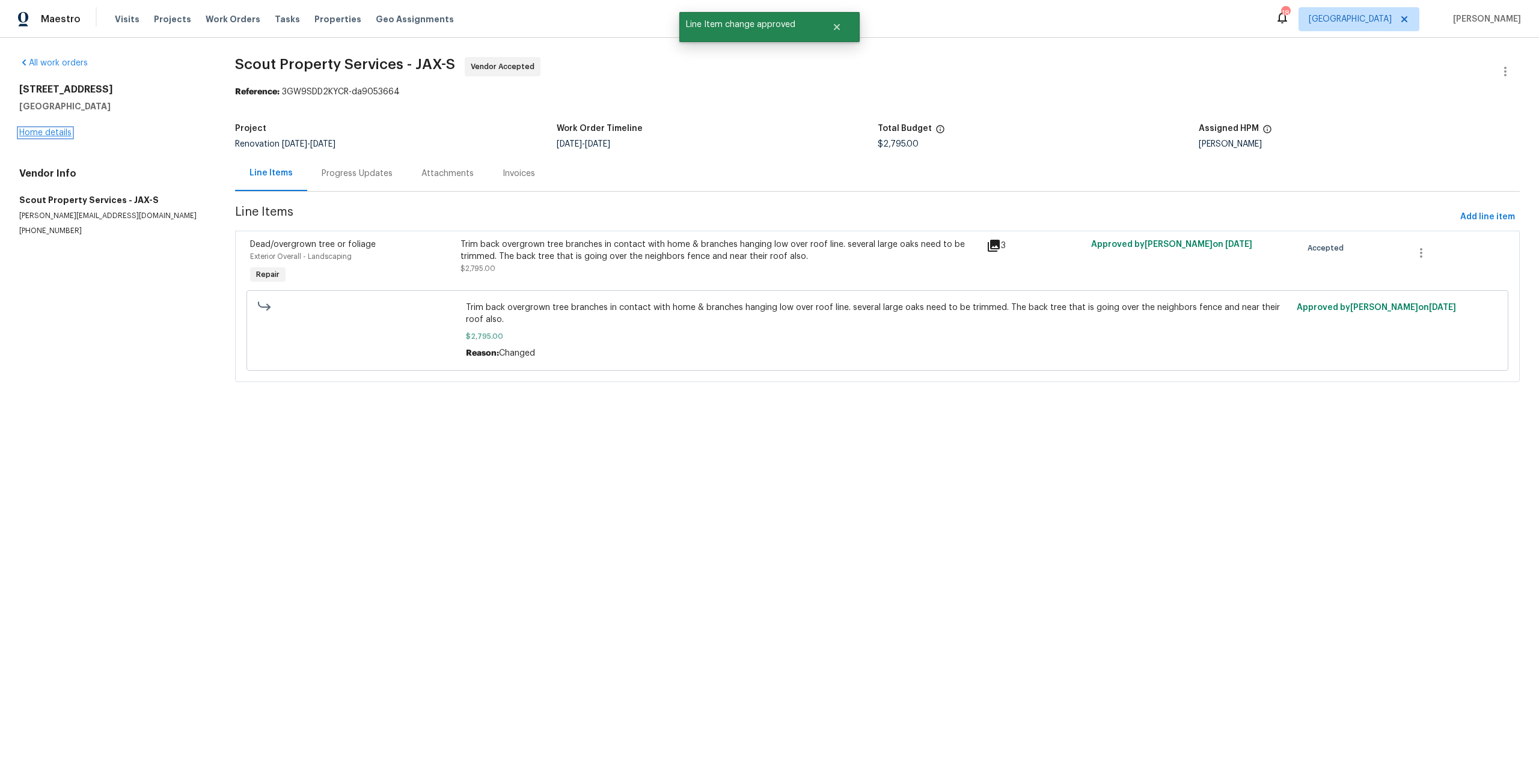
click at [44, 130] on link "Home details" at bounding box center [45, 132] width 53 height 9
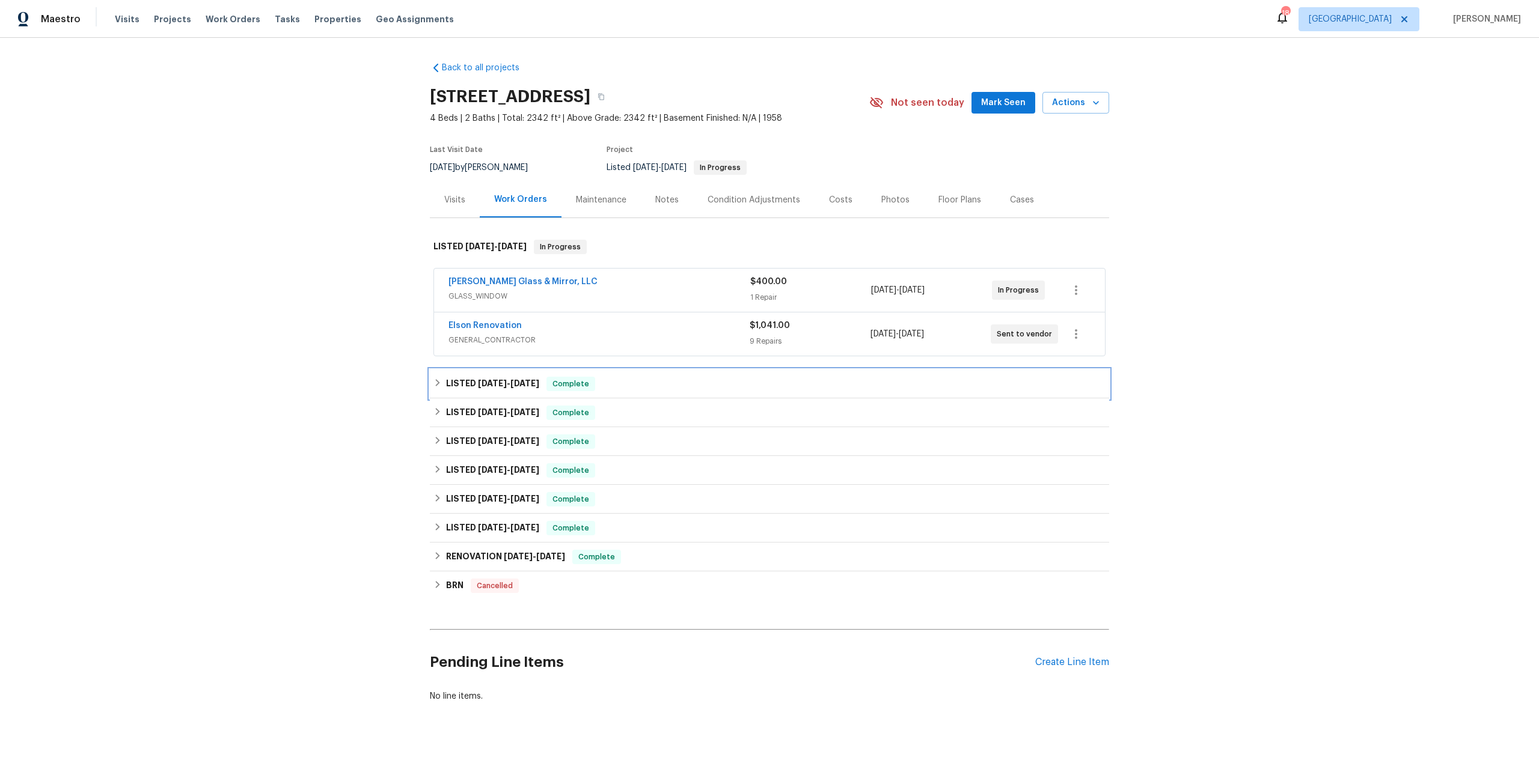
click at [478, 380] on span "[DATE]" at bounding box center [492, 383] width 29 height 9
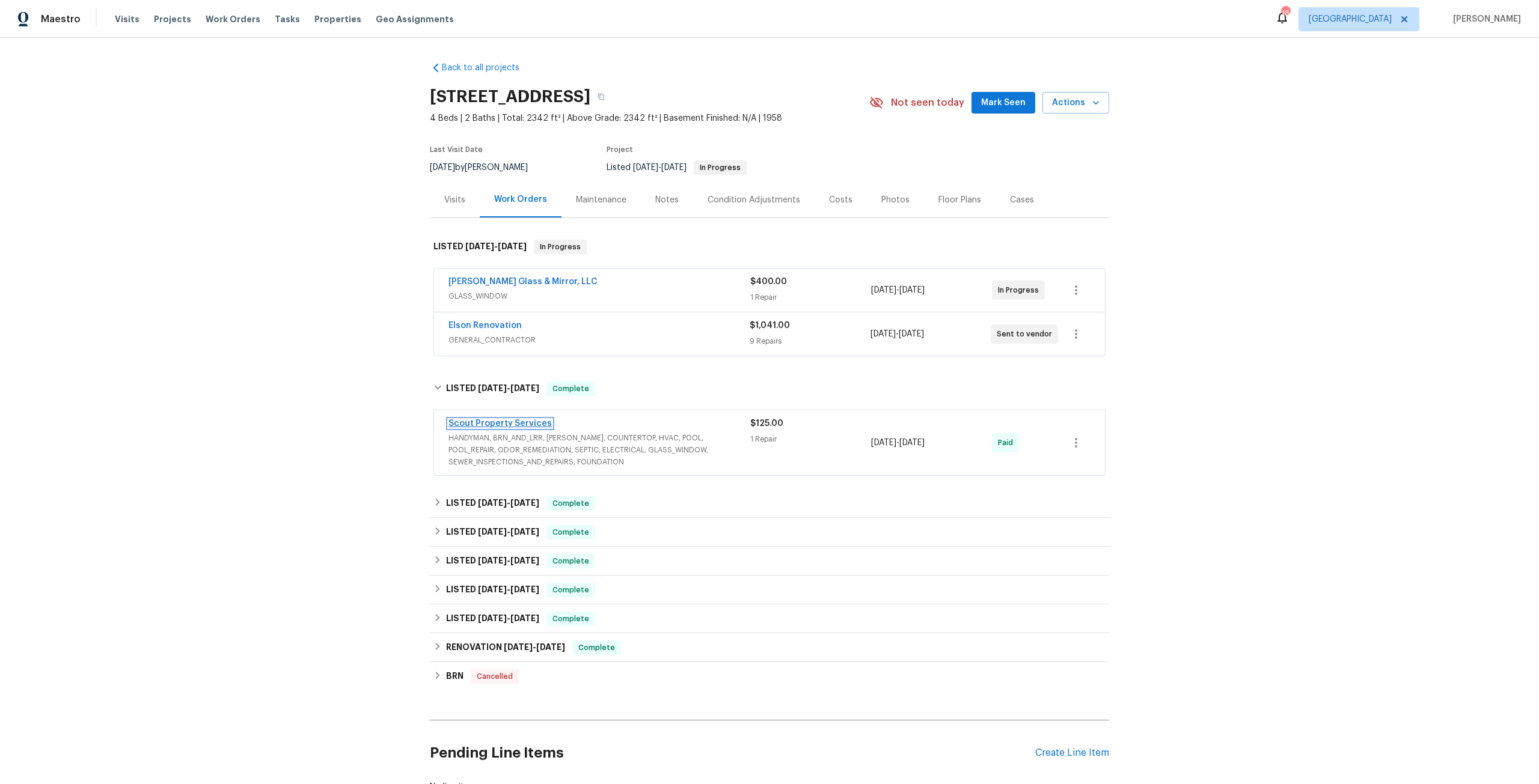
click at [516, 424] on link "Scout Property Services" at bounding box center [500, 423] width 104 height 9
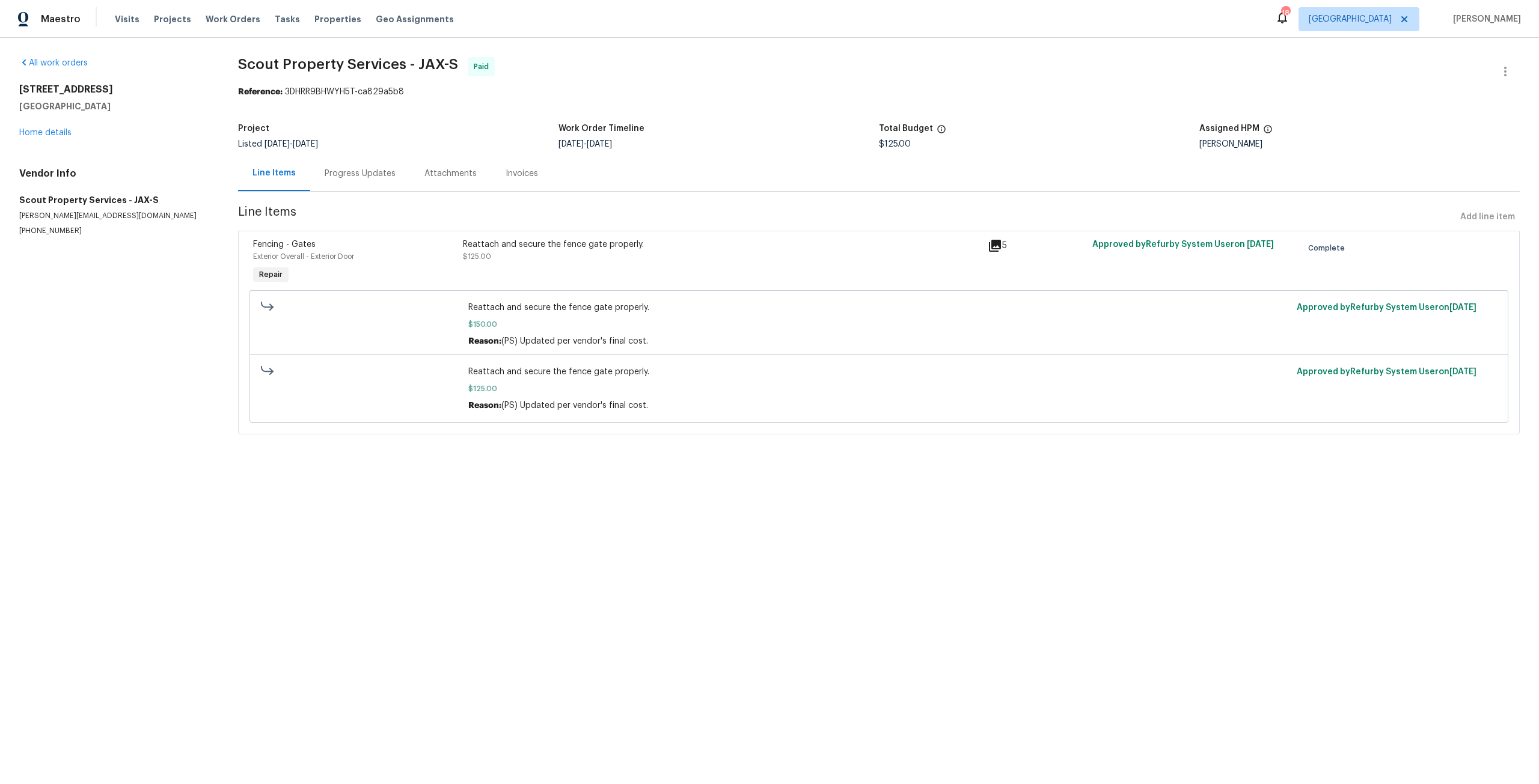
click at [342, 180] on div "Progress Updates" at bounding box center [359, 173] width 100 height 35
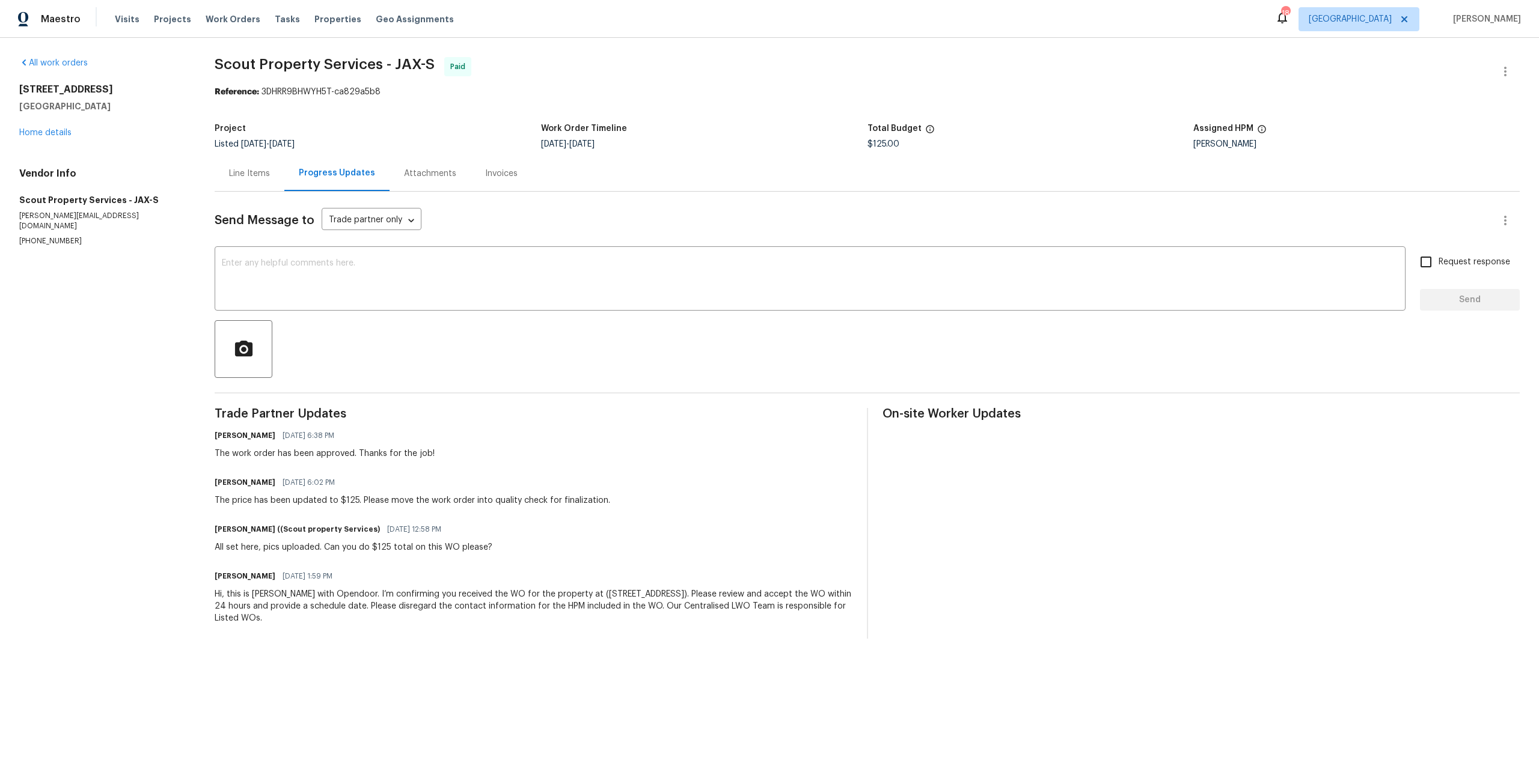
click at [246, 180] on div "Line Items" at bounding box center [249, 173] width 70 height 35
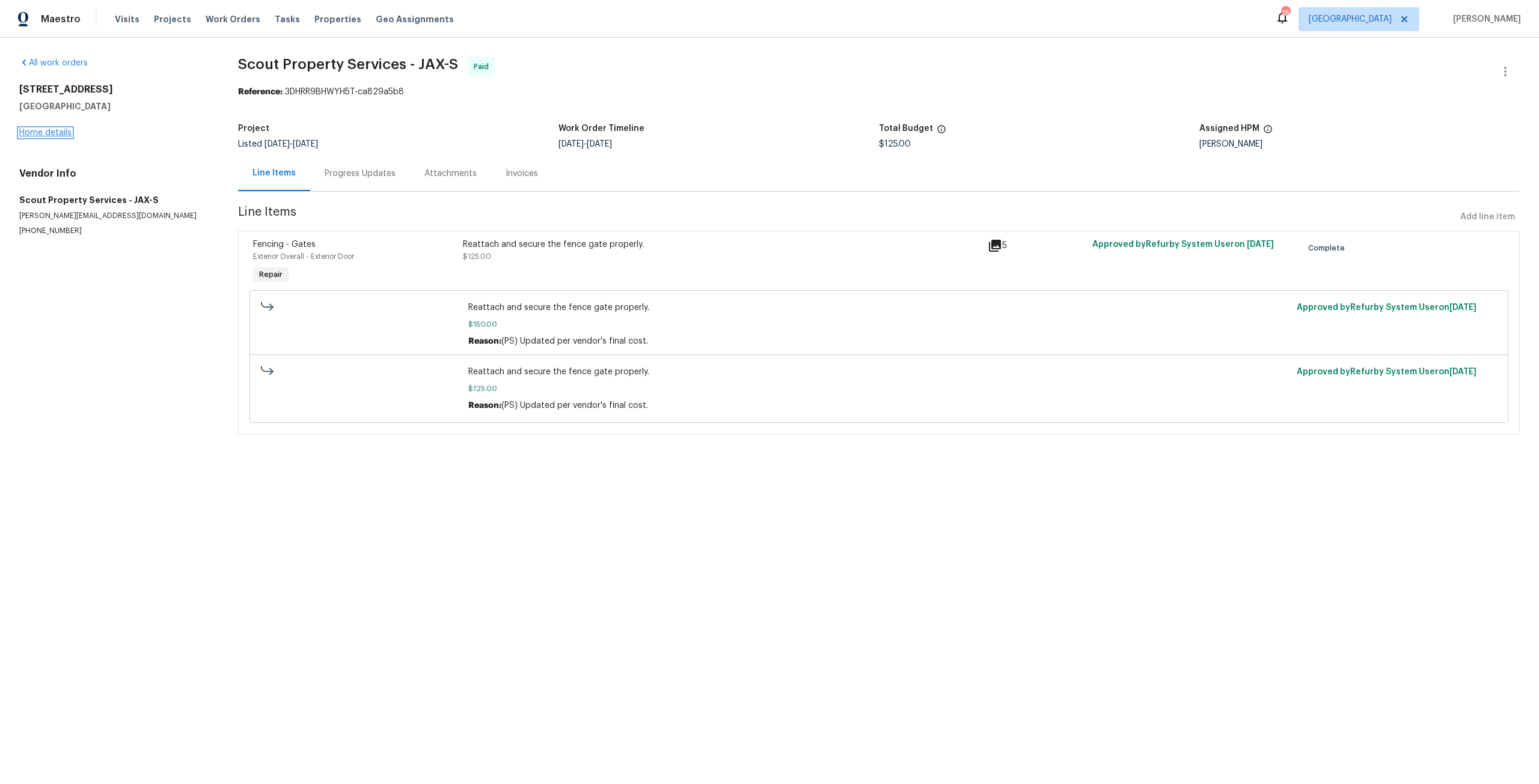
click at [48, 133] on link "Home details" at bounding box center [45, 132] width 53 height 9
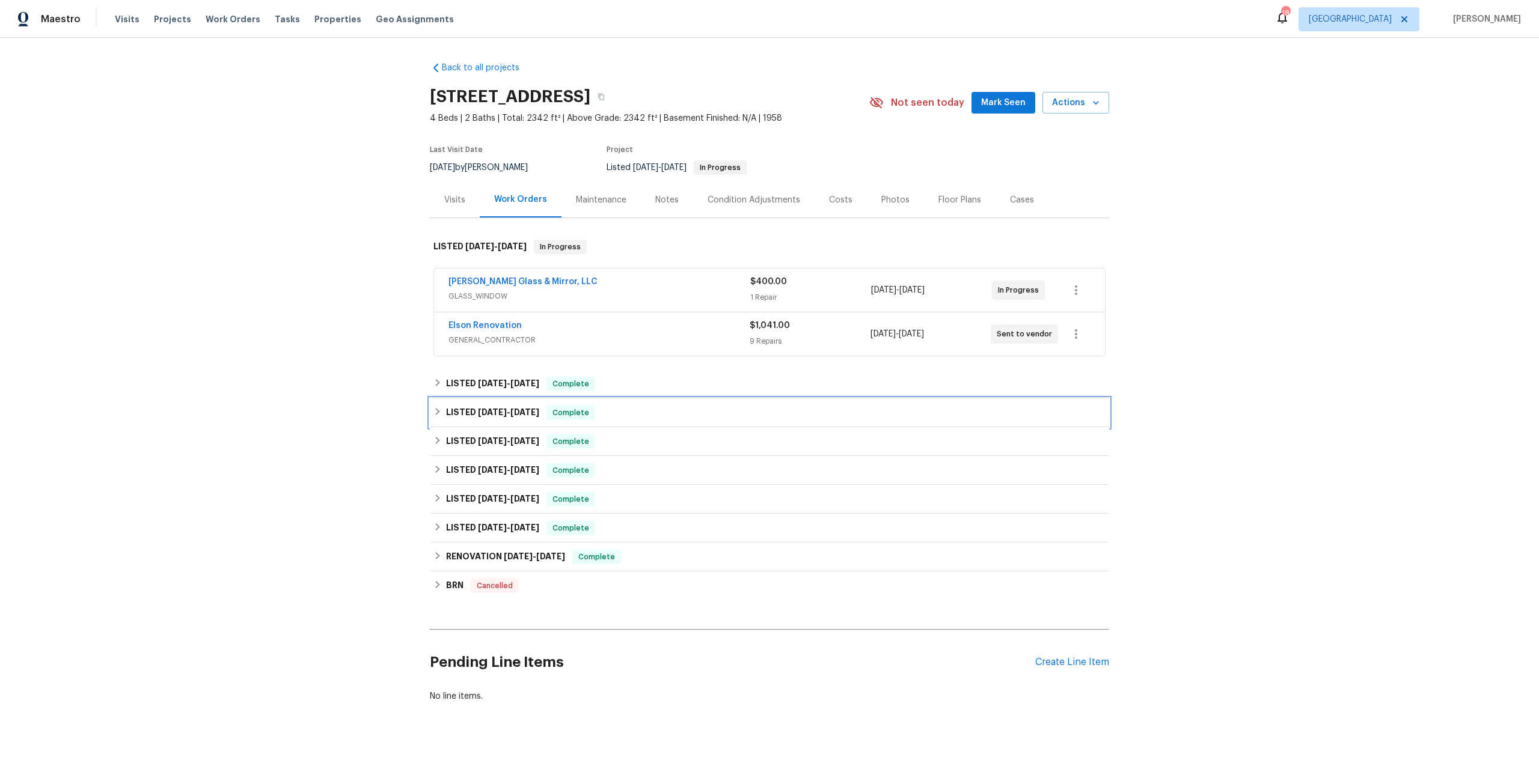
click at [516, 412] on span "[DATE]" at bounding box center [525, 412] width 29 height 9
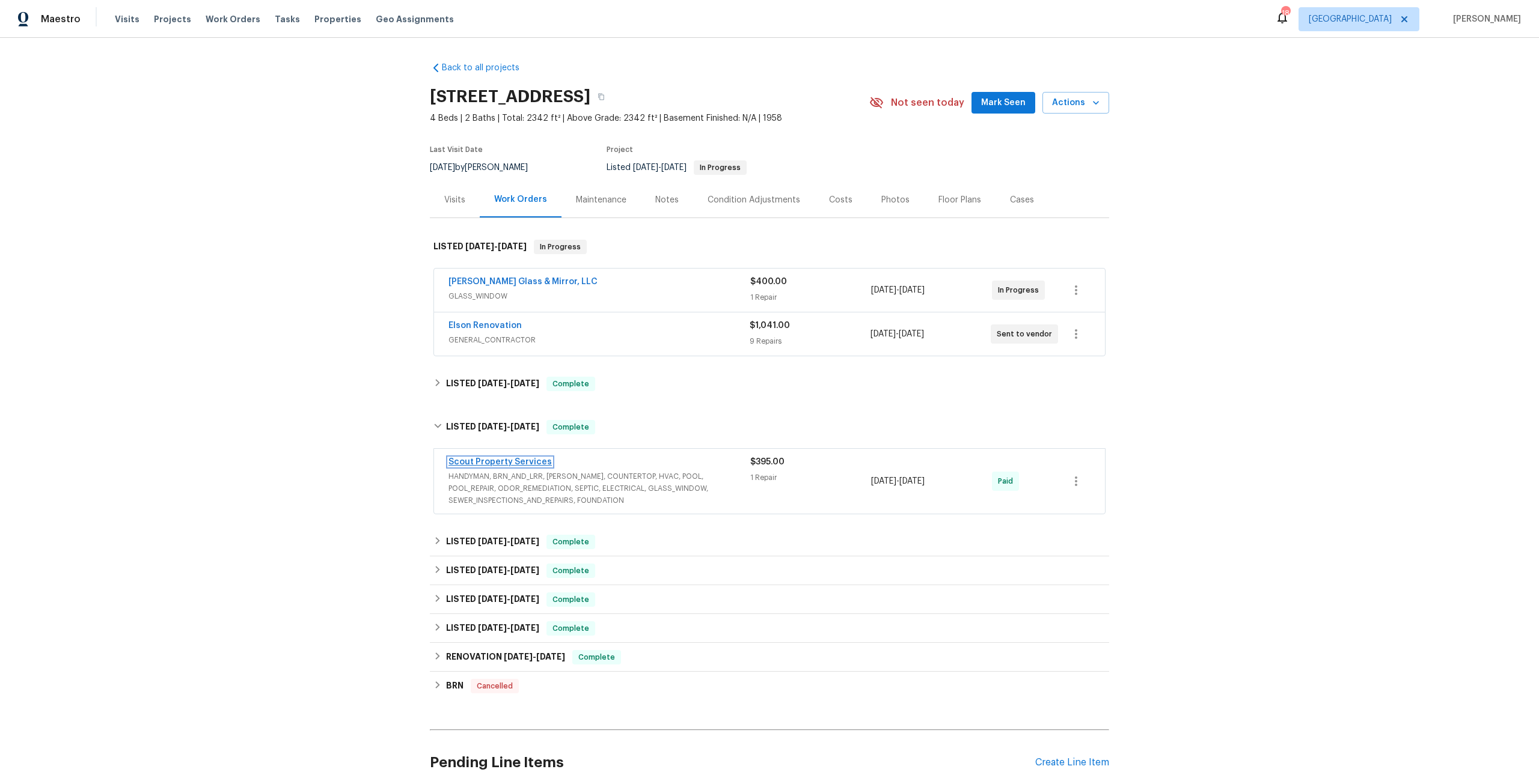
click at [515, 462] on link "Scout Property Services" at bounding box center [500, 462] width 104 height 9
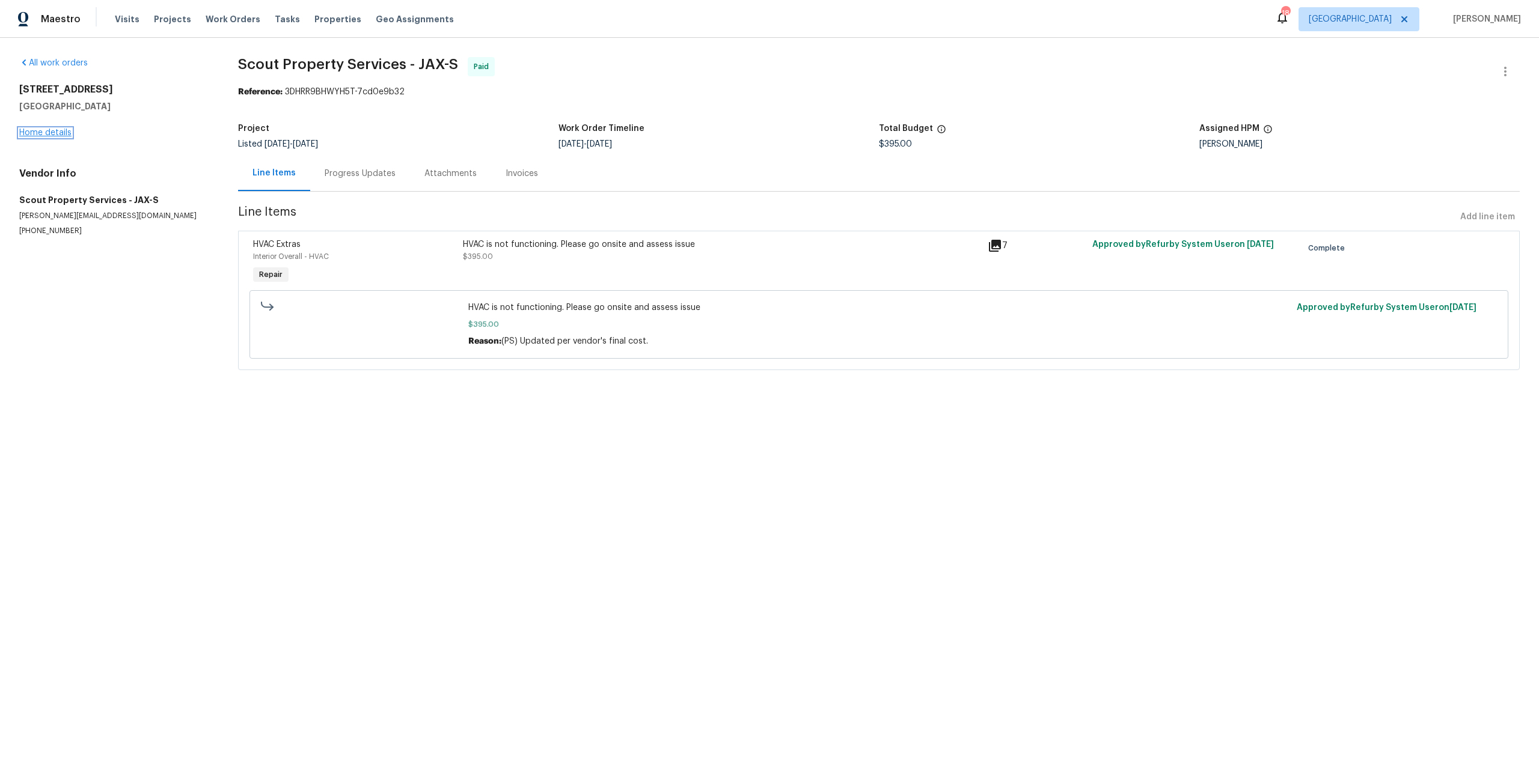
click at [60, 133] on link "Home details" at bounding box center [45, 132] width 53 height 9
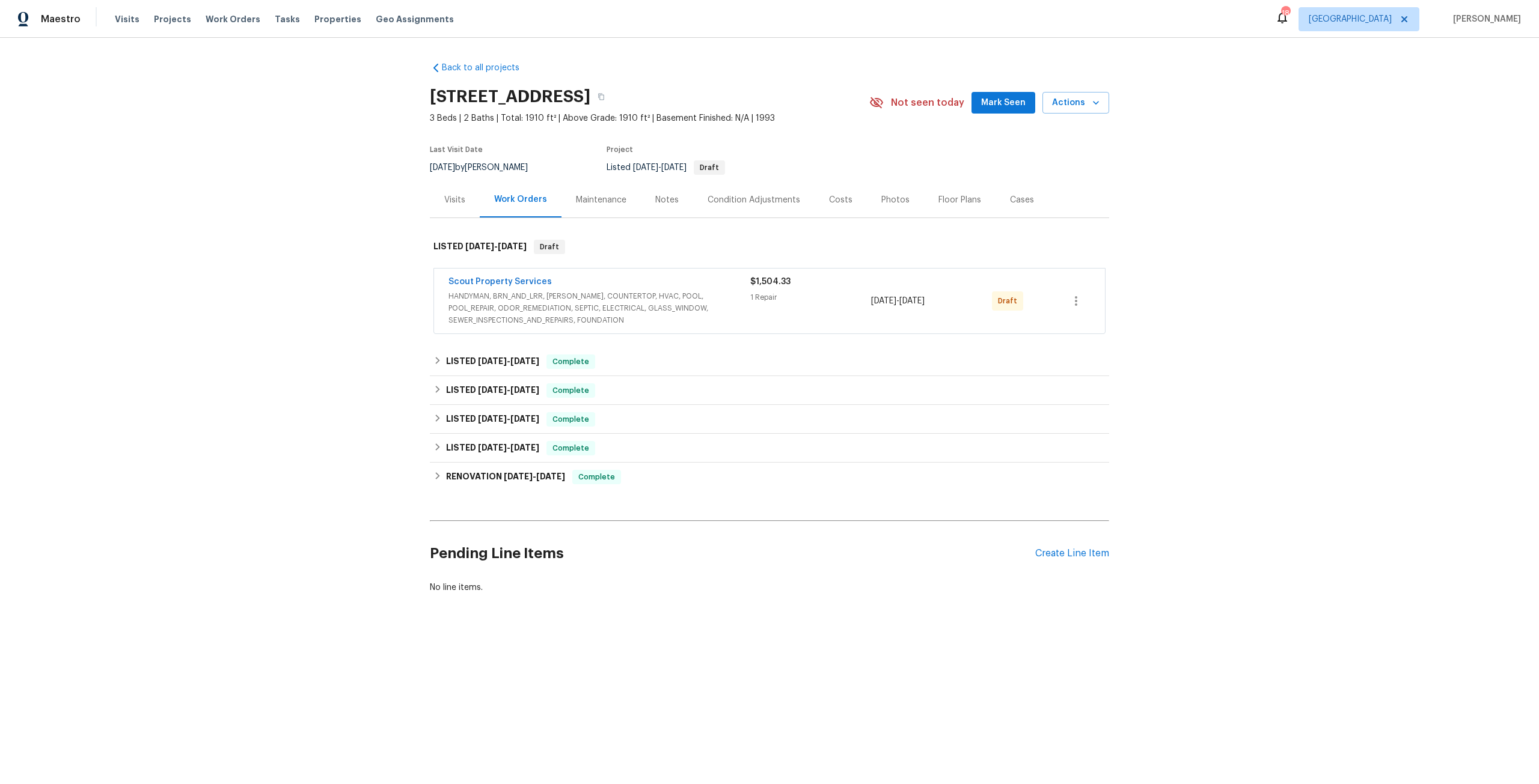
click at [647, 297] on span "HANDYMAN, BRN_AND_LRR, [PERSON_NAME], COUNTERTOP, HVAC, POOL, POOL_REPAIR, ODOR…" at bounding box center [599, 308] width 302 height 36
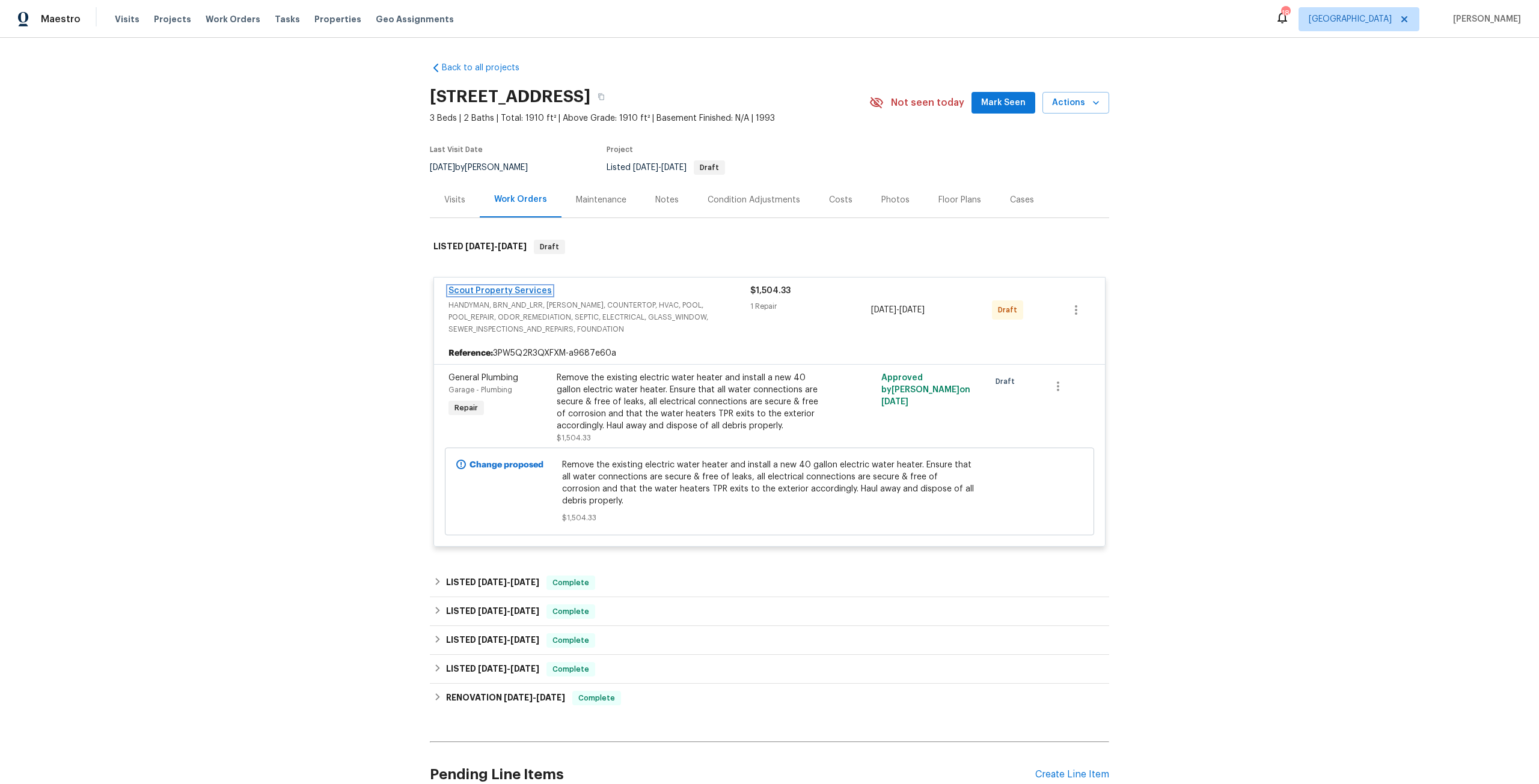
click at [495, 291] on link "Scout Property Services" at bounding box center [500, 291] width 104 height 9
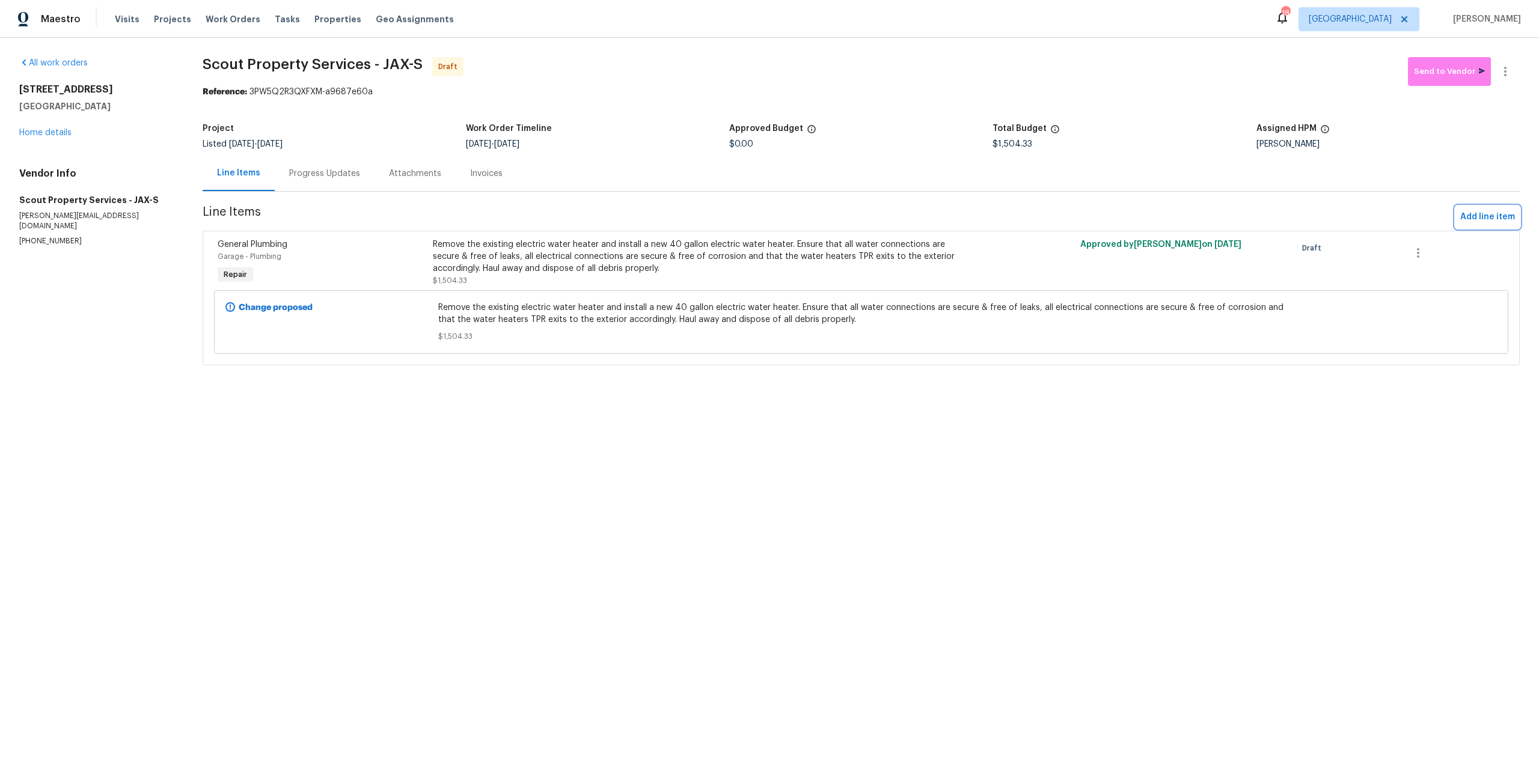
click at [1486, 215] on span "Add line item" at bounding box center [1488, 216] width 55 height 15
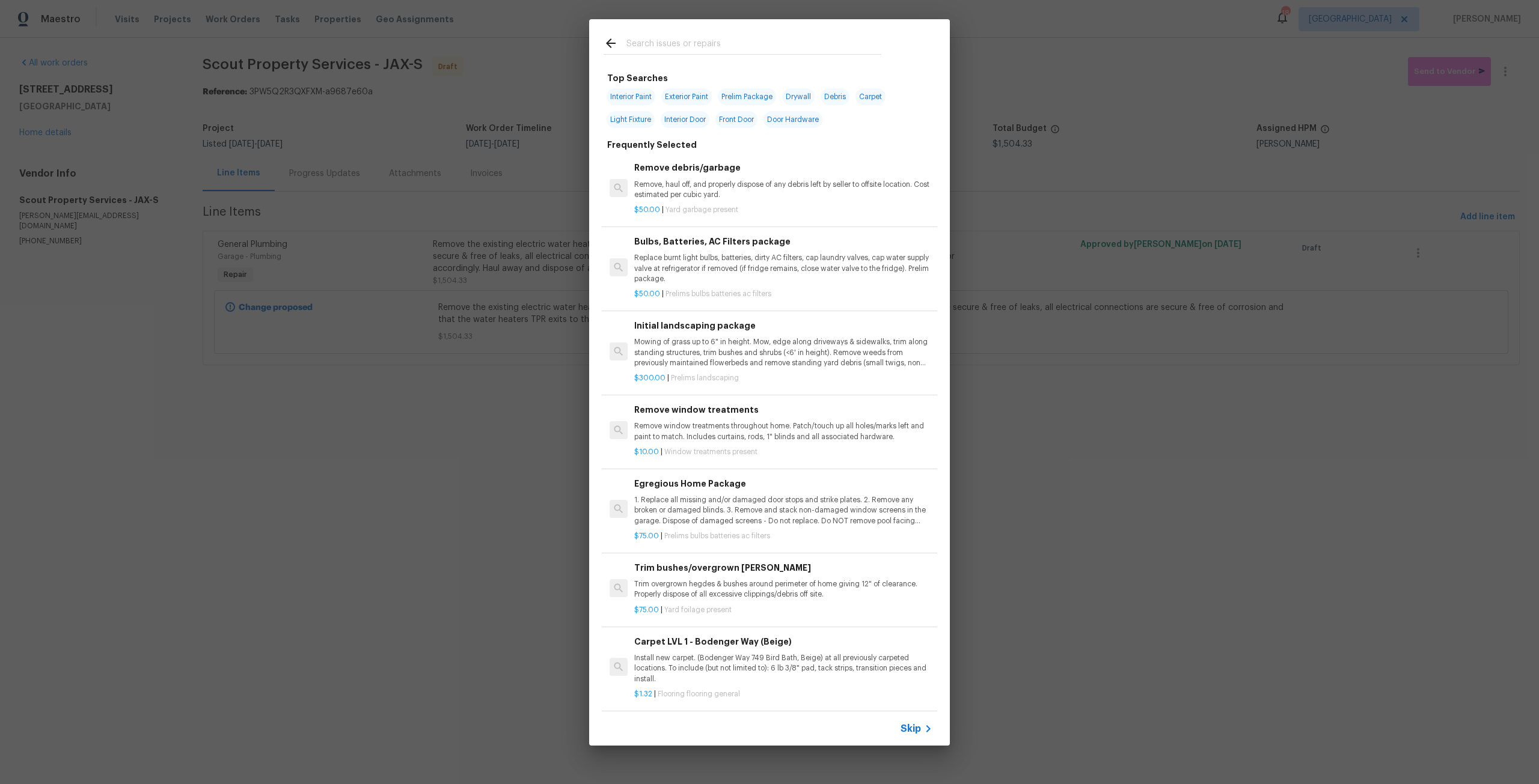
click at [744, 50] on input "text" at bounding box center [754, 45] width 255 height 18
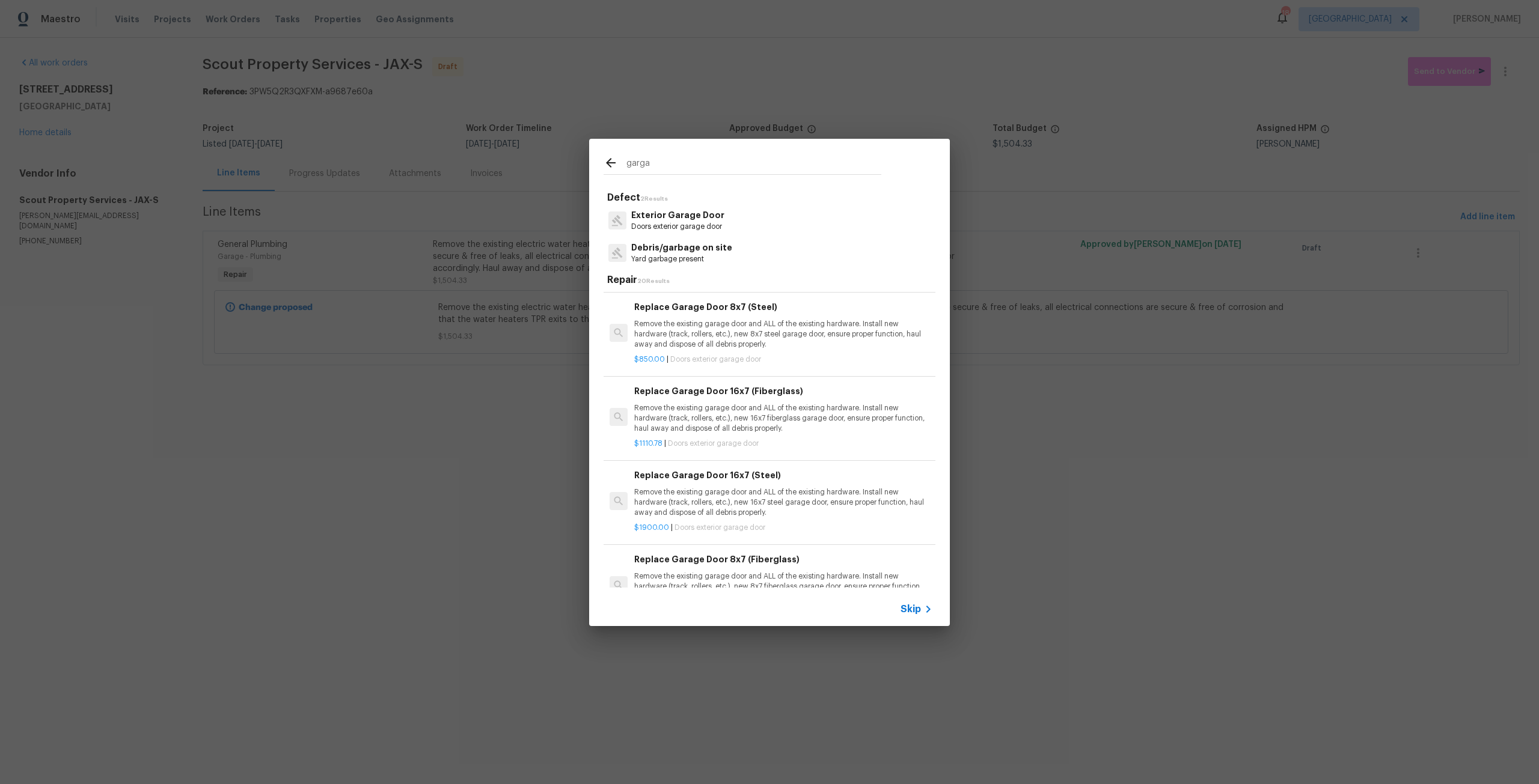
scroll to position [300, 0]
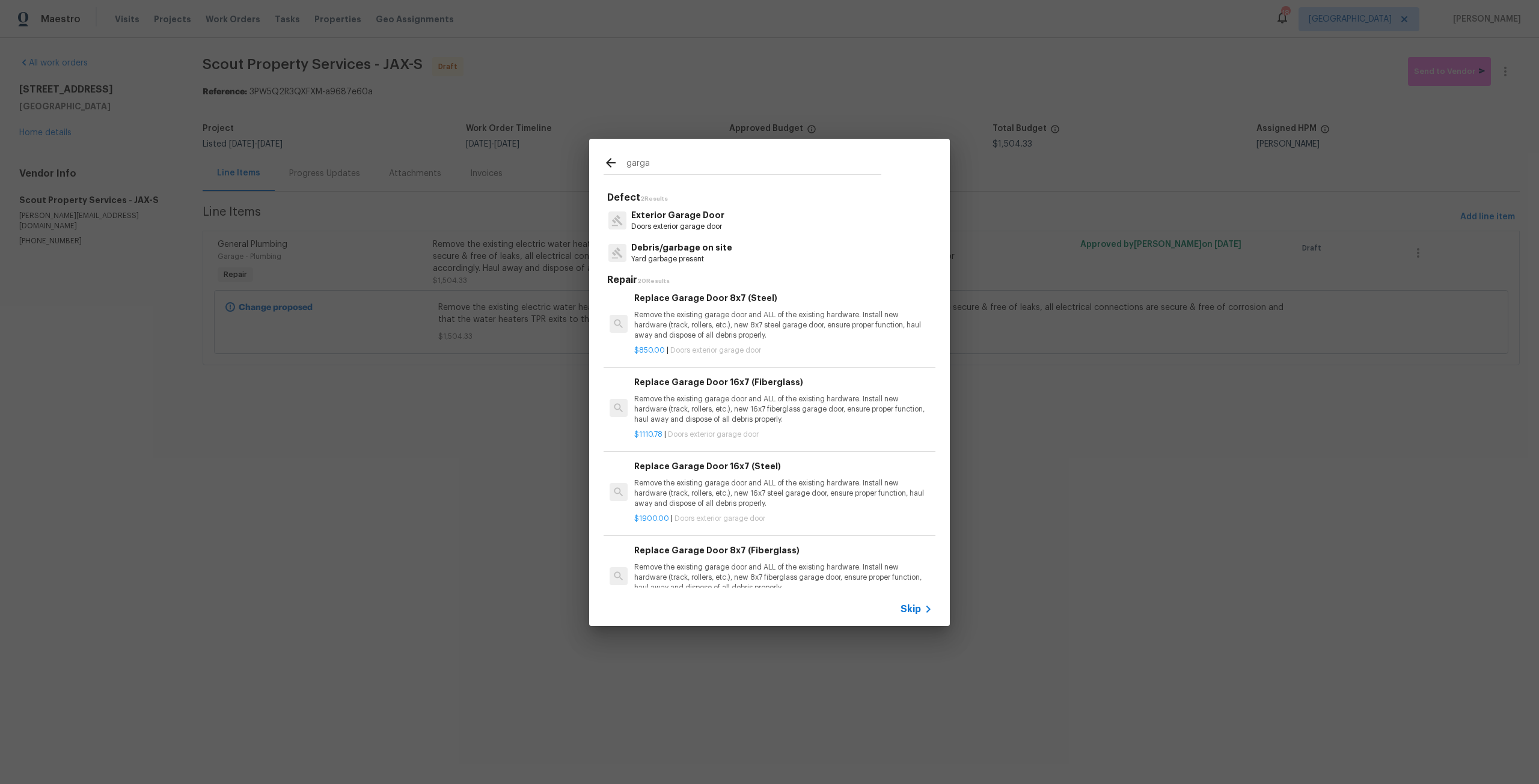
type input "garga"
click at [773, 414] on p "Remove the existing garage door and ALL of the existing hardware. Install new h…" at bounding box center [784, 409] width 298 height 31
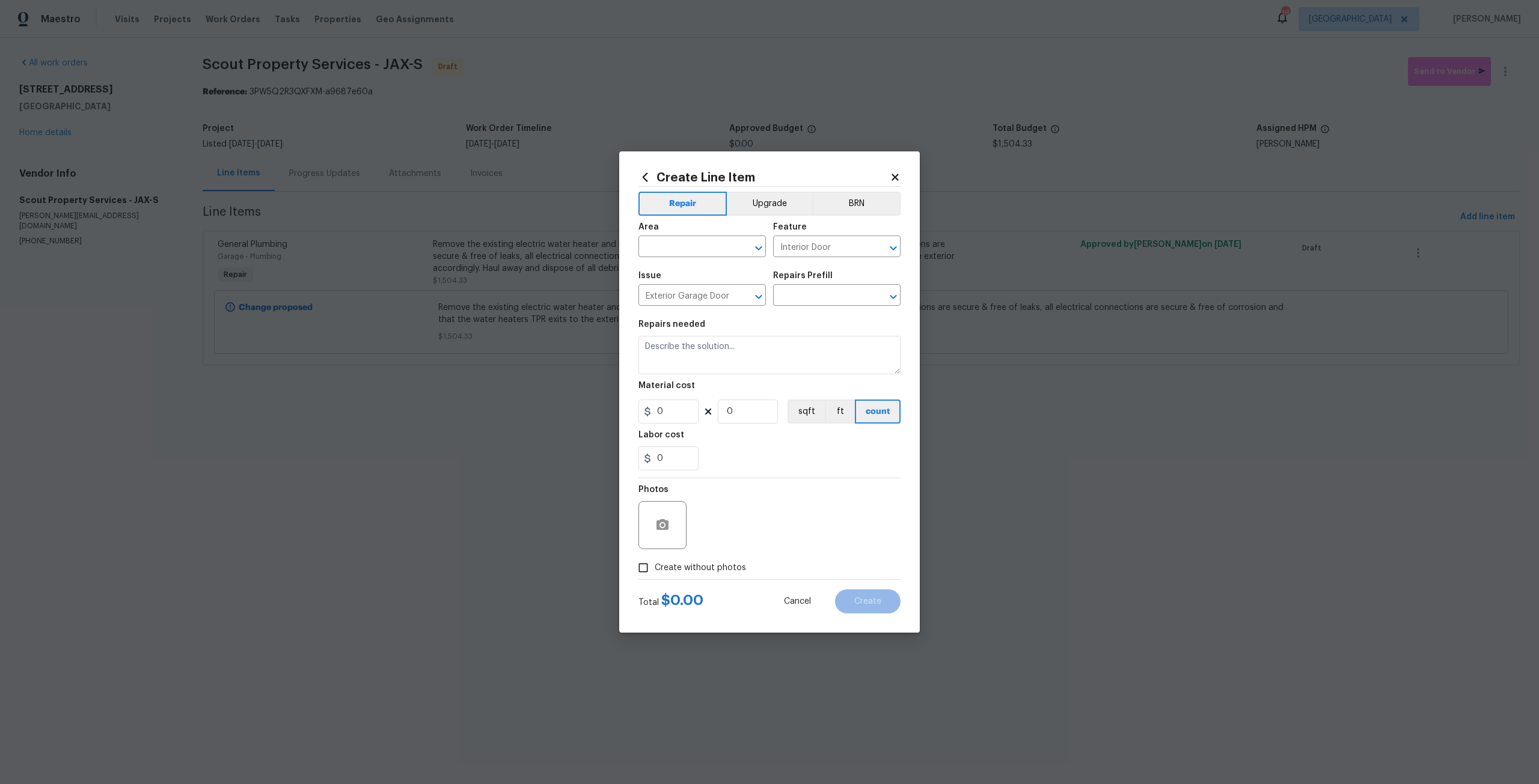
type input "Replace Garage Door 16x7 (Fiberglass) $1,110.78"
type textarea "Remove the existing garage door and ALL of the existing hardware. Install new h…"
type input "1110.78"
type input "1"
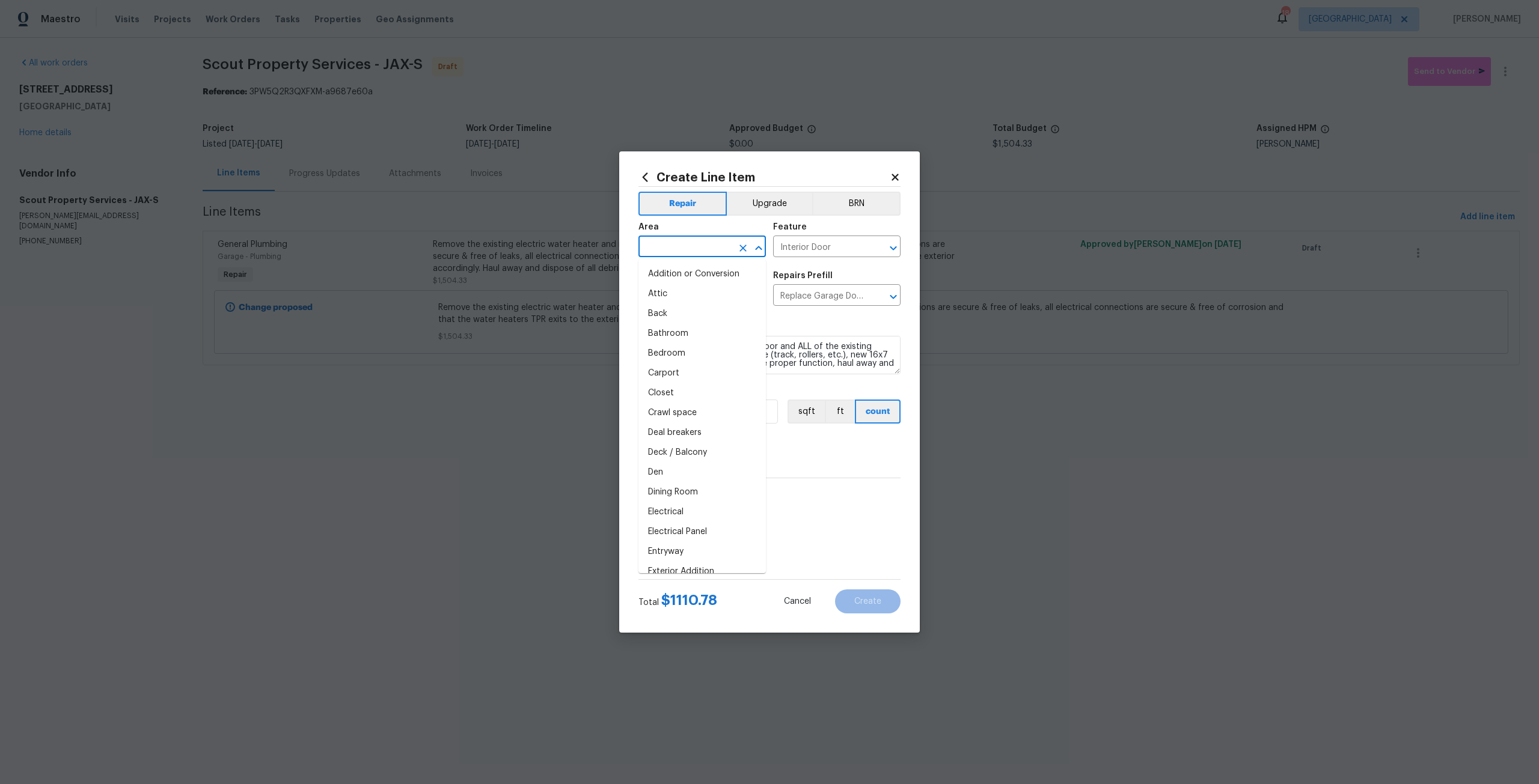
click at [716, 256] on input "text" at bounding box center [686, 248] width 94 height 19
click at [709, 268] on li "Garage" at bounding box center [702, 274] width 127 height 20
type input "Garage"
click at [704, 568] on span "Create without photos" at bounding box center [700, 568] width 91 height 13
click at [655, 568] on input "Create without photos" at bounding box center [643, 568] width 23 height 23
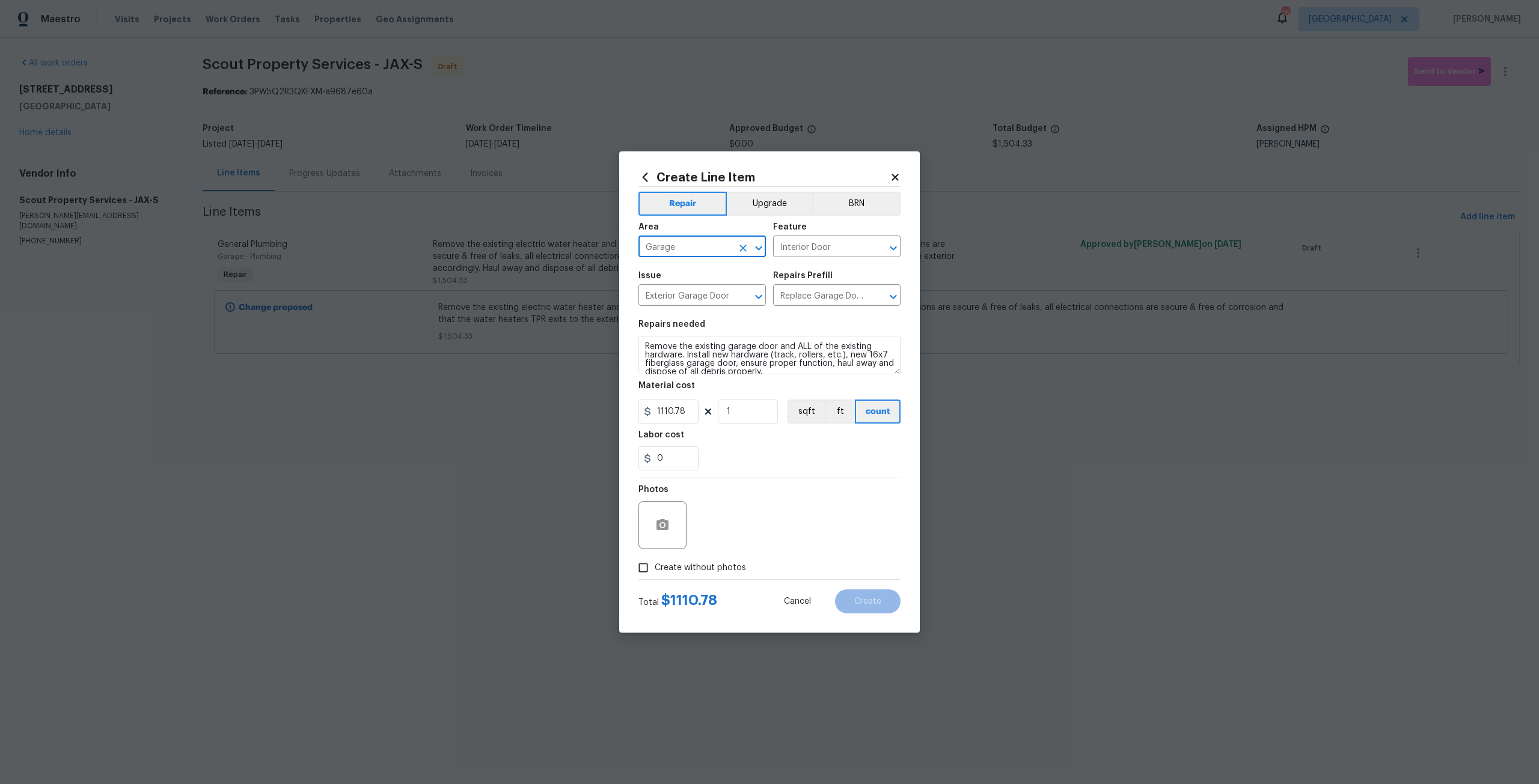
checkbox input "true"
click at [731, 550] on div "Reason*" at bounding box center [799, 517] width 205 height 78
click at [751, 528] on textarea at bounding box center [799, 524] width 205 height 48
click at [875, 605] on span "Create" at bounding box center [868, 601] width 27 height 9
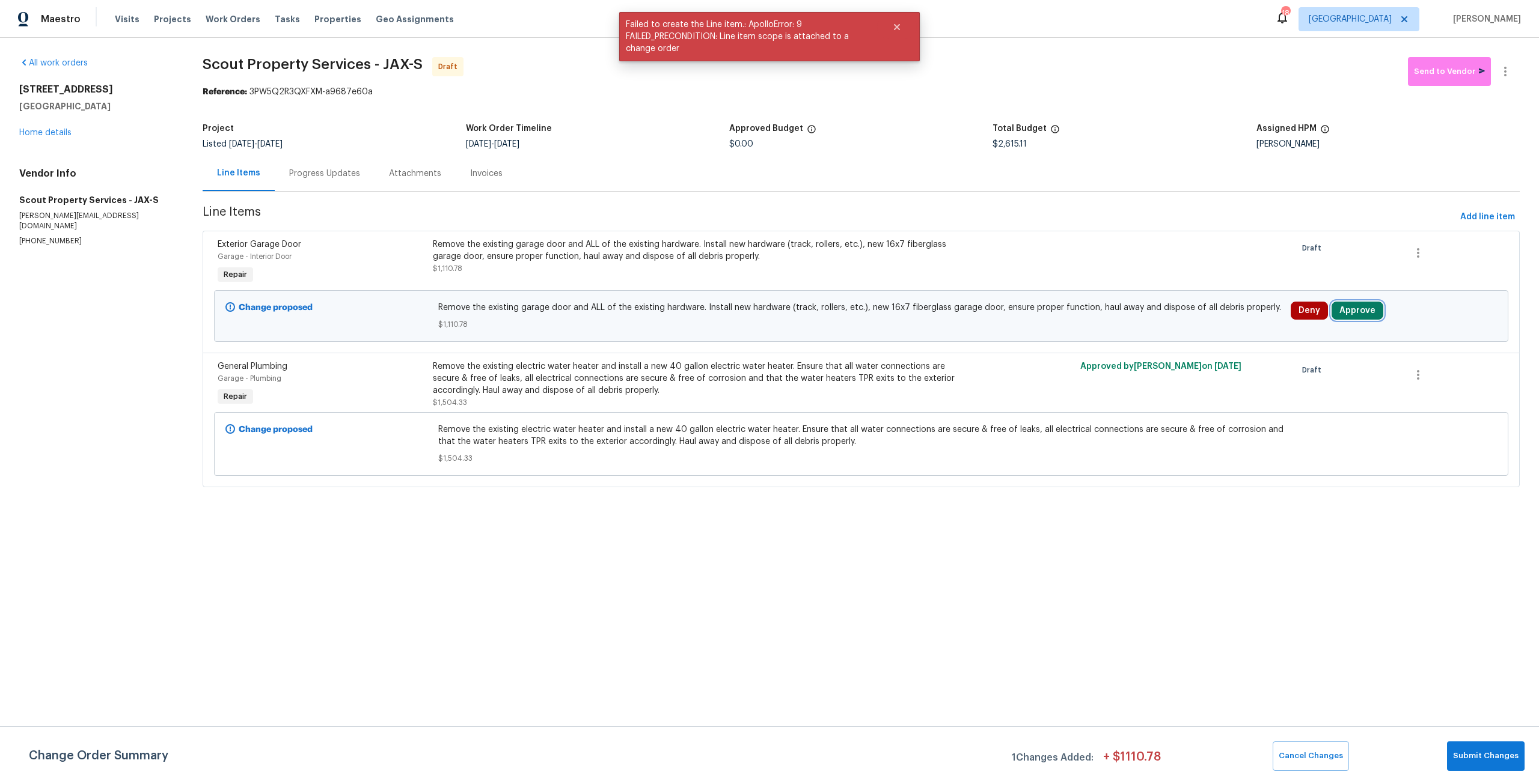
click at [1350, 307] on button "Approve" at bounding box center [1358, 310] width 52 height 18
click at [1208, 320] on button "Approve" at bounding box center [1177, 321] width 72 height 24
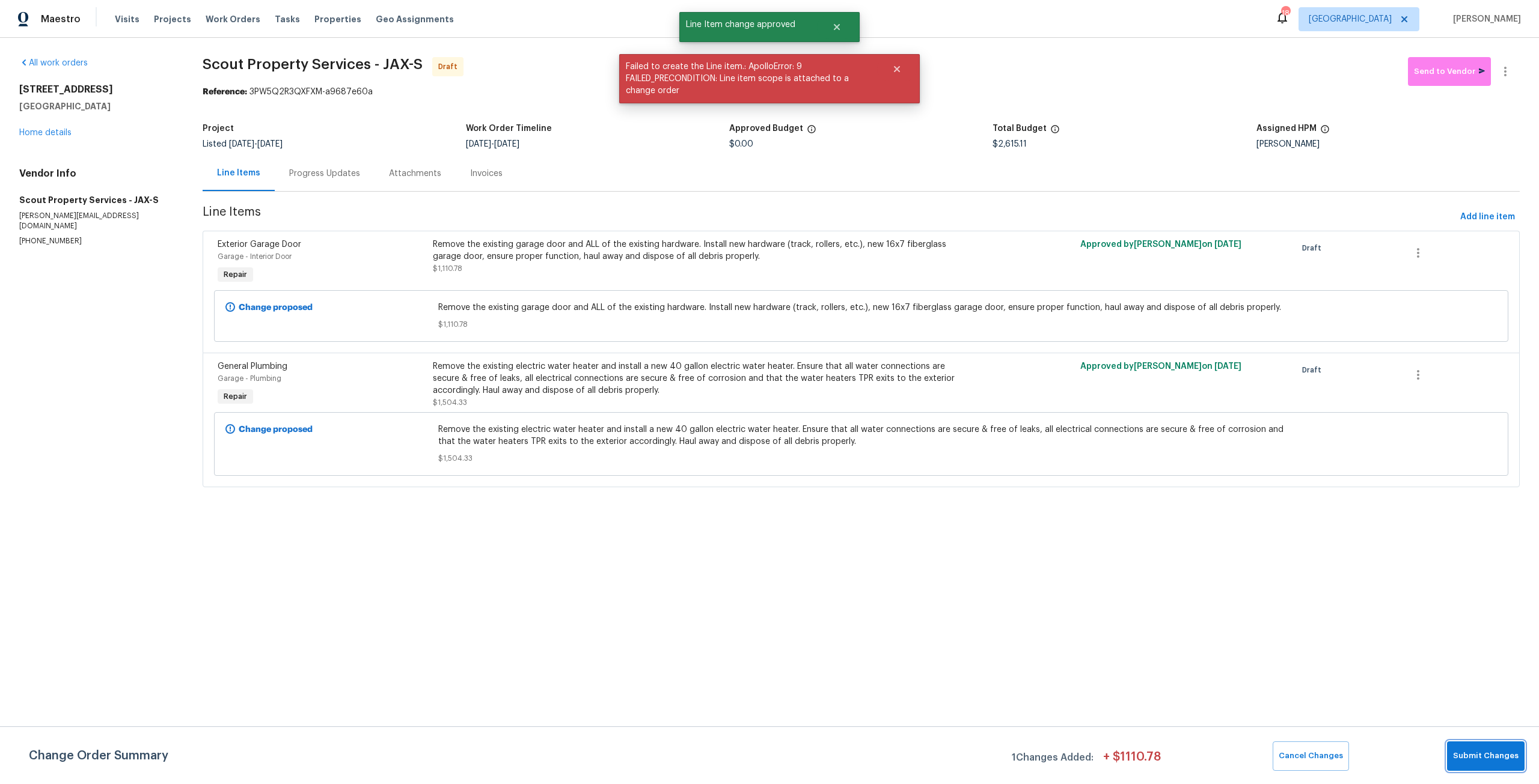
click at [1486, 758] on span "Submit Changes" at bounding box center [1486, 757] width 66 height 14
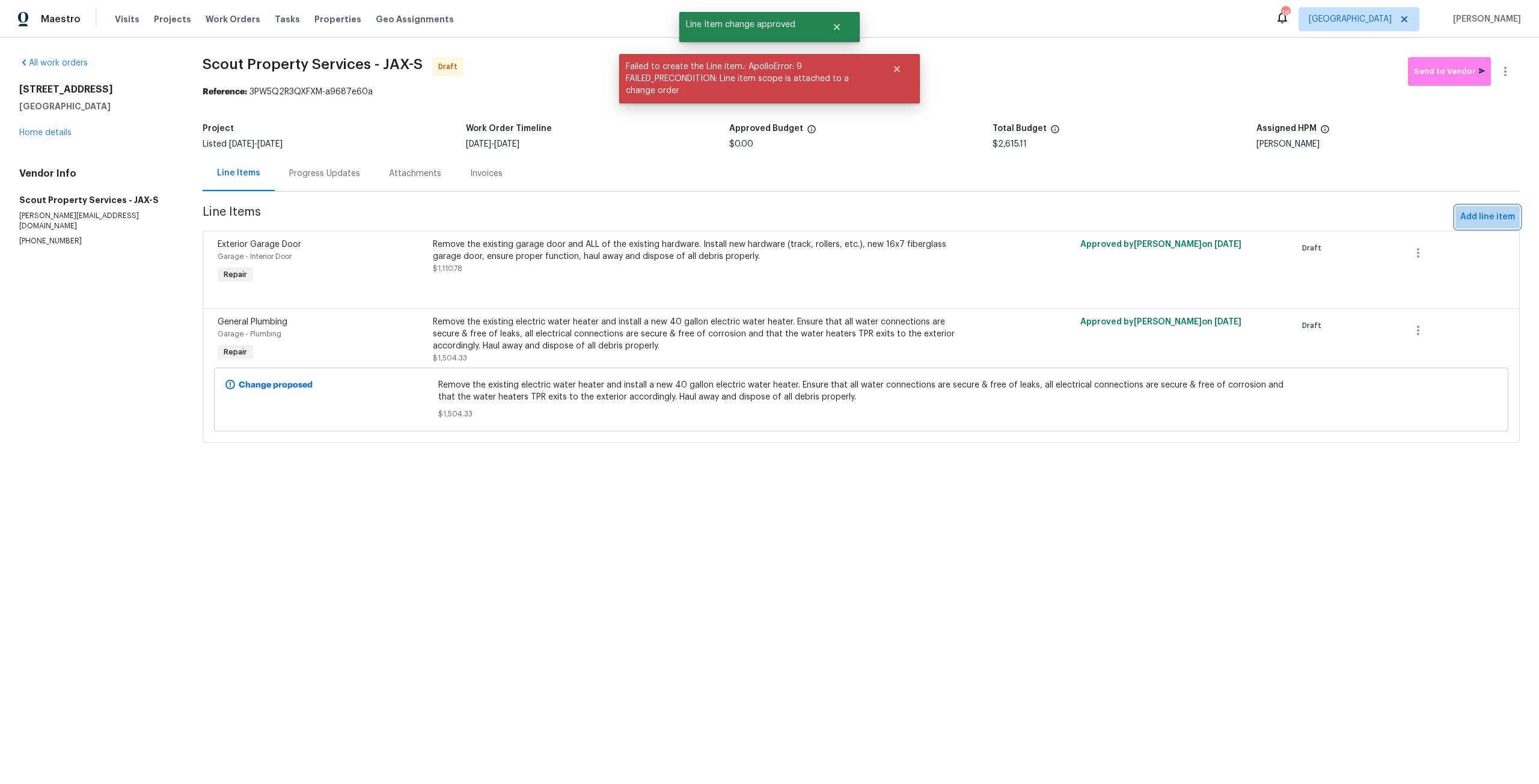
click at [1480, 207] on button "Add line item" at bounding box center [1487, 217] width 64 height 22
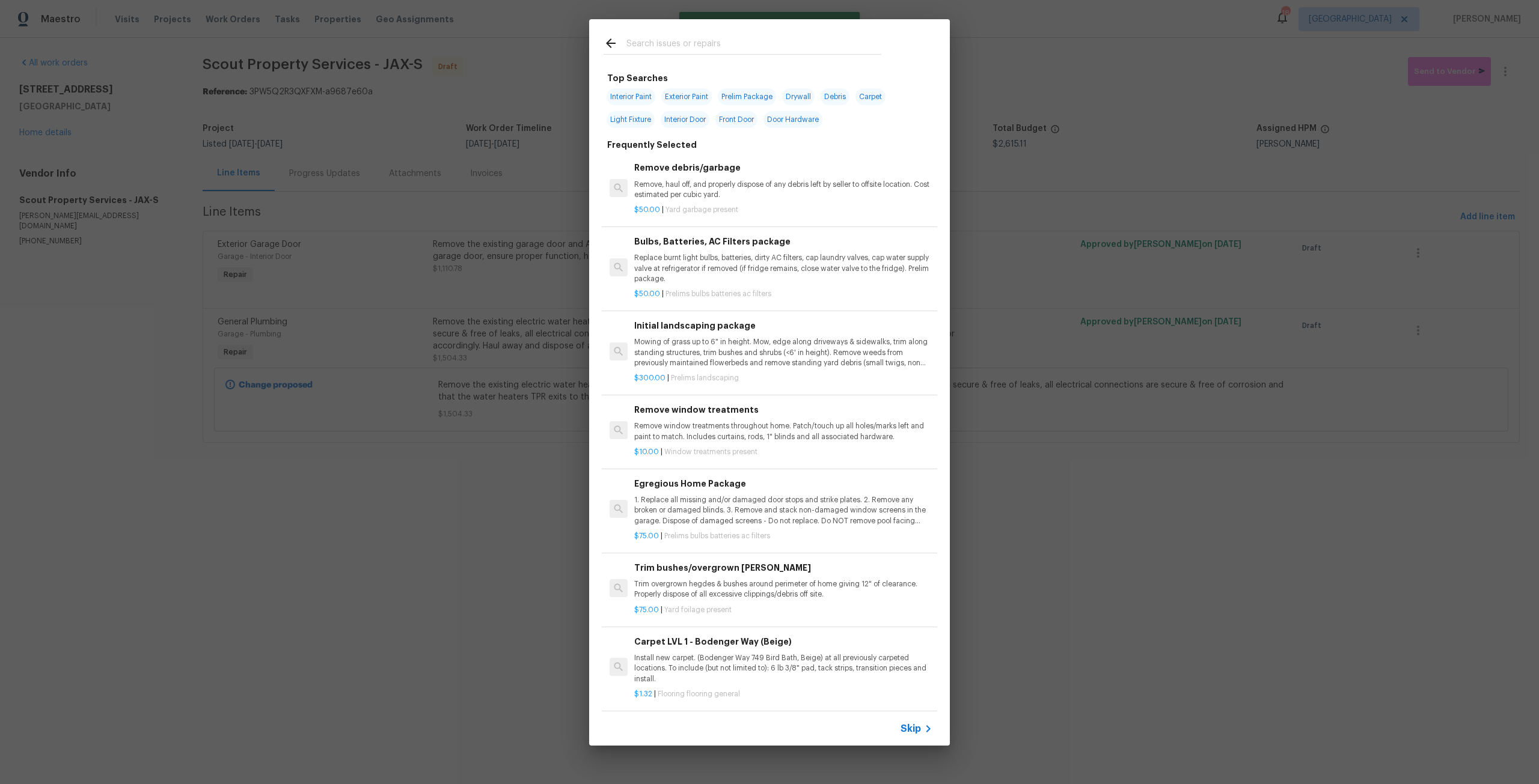
click at [693, 45] on input "text" at bounding box center [754, 45] width 255 height 18
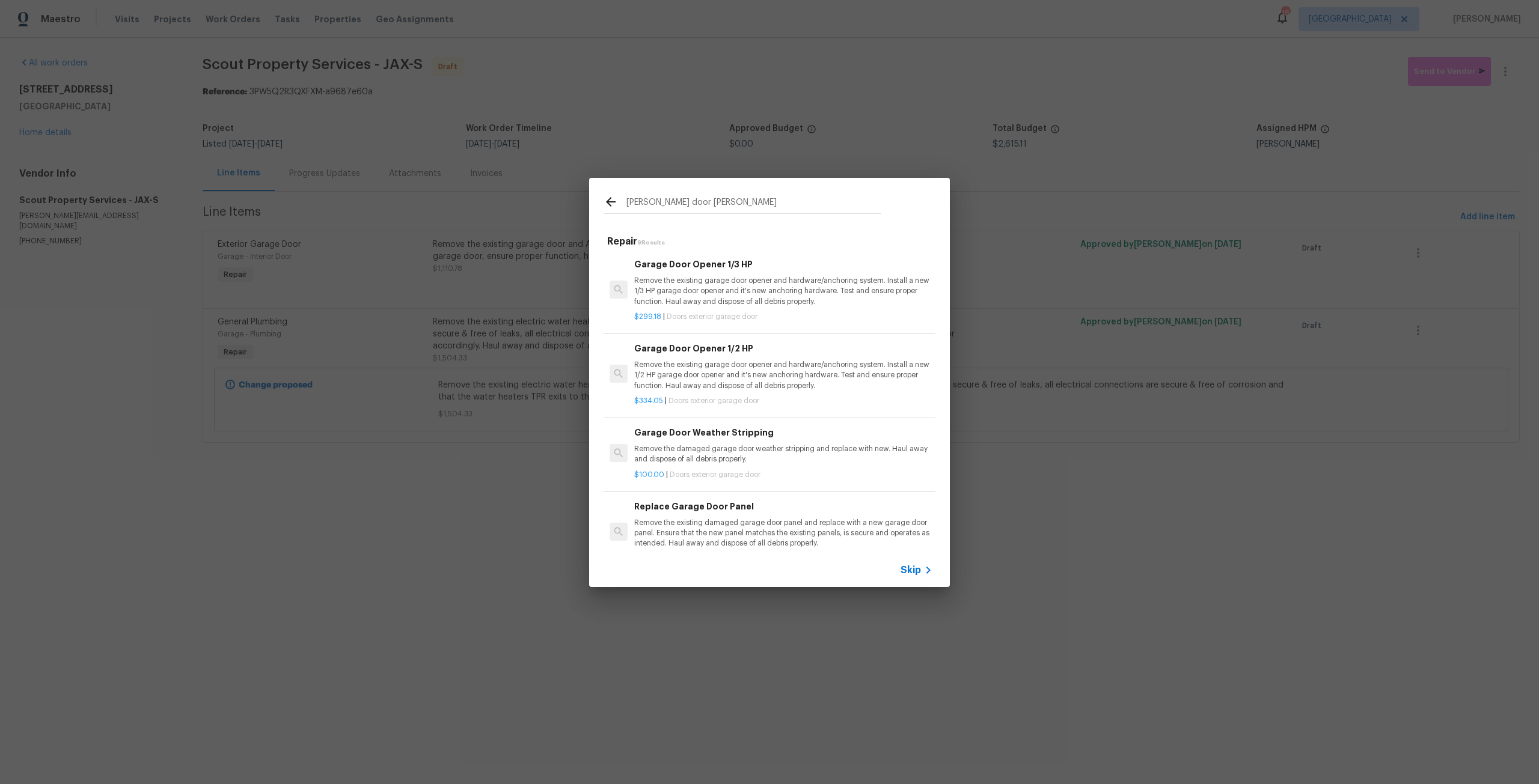
type input "garge door mo"
click at [718, 370] on p "Remove the existing garage door opener and hardware/anchoring system. Install a…" at bounding box center [784, 375] width 298 height 31
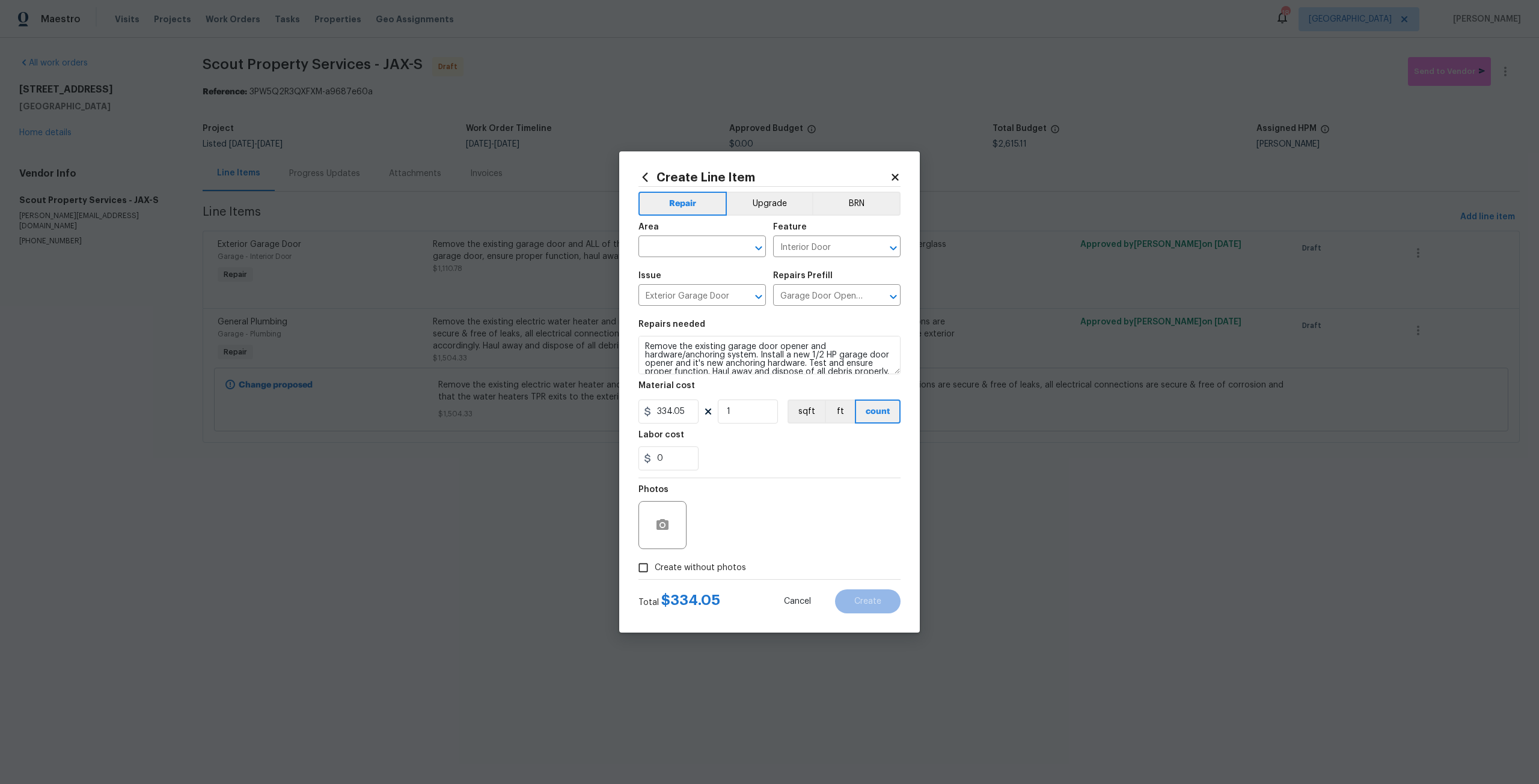
click at [712, 575] on label "Create without photos" at bounding box center [689, 568] width 115 height 23
click at [655, 575] on input "Create without photos" at bounding box center [643, 568] width 23 height 23
checkbox input "true"
click at [748, 515] on textarea at bounding box center [799, 524] width 205 height 48
click at [693, 248] on input "text" at bounding box center [686, 248] width 94 height 19
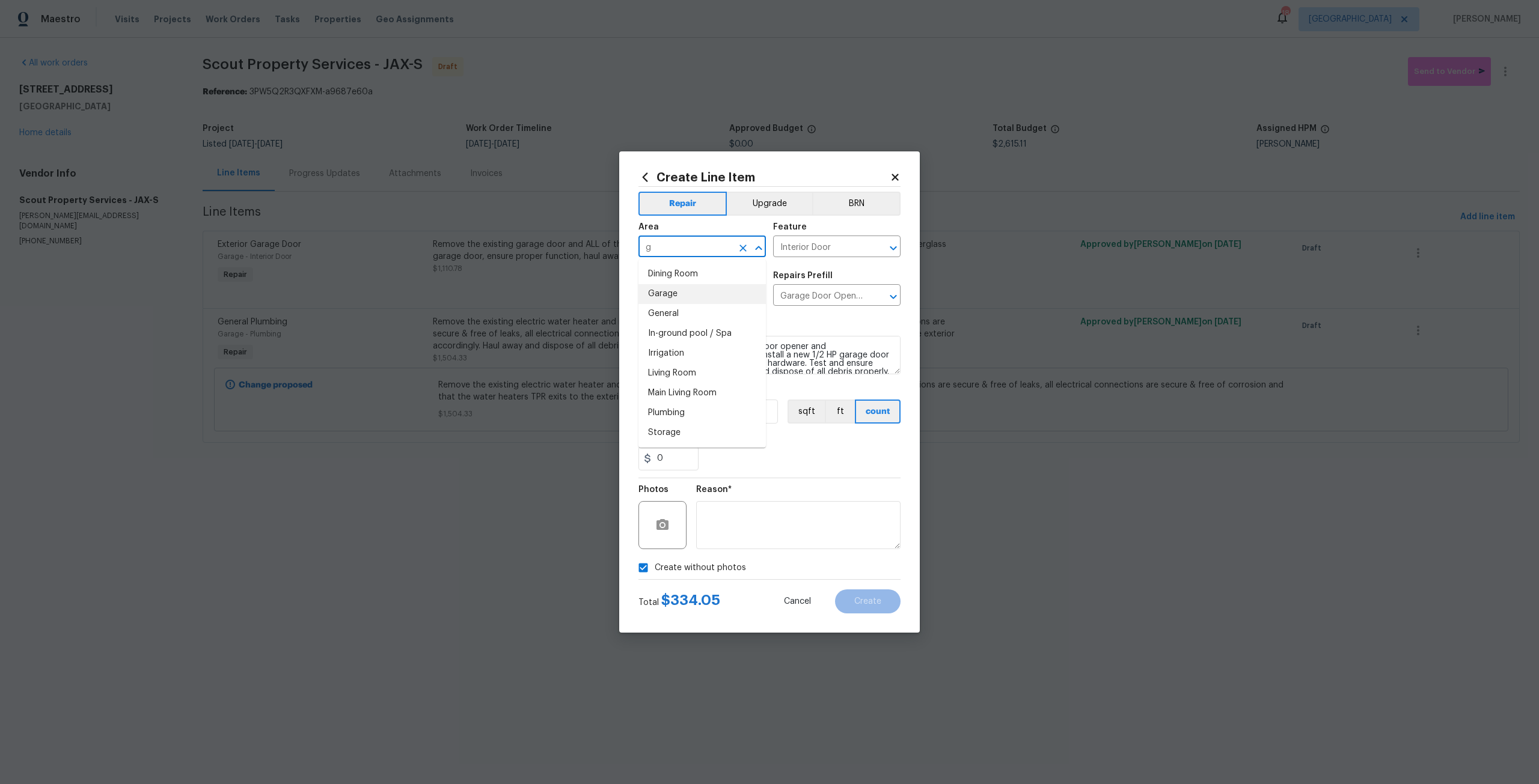
click at [675, 289] on li "Garage" at bounding box center [702, 294] width 127 height 20
type input "Garage"
click at [850, 606] on button "Create" at bounding box center [868, 601] width 66 height 24
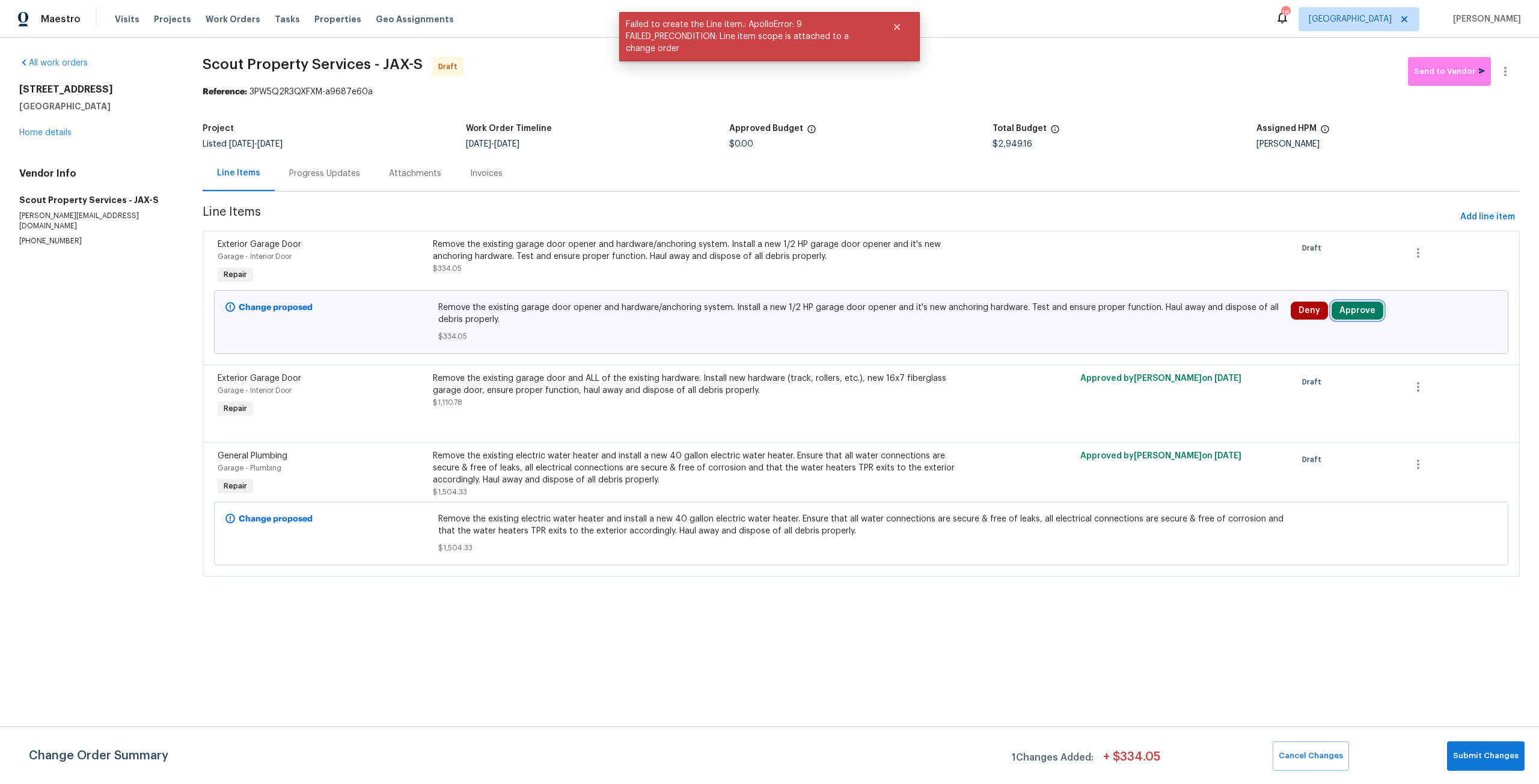
click at [1333, 307] on button "Approve" at bounding box center [1358, 310] width 52 height 18
click at [1165, 322] on span "Approve" at bounding box center [1177, 321] width 34 height 9
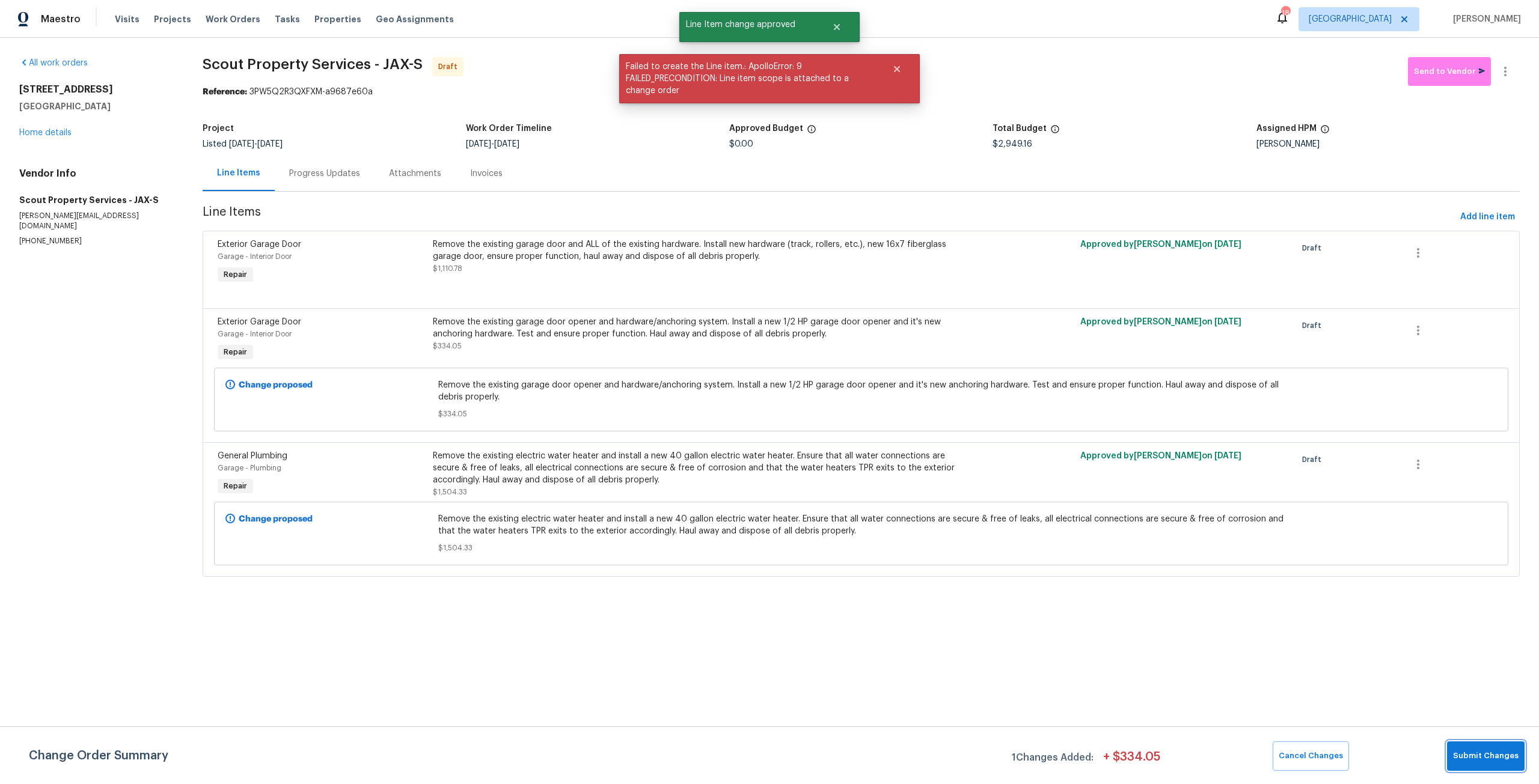
click at [1486, 770] on button "Submit Changes" at bounding box center [1486, 757] width 78 height 30
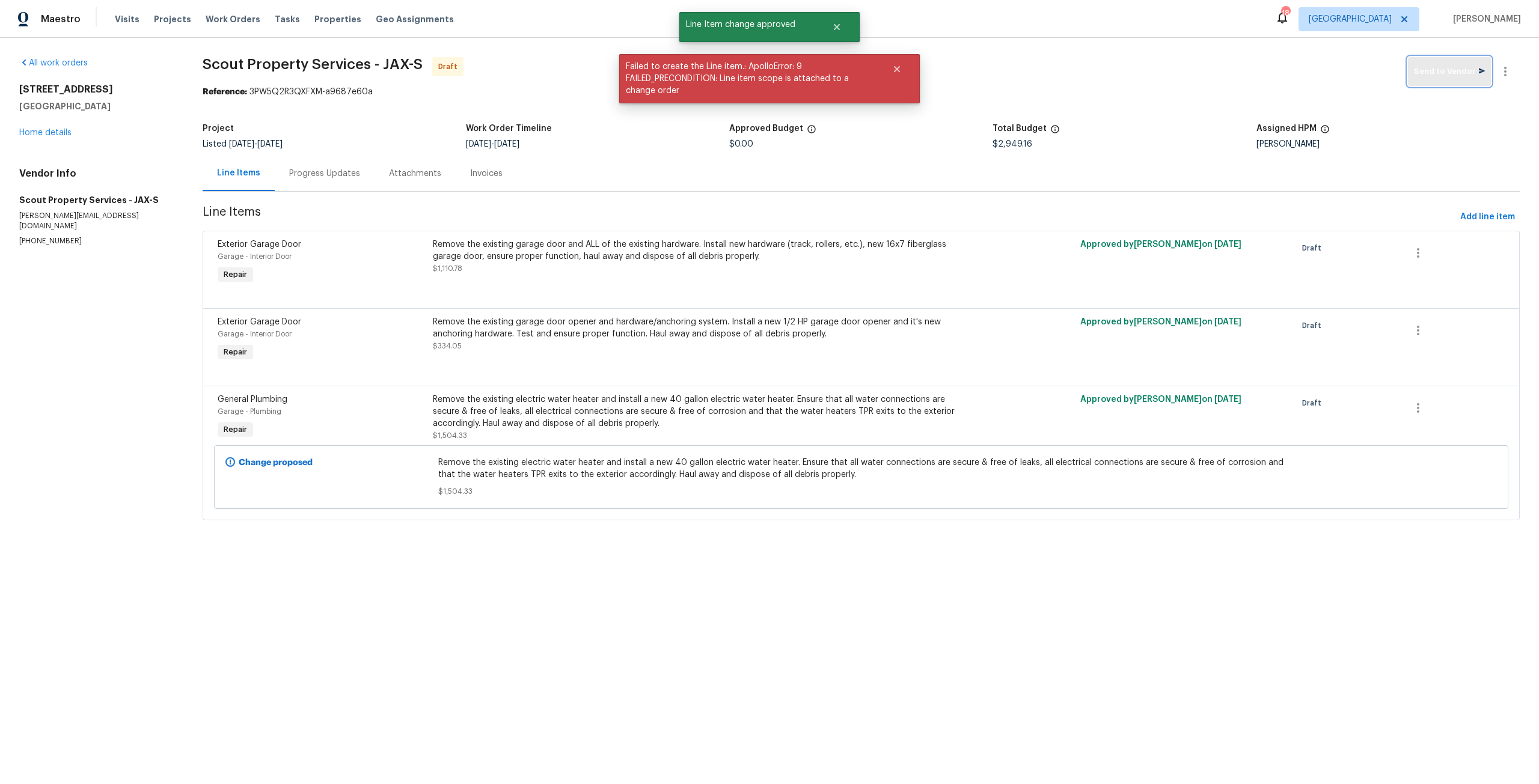
click at [1461, 78] on span "Send to Vendor" at bounding box center [1450, 72] width 71 height 14
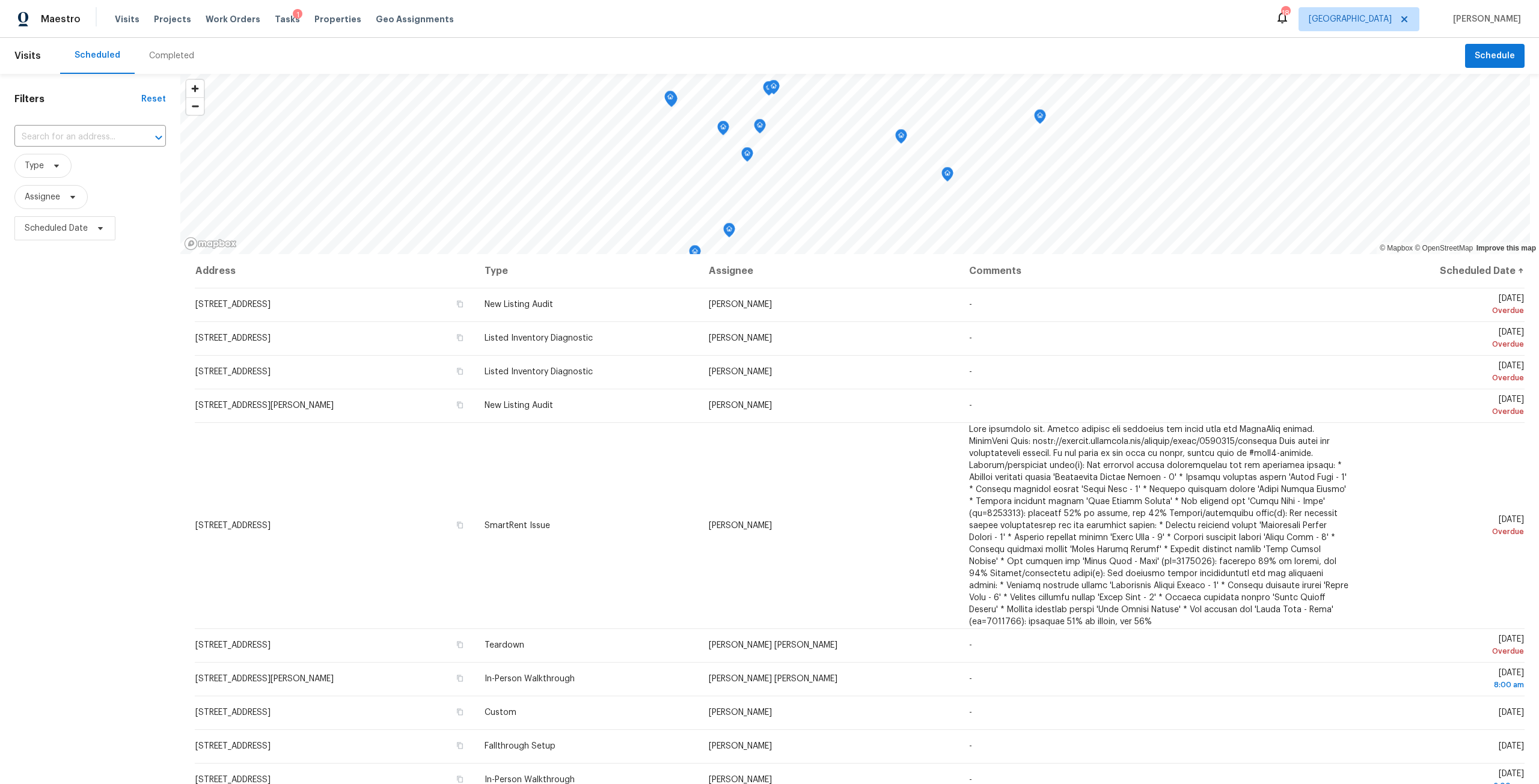
click at [124, 127] on div "​" at bounding box center [89, 137] width 151 height 26
click at [234, 22] on span "Work Orders" at bounding box center [233, 19] width 55 height 12
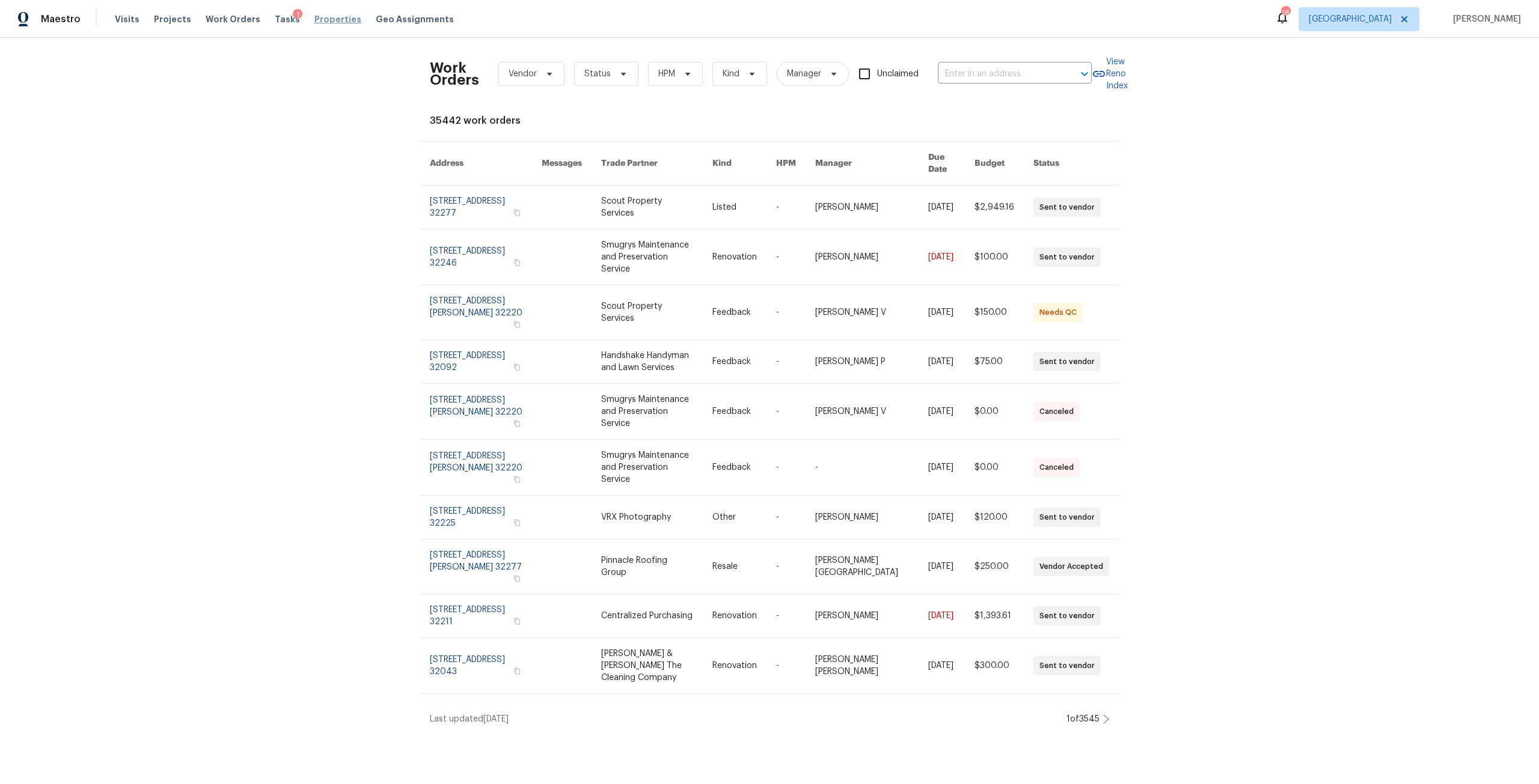
click at [326, 22] on span "Properties" at bounding box center [338, 19] width 47 height 12
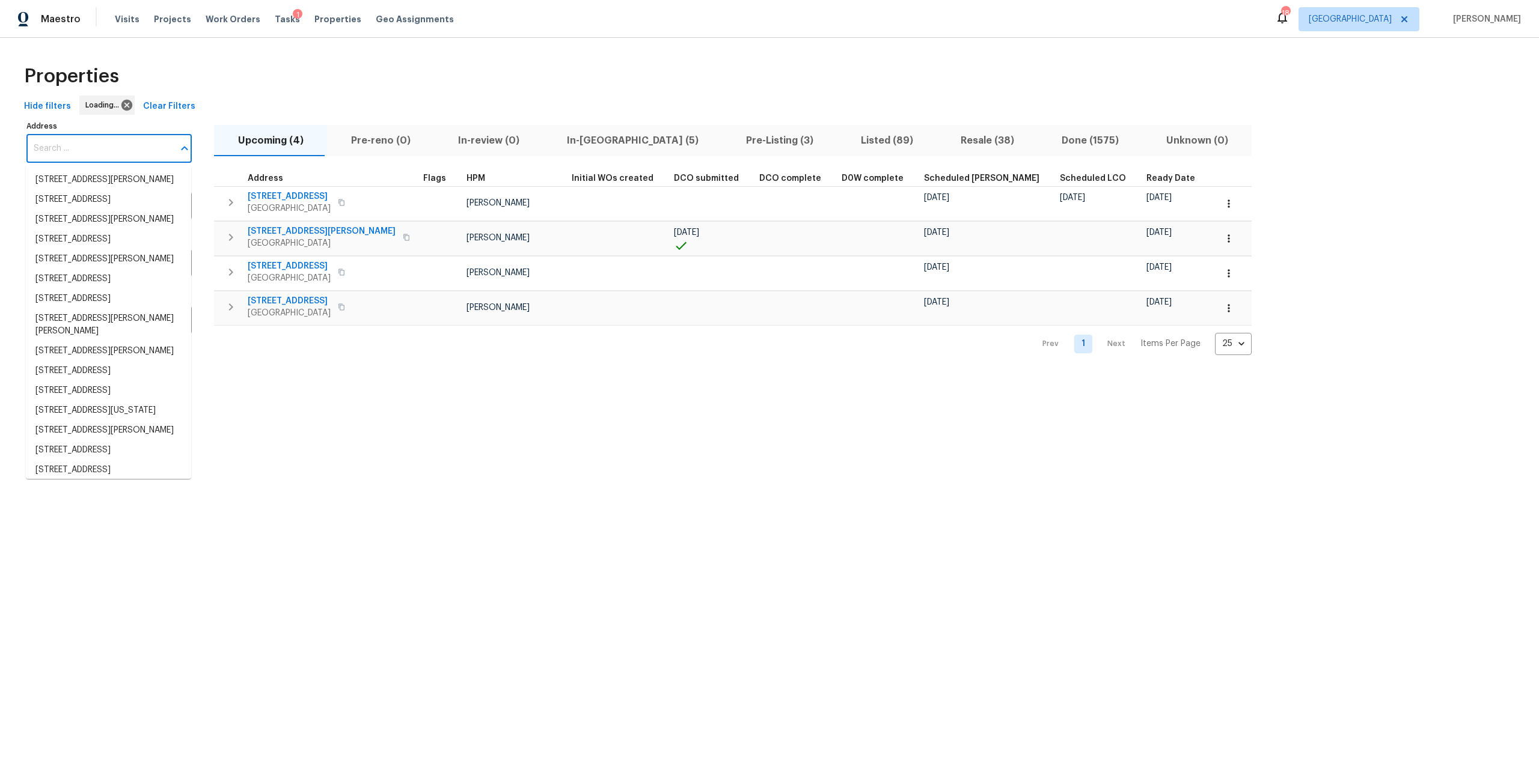
click at [125, 146] on input "Address" at bounding box center [100, 149] width 147 height 28
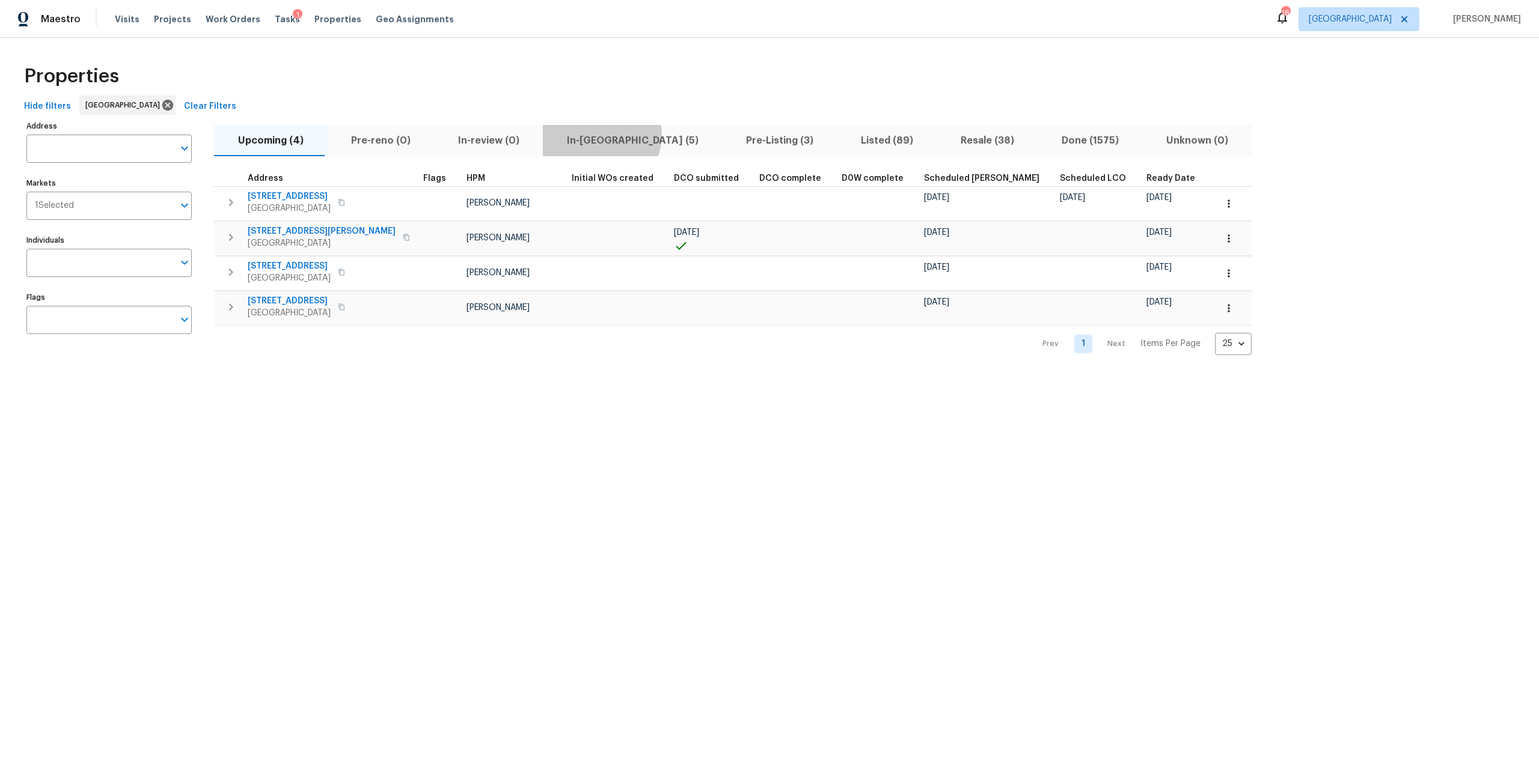
click at [591, 135] on span "In-reno (5)" at bounding box center [632, 140] width 165 height 16
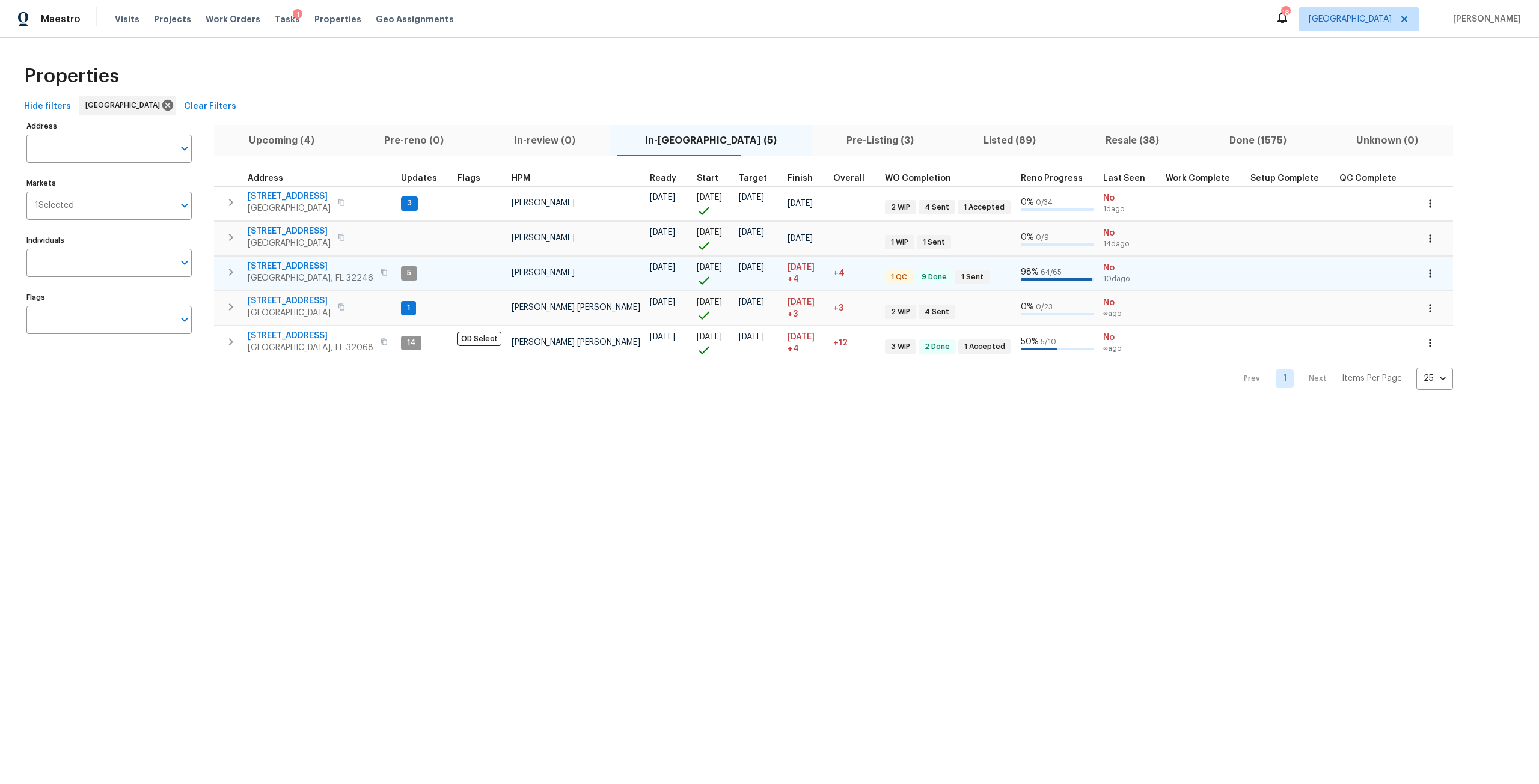
click at [289, 267] on span "3871 Dalry Dr" at bounding box center [311, 266] width 126 height 12
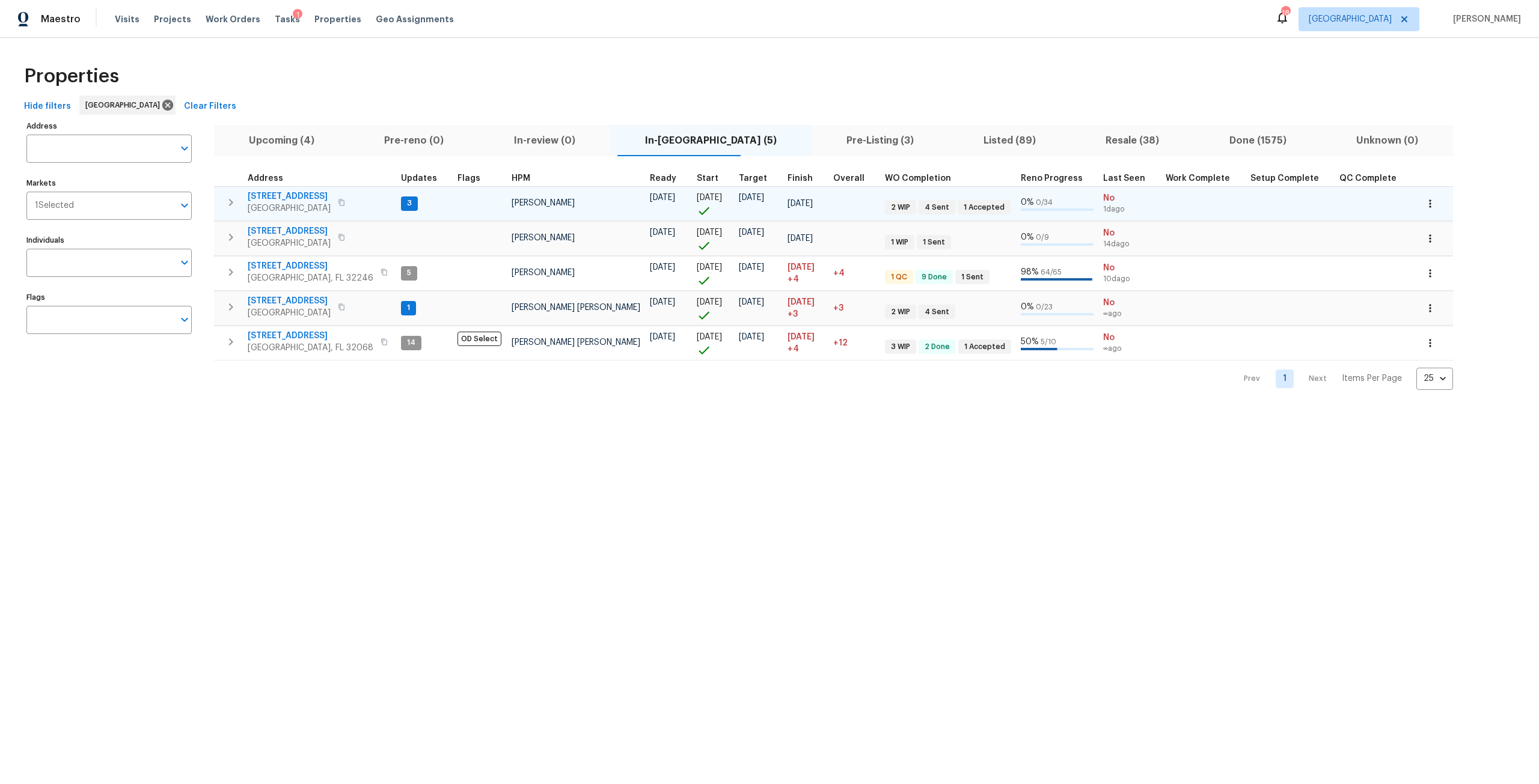
click at [302, 194] on span "[STREET_ADDRESS]" at bounding box center [289, 196] width 83 height 12
click at [1424, 202] on icon "button" at bounding box center [1430, 203] width 12 height 12
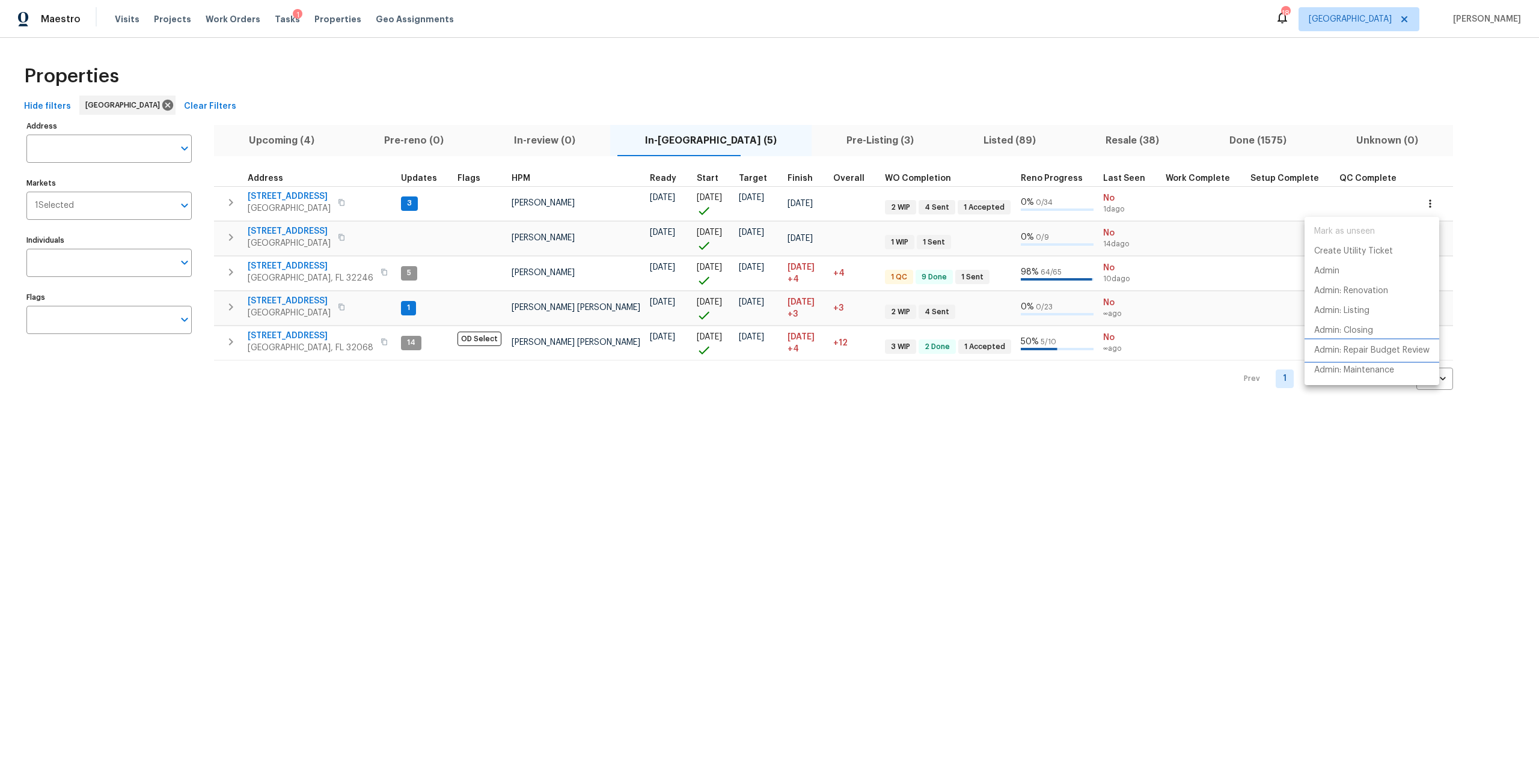
click at [1392, 354] on p "Admin: Repair Budget Review" at bounding box center [1371, 350] width 115 height 13
click at [306, 198] on div at bounding box center [770, 392] width 1539 height 784
click at [306, 197] on span "[STREET_ADDRESS]" at bounding box center [289, 196] width 83 height 12
click at [315, 21] on span "Properties" at bounding box center [338, 19] width 47 height 12
click at [106, 154] on input "Address" at bounding box center [100, 149] width 147 height 28
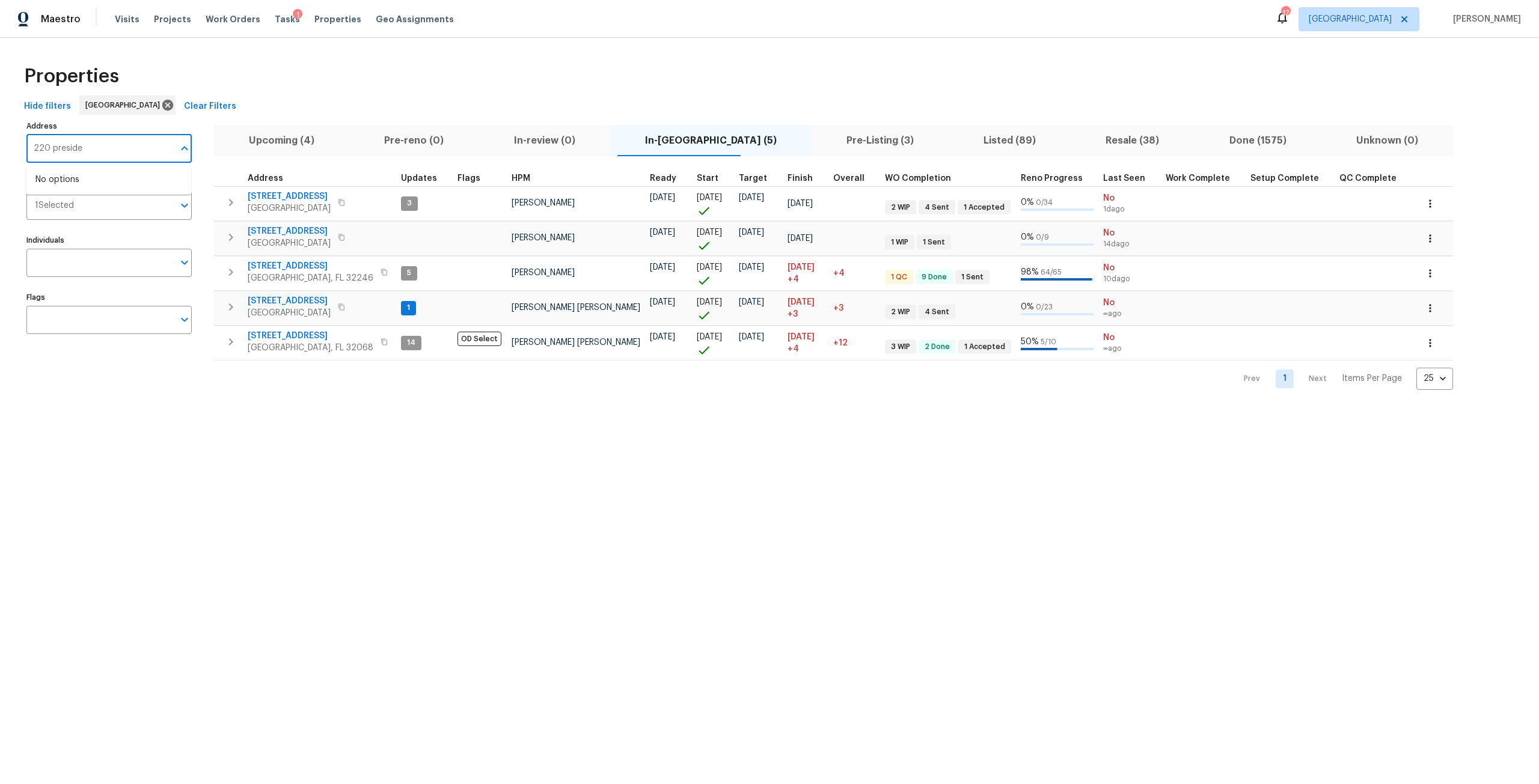
type input "220 preside"
click at [202, 67] on div "Properties" at bounding box center [770, 76] width 1501 height 38
click at [819, 132] on span "Pre-Listing (3)" at bounding box center [880, 140] width 122 height 16
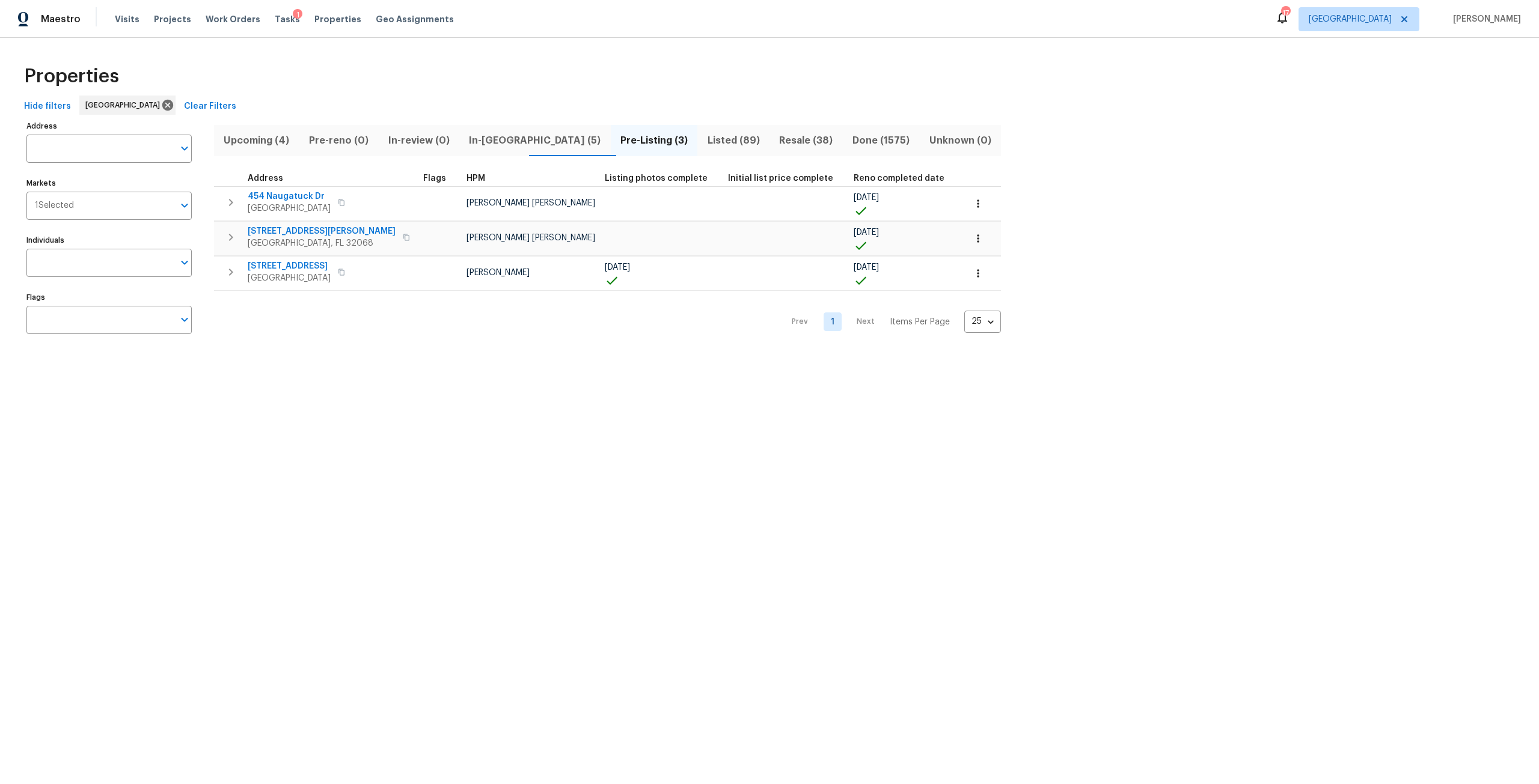
click at [704, 136] on span "Listed (89)" at bounding box center [733, 140] width 58 height 16
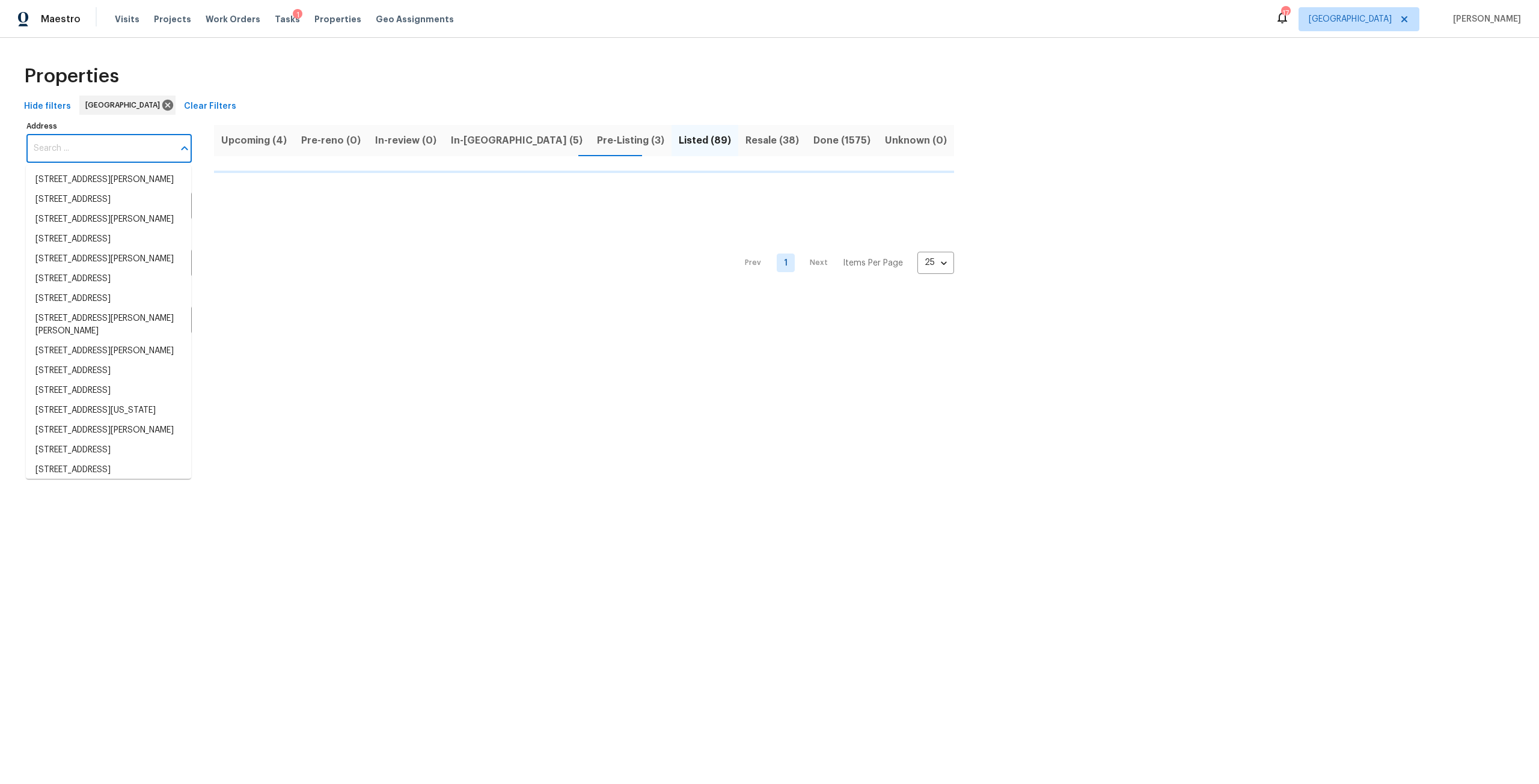
click at [116, 145] on input "Address" at bounding box center [100, 149] width 147 height 28
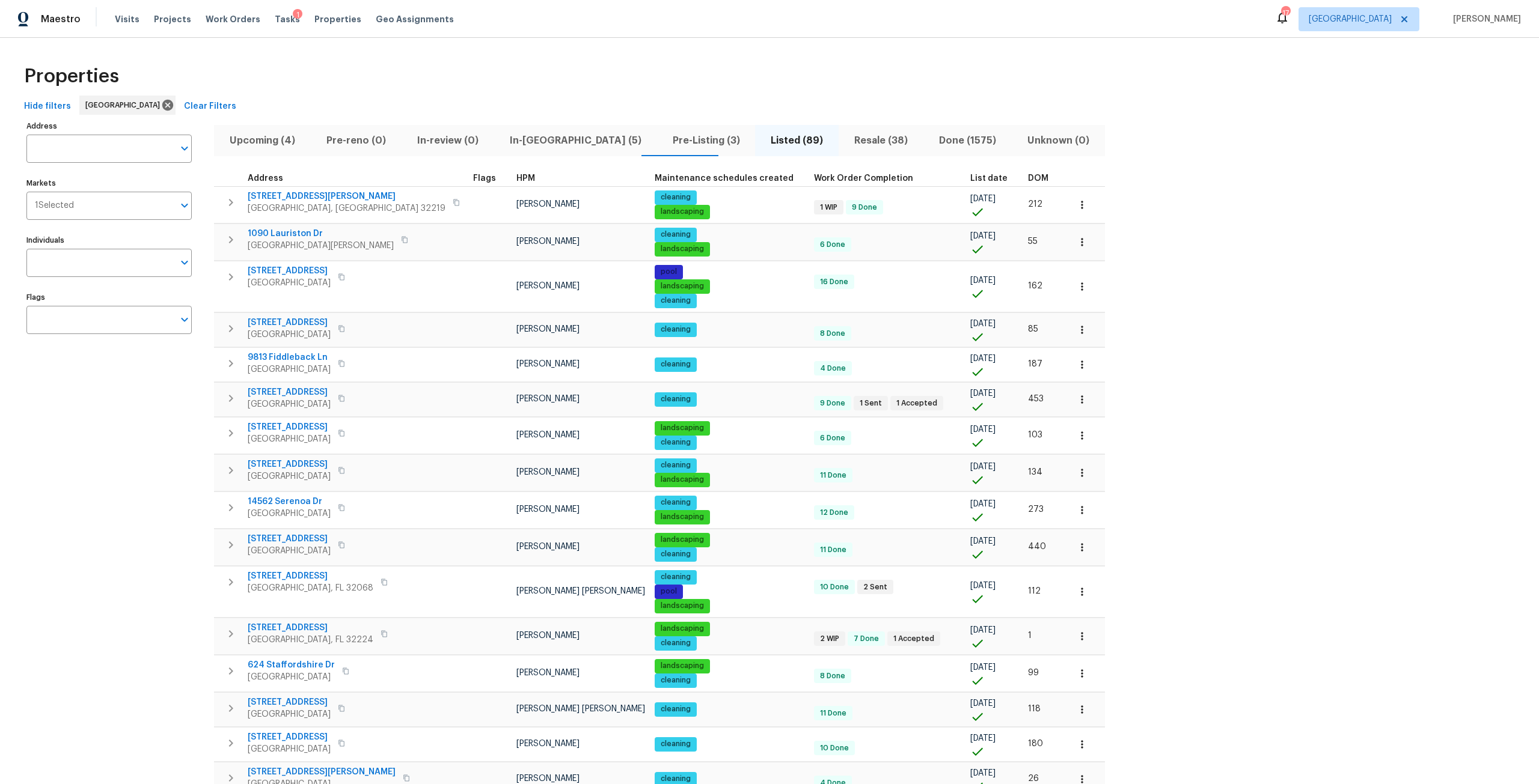
click at [839, 153] on button "Resale (38)" at bounding box center [881, 140] width 85 height 31
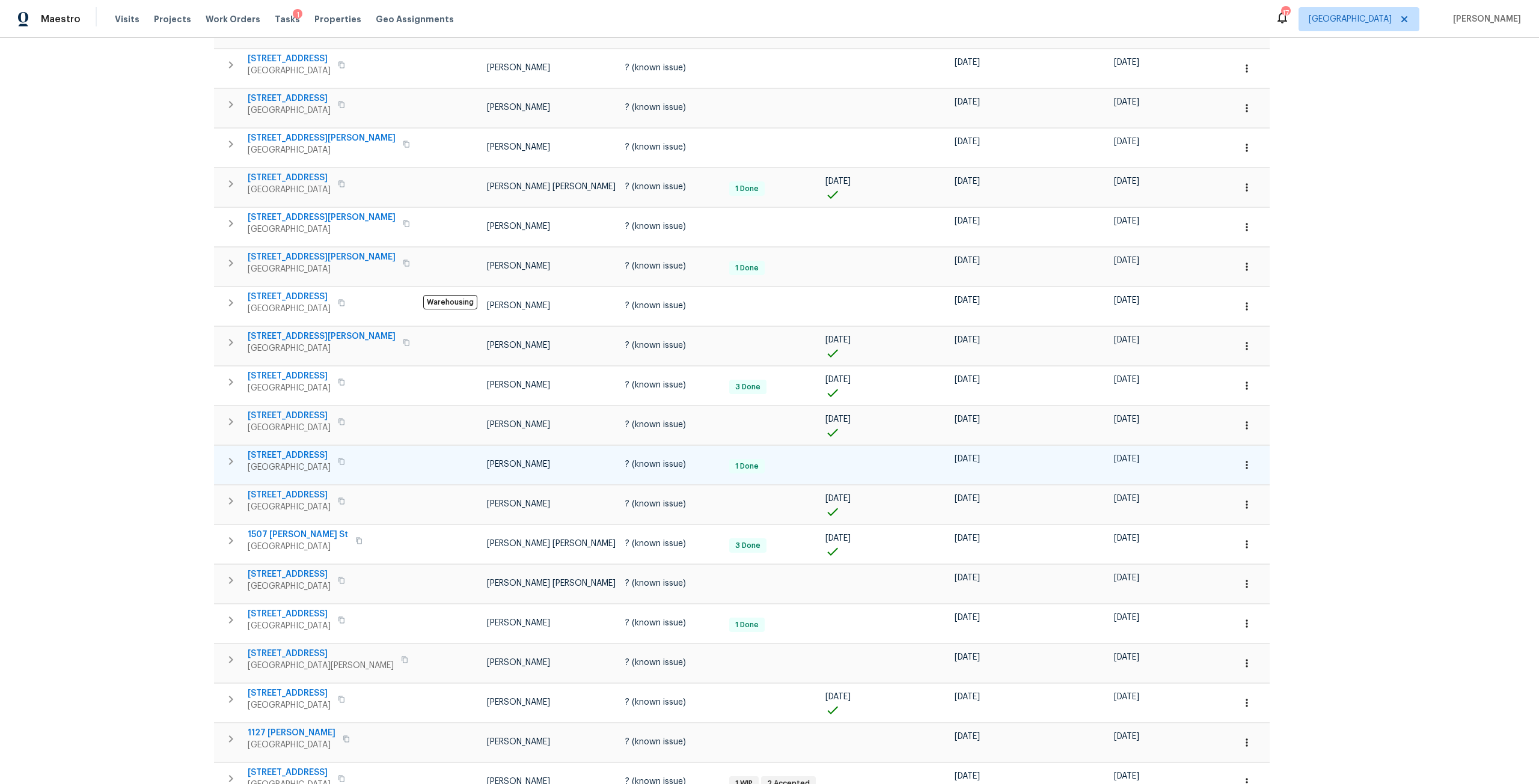
scroll to position [300, 0]
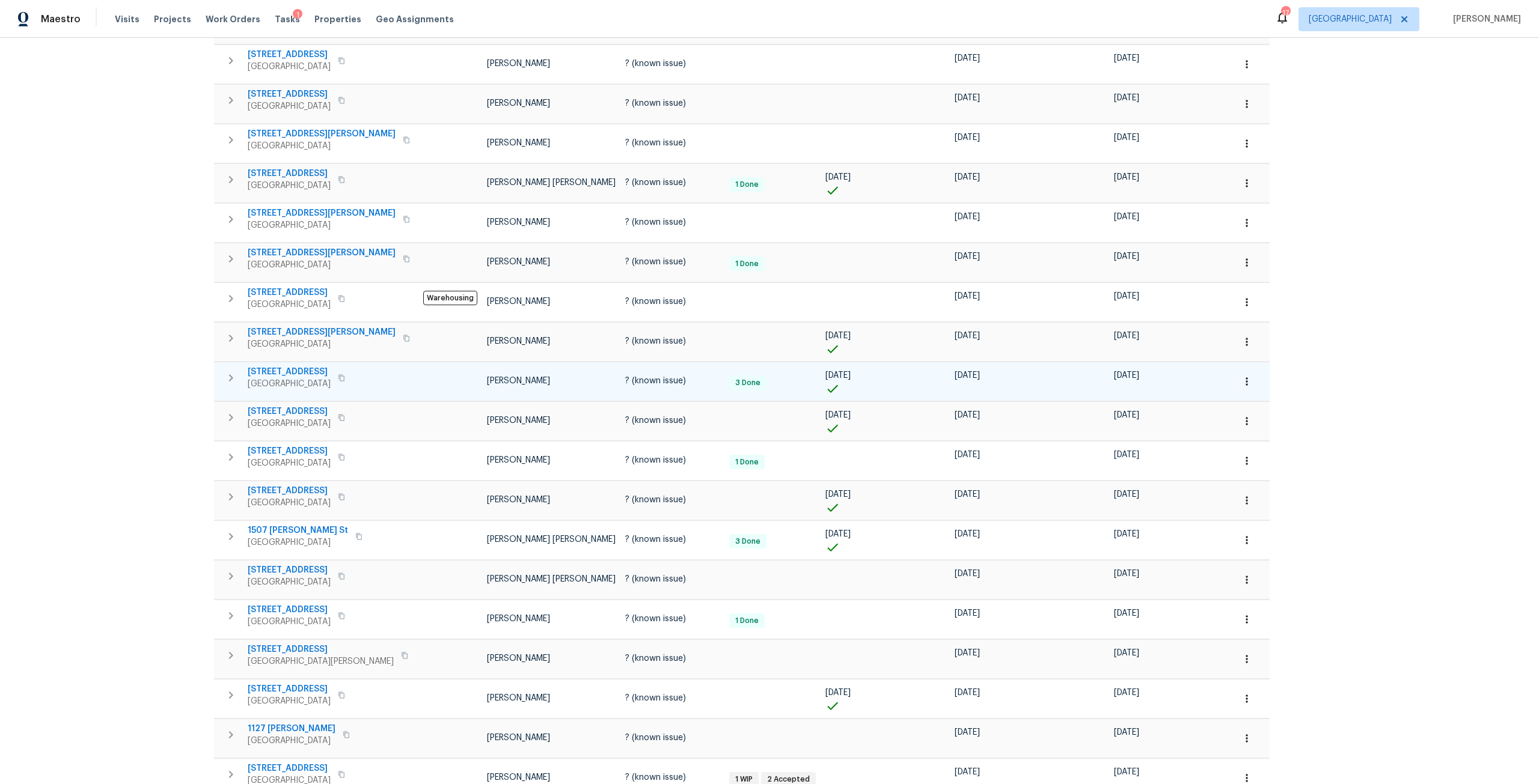
click at [311, 375] on span "220 Presidents Cup Way Unit 201" at bounding box center [289, 372] width 83 height 12
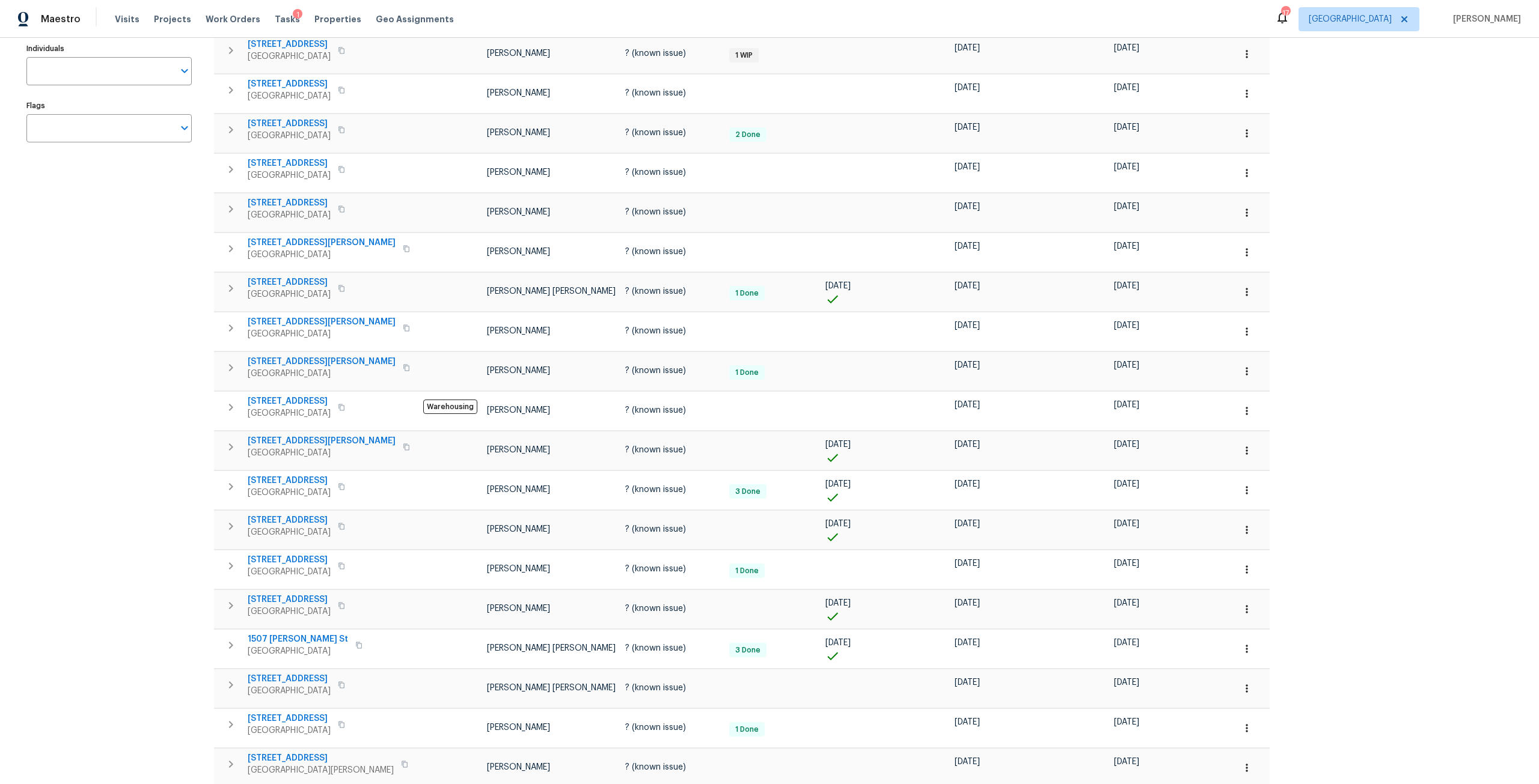
scroll to position [0, 0]
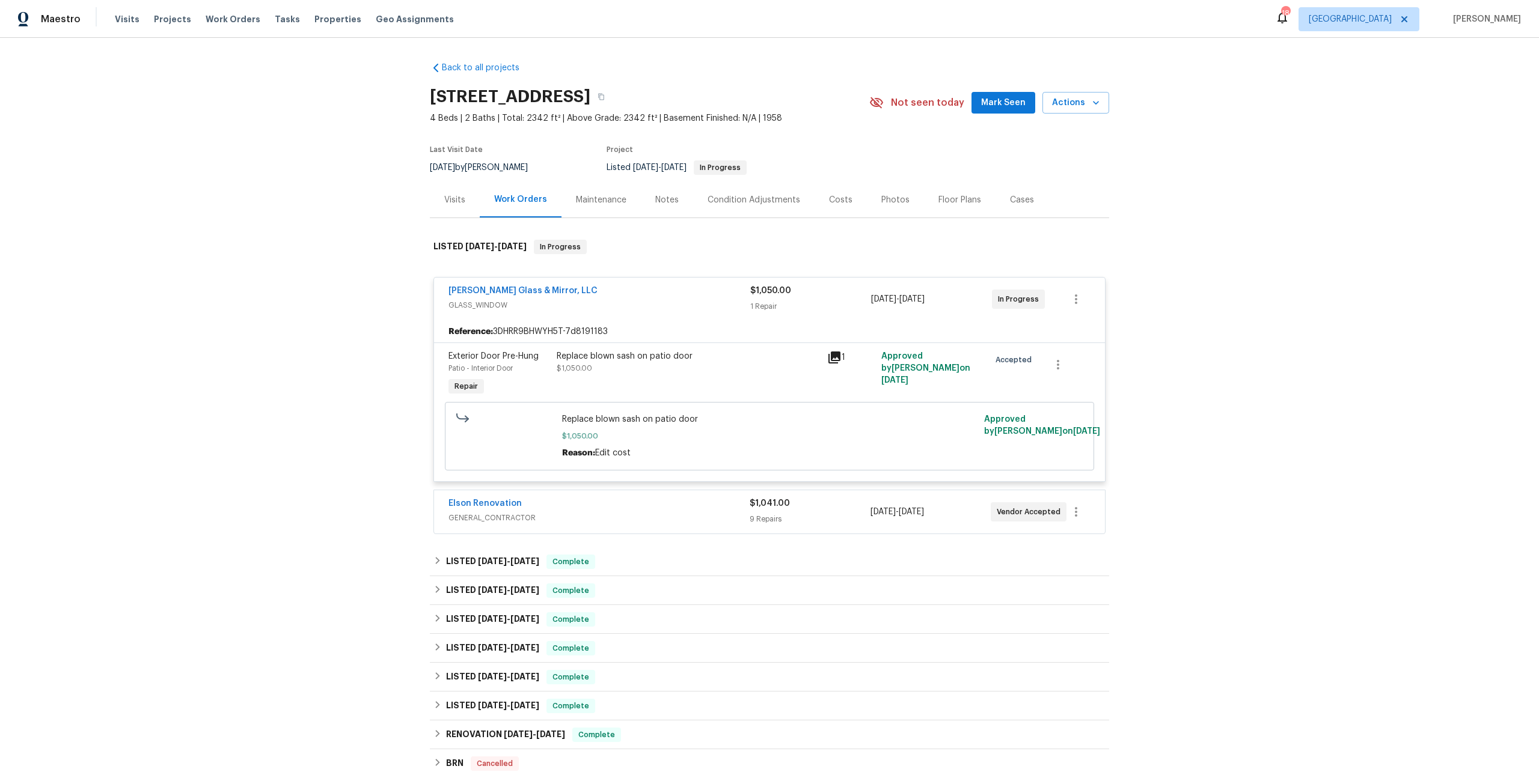
click at [611, 524] on div "Elson Renovation GENERAL_CONTRACTOR" at bounding box center [599, 512] width 301 height 29
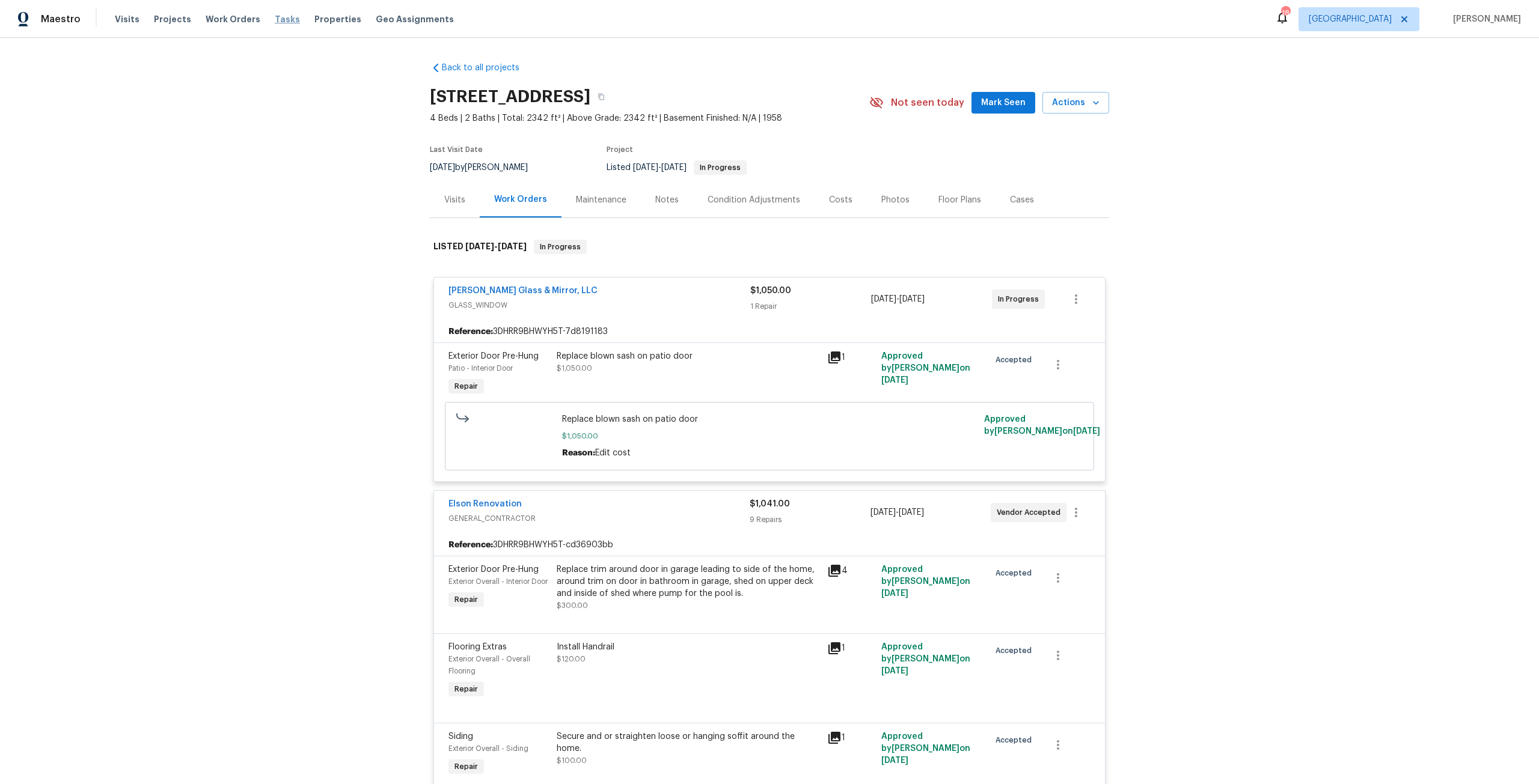
click at [283, 20] on span "Tasks" at bounding box center [287, 19] width 25 height 9
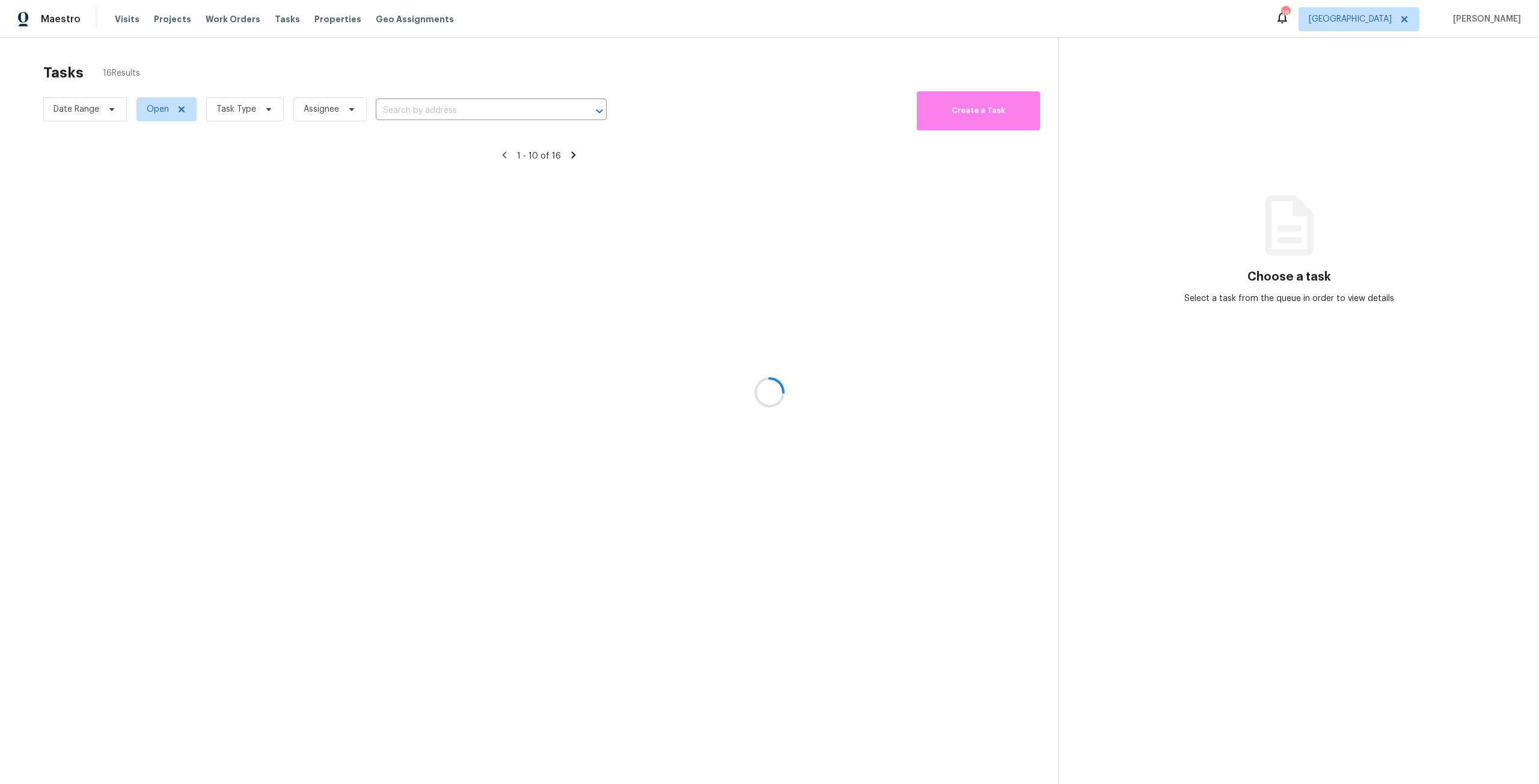
click at [245, 110] on div at bounding box center [770, 392] width 1539 height 784
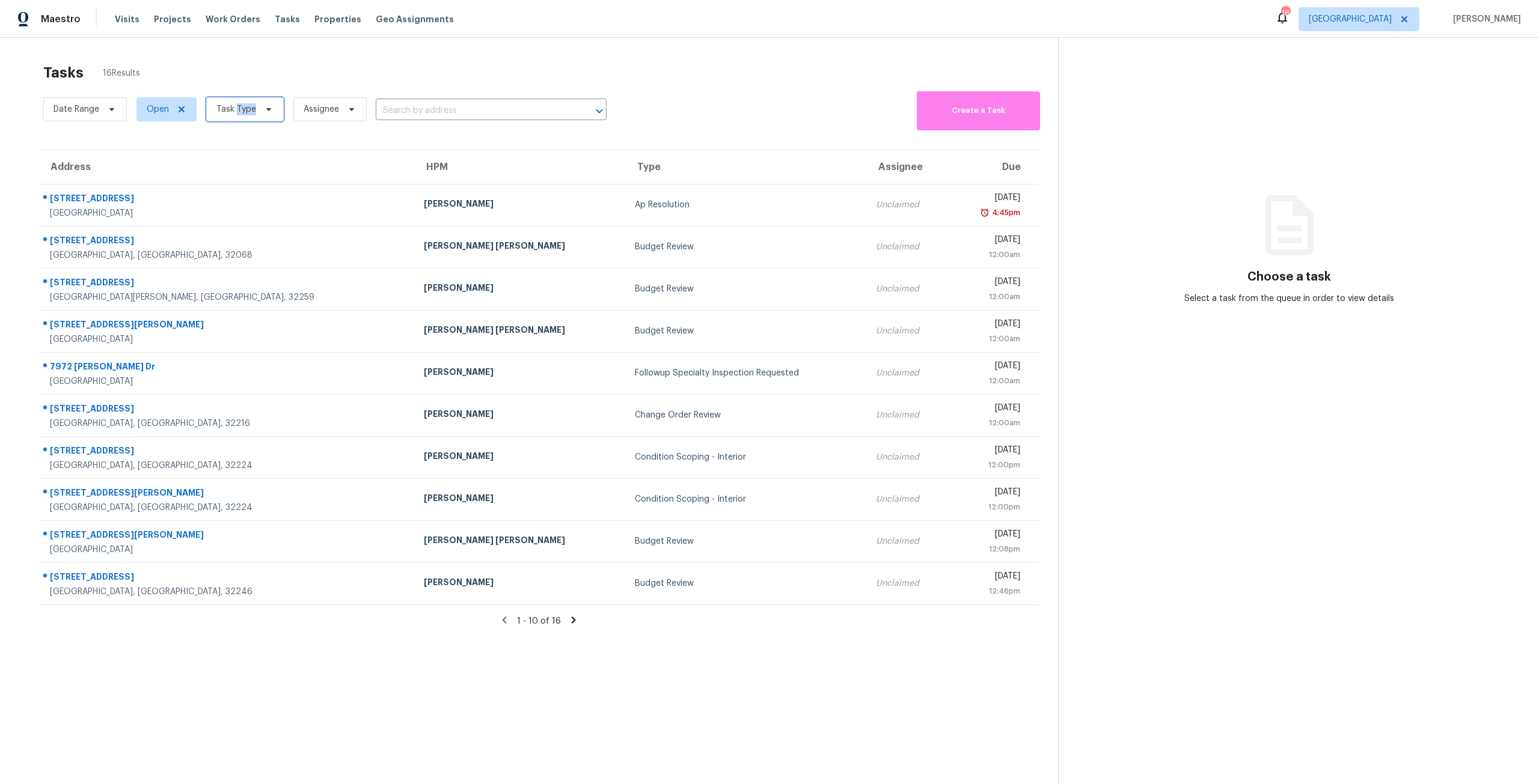
click at [245, 110] on span "Task Type" at bounding box center [236, 109] width 40 height 12
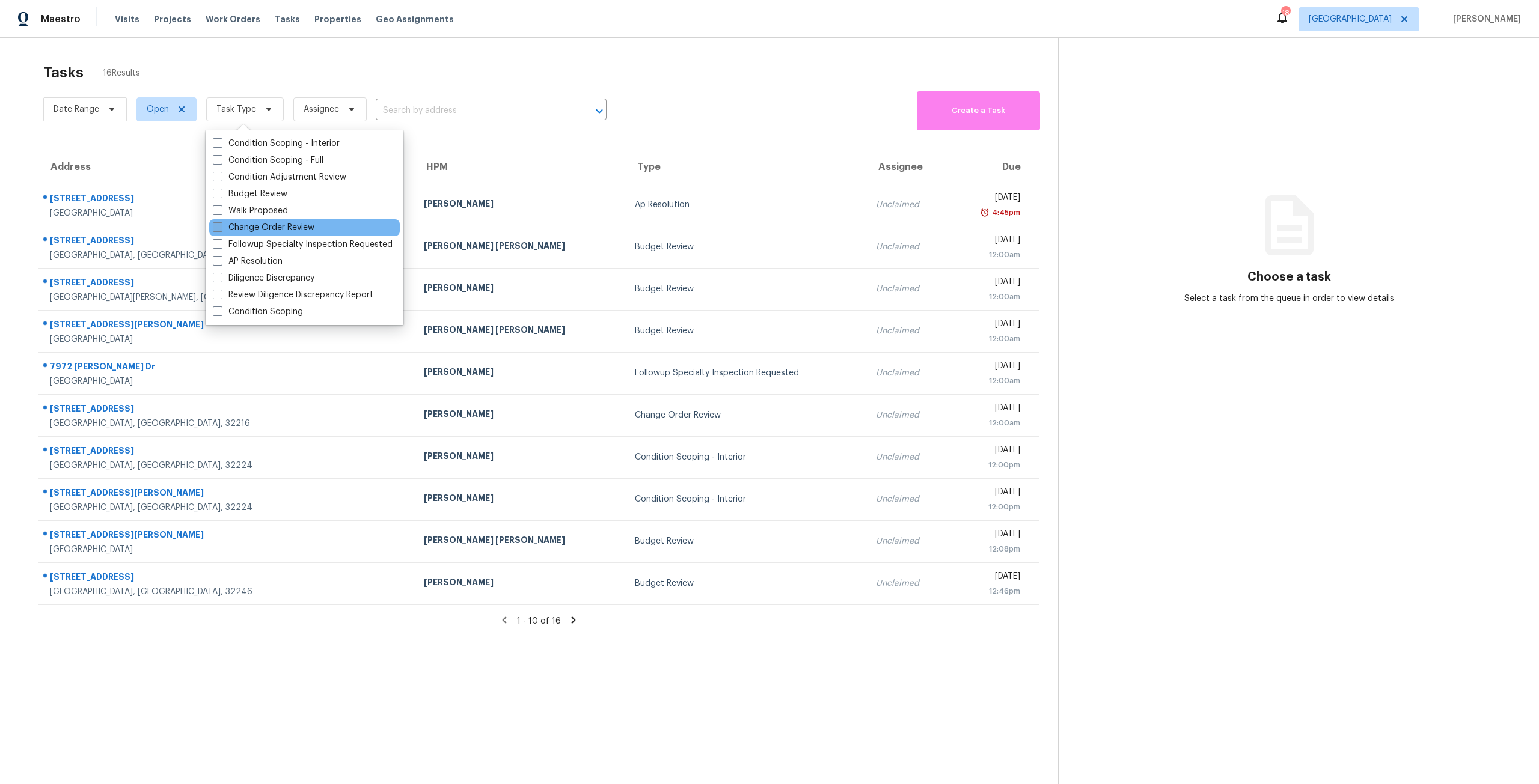
click at [276, 233] on label "Change Order Review" at bounding box center [264, 227] width 102 height 12
click at [220, 230] on input "Change Order Review" at bounding box center [216, 226] width 8 height 8
checkbox input "true"
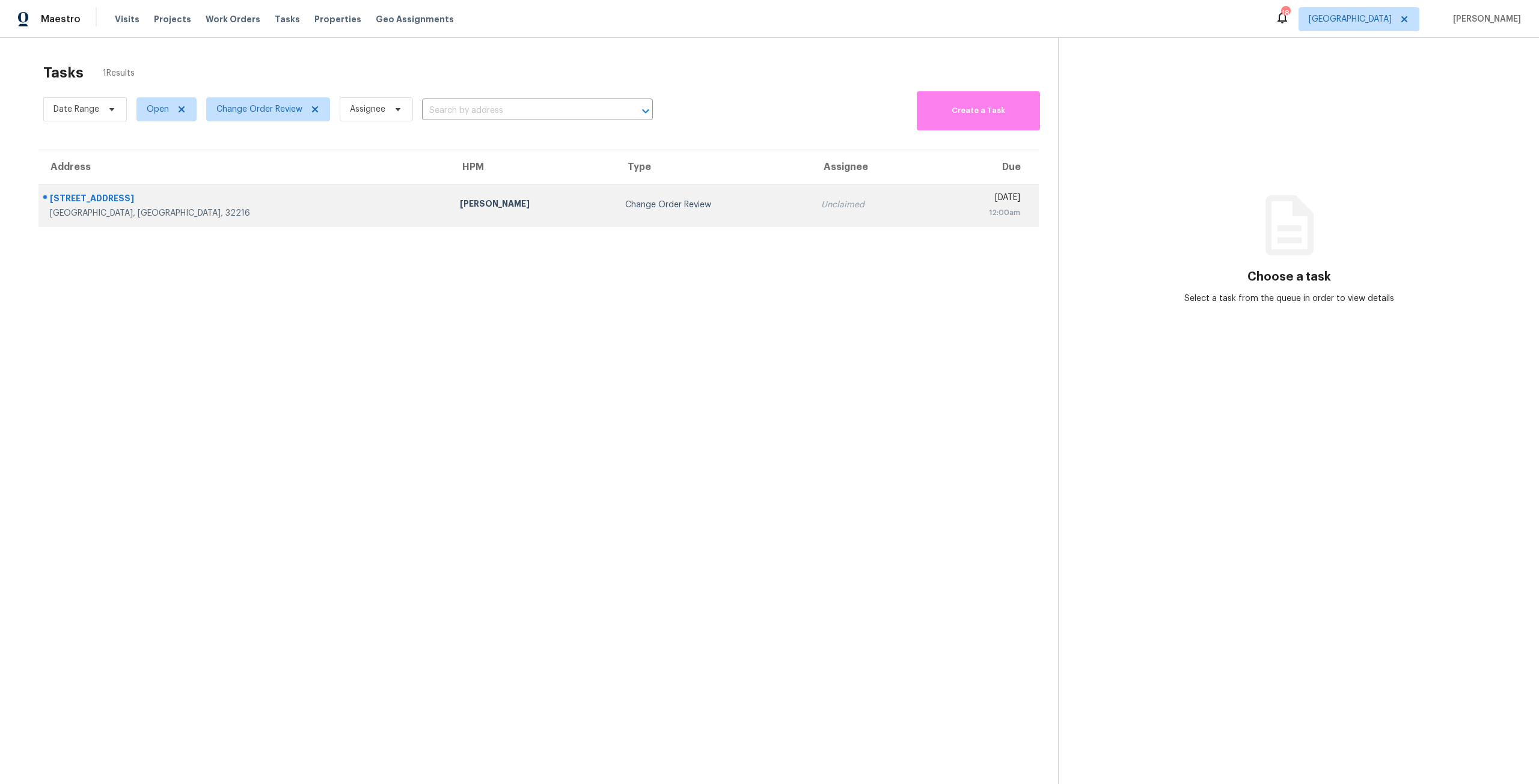
click at [616, 214] on td "Change Order Review" at bounding box center [714, 205] width 196 height 42
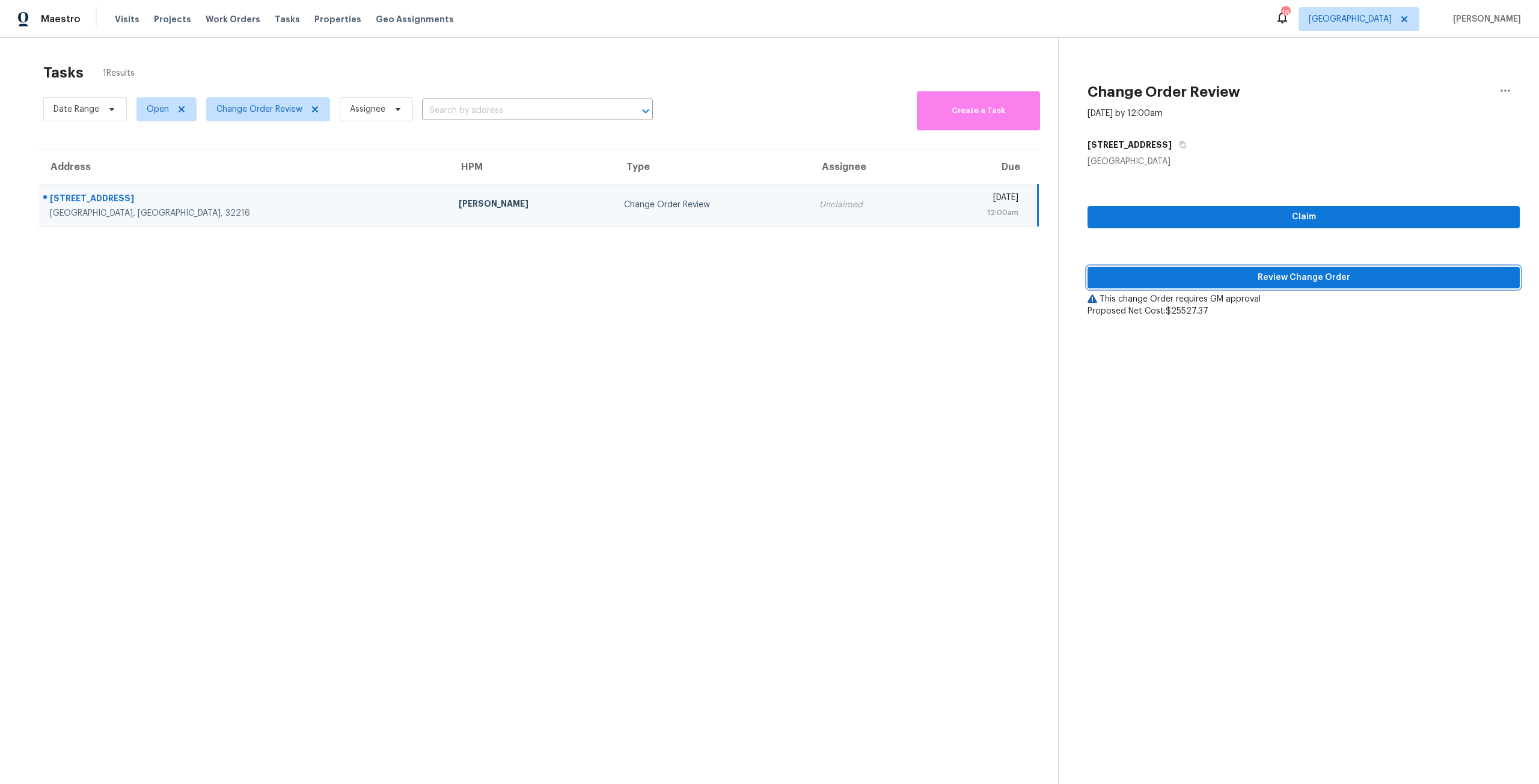
click at [1323, 275] on span "Review Change Order" at bounding box center [1304, 278] width 413 height 15
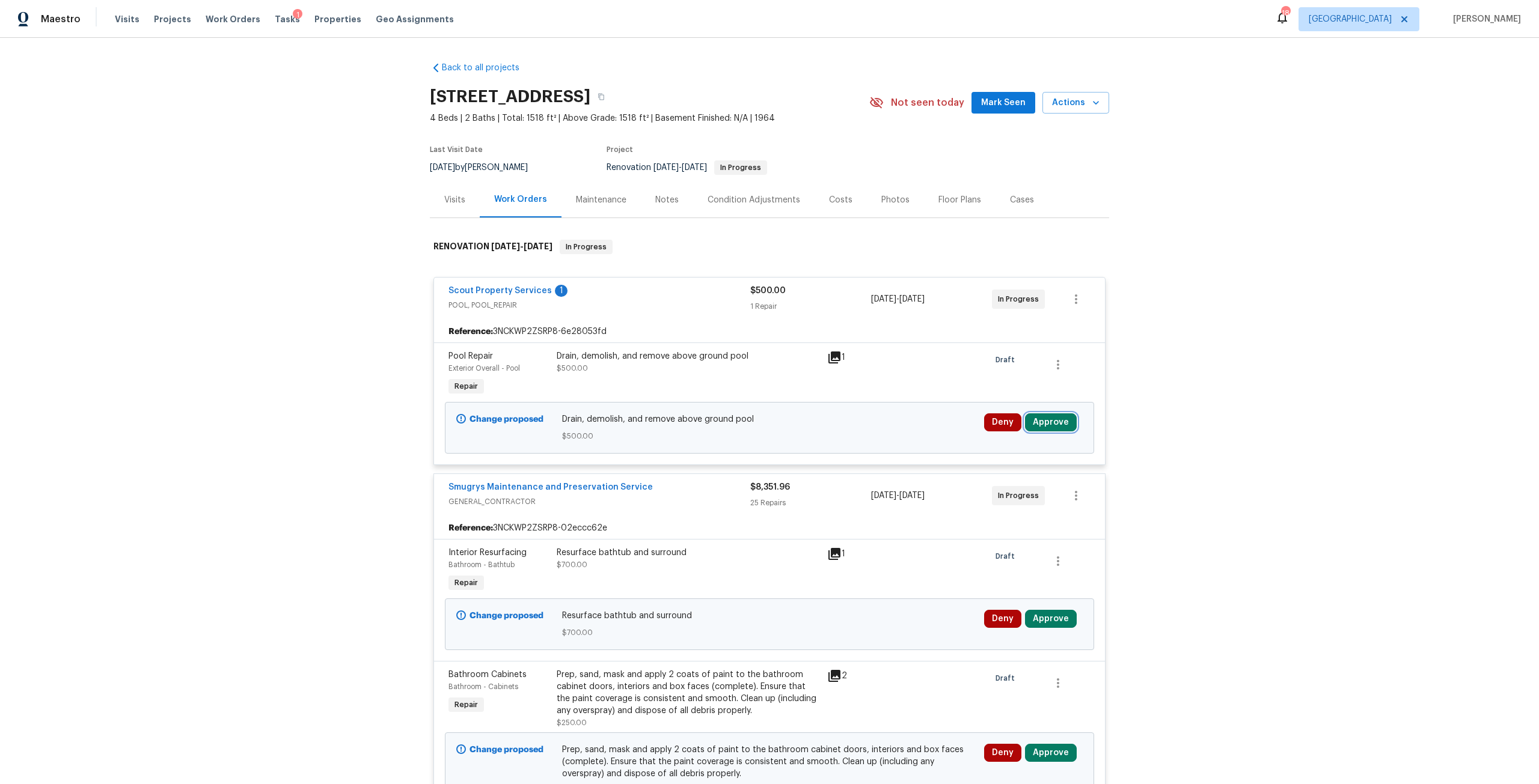
click at [1054, 423] on button "Approve" at bounding box center [1051, 422] width 52 height 18
click at [889, 438] on button "Approve" at bounding box center [874, 433] width 72 height 24
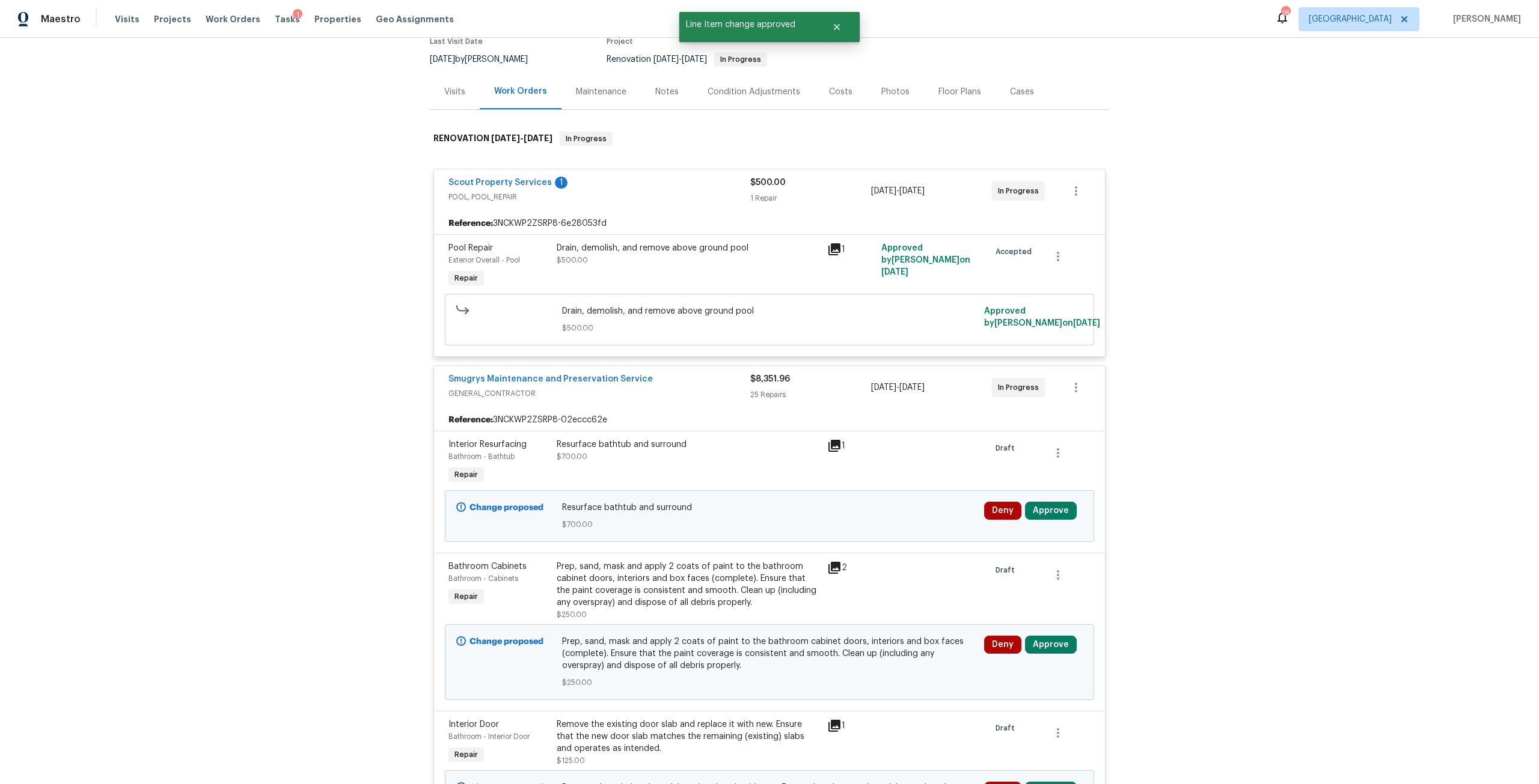
scroll to position [120, 0]
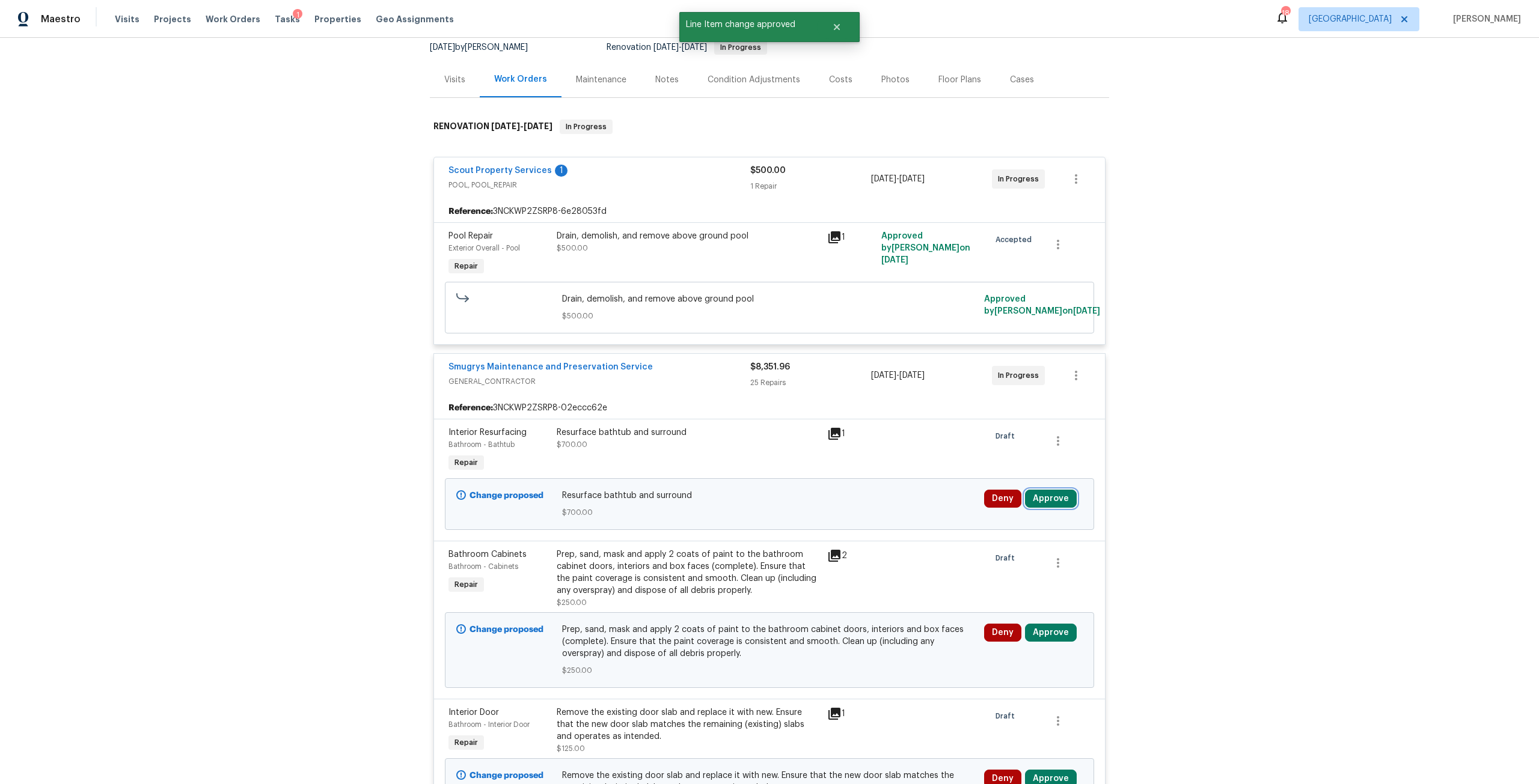
click at [1045, 506] on button "Approve" at bounding box center [1051, 499] width 52 height 18
click at [864, 521] on div "Are you sure you want to approve this line item? Approve Cancel" at bounding box center [908, 499] width 212 height 65
click at [883, 514] on span "Approve" at bounding box center [874, 510] width 34 height 9
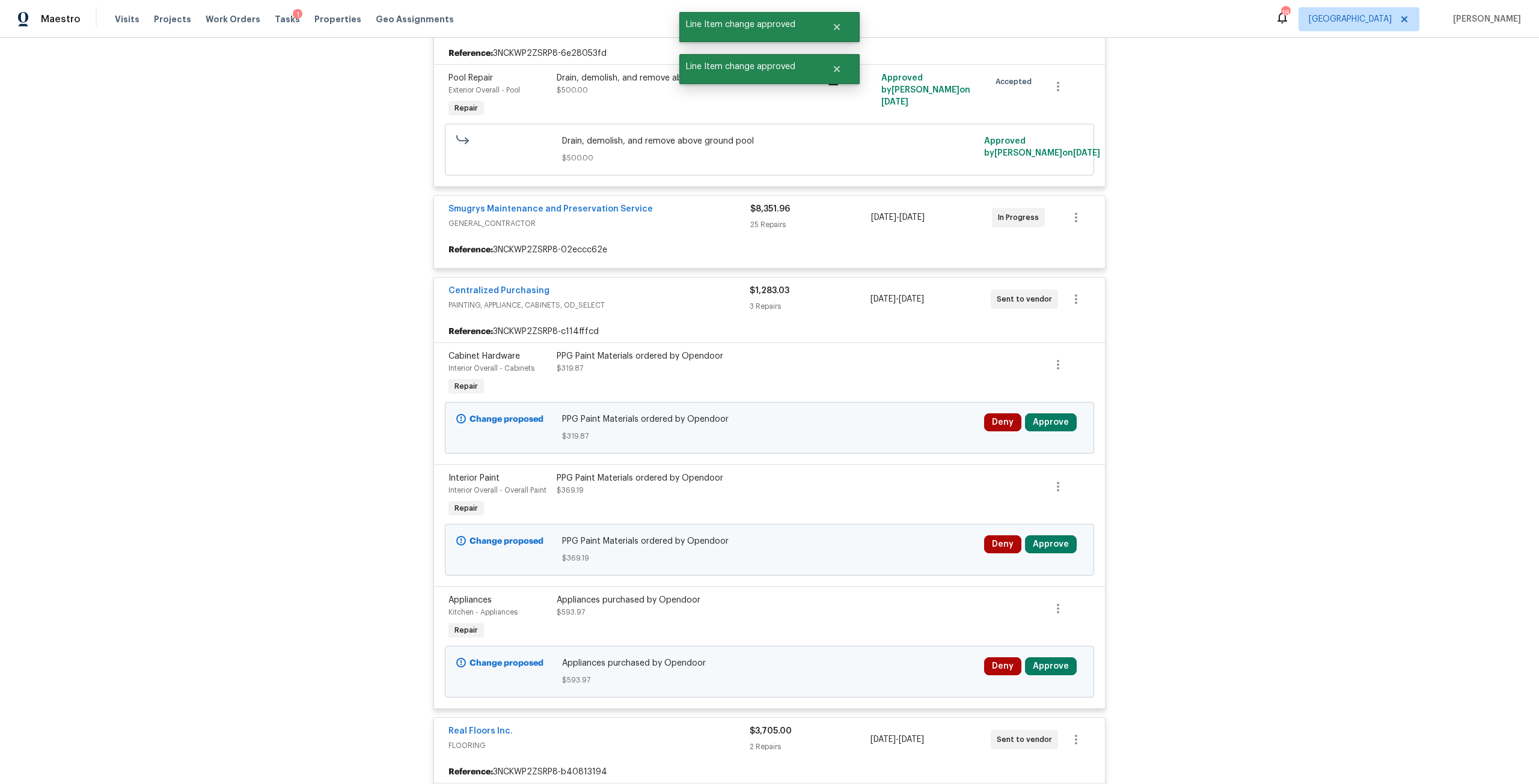
scroll to position [300, 0]
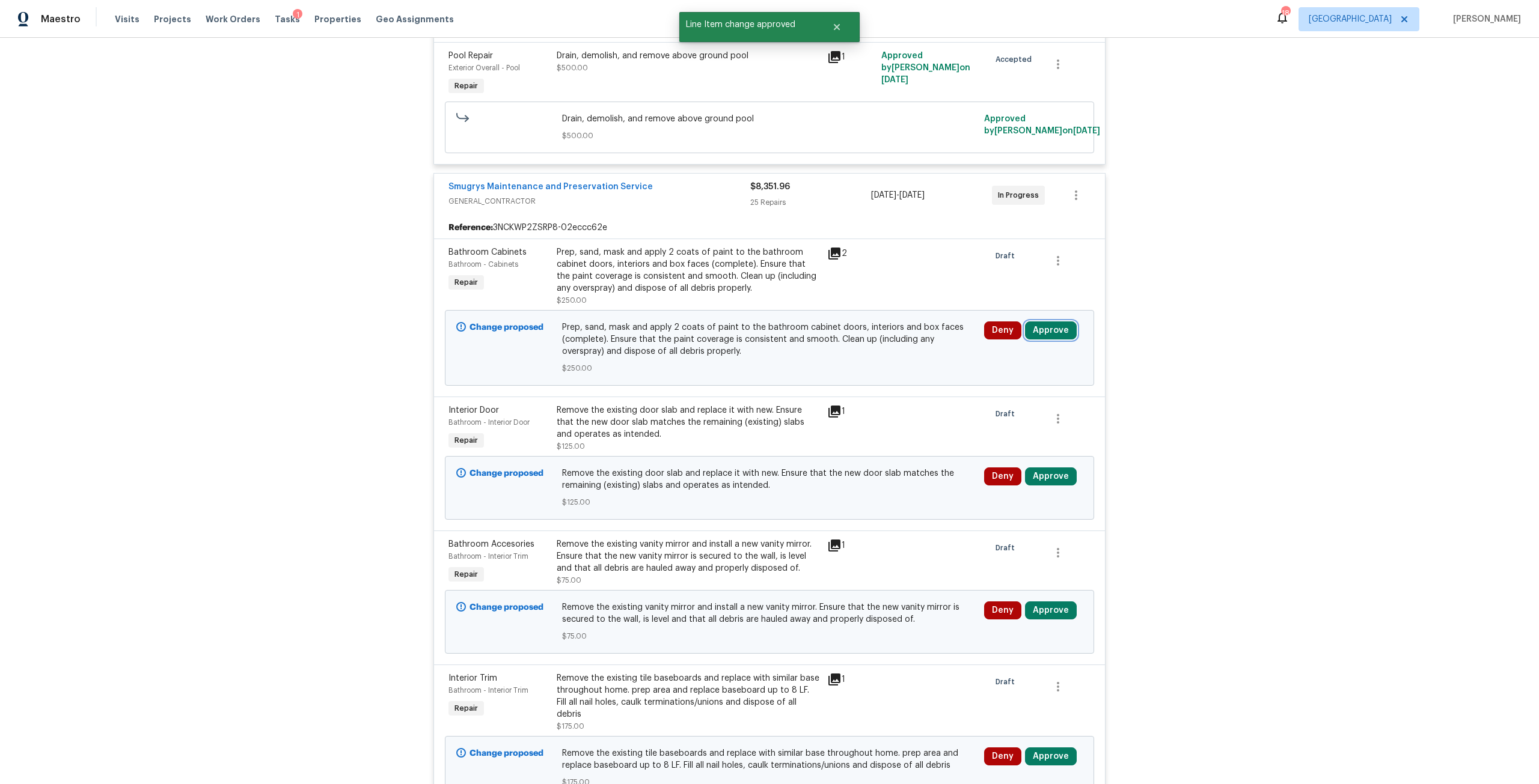
click at [1050, 328] on button "Approve" at bounding box center [1051, 330] width 52 height 18
click at [871, 348] on button "Approve" at bounding box center [874, 341] width 72 height 24
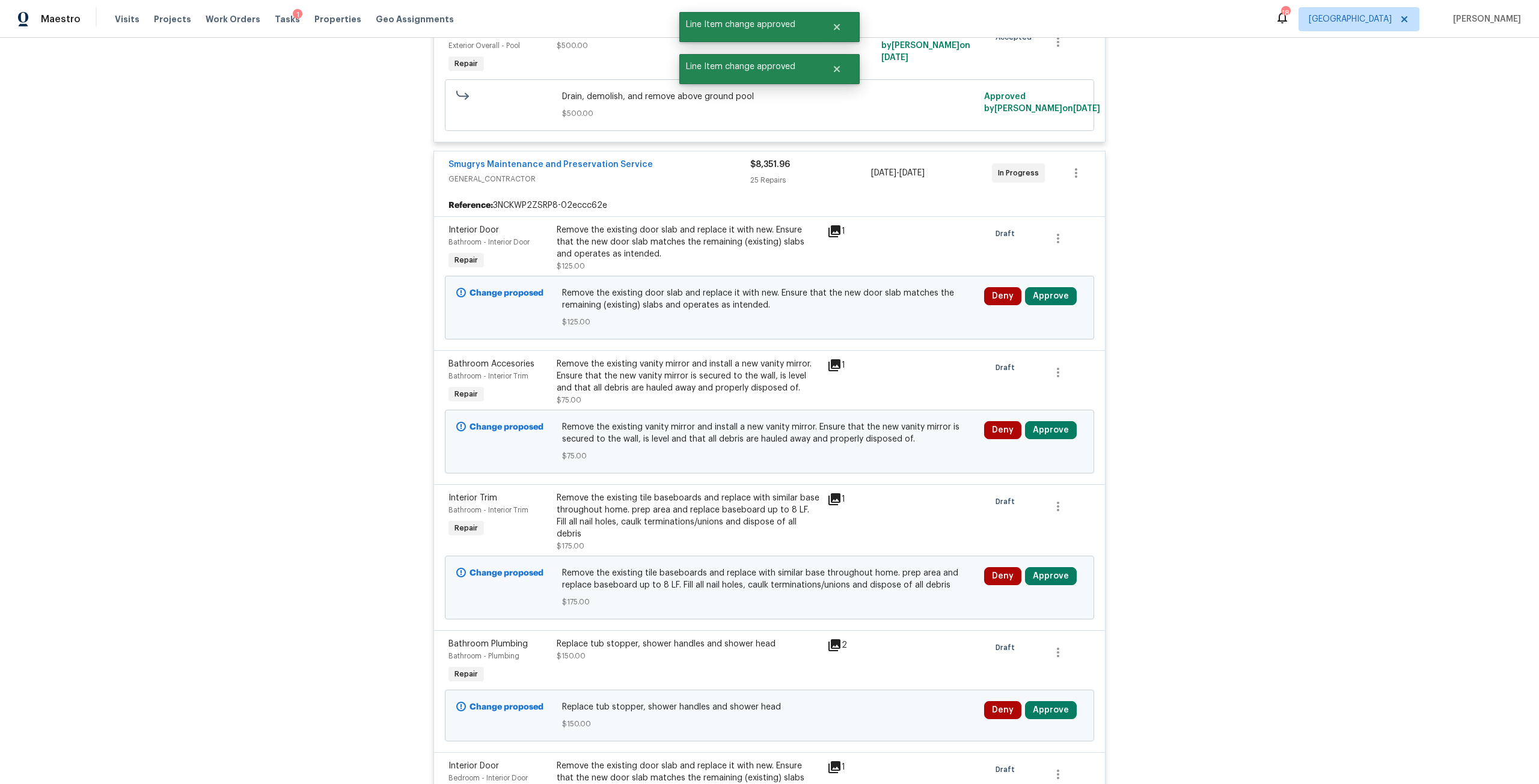
scroll to position [361, 0]
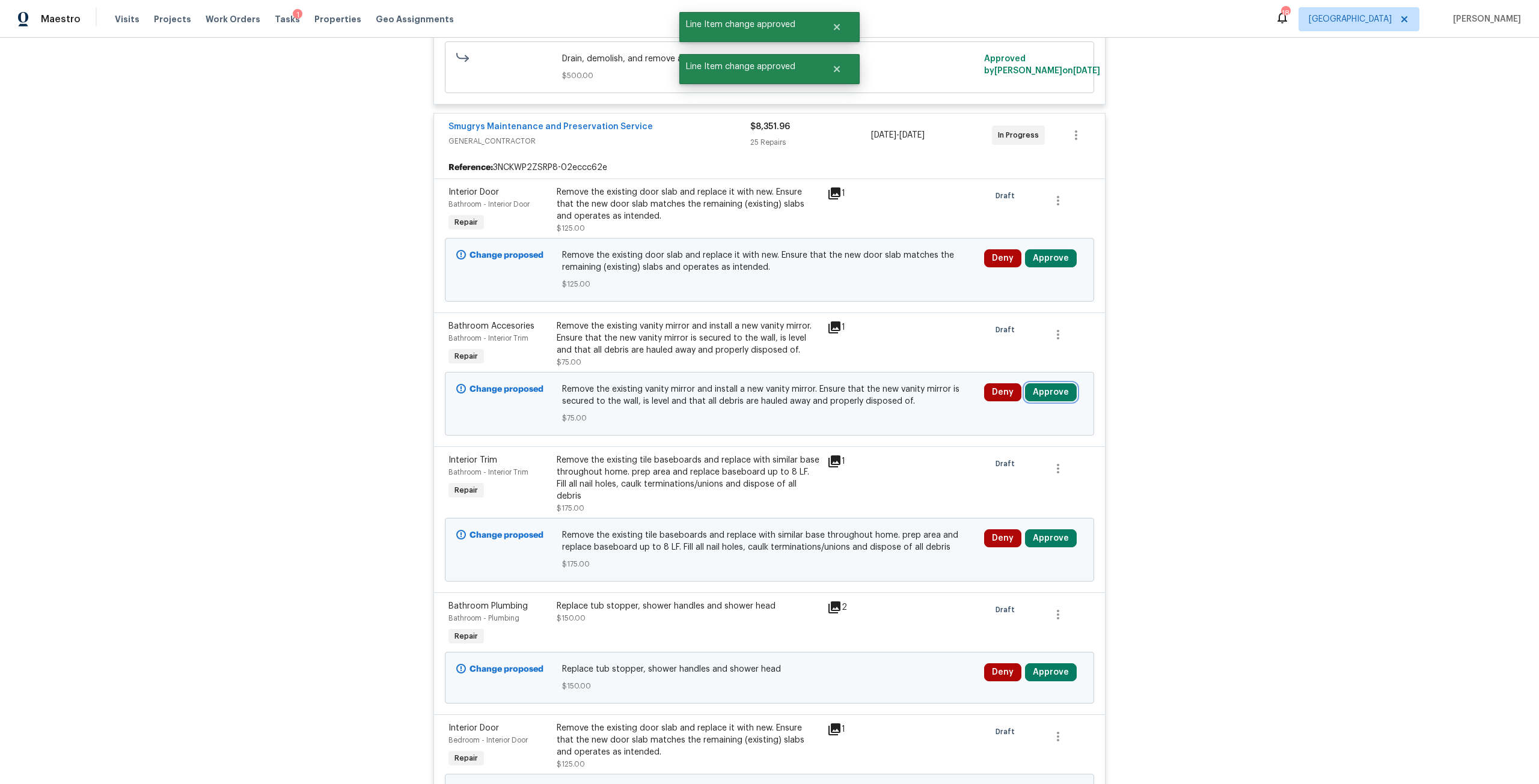
click at [1051, 391] on button "Approve" at bounding box center [1051, 392] width 52 height 18
click at [884, 397] on button "Approve" at bounding box center [874, 403] width 72 height 24
click at [1048, 257] on button "Approve" at bounding box center [1051, 258] width 52 height 18
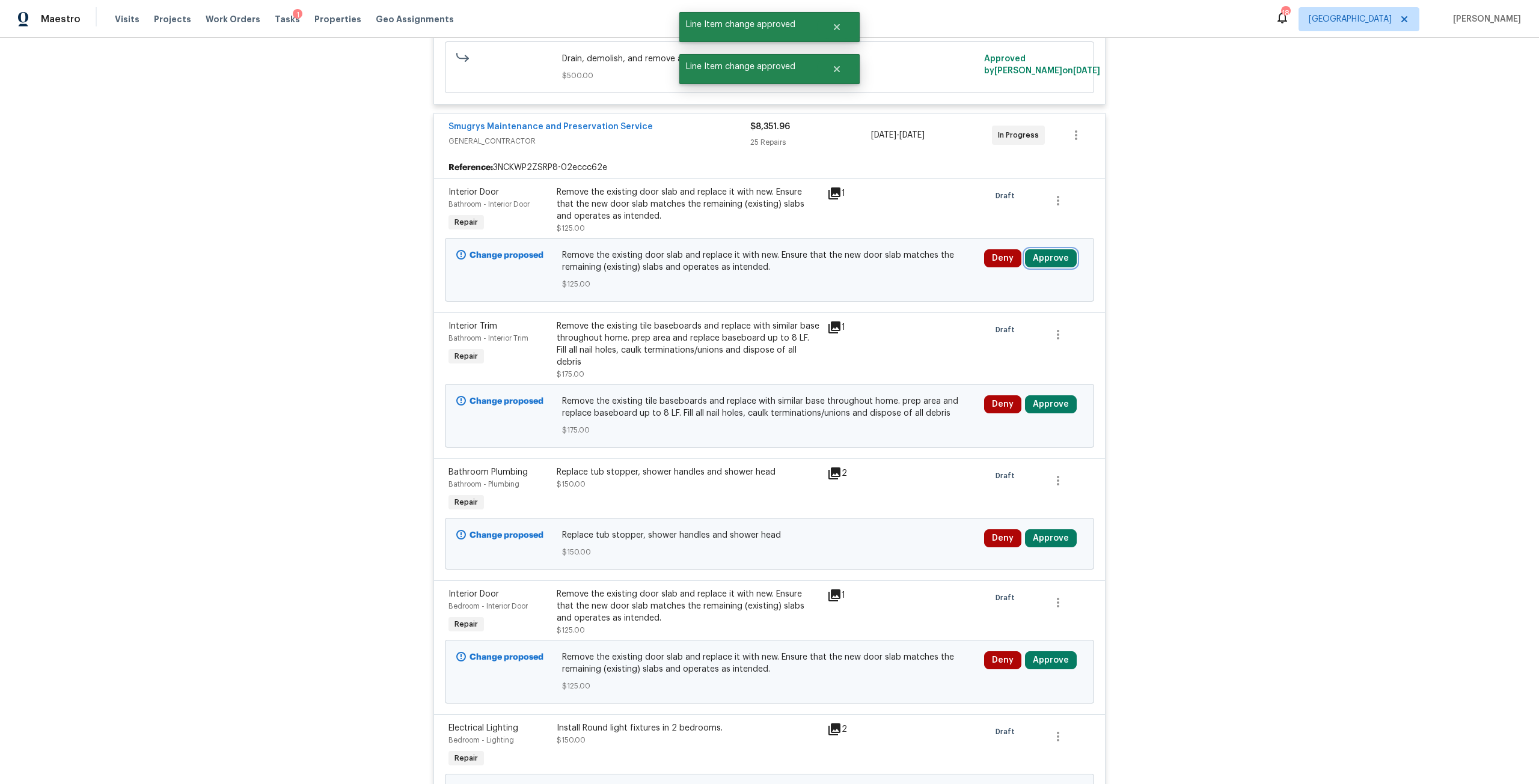
click at [1060, 263] on button "Approve" at bounding box center [1051, 258] width 52 height 18
click at [1008, 325] on button "Approve" at bounding box center [1012, 319] width 72 height 24
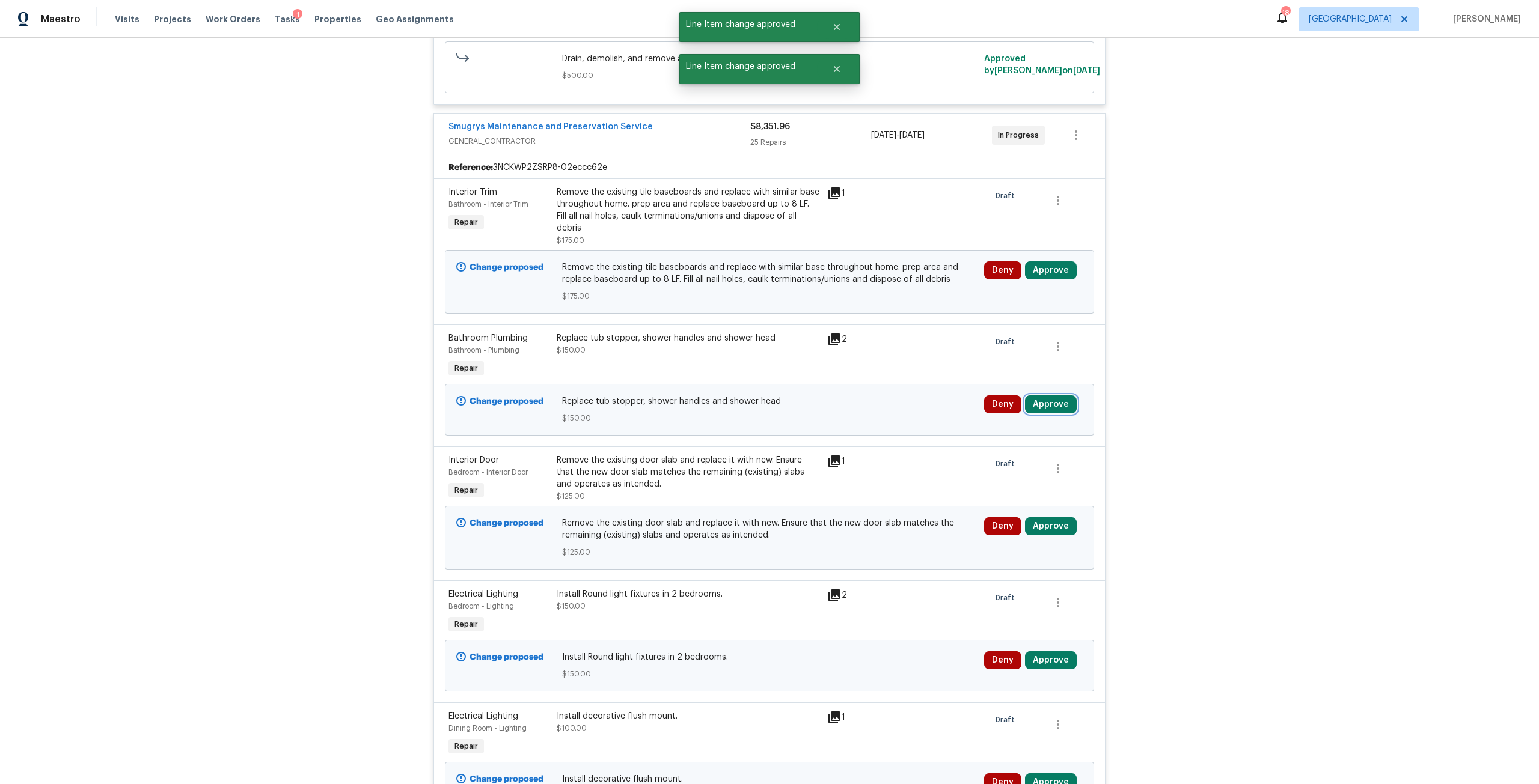
click at [1033, 400] on button "Approve" at bounding box center [1051, 404] width 52 height 18
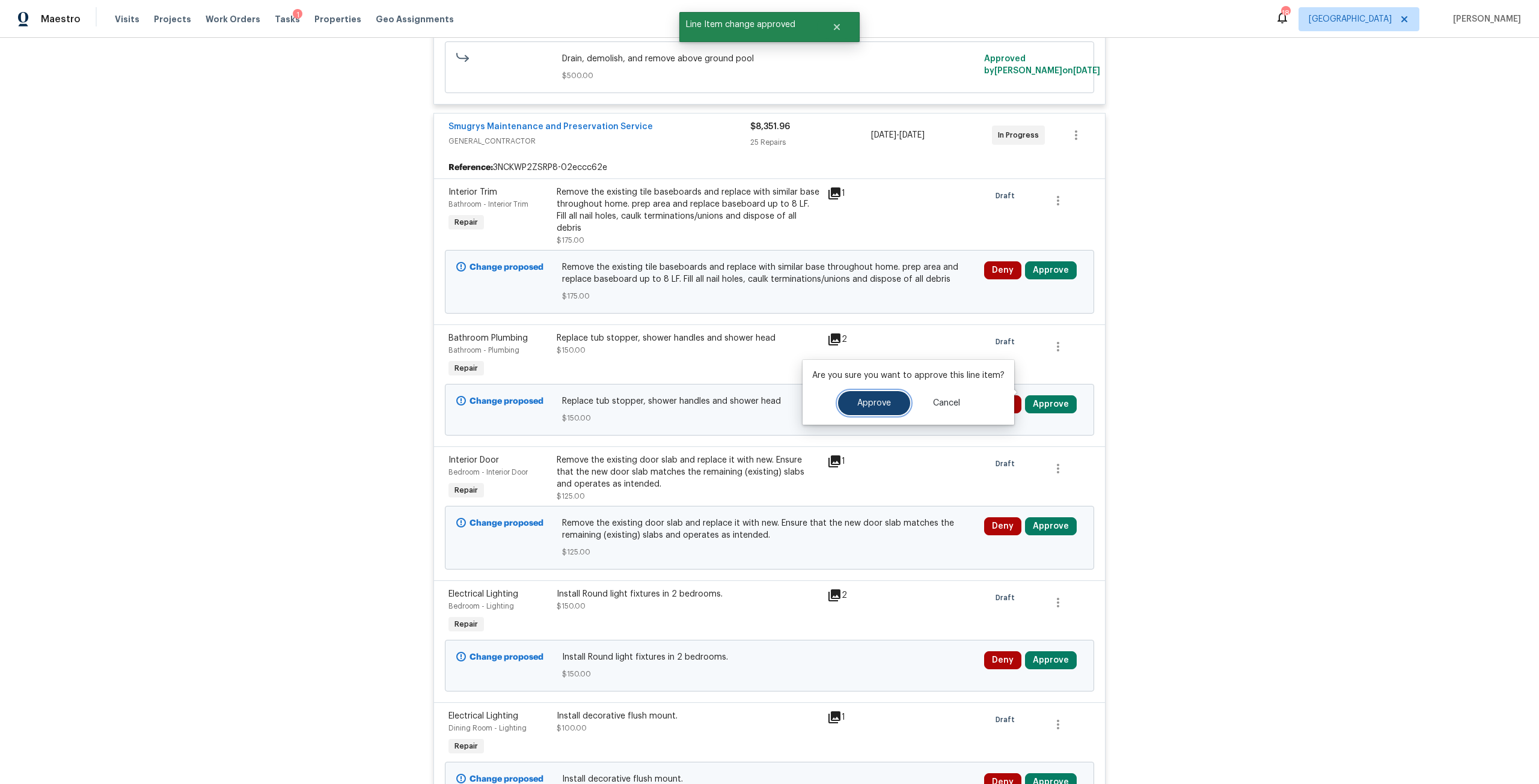
click at [878, 408] on button "Approve" at bounding box center [874, 403] width 72 height 24
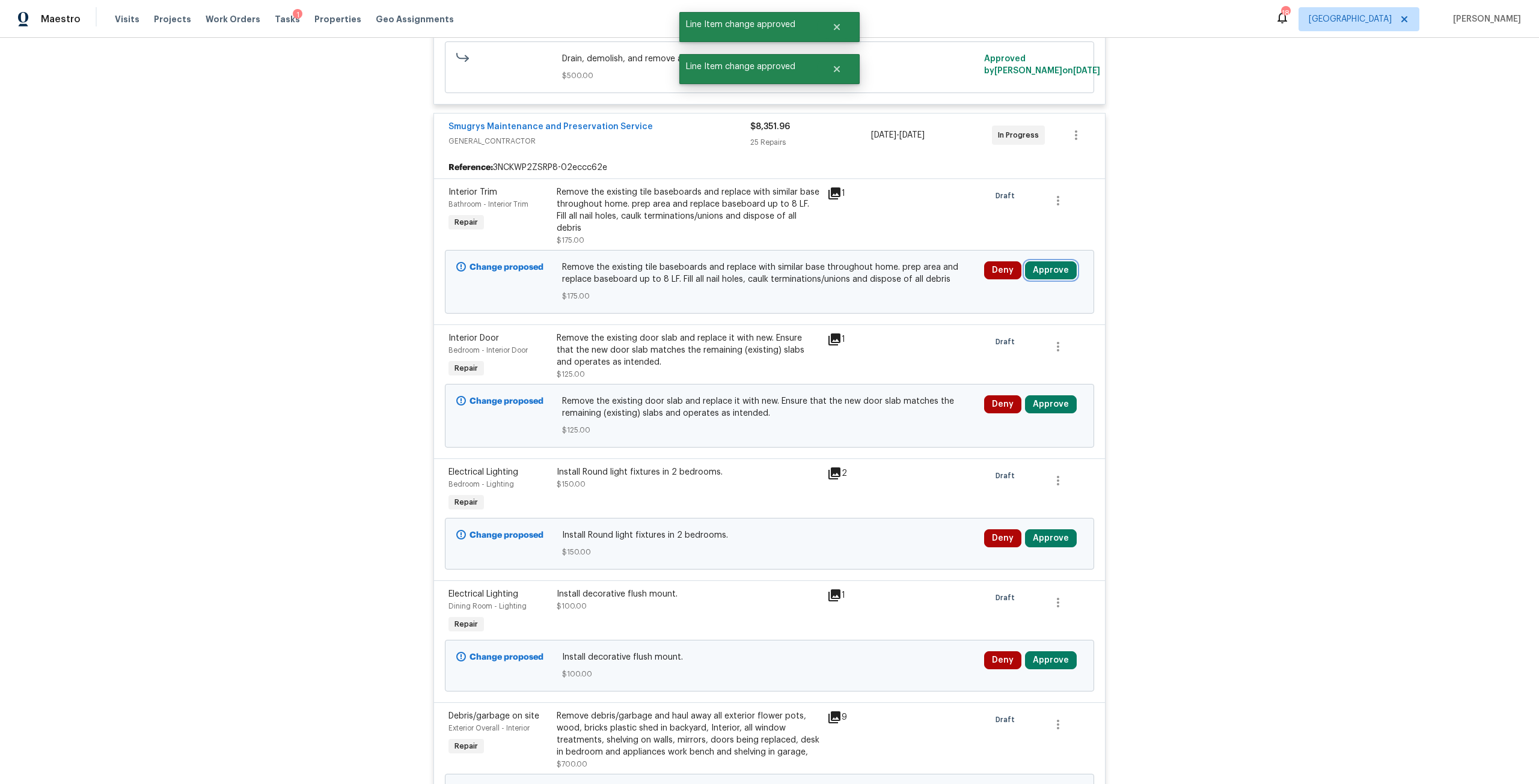
click at [1039, 261] on button "Approve" at bounding box center [1051, 270] width 52 height 18
click at [989, 320] on button "Approve" at bounding box center [1012, 319] width 72 height 24
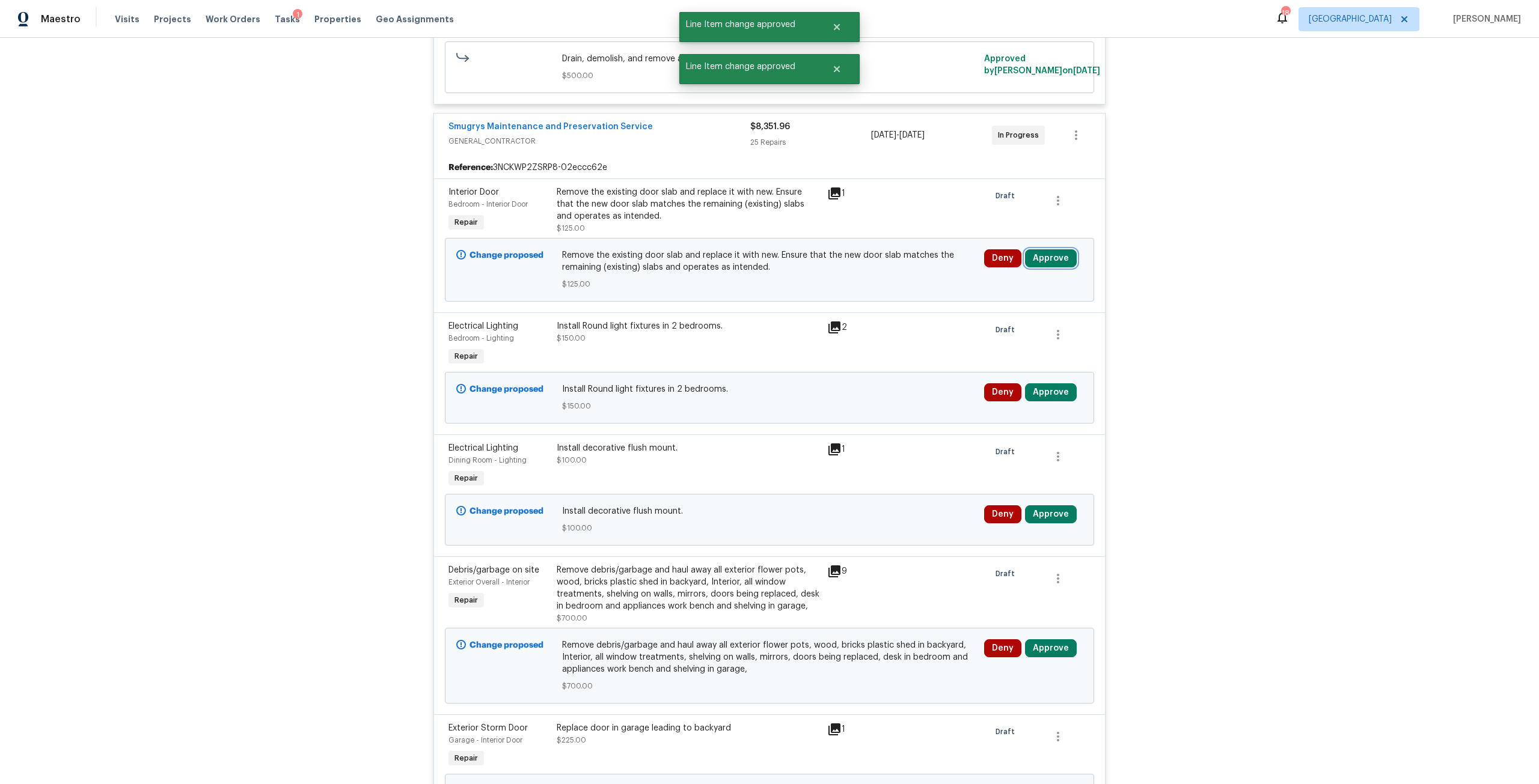
click at [1053, 263] on button "Approve" at bounding box center [1051, 258] width 52 height 18
click at [995, 321] on span "Approve" at bounding box center [1011, 319] width 34 height 9
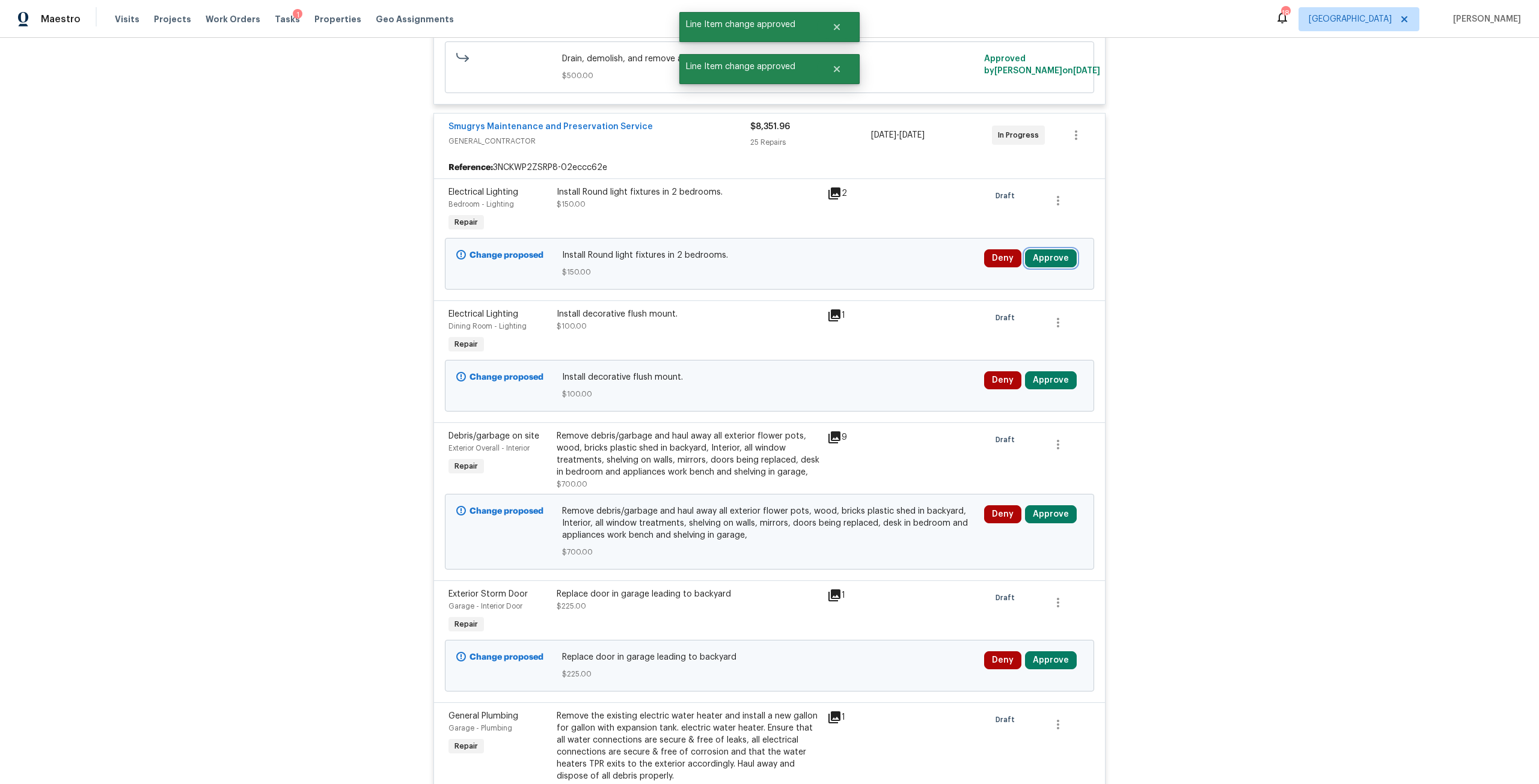
click at [1036, 259] on button "Approve" at bounding box center [1051, 258] width 52 height 18
click at [1016, 312] on button "Approve" at bounding box center [1012, 319] width 72 height 24
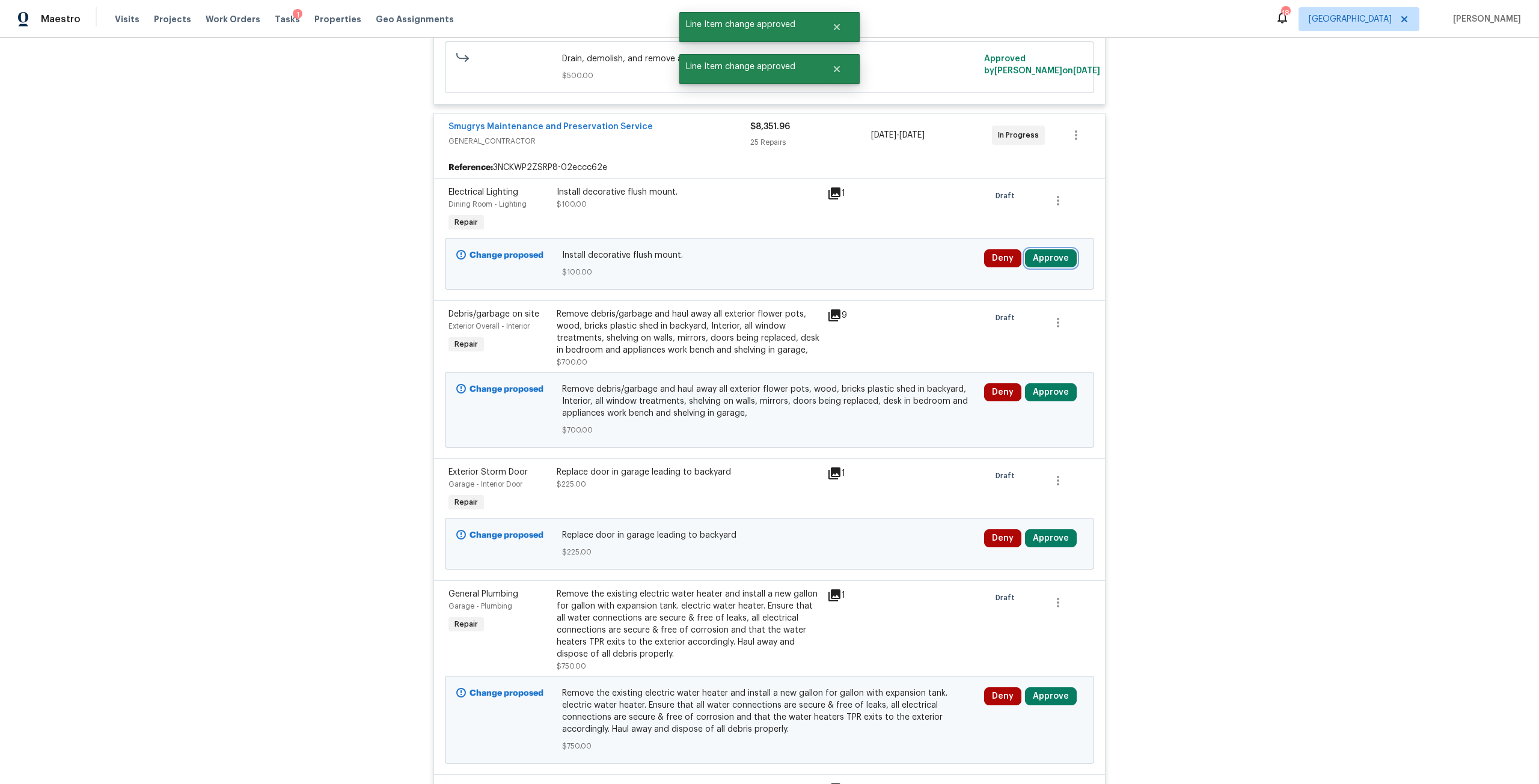
click at [1061, 258] on button "Approve" at bounding box center [1051, 258] width 52 height 18
click at [998, 328] on button "Approve" at bounding box center [1012, 319] width 72 height 24
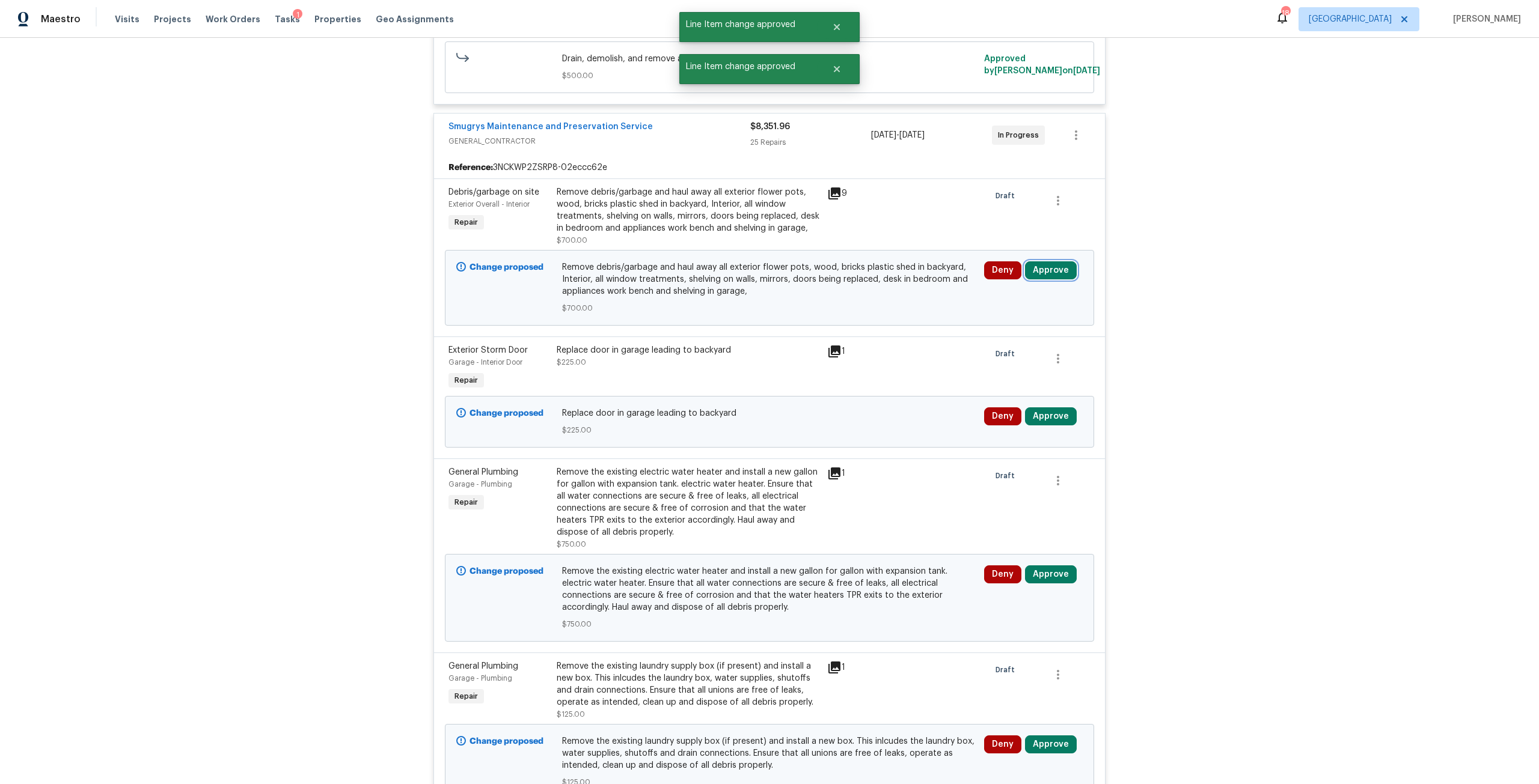
click at [1049, 267] on button "Approve" at bounding box center [1051, 270] width 52 height 18
click at [1004, 331] on span "Approve" at bounding box center [1011, 332] width 34 height 9
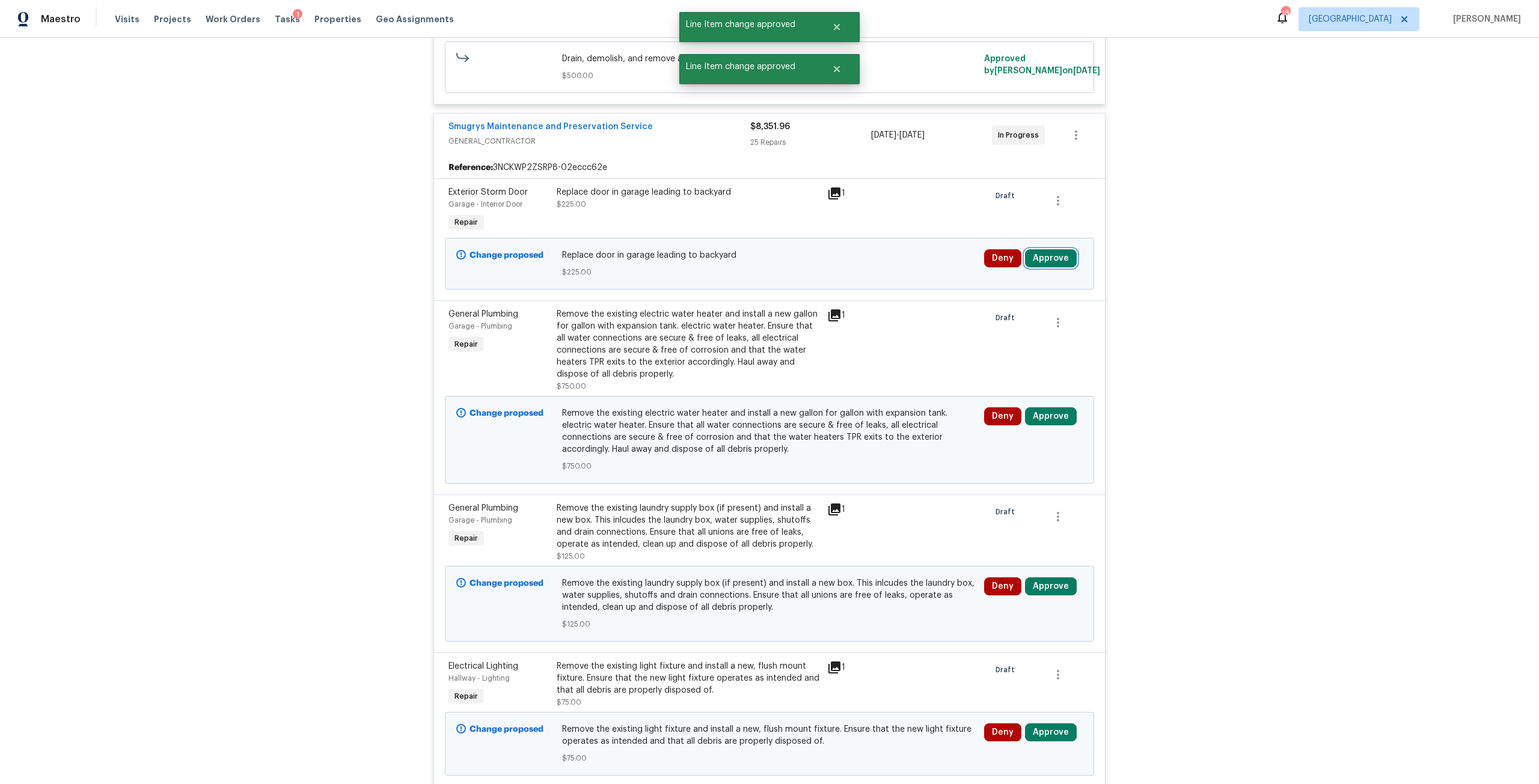
click at [1049, 255] on button "Approve" at bounding box center [1051, 258] width 52 height 18
click at [1009, 318] on span "Approve" at bounding box center [1011, 319] width 34 height 9
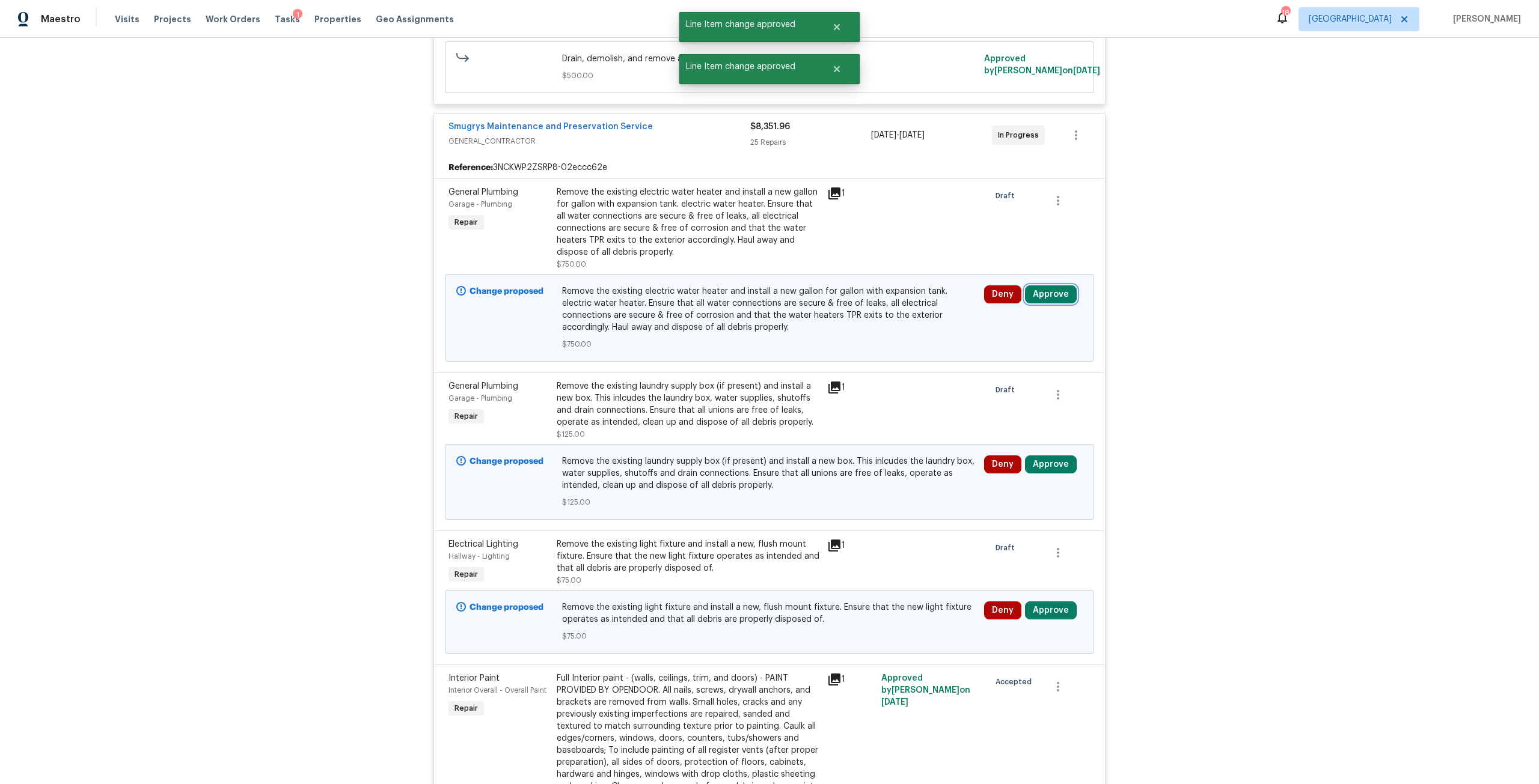
click at [1054, 289] on button "Approve" at bounding box center [1051, 294] width 52 height 18
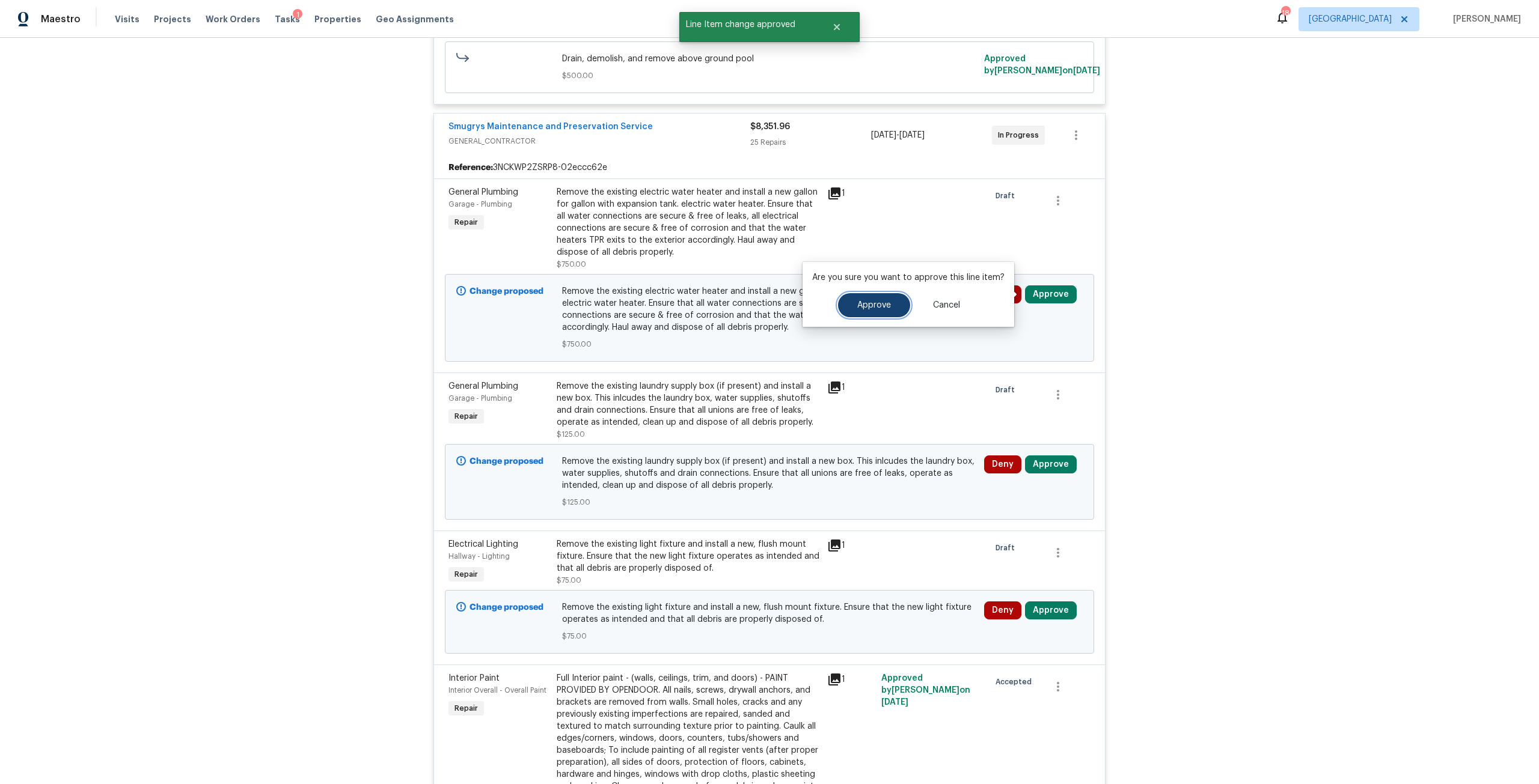
click at [879, 309] on span "Approve" at bounding box center [874, 305] width 34 height 9
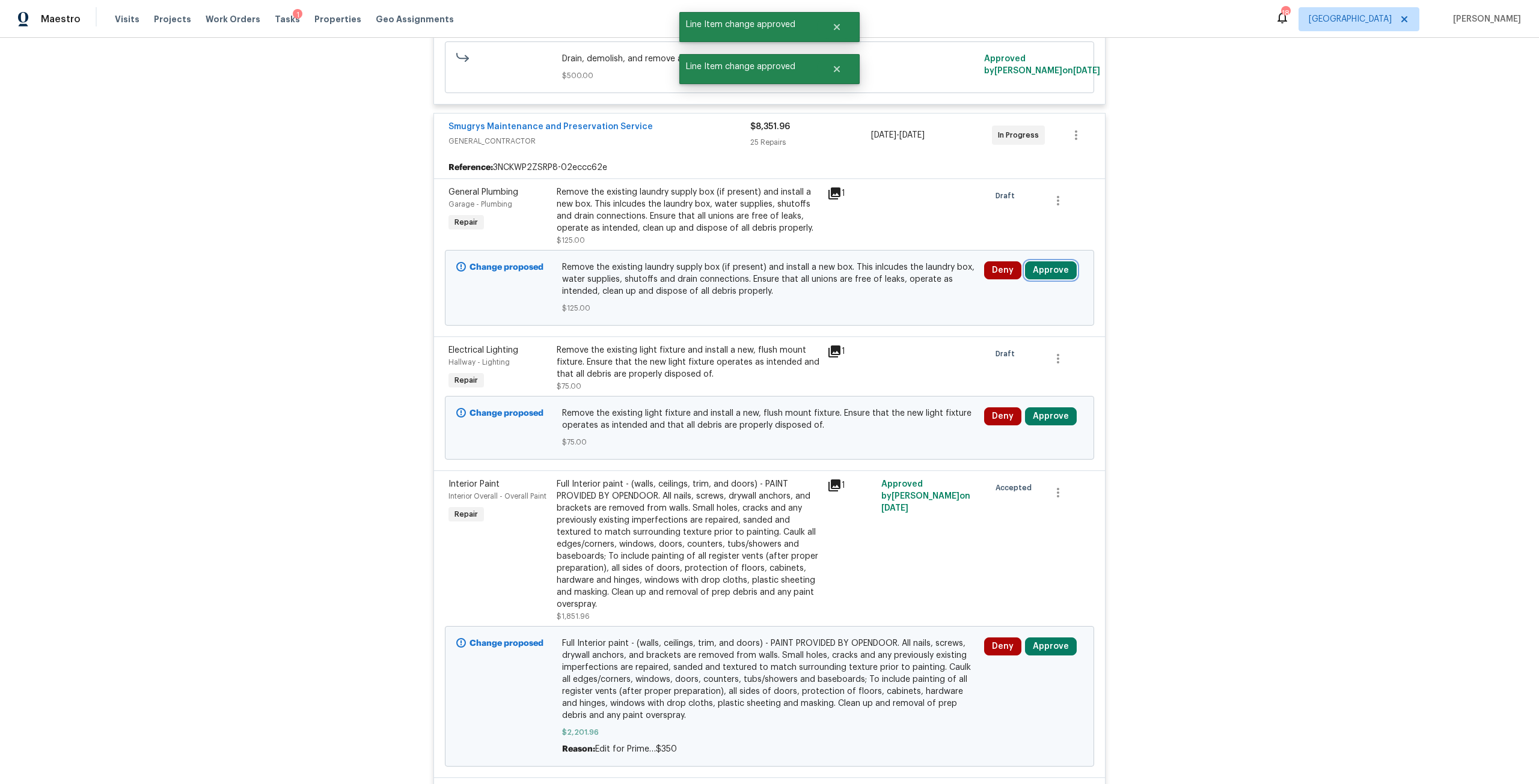
click at [1054, 273] on button "Approve" at bounding box center [1051, 270] width 52 height 18
click at [1009, 323] on button "Approve" at bounding box center [1012, 332] width 72 height 24
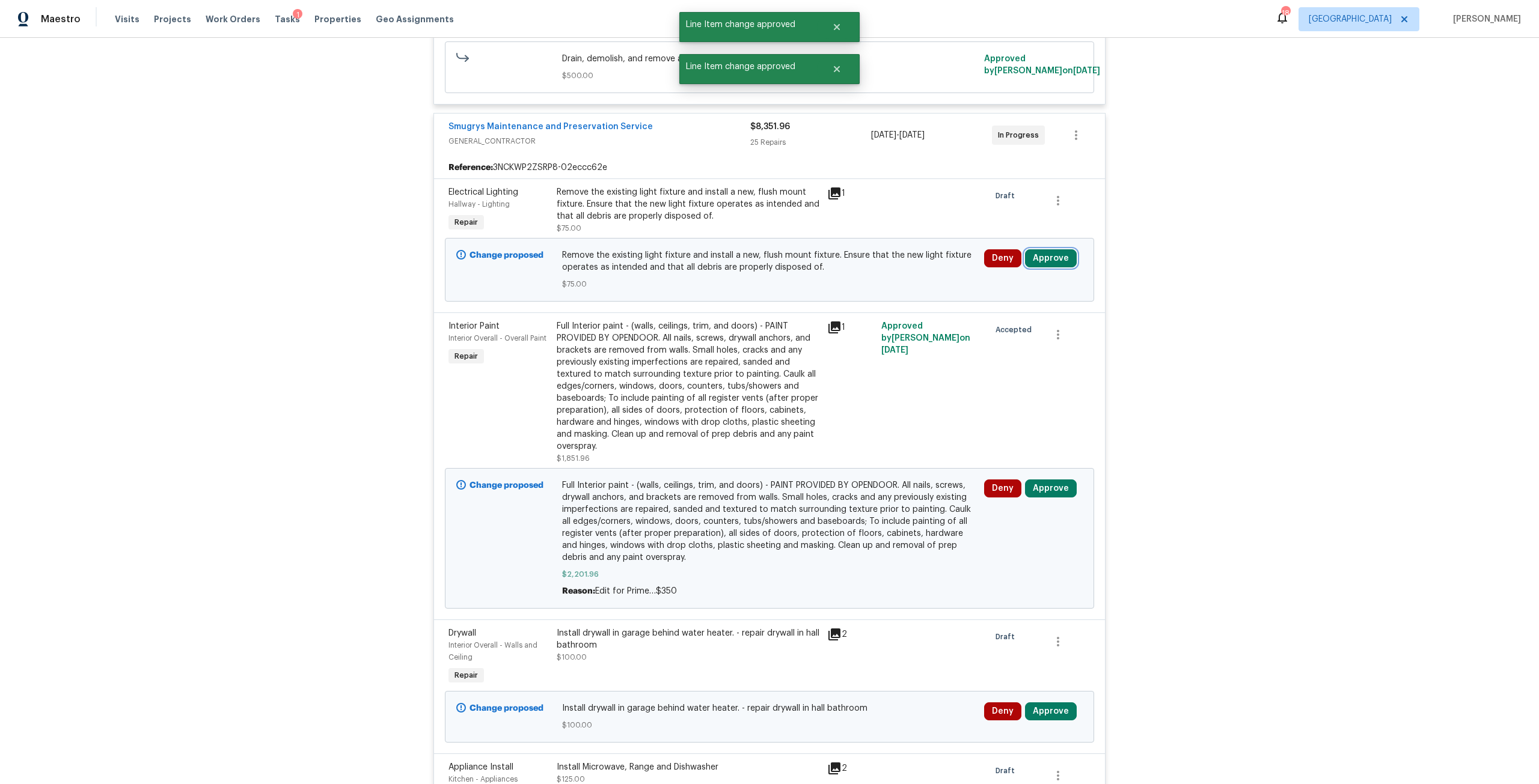
click at [1031, 257] on button "Approve" at bounding box center [1051, 258] width 52 height 18
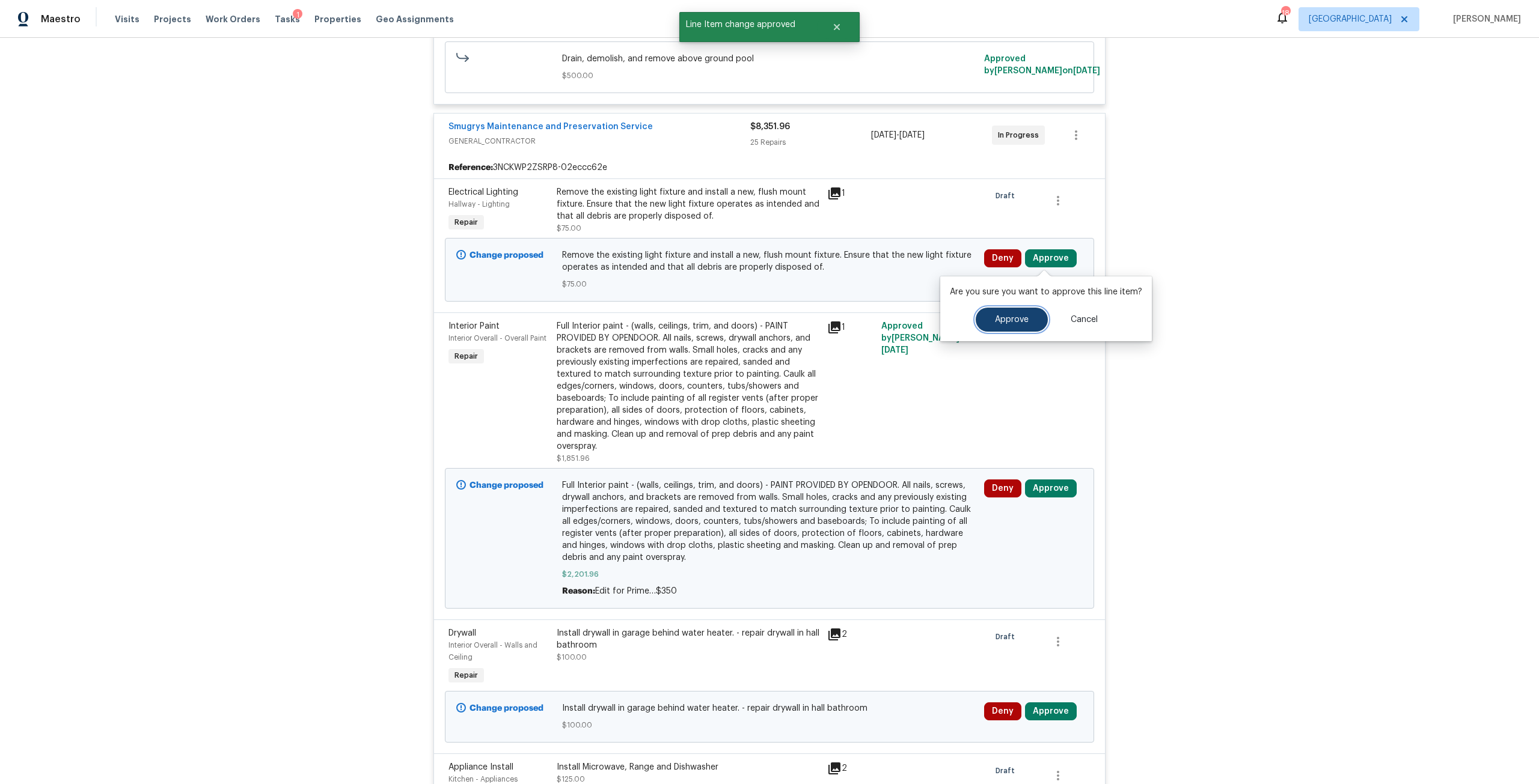
click at [991, 328] on button "Approve" at bounding box center [1012, 319] width 72 height 24
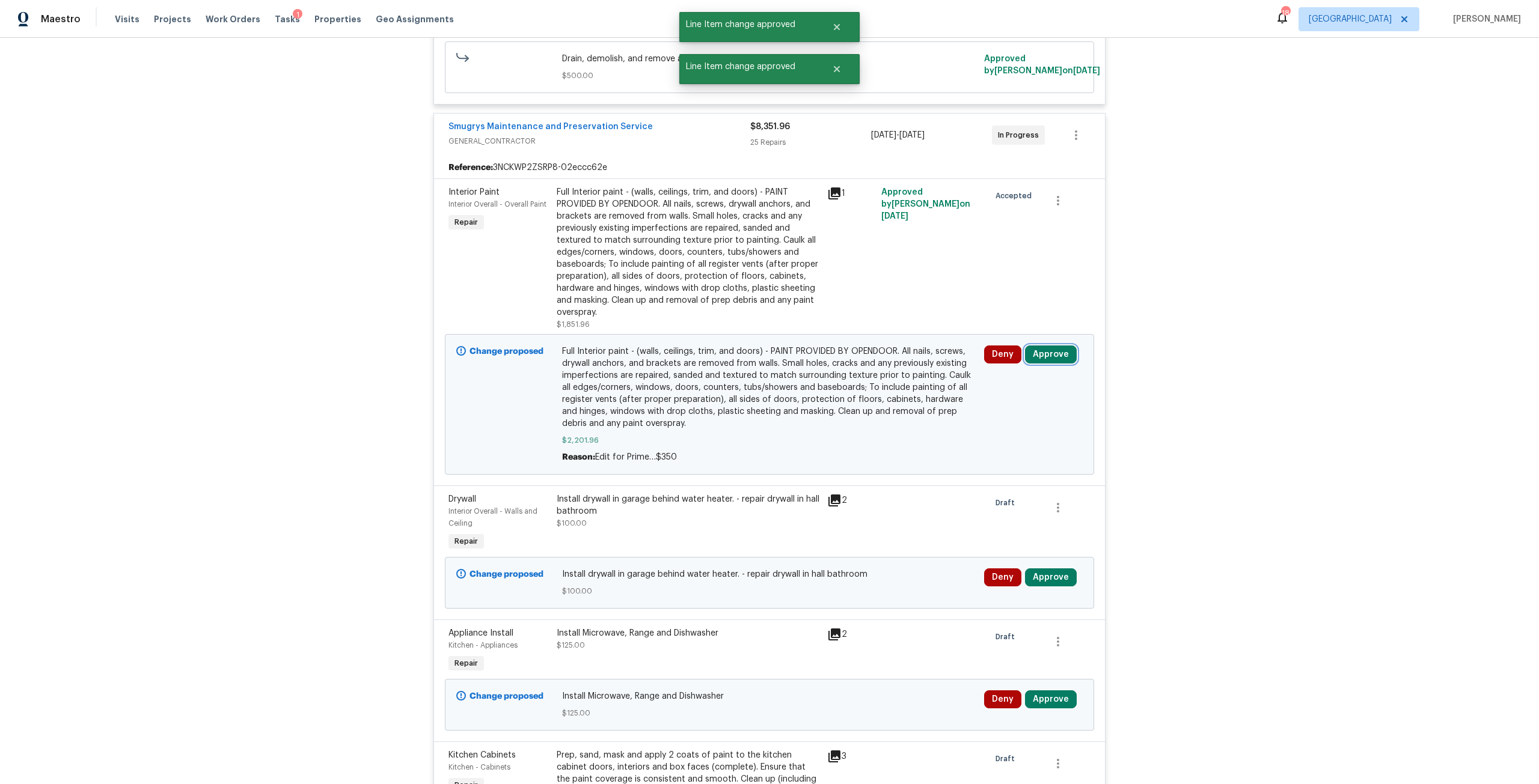
click at [1041, 356] on button "Approve" at bounding box center [1051, 354] width 52 height 18
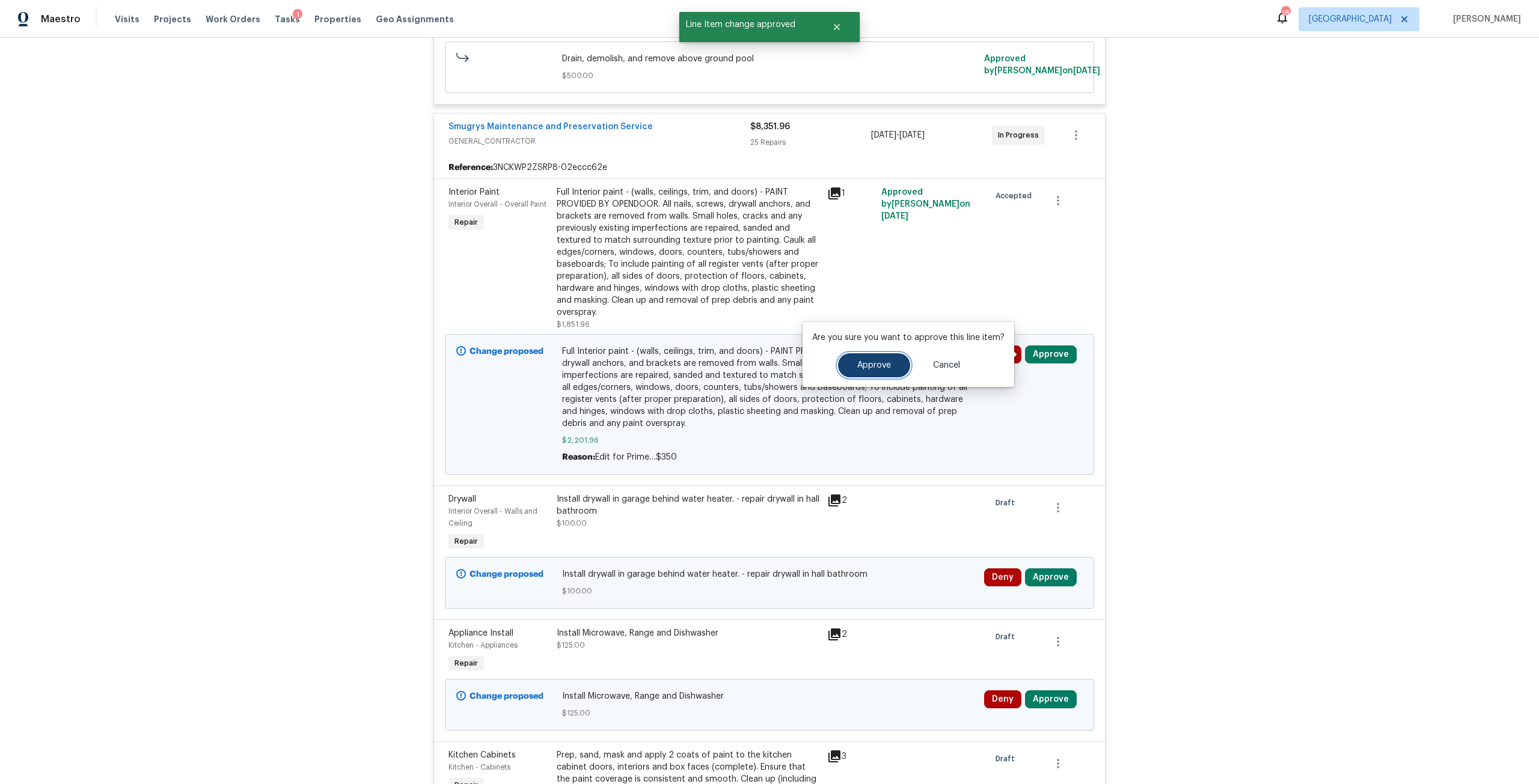
click at [871, 365] on span "Approve" at bounding box center [874, 365] width 34 height 9
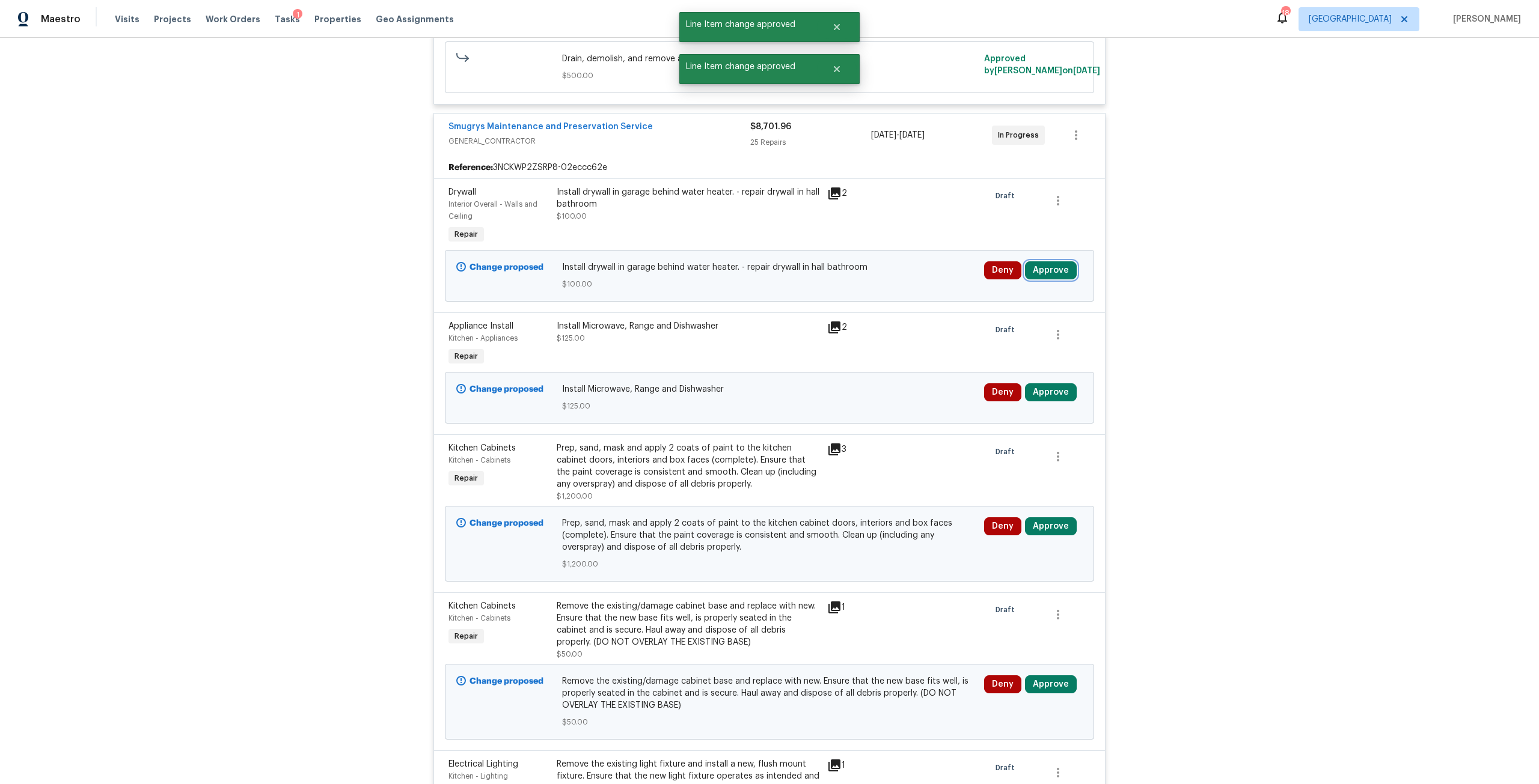
click at [1046, 267] on button "Approve" at bounding box center [1051, 270] width 52 height 18
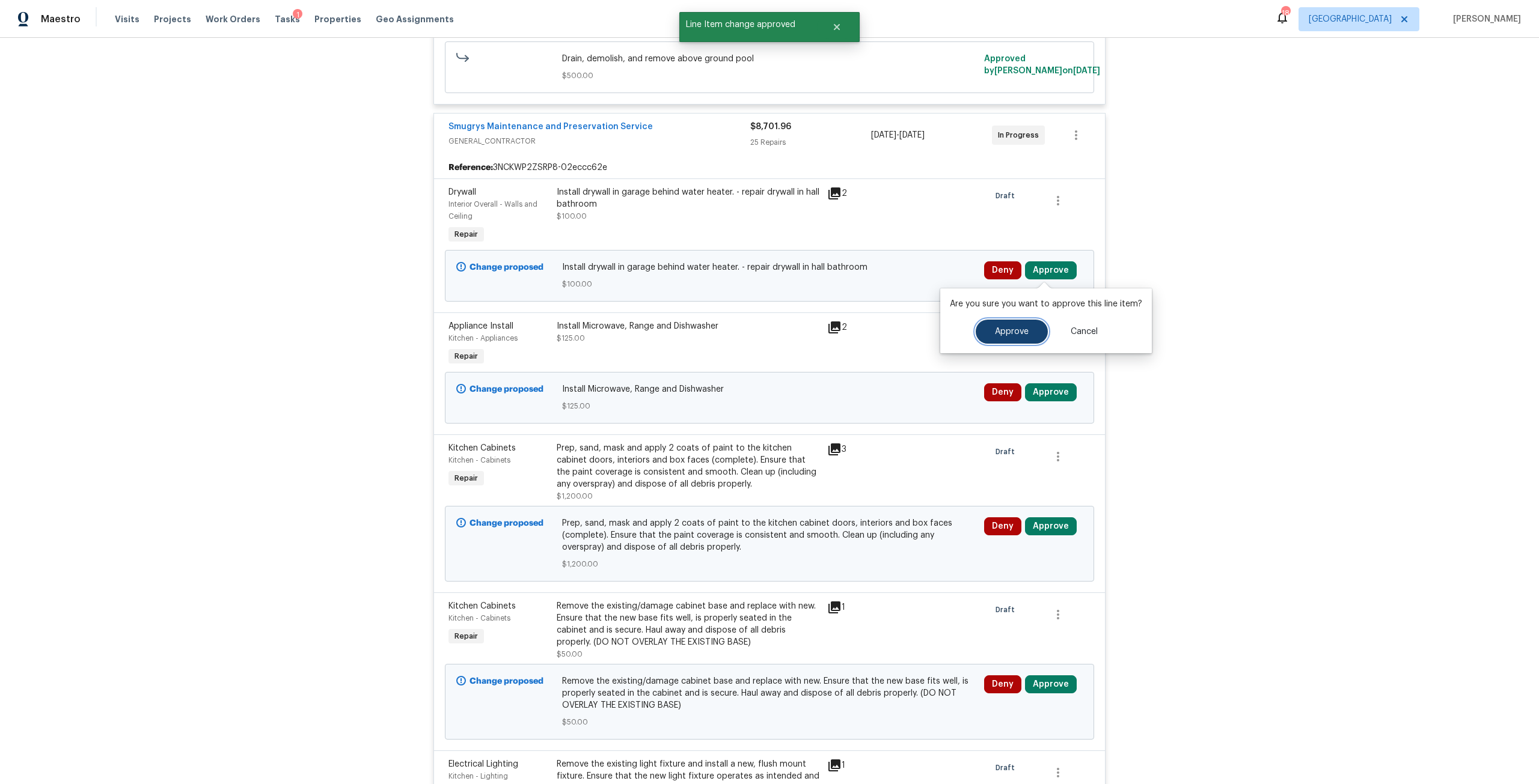
click at [1018, 333] on span "Approve" at bounding box center [1011, 332] width 34 height 9
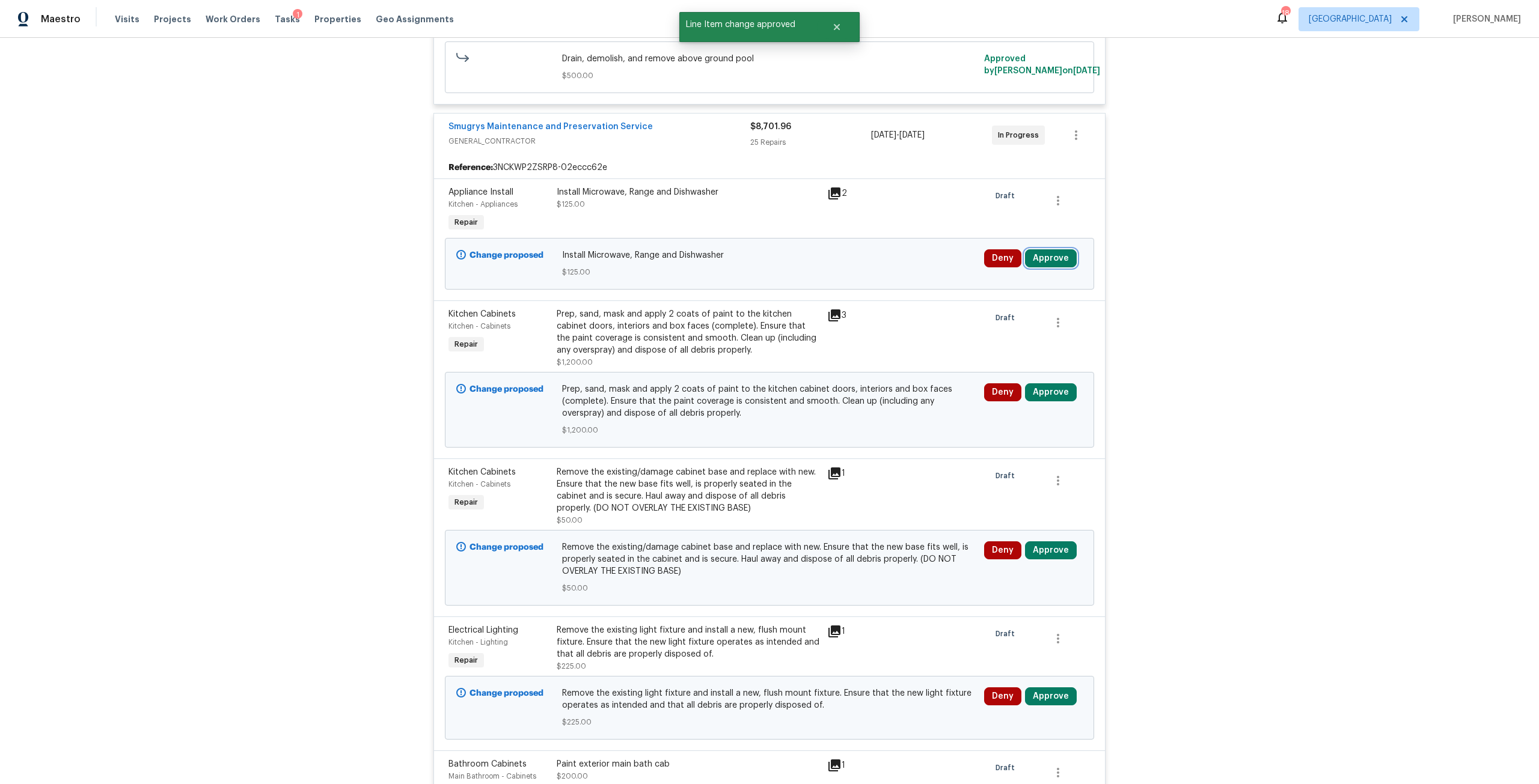
click at [1050, 256] on button "Approve" at bounding box center [1051, 258] width 52 height 18
click at [1017, 315] on span "Approve" at bounding box center [1011, 319] width 34 height 9
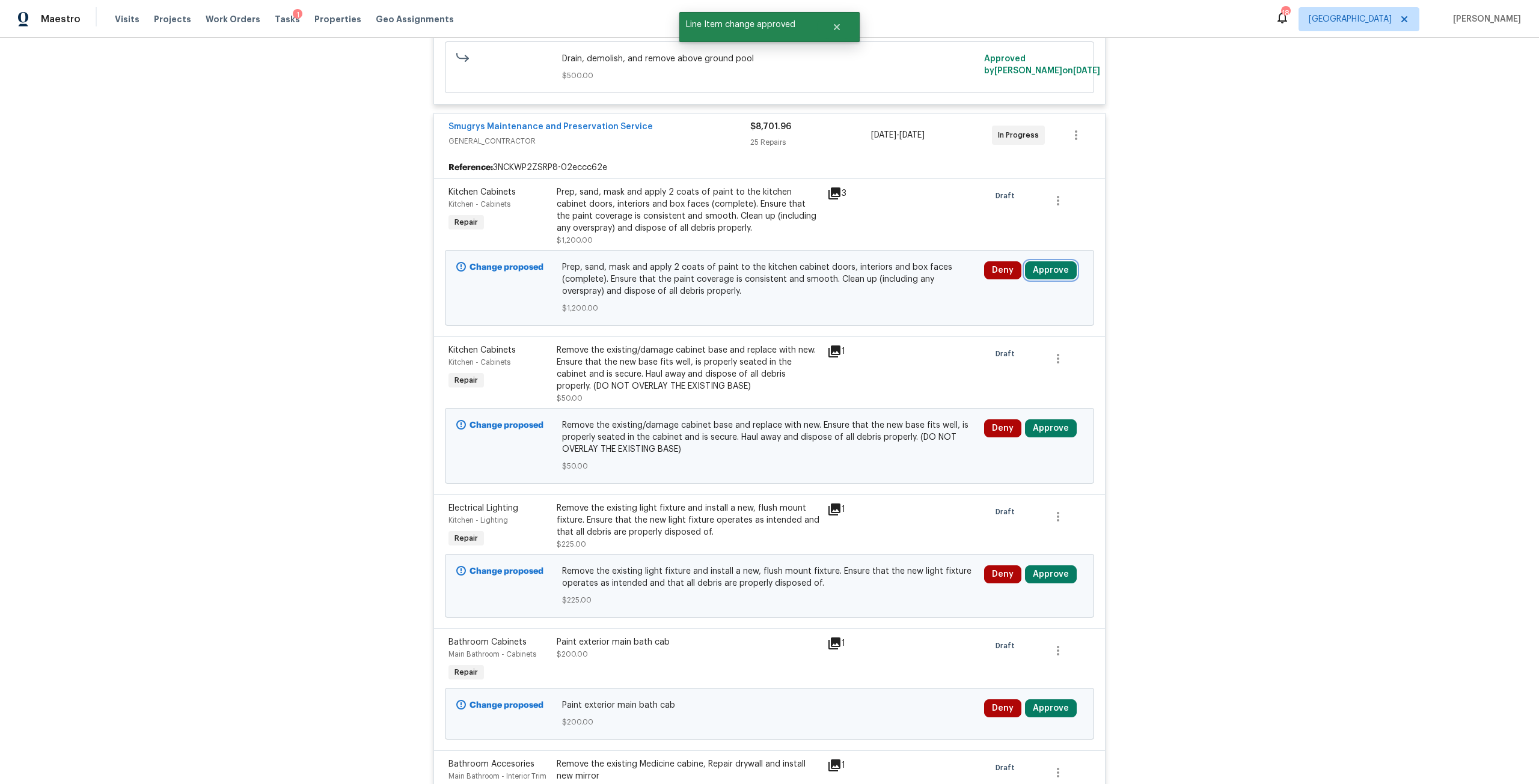
click at [1042, 277] on button "Approve" at bounding box center [1051, 270] width 52 height 18
click at [1010, 325] on button "Approve" at bounding box center [1012, 332] width 72 height 24
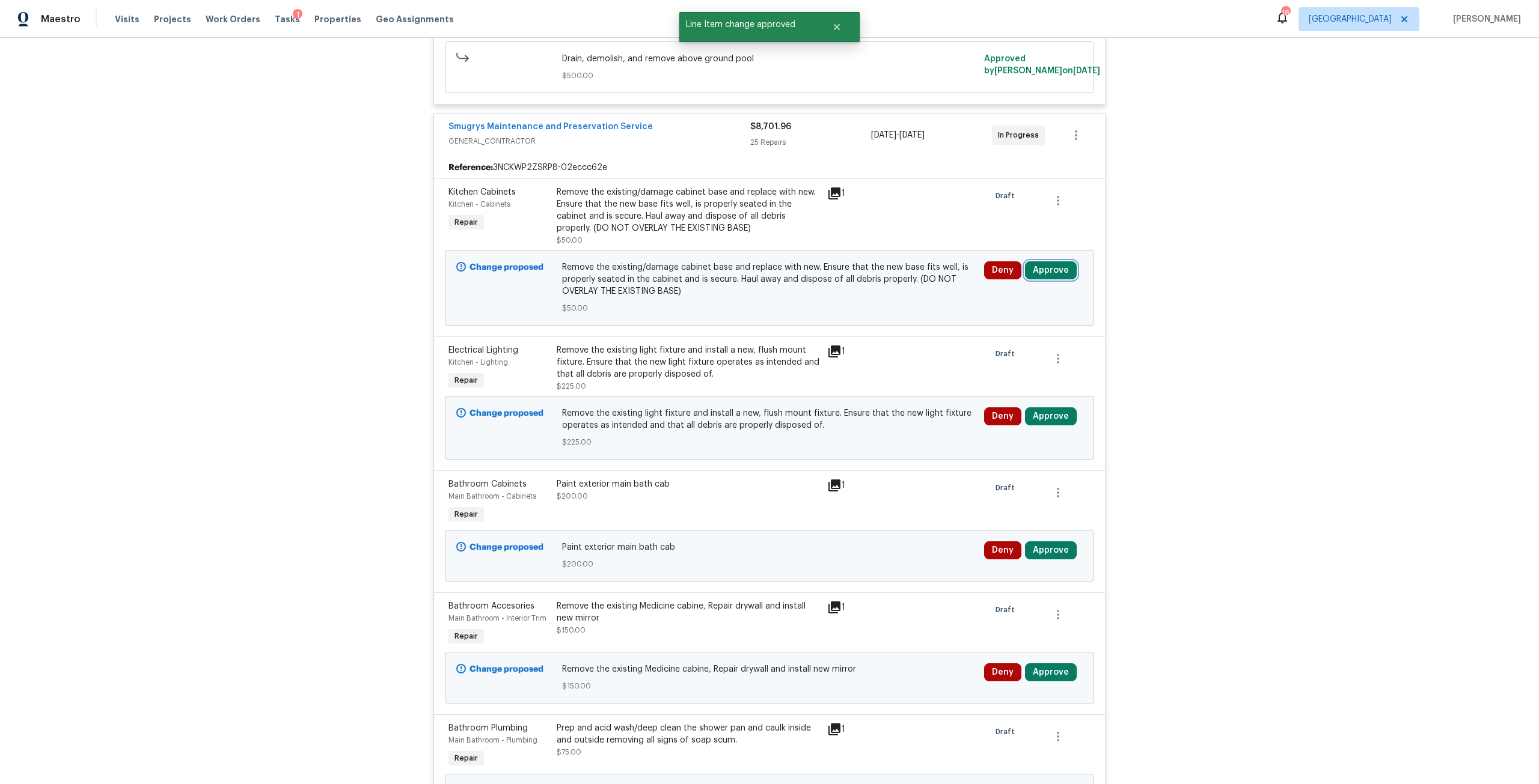
click at [1044, 274] on button "Approve" at bounding box center [1051, 270] width 52 height 18
click at [1001, 343] on div "Are you sure you want to approve this line item? Approve Cancel" at bounding box center [1046, 321] width 212 height 65
click at [1026, 329] on button "Approve" at bounding box center [1012, 332] width 72 height 24
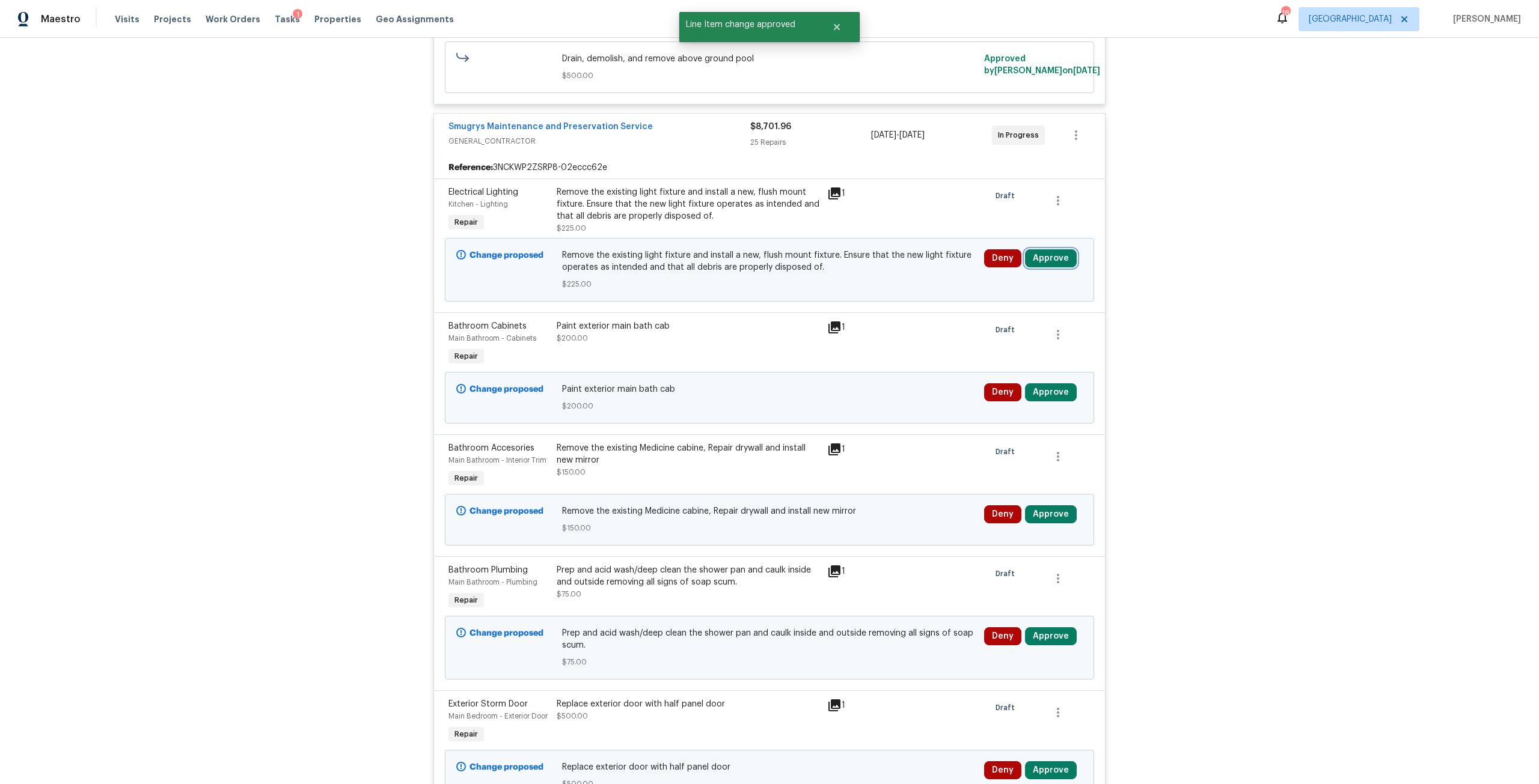
click at [1042, 260] on button "Approve" at bounding box center [1051, 258] width 52 height 18
click at [1021, 320] on span "Approve" at bounding box center [1011, 319] width 34 height 9
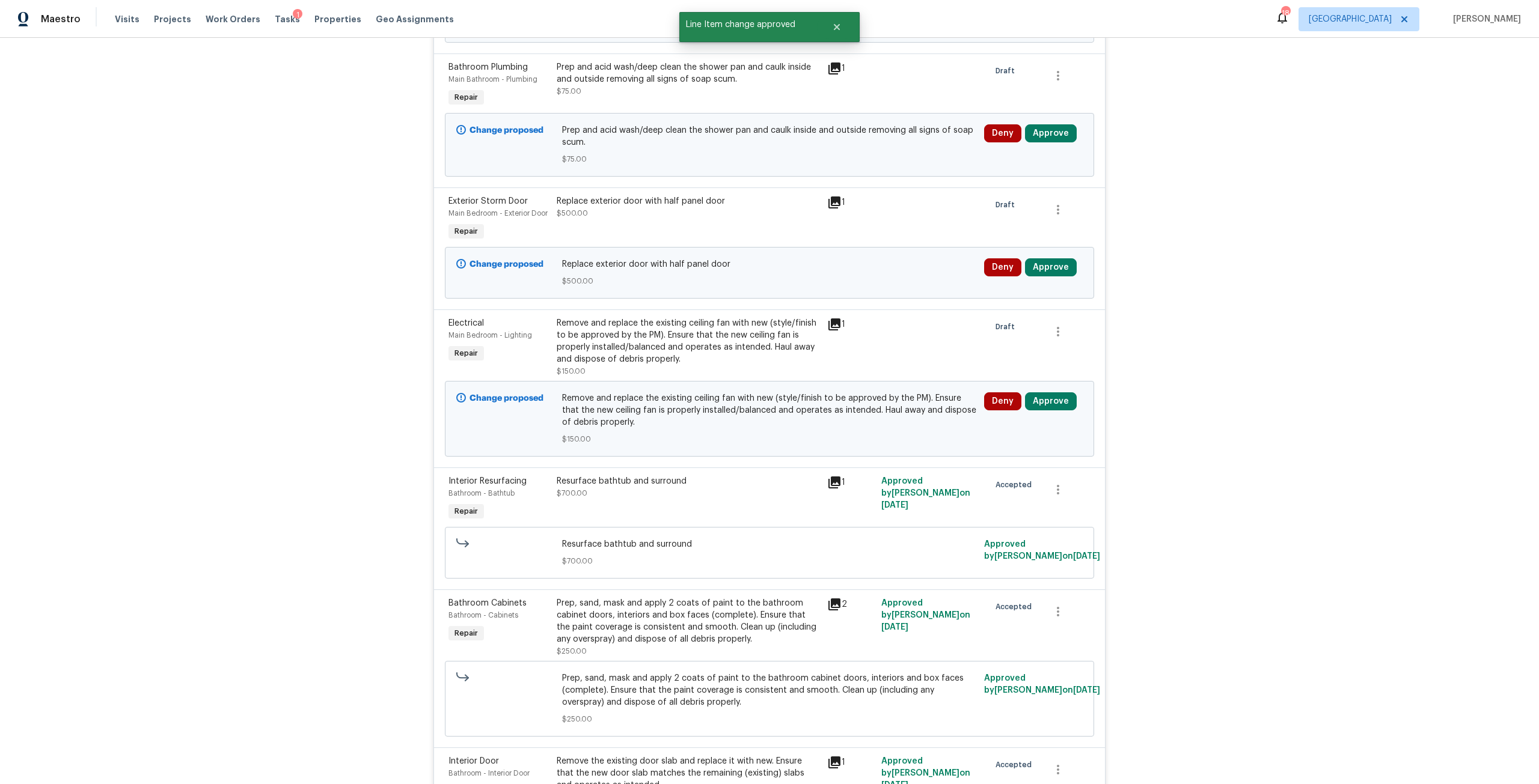
scroll to position [721, 0]
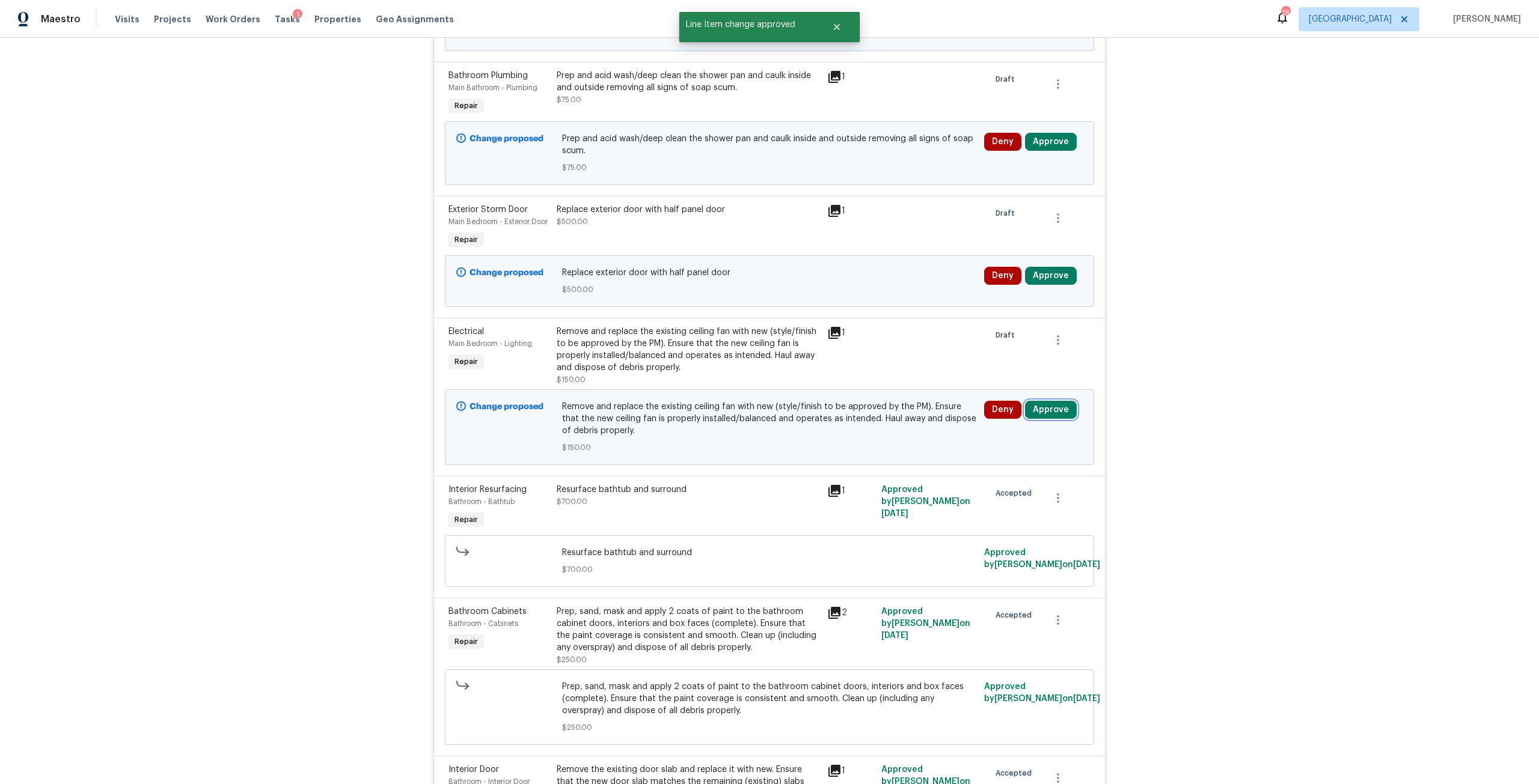
click at [1053, 416] on button "Approve" at bounding box center [1051, 409] width 52 height 18
click at [884, 428] on button "Approve" at bounding box center [874, 420] width 72 height 24
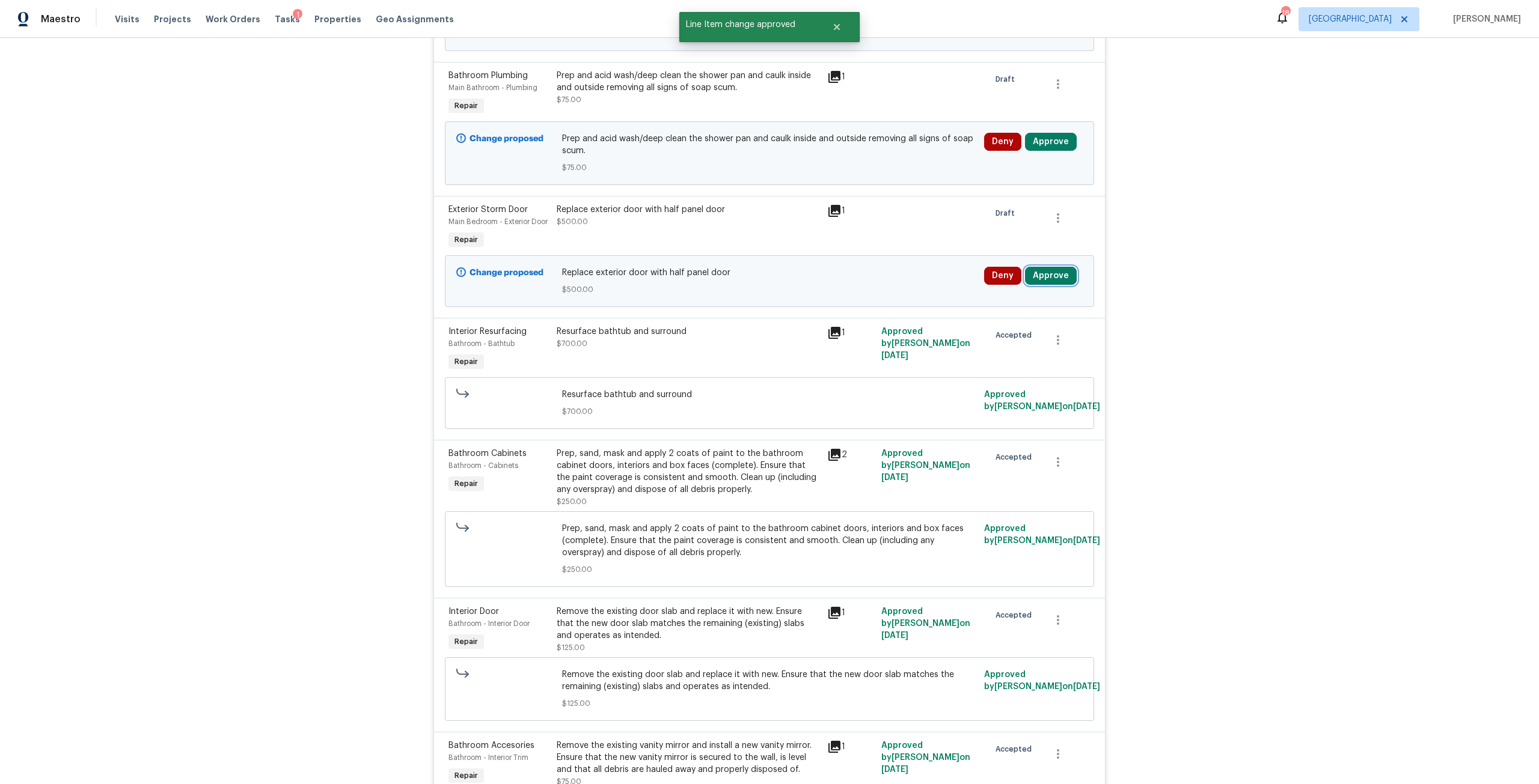
click at [1042, 274] on button "Approve" at bounding box center [1051, 275] width 52 height 18
click at [904, 287] on button "Approve" at bounding box center [874, 286] width 72 height 24
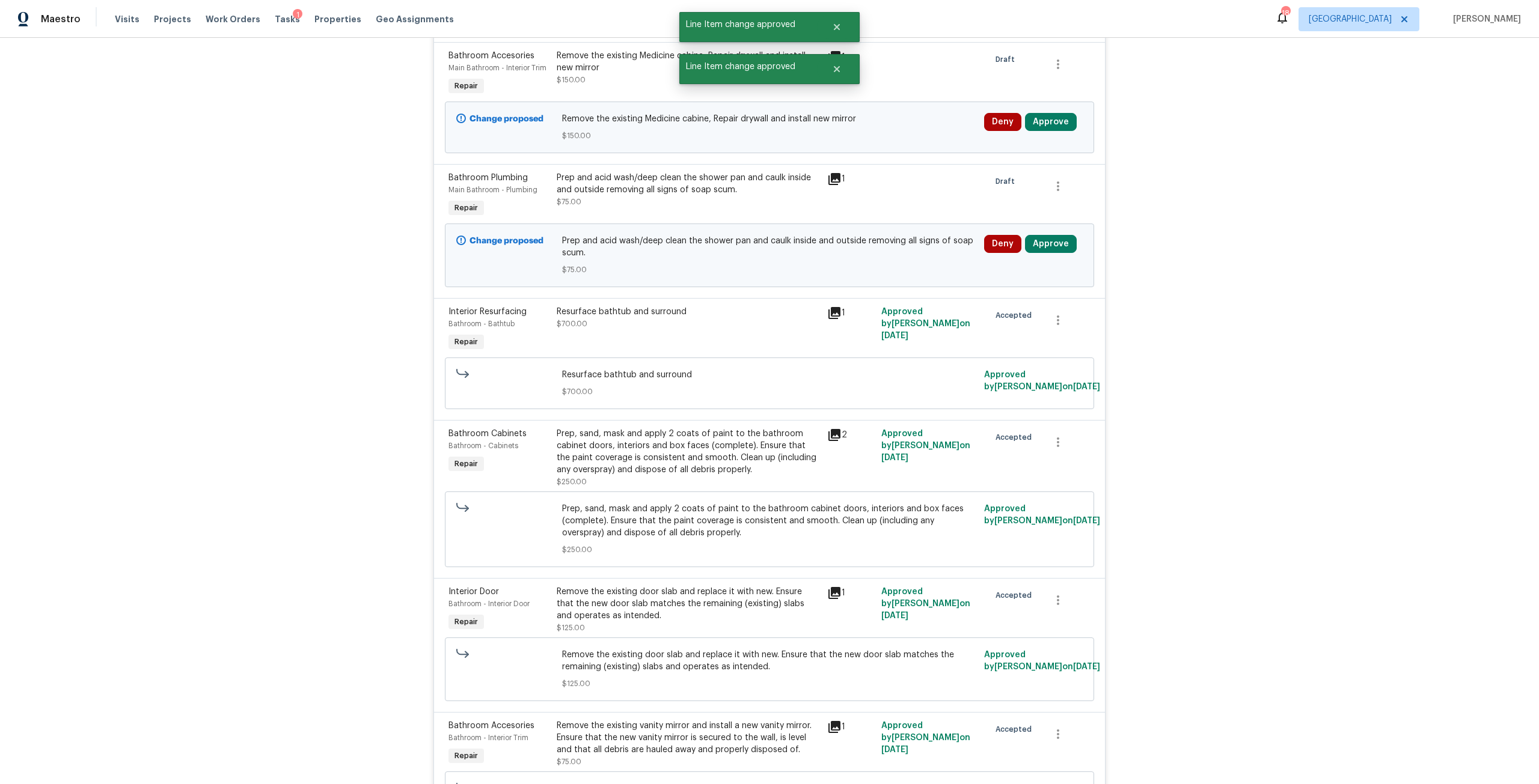
scroll to position [4160, 0]
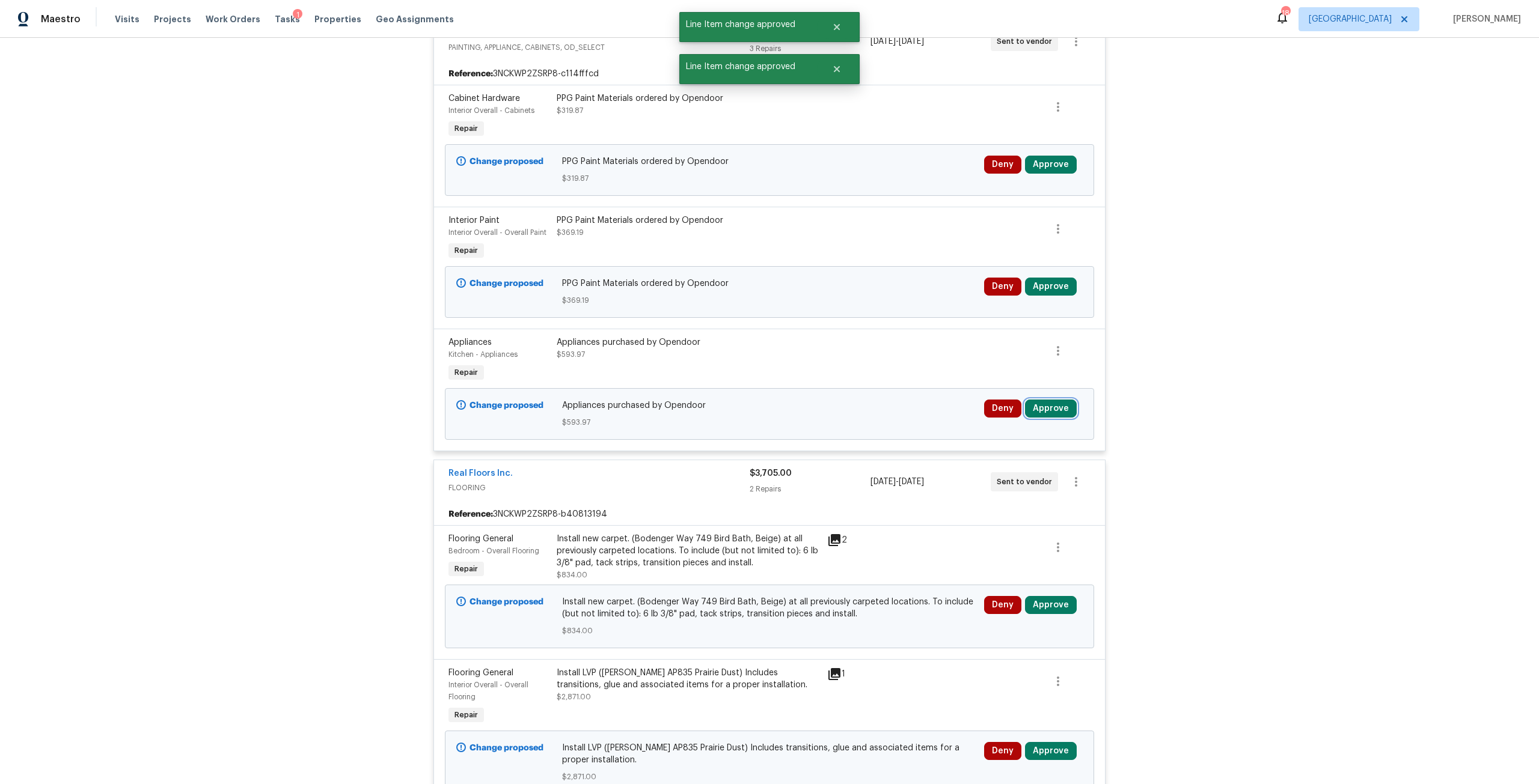
click at [1050, 400] on button "Approve" at bounding box center [1051, 408] width 52 height 18
click at [906, 406] on button "Approve" at bounding box center [874, 407] width 72 height 24
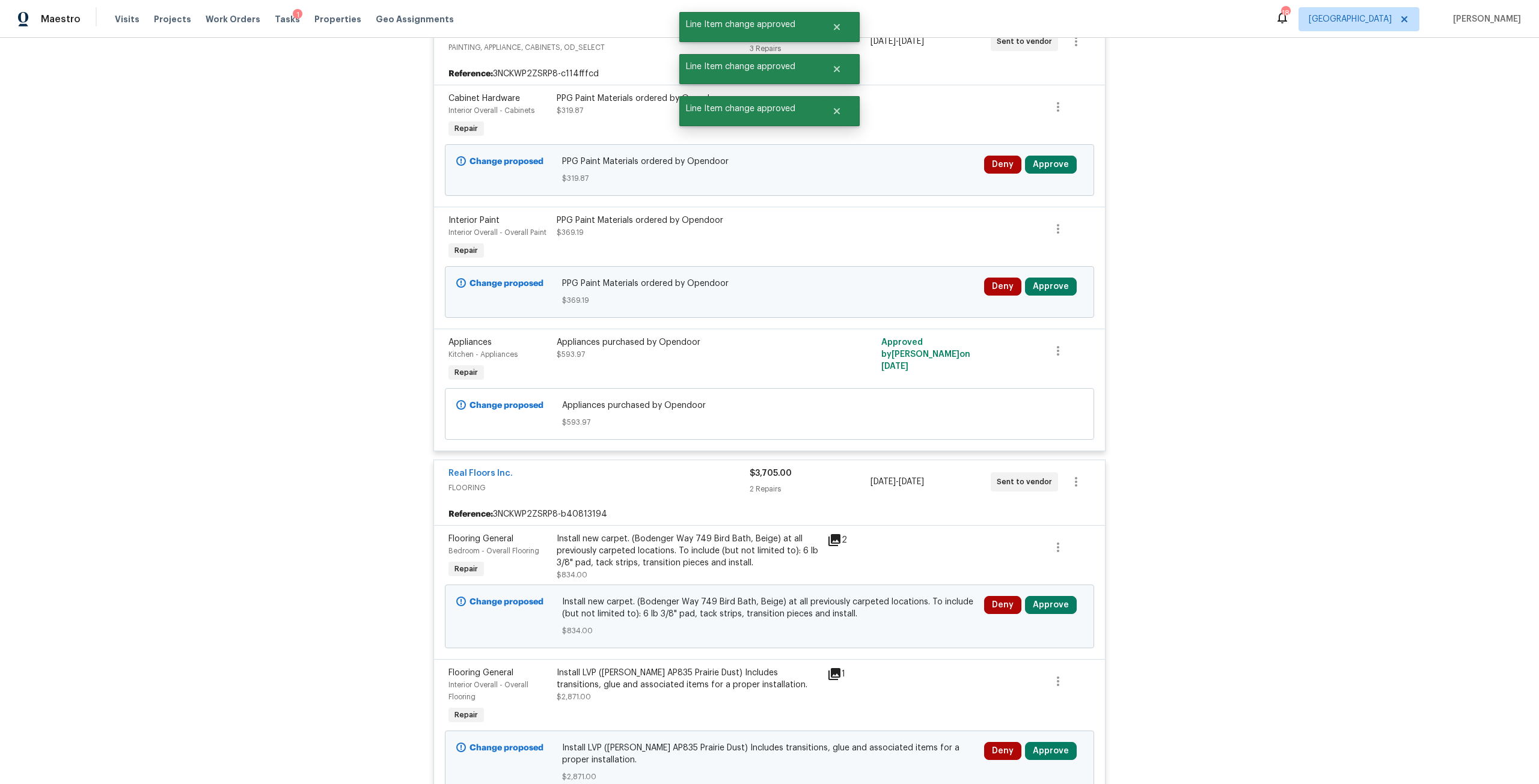
click at [1072, 278] on div "Deny Approve" at bounding box center [1034, 286] width 99 height 18
click at [1058, 280] on button "Approve" at bounding box center [1051, 286] width 52 height 18
click at [1226, 356] on div "Back to all projects 3319 Victoria Ct E, Jacksonville, FL 32216 4 Beds | 2 Bath…" at bounding box center [770, 411] width 1539 height 746
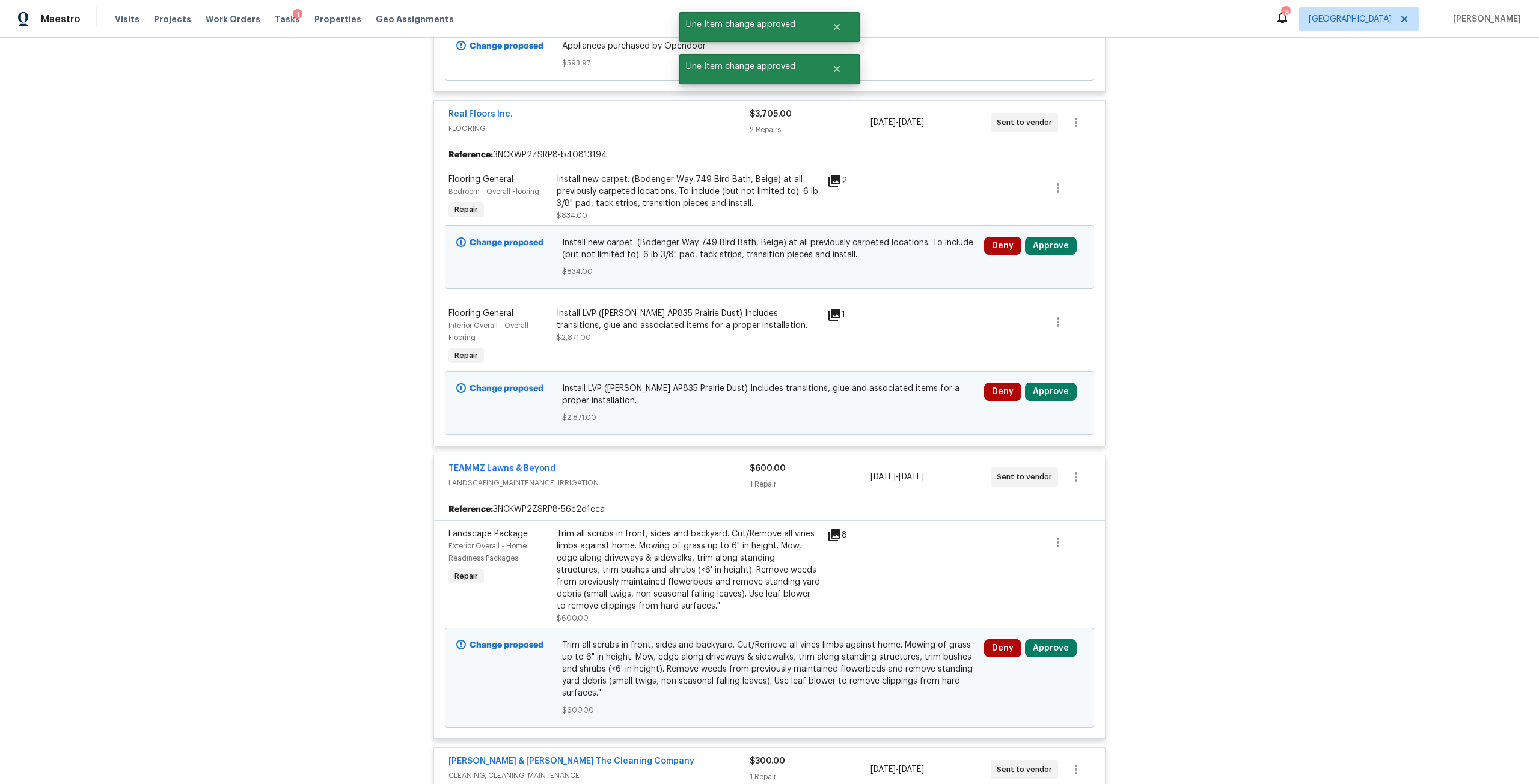
scroll to position [4521, 0]
click at [1042, 235] on button "Approve" at bounding box center [1051, 244] width 52 height 18
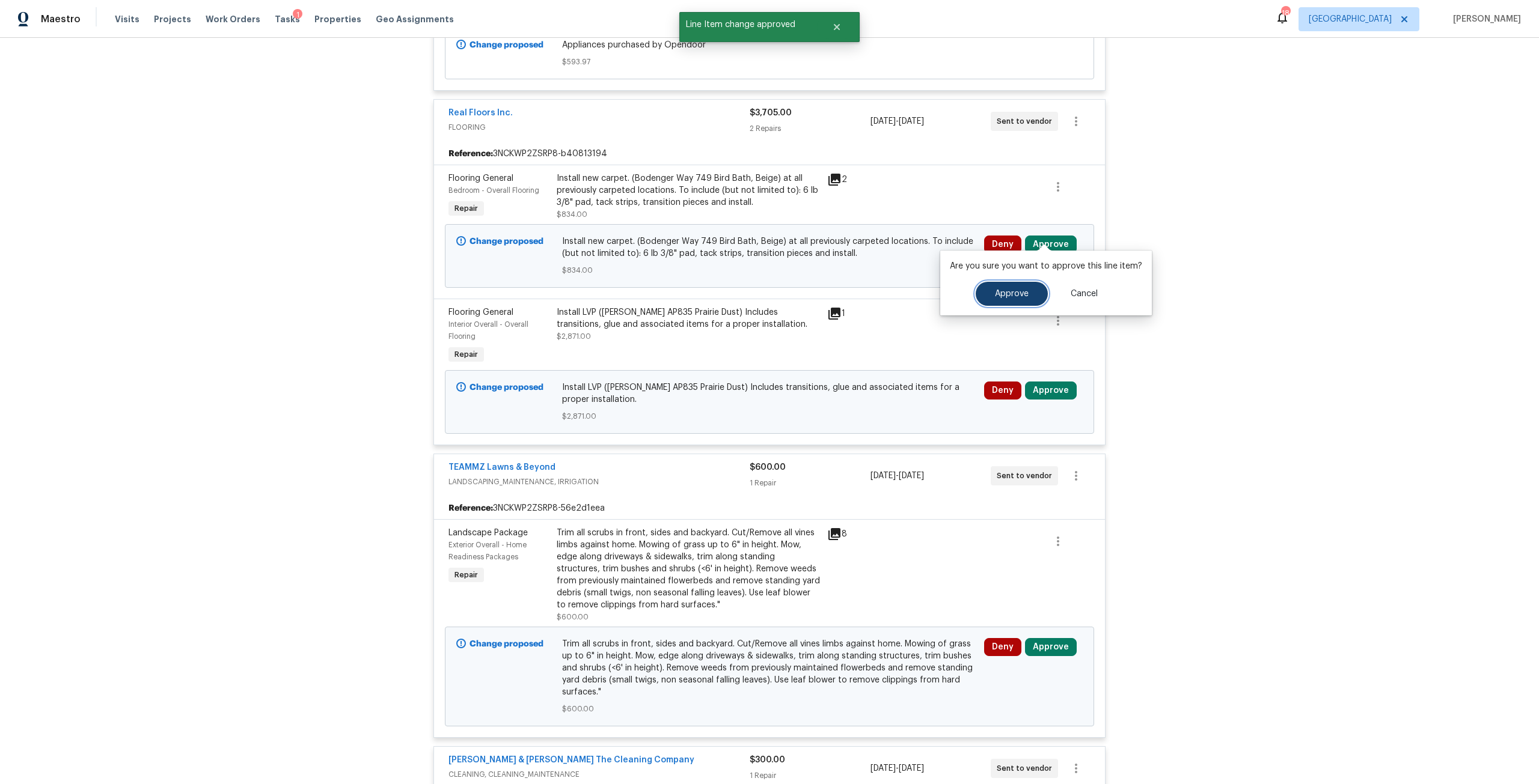
click at [1018, 301] on button "Approve" at bounding box center [1012, 293] width 72 height 24
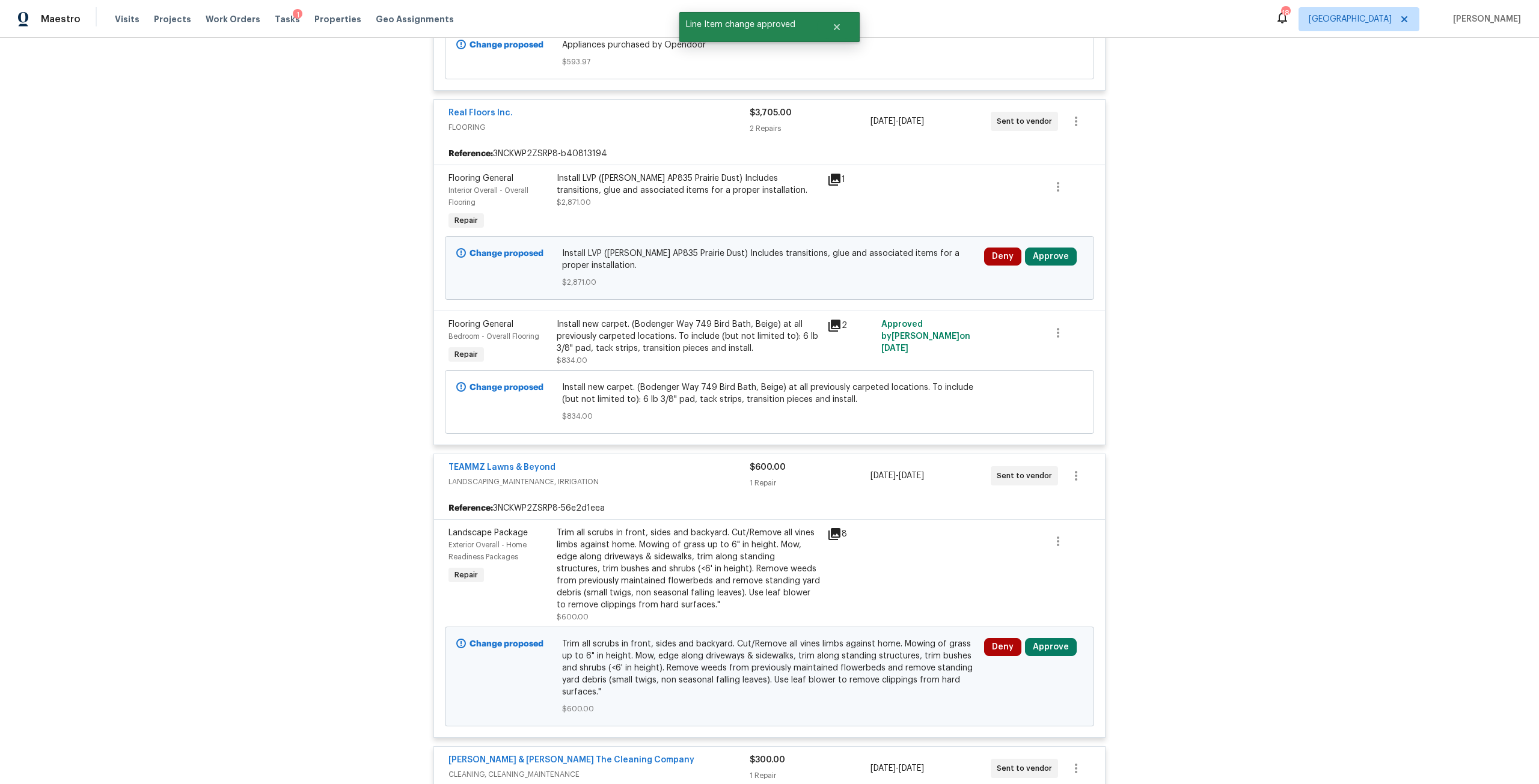
click at [1044, 244] on div "Deny Approve" at bounding box center [1033, 267] width 106 height 48
click at [1043, 248] on button "Approve" at bounding box center [1051, 256] width 52 height 18
click at [1018, 312] on button "Approve" at bounding box center [1012, 306] width 72 height 24
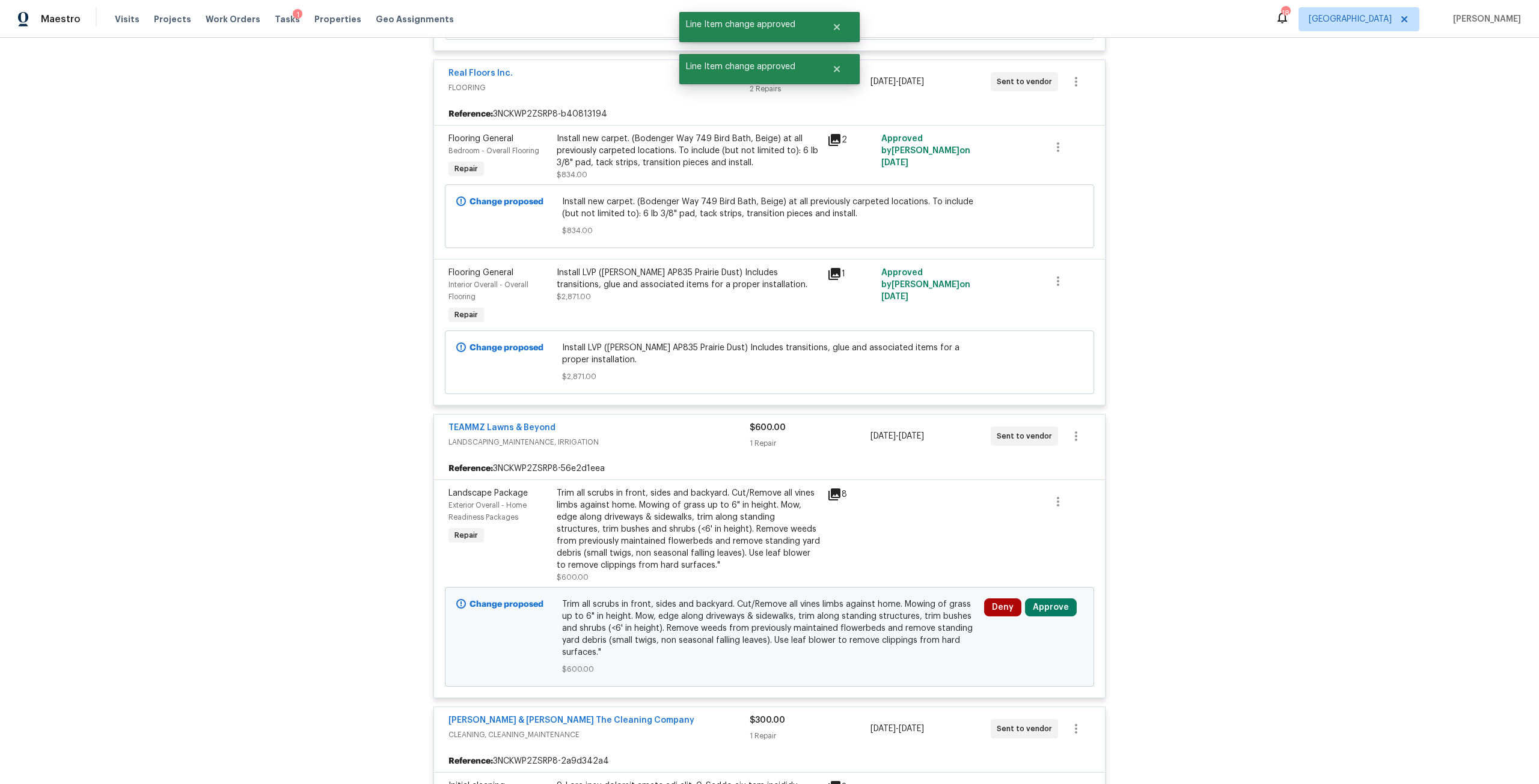
scroll to position [4701, 0]
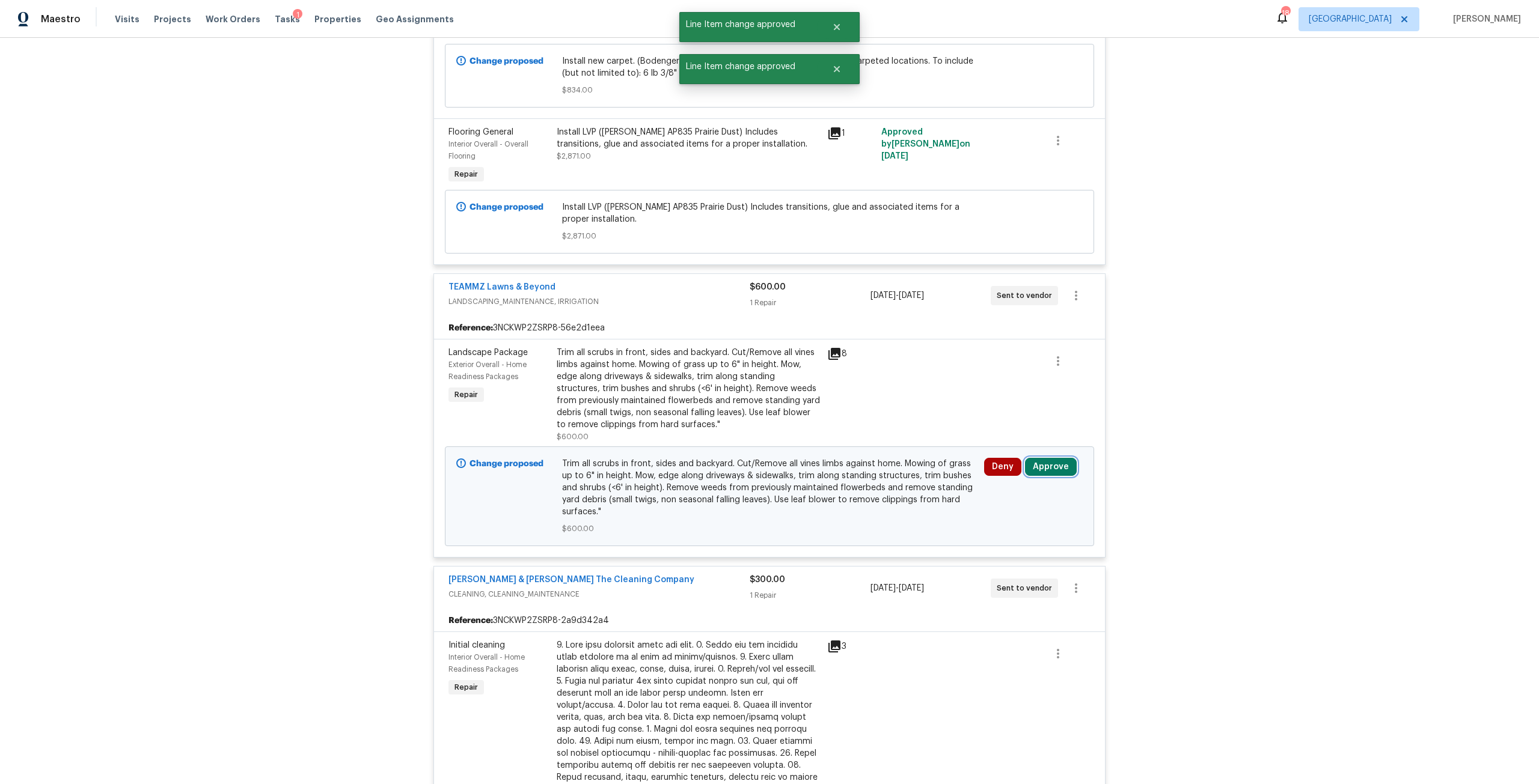
click at [1064, 458] on button "Approve" at bounding box center [1051, 466] width 52 height 18
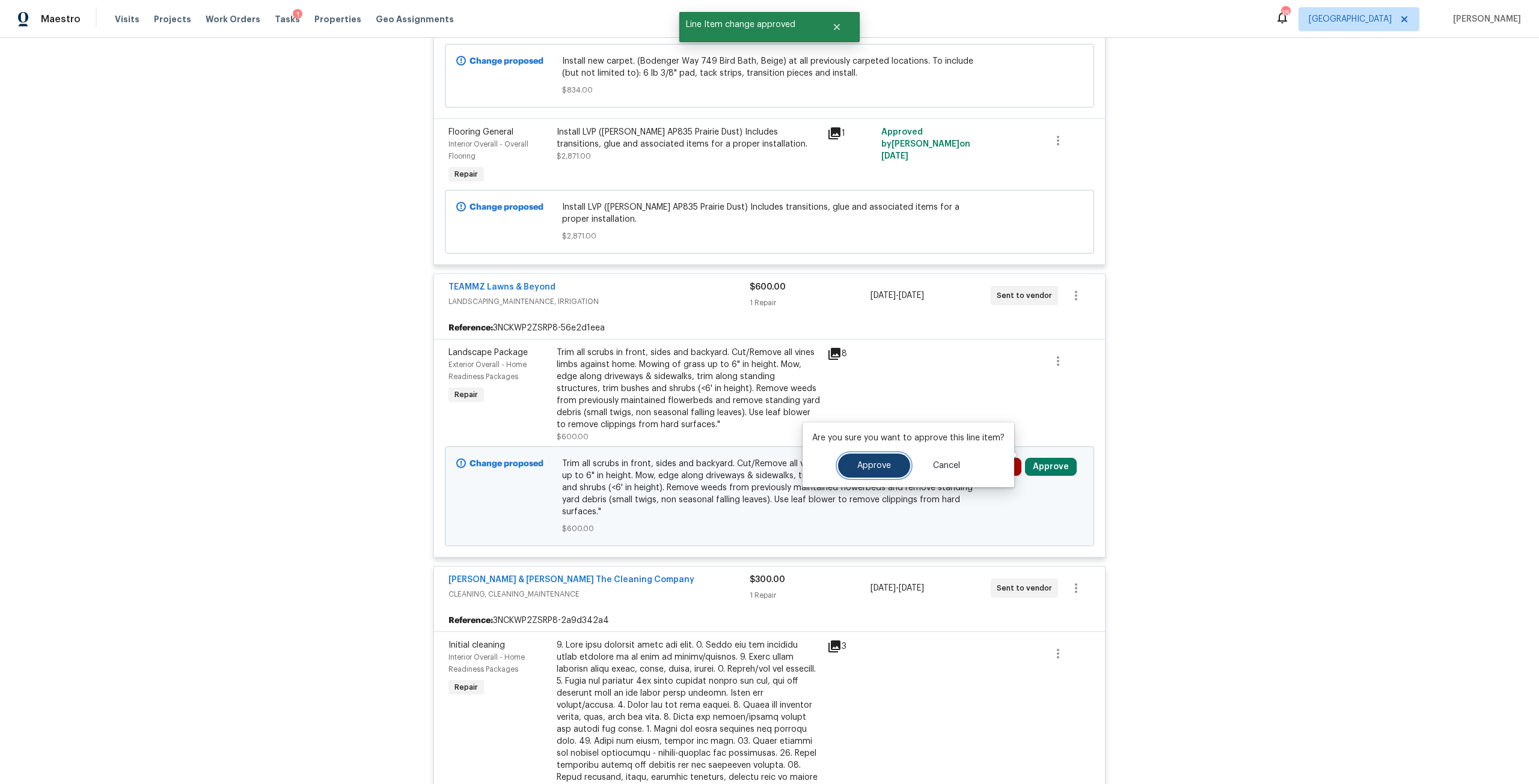
click at [905, 461] on button "Approve" at bounding box center [874, 466] width 72 height 24
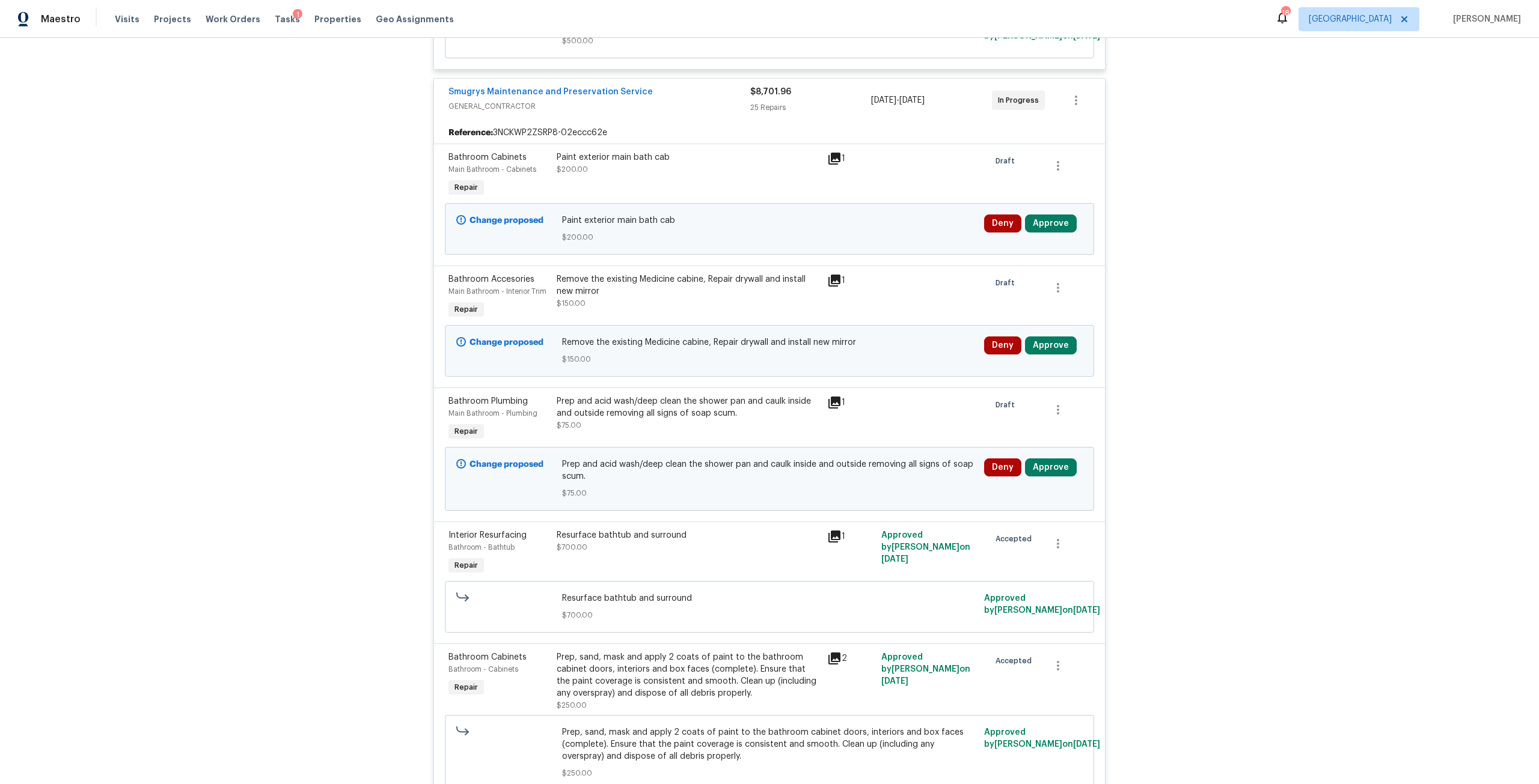
scroll to position [314, 0]
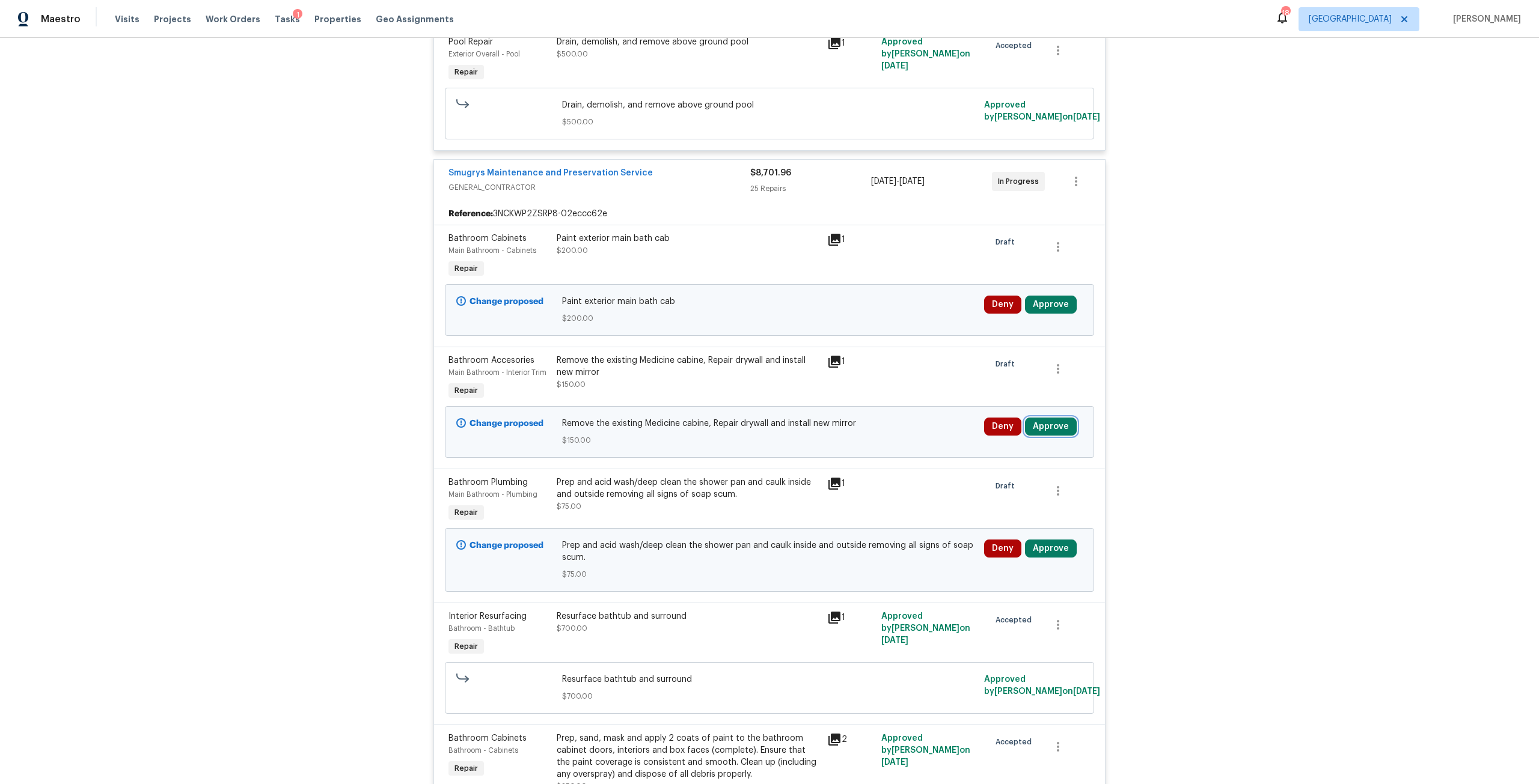
click at [1050, 418] on button "Approve" at bounding box center [1051, 426] width 52 height 18
click at [916, 433] on button "Cancel" at bounding box center [947, 437] width 66 height 24
click at [1050, 427] on button "Approve" at bounding box center [1051, 426] width 52 height 18
click at [884, 436] on span "Approve" at bounding box center [874, 437] width 34 height 9
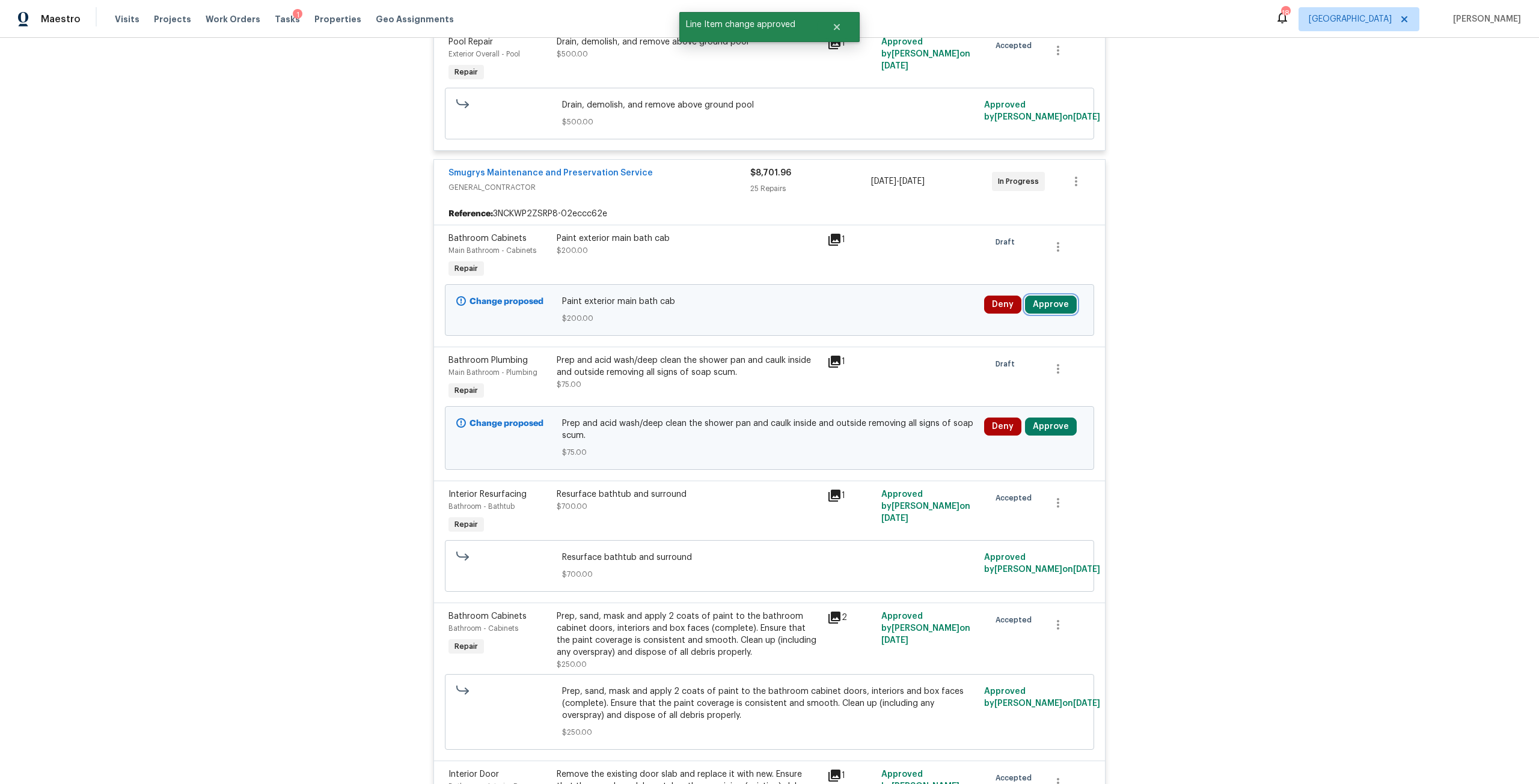
click at [1039, 304] on button "Approve" at bounding box center [1051, 304] width 52 height 18
click at [890, 318] on button "Approve" at bounding box center [874, 315] width 72 height 24
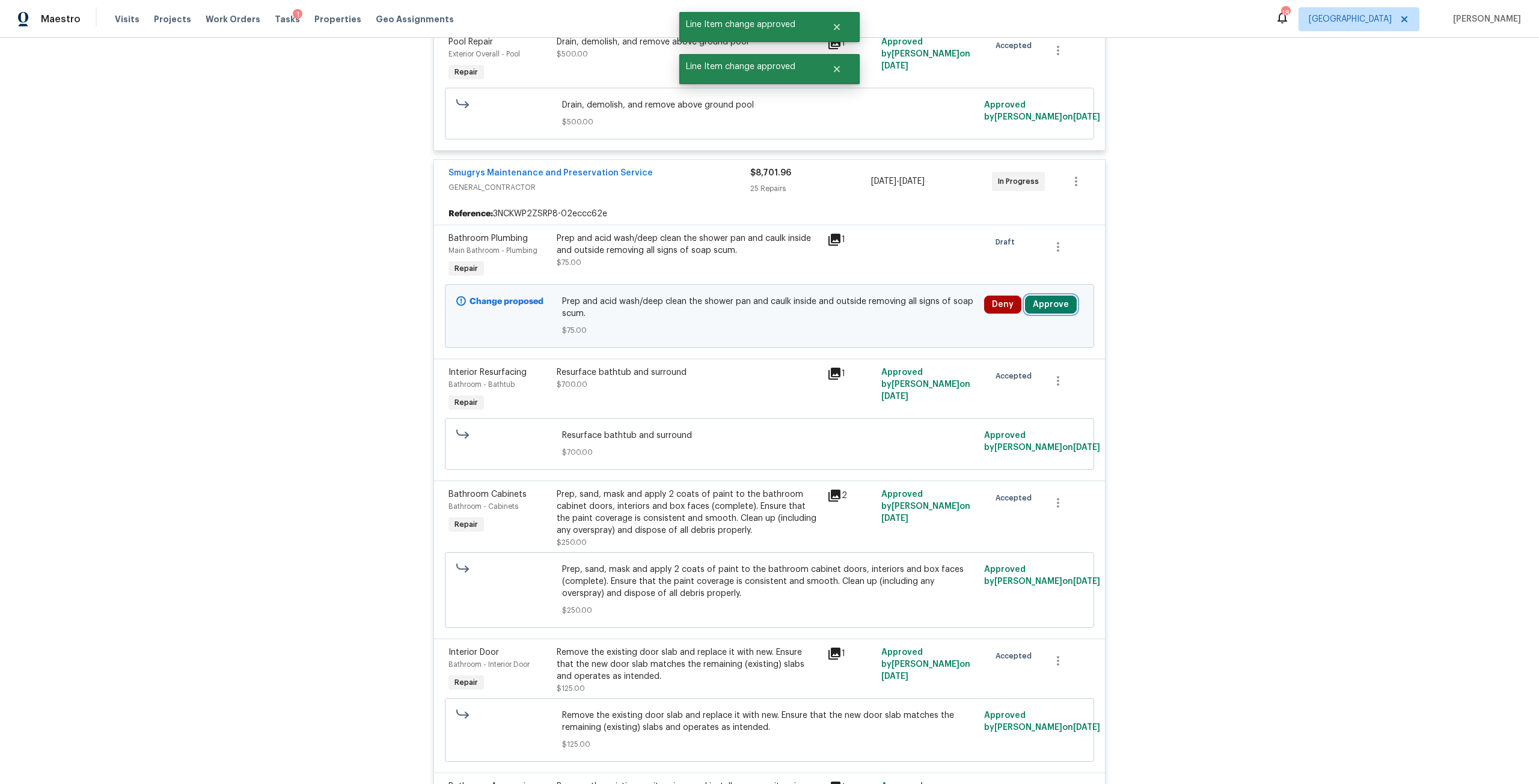
click at [1042, 310] on button "Approve" at bounding box center [1051, 304] width 52 height 18
click at [886, 320] on button "Approve" at bounding box center [874, 315] width 72 height 24
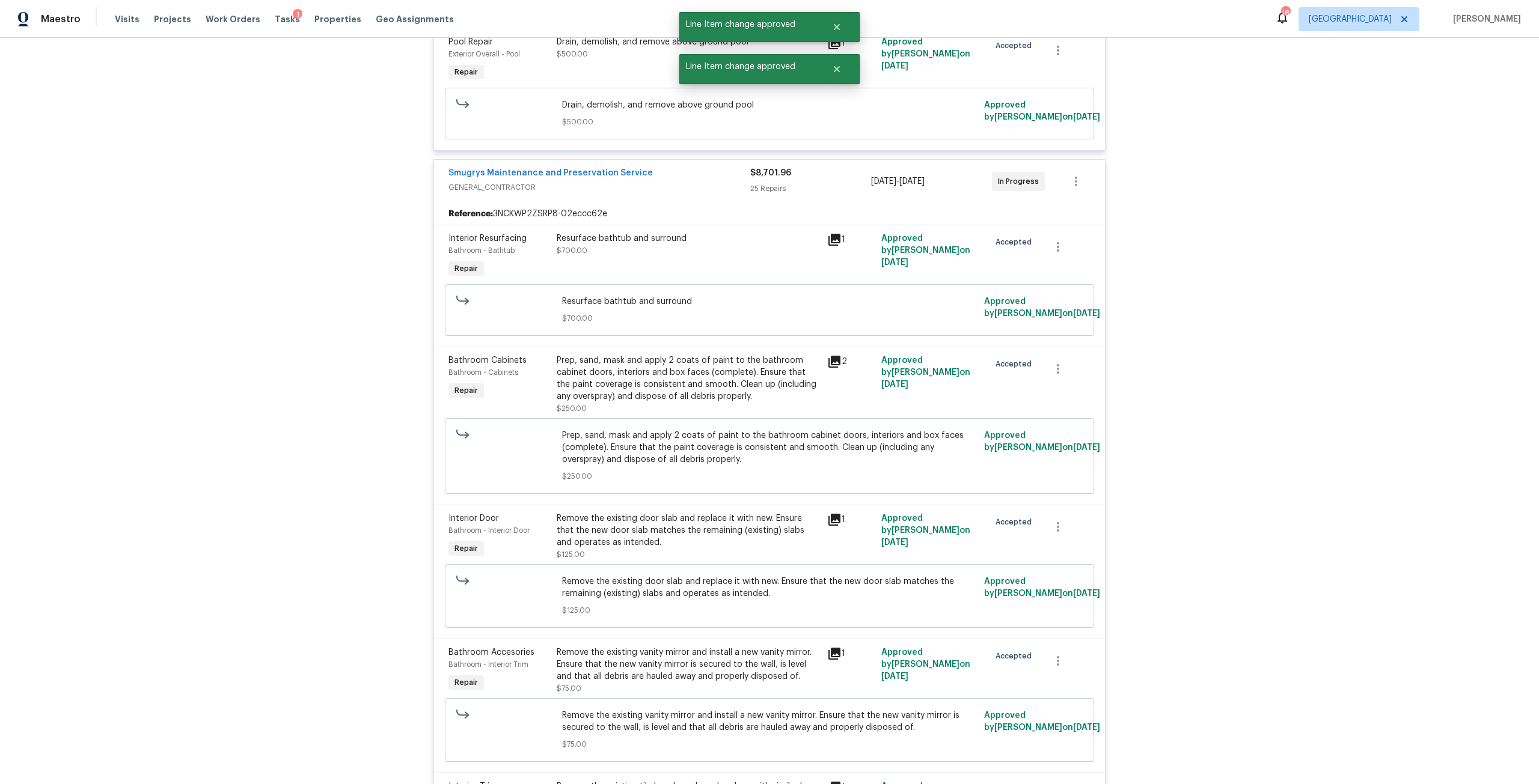
scroll to position [0, 0]
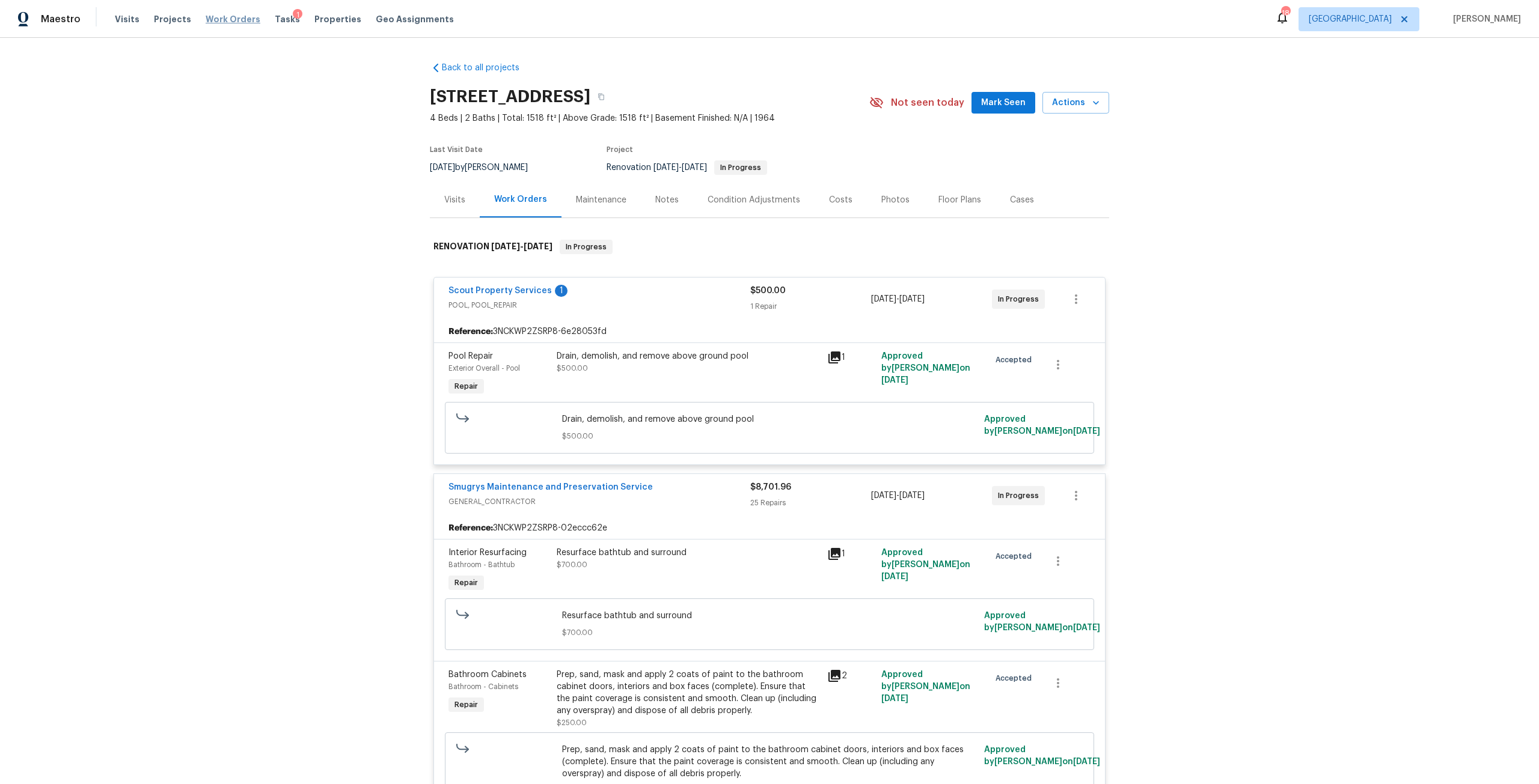
click at [225, 19] on span "Work Orders" at bounding box center [233, 19] width 55 height 12
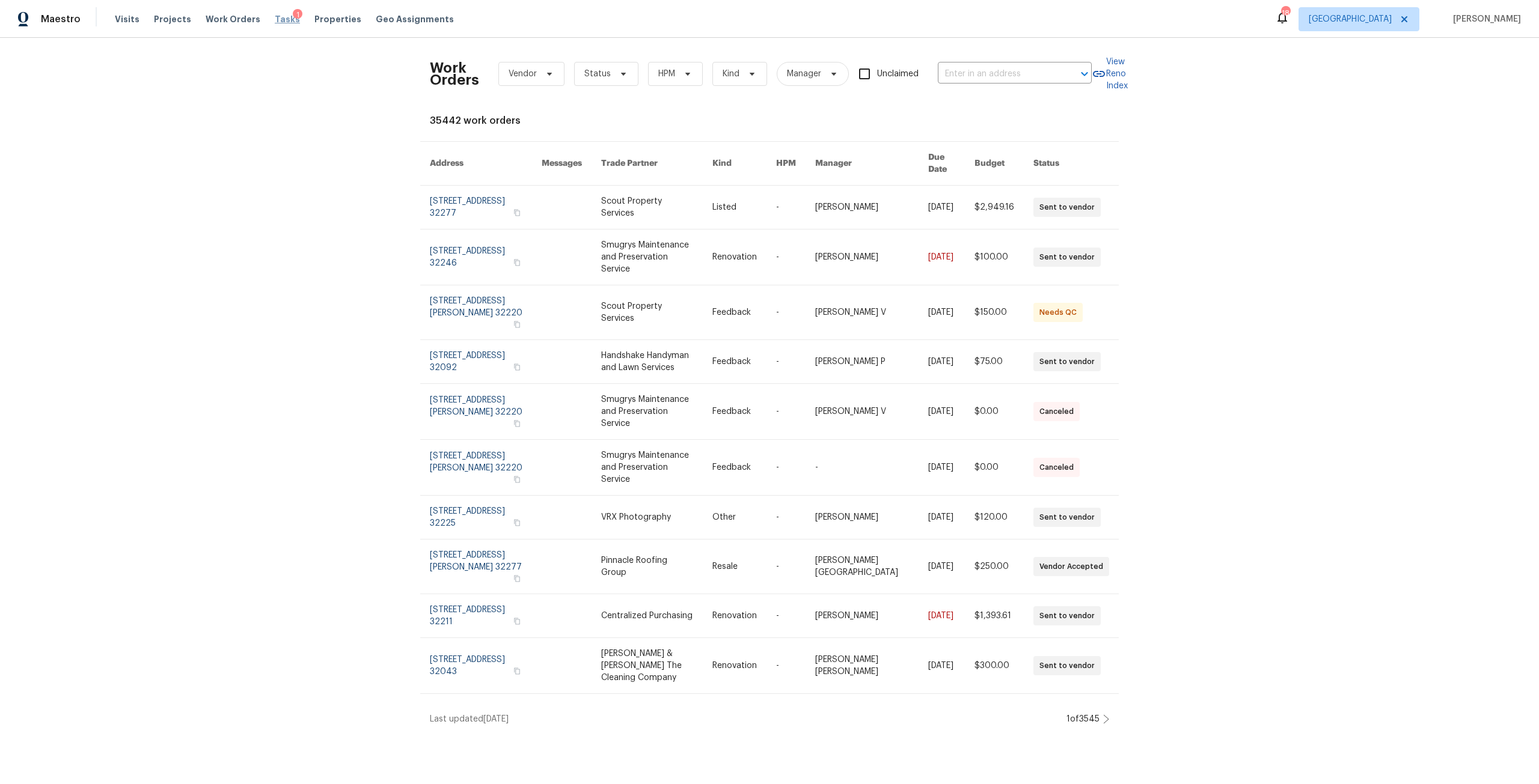
click at [275, 21] on span "Tasks" at bounding box center [287, 19] width 25 height 9
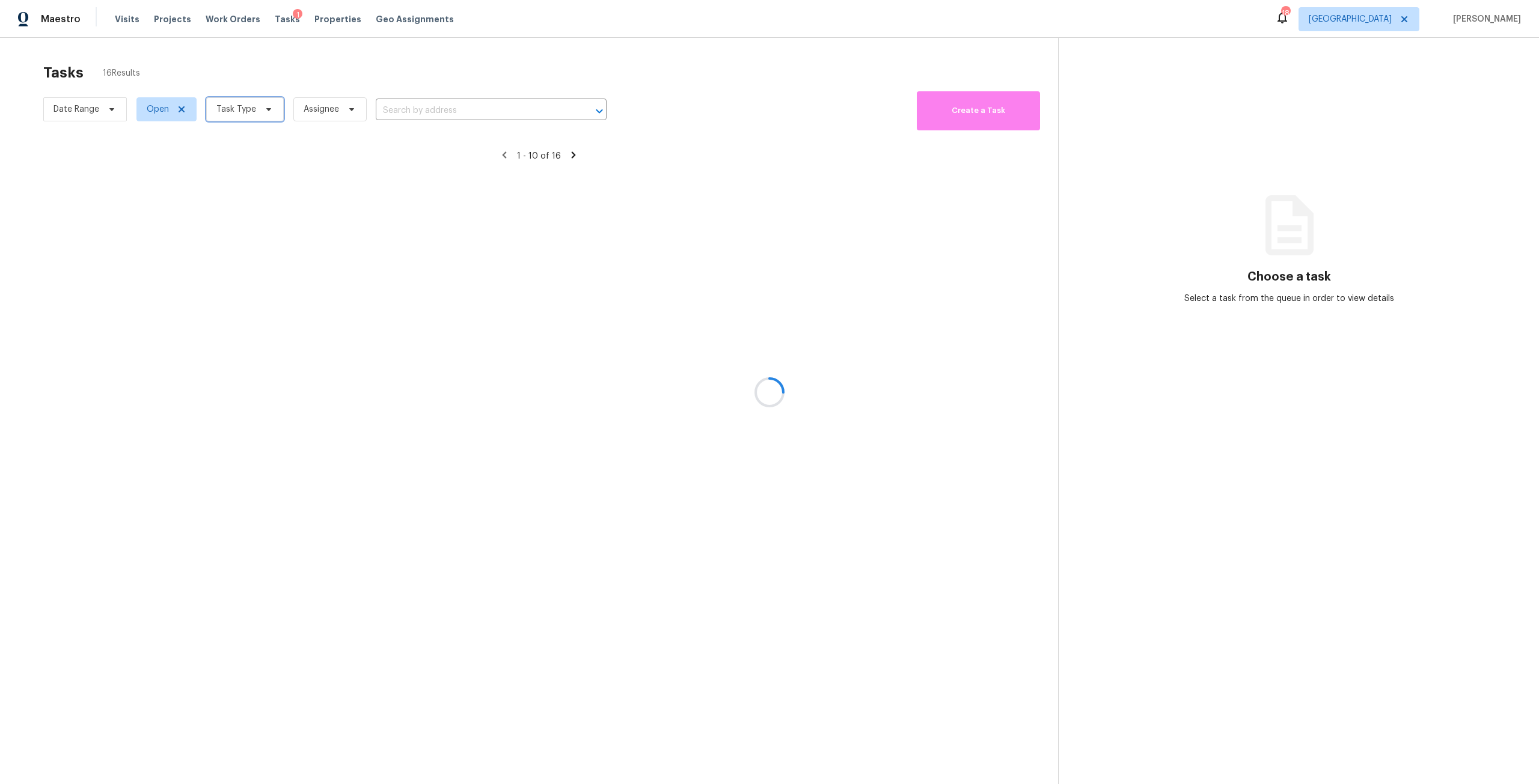
click at [242, 110] on span "Task Type" at bounding box center [236, 109] width 40 height 12
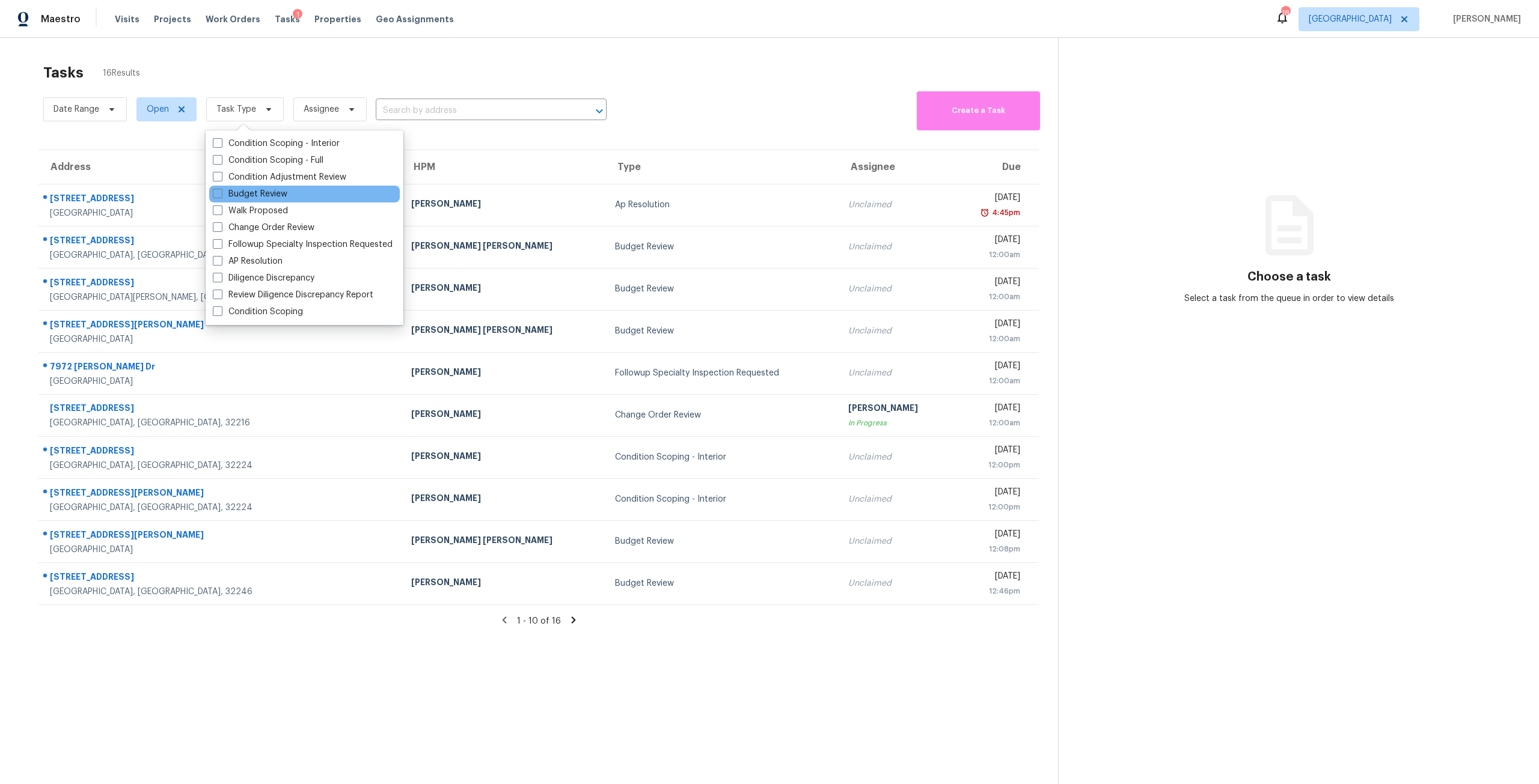
click at [271, 187] on div "Budget Review" at bounding box center [304, 194] width 191 height 16
click at [278, 191] on label "Budget Review" at bounding box center [249, 194] width 75 height 12
click at [220, 191] on input "Budget Review" at bounding box center [216, 192] width 8 height 8
checkbox input "true"
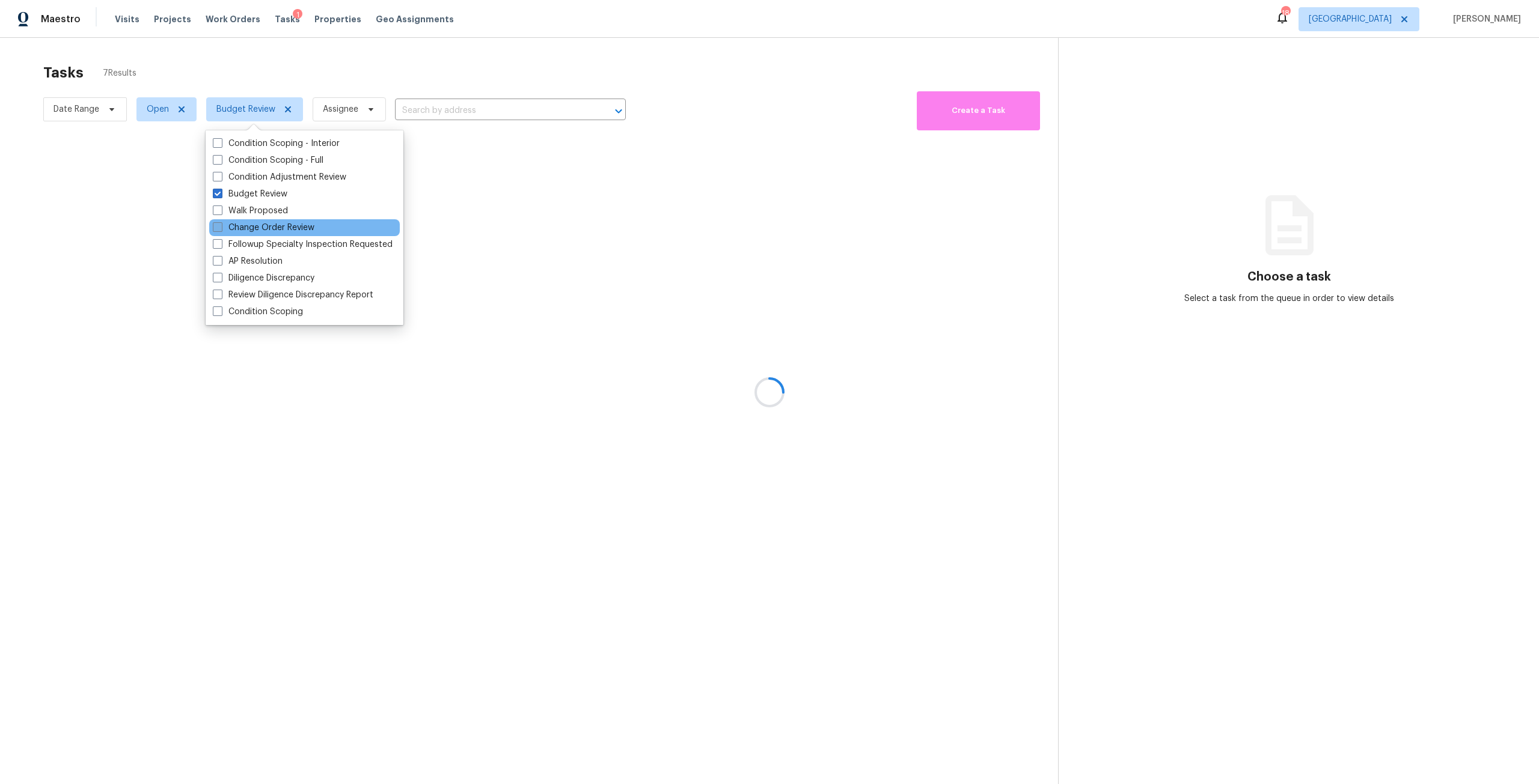
click at [260, 233] on label "Change Order Review" at bounding box center [264, 227] width 102 height 12
click at [220, 230] on input "Change Order Review" at bounding box center [216, 226] width 8 height 8
checkbox input "true"
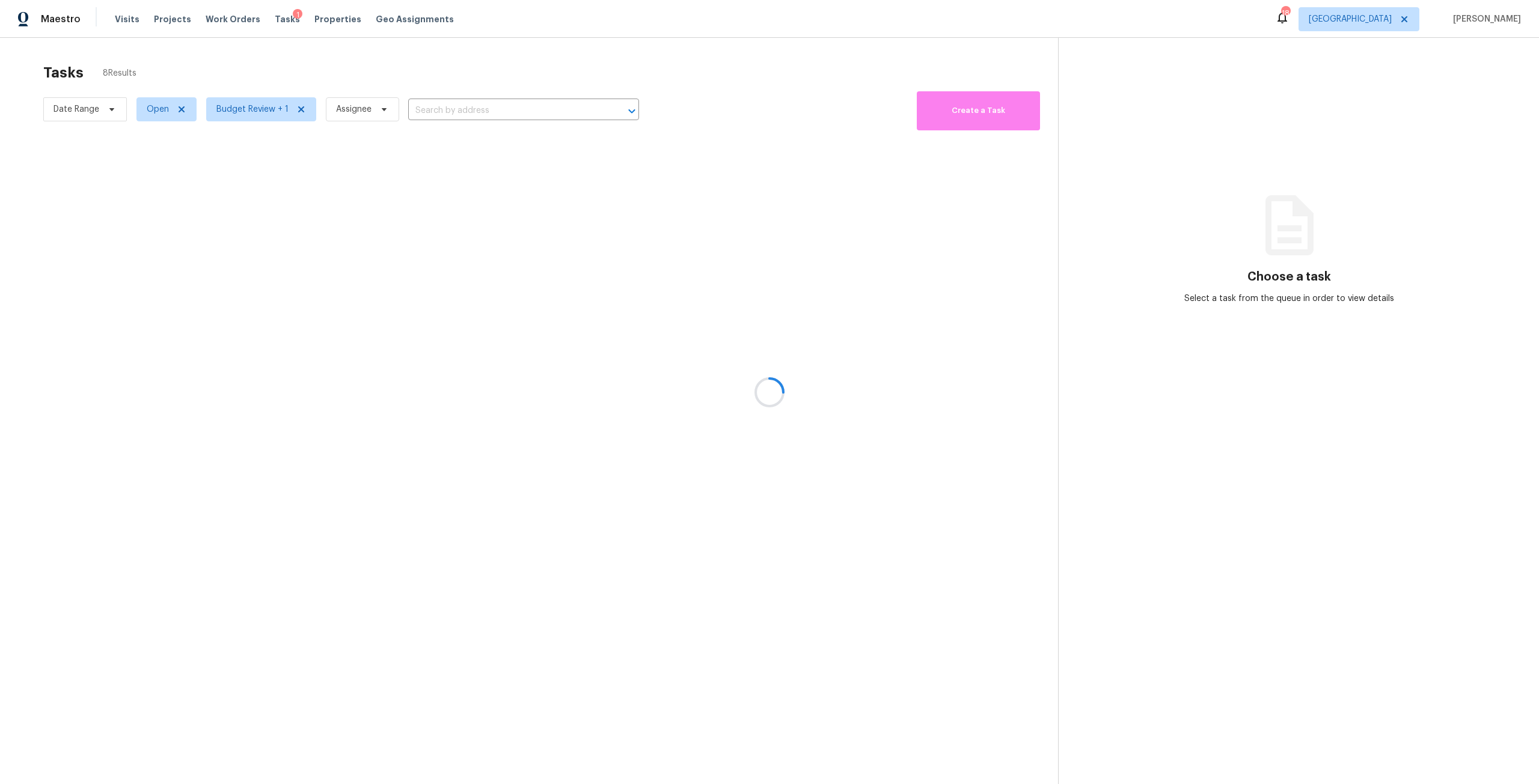
click at [384, 65] on div at bounding box center [770, 392] width 1539 height 784
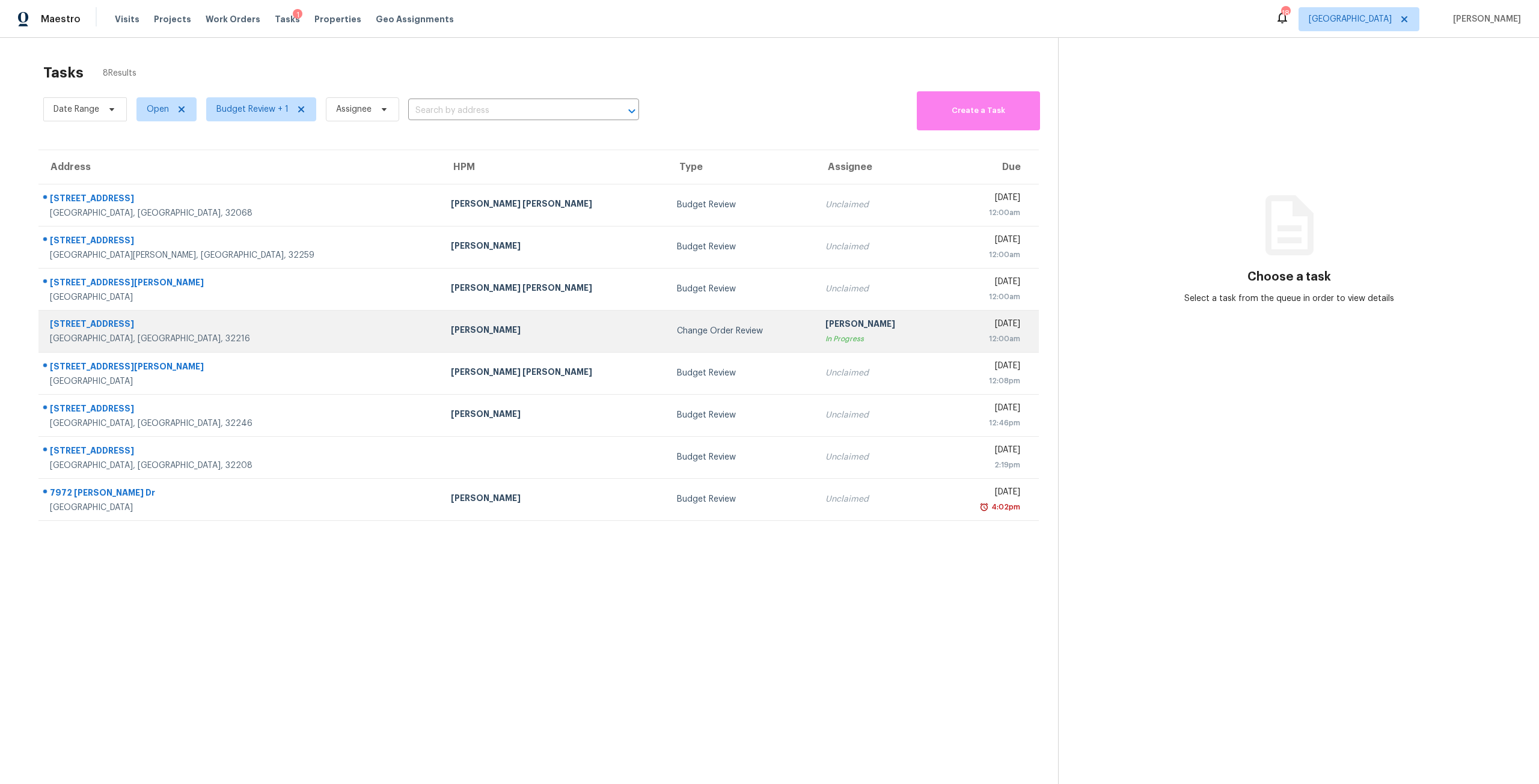
click at [668, 316] on td "Change Order Review" at bounding box center [741, 331] width 148 height 42
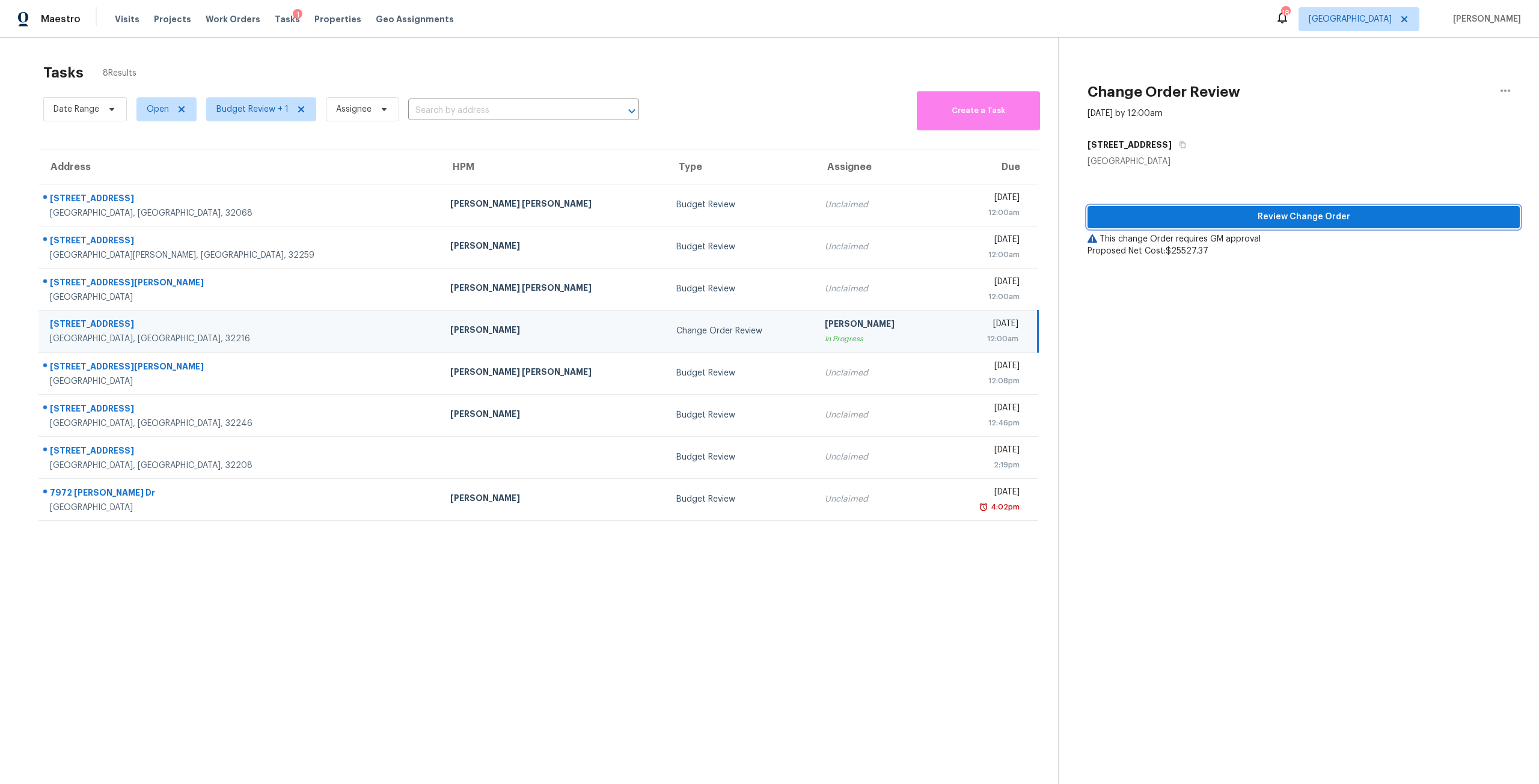
click at [1333, 216] on span "Review Change Order" at bounding box center [1304, 216] width 413 height 15
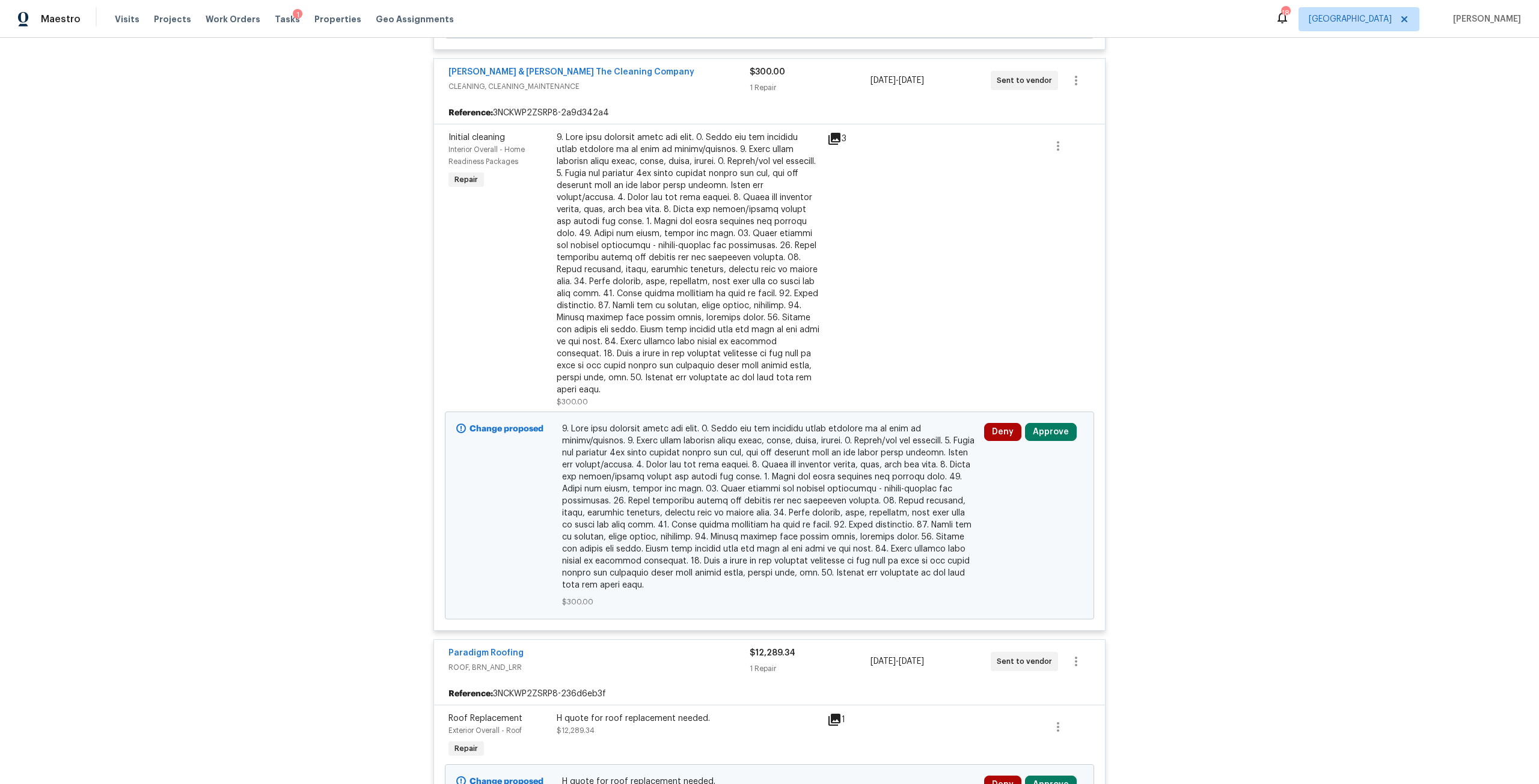
scroll to position [5450, 0]
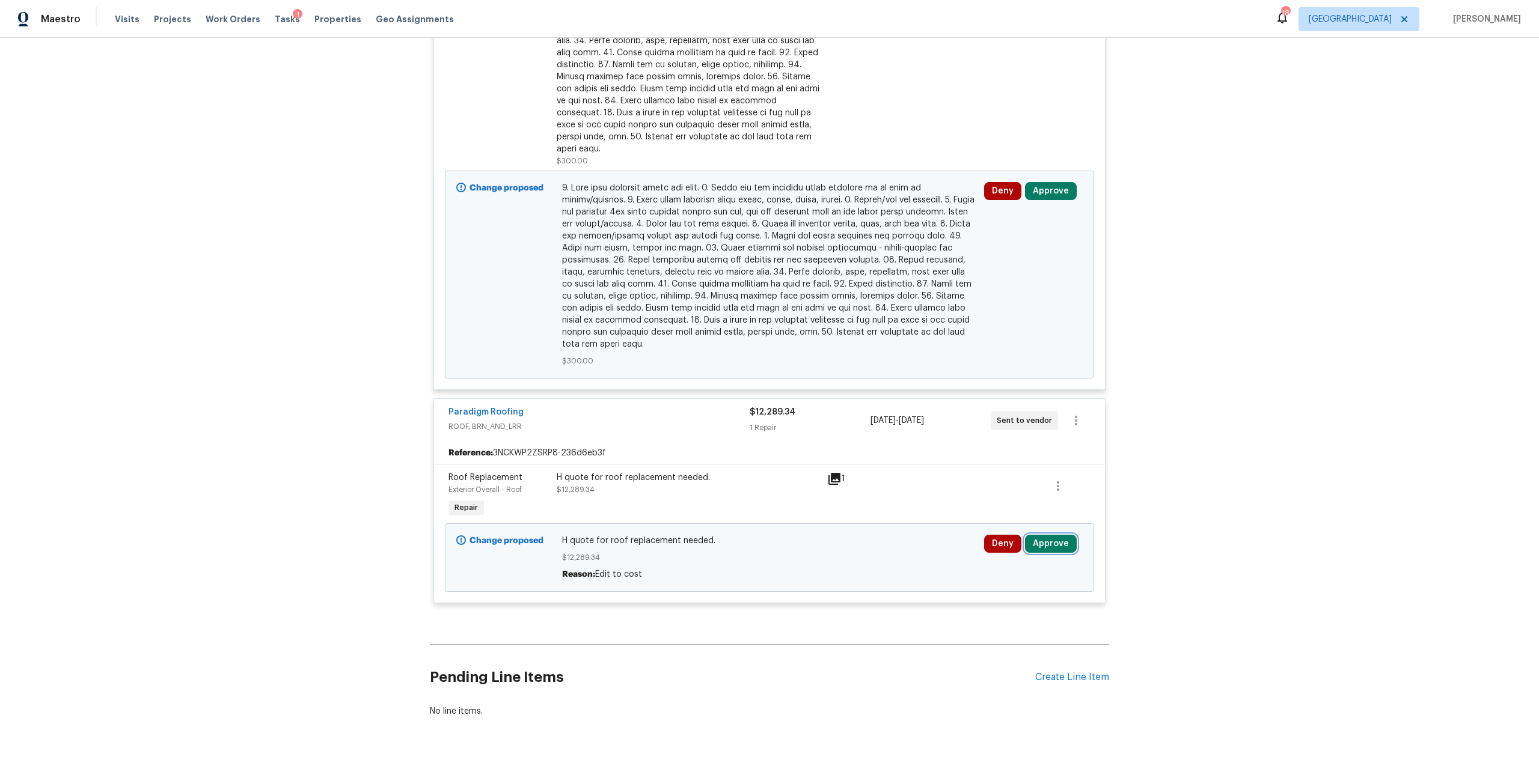
click at [1035, 535] on button "Approve" at bounding box center [1051, 543] width 52 height 18
click at [871, 496] on div "Are you sure you want to approve this line item? Approve Cancel" at bounding box center [908, 520] width 212 height 65
click at [890, 527] on button "Approve" at bounding box center [874, 530] width 72 height 24
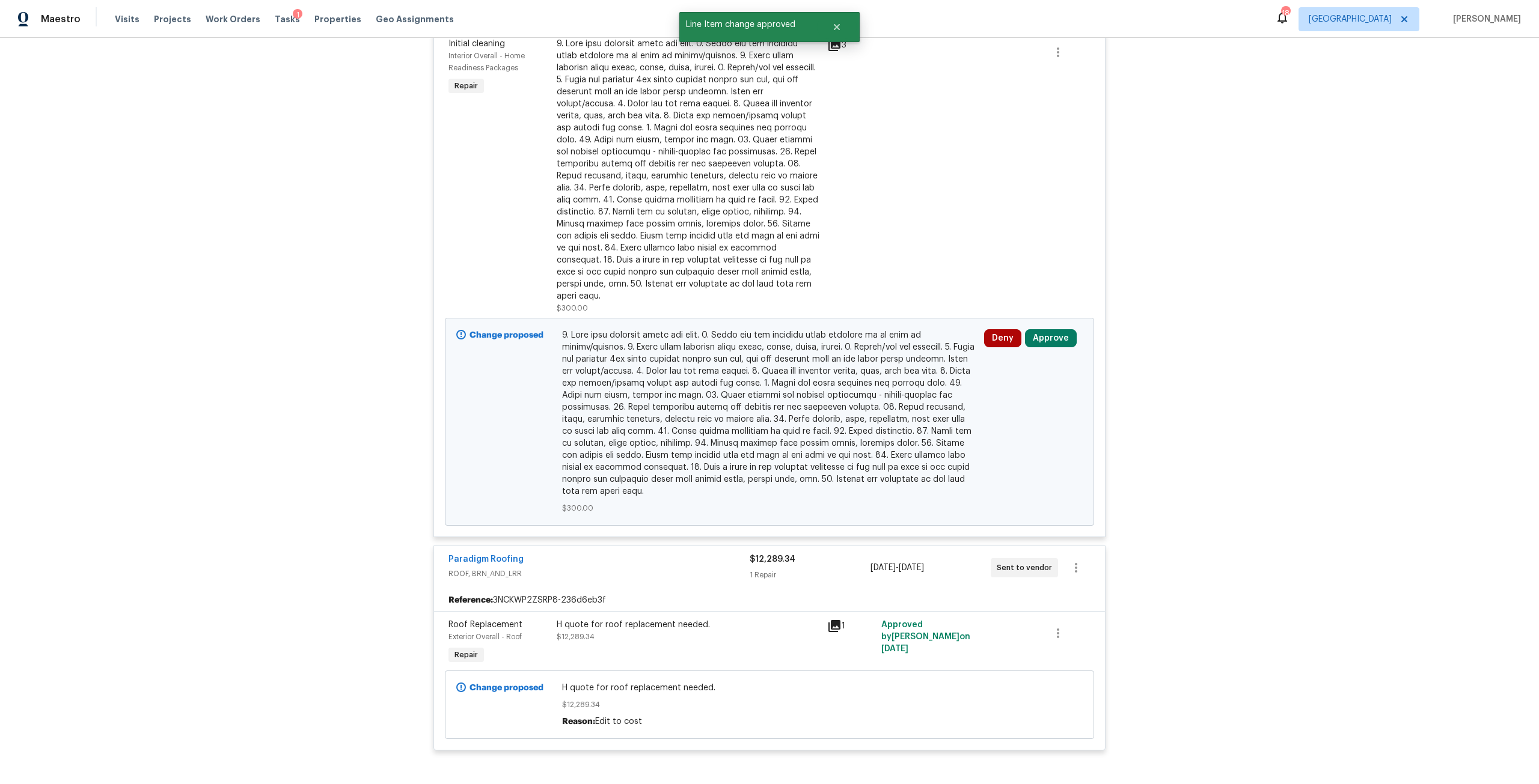
scroll to position [5269, 0]
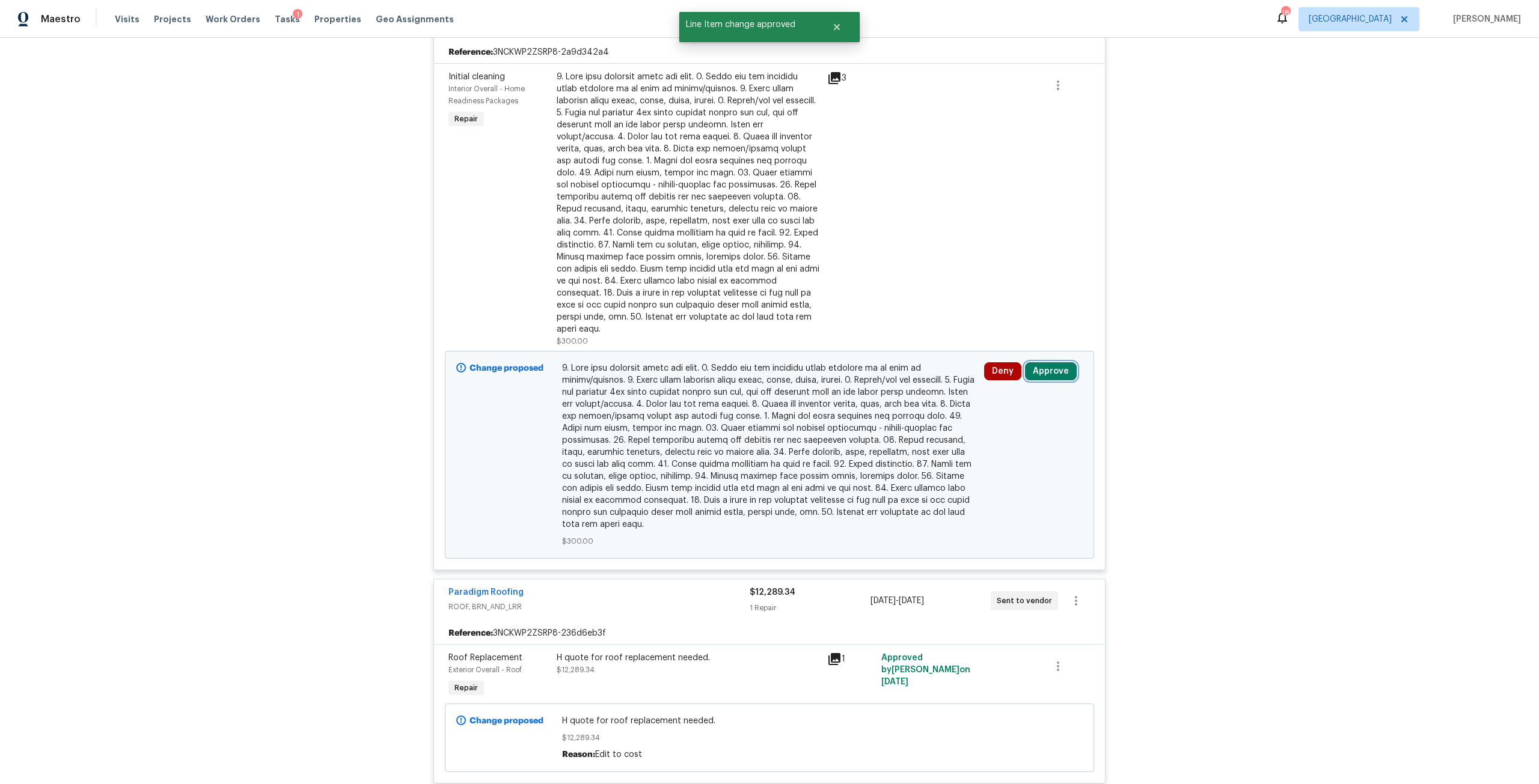
click at [1061, 362] on button "Approve" at bounding box center [1051, 371] width 52 height 18
click at [880, 350] on button "Approve" at bounding box center [874, 358] width 72 height 24
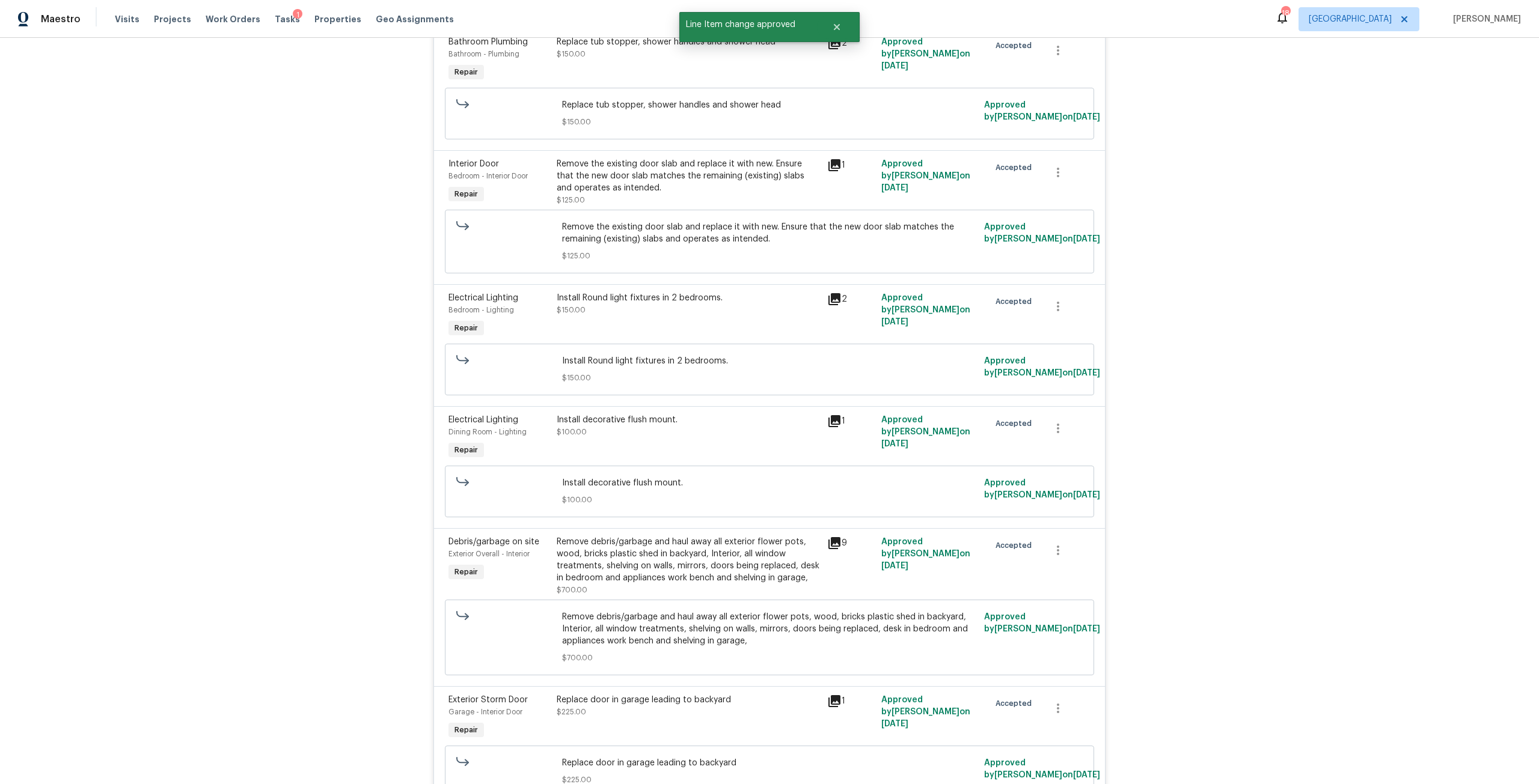
scroll to position [1117, 0]
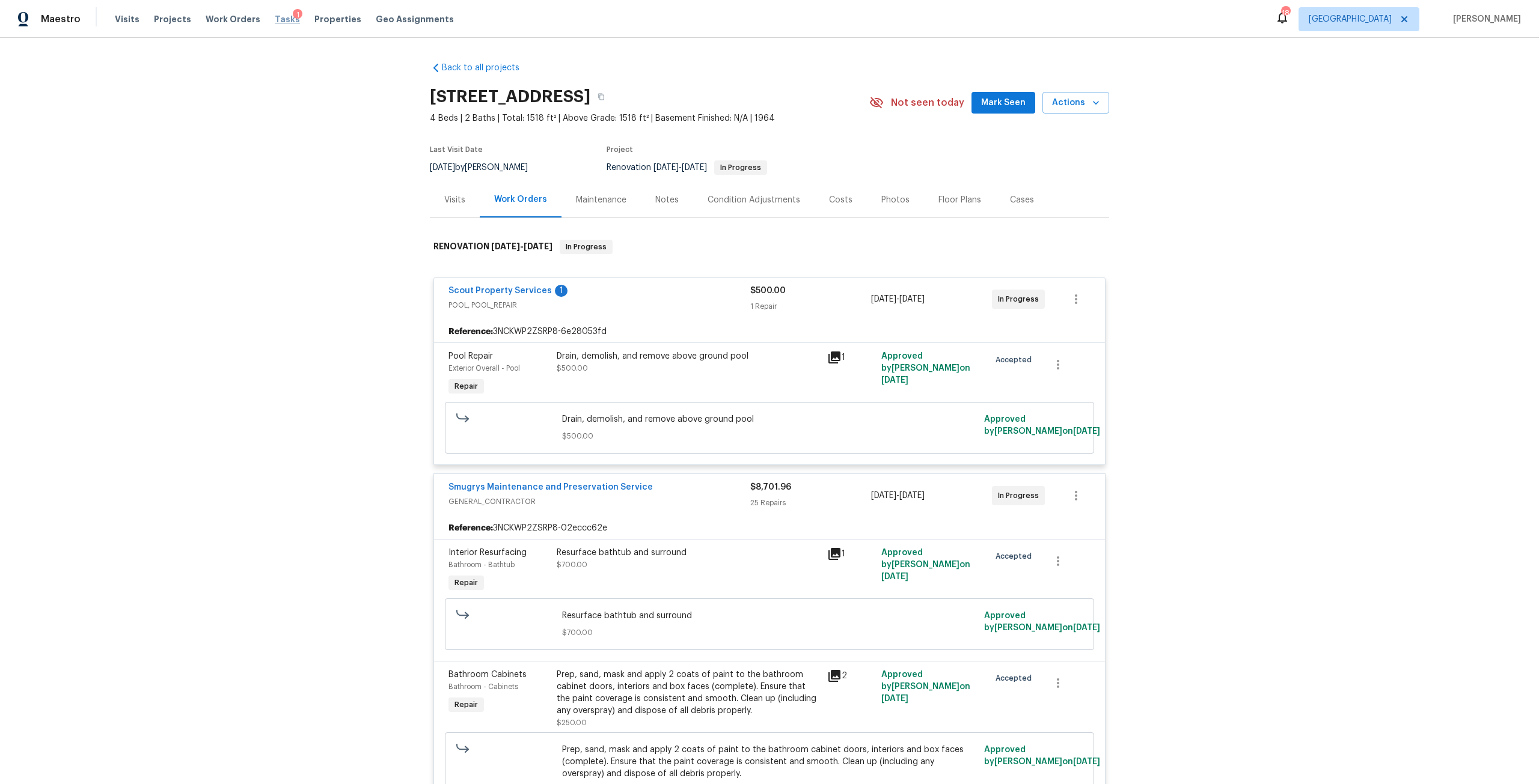
click at [275, 21] on span "Tasks" at bounding box center [287, 19] width 25 height 9
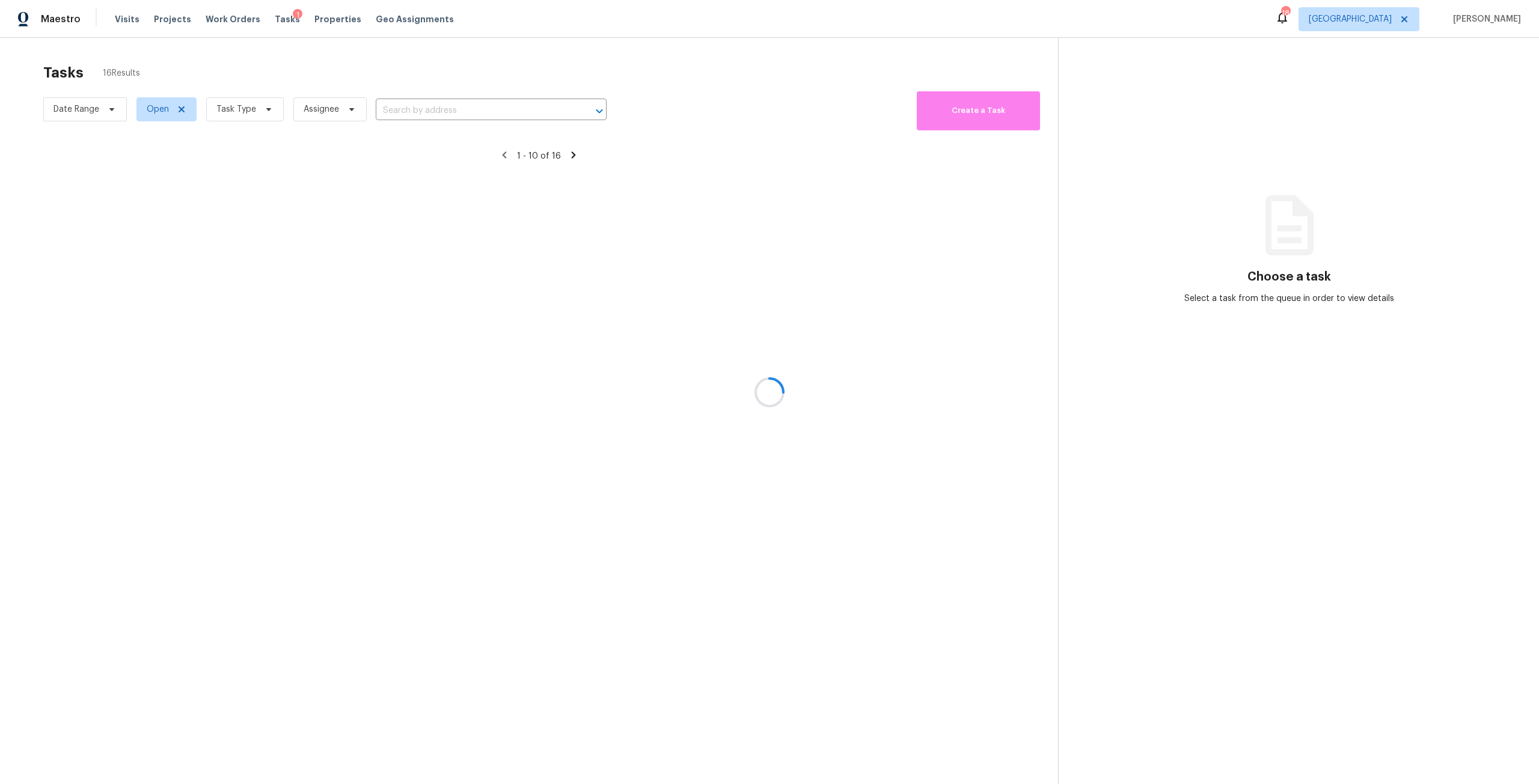
click at [242, 115] on div at bounding box center [770, 392] width 1539 height 784
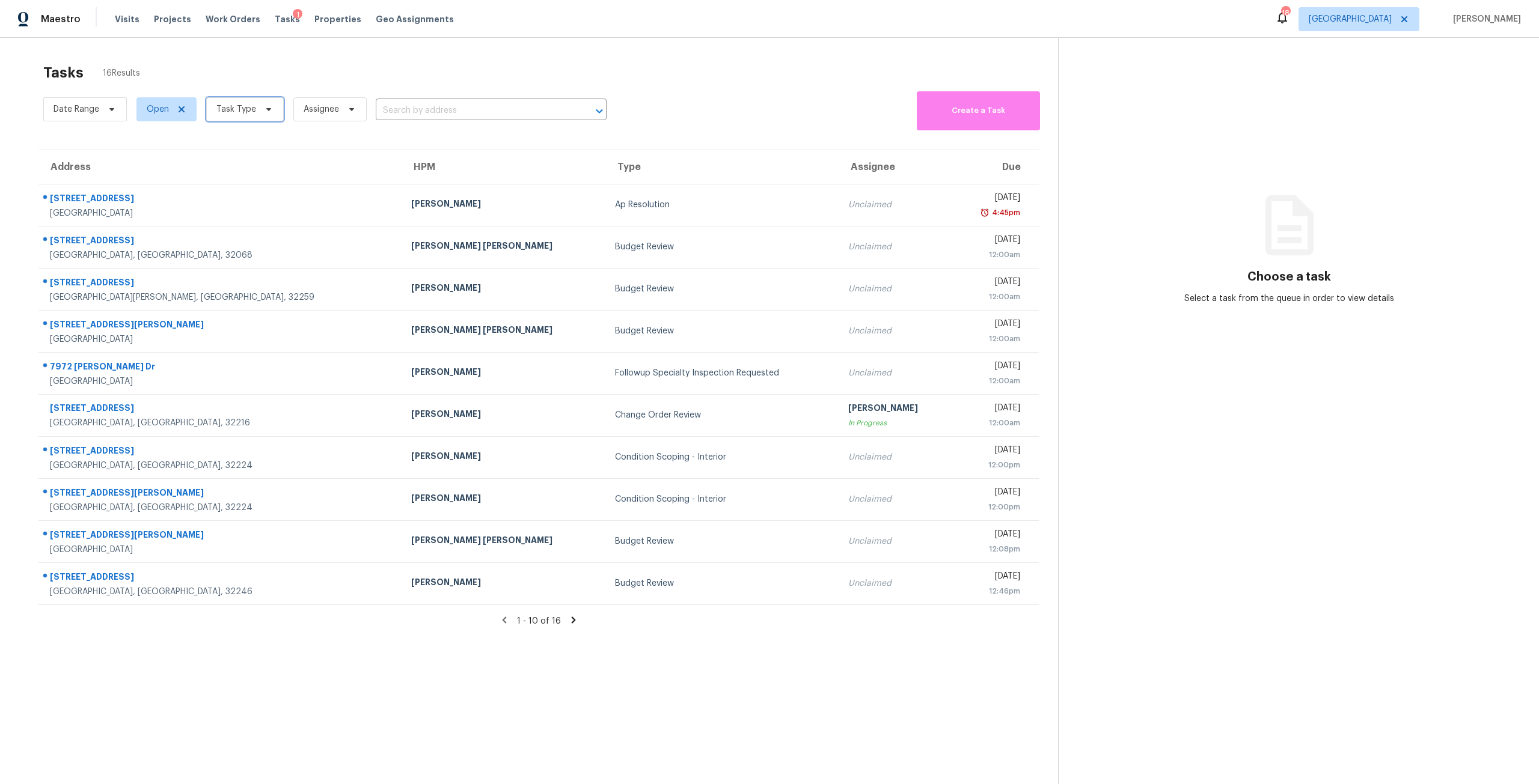
click at [252, 107] on span "Task Type" at bounding box center [236, 109] width 40 height 12
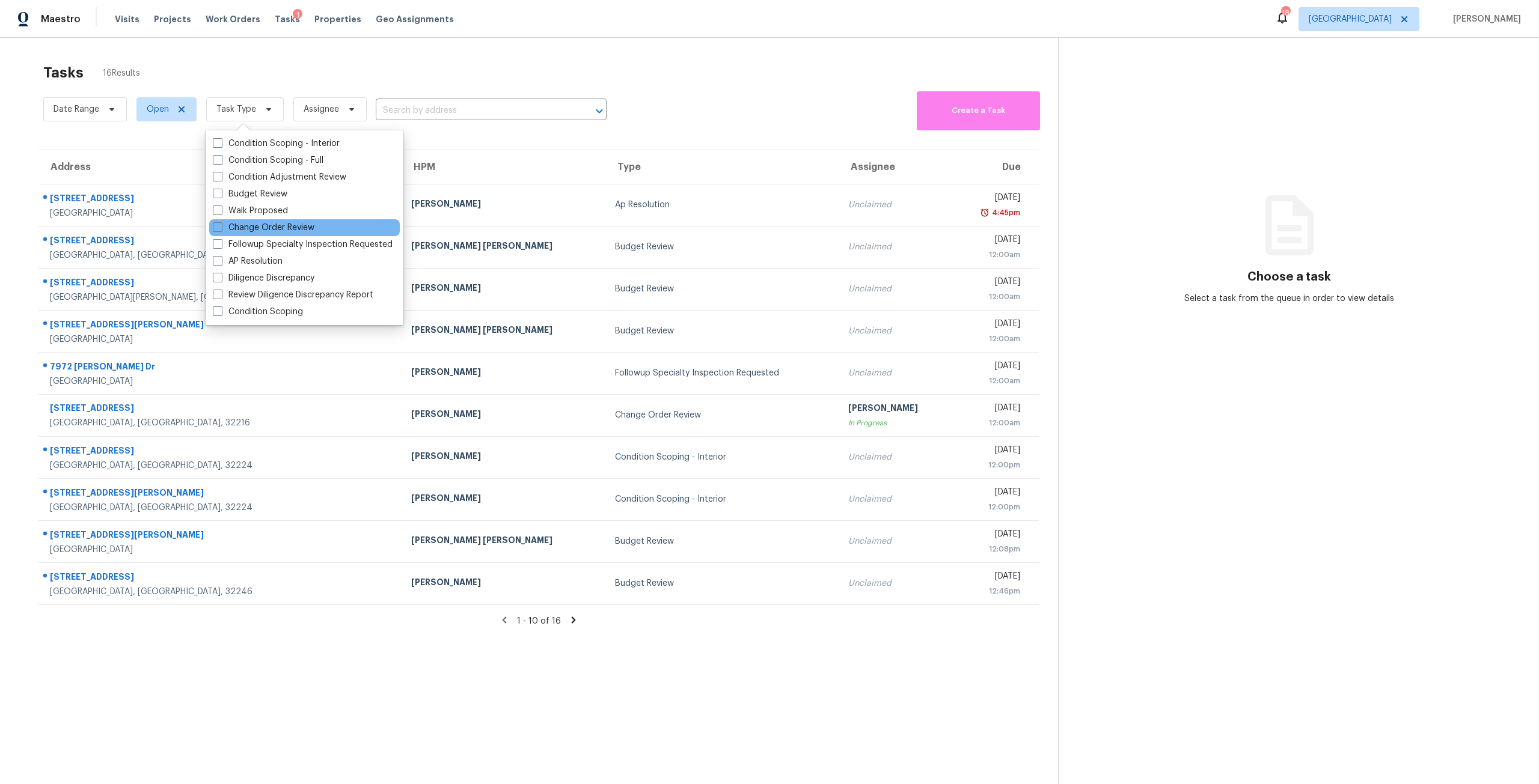
click at [285, 234] on div "Change Order Review" at bounding box center [304, 227] width 191 height 16
click at [277, 216] on label "Walk Proposed" at bounding box center [250, 210] width 75 height 12
click at [220, 212] on input "Walk Proposed" at bounding box center [216, 209] width 8 height 8
checkbox input "true"
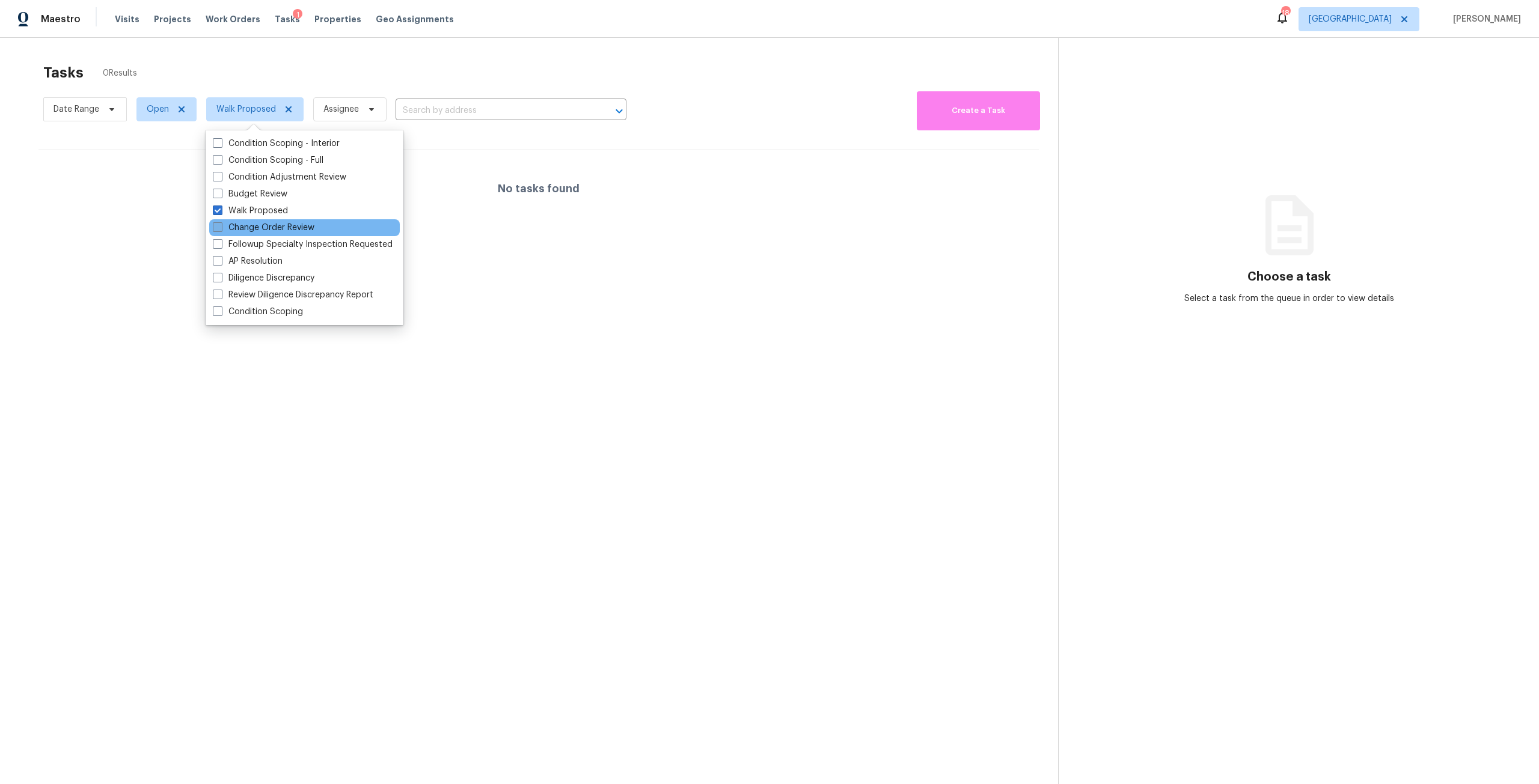
click at [284, 227] on label "Change Order Review" at bounding box center [264, 227] width 102 height 12
click at [220, 227] on input "Change Order Review" at bounding box center [216, 226] width 8 height 8
checkbox input "true"
click at [273, 211] on label "Walk Proposed" at bounding box center [250, 210] width 75 height 12
click at [220, 211] on input "Walk Proposed" at bounding box center [216, 209] width 8 height 8
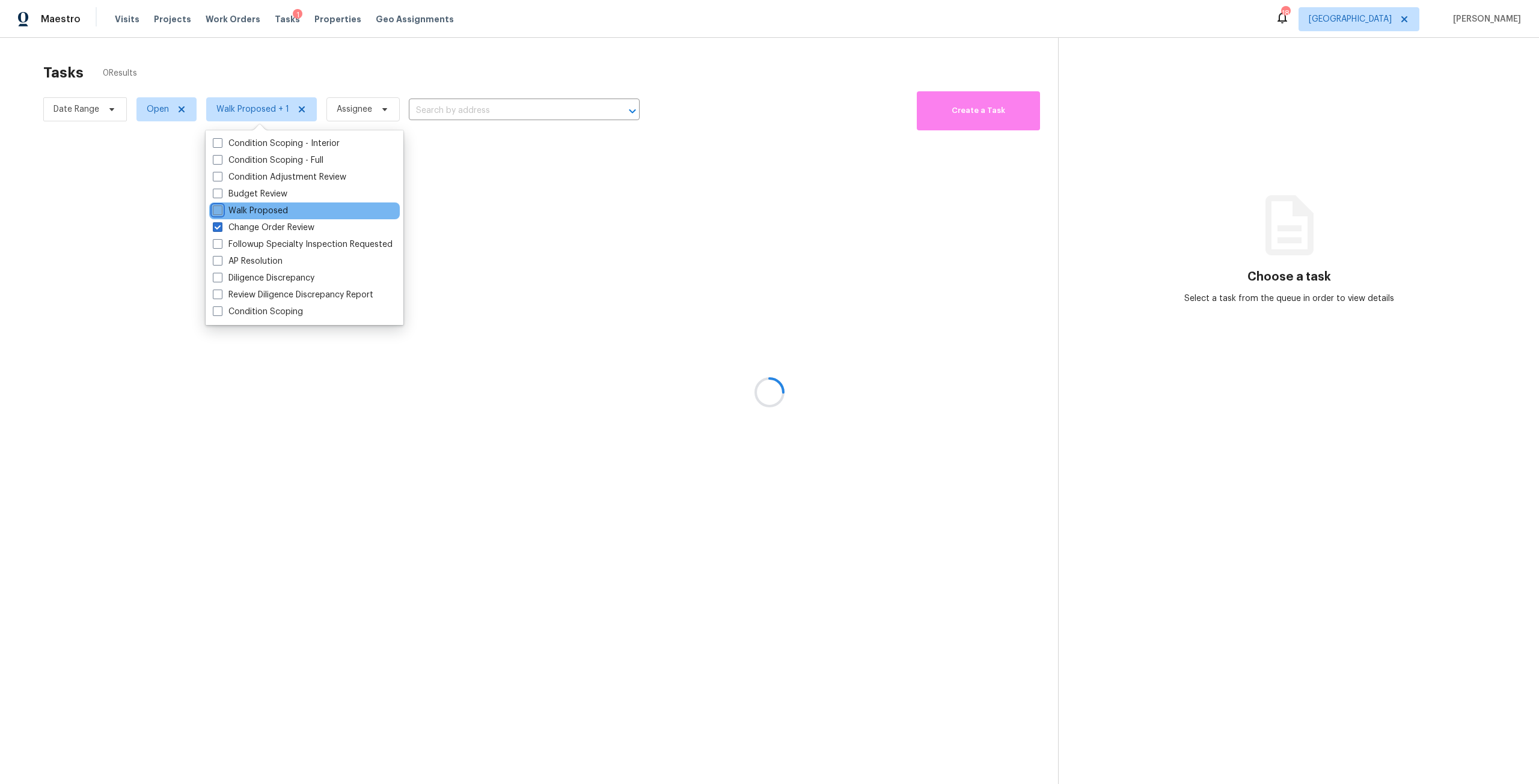
checkbox input "false"
click at [273, 197] on label "Budget Review" at bounding box center [249, 194] width 75 height 12
click at [220, 196] on input "Budget Review" at bounding box center [216, 192] width 8 height 8
checkbox input "true"
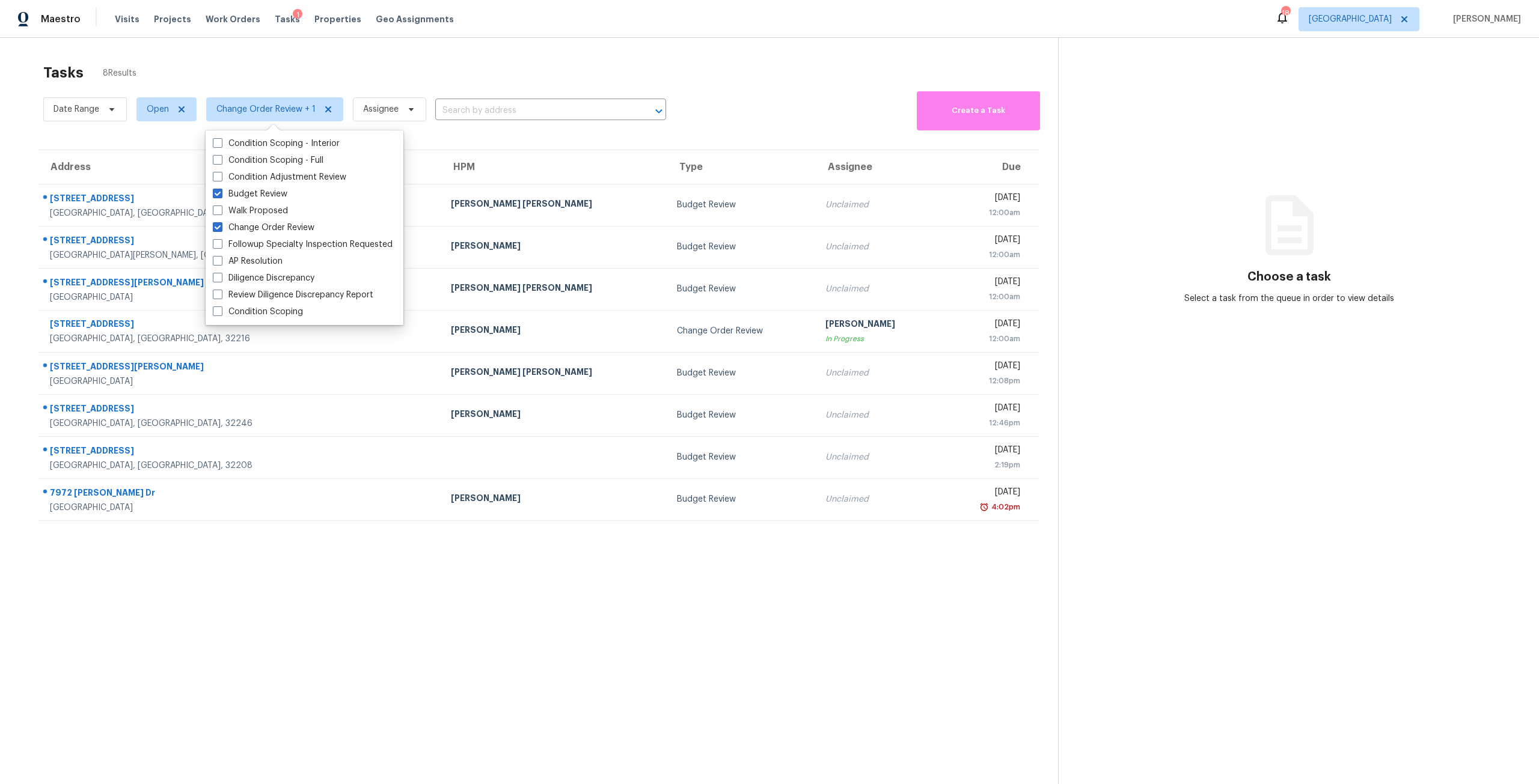
click at [552, 27] on div "Maestro Visits Projects Work Orders Tasks 1 Properties Geo Assignments 18 Jacks…" at bounding box center [770, 19] width 1539 height 38
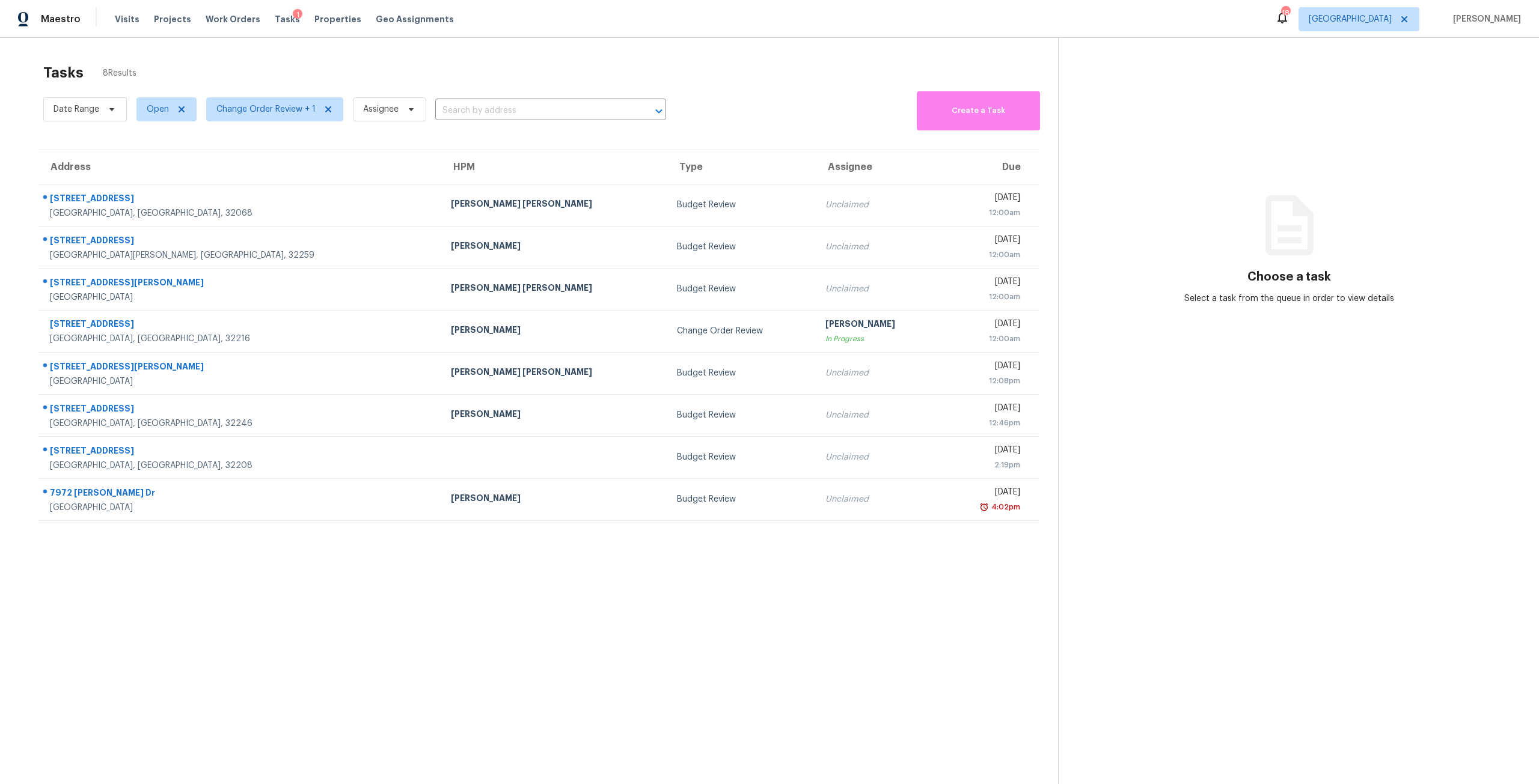
click at [624, 73] on div "Tasks 8 Results" at bounding box center [551, 73] width 1015 height 31
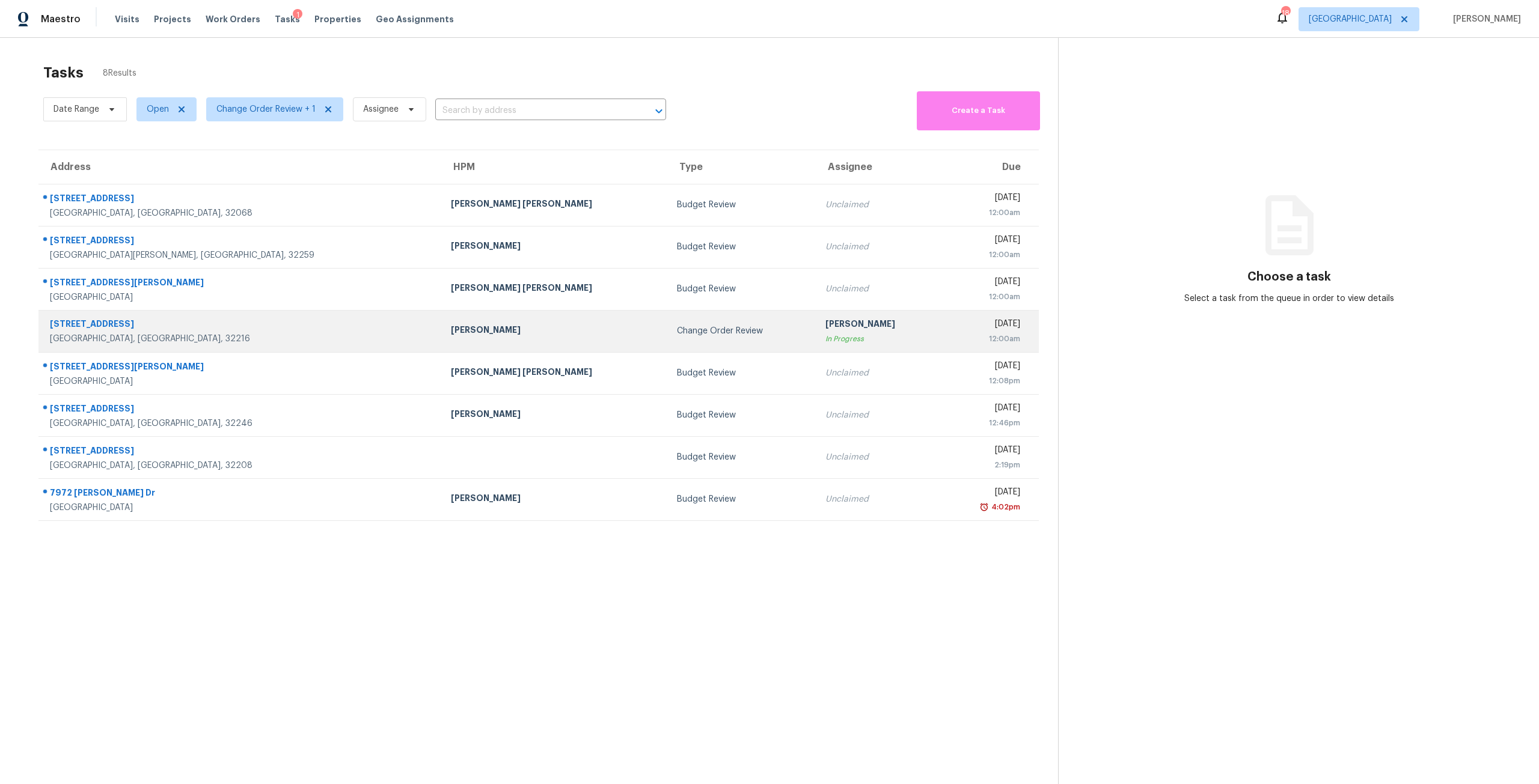
click at [951, 322] on div "Thu, Sep 4th 2025" at bounding box center [985, 325] width 69 height 15
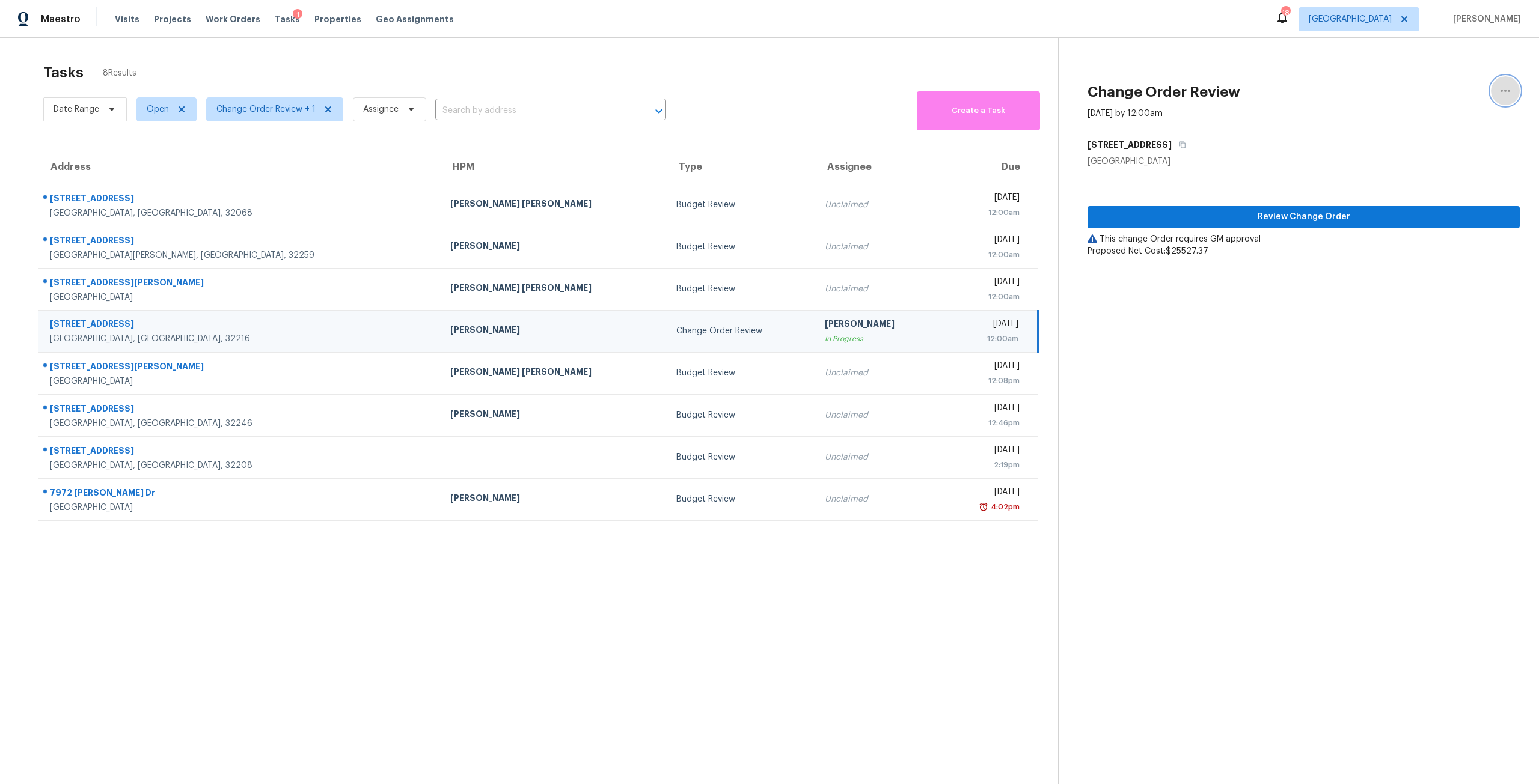
click at [1498, 97] on icon "button" at bounding box center [1505, 91] width 14 height 14
click at [1443, 78] on div "Cancel this task" at bounding box center [1428, 74] width 94 height 12
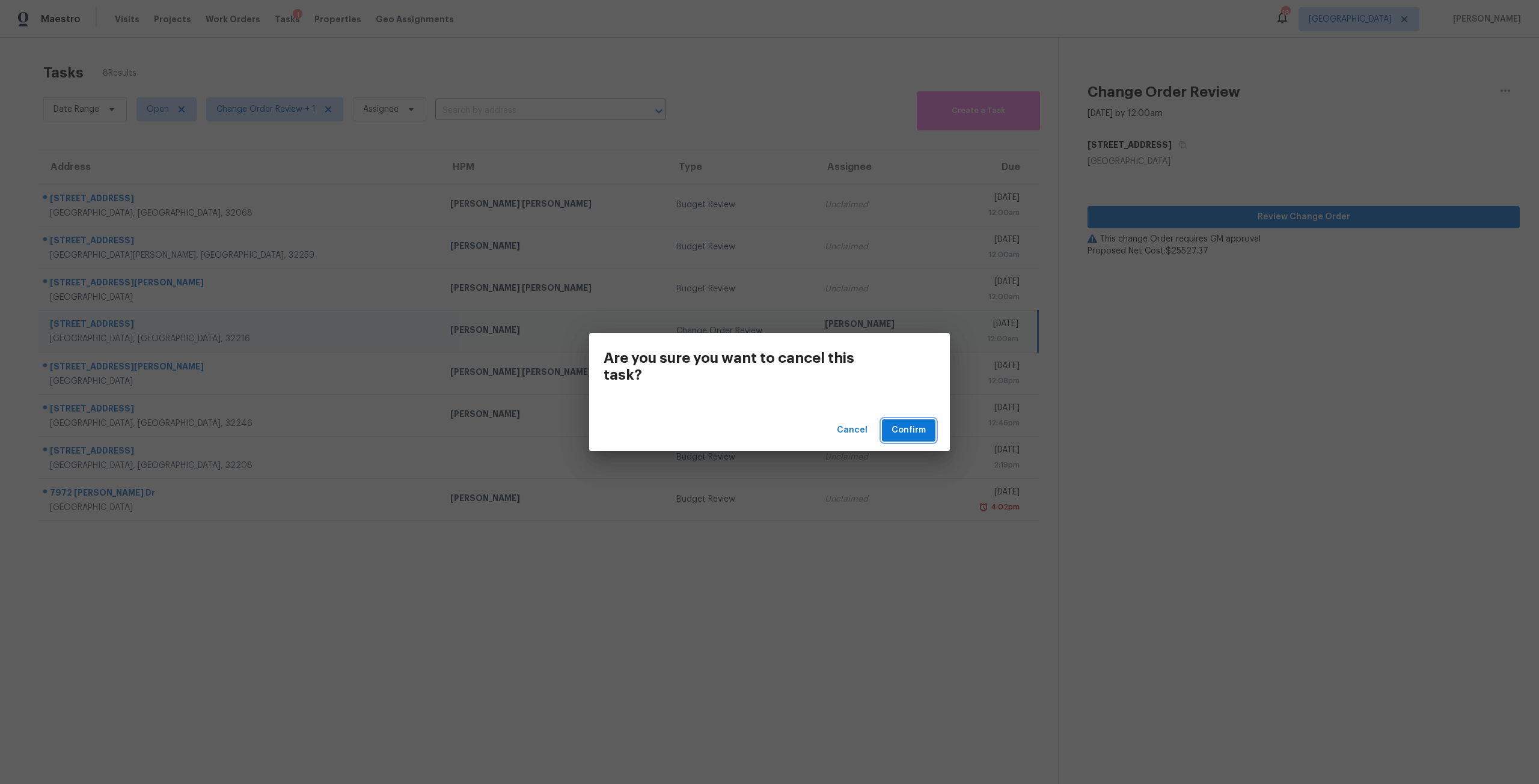
click at [898, 438] on button "Confirm" at bounding box center [908, 430] width 53 height 22
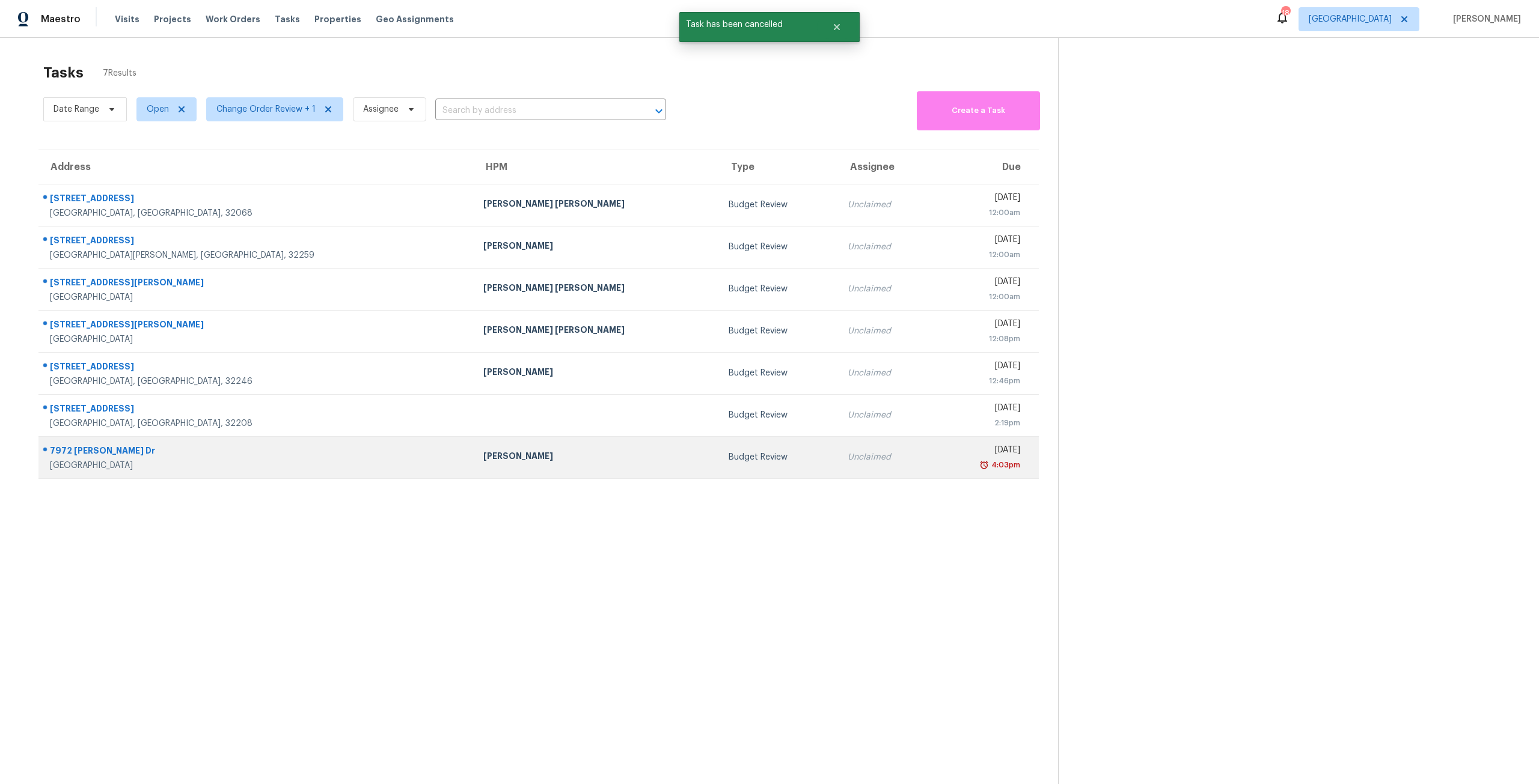
click at [944, 462] on div "4:03pm" at bounding box center [982, 465] width 77 height 12
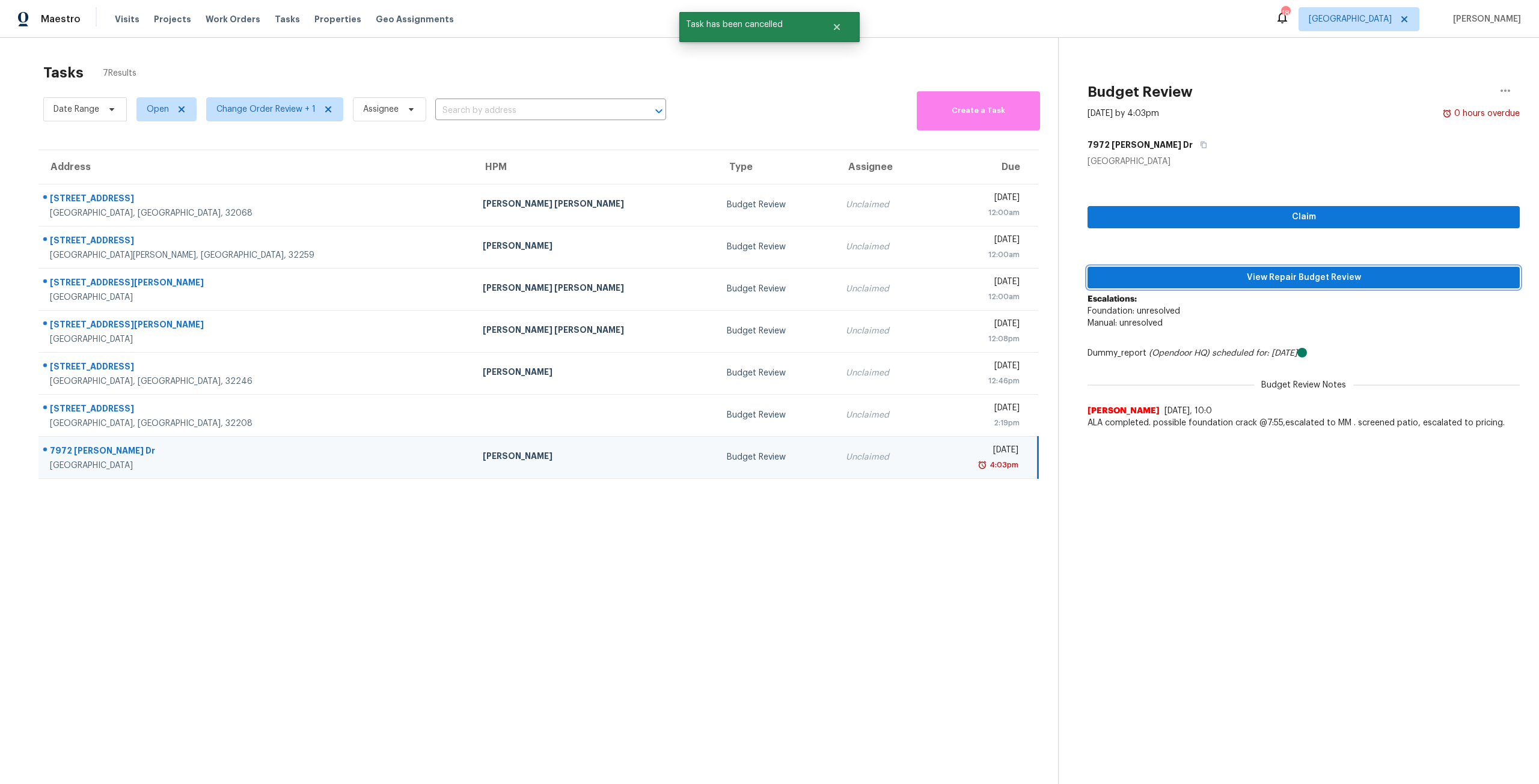
click at [1182, 288] on button "View Repair Budget Review" at bounding box center [1303, 278] width 432 height 22
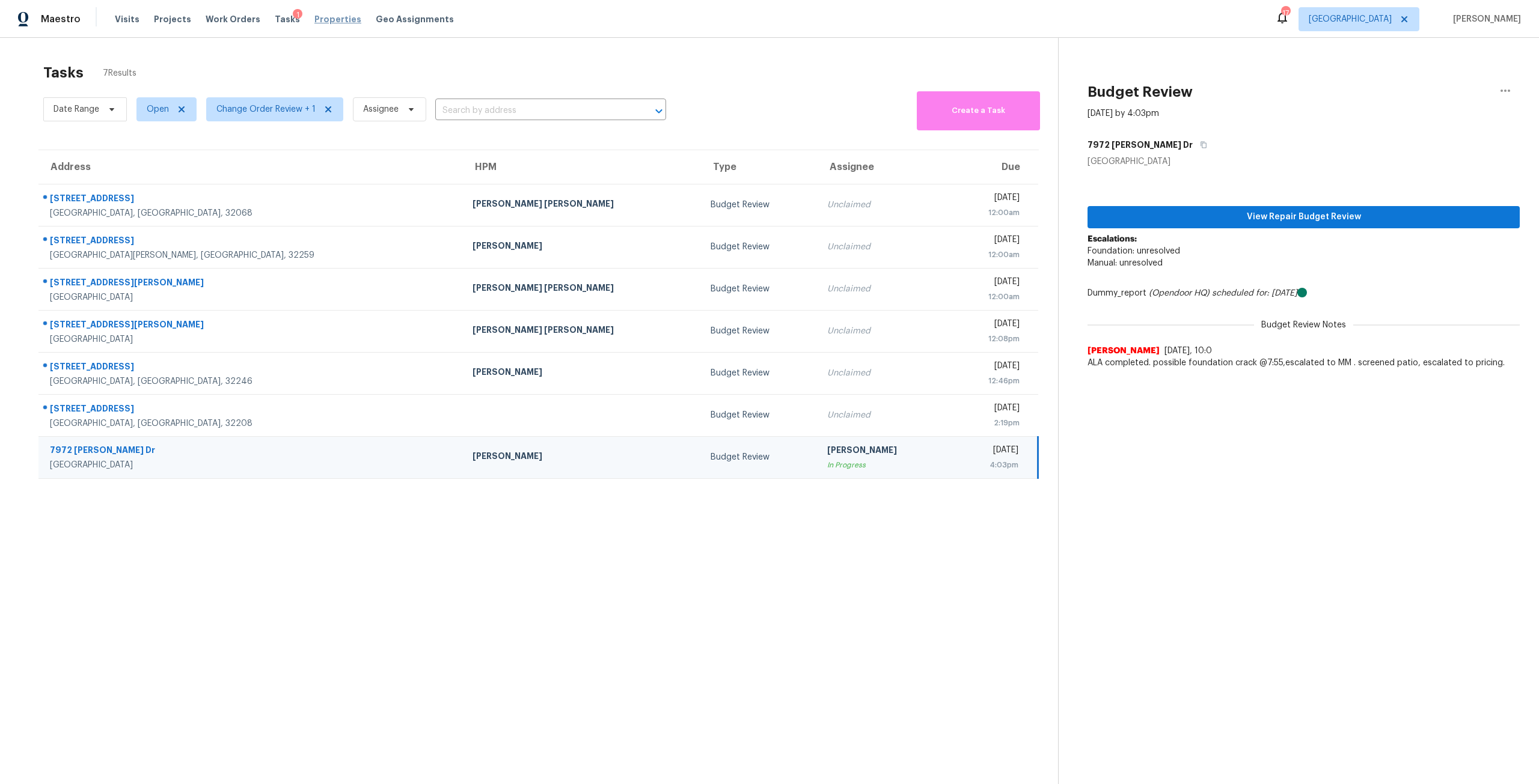
click at [336, 17] on span "Properties" at bounding box center [338, 19] width 47 height 12
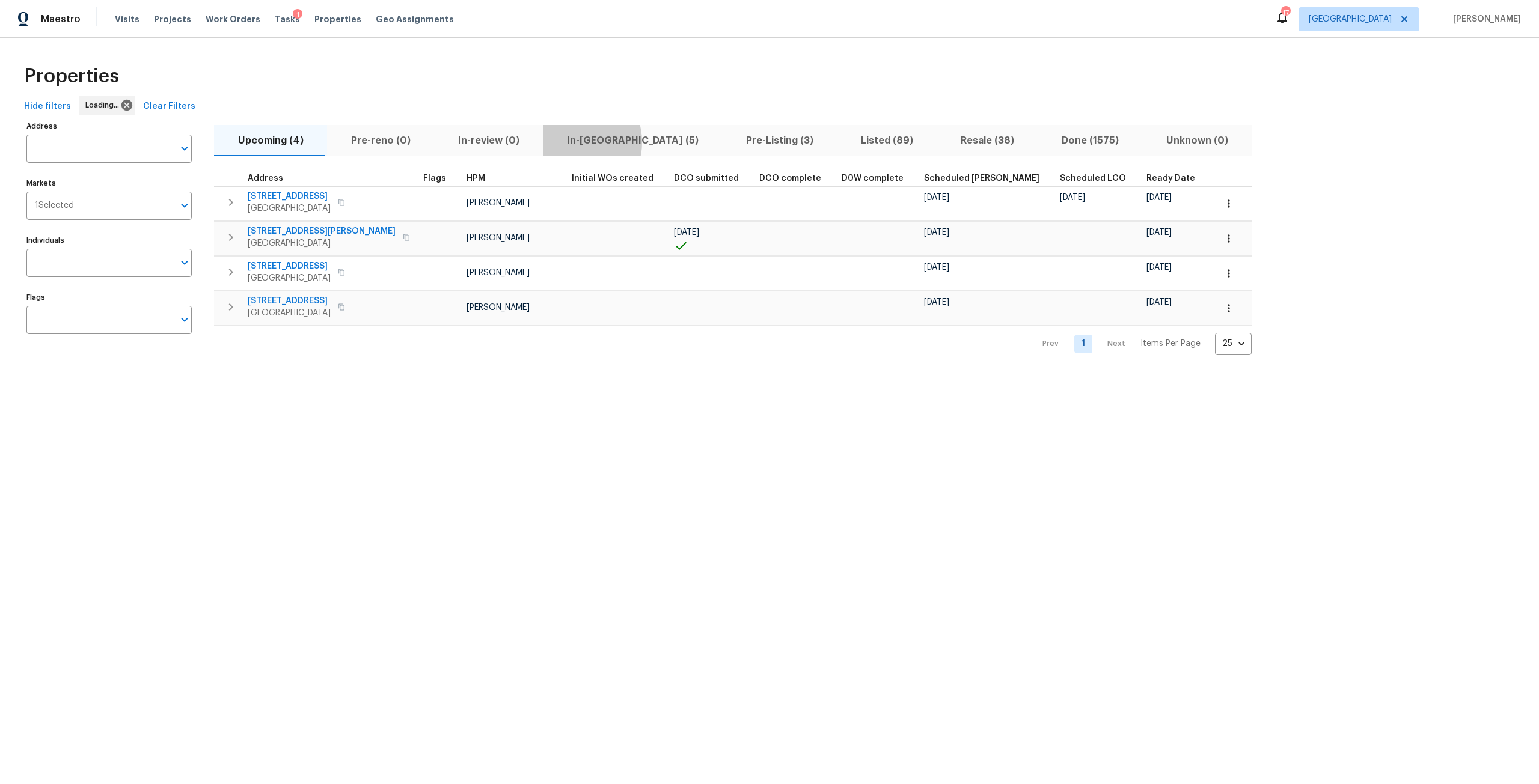
click at [566, 142] on span "In-reno (5)" at bounding box center [632, 140] width 165 height 16
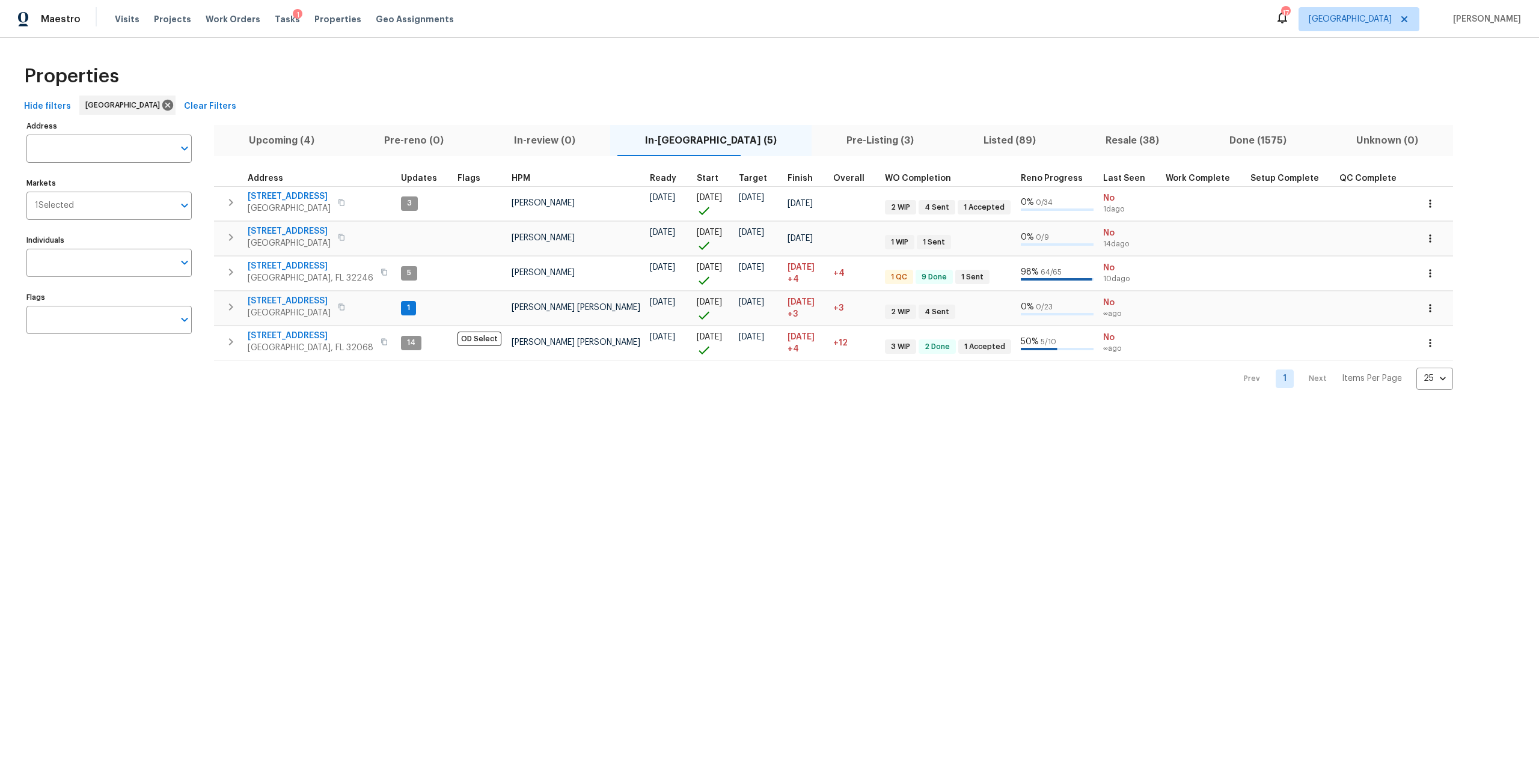
click at [825, 135] on span "Pre-Listing (3)" at bounding box center [880, 140] width 122 height 16
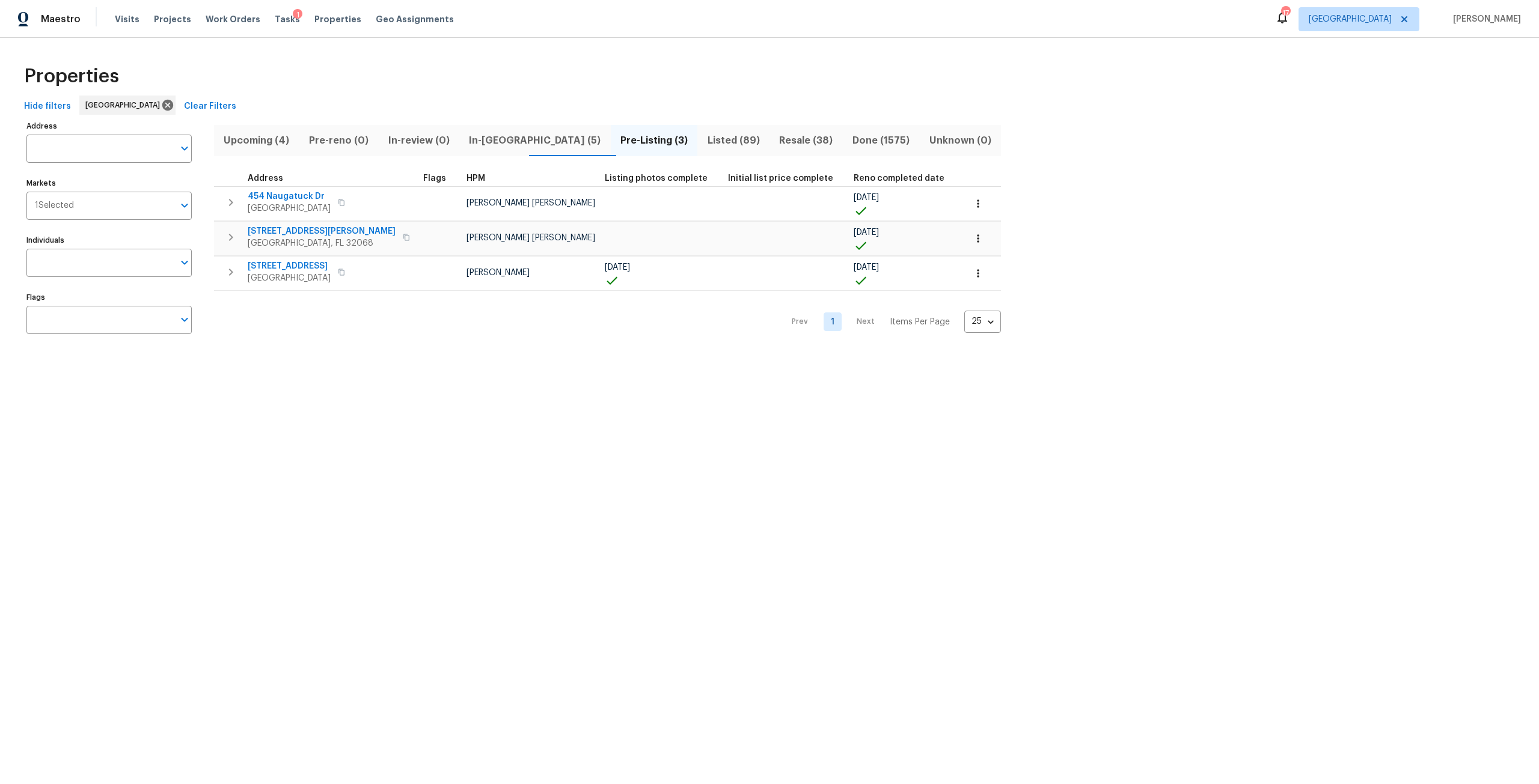
click at [248, 143] on span "Upcoming (4)" at bounding box center [256, 140] width 71 height 16
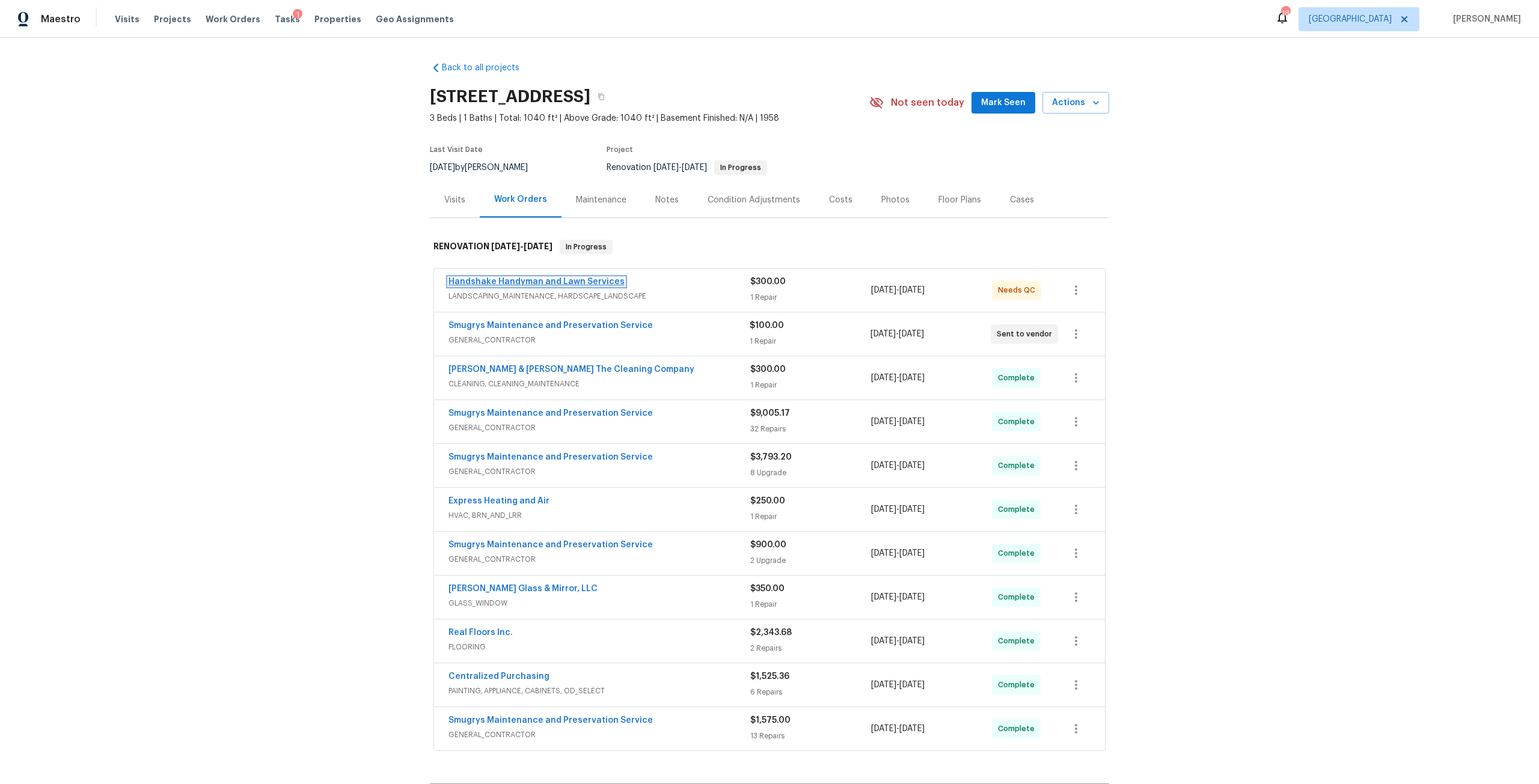
click at [590, 284] on link "Handshake Handyman and Lawn Services" at bounding box center [537, 281] width 176 height 9
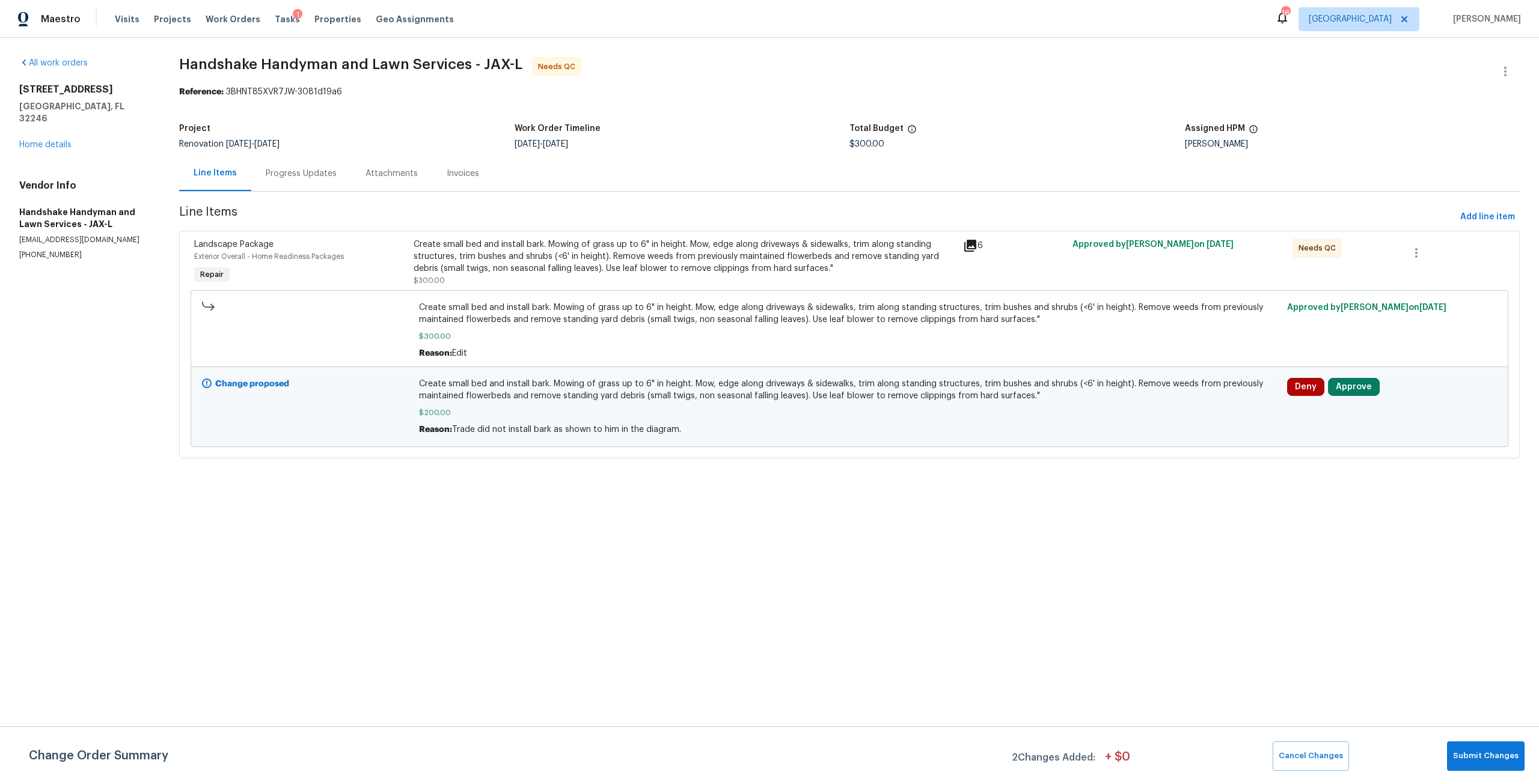
click at [475, 263] on div "Create small bed and install bark. Mowing of grass up to 6" in height. Mow, edg…" at bounding box center [684, 256] width 542 height 36
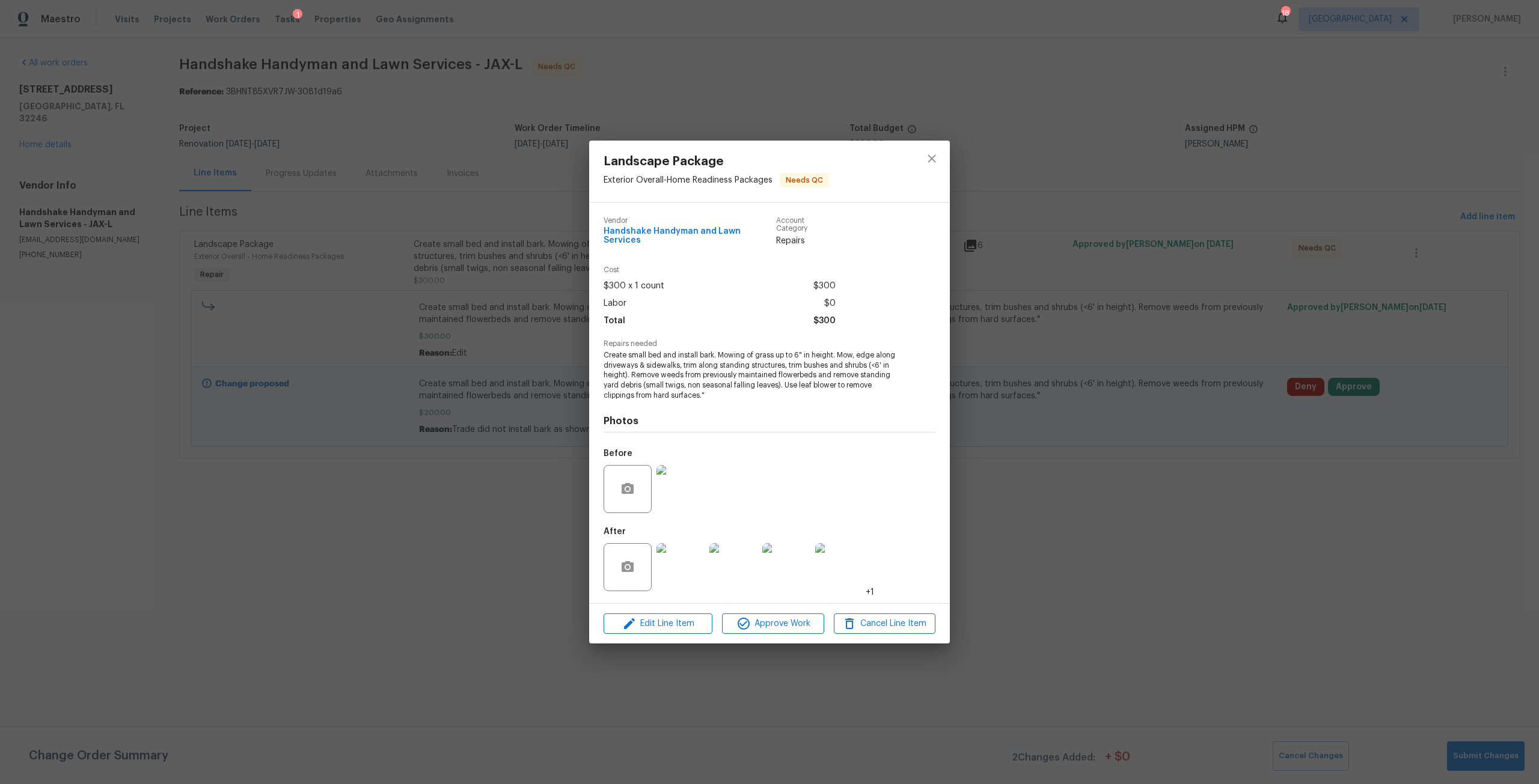
click at [682, 488] on img at bounding box center [680, 488] width 48 height 48
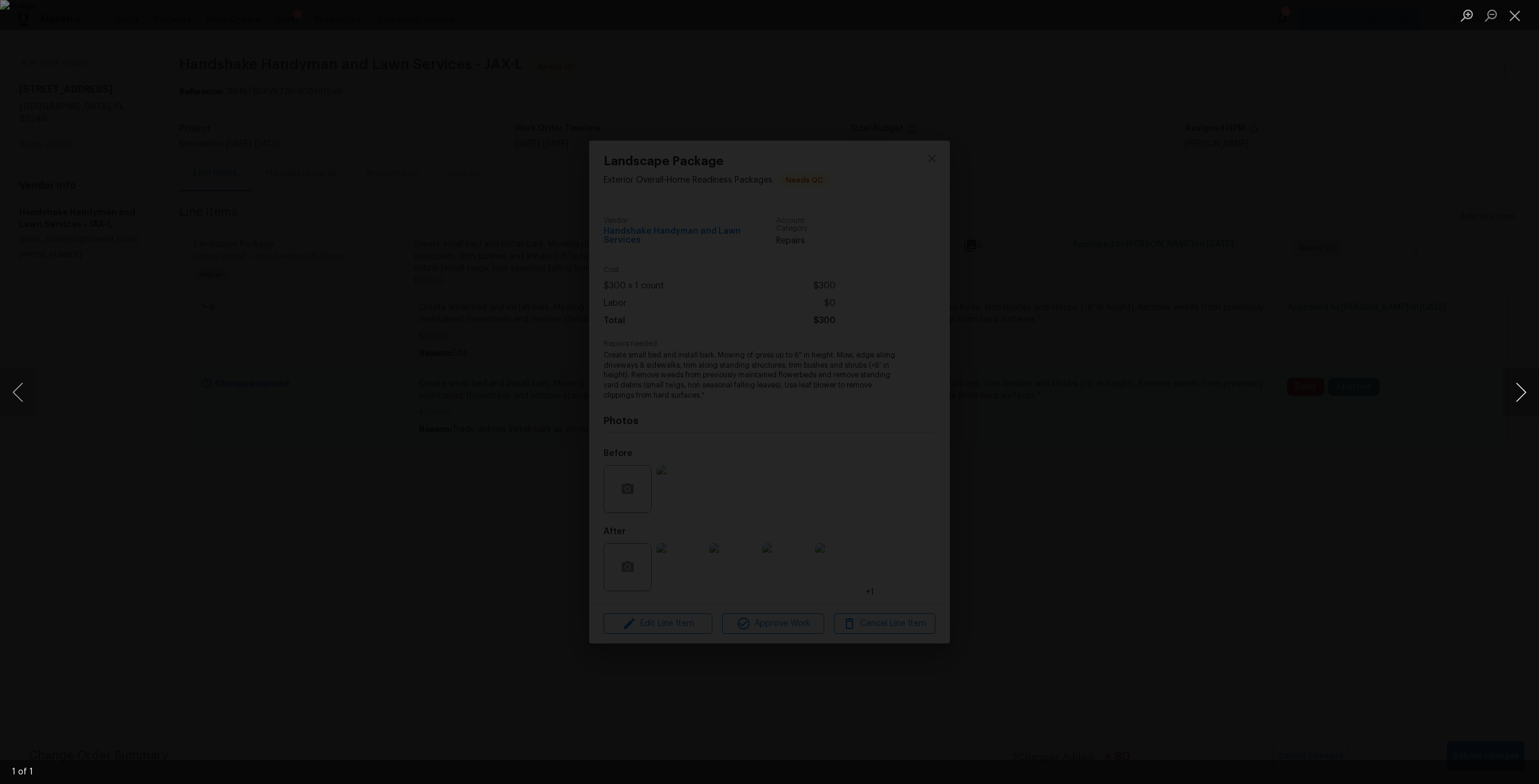
click at [1522, 391] on button "Next image" at bounding box center [1521, 392] width 36 height 48
click at [1413, 423] on div "Lightbox" at bounding box center [770, 392] width 1539 height 784
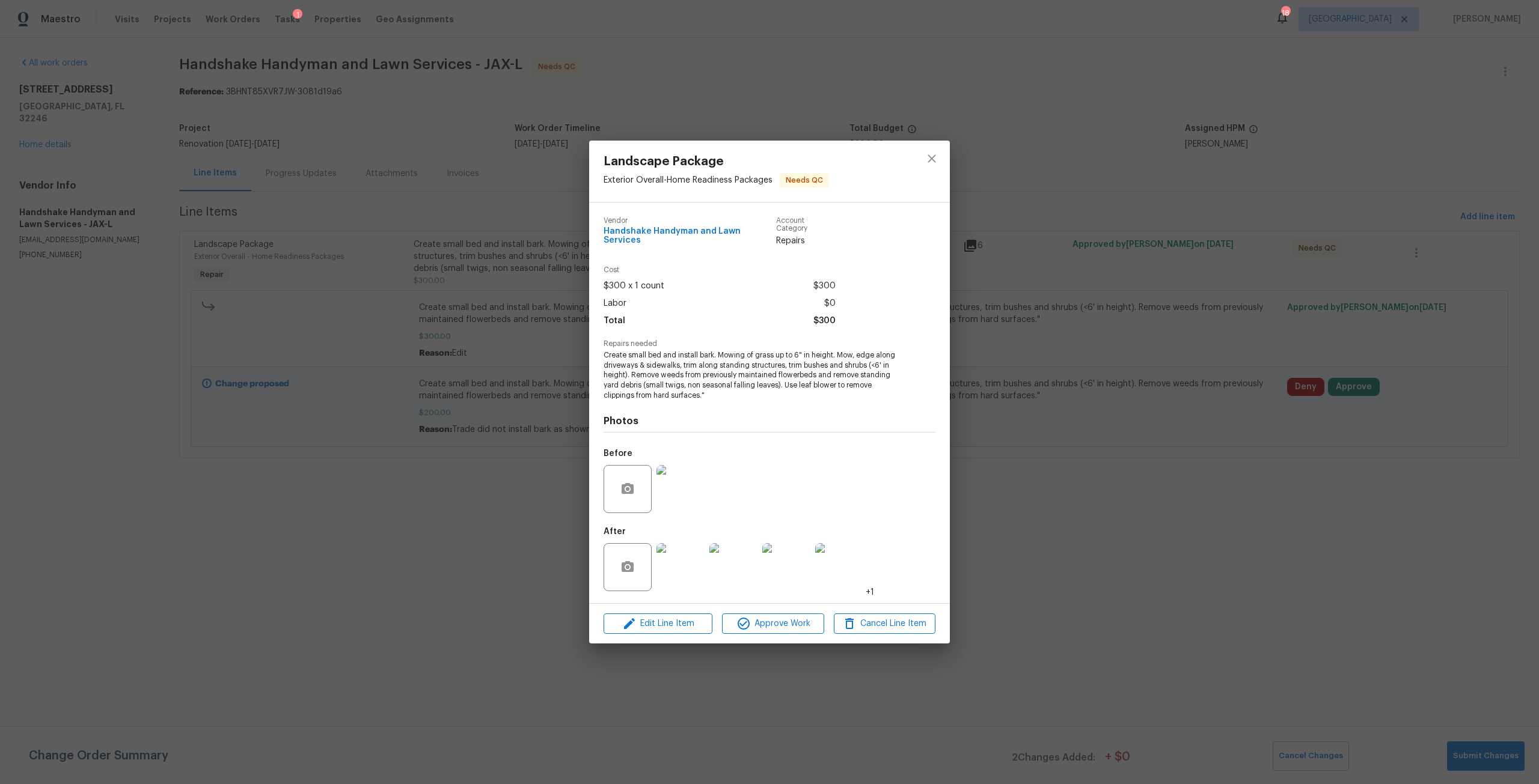
click at [693, 570] on img at bounding box center [680, 567] width 48 height 48
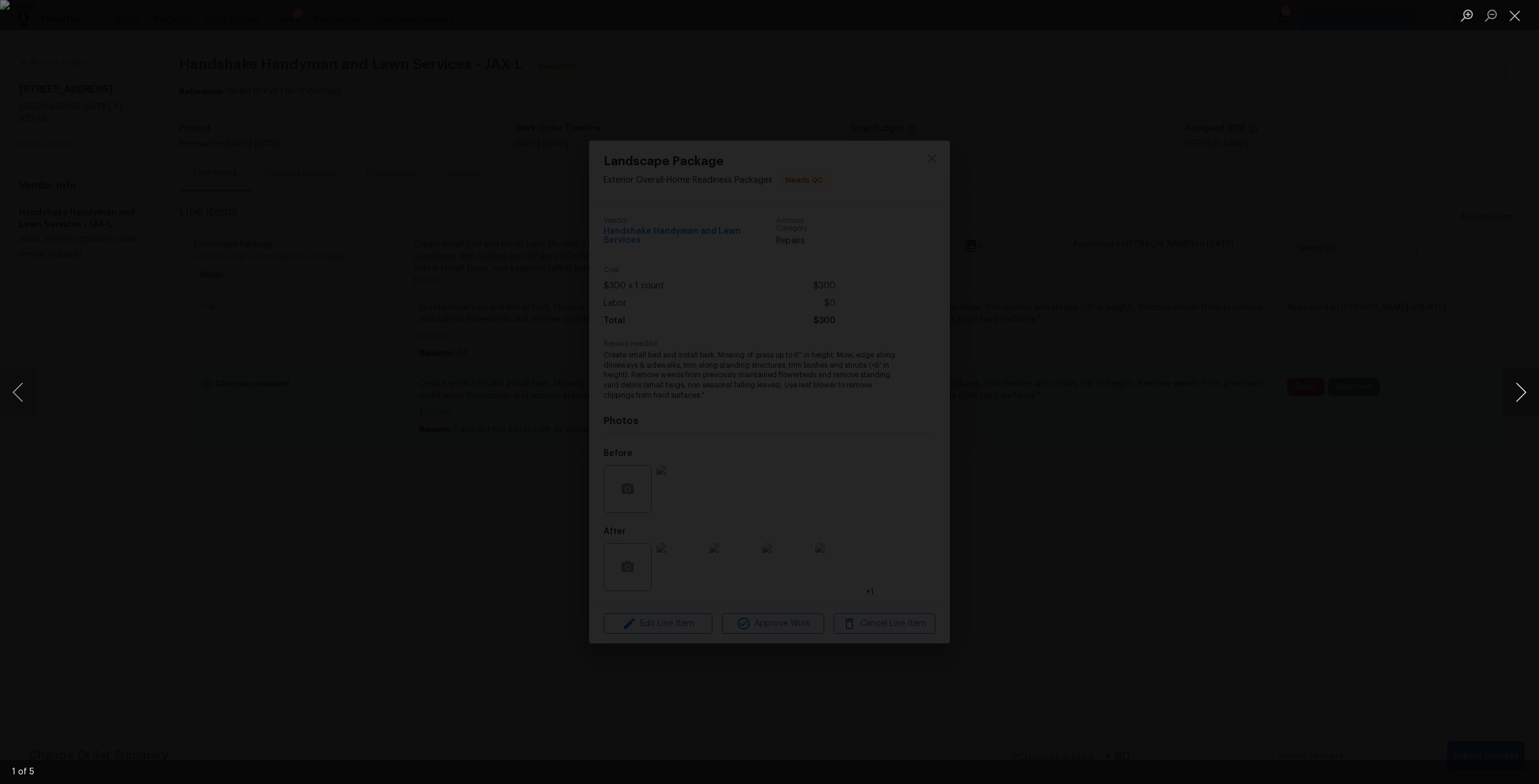
click at [1515, 392] on button "Next image" at bounding box center [1521, 392] width 36 height 48
click at [1513, 392] on button "Next image" at bounding box center [1521, 392] width 36 height 48
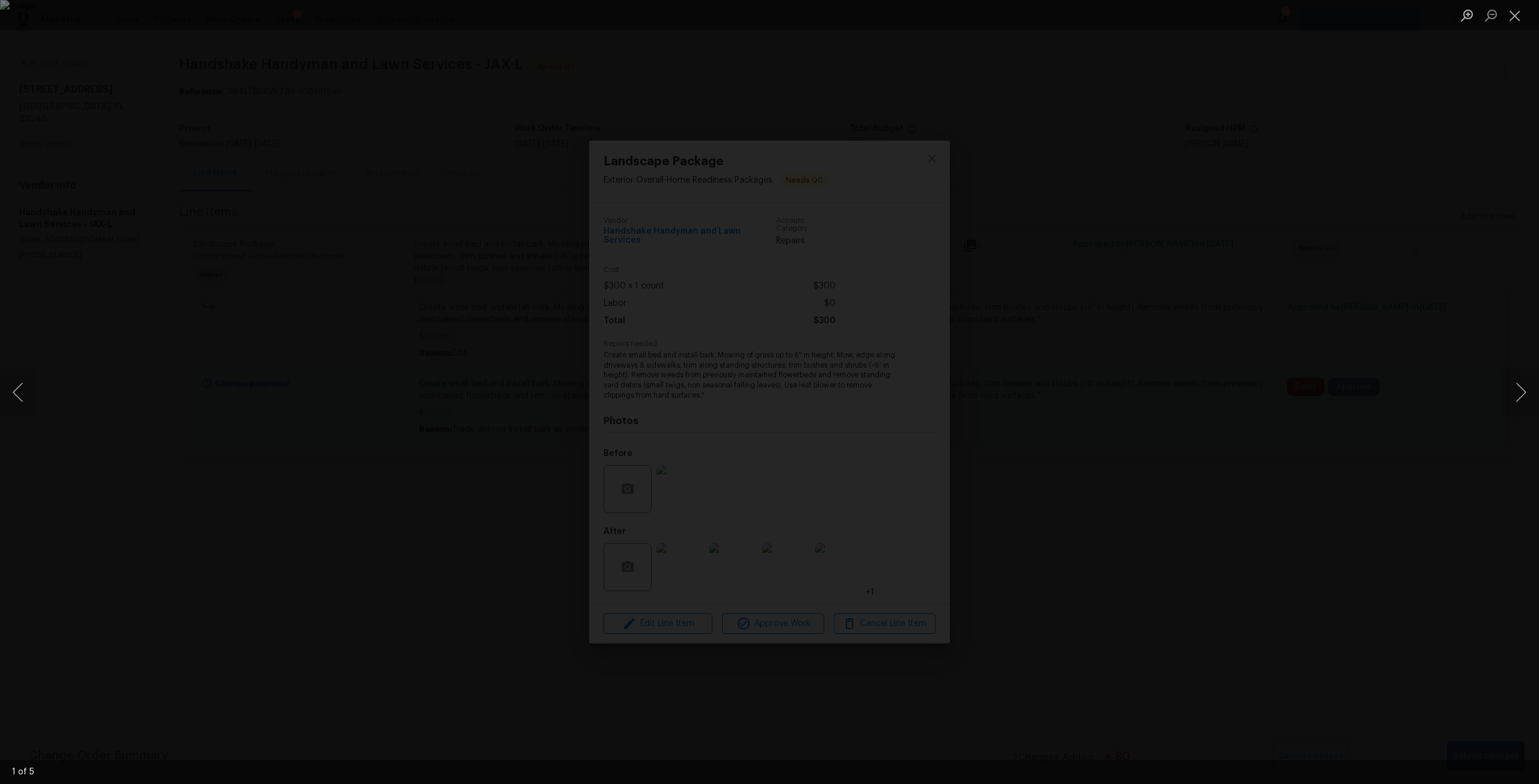
click at [1461, 426] on div "Lightbox" at bounding box center [770, 392] width 1539 height 784
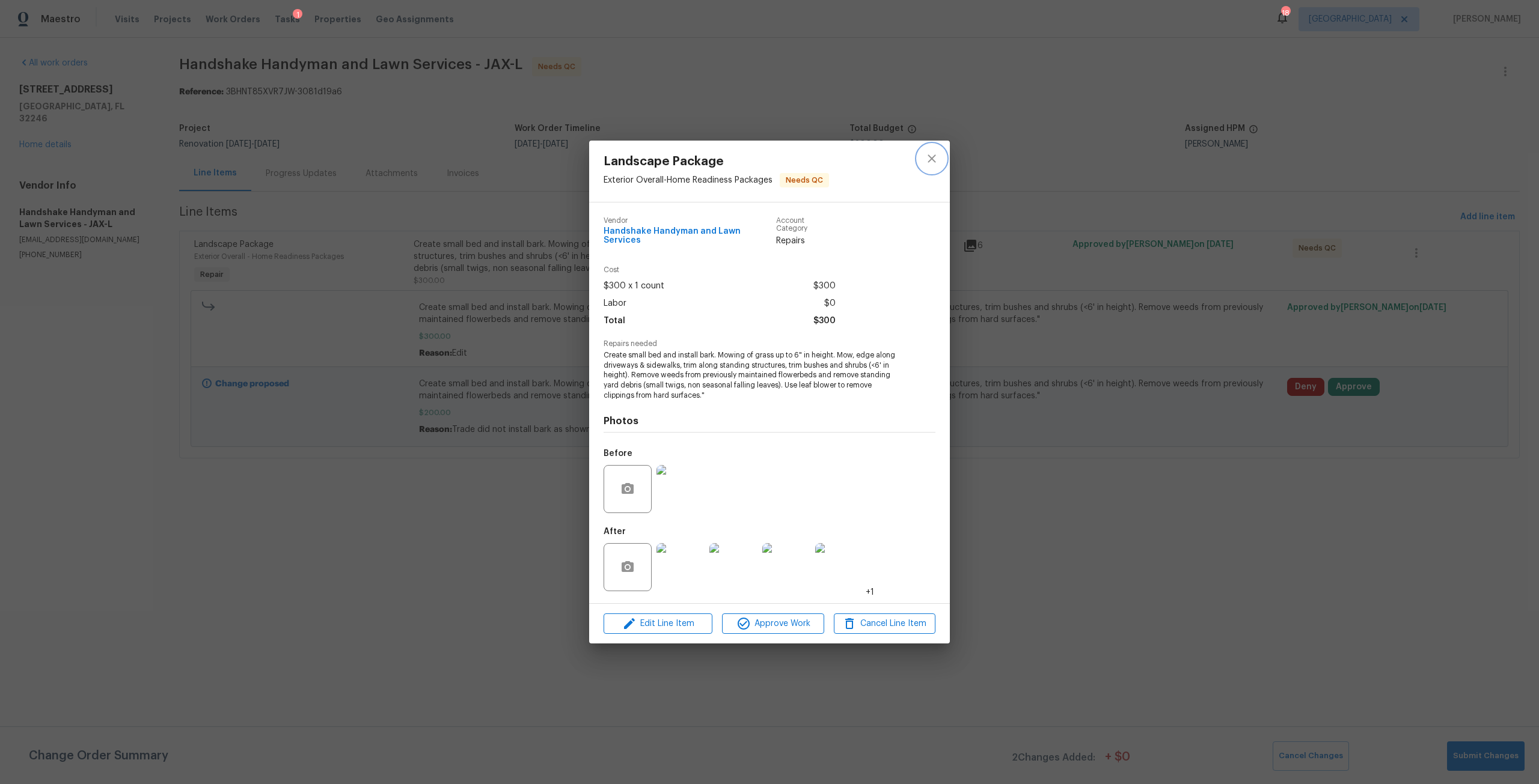
click at [933, 166] on icon "close" at bounding box center [932, 158] width 14 height 14
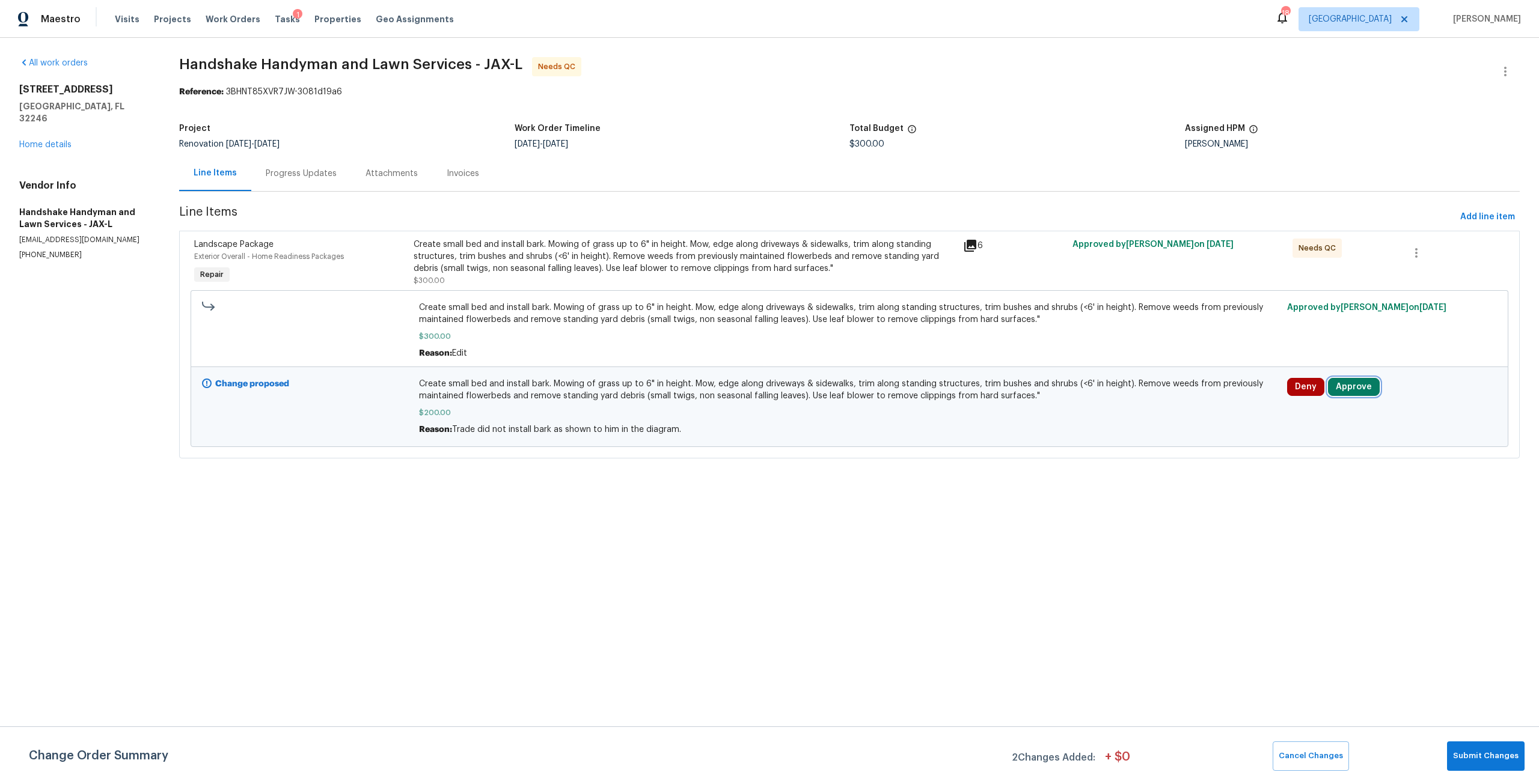
click at [1341, 386] on button "Approve" at bounding box center [1354, 387] width 52 height 18
click at [1193, 397] on button "Approve" at bounding box center [1174, 397] width 72 height 24
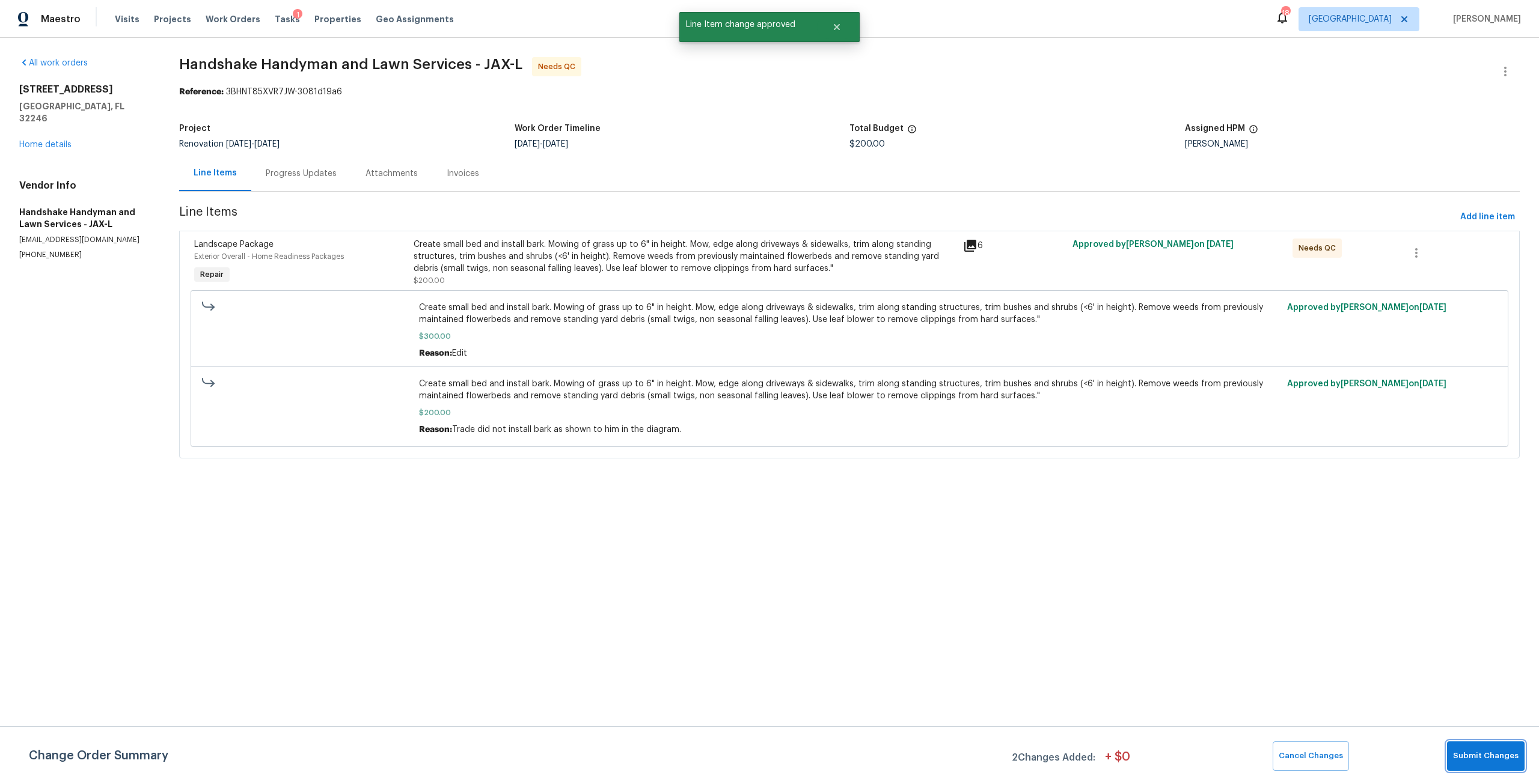
click at [1479, 747] on button "Submit Changes" at bounding box center [1486, 757] width 78 height 30
click at [51, 140] on link "Home details" at bounding box center [45, 144] width 53 height 9
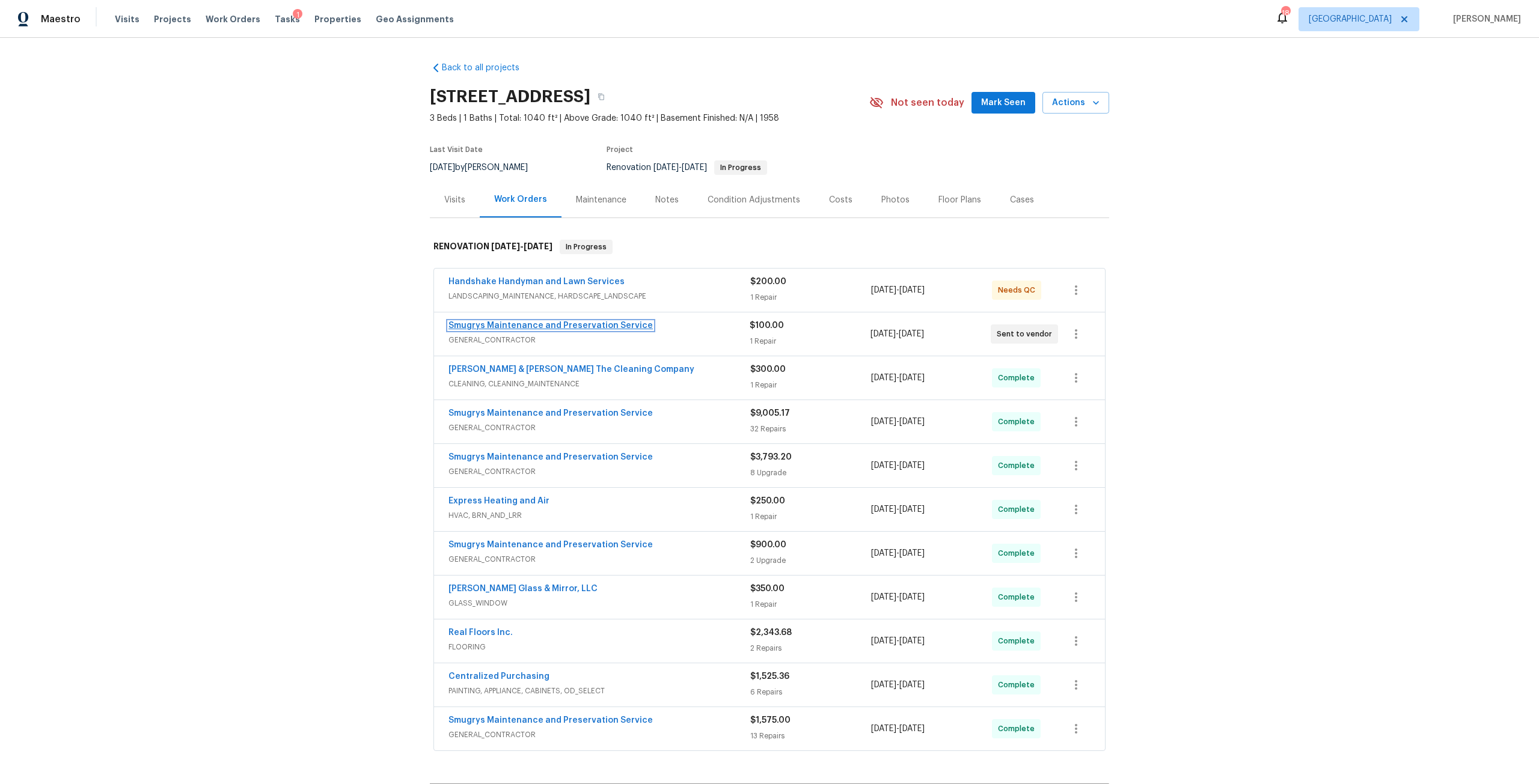
click at [572, 323] on link "Smugrys Maintenance and Preservation Service" at bounding box center [551, 325] width 205 height 9
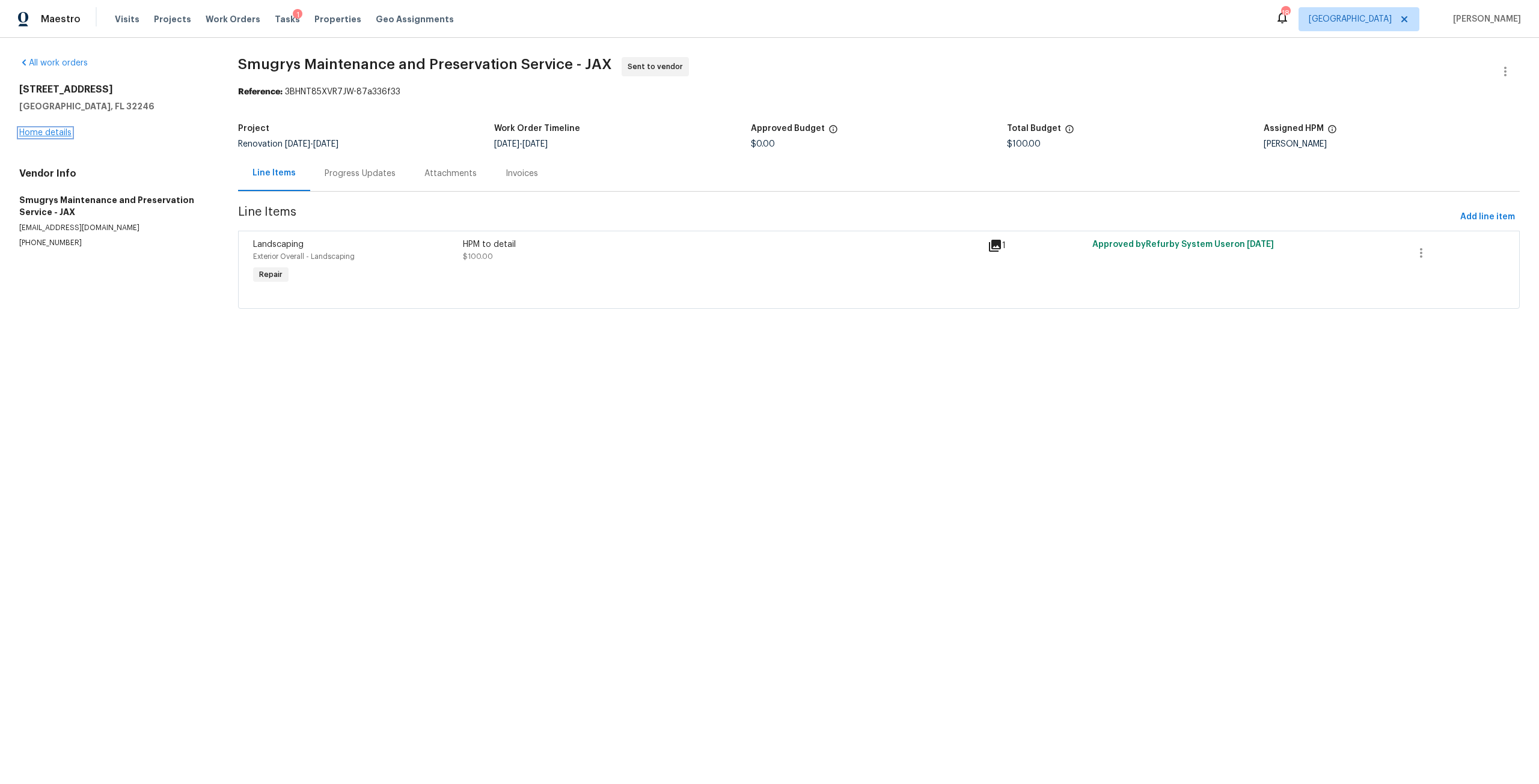
click at [63, 136] on link "Home details" at bounding box center [45, 132] width 53 height 9
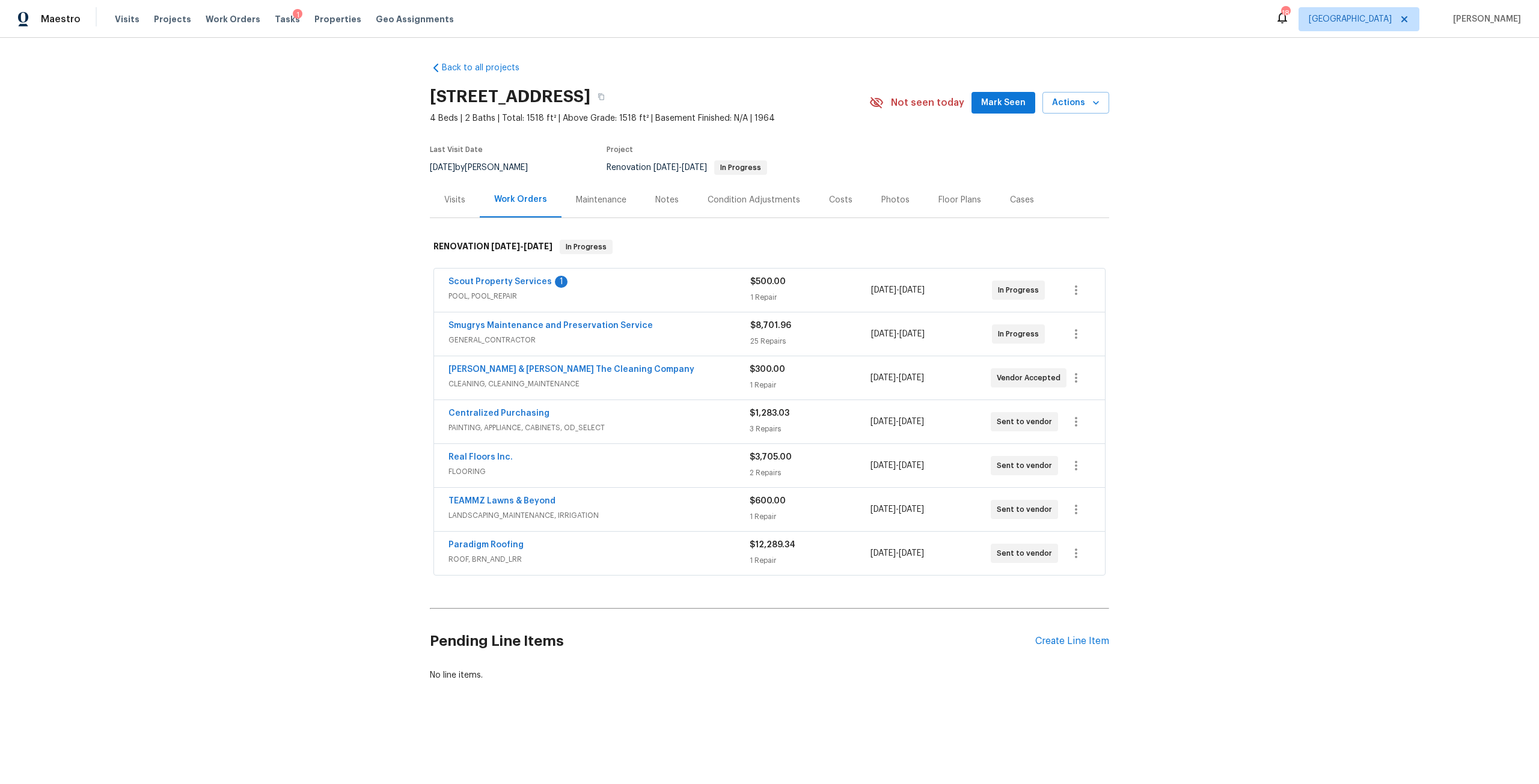
click at [771, 200] on div "Condition Adjustments" at bounding box center [754, 200] width 93 height 12
click at [508, 277] on span "Scout Property Services" at bounding box center [500, 281] width 104 height 12
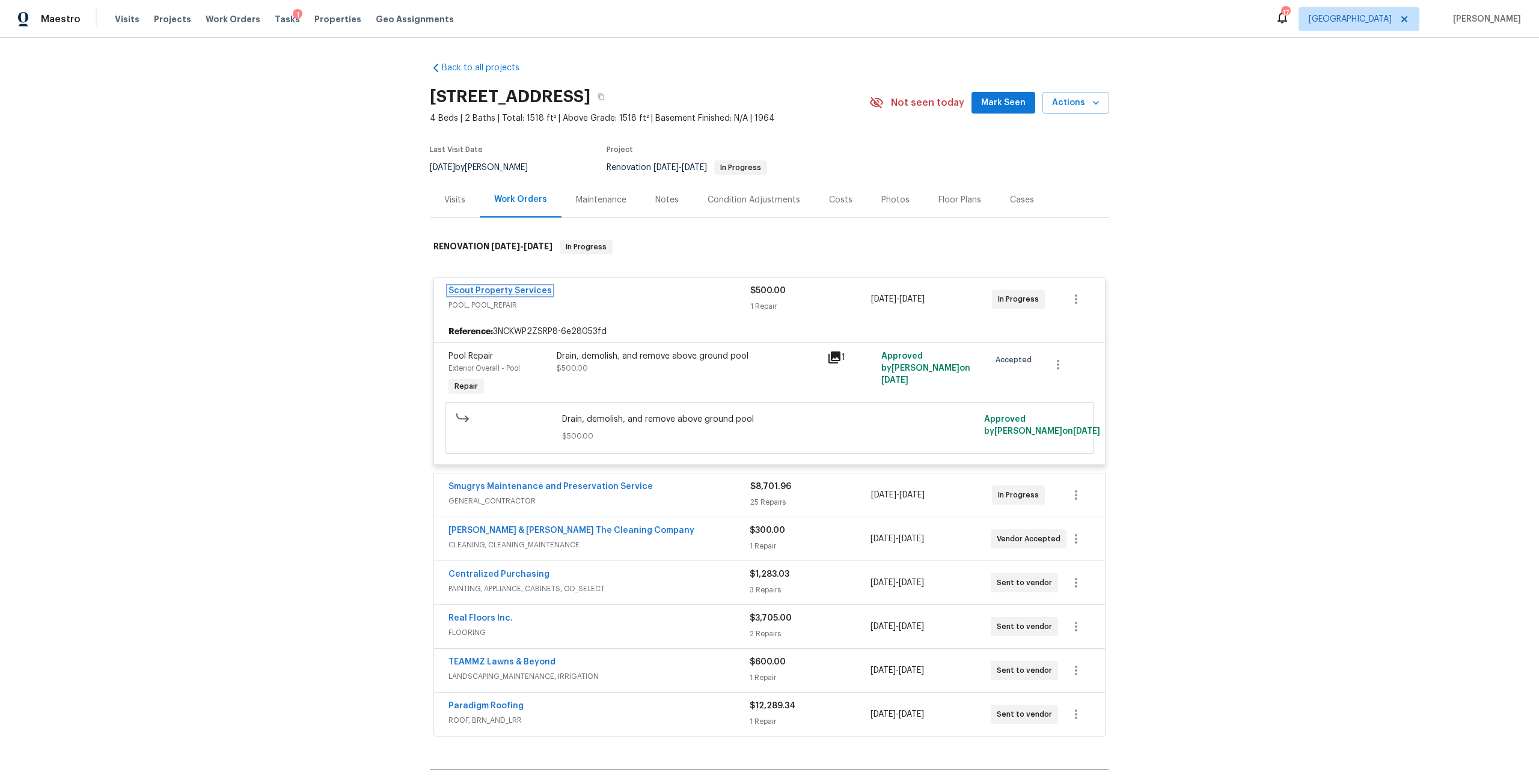
click at [514, 288] on link "Scout Property Services" at bounding box center [500, 291] width 104 height 9
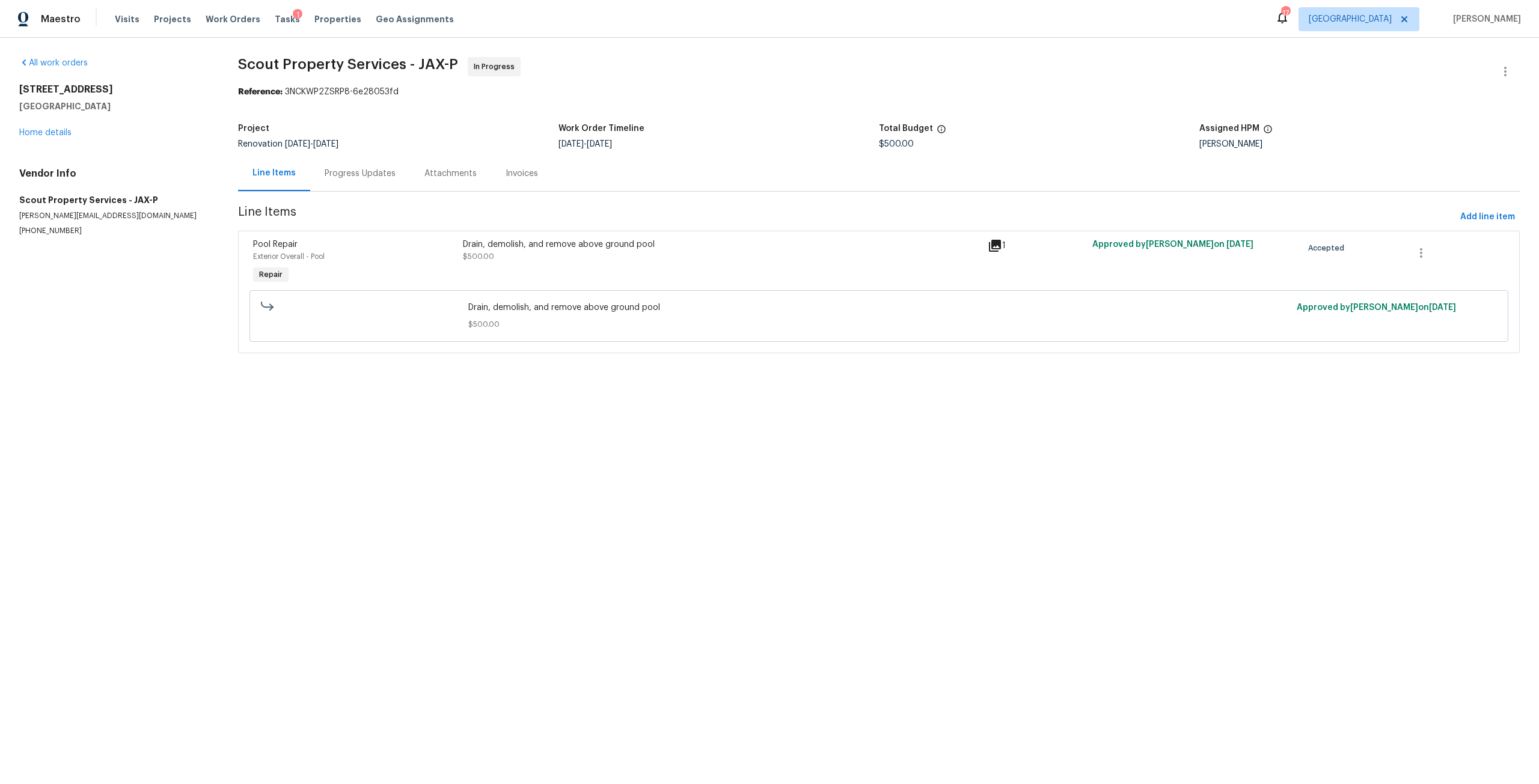
click at [360, 171] on div "Progress Updates" at bounding box center [360, 173] width 71 height 12
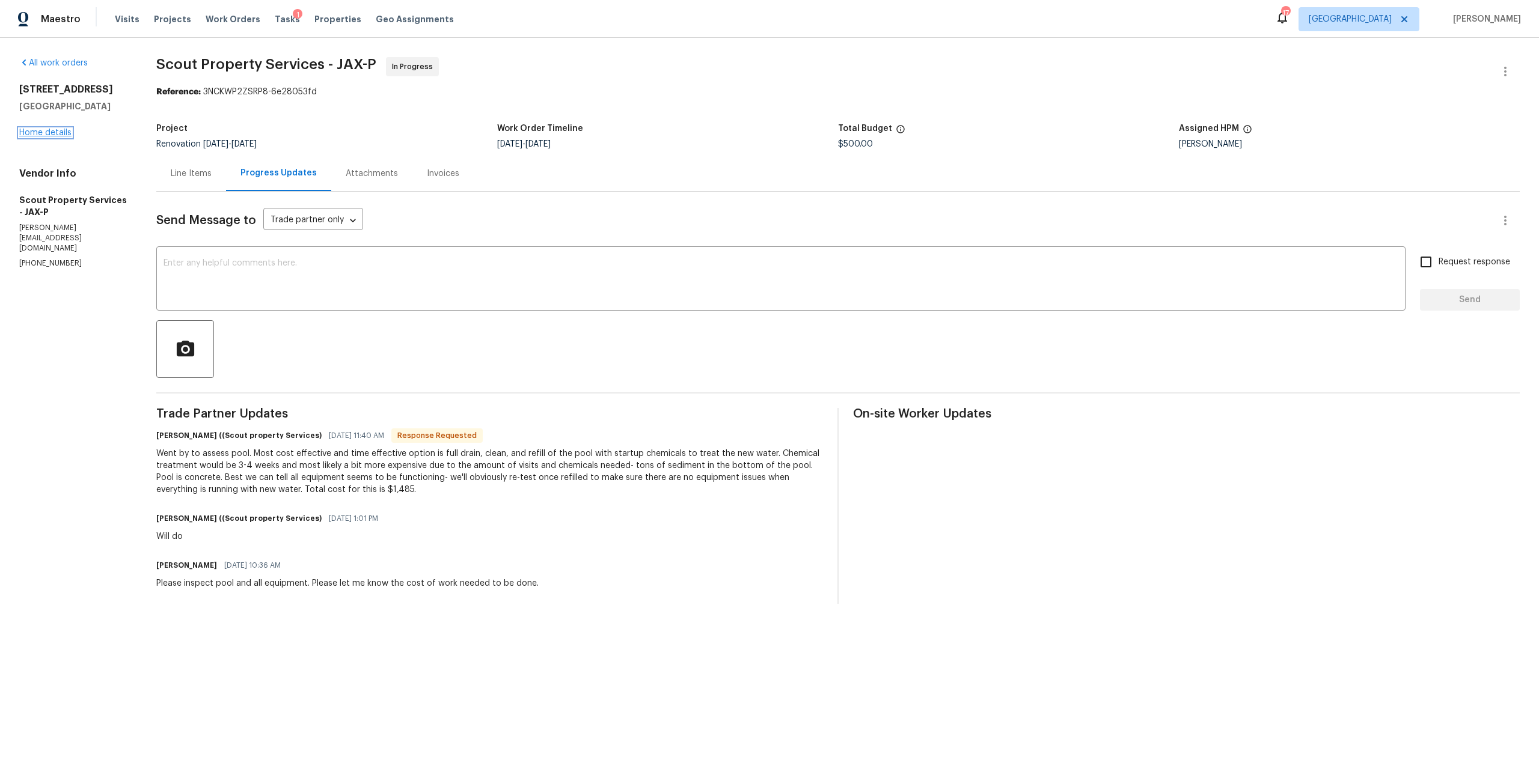
click at [45, 130] on link "Home details" at bounding box center [45, 132] width 53 height 9
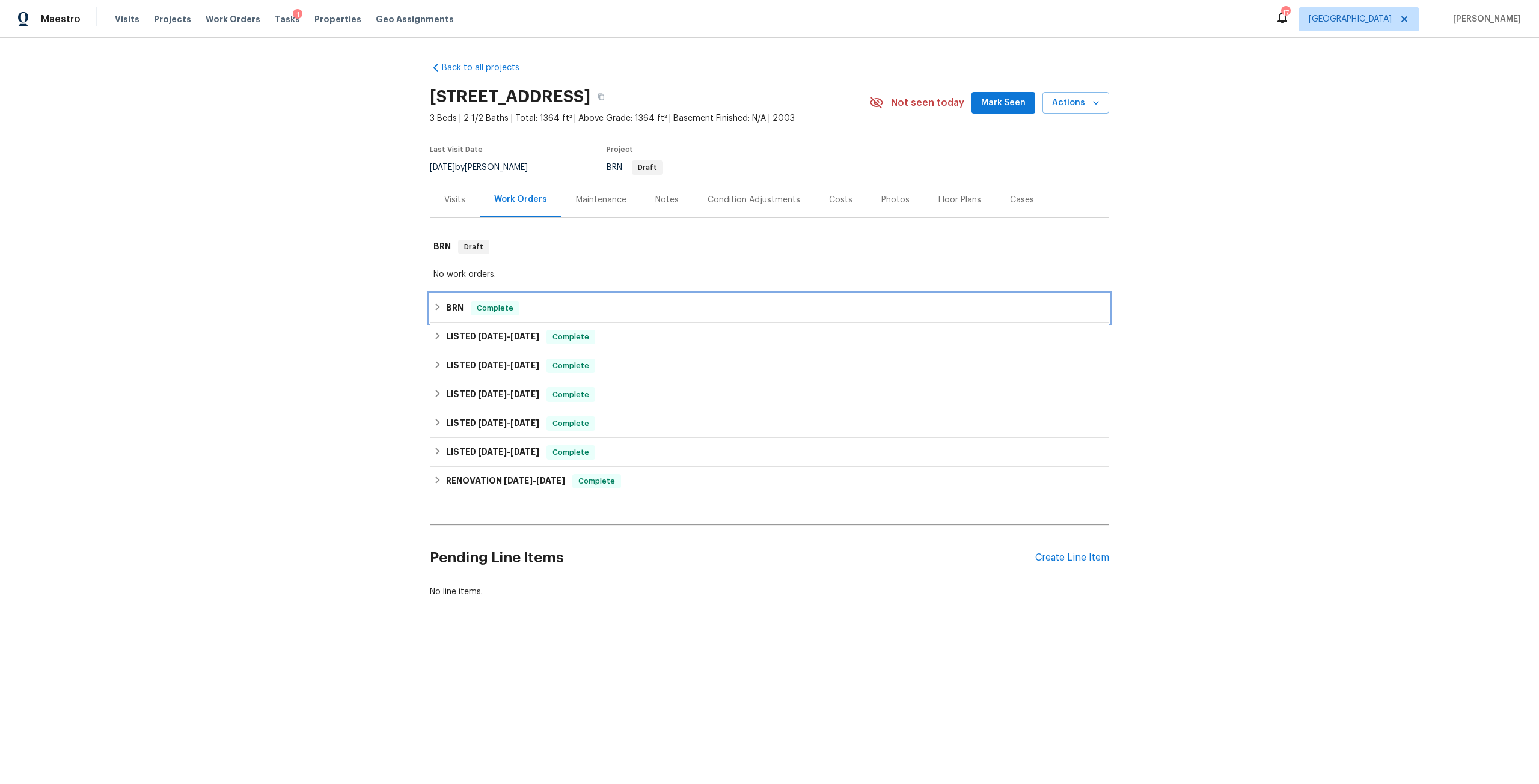
click at [445, 323] on div "BRN Complete" at bounding box center [770, 308] width 679 height 29
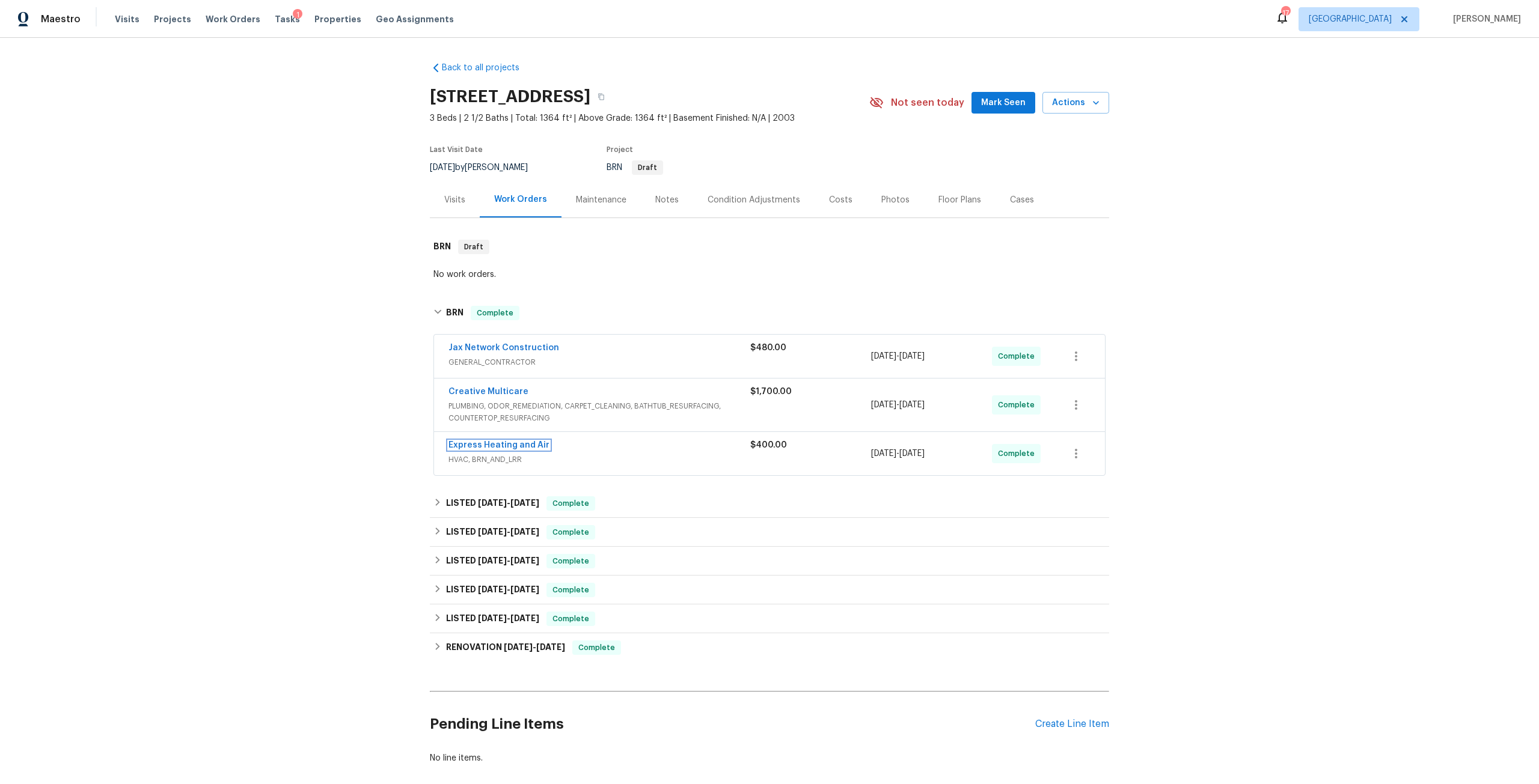
click at [516, 449] on link "Express Heating and Air" at bounding box center [499, 445] width 101 height 9
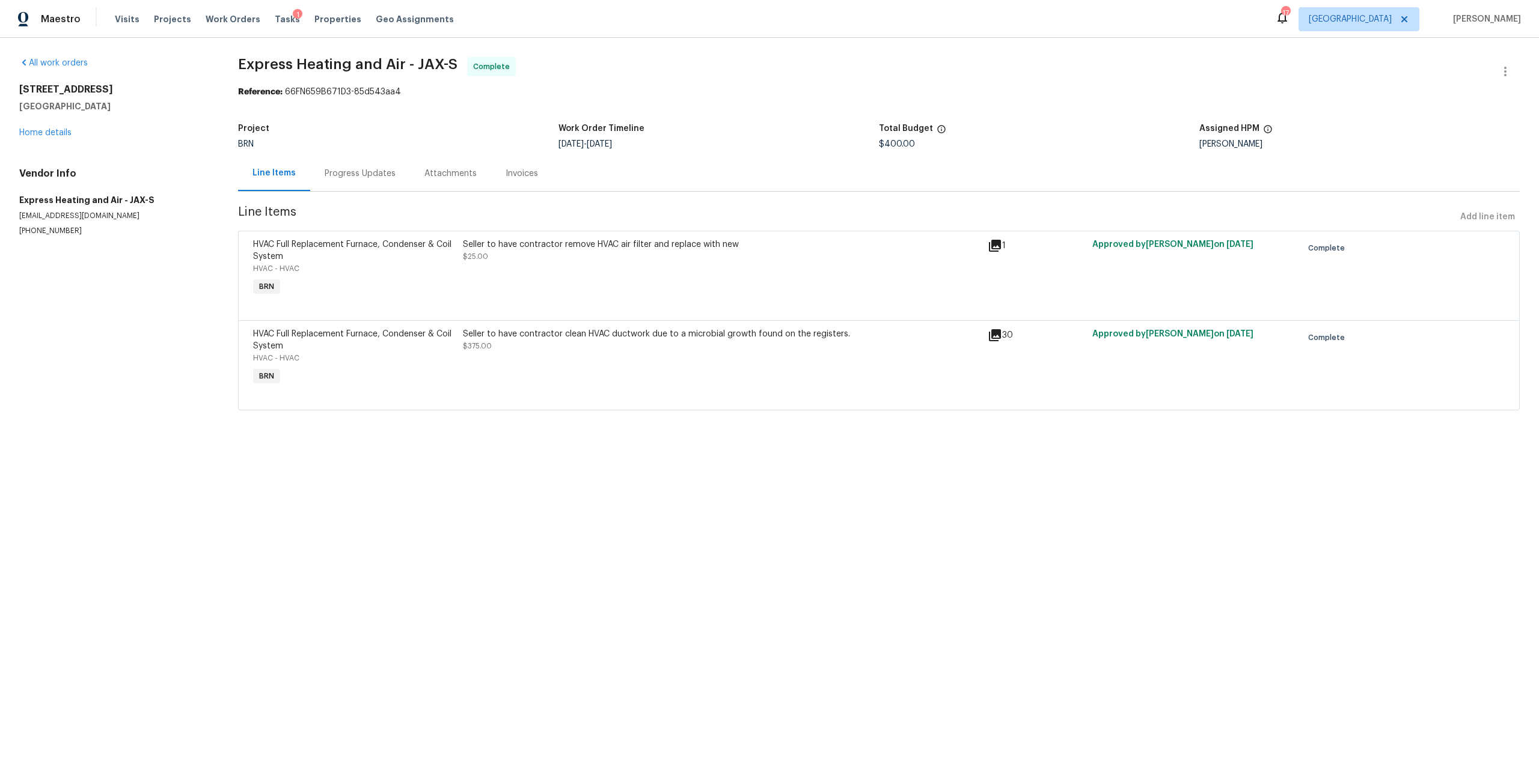
click at [555, 336] on div "Seller to have contractor clean HVAC ductwork due to a microbial growth found o…" at bounding box center [722, 333] width 518 height 12
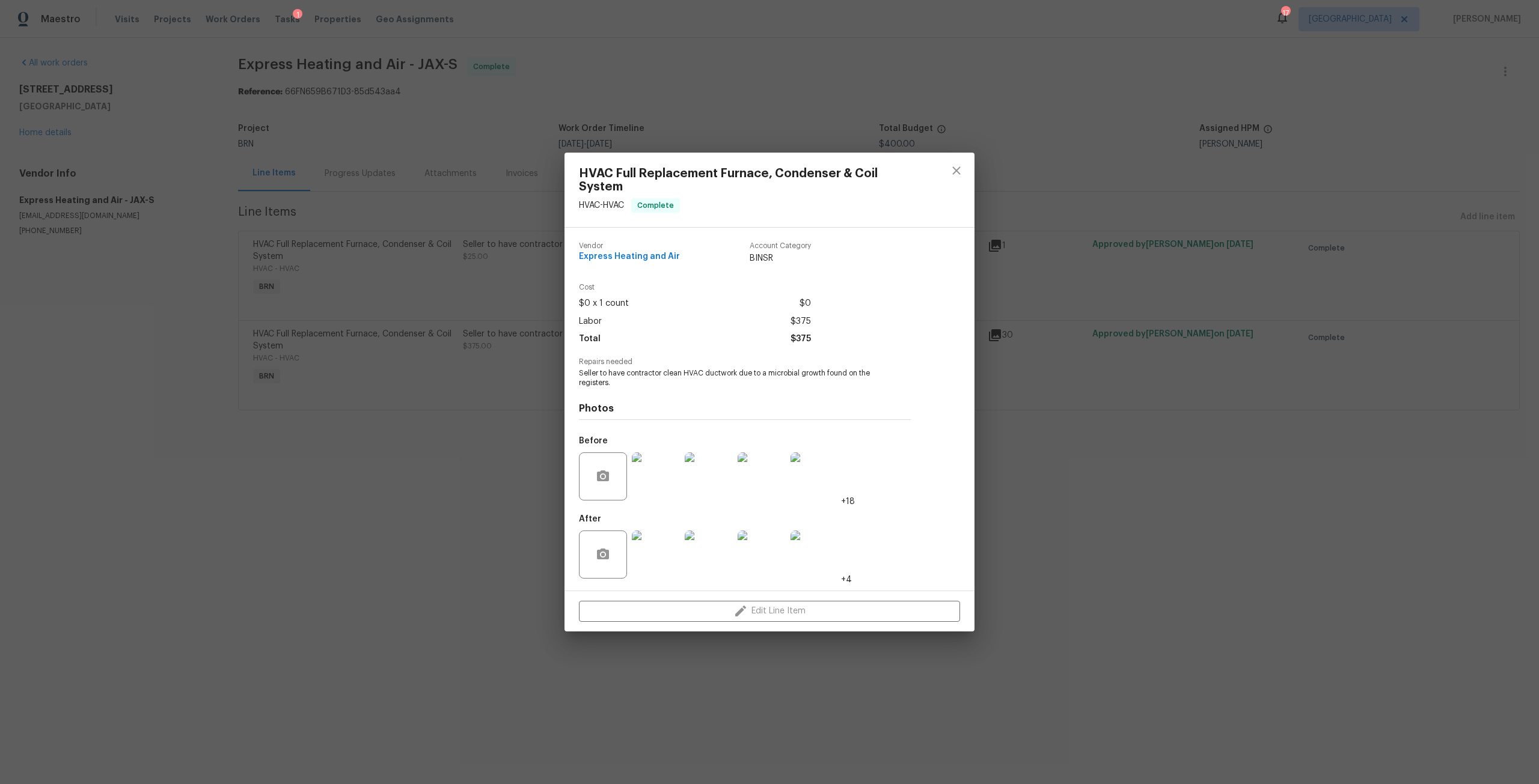
click at [657, 492] on img at bounding box center [656, 476] width 48 height 48
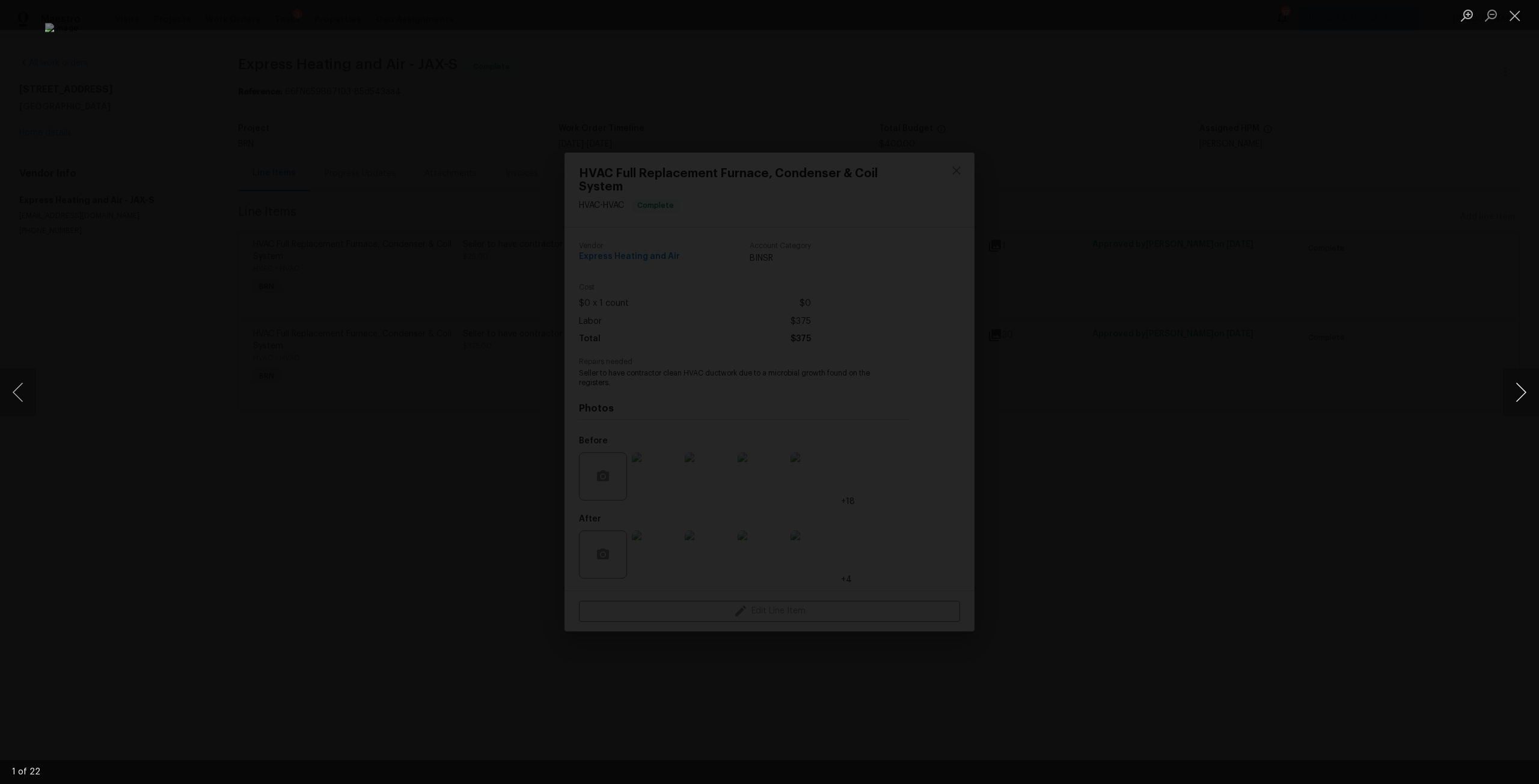
click at [1523, 401] on button "Next image" at bounding box center [1521, 392] width 36 height 48
click at [1521, 400] on button "Next image" at bounding box center [1521, 392] width 36 height 48
click at [1457, 380] on div "Lightbox" at bounding box center [770, 392] width 1539 height 784
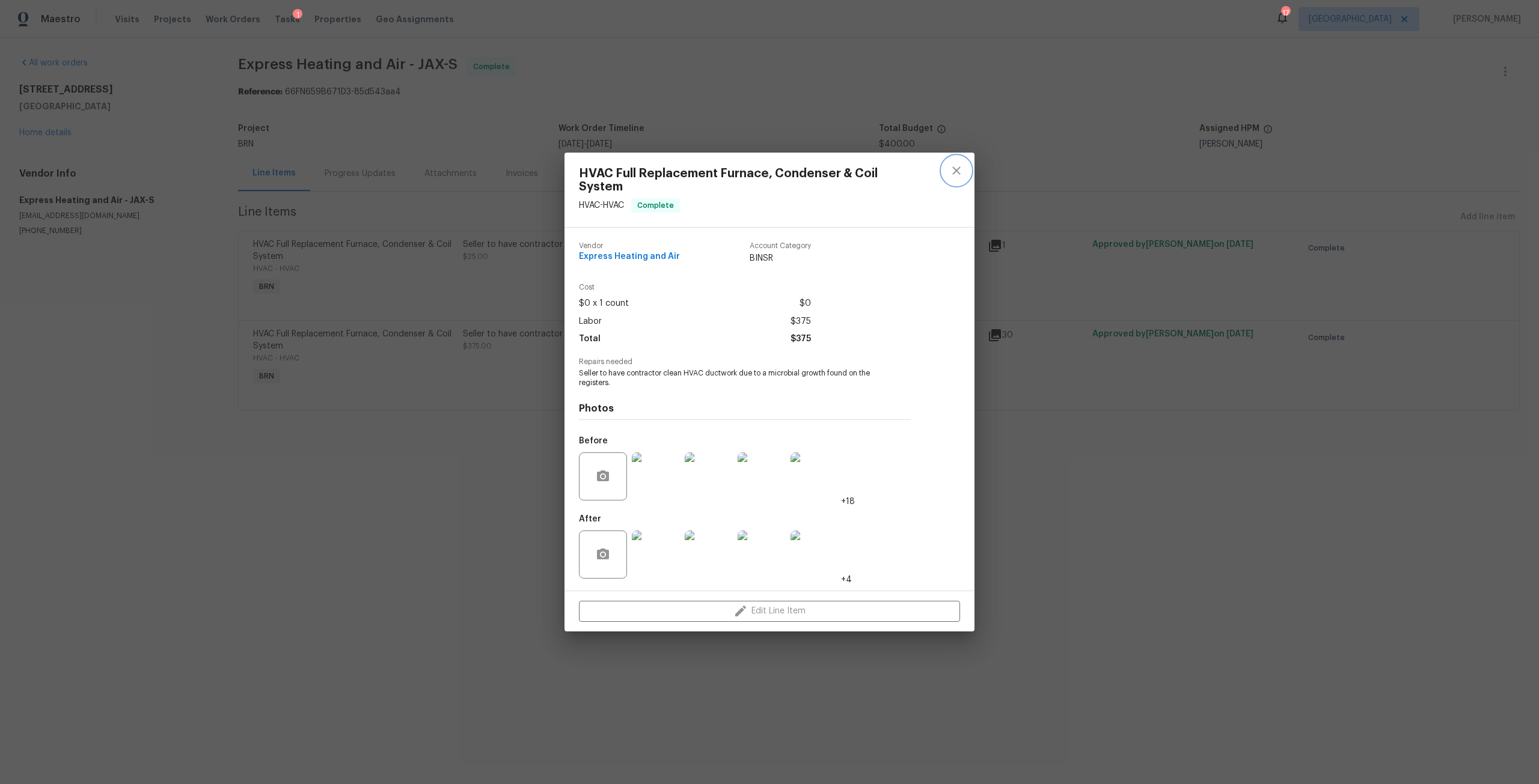
click at [958, 173] on icon "close" at bounding box center [956, 170] width 14 height 14
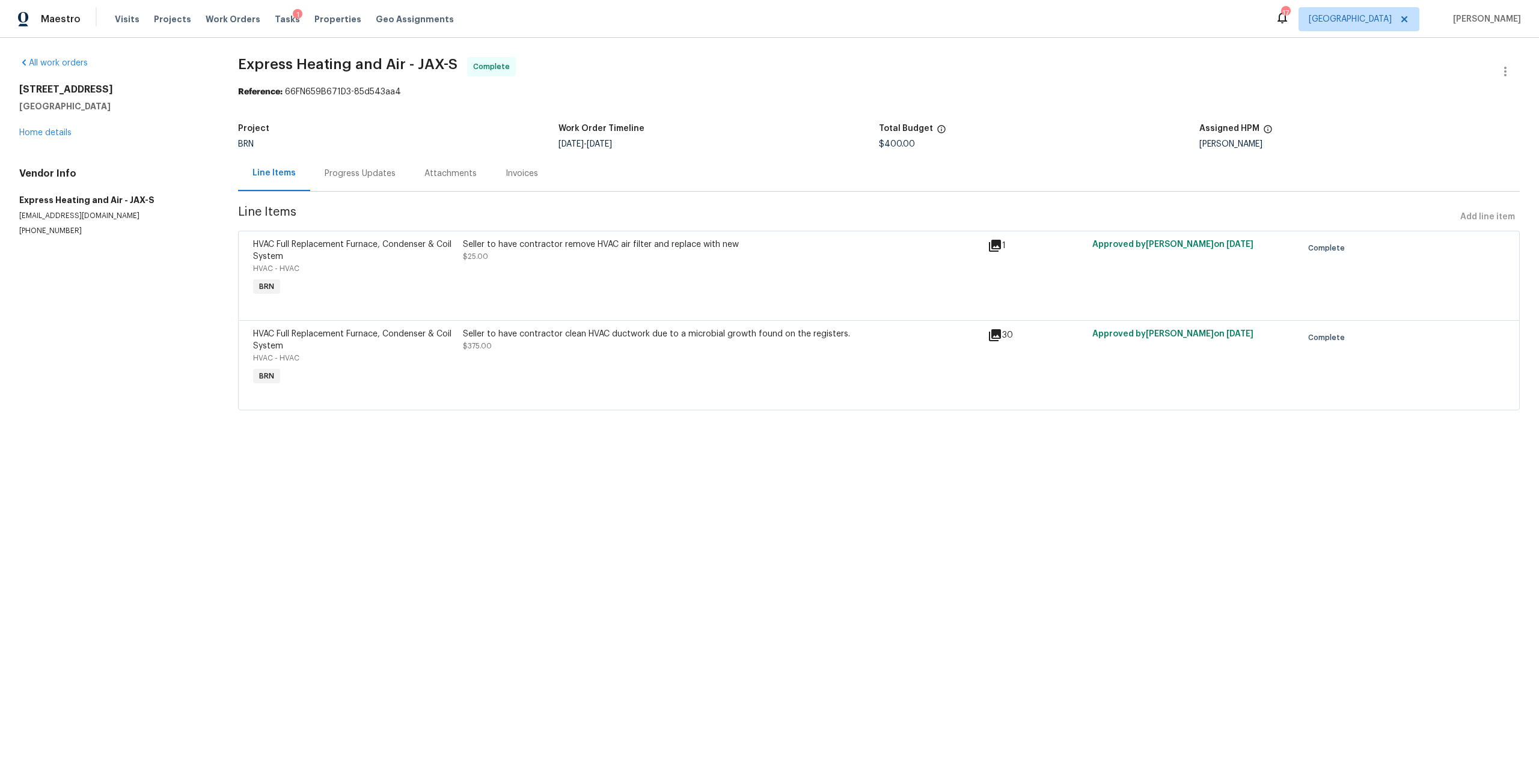
click at [372, 170] on div "Progress Updates" at bounding box center [360, 173] width 71 height 12
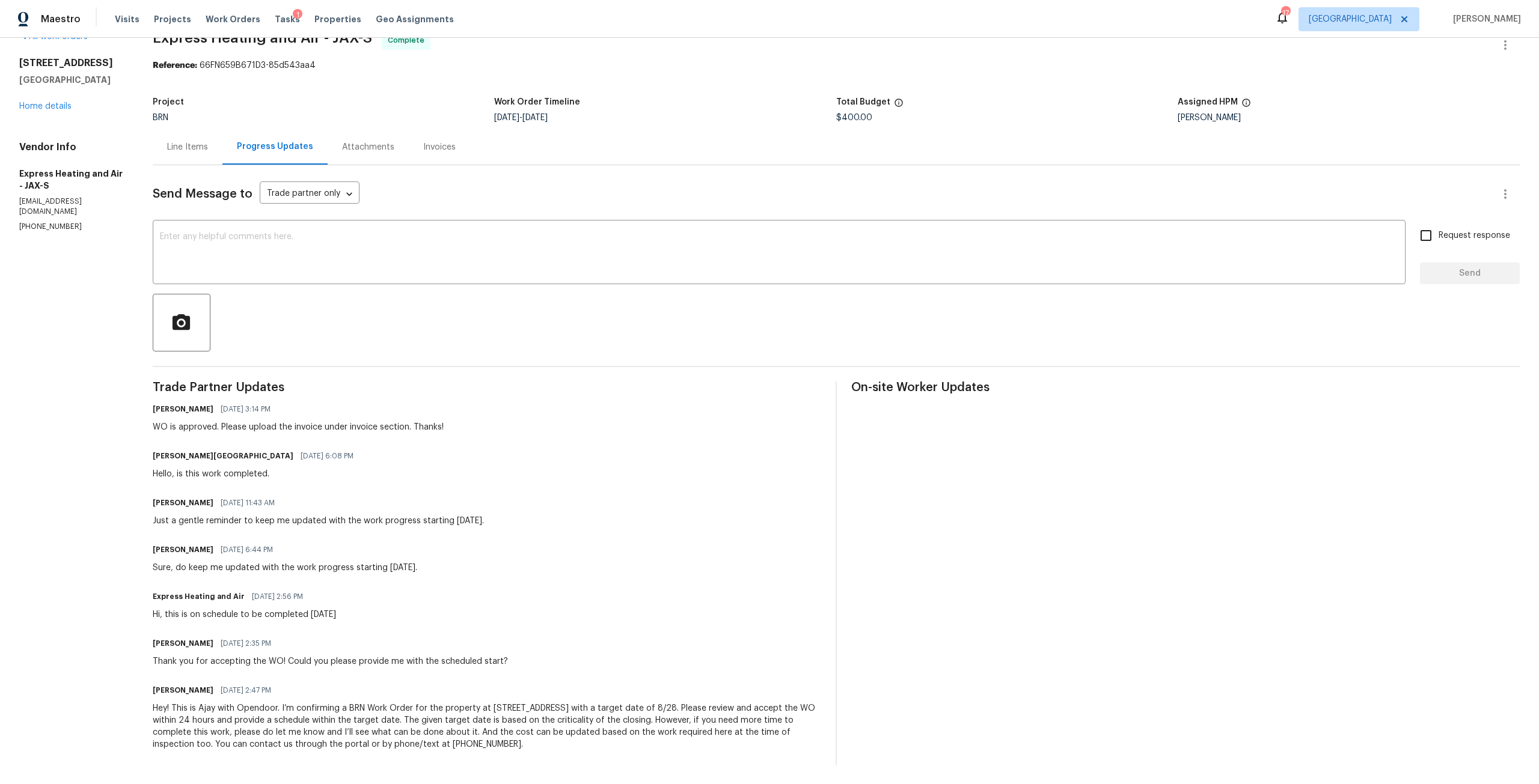
scroll to position [35, 0]
click at [350, 241] on textarea at bounding box center [779, 254] width 1239 height 42
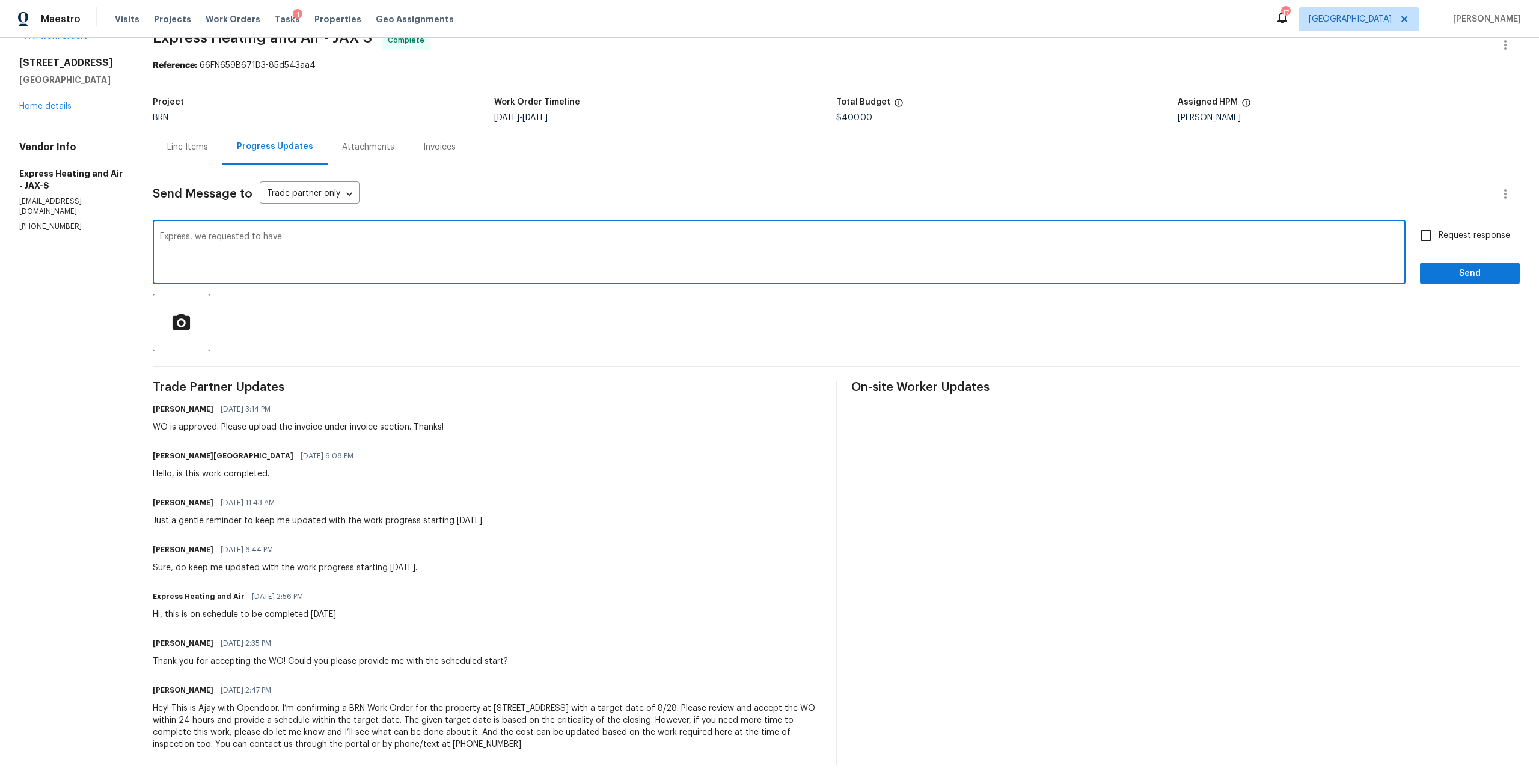
click at [218, 238] on textarea "Express, we requested to have" at bounding box center [779, 254] width 1239 height 42
click at [318, 233] on textarea "Express, we requested to have" at bounding box center [779, 254] width 1239 height 42
type textarea "Express, we requested to have the ducting cleaned and santitized. Can you confi…"
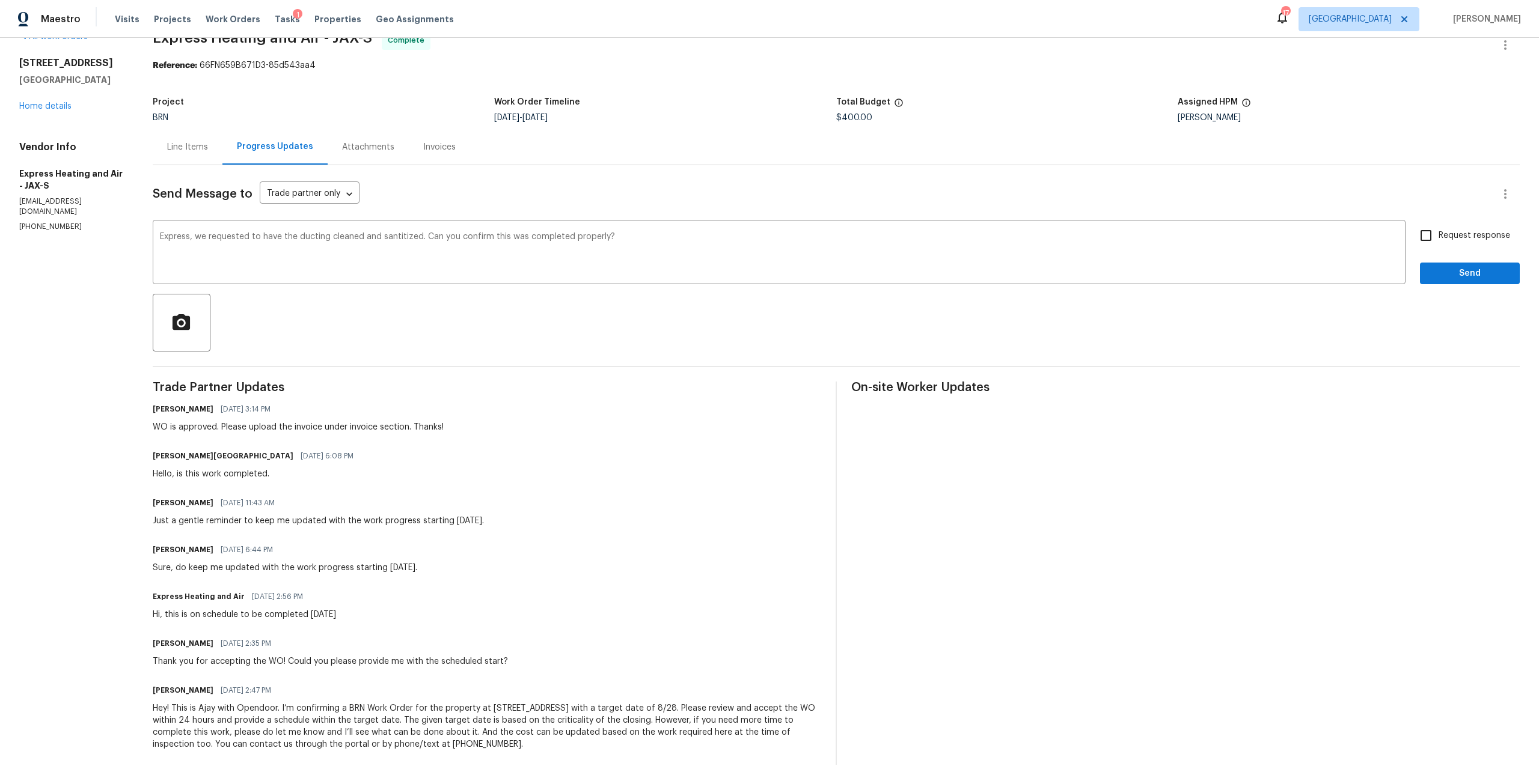
click at [1439, 230] on span "Request response" at bounding box center [1474, 236] width 71 height 13
click at [1438, 223] on input "Request response" at bounding box center [1426, 235] width 25 height 25
checkbox input "true"
click at [1452, 267] on span "Send" at bounding box center [1470, 274] width 81 height 15
